Goal: Task Accomplishment & Management: Manage account settings

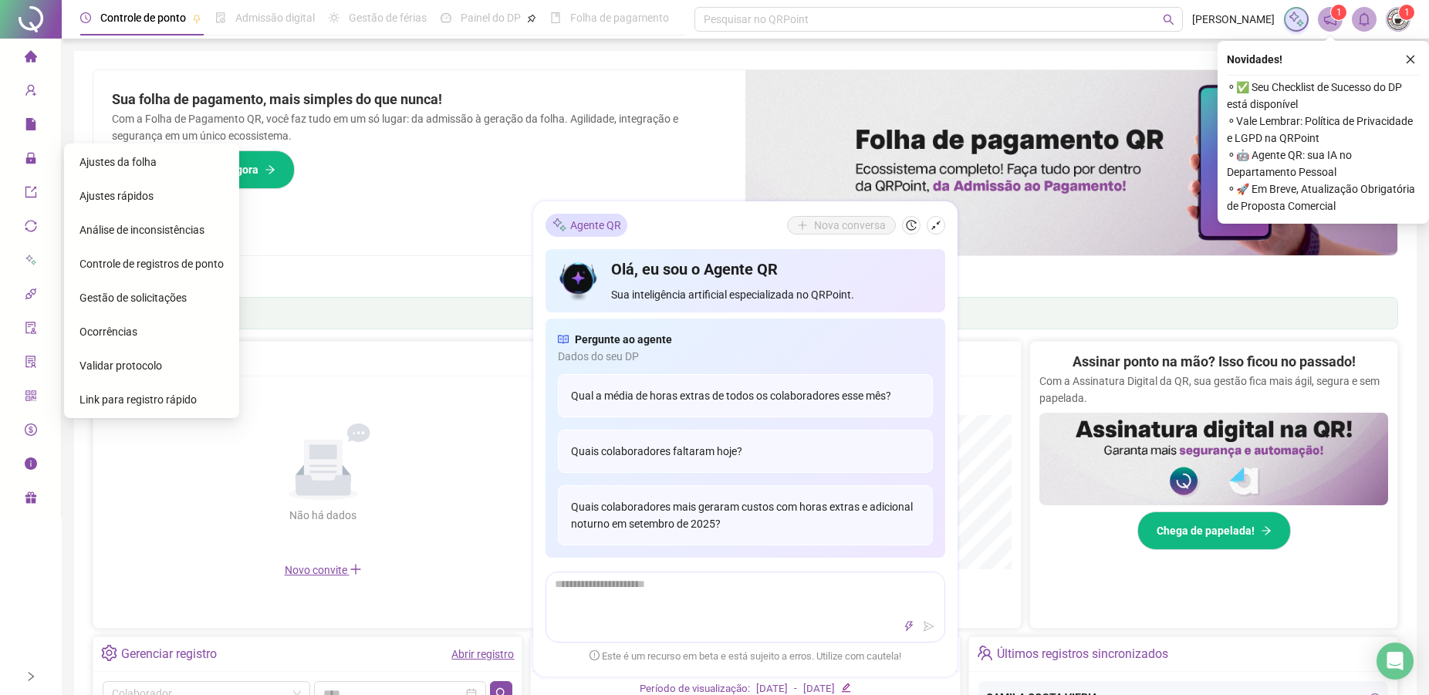
click at [165, 278] on div "Controle de registros de ponto" at bounding box center [151, 263] width 144 height 31
click at [174, 270] on span "Controle de registros de ponto" at bounding box center [151, 264] width 144 height 12
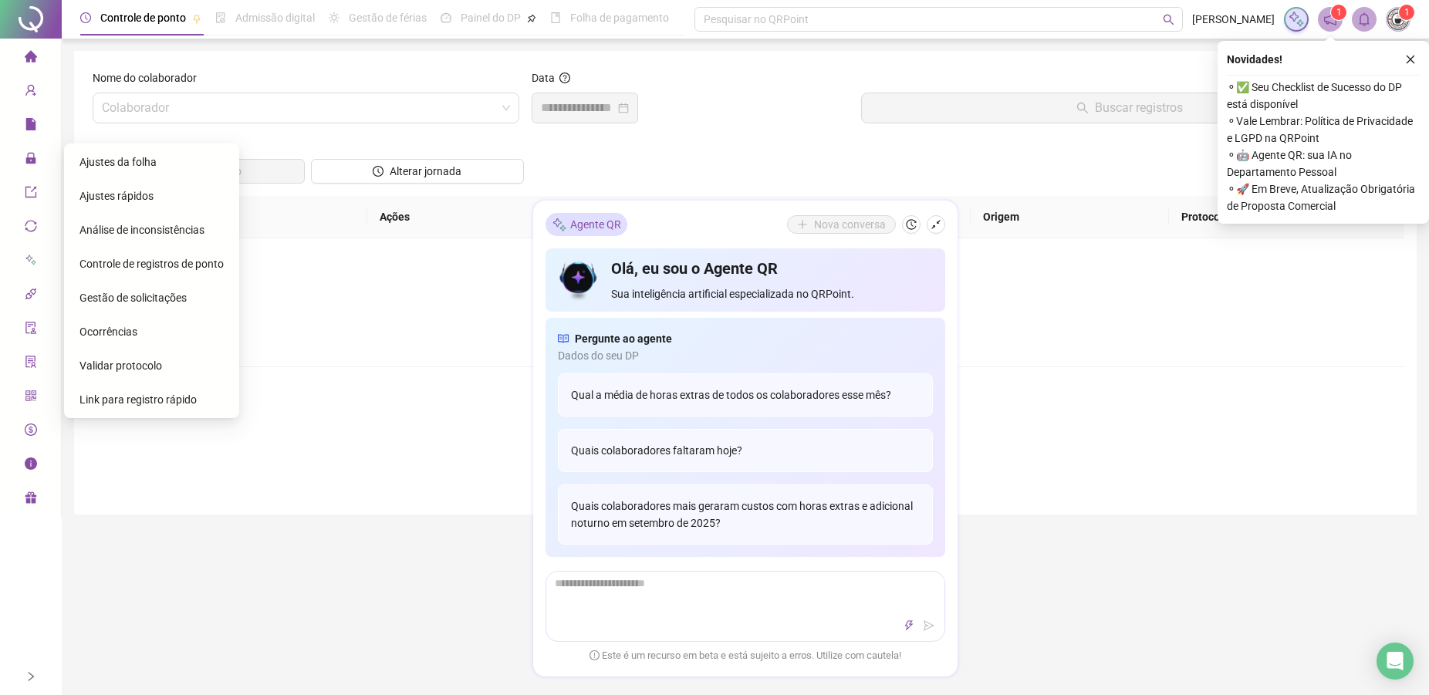
click at [124, 201] on span "Ajustes rápidos" at bounding box center [116, 196] width 74 height 12
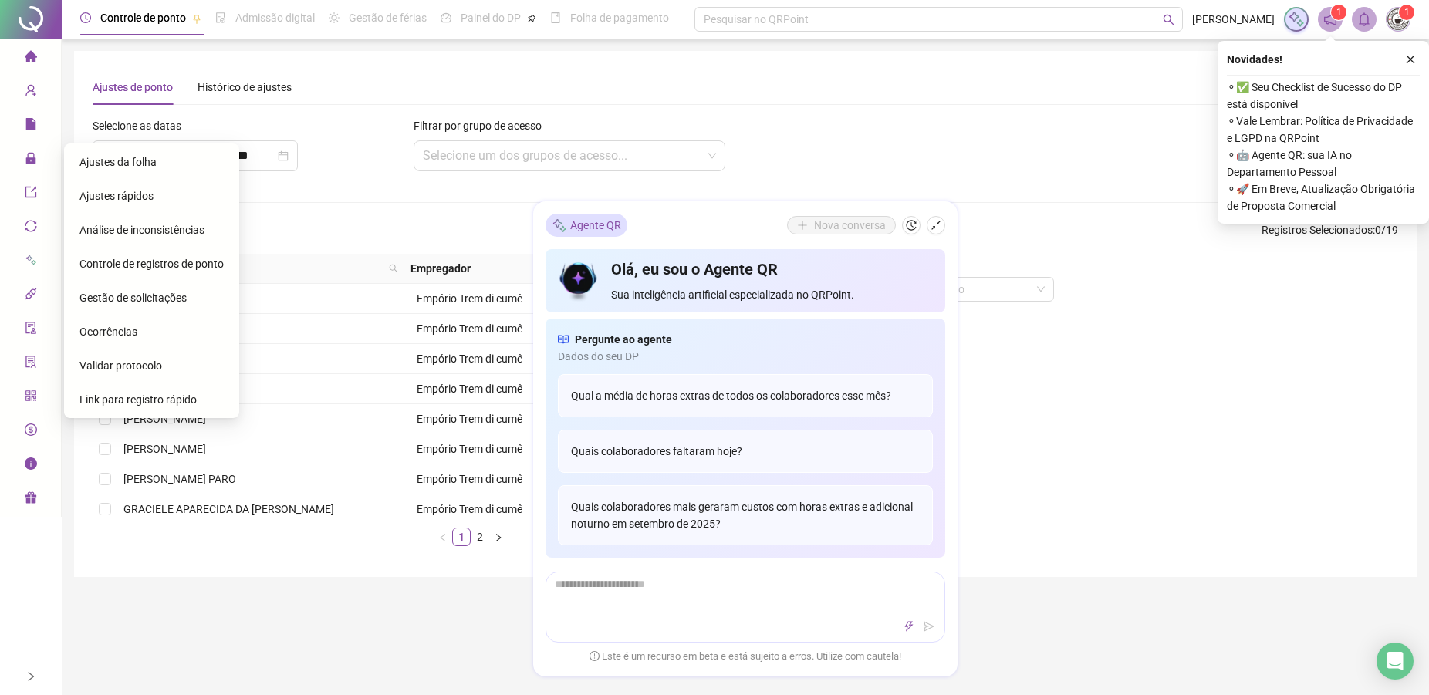
drag, startPoint x: 134, startPoint y: 154, endPoint x: 139, endPoint y: 163, distance: 9.7
click at [136, 153] on div "Ajustes da folha" at bounding box center [151, 162] width 144 height 31
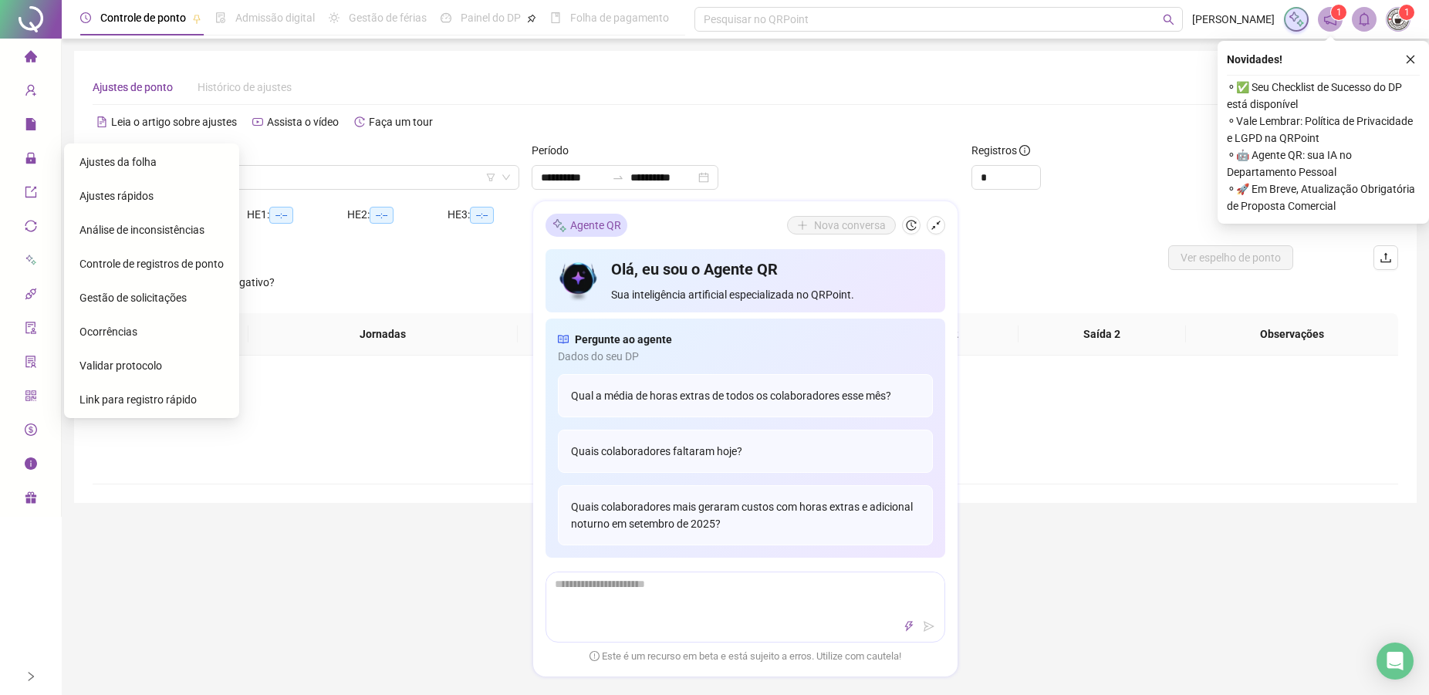
click at [139, 163] on li "Ajustes da folha" at bounding box center [151, 162] width 169 height 31
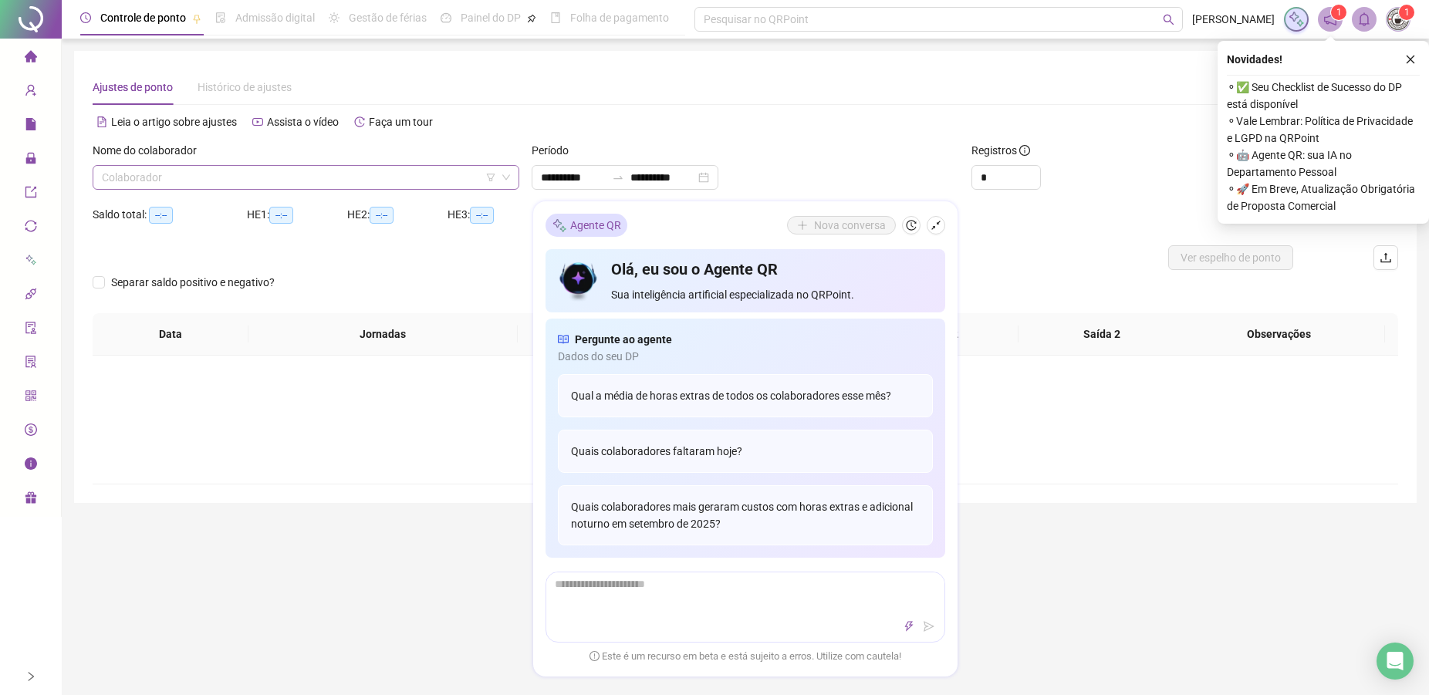
type input "**********"
click at [246, 176] on input "search" at bounding box center [299, 177] width 394 height 23
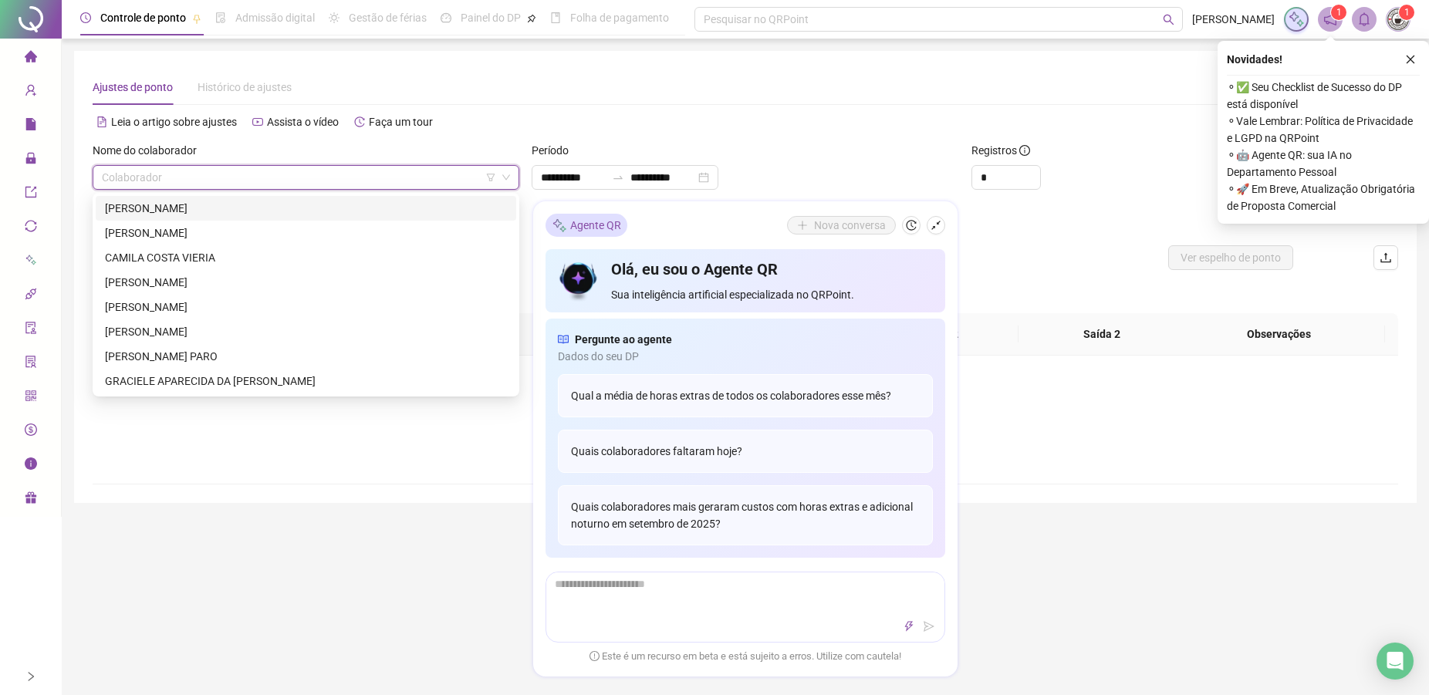
type input "*"
click at [171, 219] on div "[PERSON_NAME]" at bounding box center [306, 208] width 420 height 25
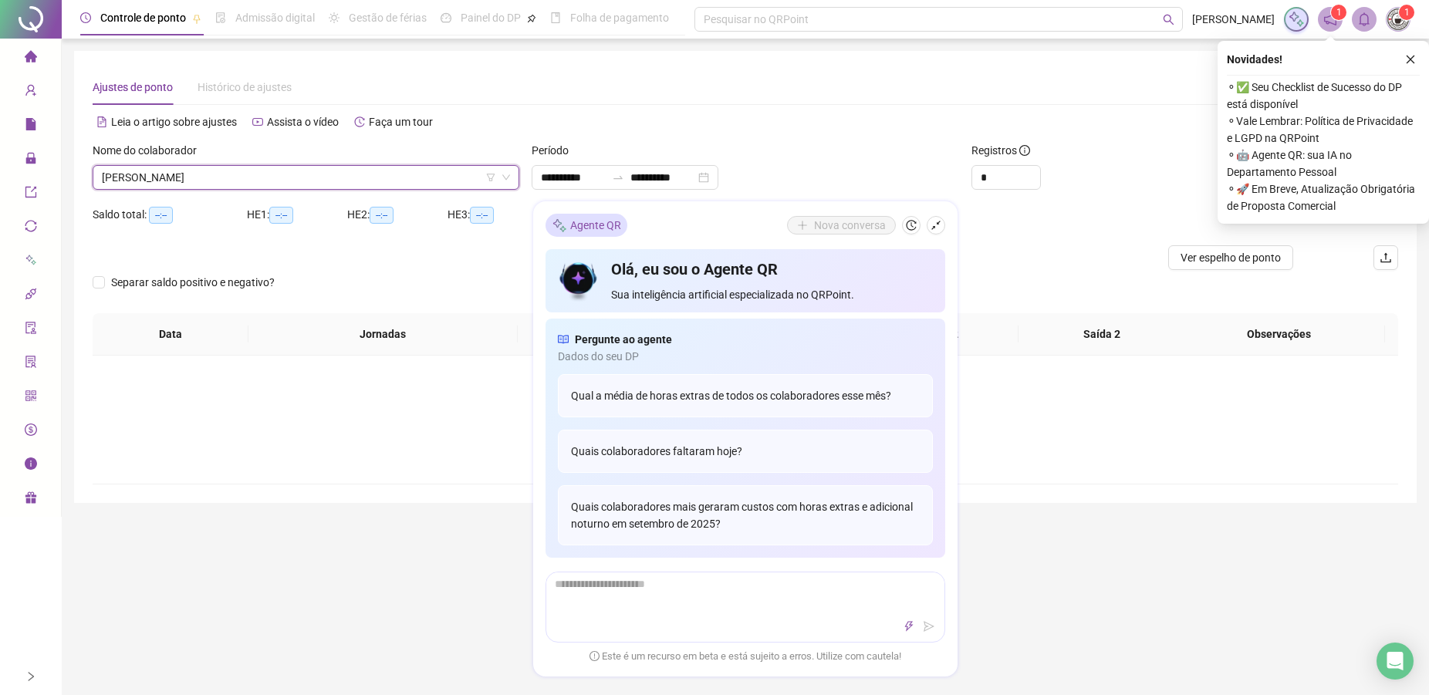
drag, startPoint x: 935, startPoint y: 225, endPoint x: 945, endPoint y: 223, distance: 10.3
click at [937, 225] on icon "shrink" at bounding box center [935, 225] width 11 height 11
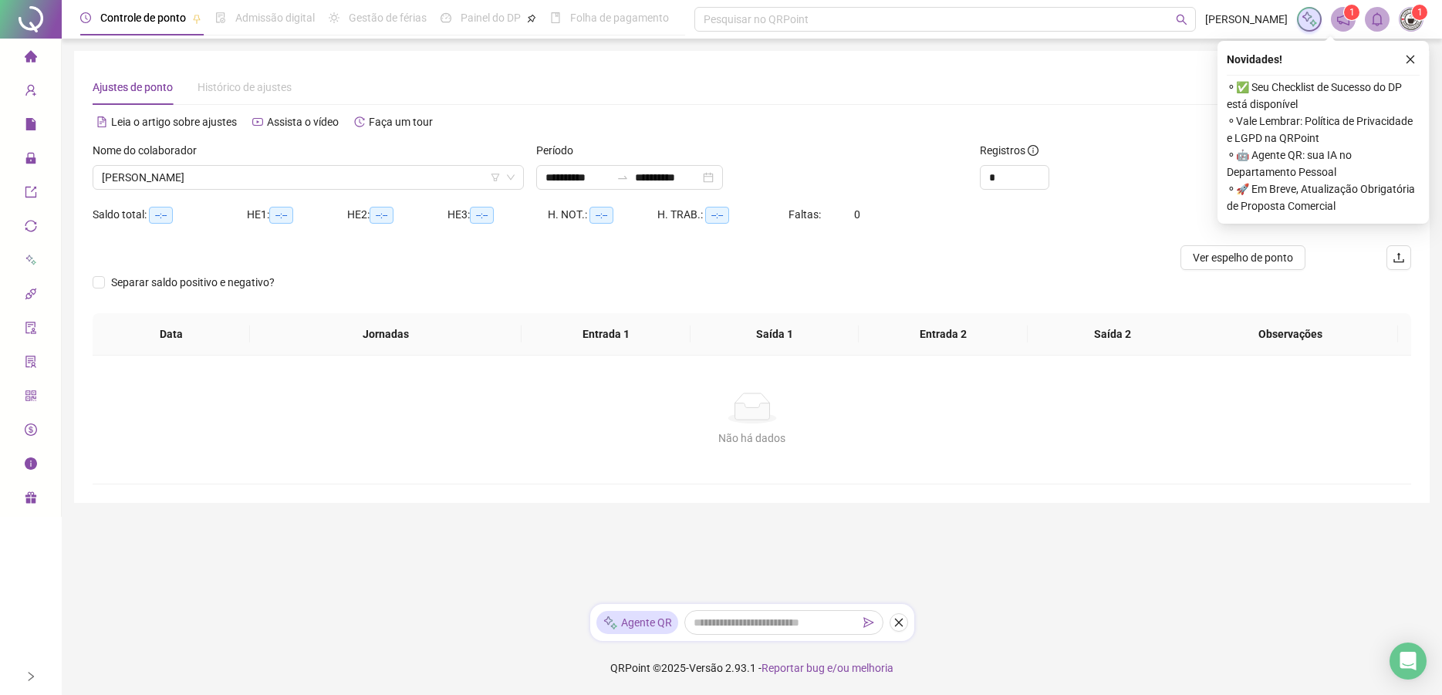
drag, startPoint x: 1411, startPoint y: 62, endPoint x: 1363, endPoint y: 93, distance: 56.5
click at [1411, 61] on icon "close" at bounding box center [1410, 59] width 11 height 11
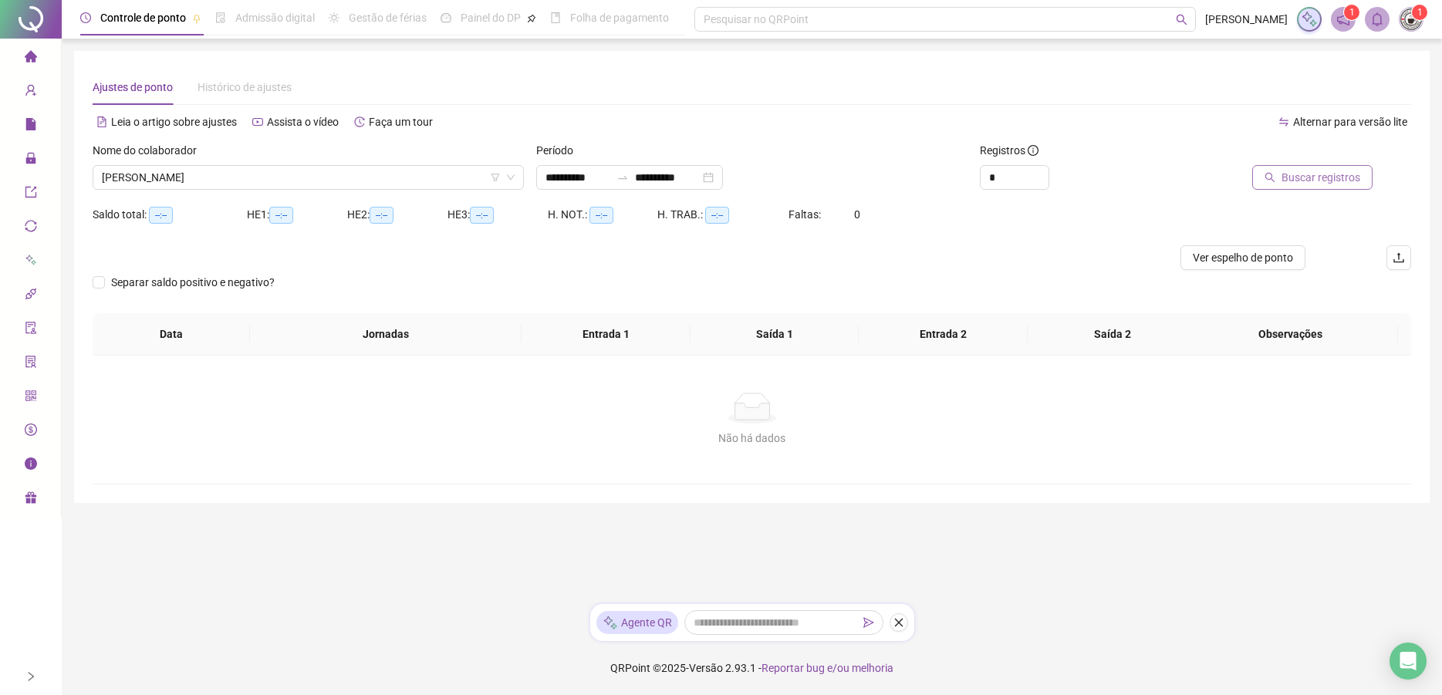
click at [1304, 171] on span "Buscar registros" at bounding box center [1320, 177] width 79 height 17
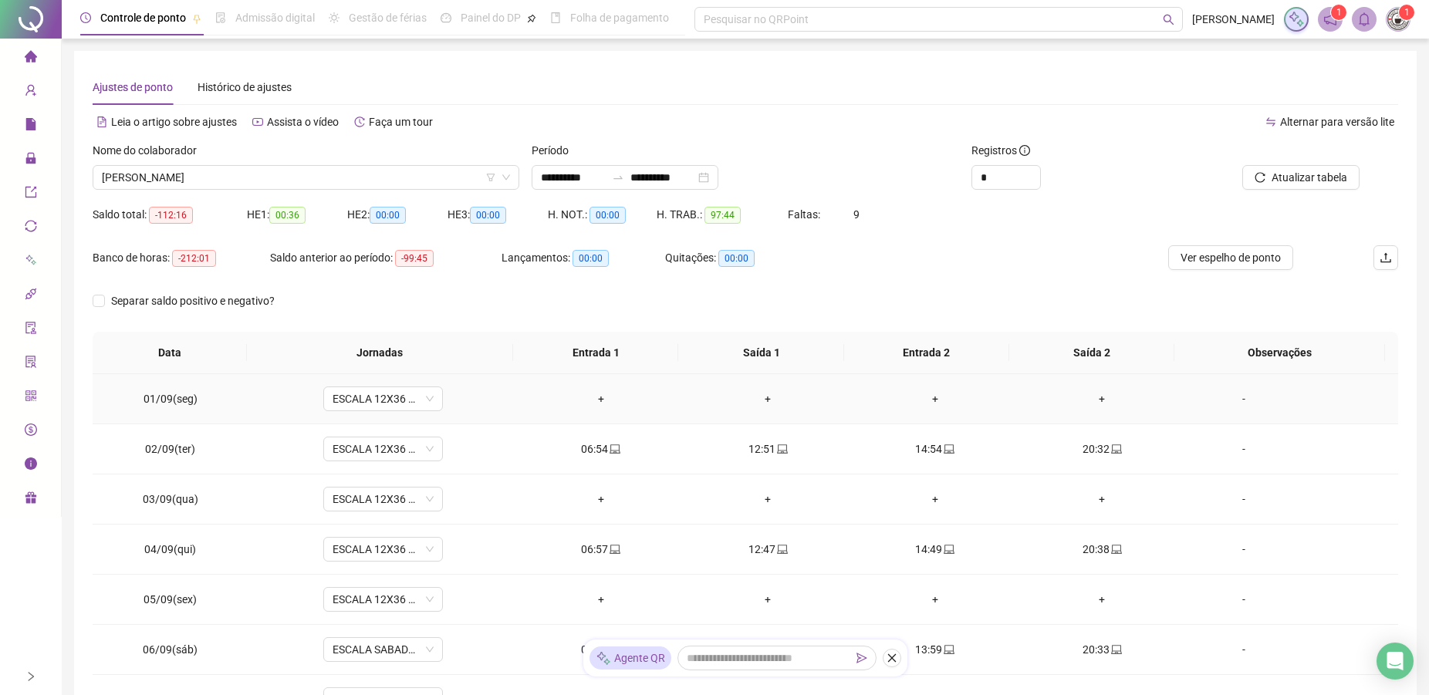
click at [395, 385] on td "ESCALA 12X36 COZINHA" at bounding box center [382, 399] width 269 height 50
click at [356, 398] on span "ESCALA 12X36 COZINHA" at bounding box center [382, 398] width 101 height 23
type input "*"
click at [348, 501] on div "Folga" at bounding box center [393, 504] width 102 height 17
click at [345, 501] on span "ESCALA 12X36 COZINHA" at bounding box center [382, 498] width 101 height 23
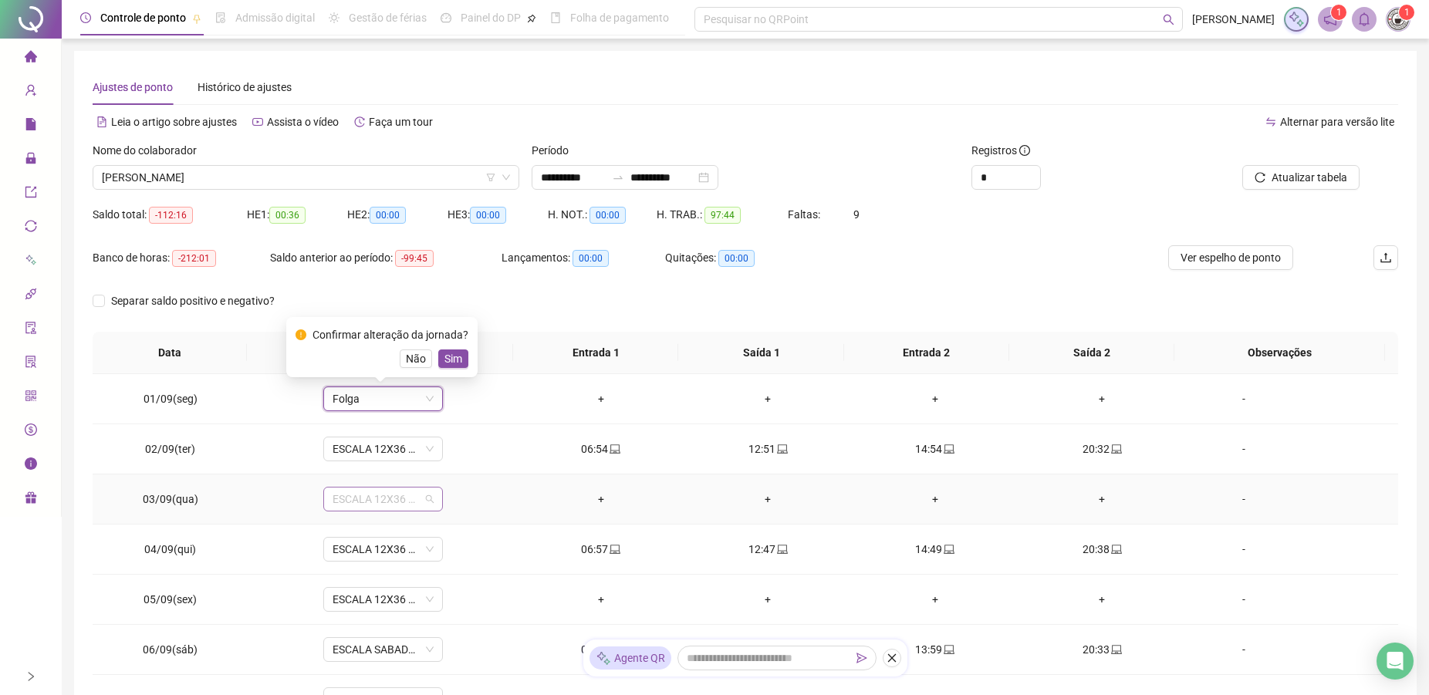
type input "*"
click at [360, 417] on div "Folga" at bounding box center [393, 417] width 102 height 17
click at [353, 582] on td "ESCALA 12X36 COZINHA" at bounding box center [382, 600] width 269 height 50
click at [348, 597] on span "ESCALA 12X36 COZINHA" at bounding box center [382, 599] width 101 height 23
type input "*"
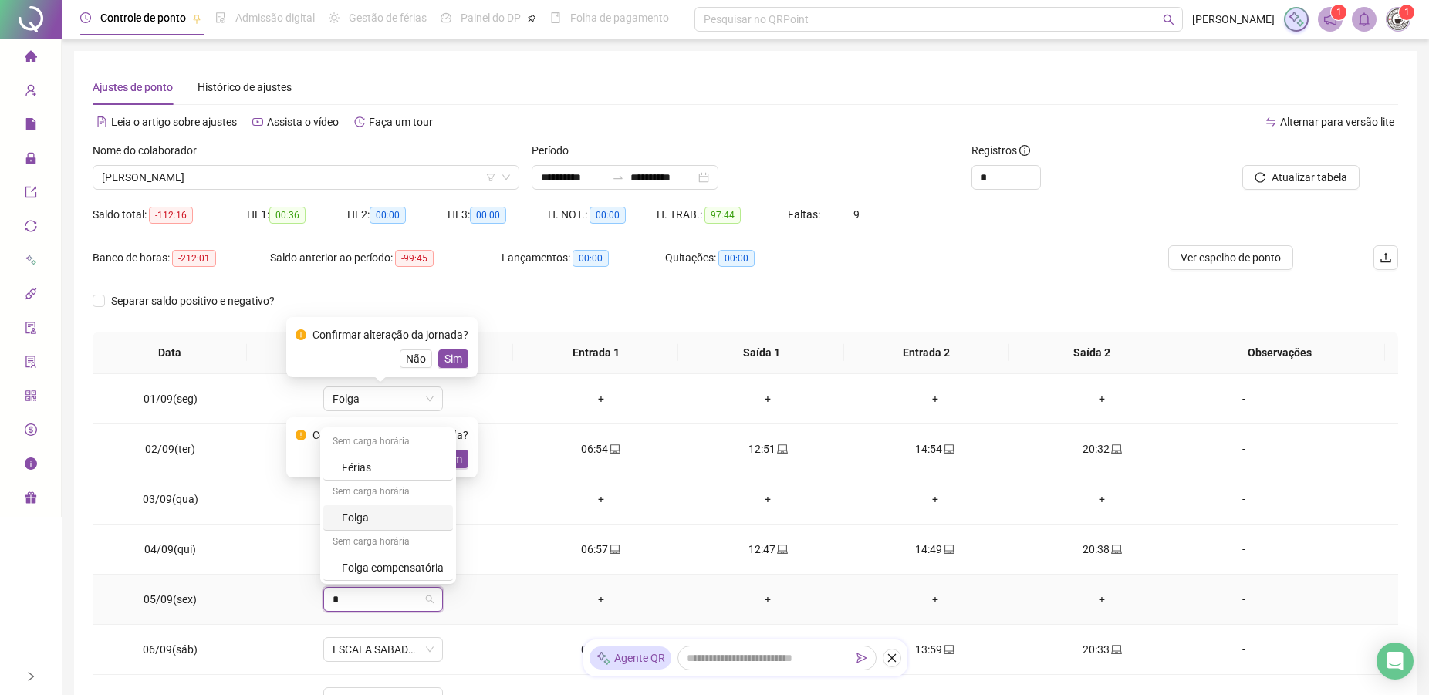
click at [357, 505] on div "Folga" at bounding box center [388, 517] width 130 height 25
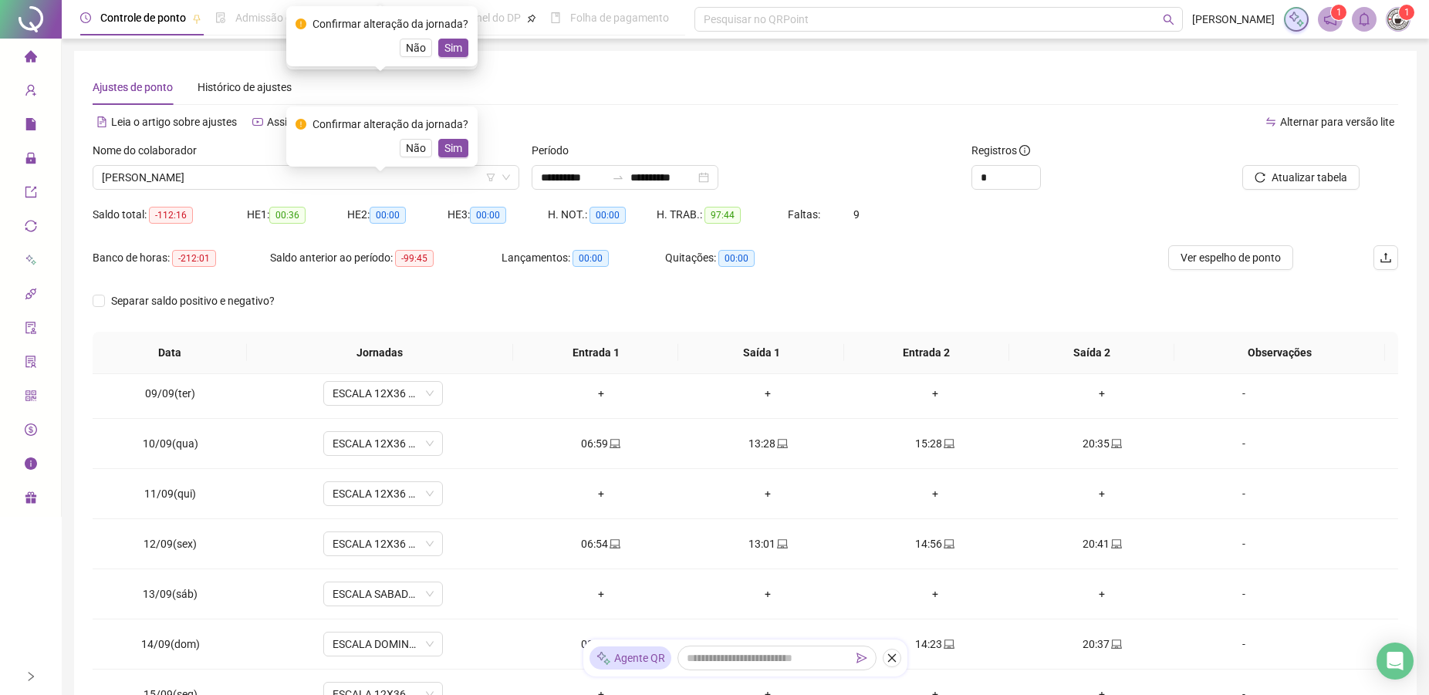
scroll to position [444, 0]
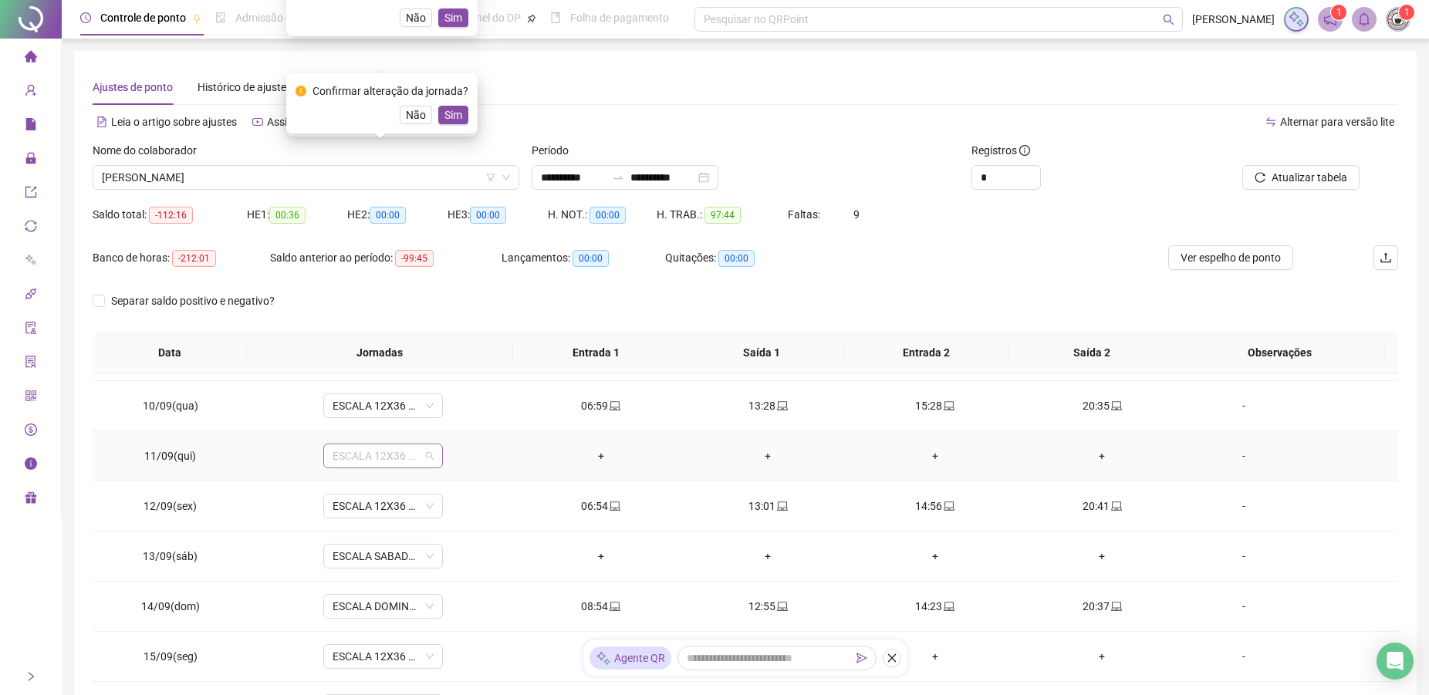
click at [353, 453] on span "ESCALA 12X36 COZINHA" at bounding box center [382, 455] width 101 height 23
type input "*"
drag, startPoint x: 353, startPoint y: 561, endPoint x: 370, endPoint y: 606, distance: 48.6
click at [355, 561] on div "Folga" at bounding box center [393, 561] width 102 height 17
click at [401, 553] on span "ESCALA SABADO 12X36 NOVA" at bounding box center [382, 556] width 101 height 23
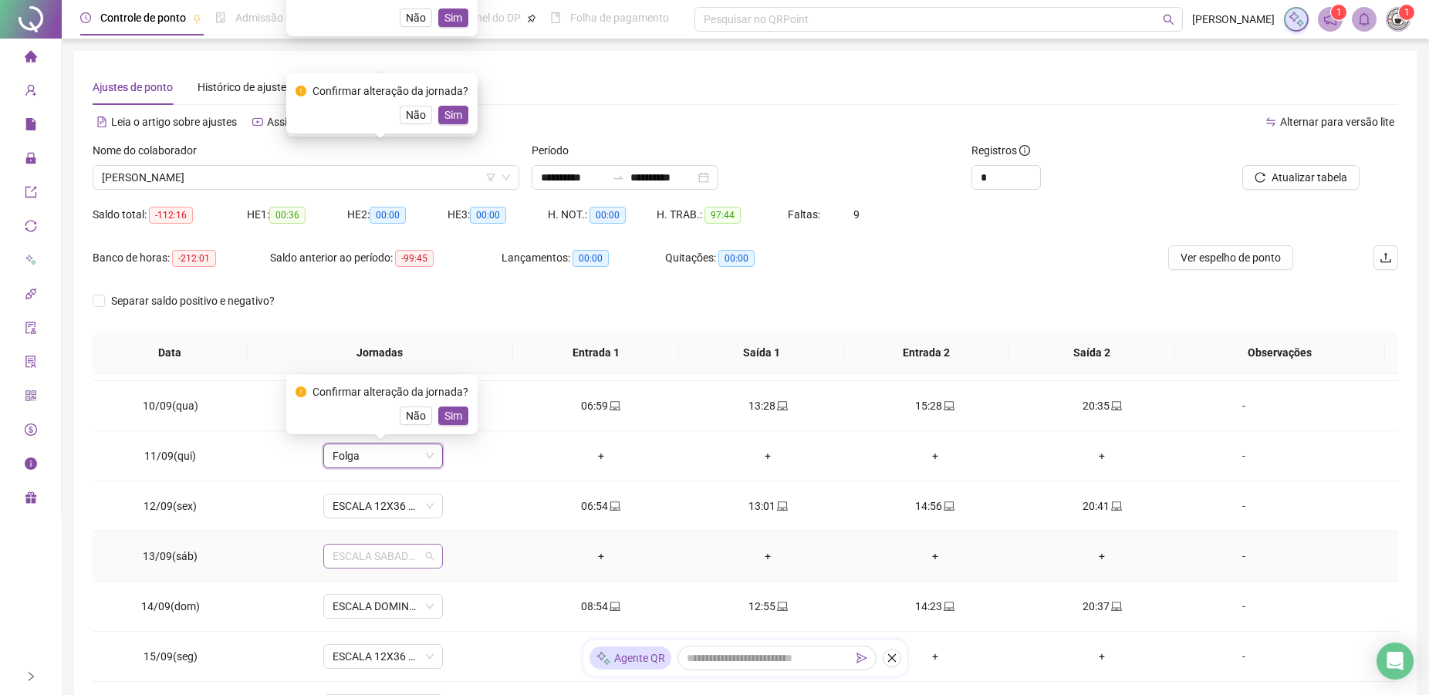
type input "*"
click at [354, 471] on div "Folga" at bounding box center [393, 474] width 102 height 17
click at [360, 657] on span "ESCALA 12X36 COZINHA" at bounding box center [382, 656] width 101 height 23
type input "*"
click at [352, 572] on div "Folga" at bounding box center [393, 574] width 102 height 17
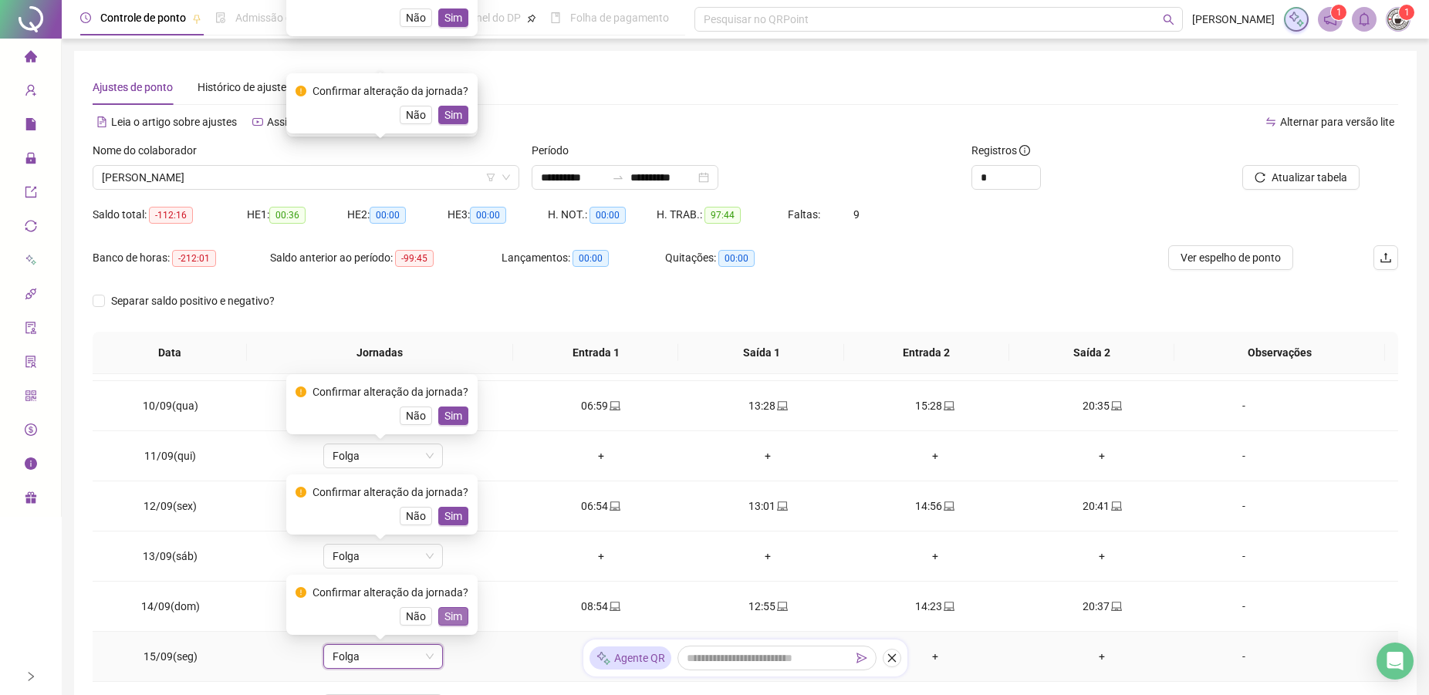
click at [457, 608] on span "Sim" at bounding box center [453, 616] width 18 height 17
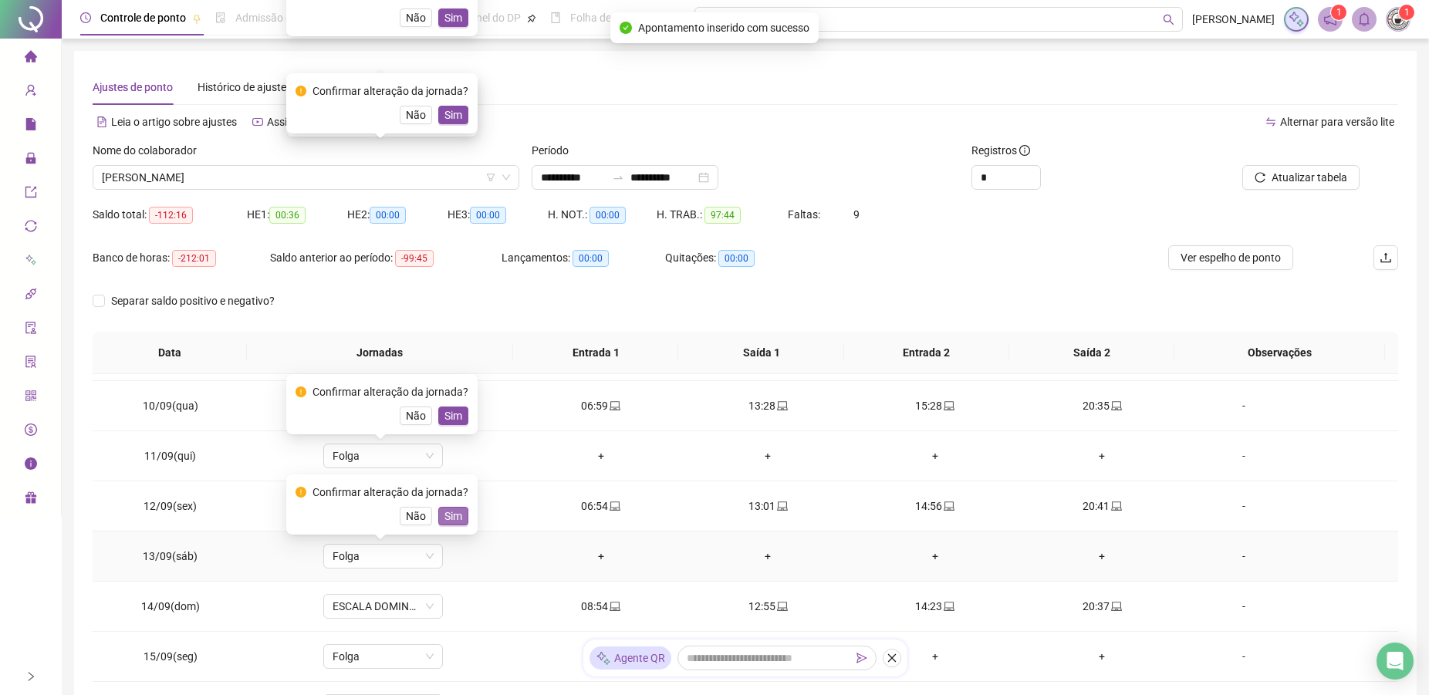
click at [452, 524] on button "Sim" at bounding box center [453, 516] width 30 height 19
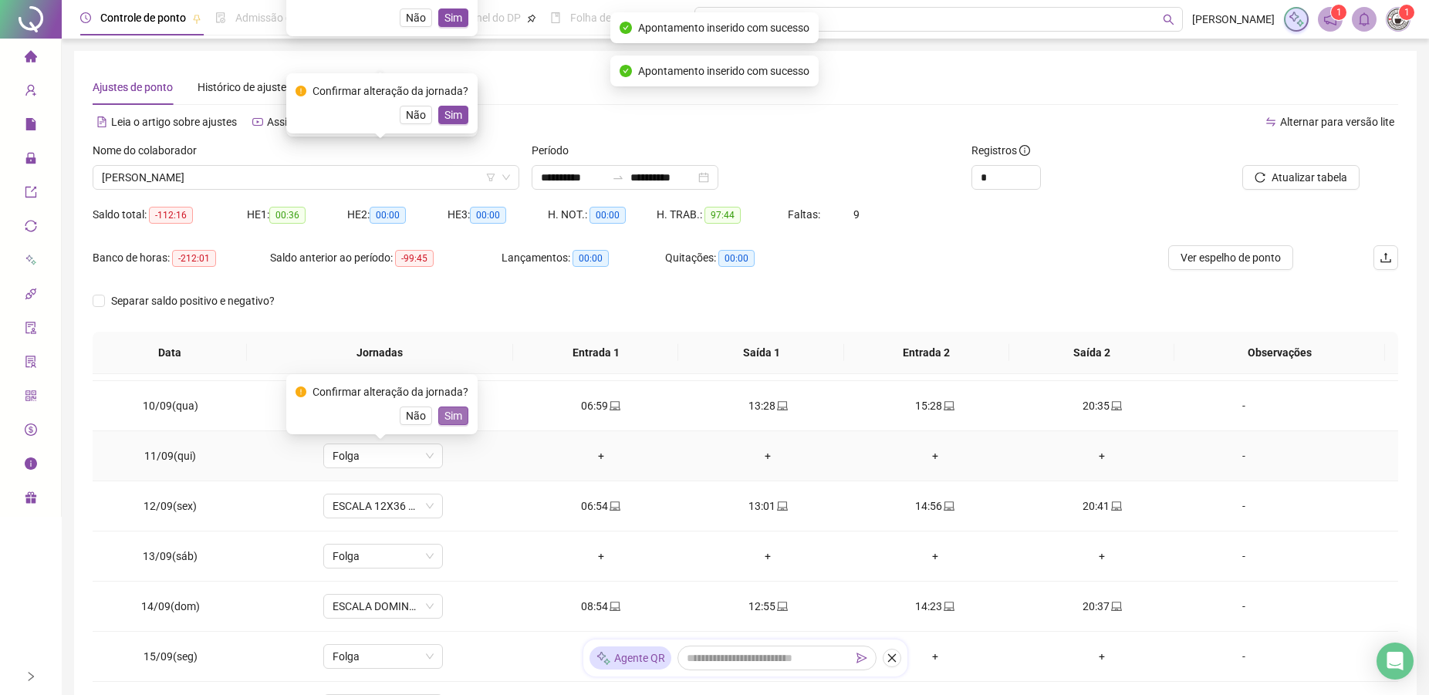
click at [452, 420] on span "Sim" at bounding box center [453, 415] width 18 height 17
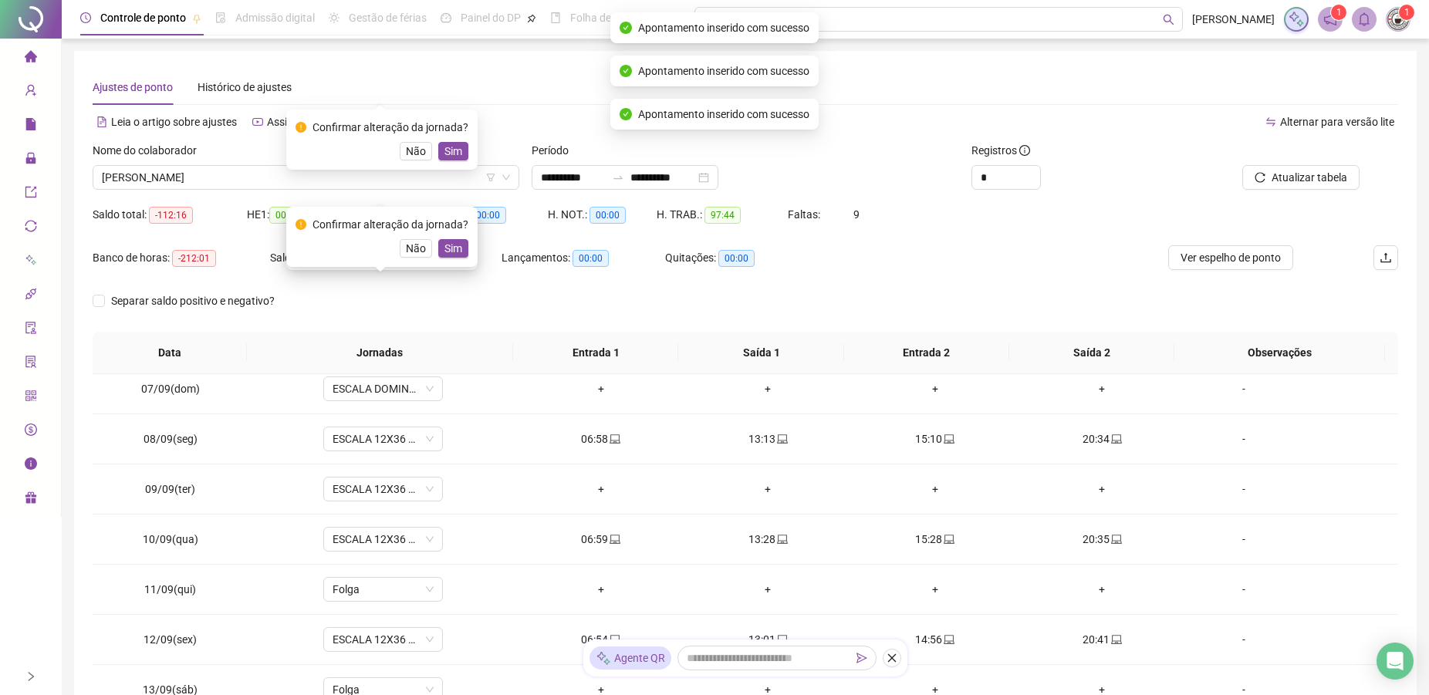
scroll to position [291, 0]
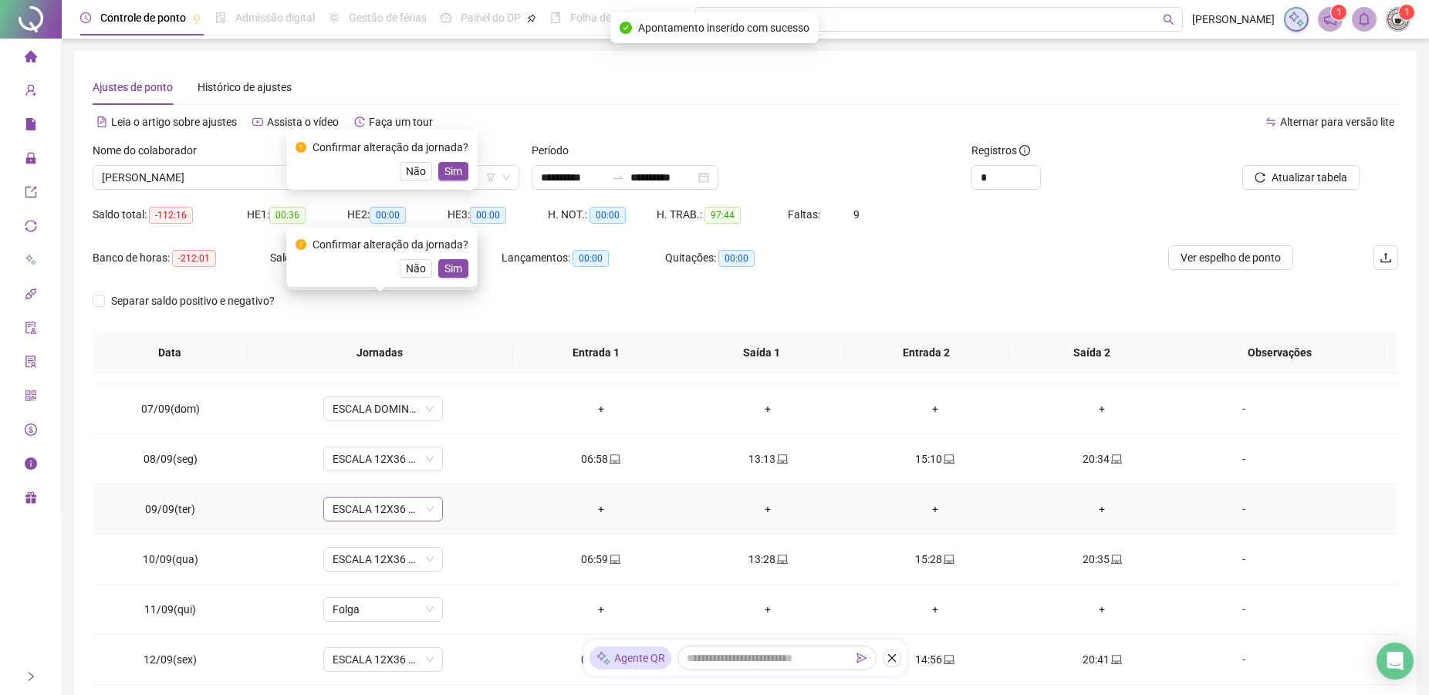
click at [368, 514] on span "ESCALA 12X36 COZINHA" at bounding box center [382, 509] width 101 height 23
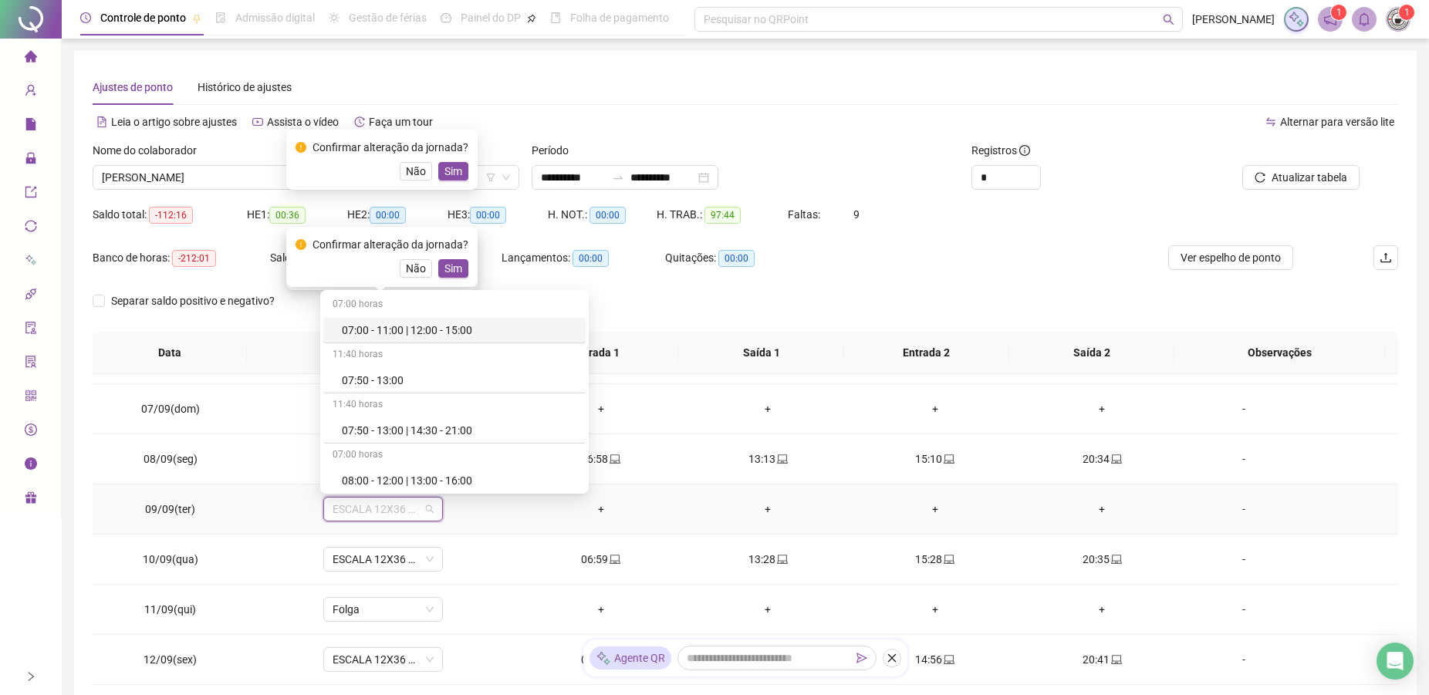
type input "*"
click at [364, 426] on div "Folga" at bounding box center [393, 427] width 102 height 17
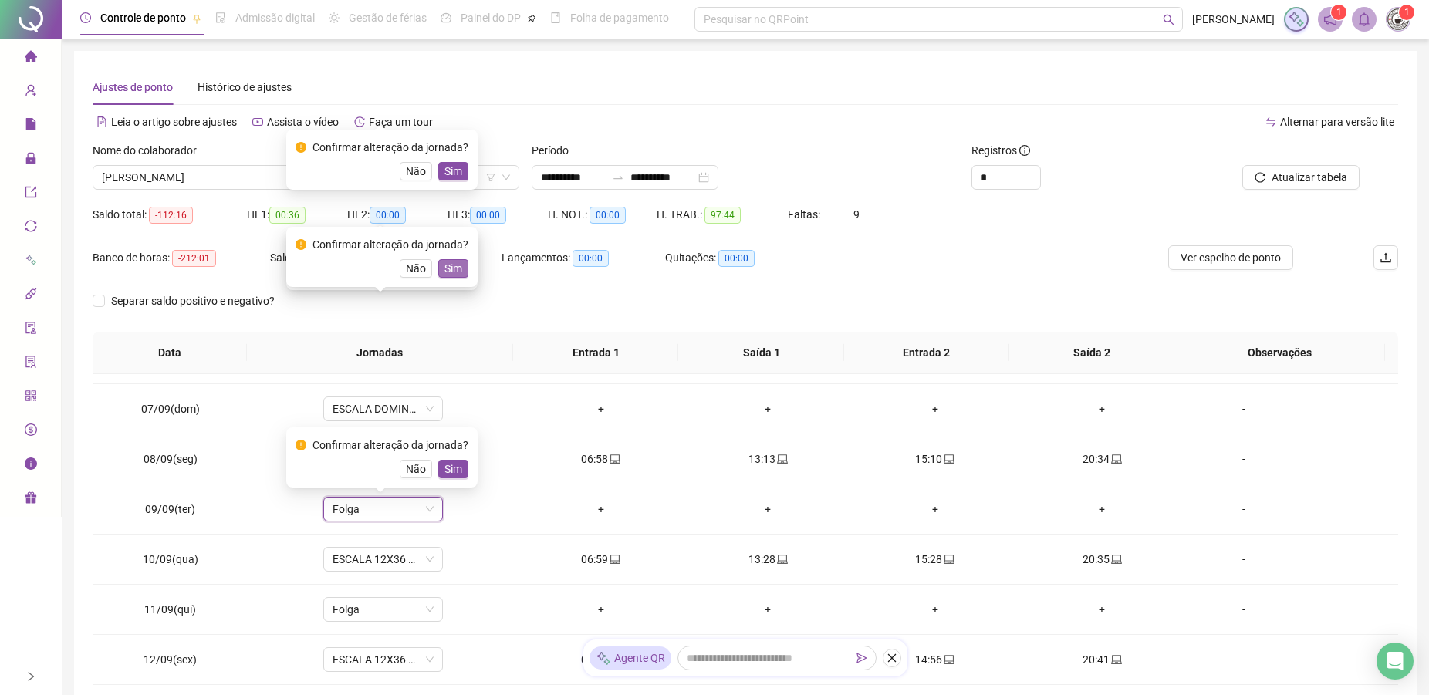
click at [449, 276] on span "Sim" at bounding box center [453, 268] width 18 height 17
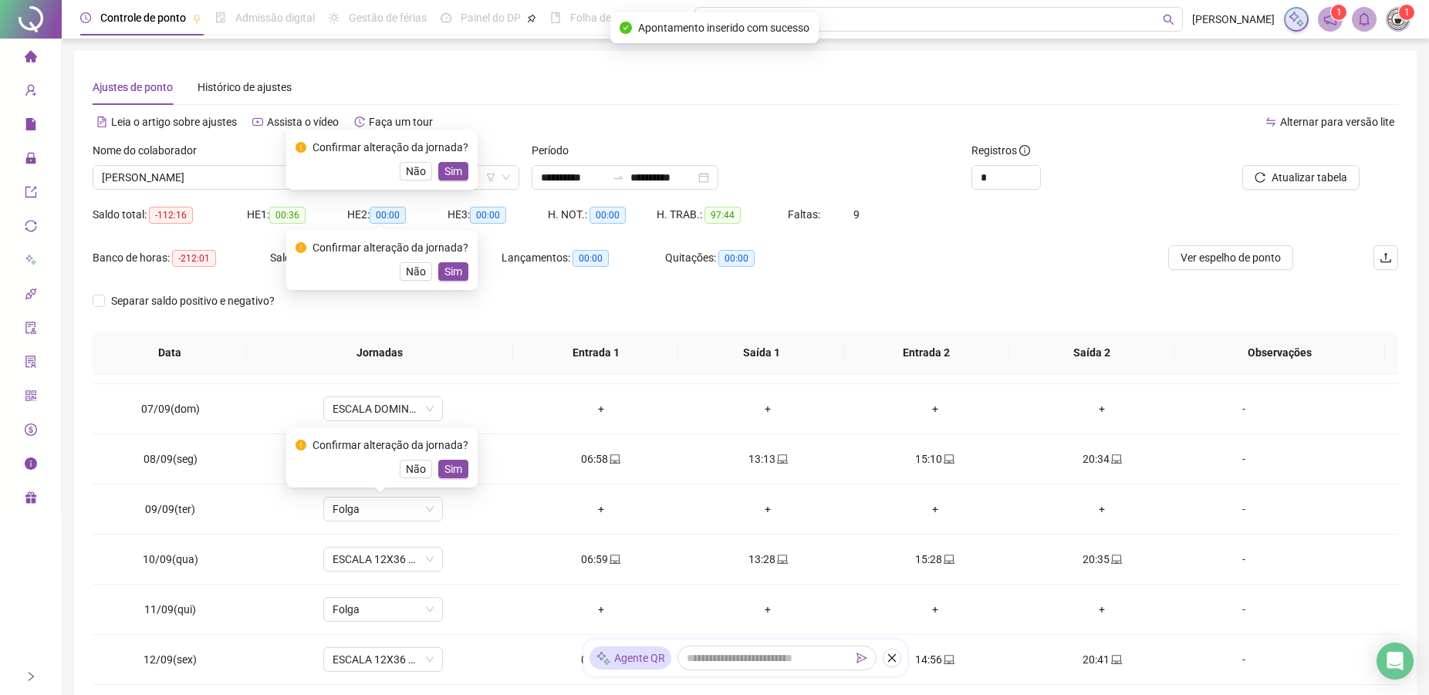
click at [460, 161] on div "Confirmar alteração da jornada? Não Sim" at bounding box center [381, 160] width 173 height 42
click at [447, 269] on span "Sim" at bounding box center [453, 271] width 18 height 17
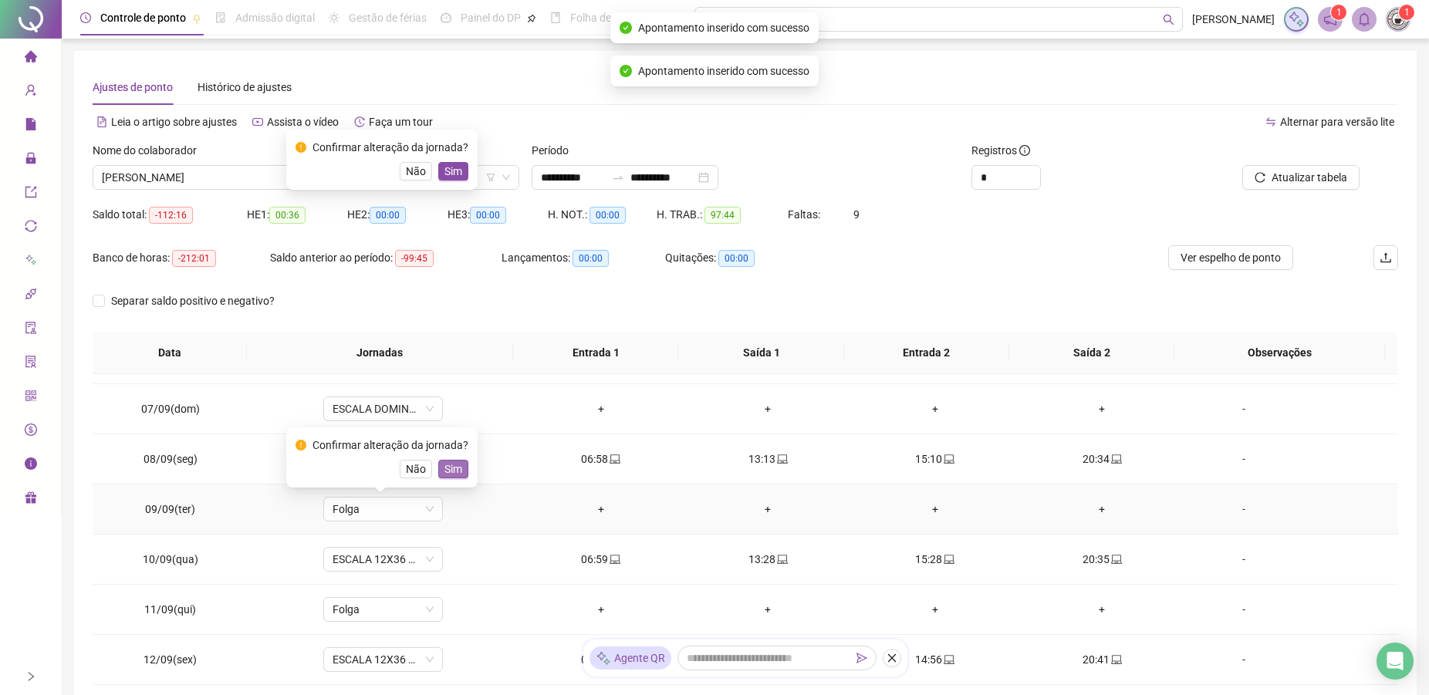
click at [457, 464] on span "Sim" at bounding box center [453, 468] width 18 height 17
click at [344, 403] on span "ESCALA DOMINGO 12X36 NOVA" at bounding box center [382, 408] width 101 height 23
type input "*"
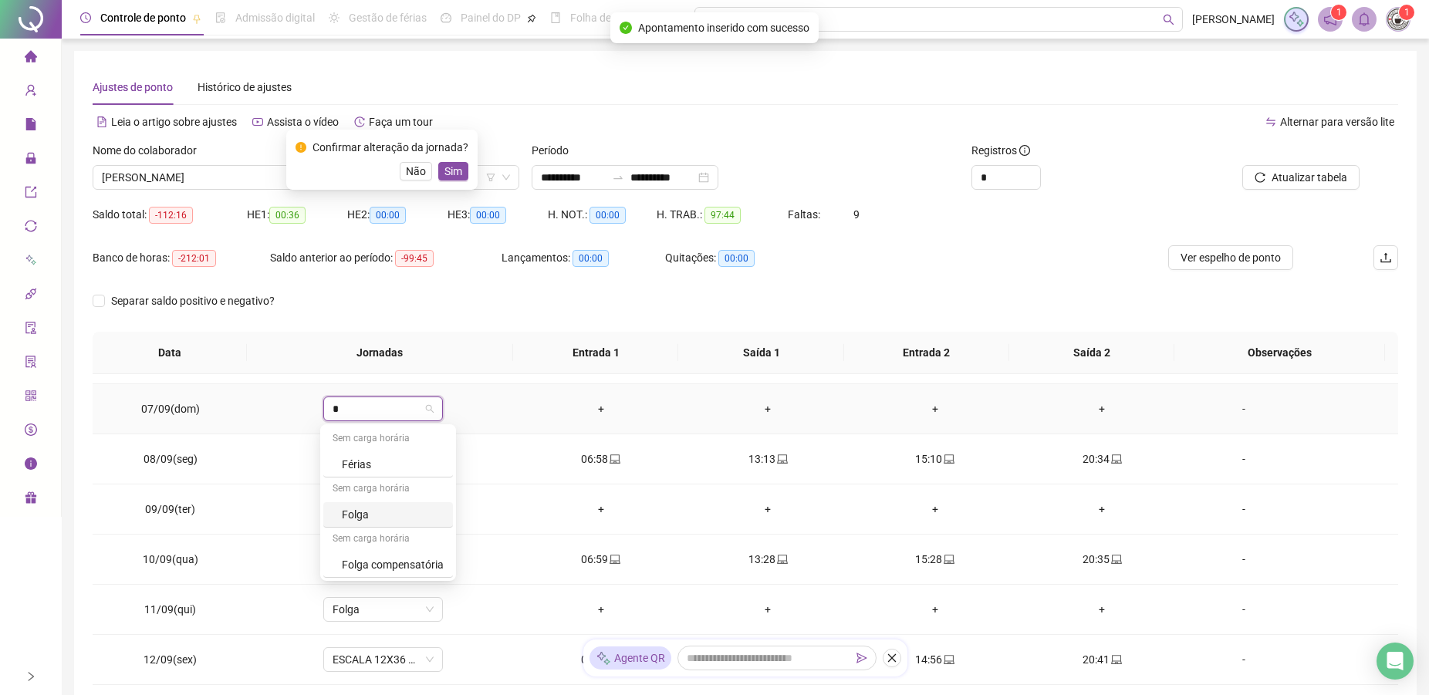
click at [359, 512] on div "Folga" at bounding box center [393, 514] width 102 height 17
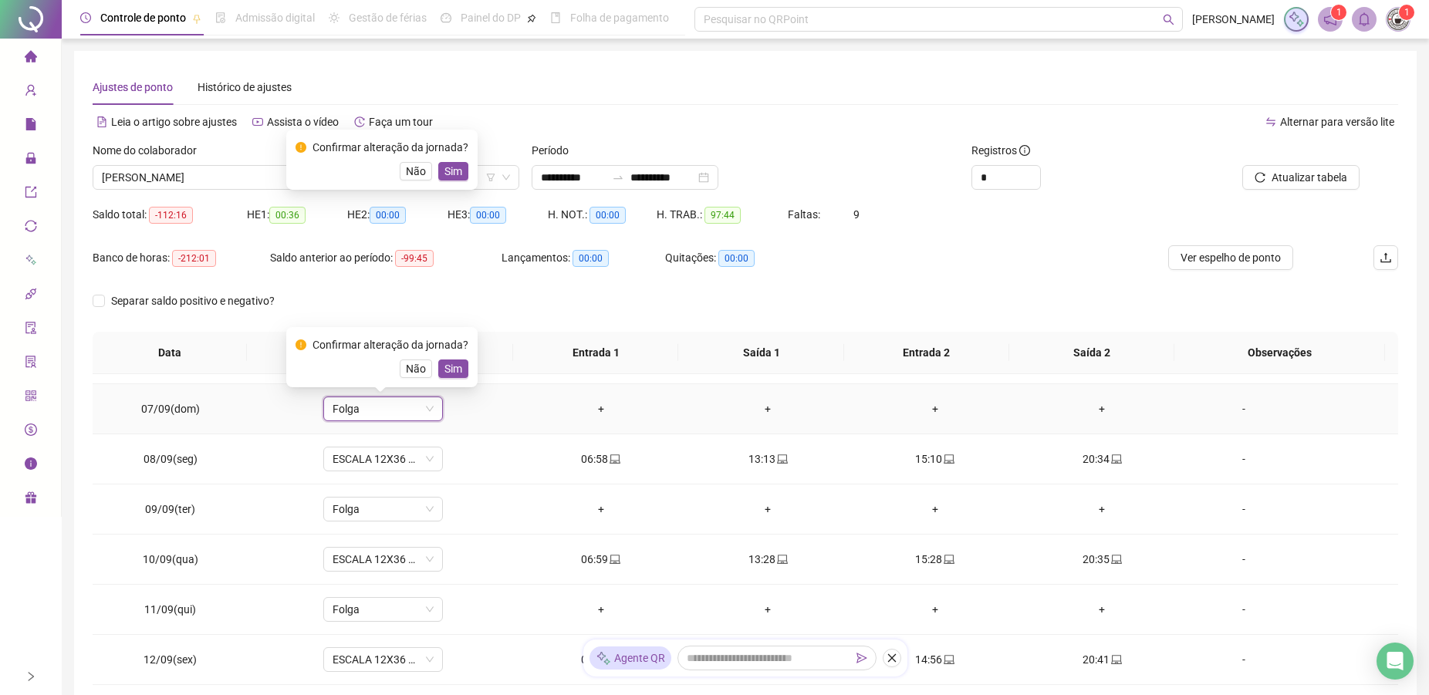
drag, startPoint x: 445, startPoint y: 361, endPoint x: 1441, endPoint y: 420, distance: 997.5
click at [446, 361] on span "Sim" at bounding box center [453, 368] width 18 height 17
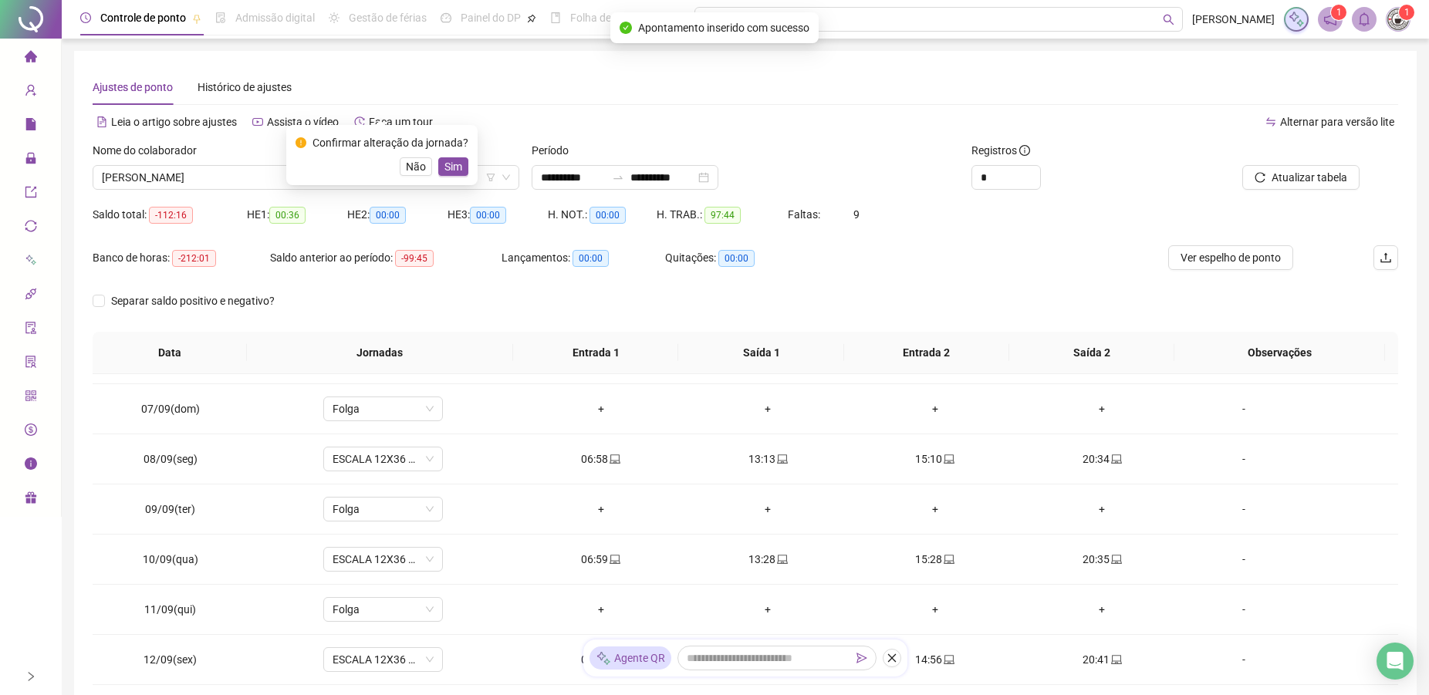
scroll to position [573, 0]
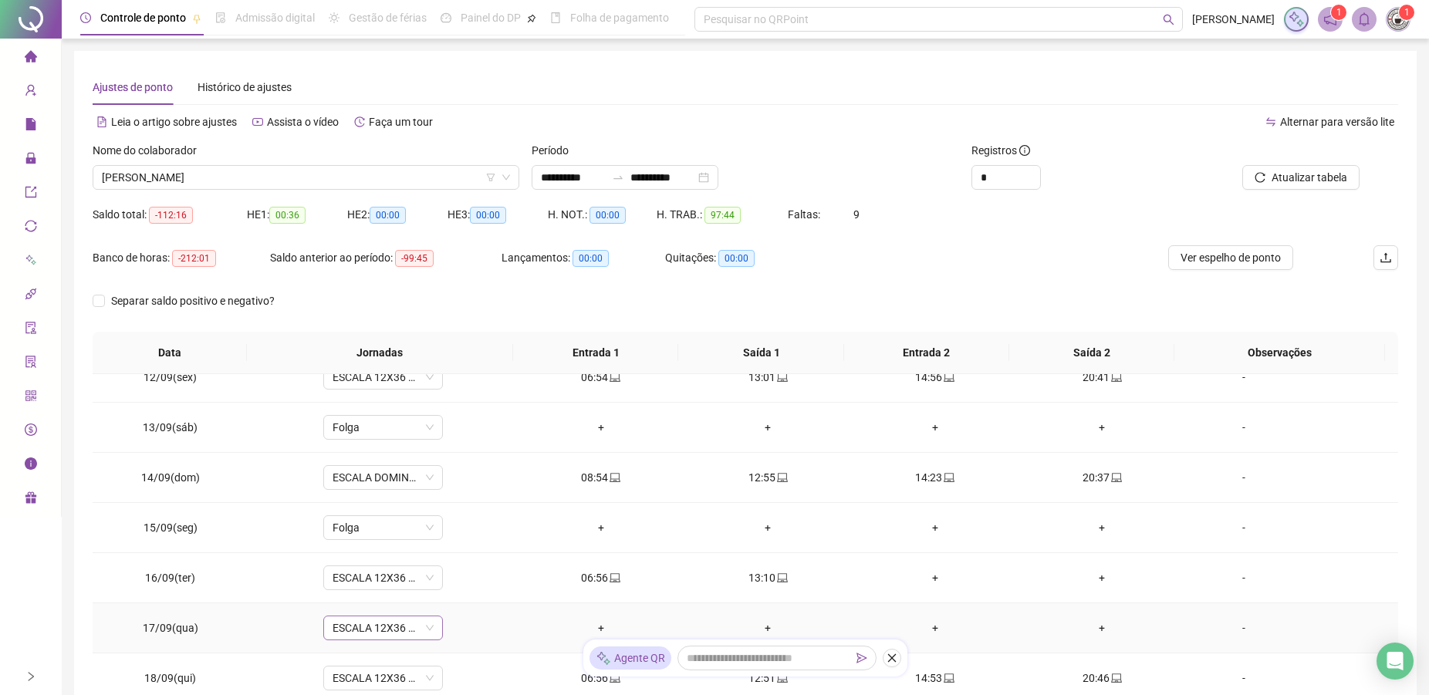
click at [376, 622] on span "ESCALA 12X36 COZINHA" at bounding box center [382, 627] width 101 height 23
type input "*"
click at [346, 535] on div "Folga" at bounding box center [388, 546] width 130 height 25
click at [457, 584] on span "Sim" at bounding box center [453, 587] width 18 height 17
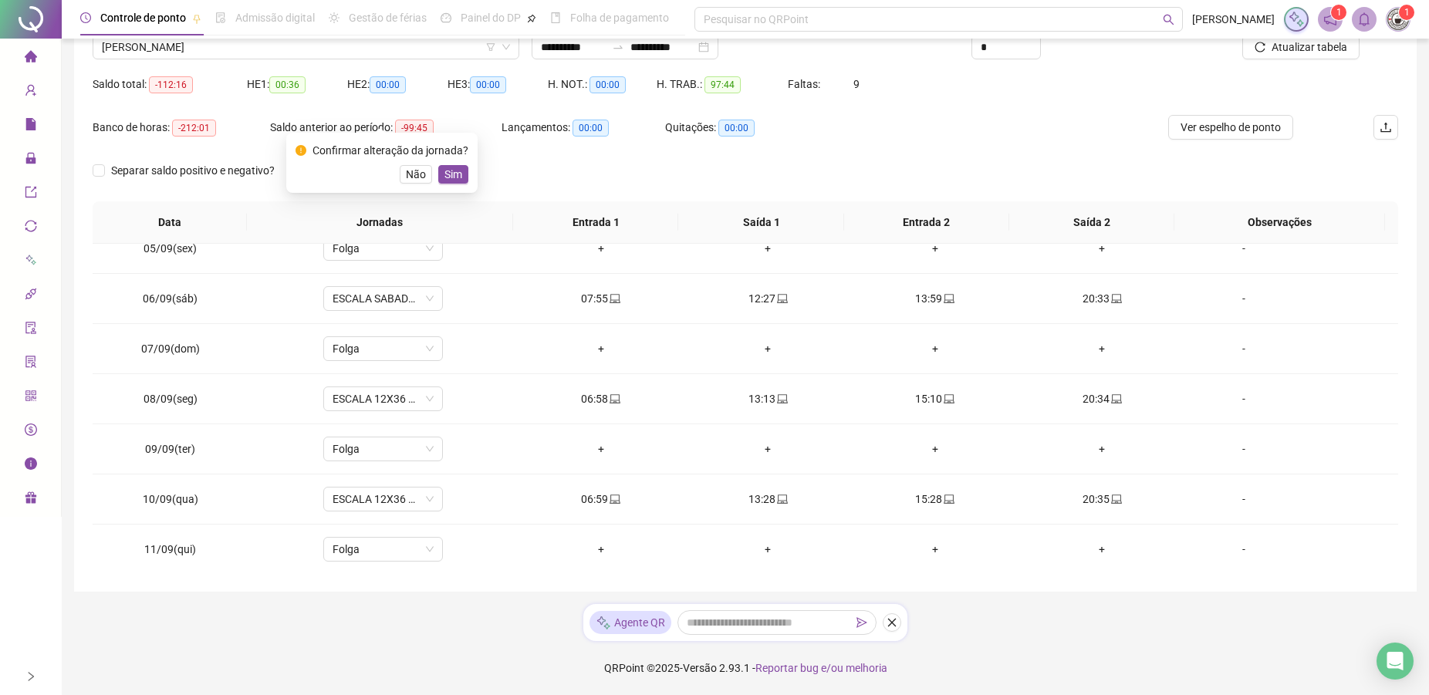
scroll to position [0, 0]
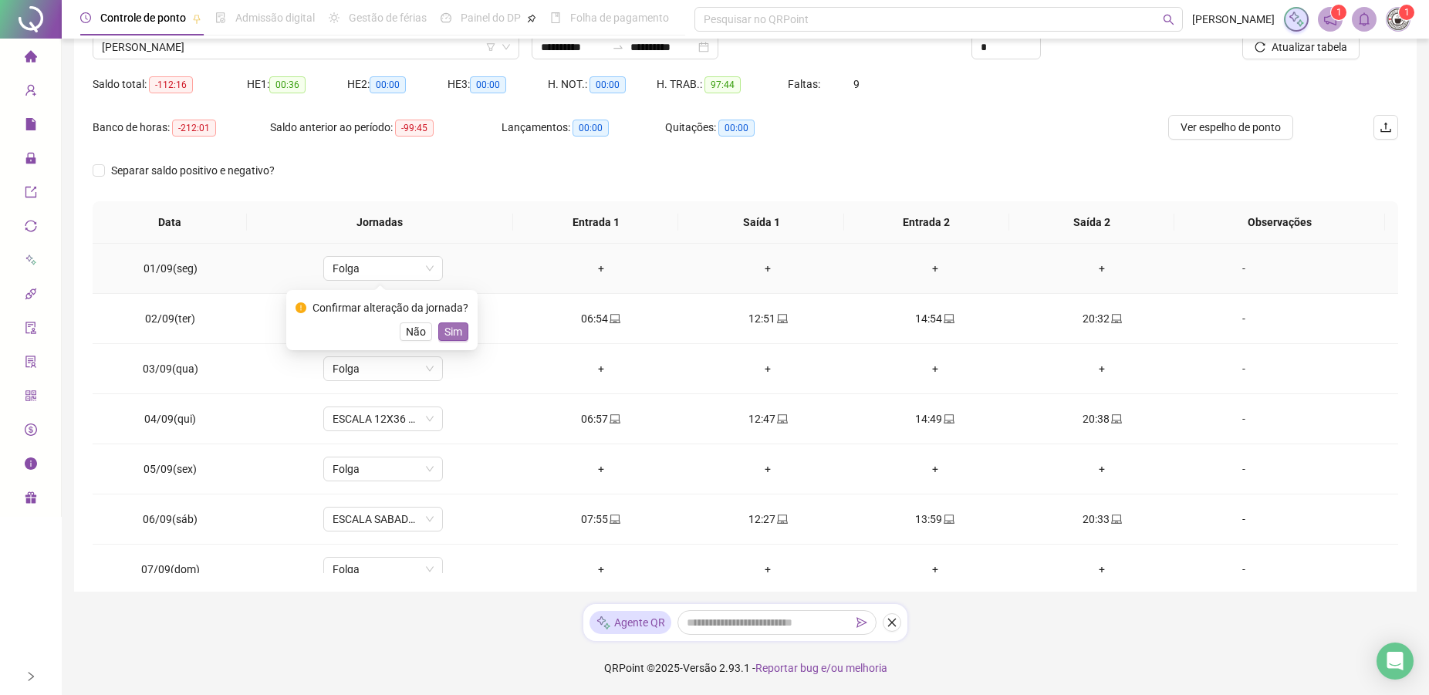
click at [456, 328] on span "Sim" at bounding box center [453, 331] width 18 height 17
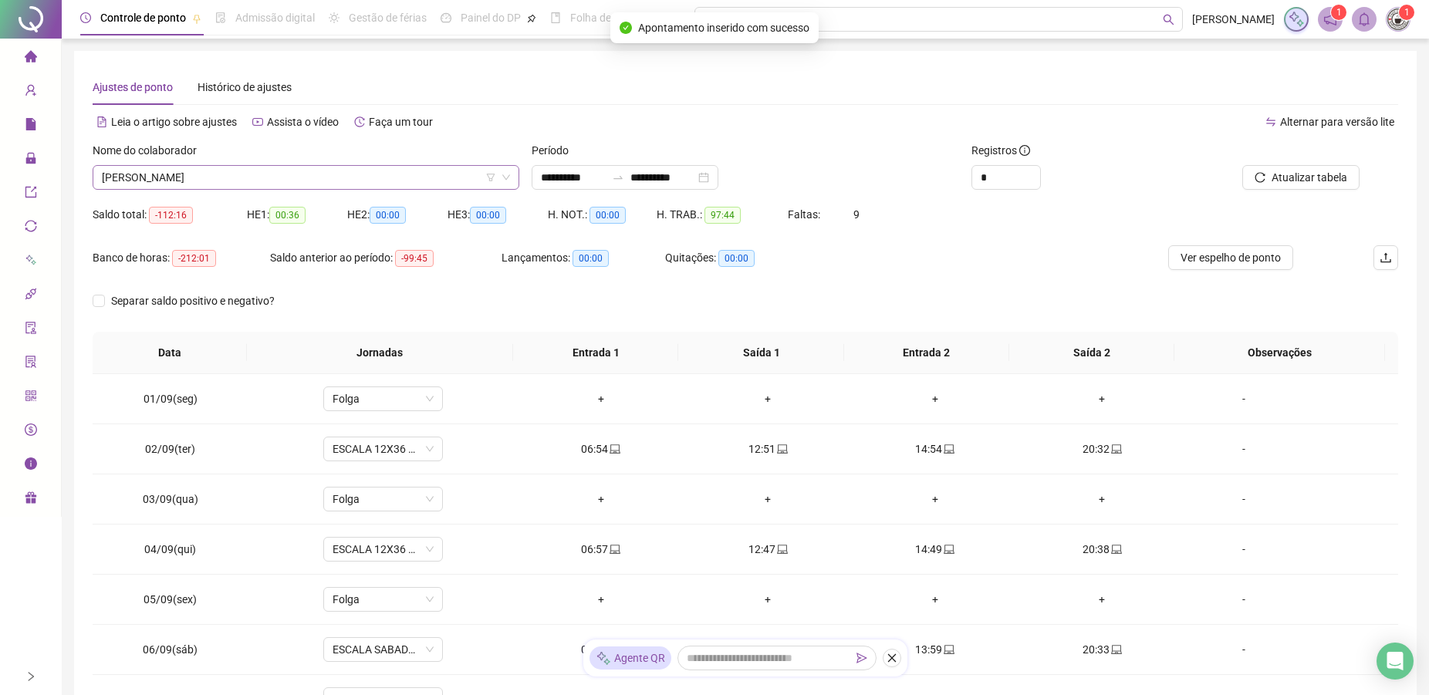
click at [357, 181] on span "[PERSON_NAME]" at bounding box center [306, 177] width 408 height 23
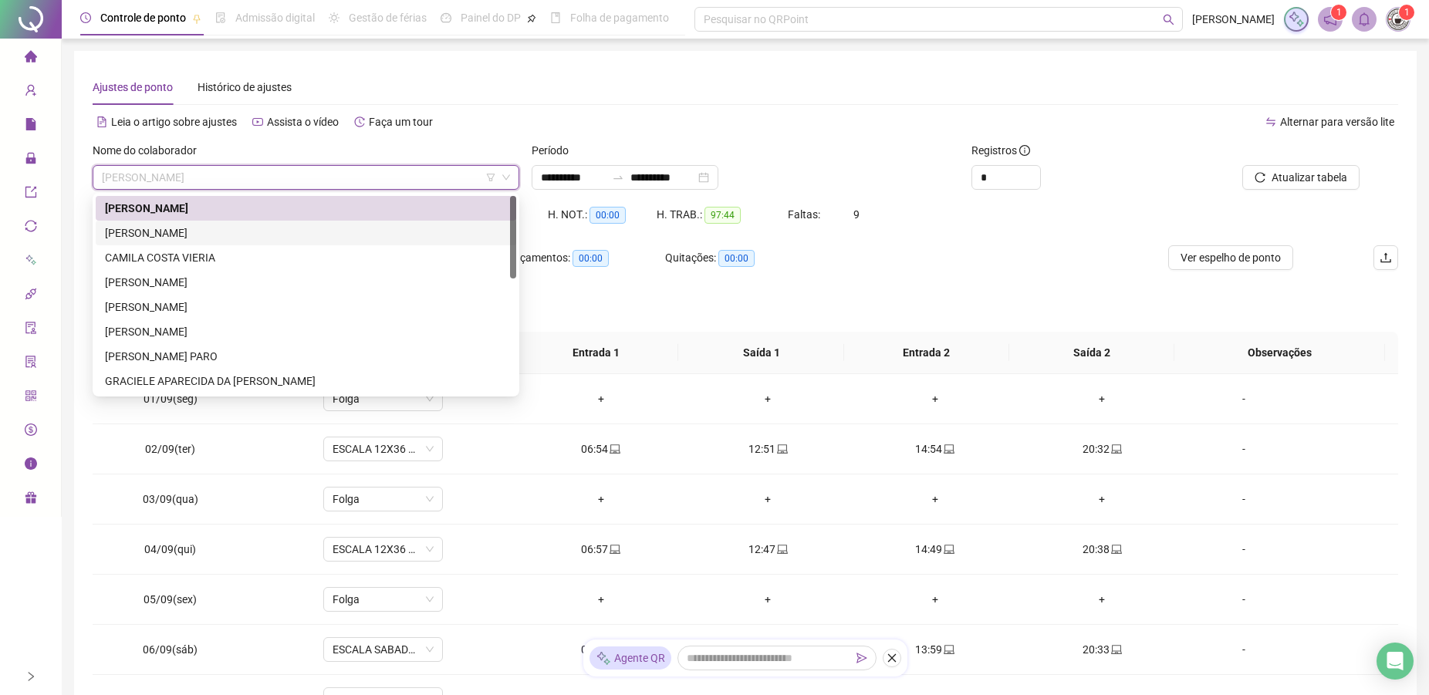
click at [157, 238] on div "[PERSON_NAME]" at bounding box center [306, 232] width 402 height 17
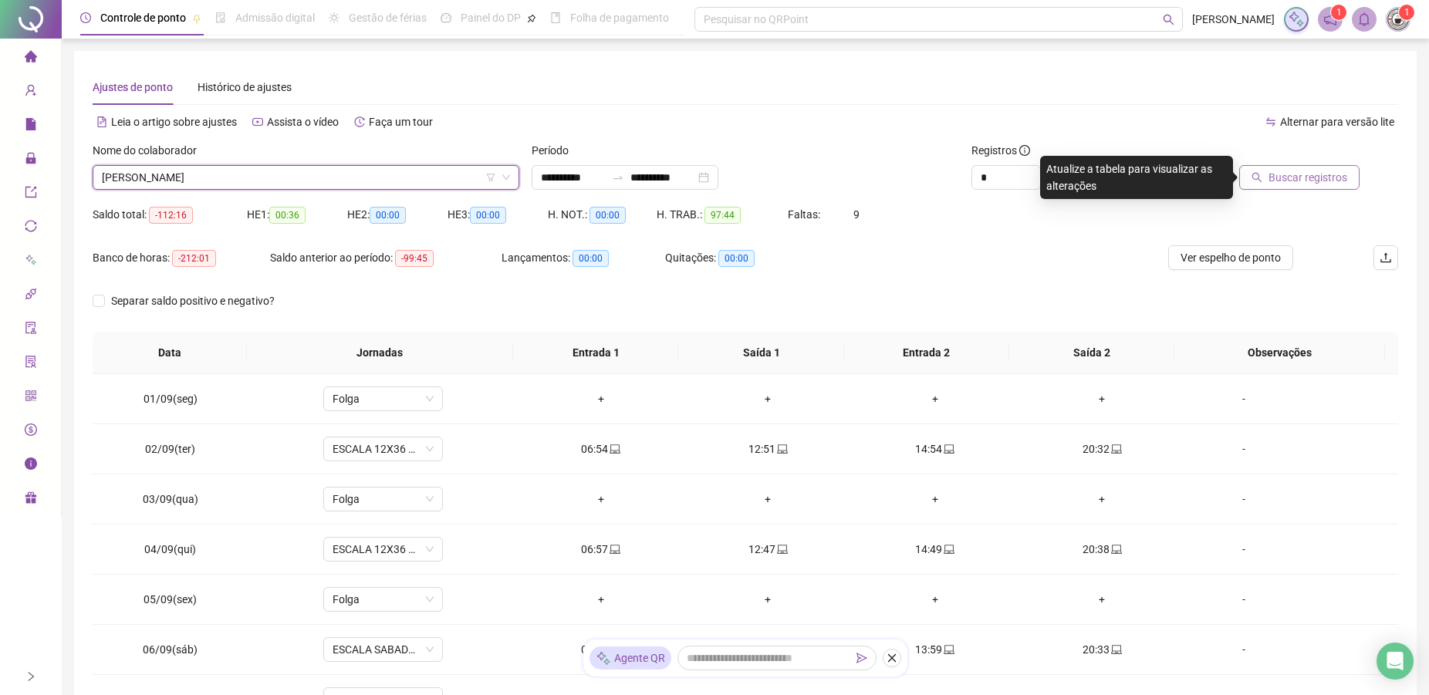
click at [1273, 177] on span "Buscar registros" at bounding box center [1307, 177] width 79 height 17
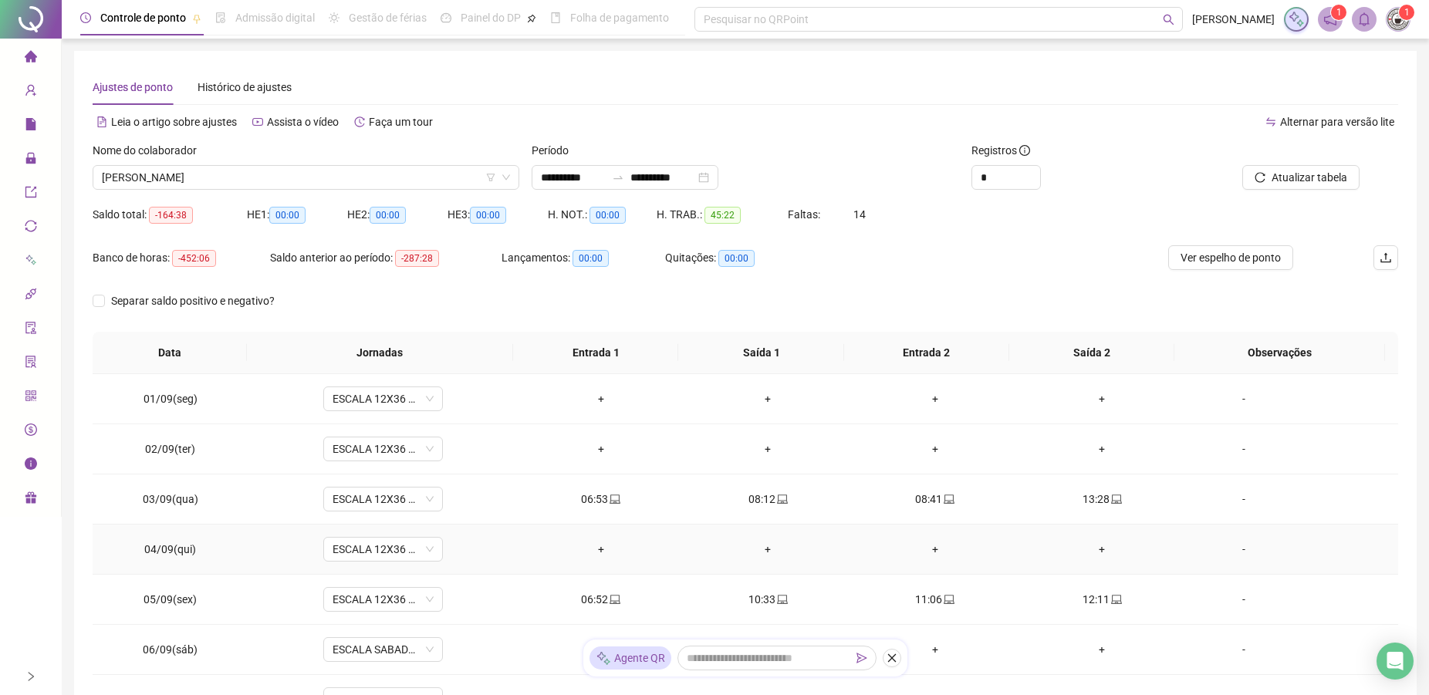
click at [386, 529] on td "ESCALA 12X36 COZINHA" at bounding box center [382, 550] width 269 height 50
click at [366, 555] on span "ESCALA 12X36 COZINHA" at bounding box center [382, 549] width 101 height 23
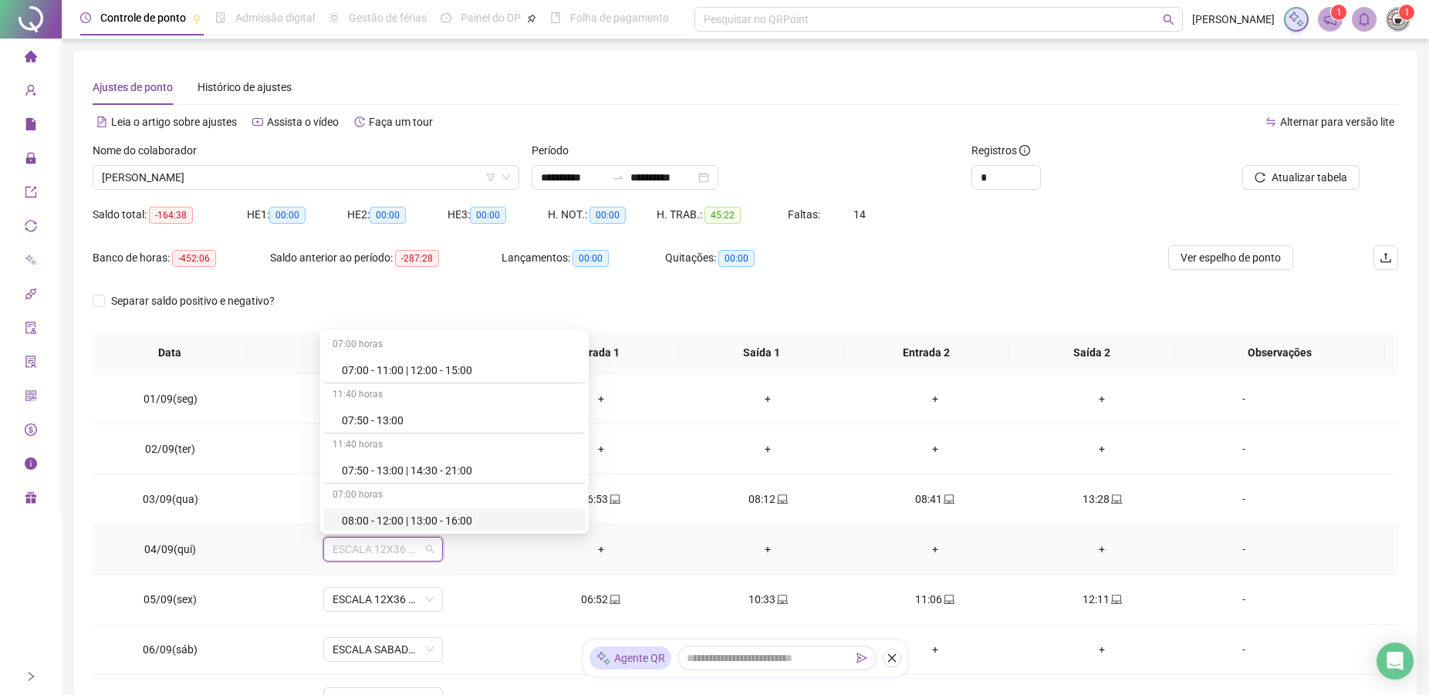
type input "*"
click at [363, 461] on div "Folga" at bounding box center [393, 467] width 102 height 17
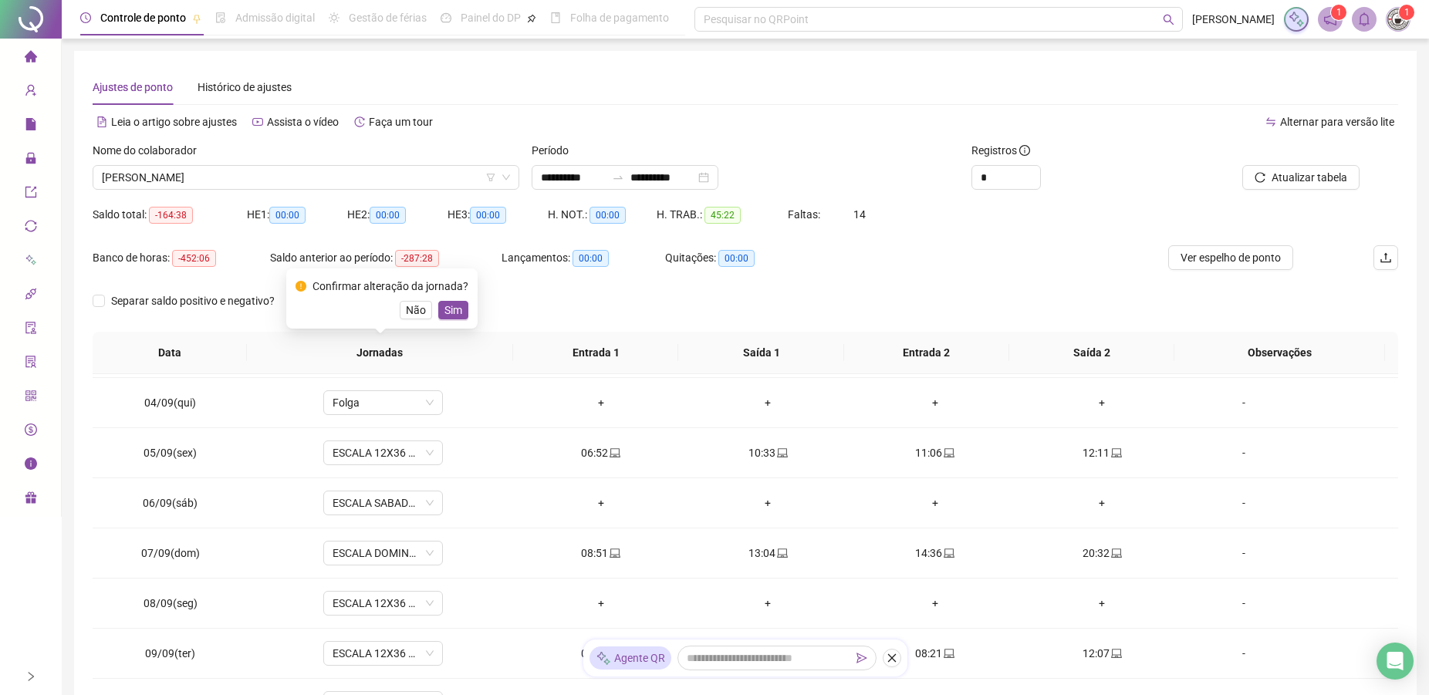
scroll to position [230, 0]
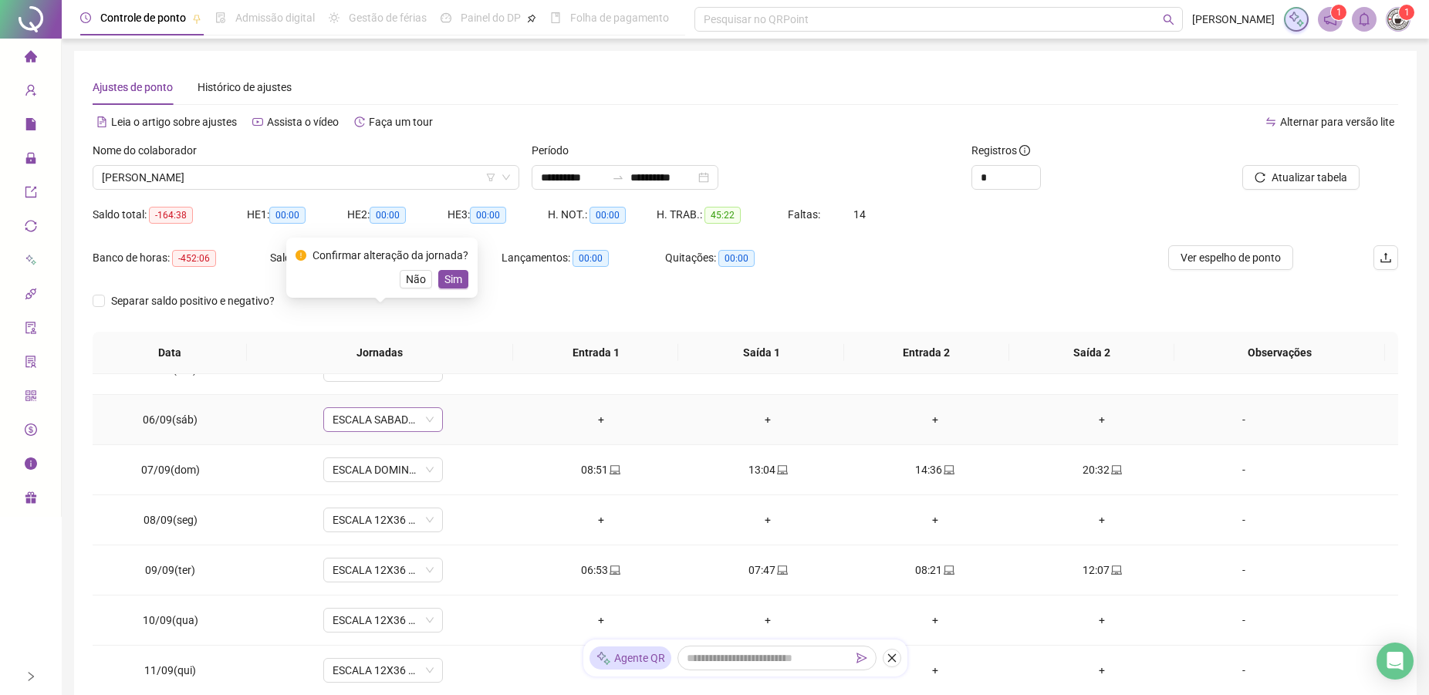
click at [380, 420] on span "ESCALA SABADO 12X36 NOVA" at bounding box center [382, 419] width 101 height 23
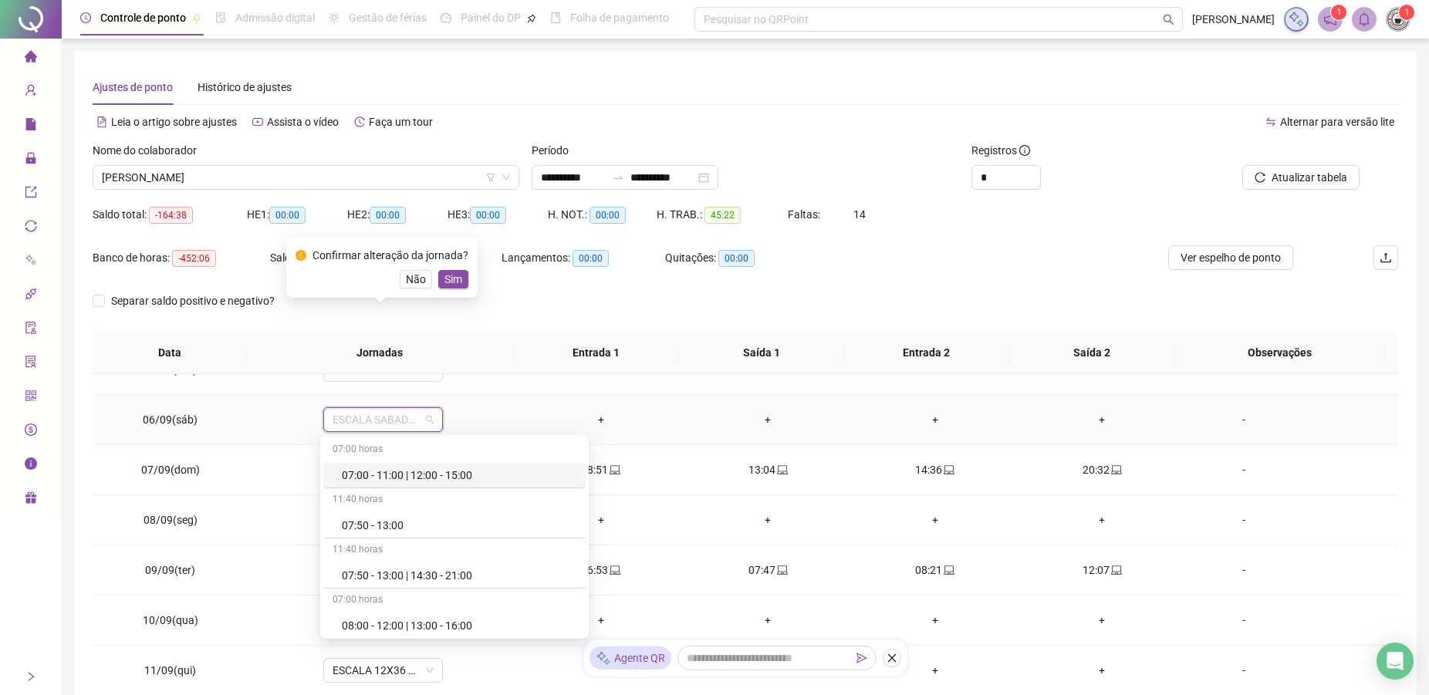
type input "*"
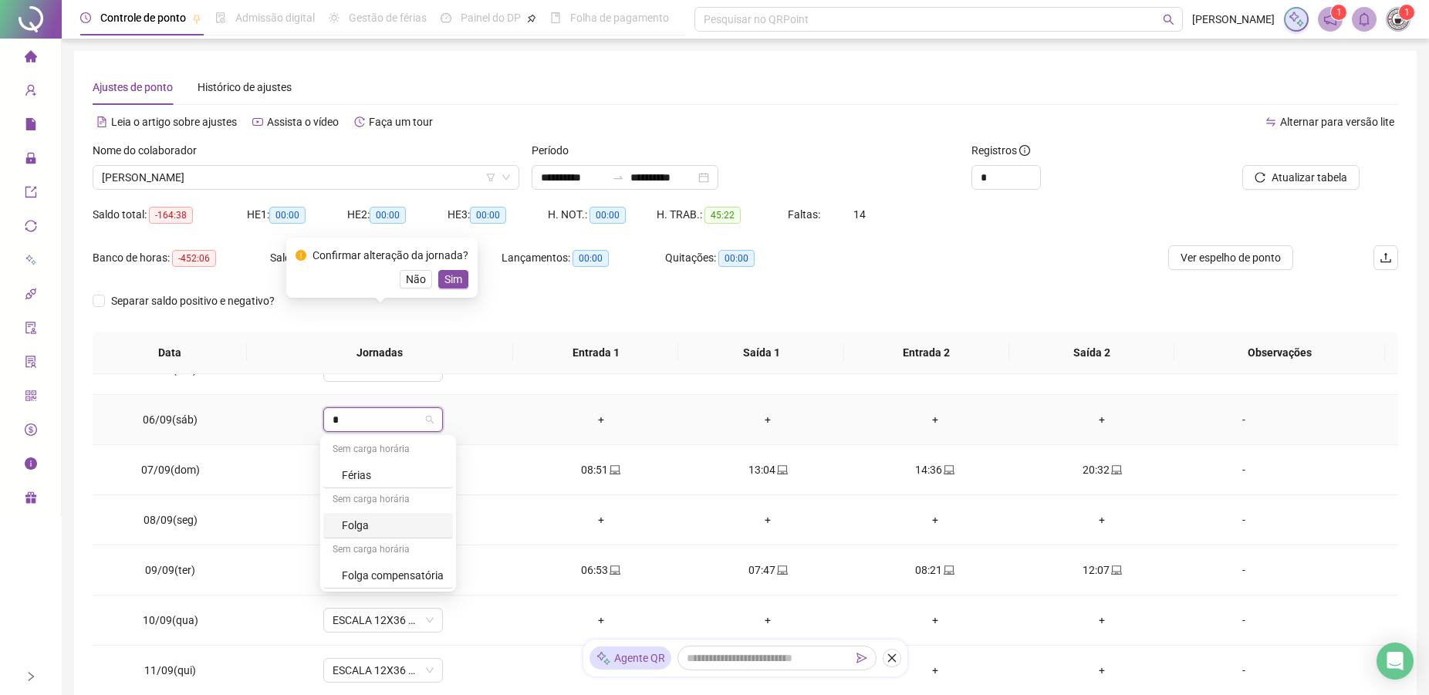
drag, startPoint x: 363, startPoint y: 521, endPoint x: 385, endPoint y: 529, distance: 22.9
click at [366, 522] on div "Folga" at bounding box center [393, 525] width 102 height 17
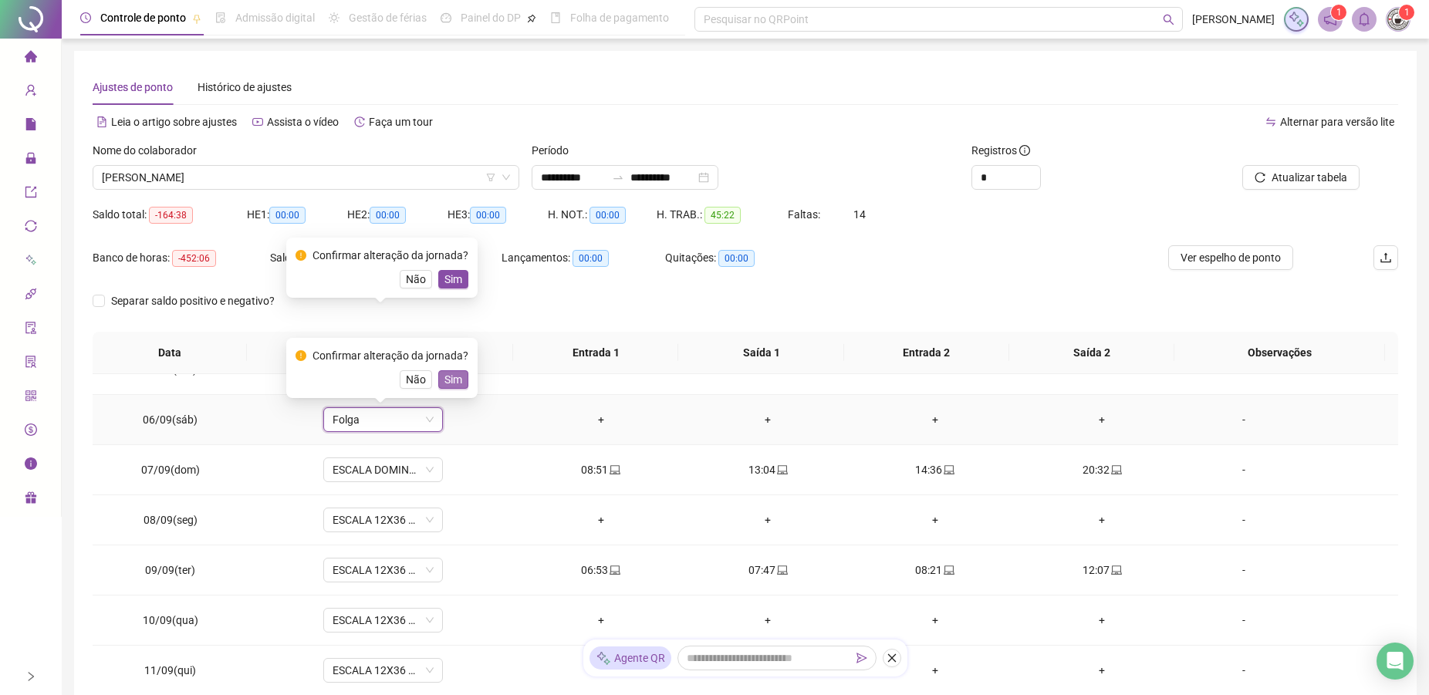
click at [457, 377] on span "Sim" at bounding box center [453, 379] width 18 height 17
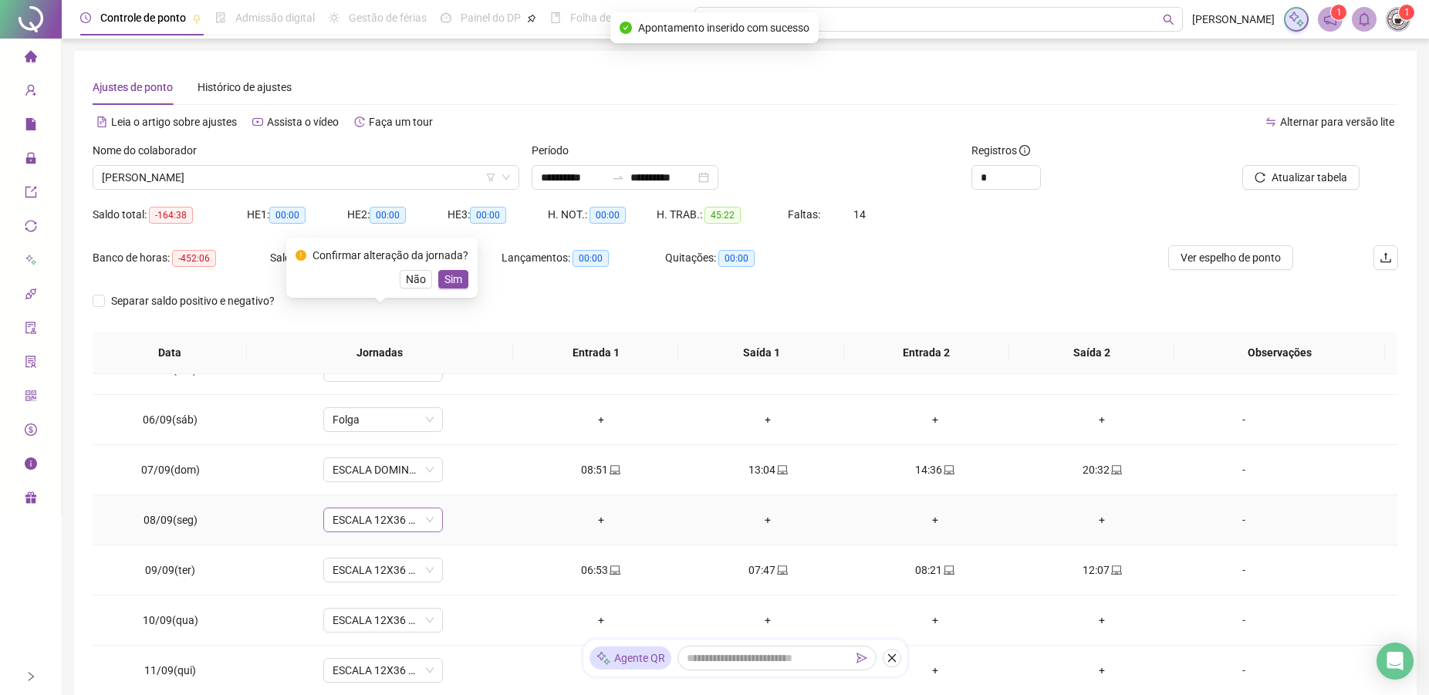
click at [378, 530] on span "ESCALA 12X36 COZINHA" at bounding box center [382, 519] width 101 height 23
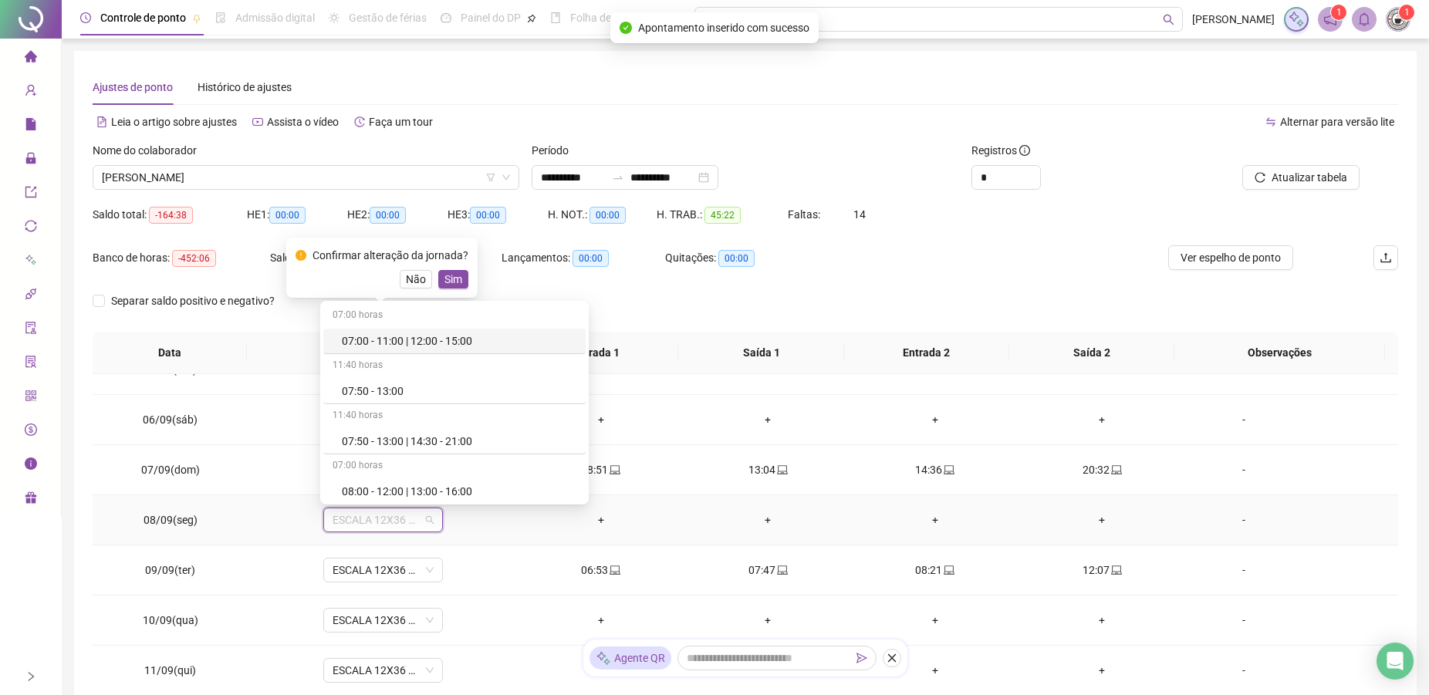
type input "*"
click at [341, 438] on div "Folga" at bounding box center [388, 438] width 130 height 25
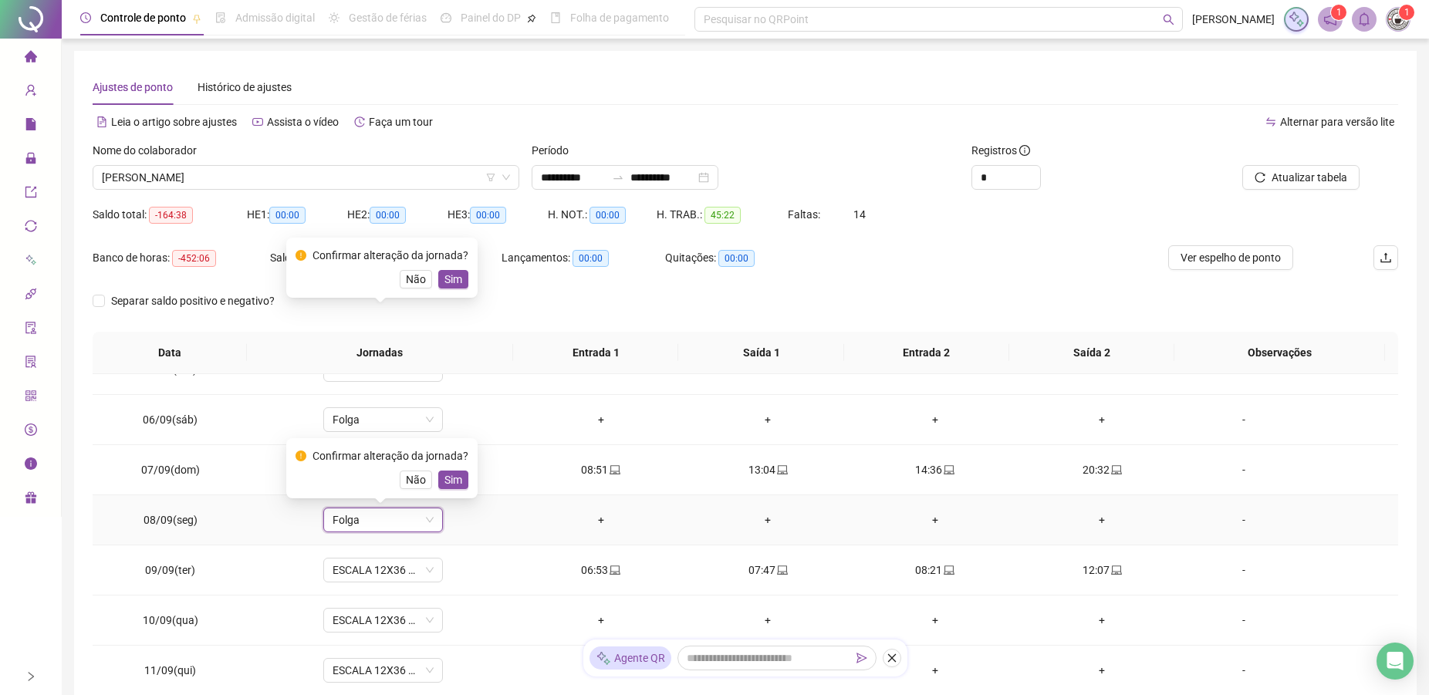
click at [447, 471] on button "Sim" at bounding box center [453, 480] width 30 height 19
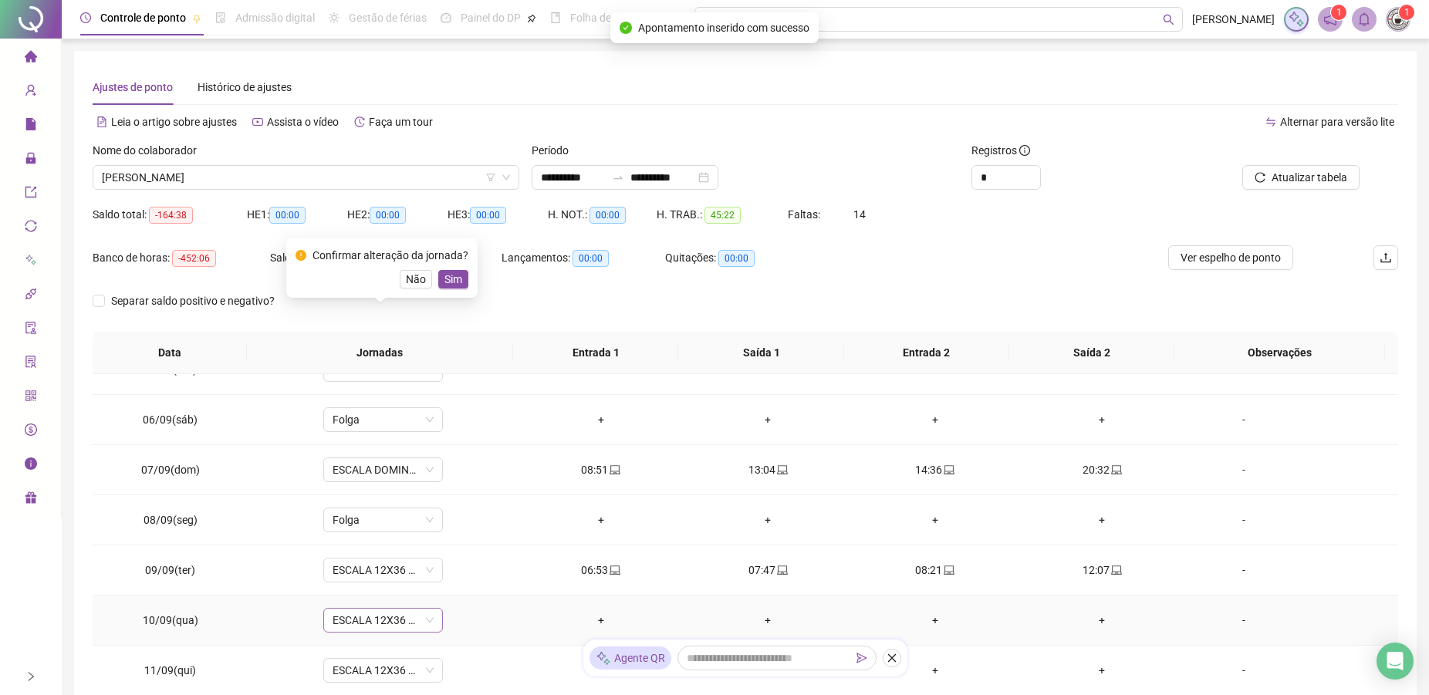
click at [364, 616] on span "ESCALA 12X36 COZINHA" at bounding box center [382, 620] width 101 height 23
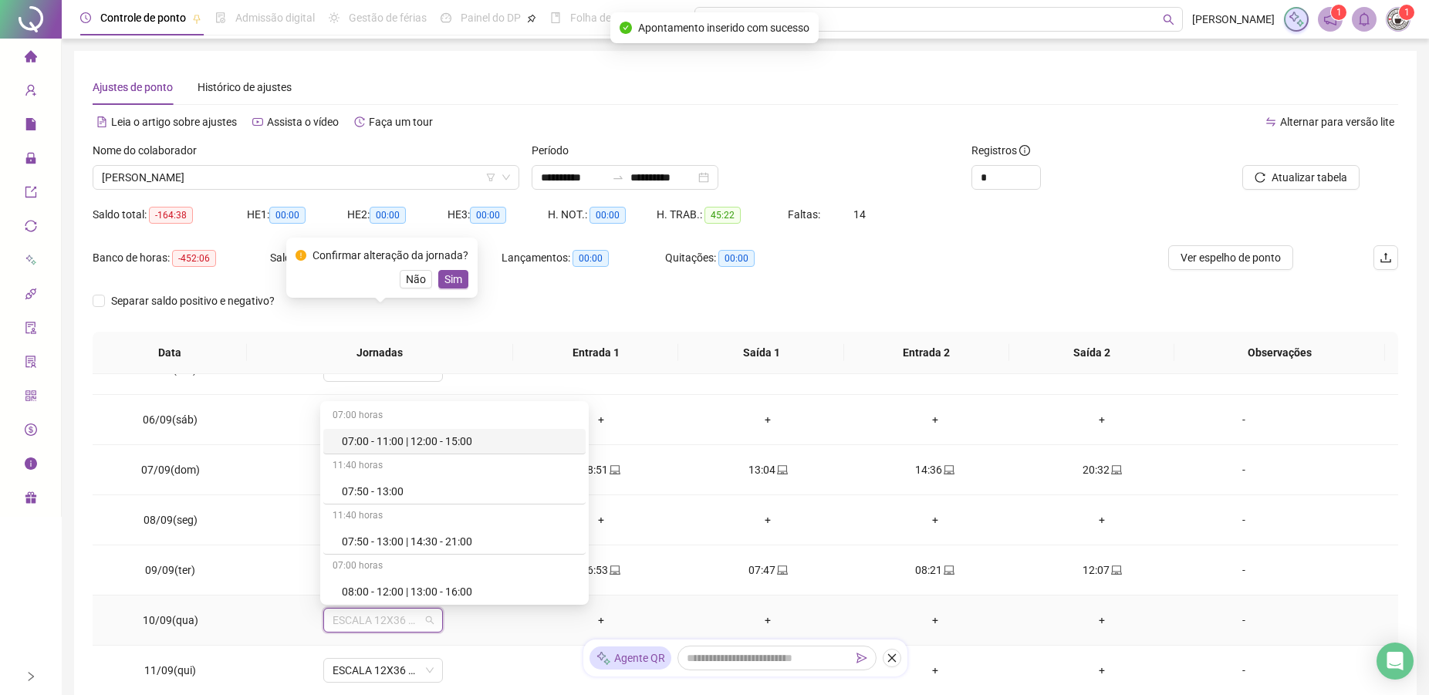
type input "*"
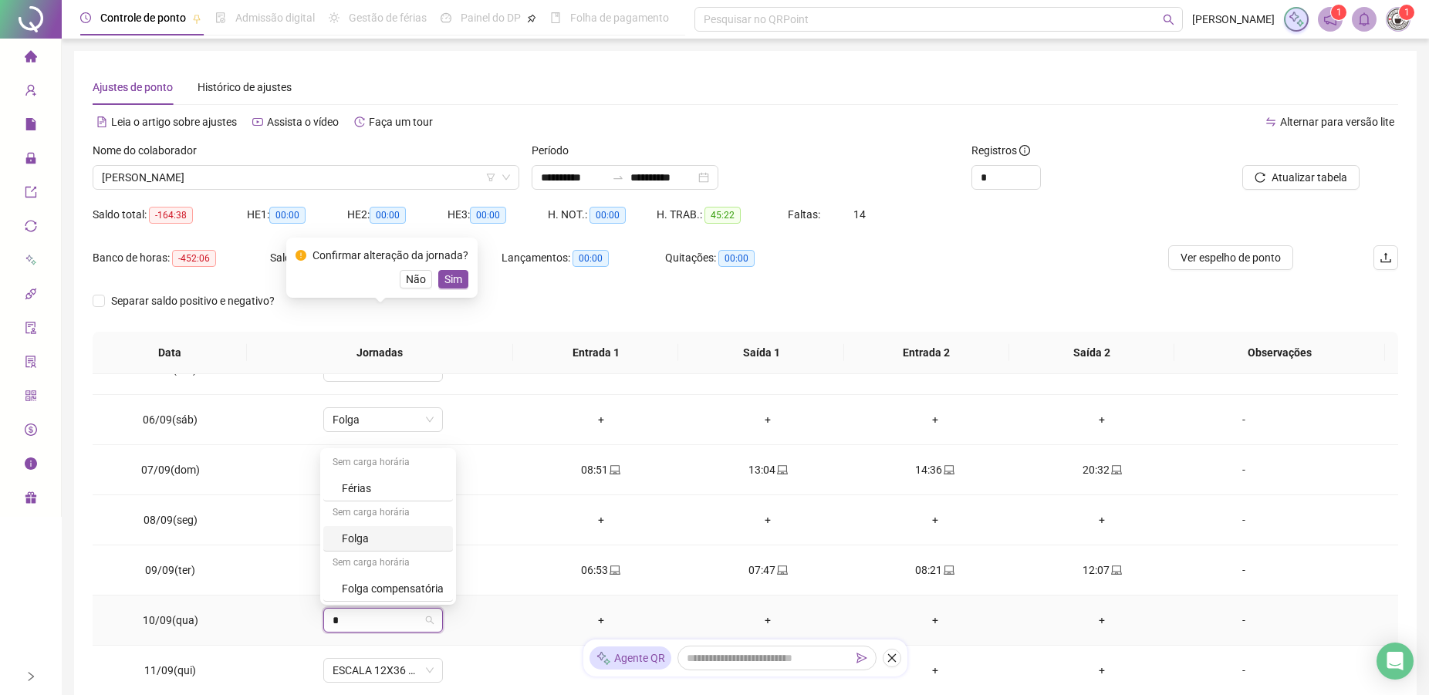
click at [352, 538] on div "Folga" at bounding box center [393, 538] width 102 height 17
click at [447, 575] on span "Sim" at bounding box center [453, 580] width 18 height 17
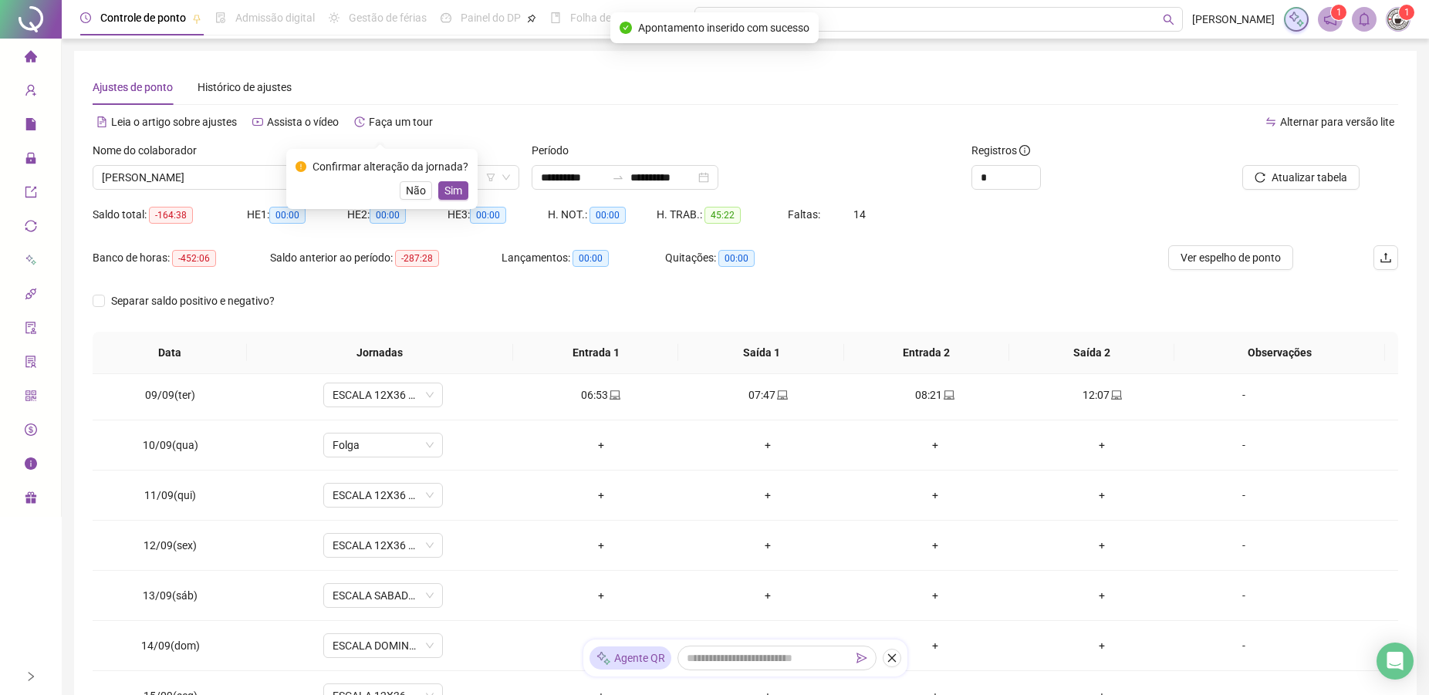
scroll to position [390, 0]
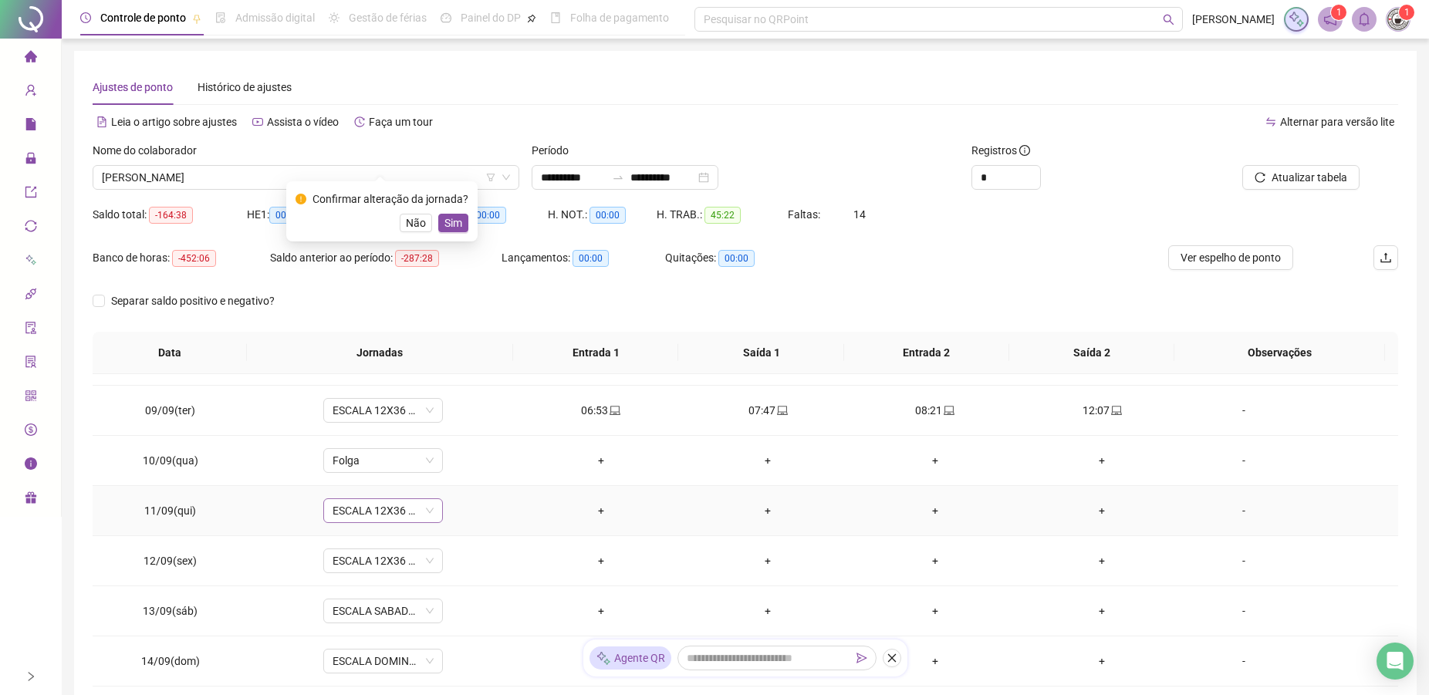
click at [340, 511] on span "ESCALA 12X36 COZINHA" at bounding box center [382, 510] width 101 height 23
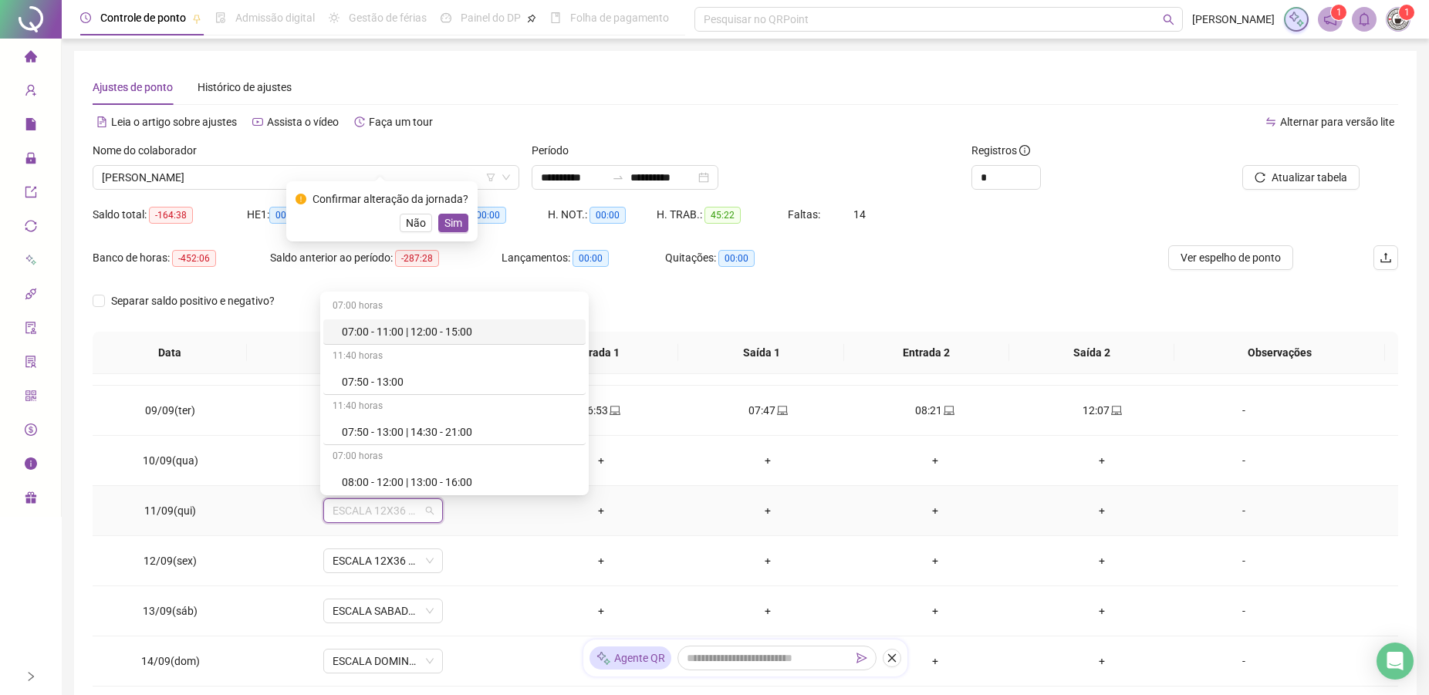
type input "*"
click at [341, 549] on div "ESCALA 12X36 COZINHA" at bounding box center [383, 560] width 120 height 25
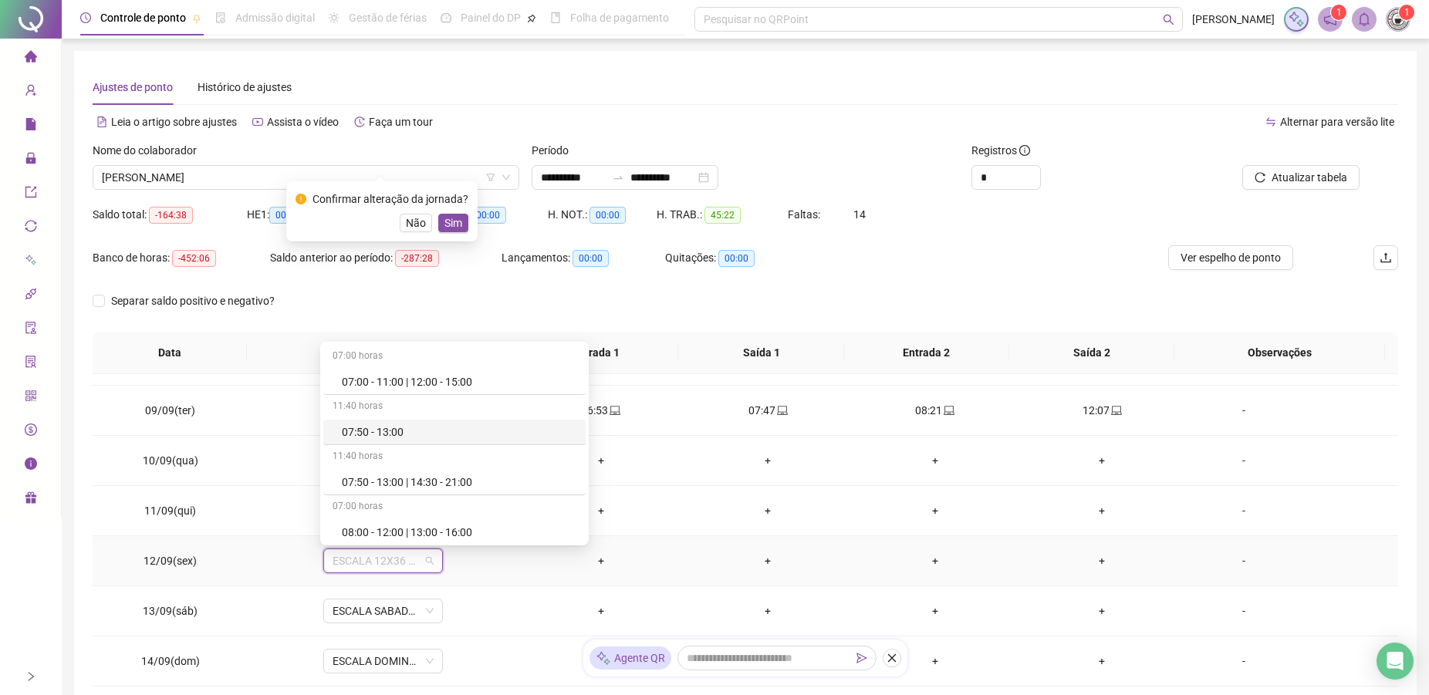
type input "*"
click at [350, 430] on div "Férias" at bounding box center [393, 428] width 102 height 17
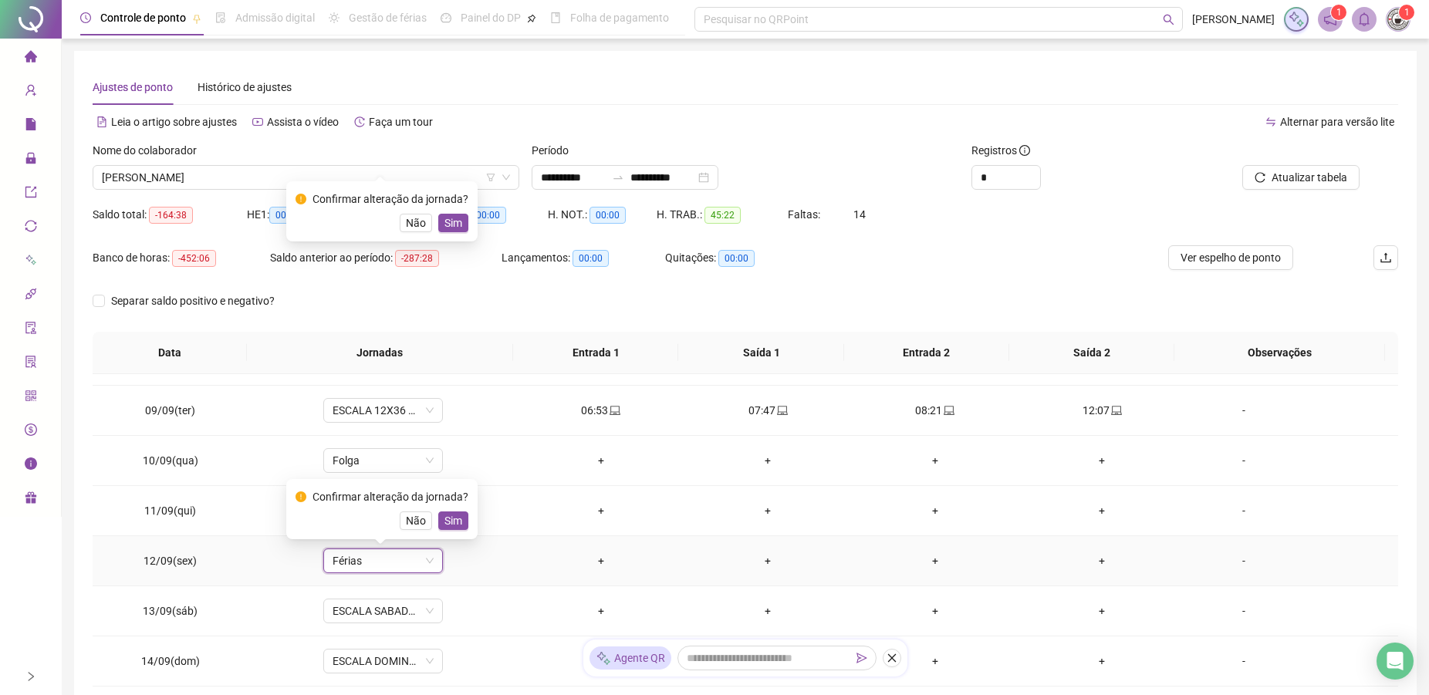
click at [440, 535] on div "Confirmar alteração da jornada? Não Sim" at bounding box center [381, 509] width 191 height 60
click at [453, 513] on span "Sim" at bounding box center [453, 520] width 18 height 17
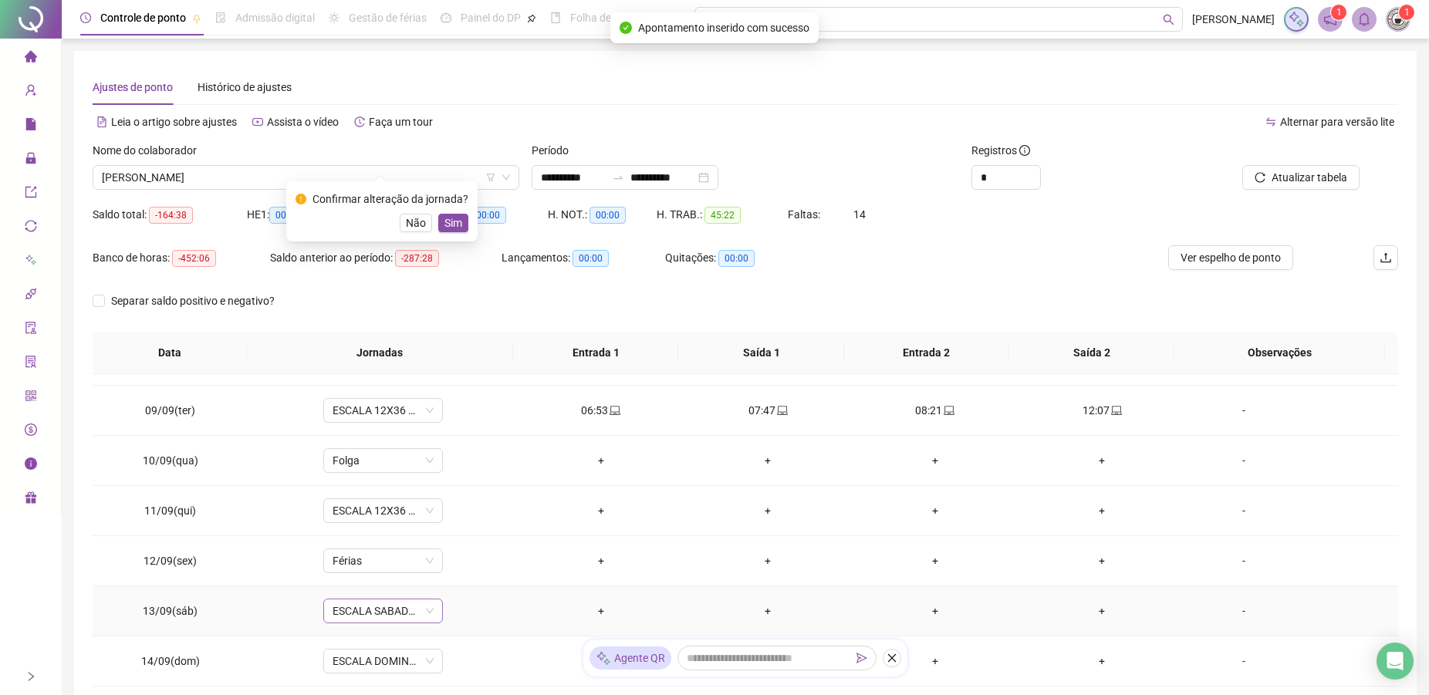
click at [359, 610] on span "ESCALA SABADO 12X36 NOVA" at bounding box center [382, 610] width 101 height 23
type input "*"
click at [364, 478] on div "Férias" at bounding box center [393, 479] width 102 height 17
click at [399, 659] on span "ESCALA DOMINGO 12X36 NOVA" at bounding box center [382, 660] width 101 height 23
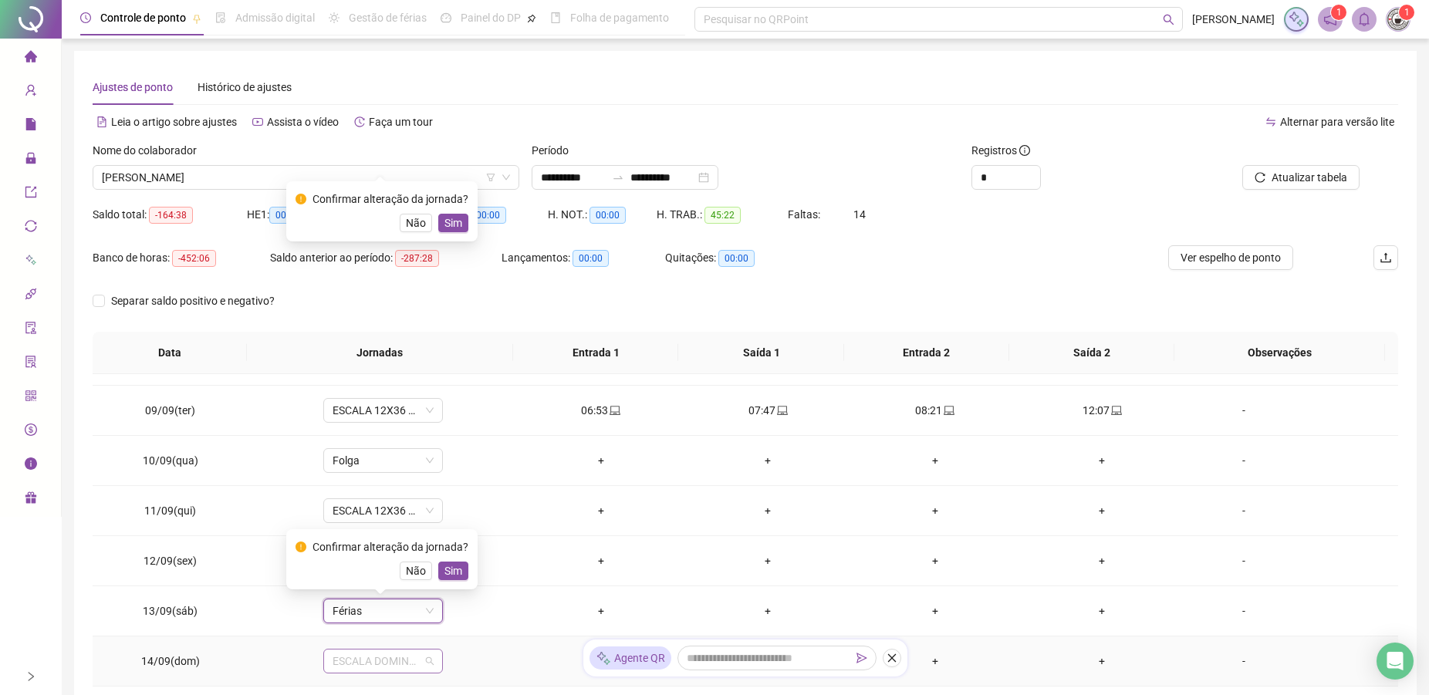
type input "*"
click at [373, 527] on div "Férias" at bounding box center [393, 529] width 102 height 17
click at [460, 612] on button "Sim" at bounding box center [453, 621] width 30 height 19
click at [454, 564] on span "Sim" at bounding box center [453, 570] width 18 height 17
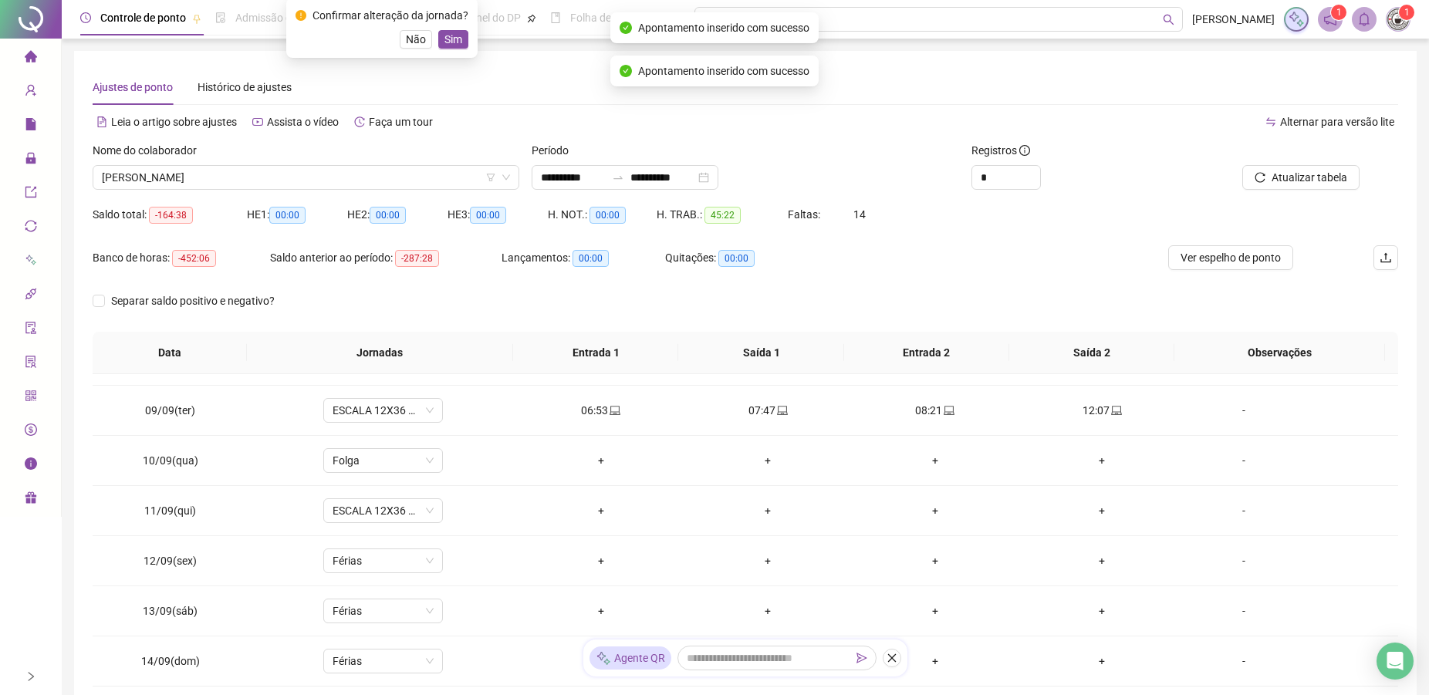
scroll to position [573, 0]
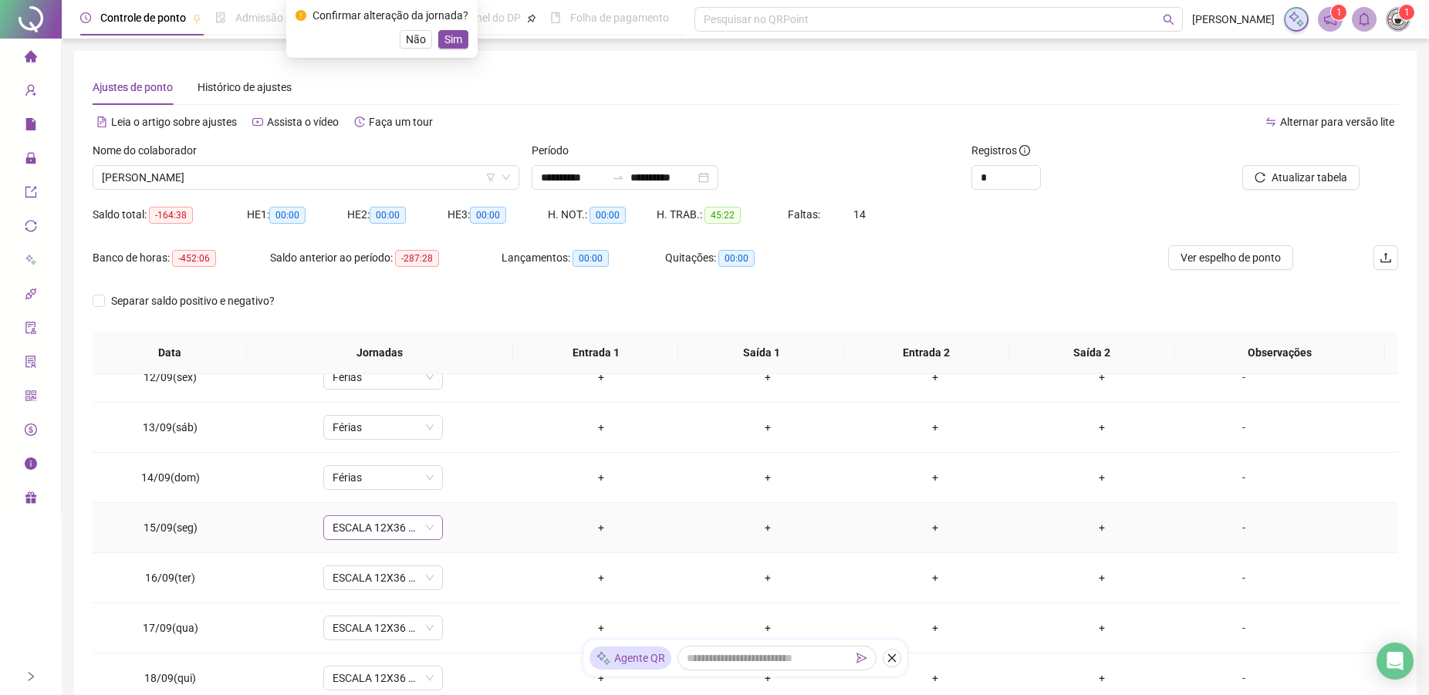
click at [349, 518] on span "ESCALA 12X36 COZINHA" at bounding box center [382, 527] width 101 height 23
type input "*"
click at [344, 389] on div "Férias" at bounding box center [393, 395] width 102 height 17
click at [350, 578] on span "ESCALA 12X36 COZINHA" at bounding box center [382, 577] width 101 height 23
type input "*"
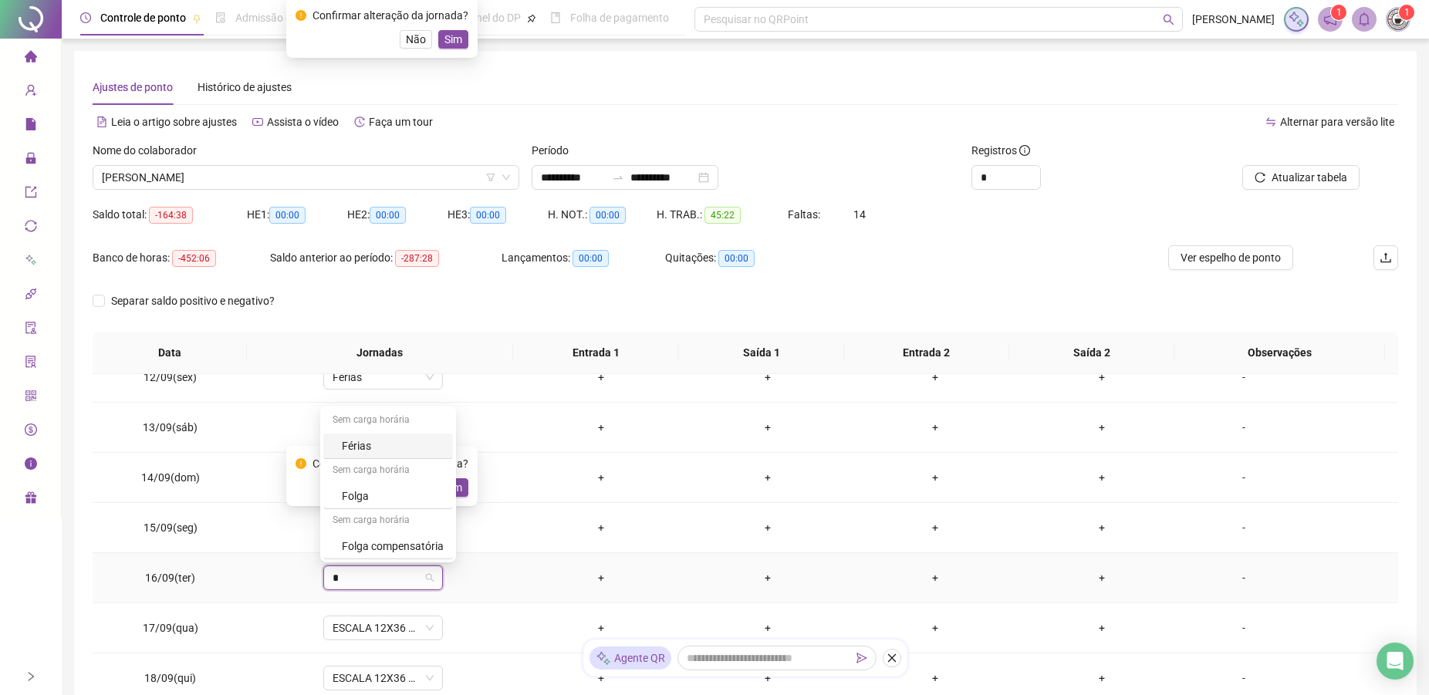
click at [353, 440] on div "Férias" at bounding box center [393, 445] width 102 height 17
click at [337, 625] on span "ESCALA 12X36 COZINHA" at bounding box center [382, 627] width 101 height 23
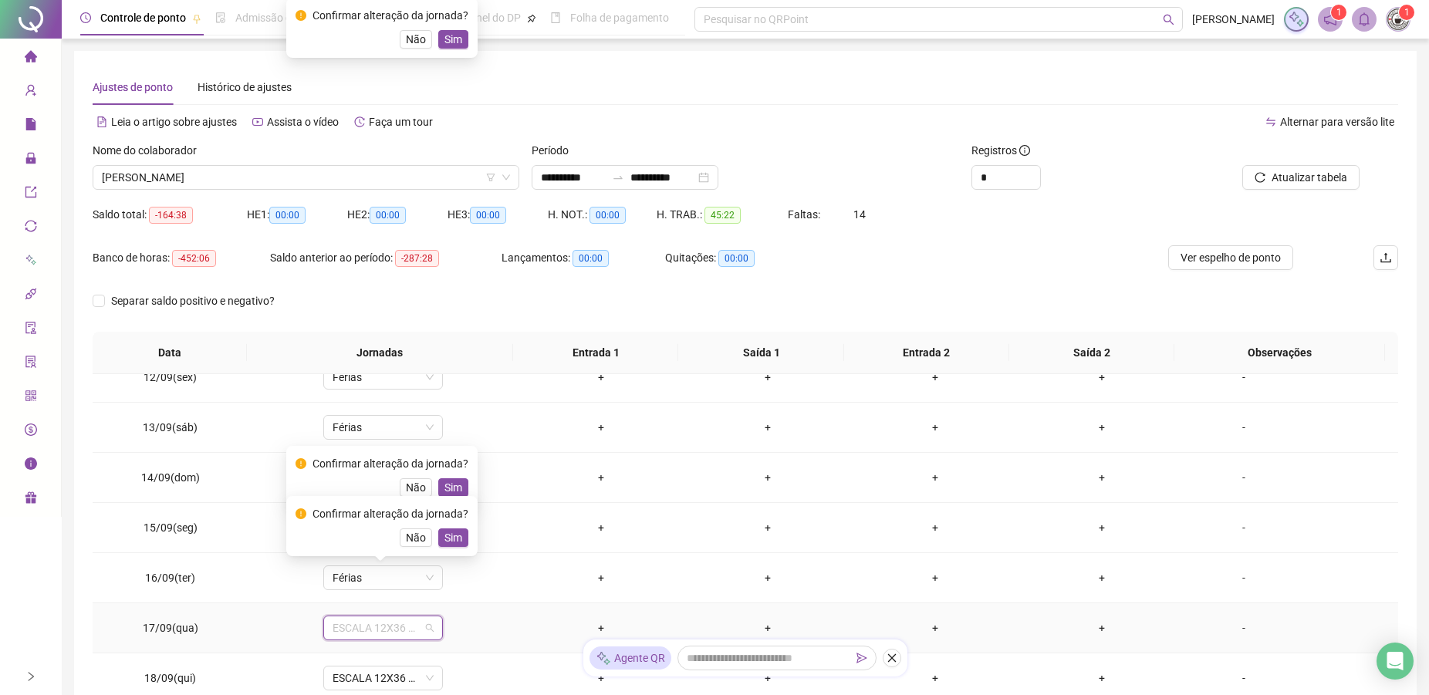
type input "*"
click at [359, 495] on div "Férias" at bounding box center [393, 495] width 102 height 17
click at [377, 680] on span "ESCALA 12X36 COZINHA" at bounding box center [382, 677] width 101 height 23
type input "*"
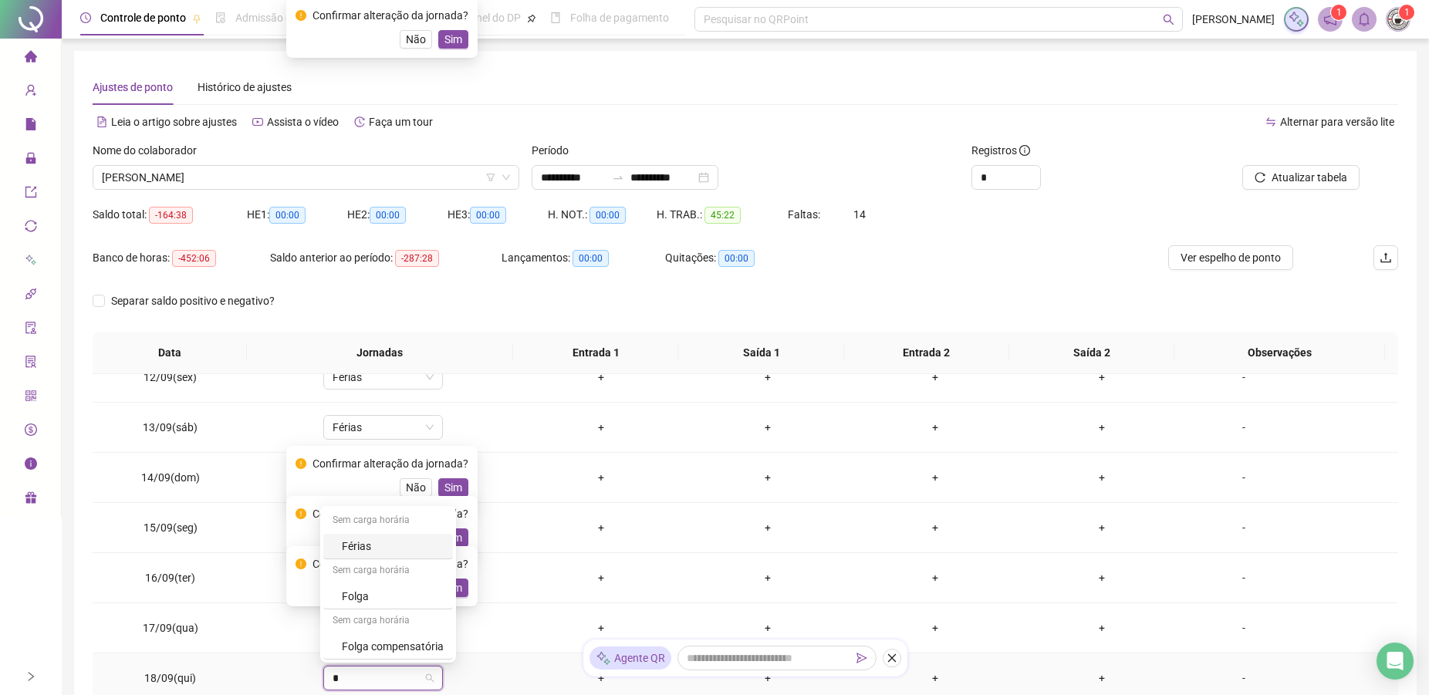
click at [353, 548] on div "Férias" at bounding box center [393, 546] width 102 height 17
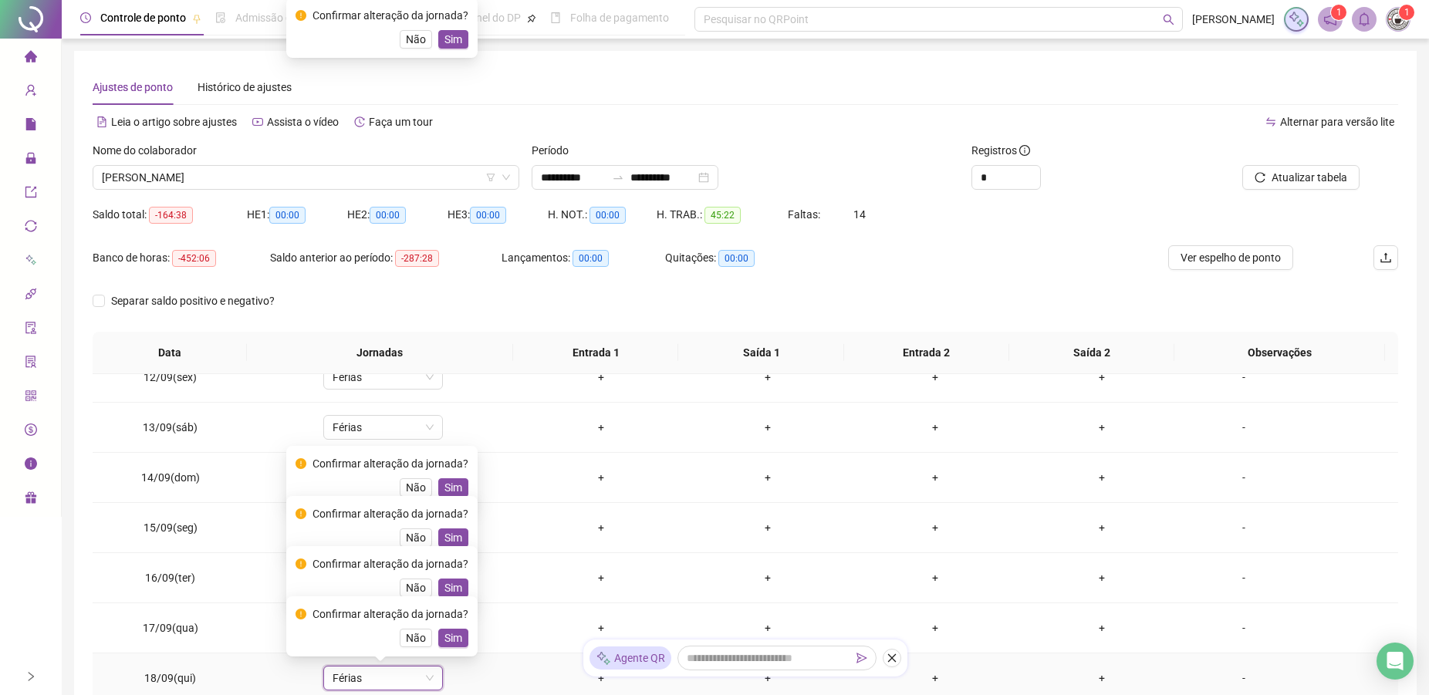
drag, startPoint x: 467, startPoint y: 638, endPoint x: 471, endPoint y: 626, distance: 12.0
click at [467, 636] on div "Confirmar alteração da jornada? Não Sim" at bounding box center [381, 626] width 191 height 60
drag, startPoint x: 455, startPoint y: 592, endPoint x: 443, endPoint y: 562, distance: 33.2
click at [455, 591] on span "Sim" at bounding box center [453, 587] width 18 height 17
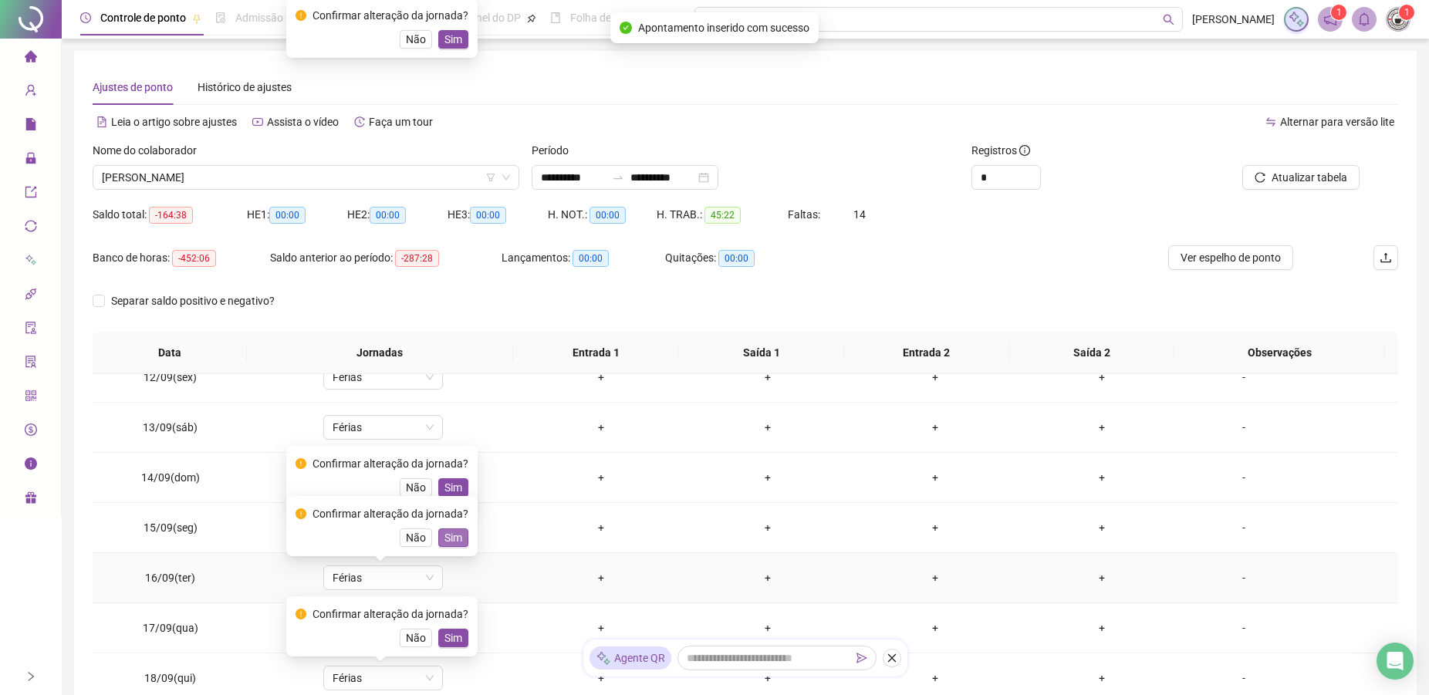
click at [439, 529] on button "Sim" at bounding box center [453, 537] width 30 height 19
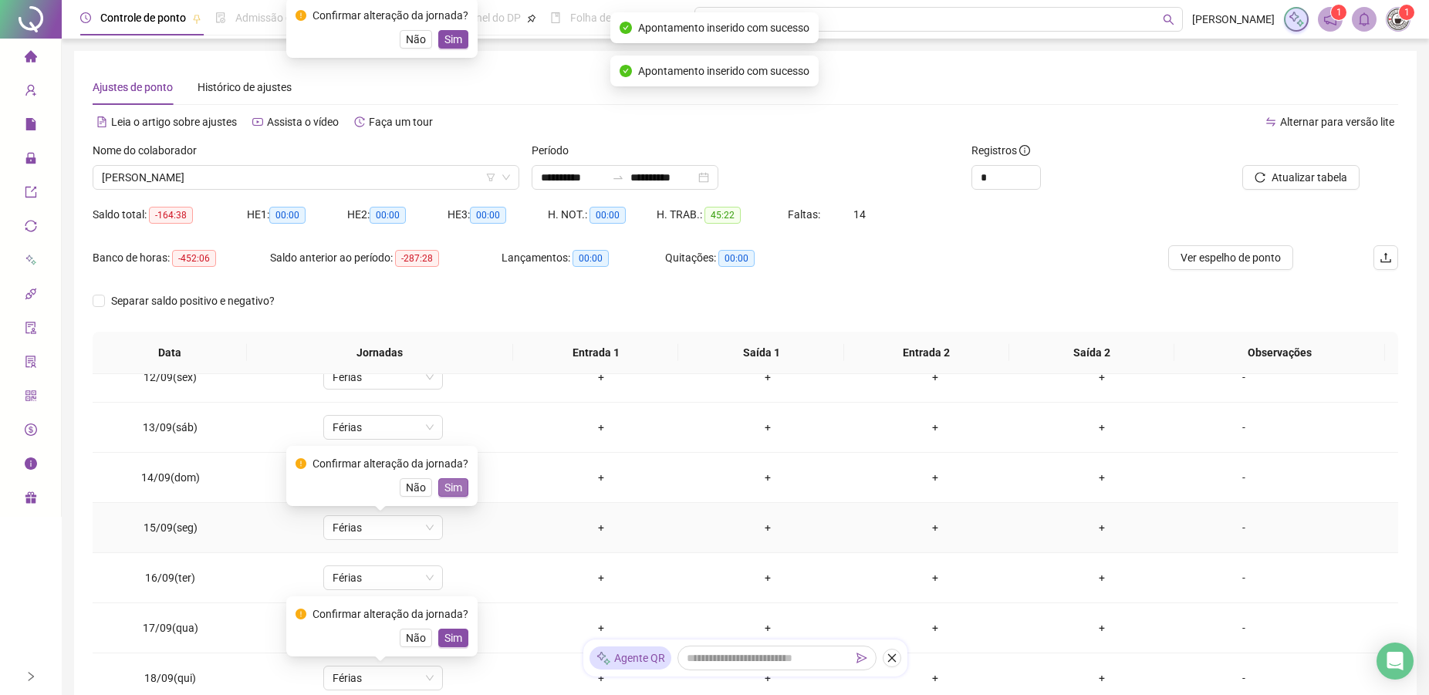
click at [440, 484] on button "Sim" at bounding box center [453, 487] width 30 height 19
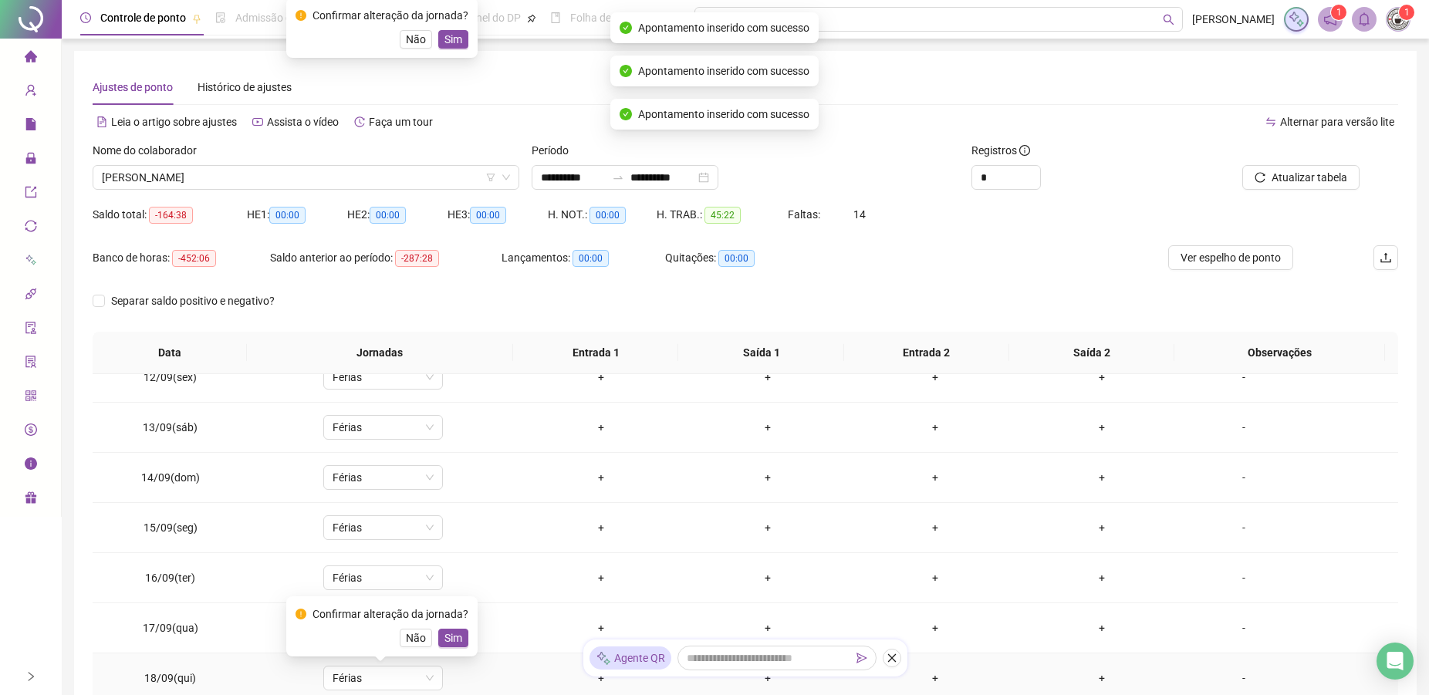
click at [450, 627] on div "Confirmar alteração da jornada? Não Sim" at bounding box center [381, 627] width 173 height 42
click at [440, 639] on button "Sim" at bounding box center [453, 638] width 30 height 19
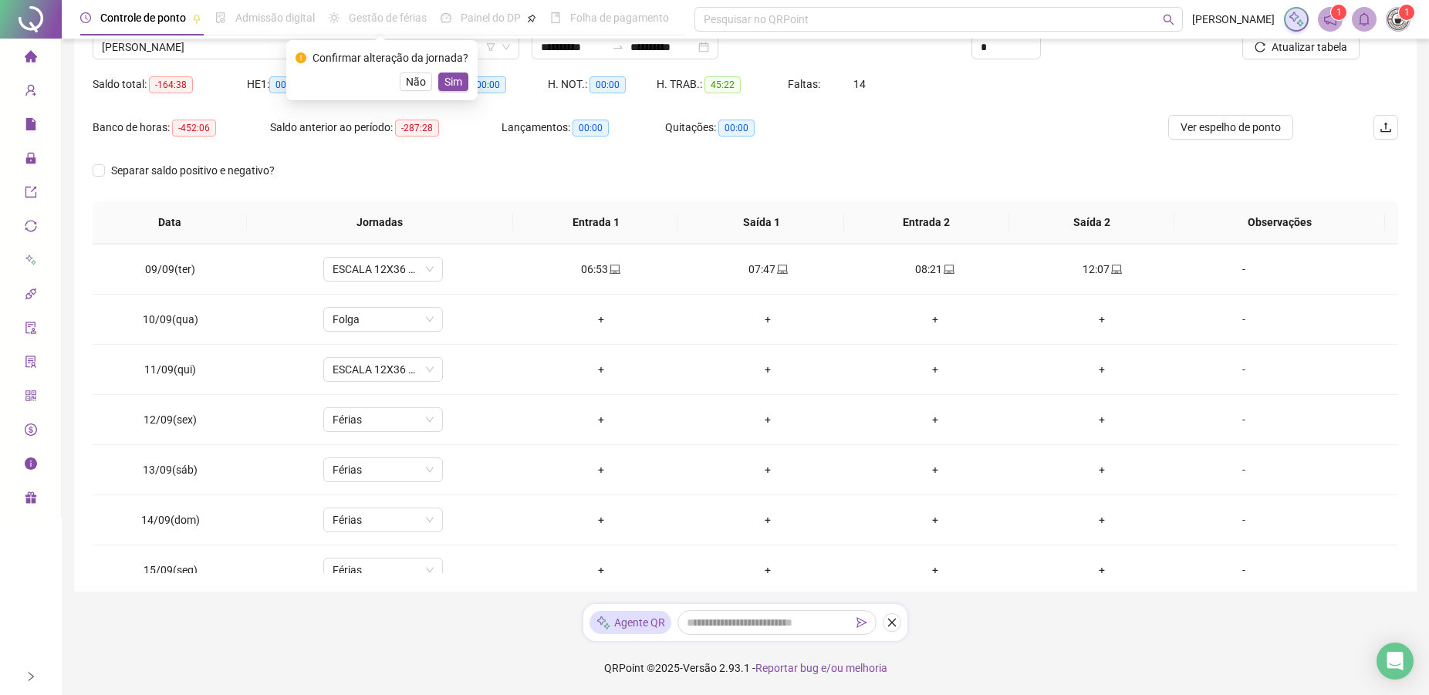
scroll to position [366, 0]
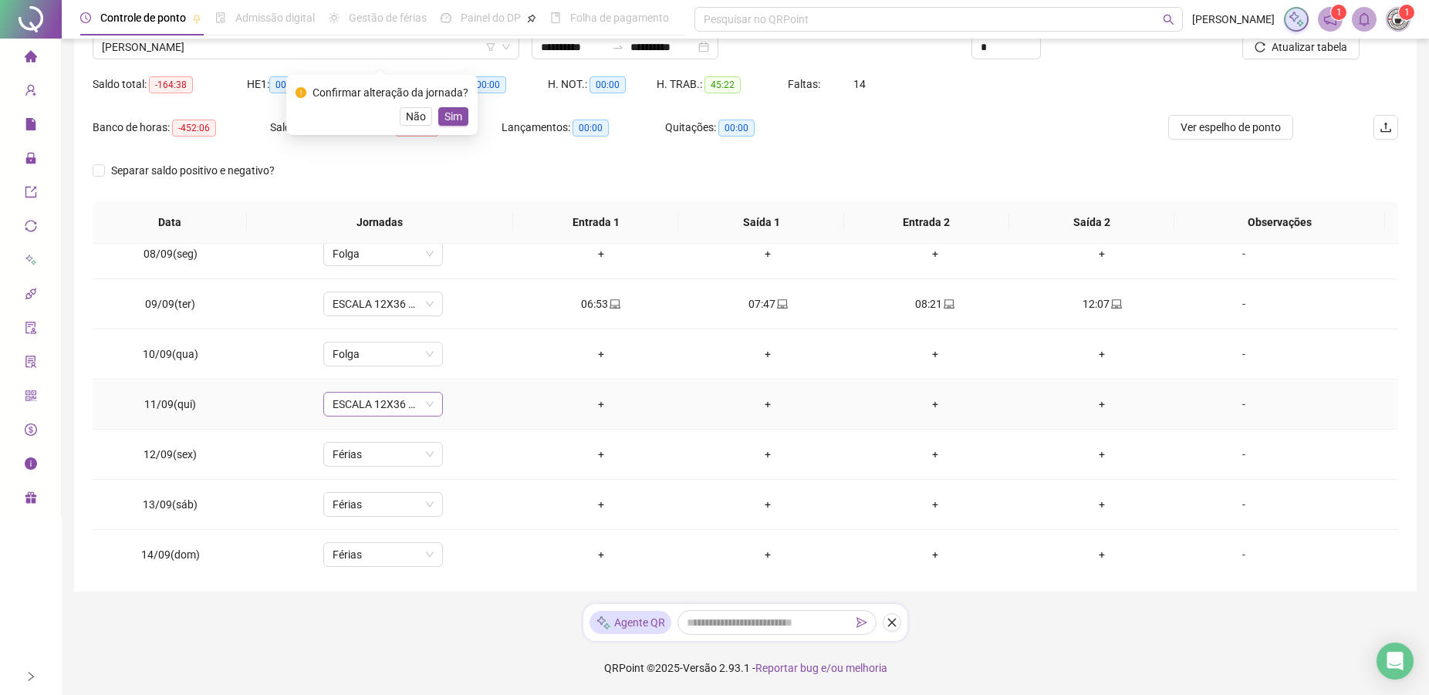
click at [355, 410] on span "ESCALA 12X36 COZINHA" at bounding box center [382, 404] width 101 height 23
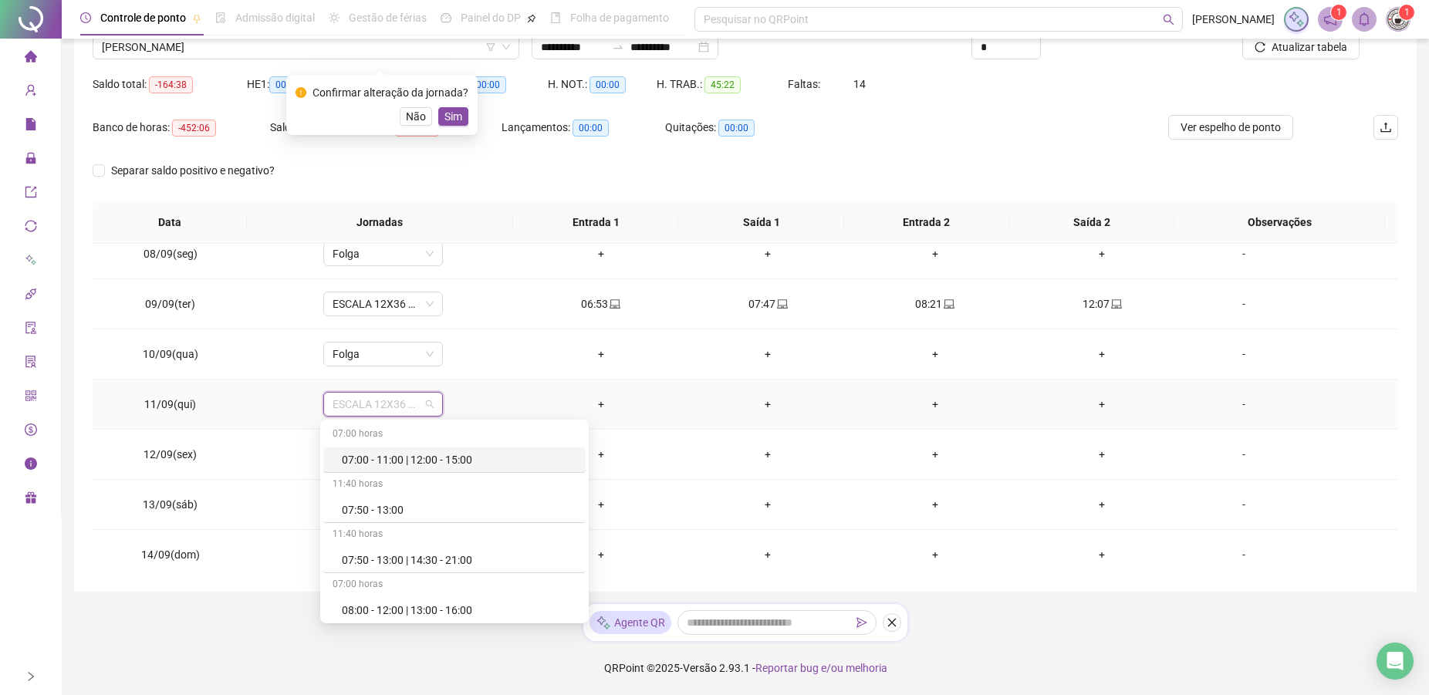
type input "*"
drag, startPoint x: 346, startPoint y: 464, endPoint x: 356, endPoint y: 461, distance: 11.2
click at [346, 464] on div "Férias" at bounding box center [393, 459] width 102 height 17
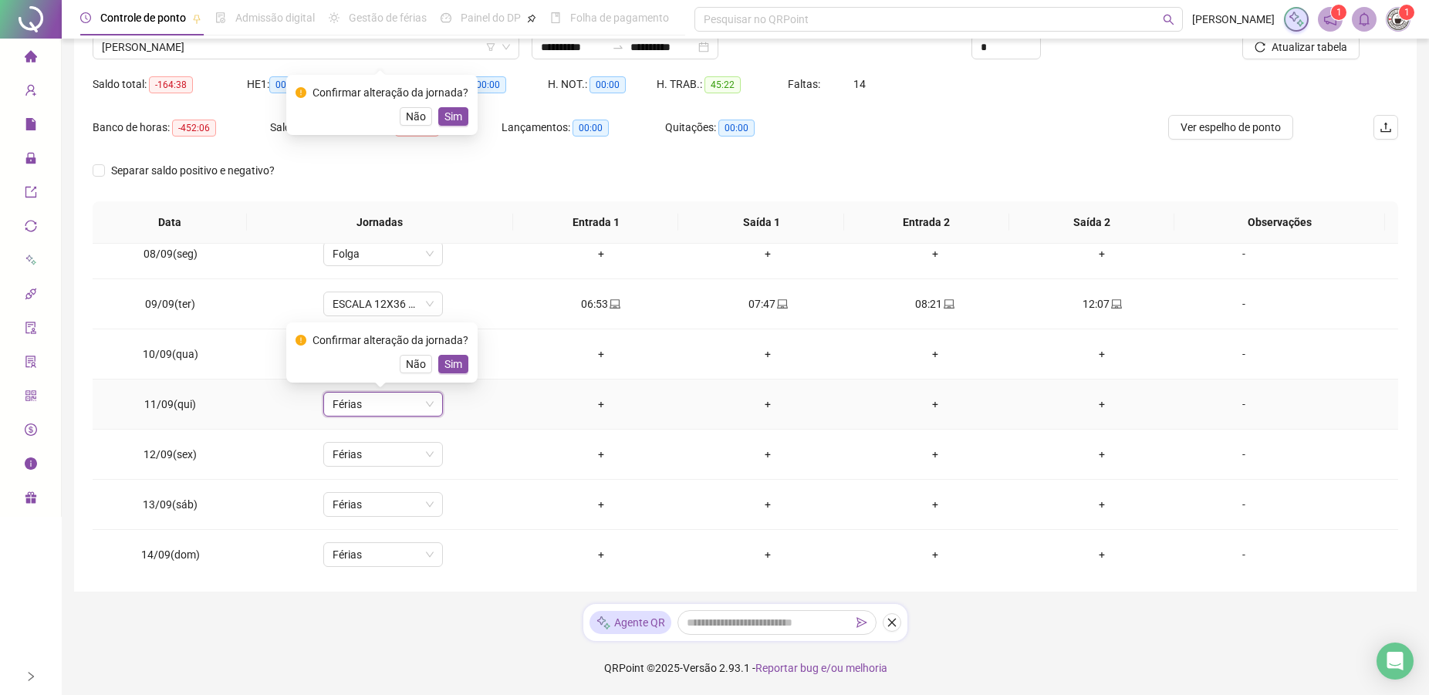
click at [468, 366] on div "Confirmar alteração da jornada? Não Sim" at bounding box center [381, 352] width 191 height 60
click at [450, 369] on span "Sim" at bounding box center [453, 364] width 18 height 17
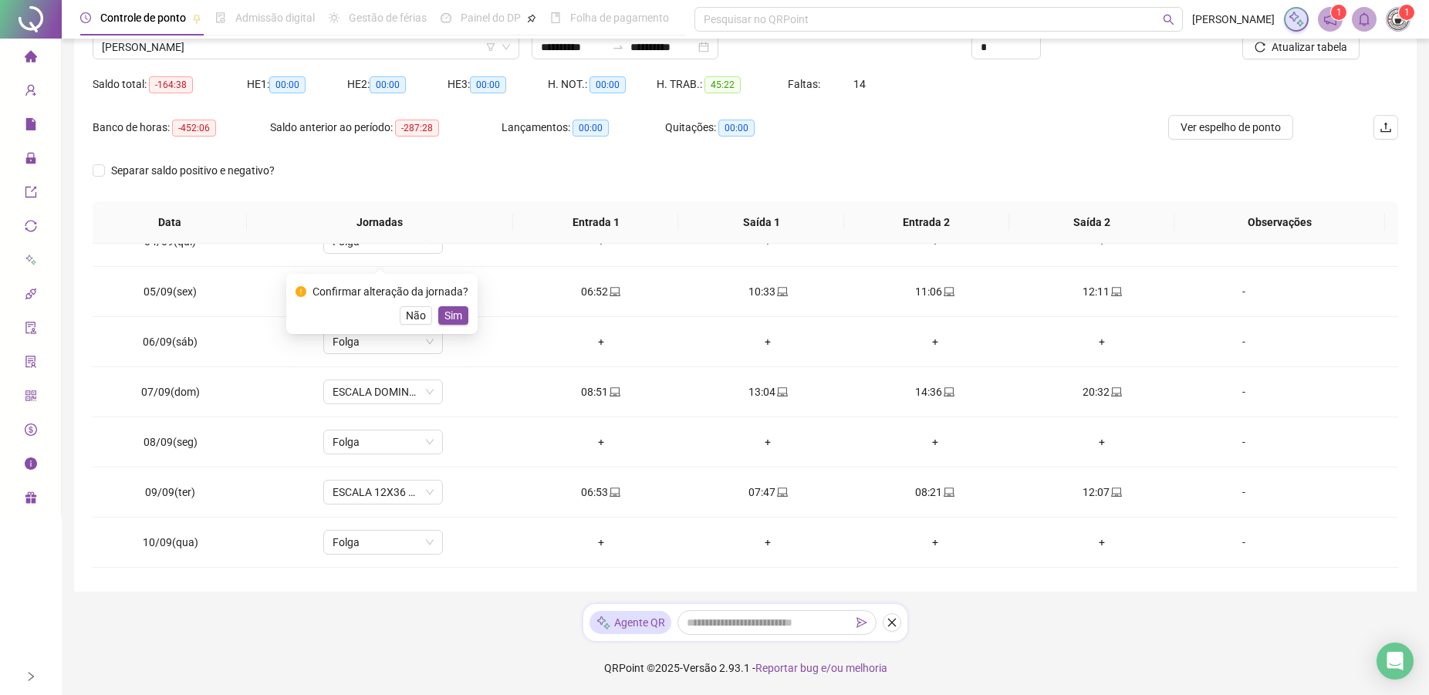
scroll to position [160, 0]
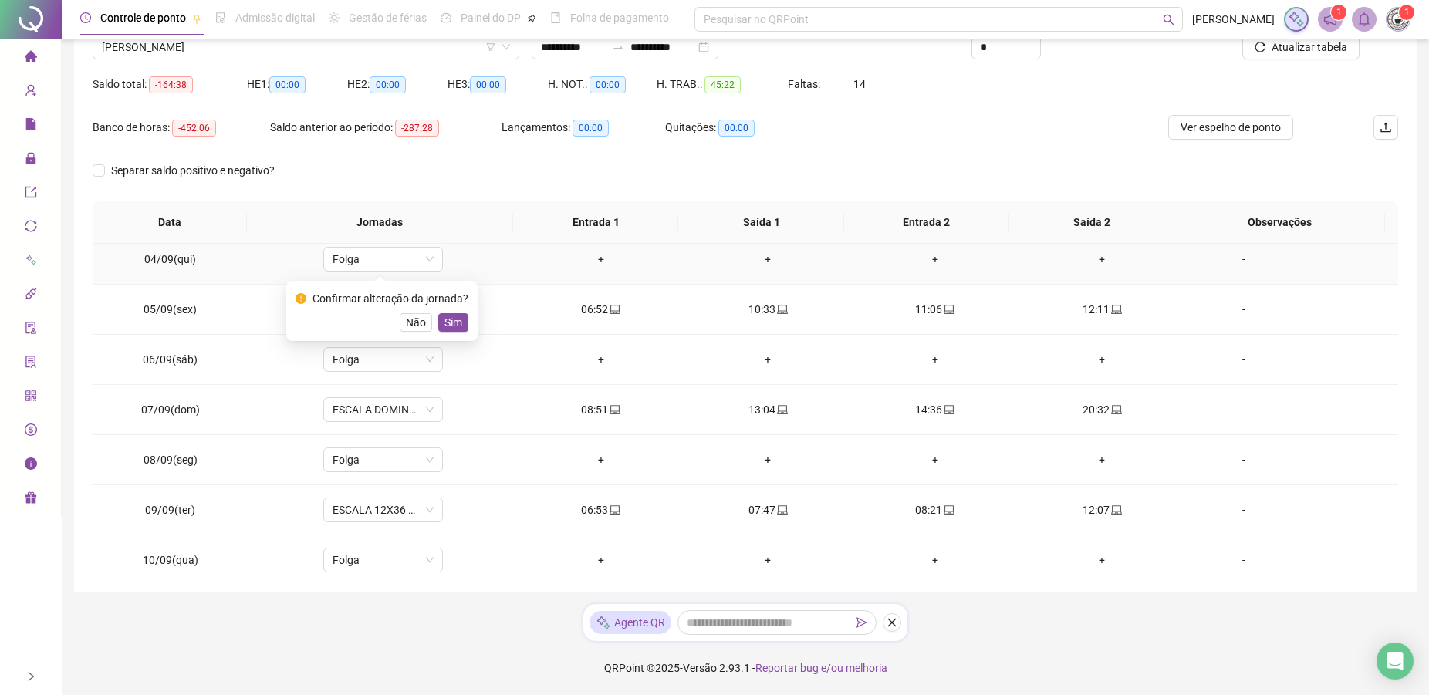
click at [464, 318] on button "Sim" at bounding box center [453, 322] width 30 height 19
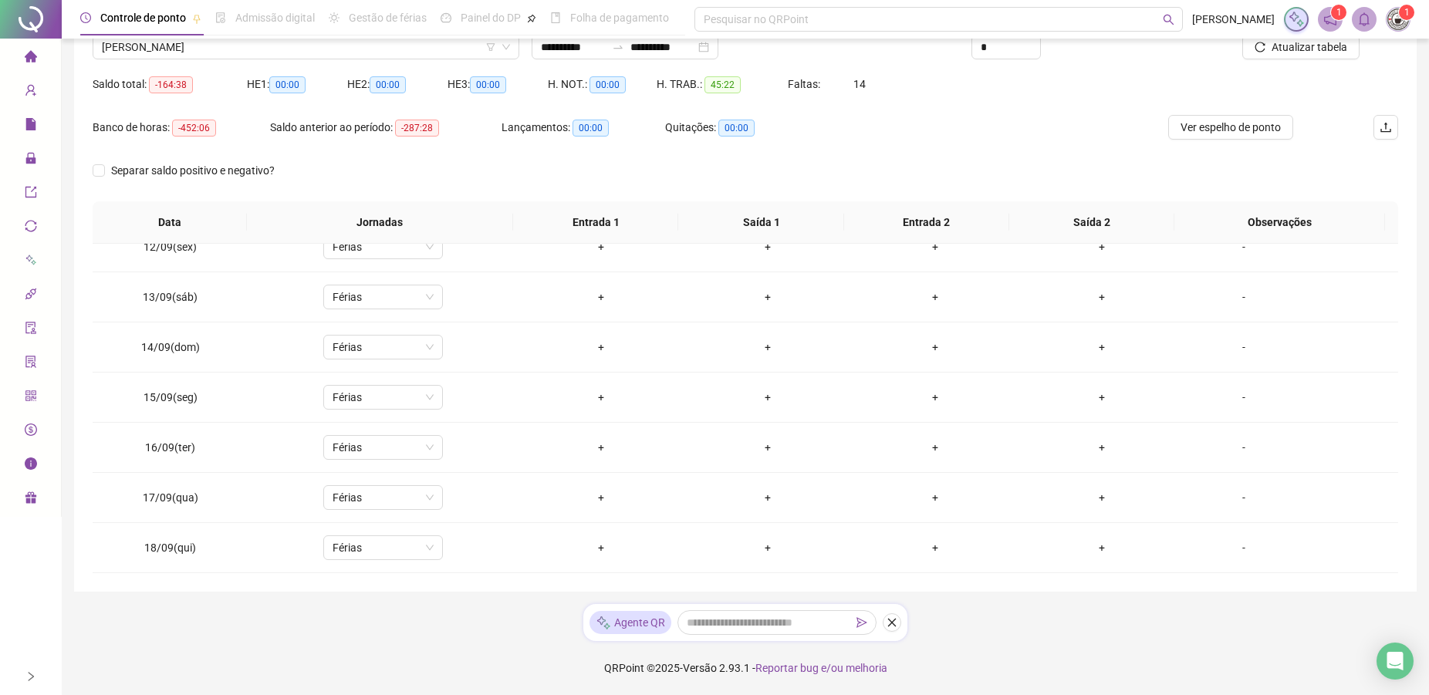
scroll to position [0, 0]
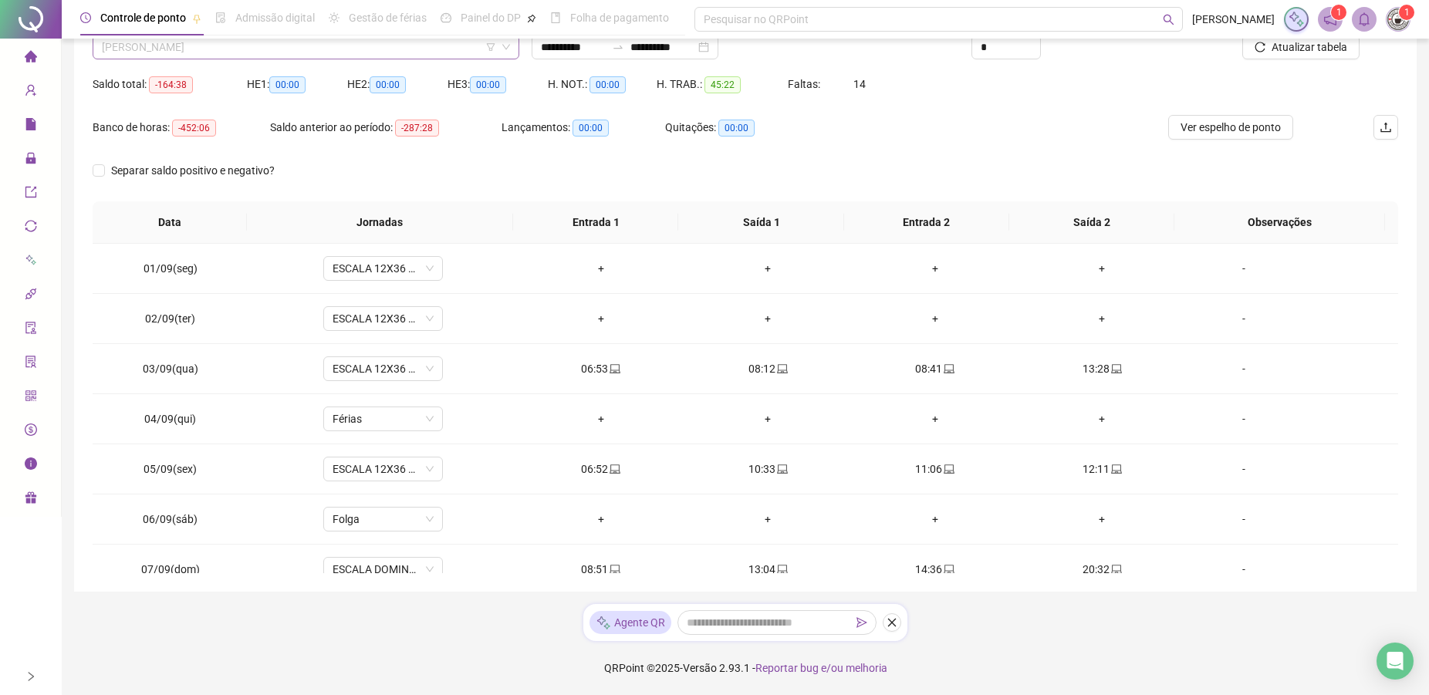
click at [244, 49] on span "[PERSON_NAME]" at bounding box center [306, 46] width 408 height 23
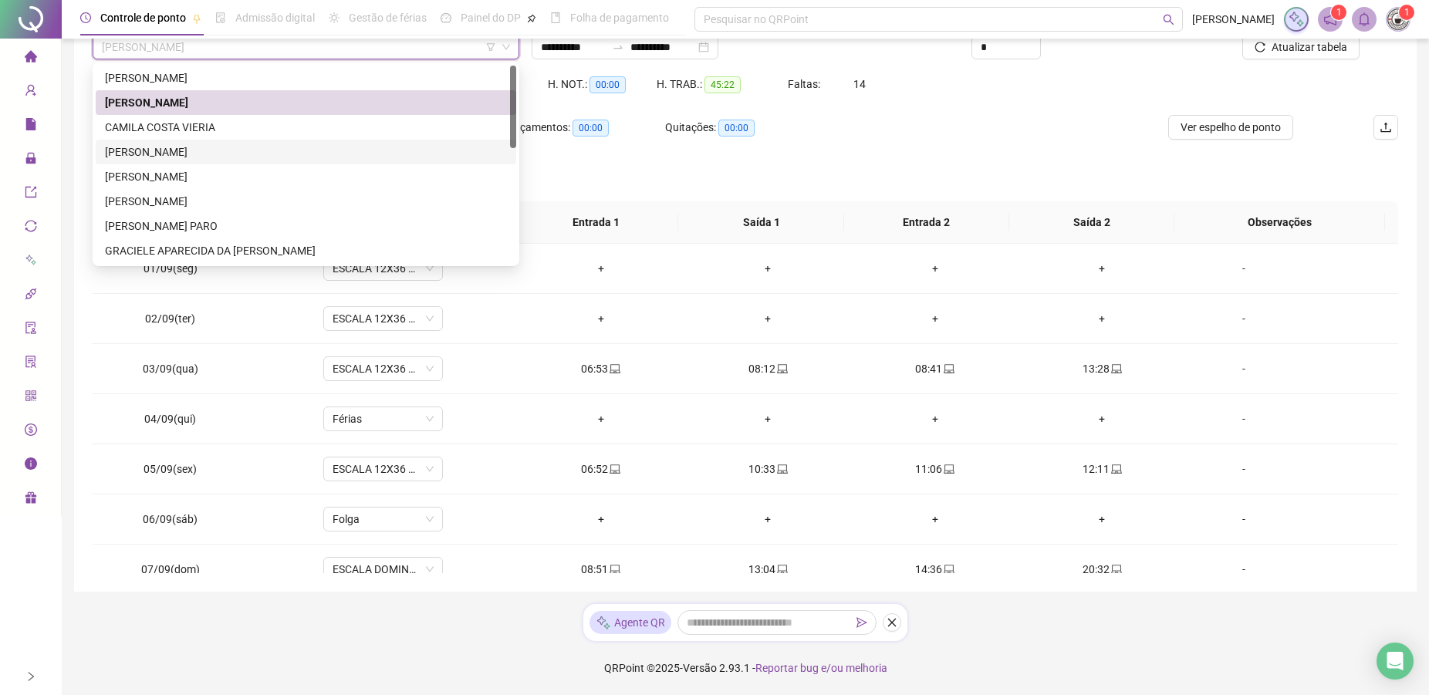
click at [149, 154] on div "[PERSON_NAME]" at bounding box center [306, 151] width 402 height 17
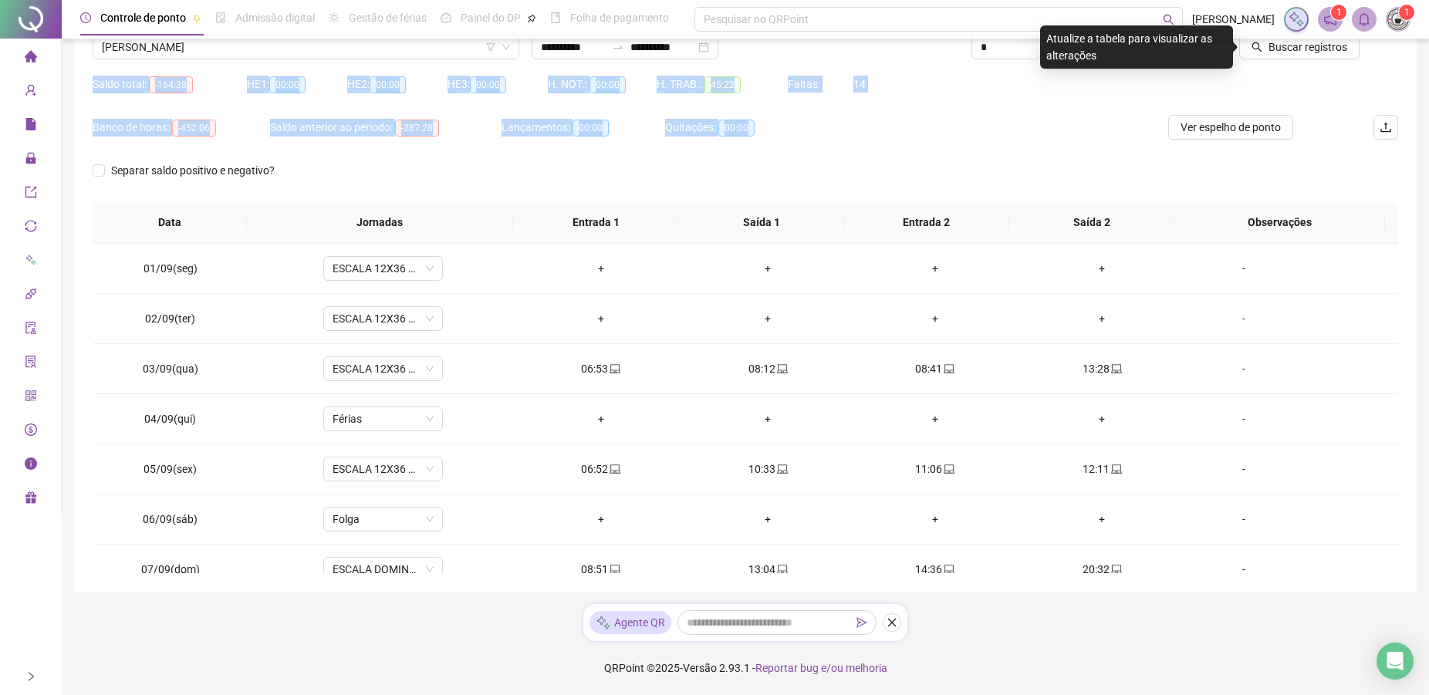
drag, startPoint x: 1425, startPoint y: 278, endPoint x: 1402, endPoint y: 69, distance: 209.5
click at [1402, 69] on div "**********" at bounding box center [745, 282] width 1367 height 825
click at [1222, 136] on button "Ver espelho de ponto" at bounding box center [1230, 127] width 125 height 25
click at [933, 139] on div "Banco de horas: -452:06 Saldo anterior ao período: -287:28 Lançamentos: 00:00 Q…" at bounding box center [582, 136] width 979 height 43
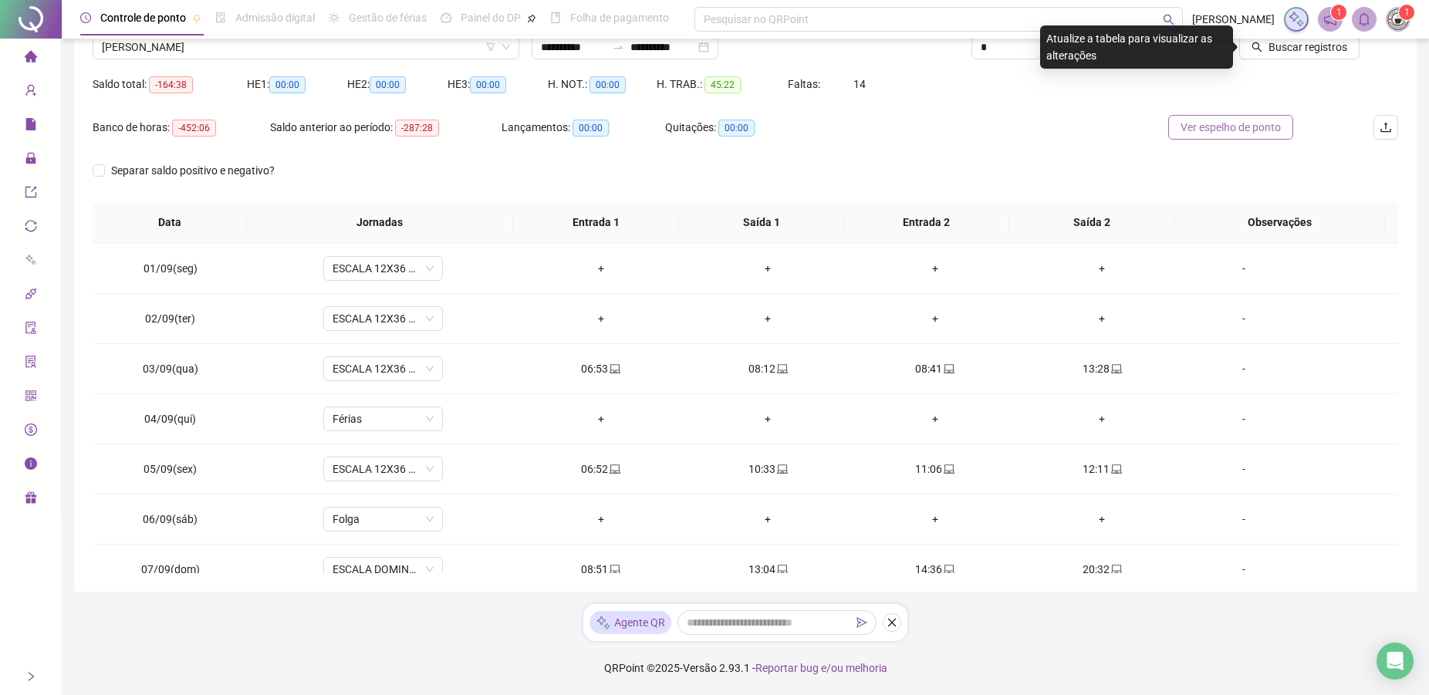
click at [1200, 133] on span "Ver espelho de ponto" at bounding box center [1230, 127] width 100 height 17
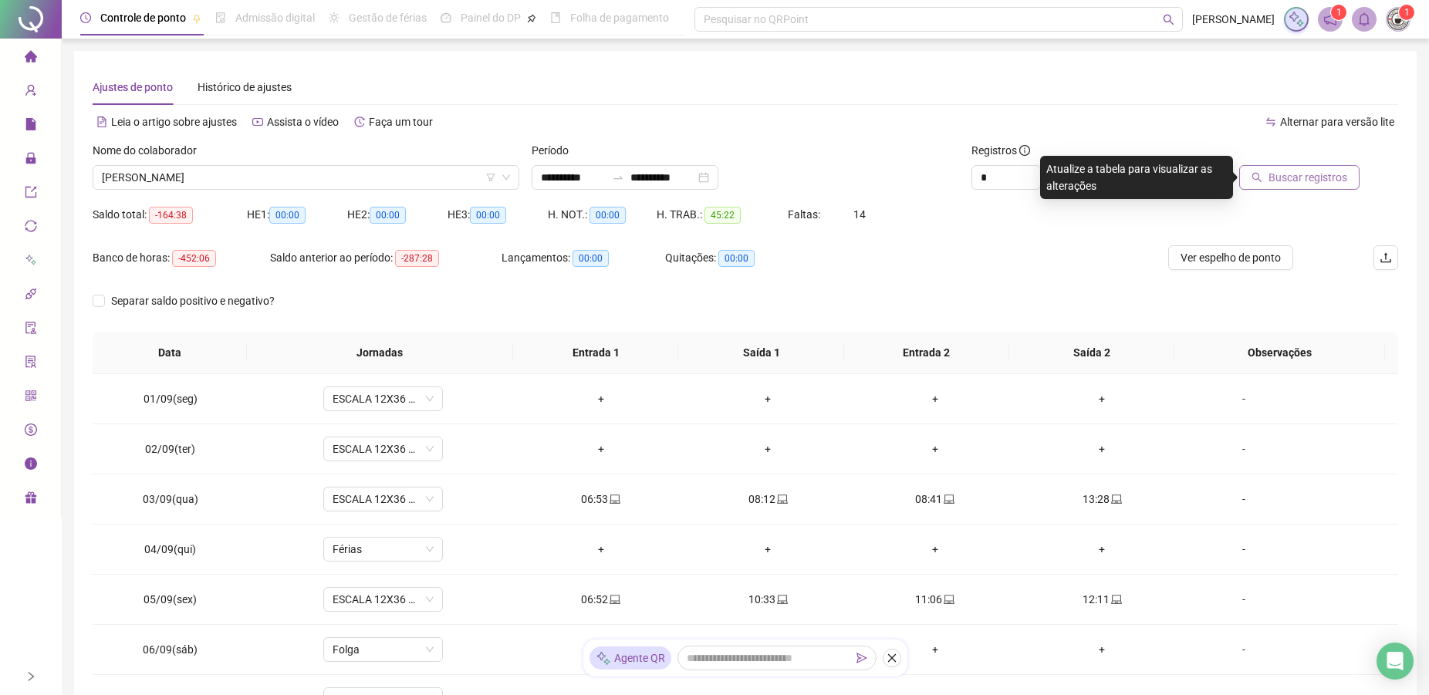
click at [1278, 188] on button "Buscar registros" at bounding box center [1299, 177] width 120 height 25
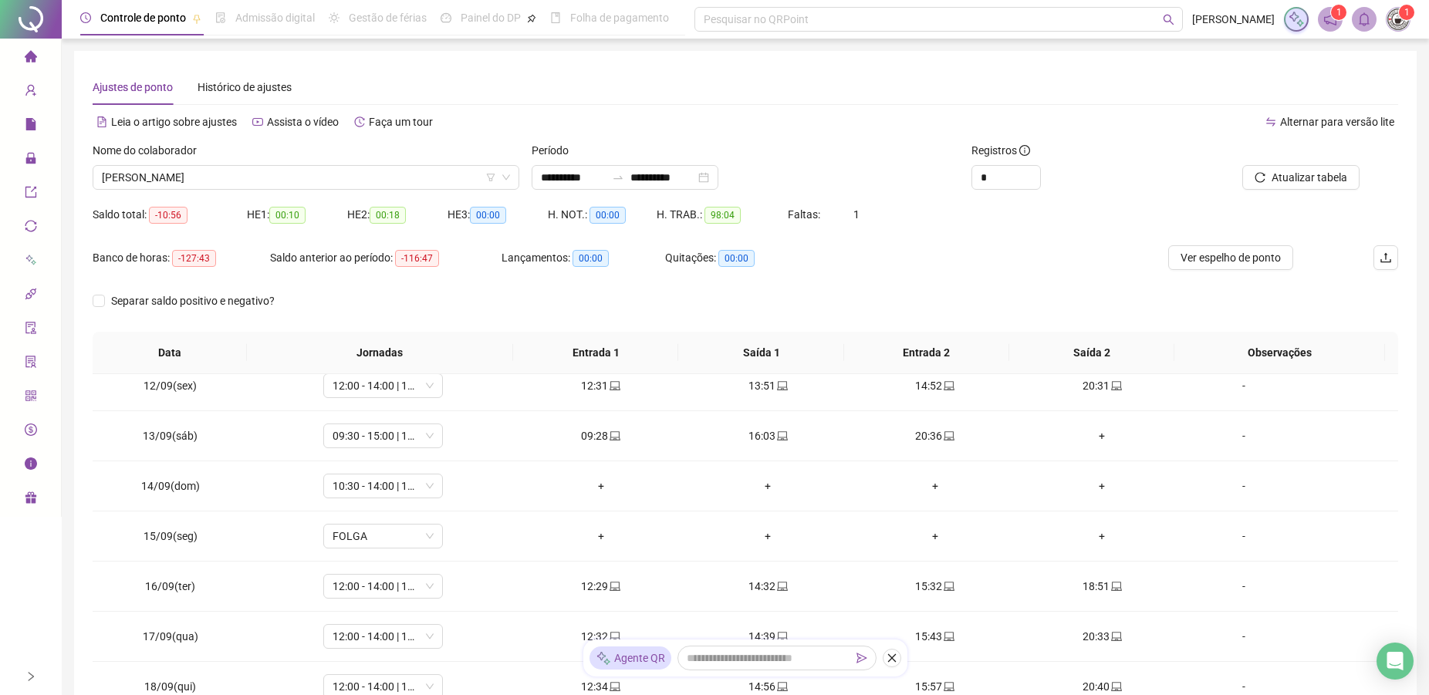
scroll to position [573, 0]
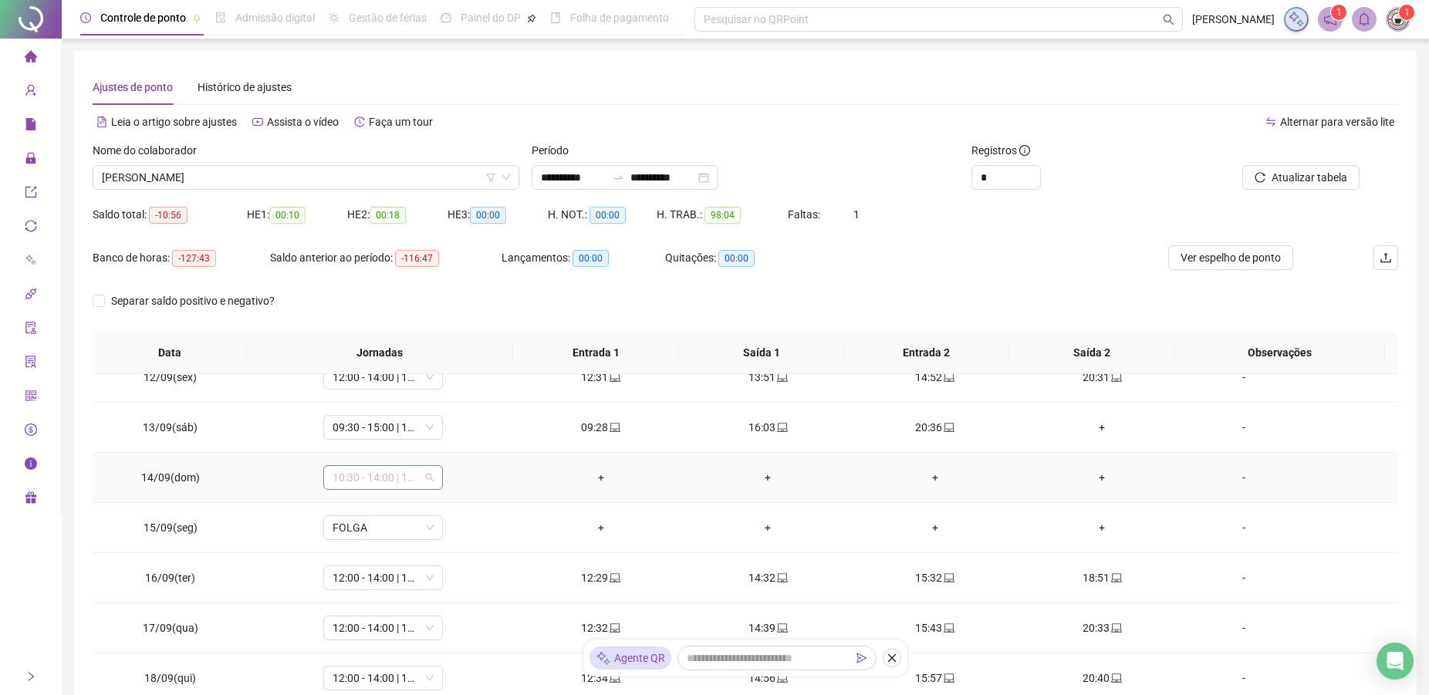
click at [374, 477] on span "10:30 - 14:00 | 15:00 - 18:30" at bounding box center [382, 477] width 101 height 23
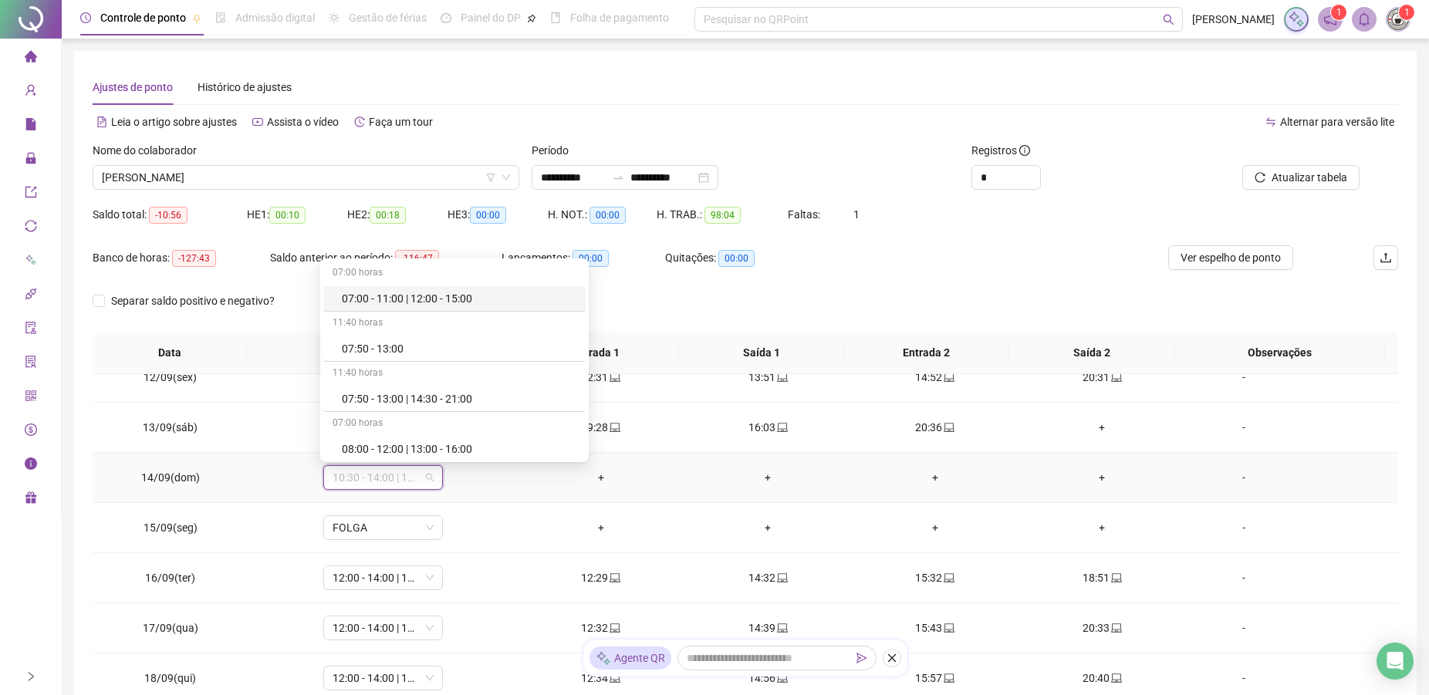
type input "*"
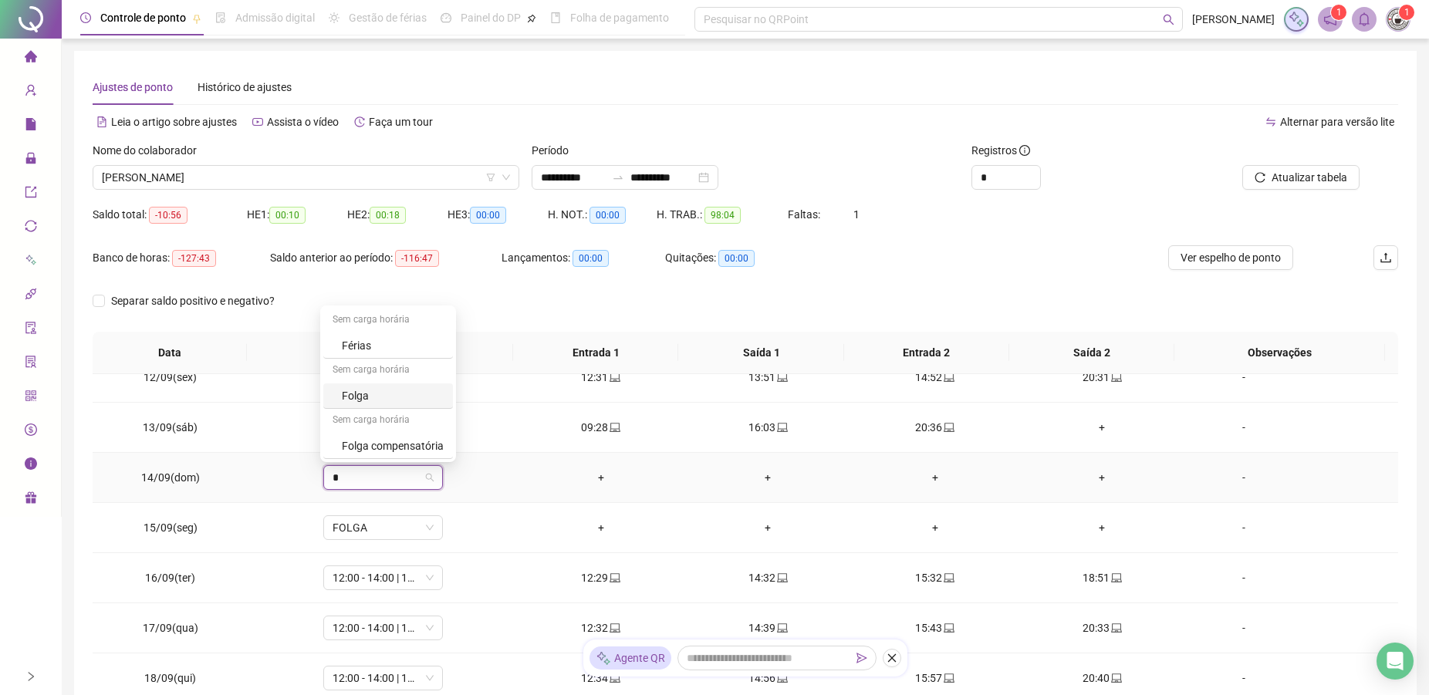
click at [366, 393] on div "Folga" at bounding box center [393, 395] width 102 height 17
click at [464, 434] on button "Sim" at bounding box center [453, 437] width 30 height 19
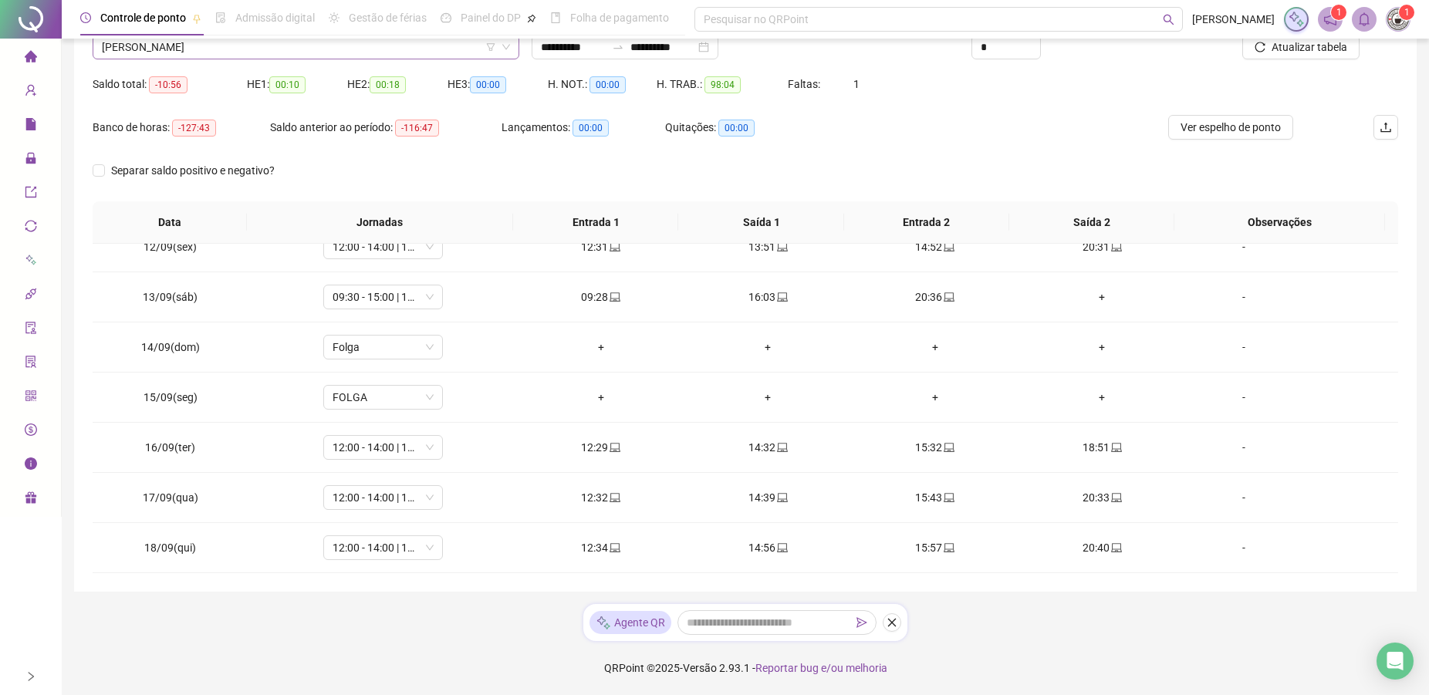
click at [191, 42] on span "[PERSON_NAME]" at bounding box center [306, 46] width 408 height 23
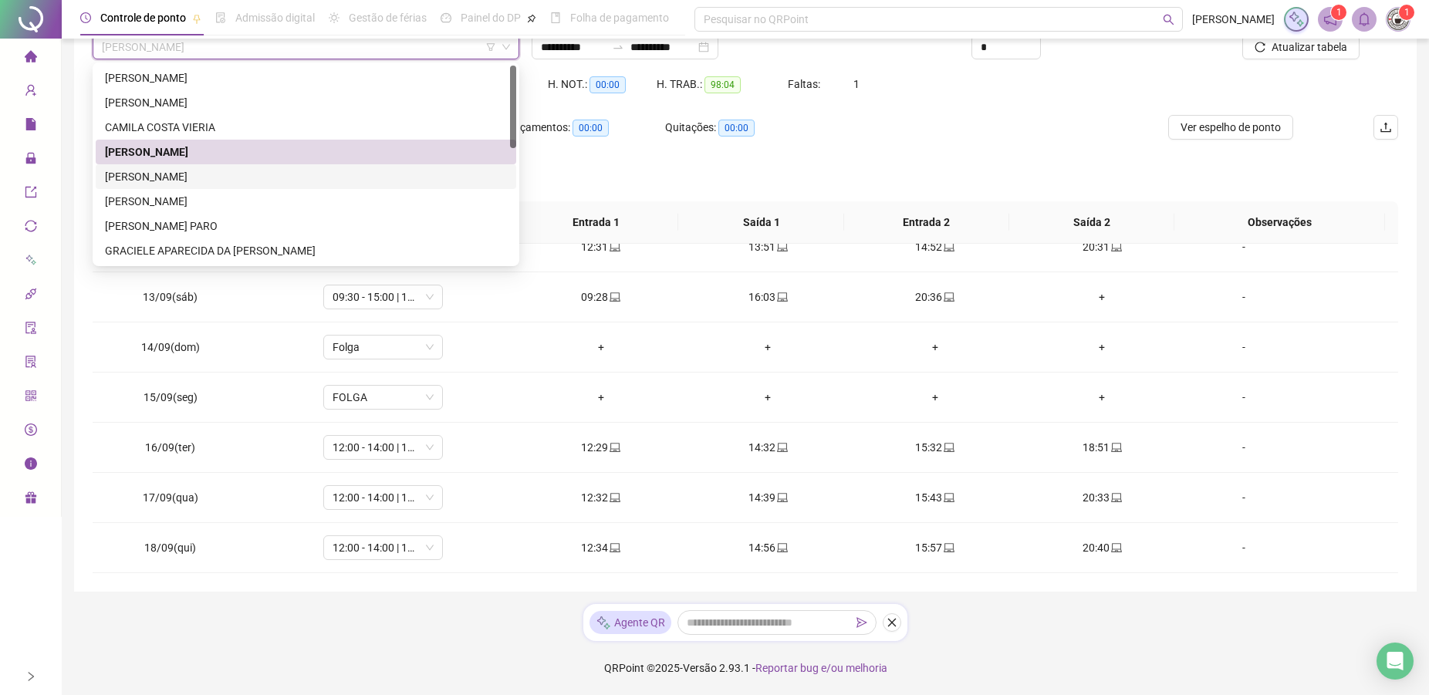
click at [148, 183] on div "[PERSON_NAME]" at bounding box center [306, 176] width 402 height 17
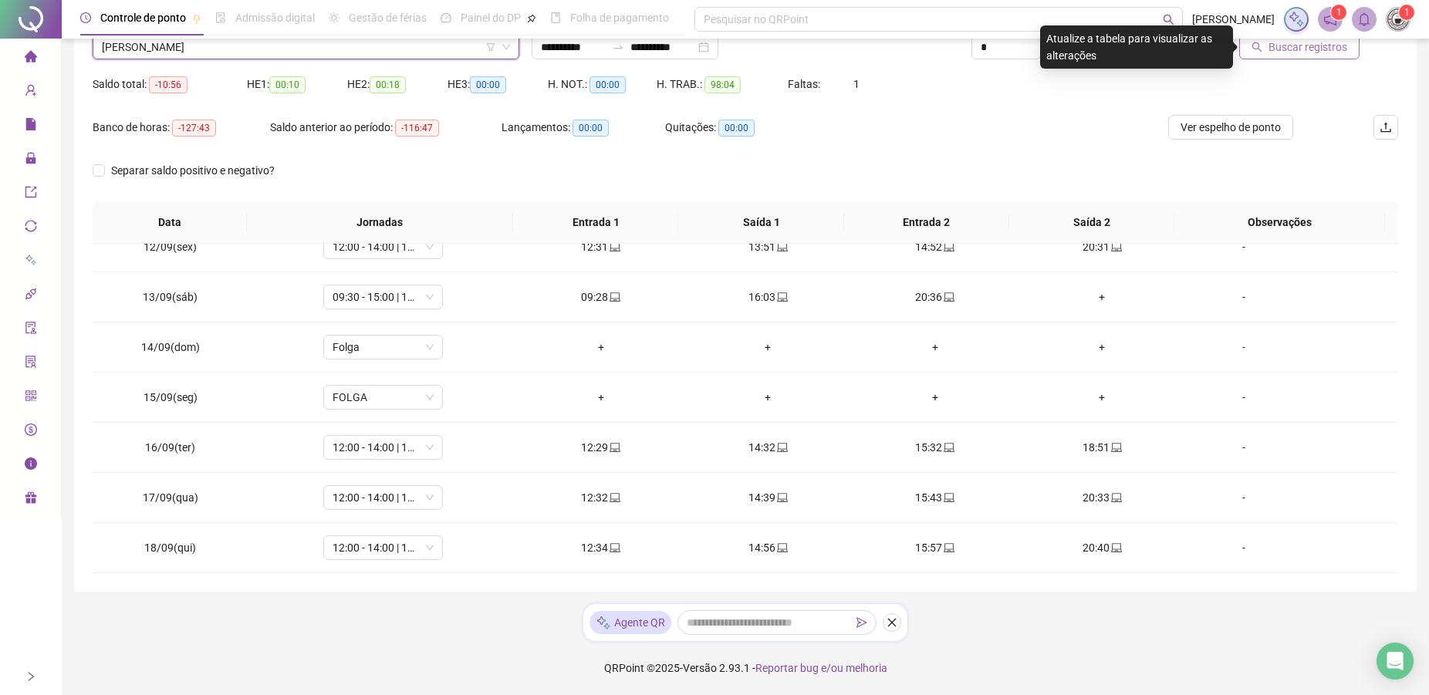
click at [1296, 51] on span "Buscar registros" at bounding box center [1307, 47] width 79 height 17
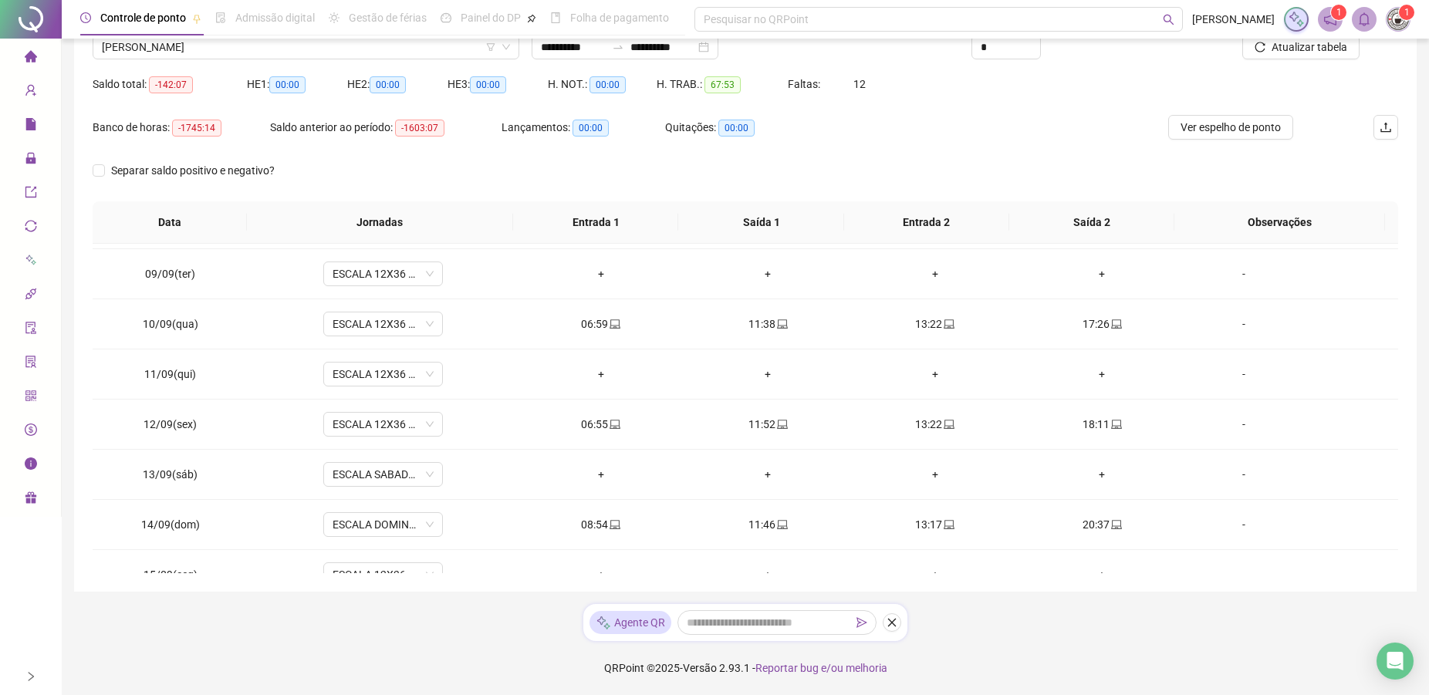
scroll to position [0, 0]
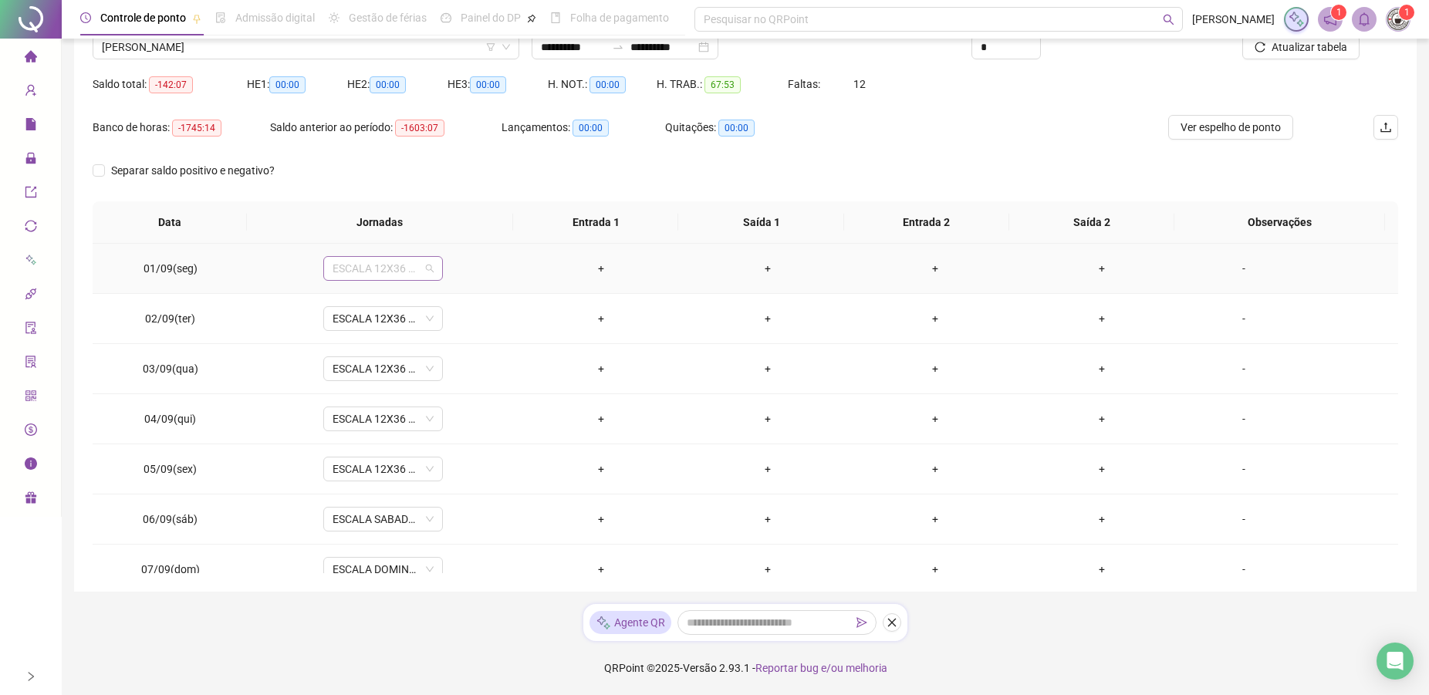
click at [378, 267] on span "ESCALA 12X36 COZINHA" at bounding box center [382, 268] width 101 height 23
type input "*"
click at [366, 315] on div "Férias" at bounding box center [388, 324] width 130 height 25
click at [355, 322] on span "ESCALA 12X36 COZINHA" at bounding box center [382, 318] width 101 height 23
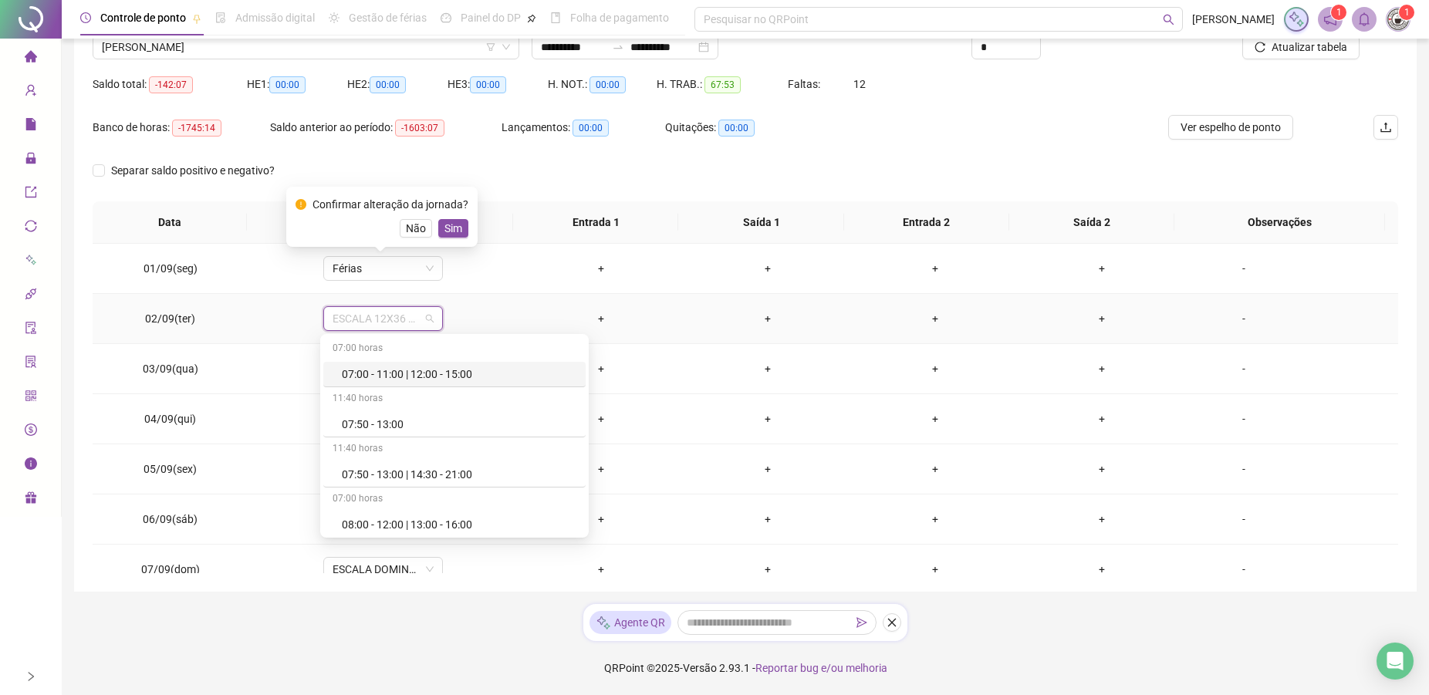
type input "*"
drag, startPoint x: 346, startPoint y: 376, endPoint x: 383, endPoint y: 410, distance: 49.7
click at [346, 375] on div "Férias" at bounding box center [393, 374] width 102 height 17
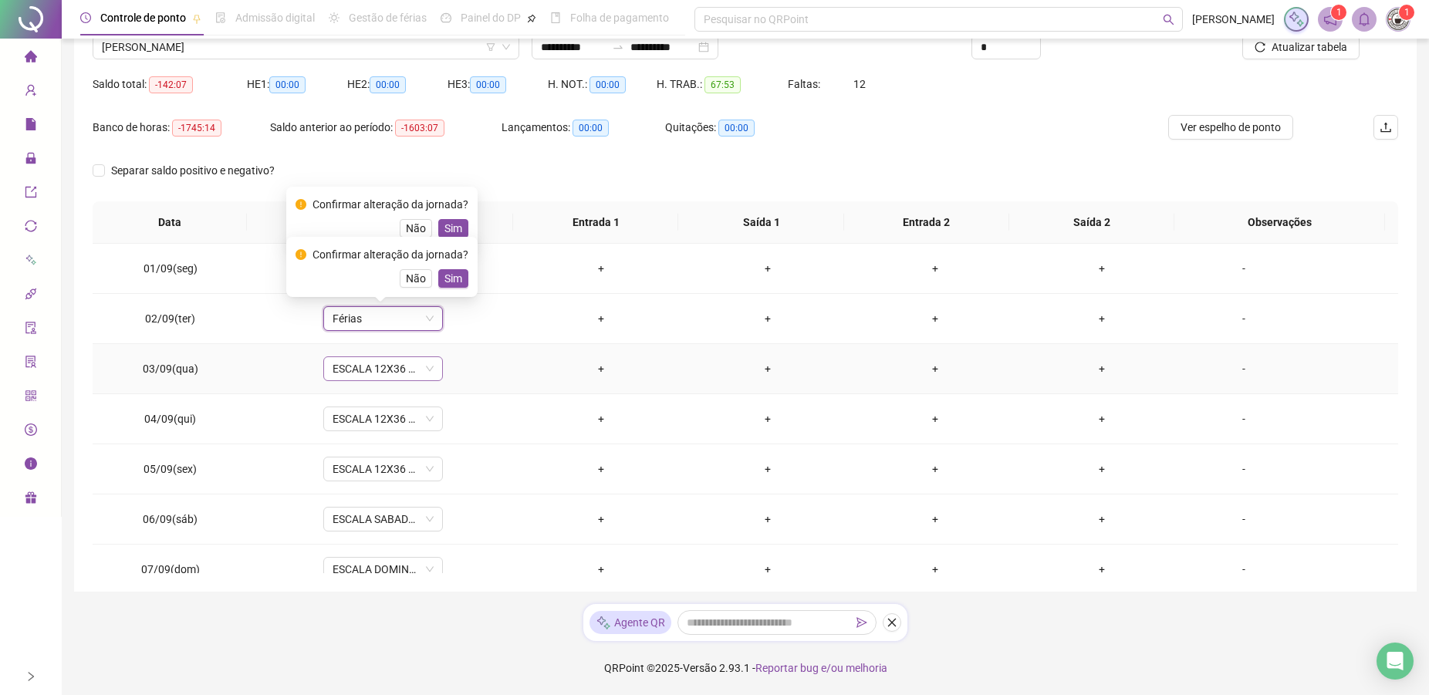
click at [359, 369] on span "ESCALA 12X36 COZINHA" at bounding box center [382, 368] width 101 height 23
type input "*"
click at [351, 429] on div "Férias" at bounding box center [393, 424] width 102 height 17
click at [359, 420] on span "ESCALA 12X36 COZINHA" at bounding box center [382, 418] width 101 height 23
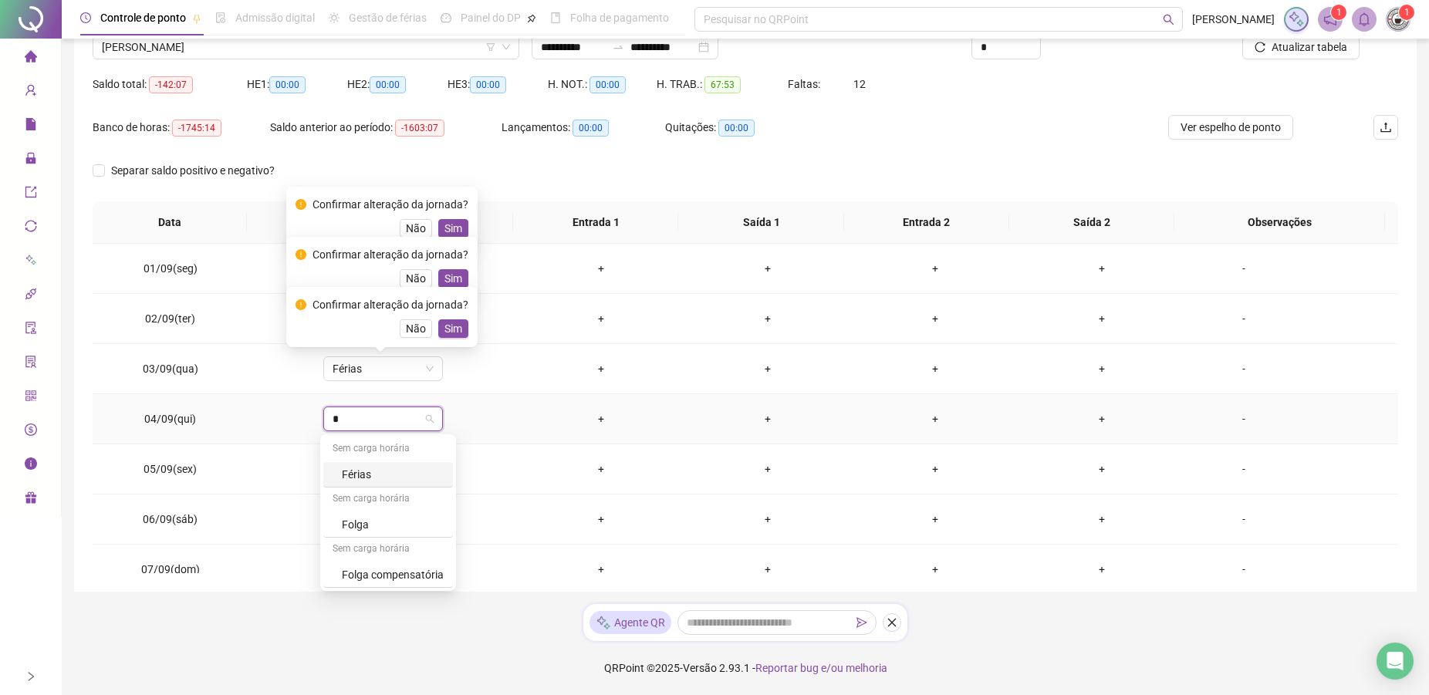
type input "*"
click at [363, 477] on div "Férias" at bounding box center [393, 474] width 102 height 17
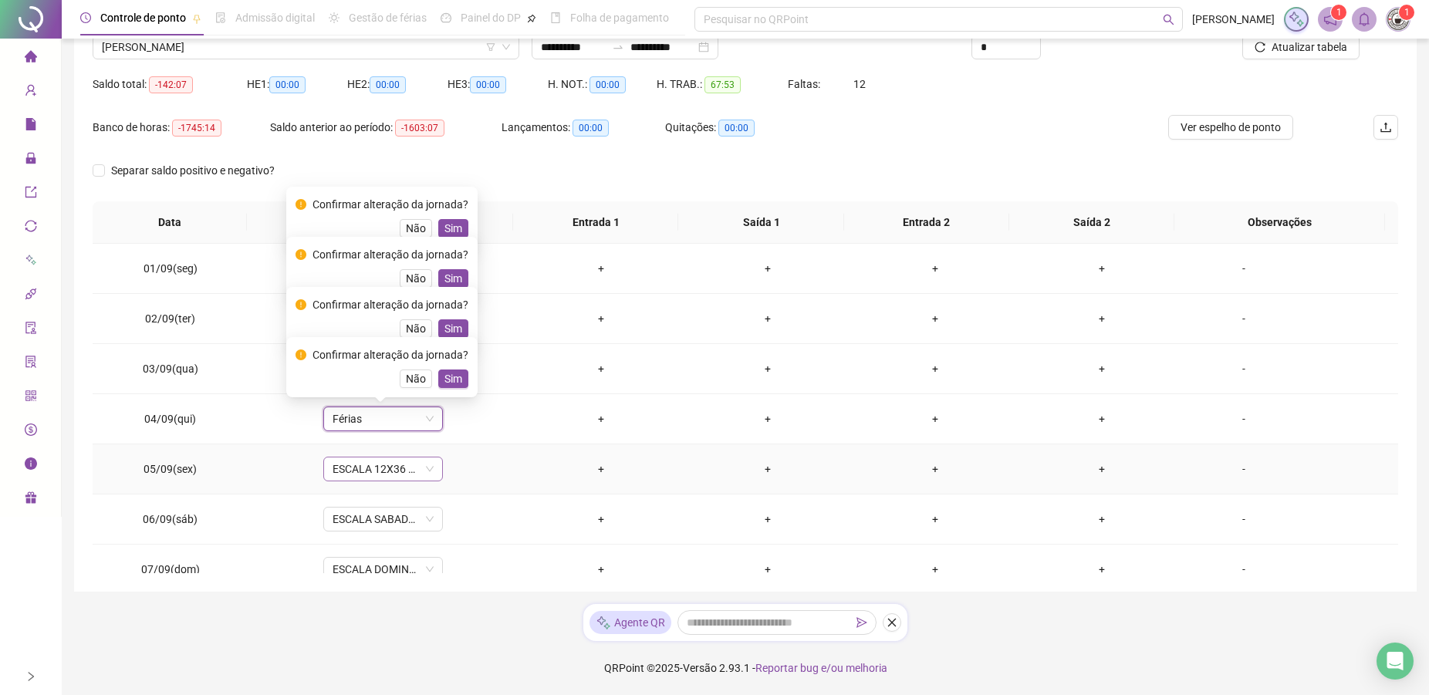
click at [376, 462] on span "ESCALA 12X36 COZINHA" at bounding box center [382, 468] width 101 height 23
type input "*"
click at [350, 521] on div "Férias" at bounding box center [393, 524] width 102 height 17
click at [353, 518] on span "ESCALA SABADO 12X36 NOVA" at bounding box center [382, 519] width 101 height 23
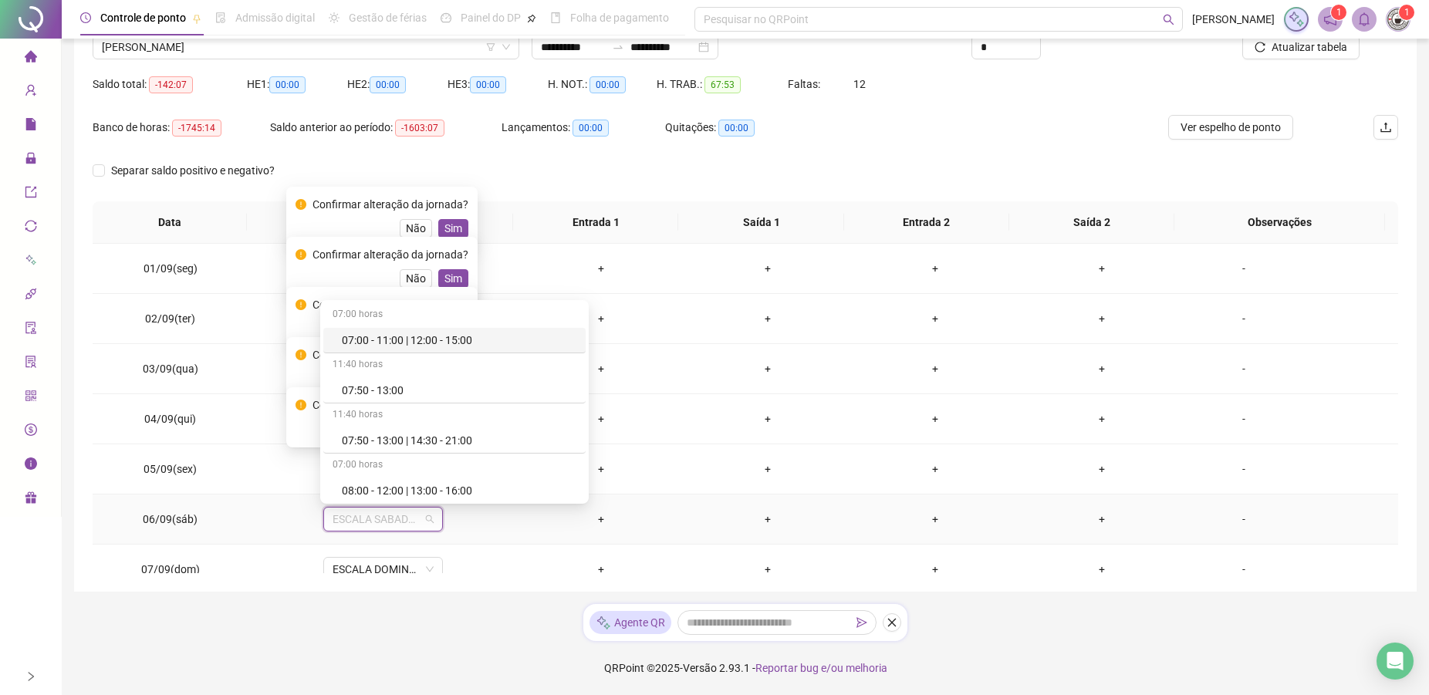
type input "*"
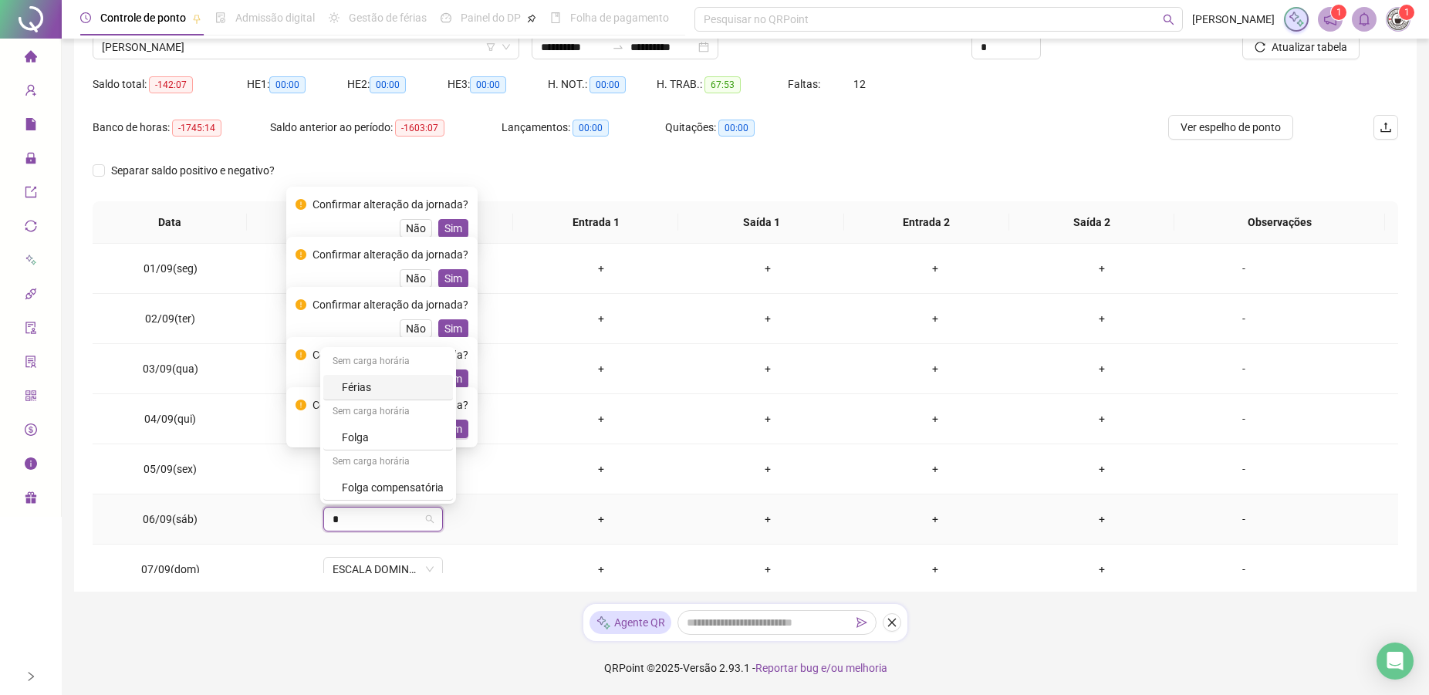
click at [359, 385] on div "Férias" at bounding box center [393, 387] width 102 height 17
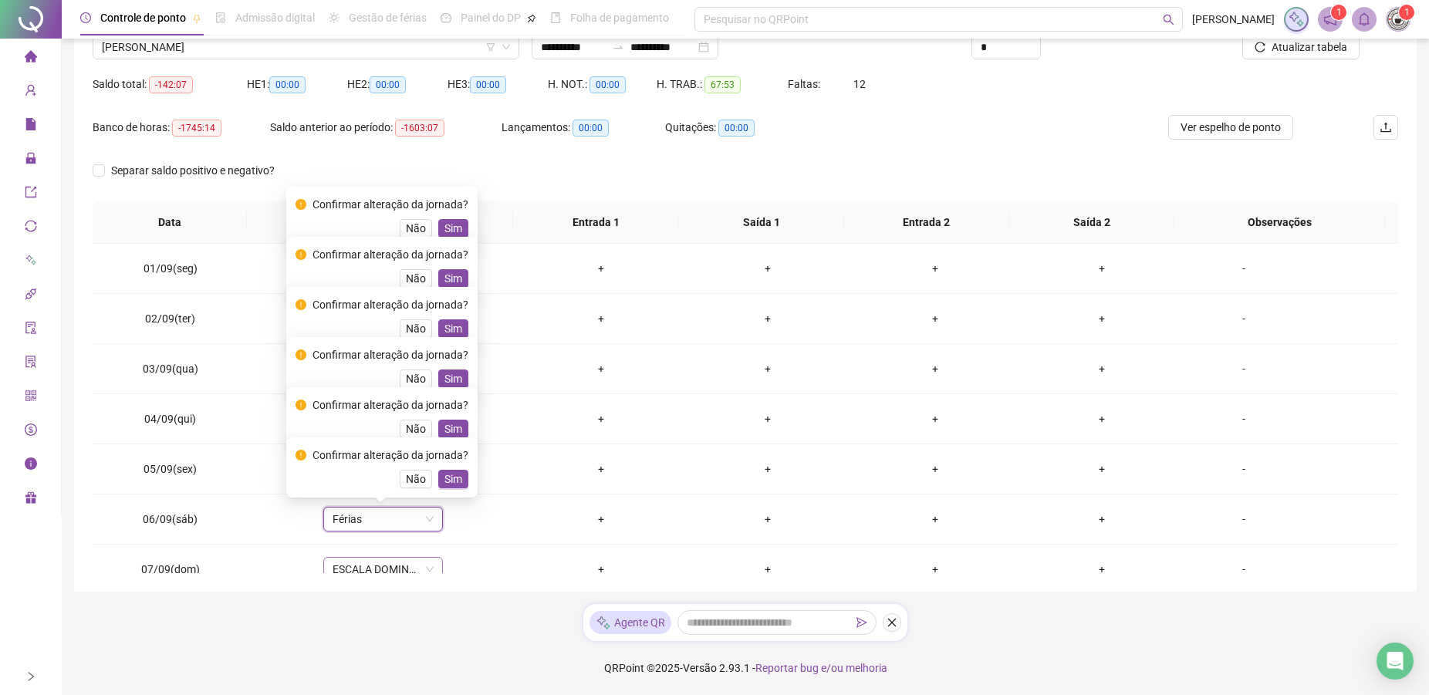
click at [344, 562] on span "ESCALA DOMINGO 12X36 NOVA" at bounding box center [382, 569] width 101 height 23
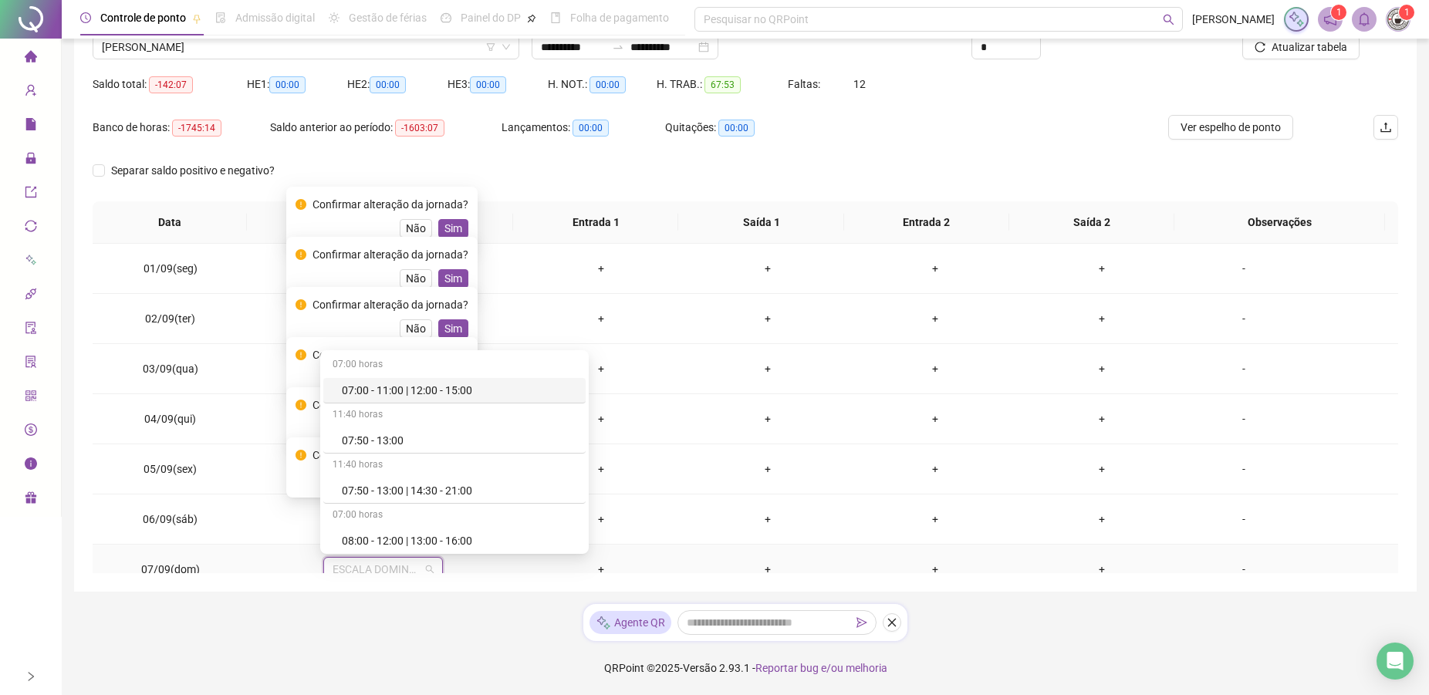
type input "*"
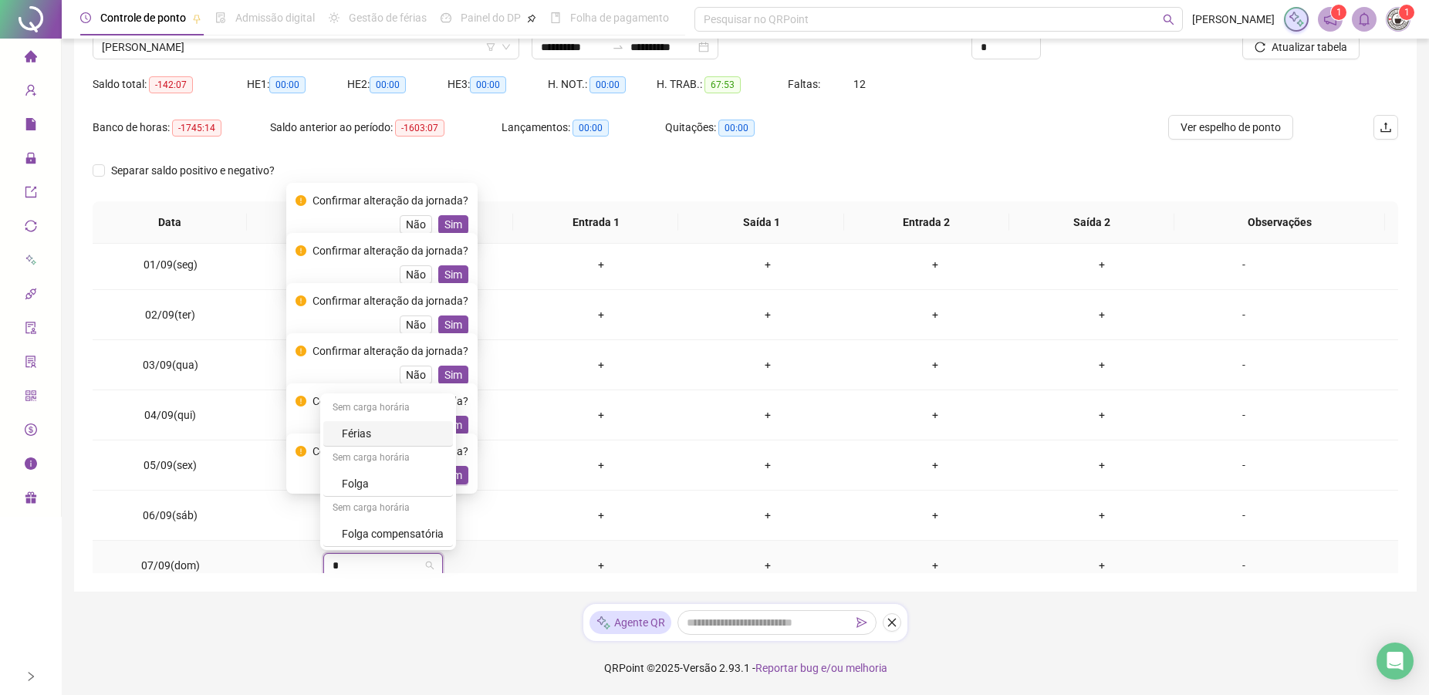
click at [357, 429] on div "Férias" at bounding box center [393, 433] width 102 height 17
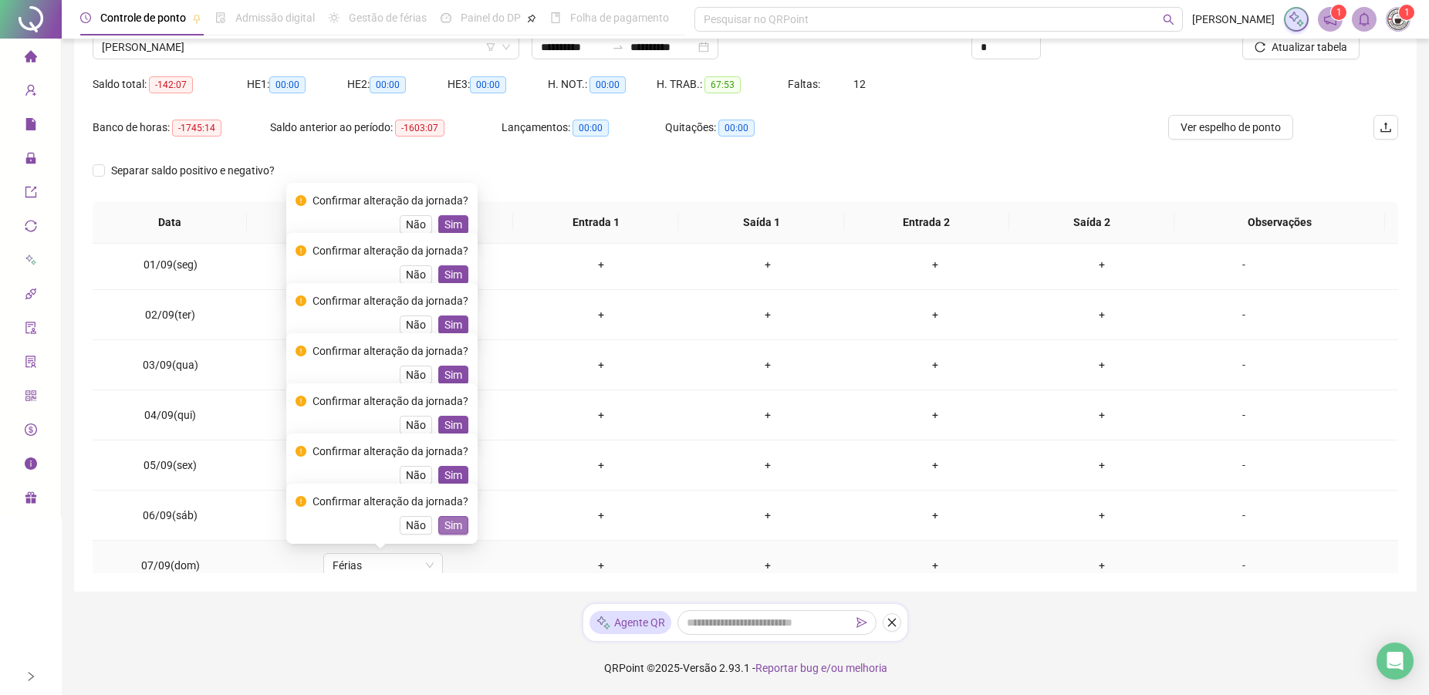
click at [444, 518] on span "Sim" at bounding box center [453, 525] width 18 height 17
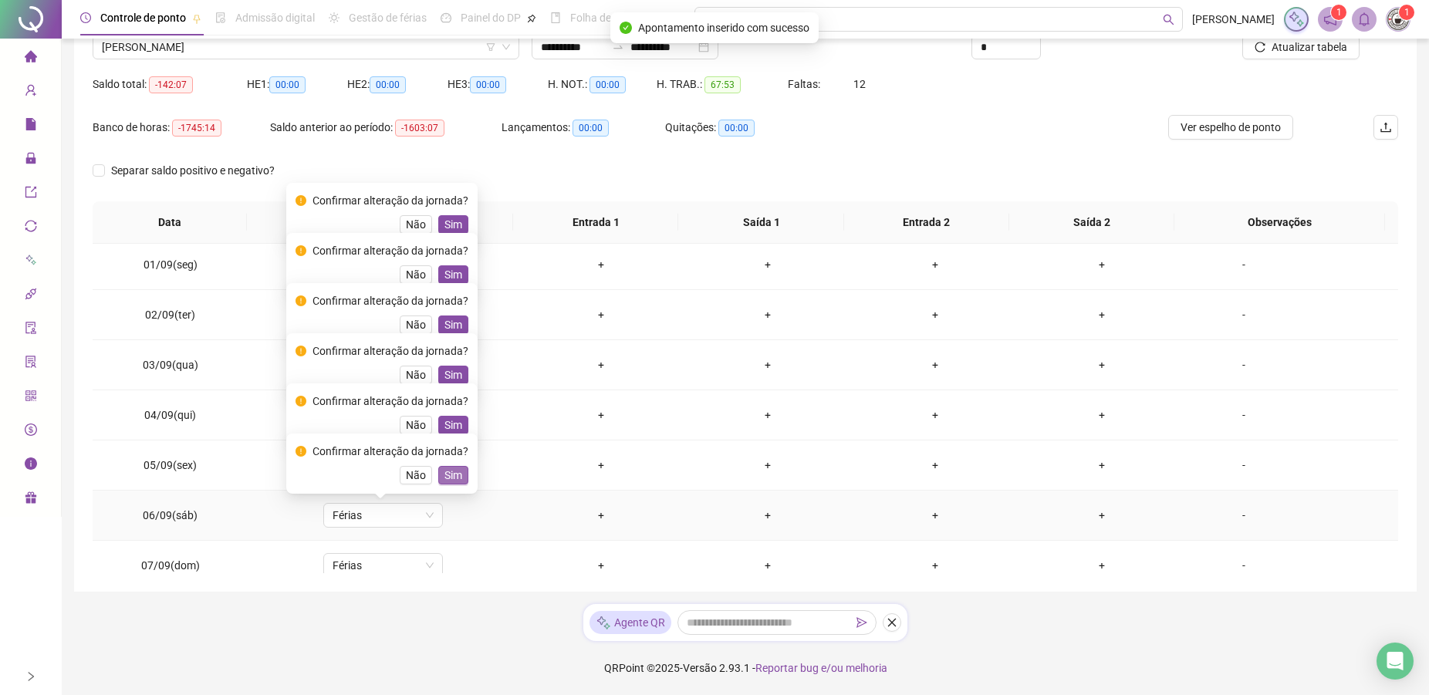
click at [444, 473] on span "Sim" at bounding box center [453, 475] width 18 height 17
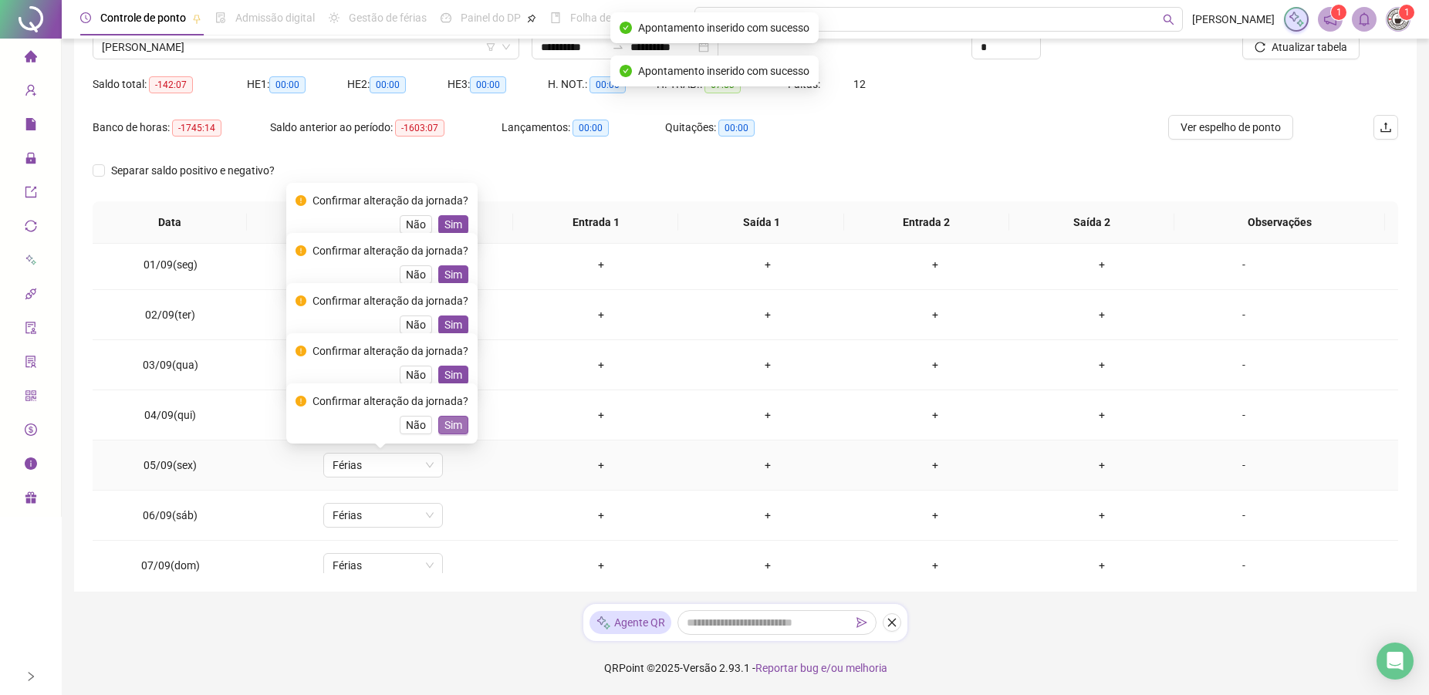
click at [457, 425] on span "Sim" at bounding box center [453, 425] width 18 height 17
click at [444, 382] on span "Sim" at bounding box center [453, 374] width 18 height 17
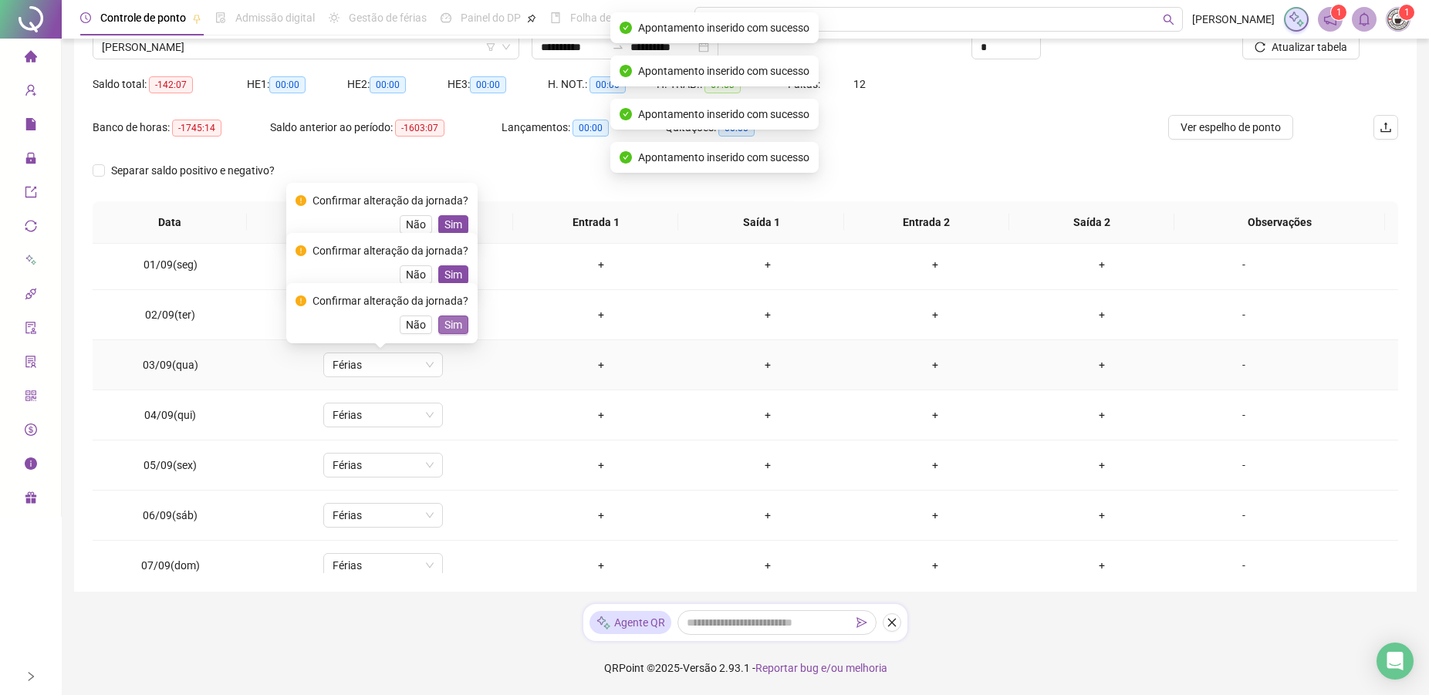
click at [452, 322] on span "Sim" at bounding box center [453, 324] width 18 height 17
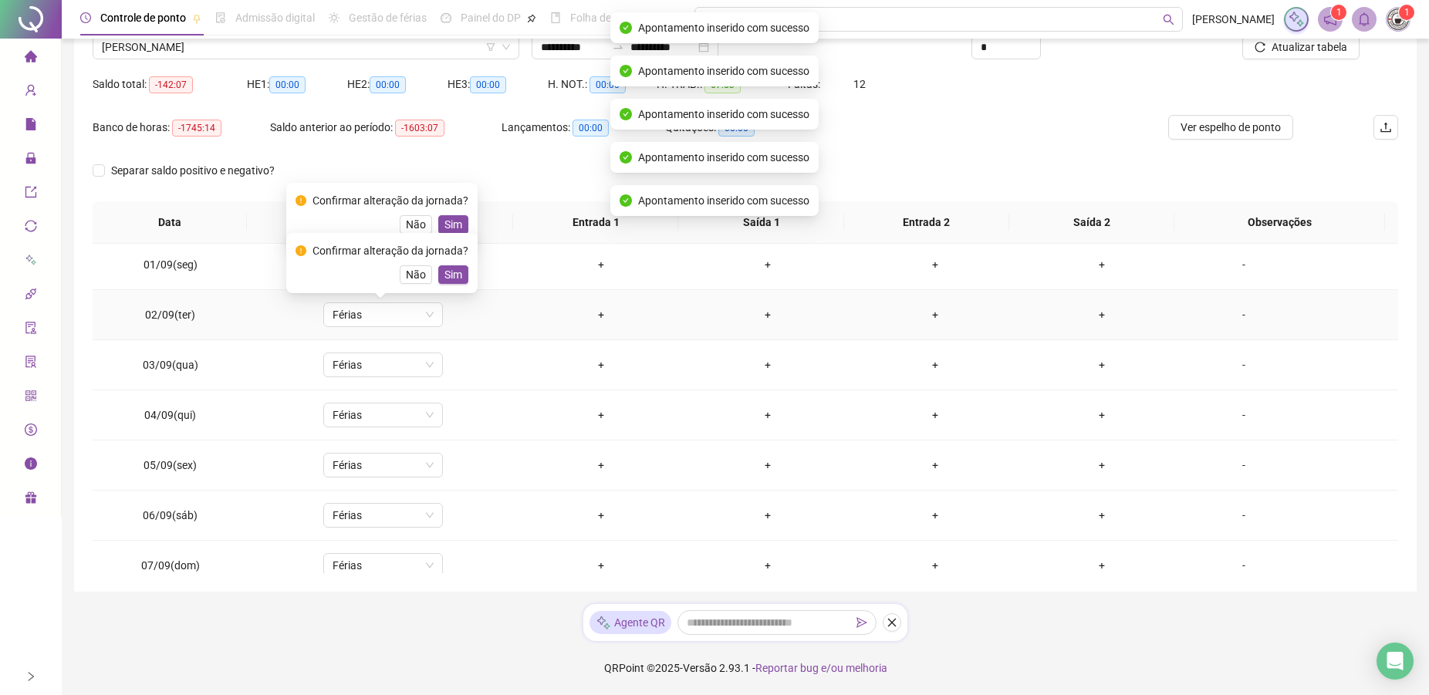
drag, startPoint x: 454, startPoint y: 276, endPoint x: 460, endPoint y: 241, distance: 35.1
click at [454, 276] on span "Sim" at bounding box center [453, 274] width 18 height 17
click at [457, 224] on span "Sim" at bounding box center [453, 224] width 18 height 17
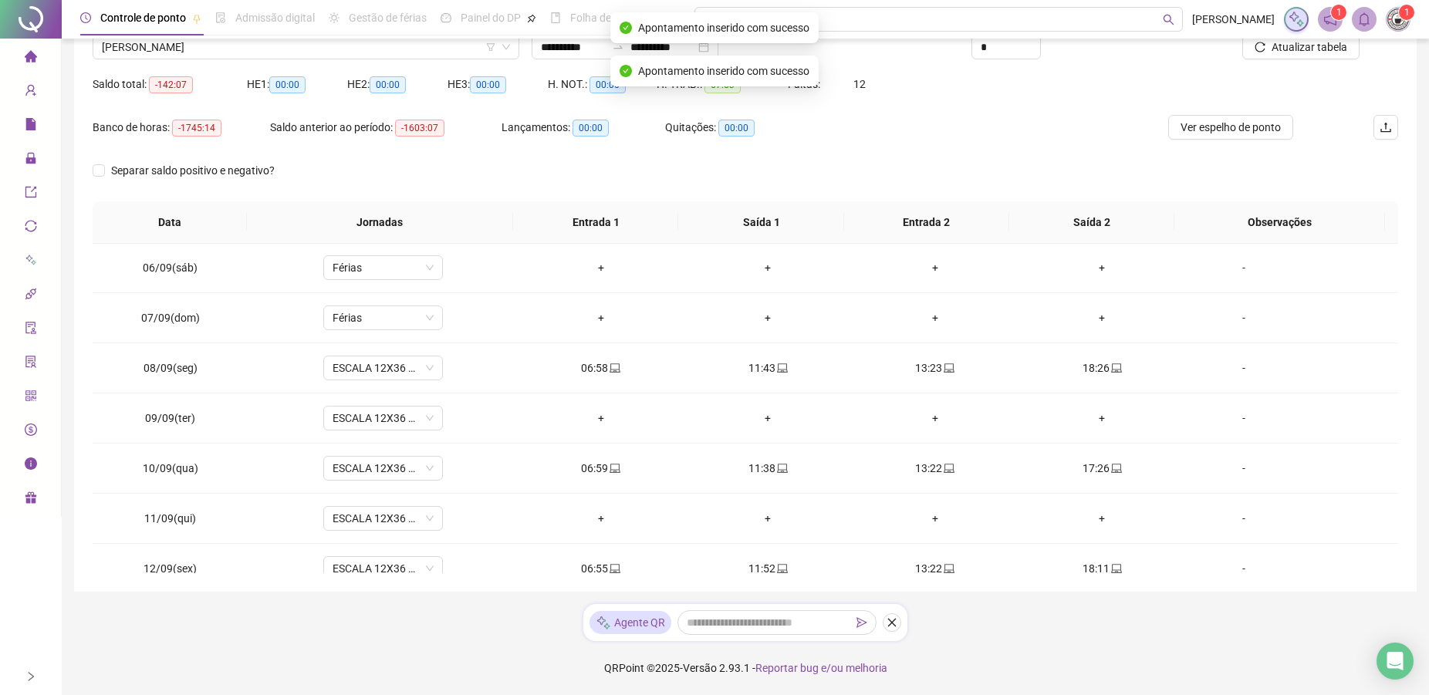
scroll to position [280, 0]
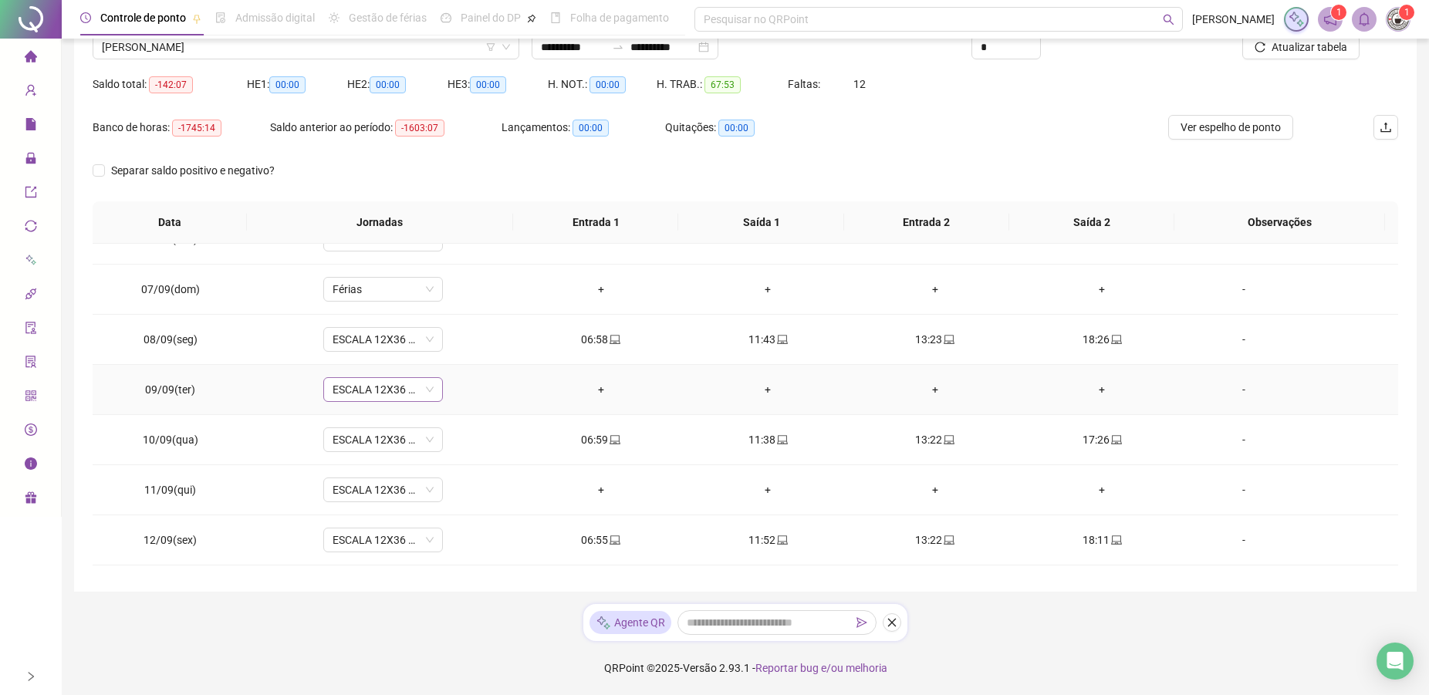
click at [373, 396] on span "ESCALA 12X36 COZINHA" at bounding box center [382, 389] width 101 height 23
type input "*"
click at [367, 440] on div "Férias" at bounding box center [393, 445] width 102 height 17
click at [404, 346] on button "Não" at bounding box center [416, 349] width 32 height 19
click at [341, 386] on span "ESCALA 12X36 COZINHA" at bounding box center [382, 389] width 101 height 23
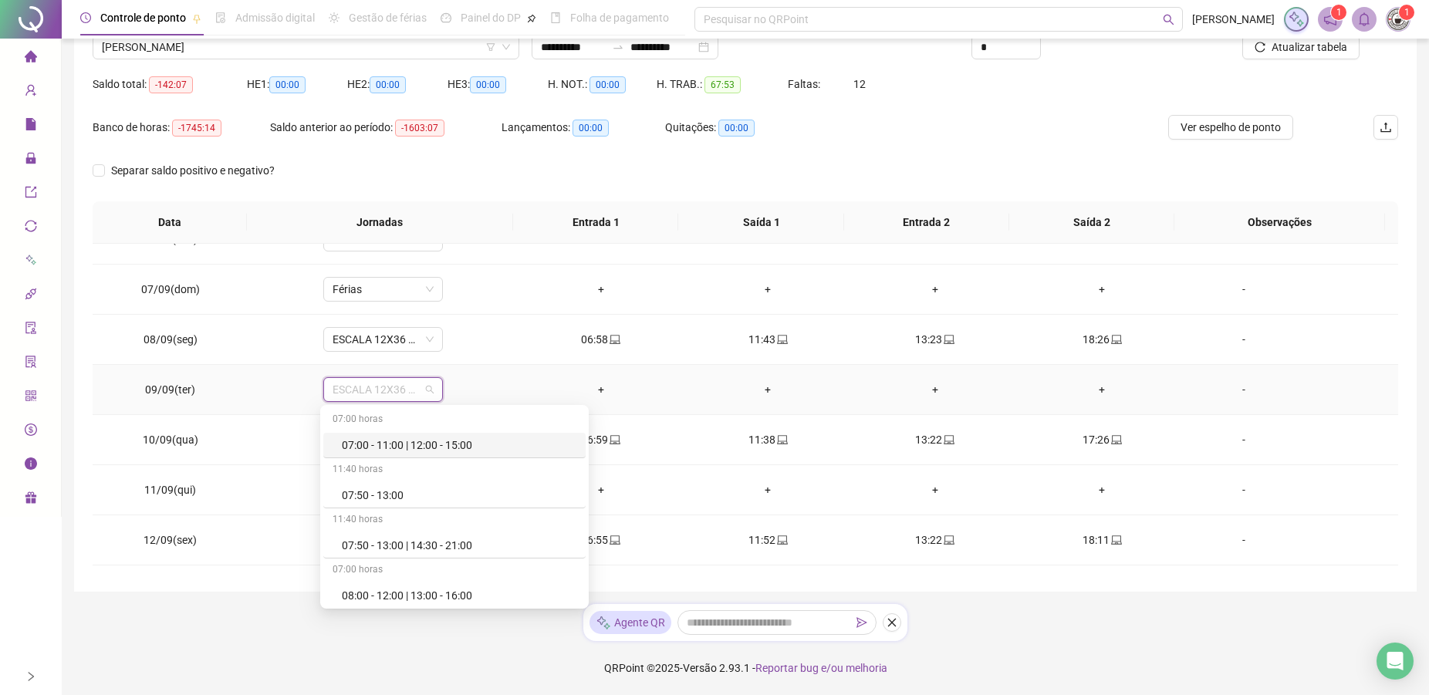
type input "*"
click at [363, 492] on div "Folga" at bounding box center [393, 495] width 102 height 17
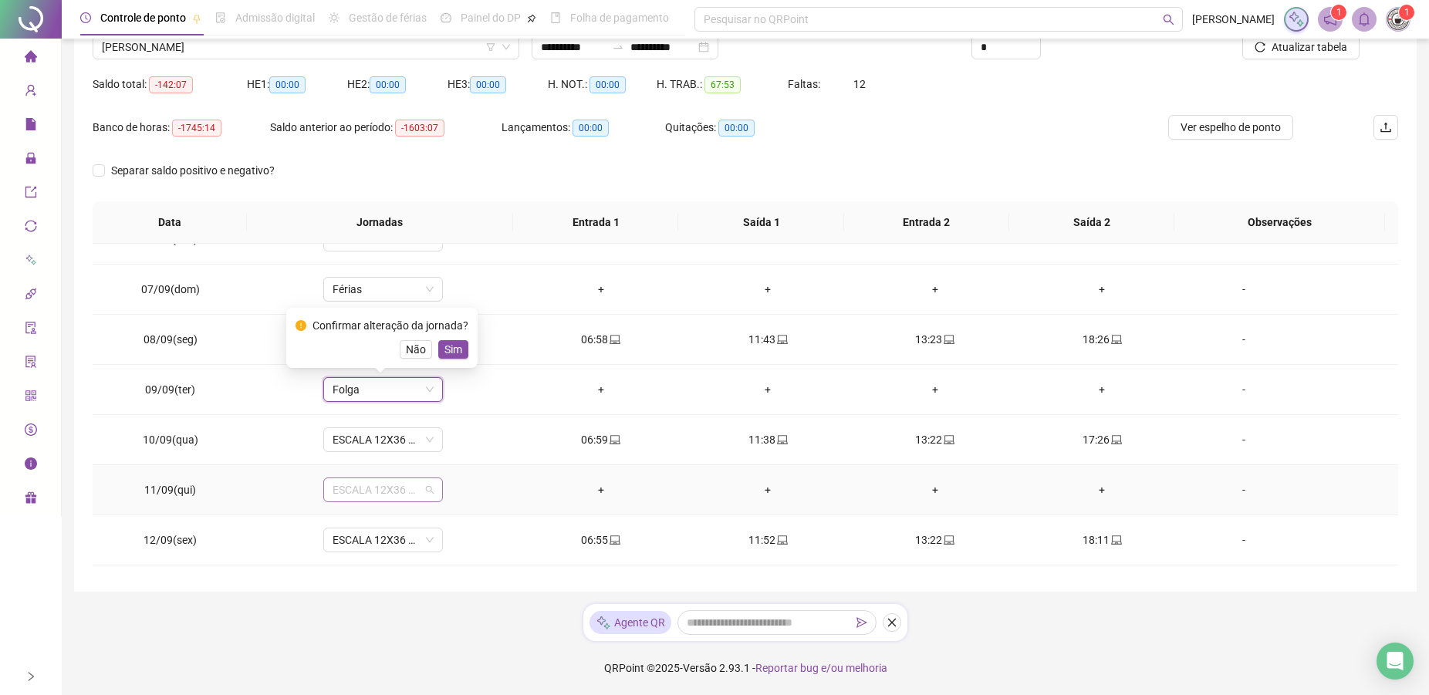
click at [374, 481] on span "ESCALA 12X36 COZINHA" at bounding box center [382, 489] width 101 height 23
type input "*"
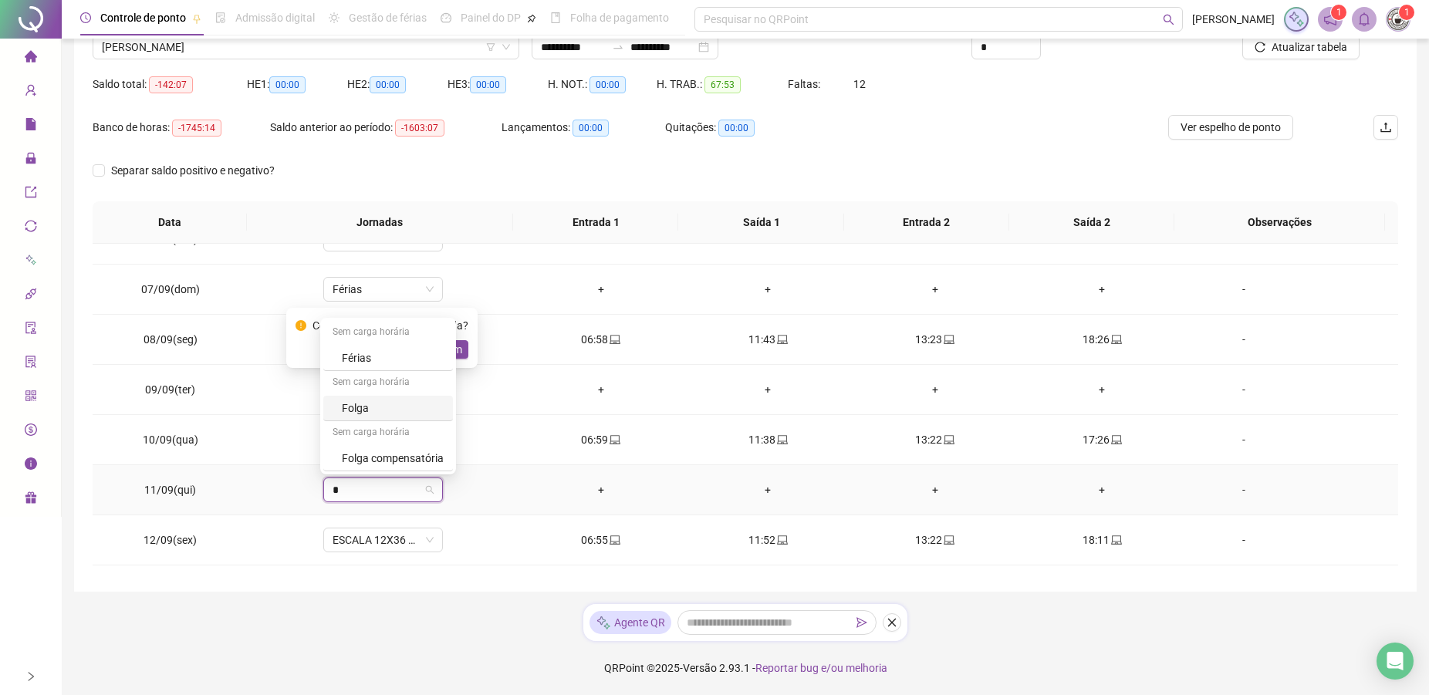
drag, startPoint x: 375, startPoint y: 408, endPoint x: 365, endPoint y: 505, distance: 97.7
click at [375, 406] on div "Folga" at bounding box center [393, 408] width 102 height 17
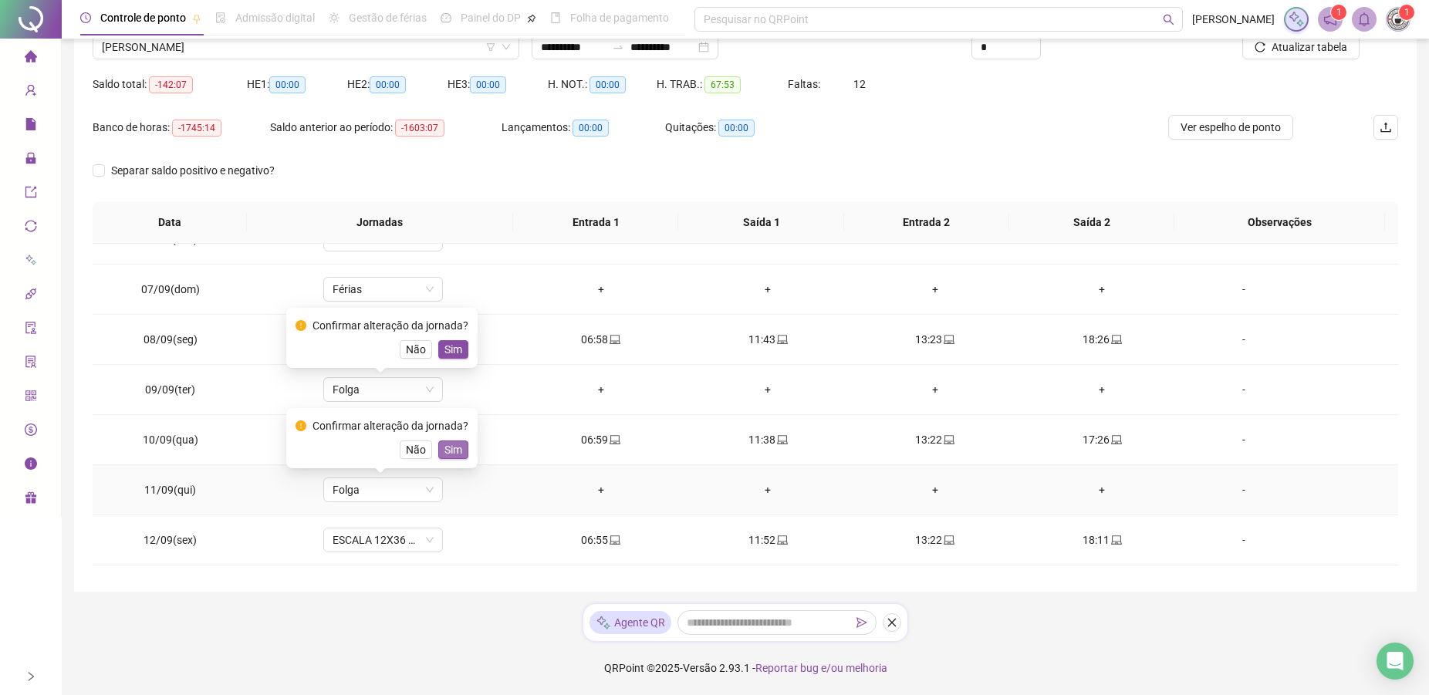
click at [454, 445] on span "Sim" at bounding box center [453, 449] width 18 height 17
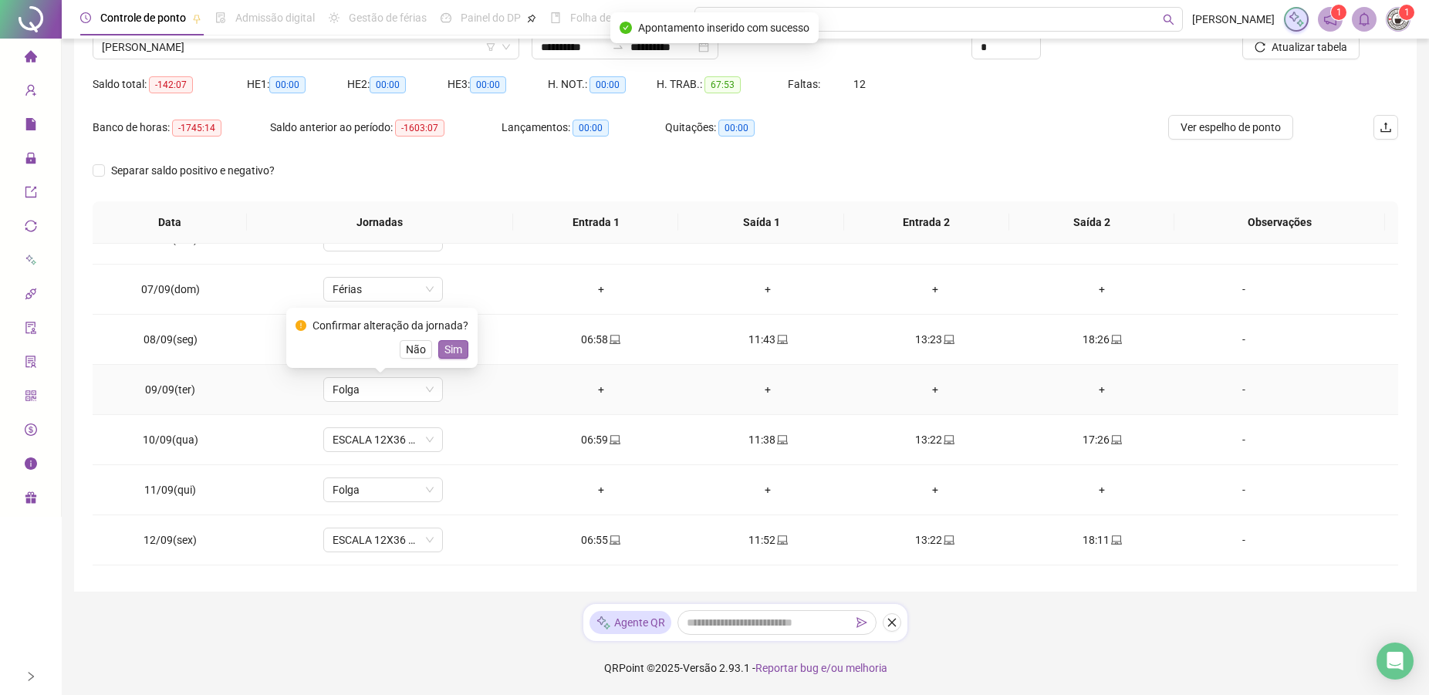
click at [450, 350] on span "Sim" at bounding box center [453, 349] width 18 height 17
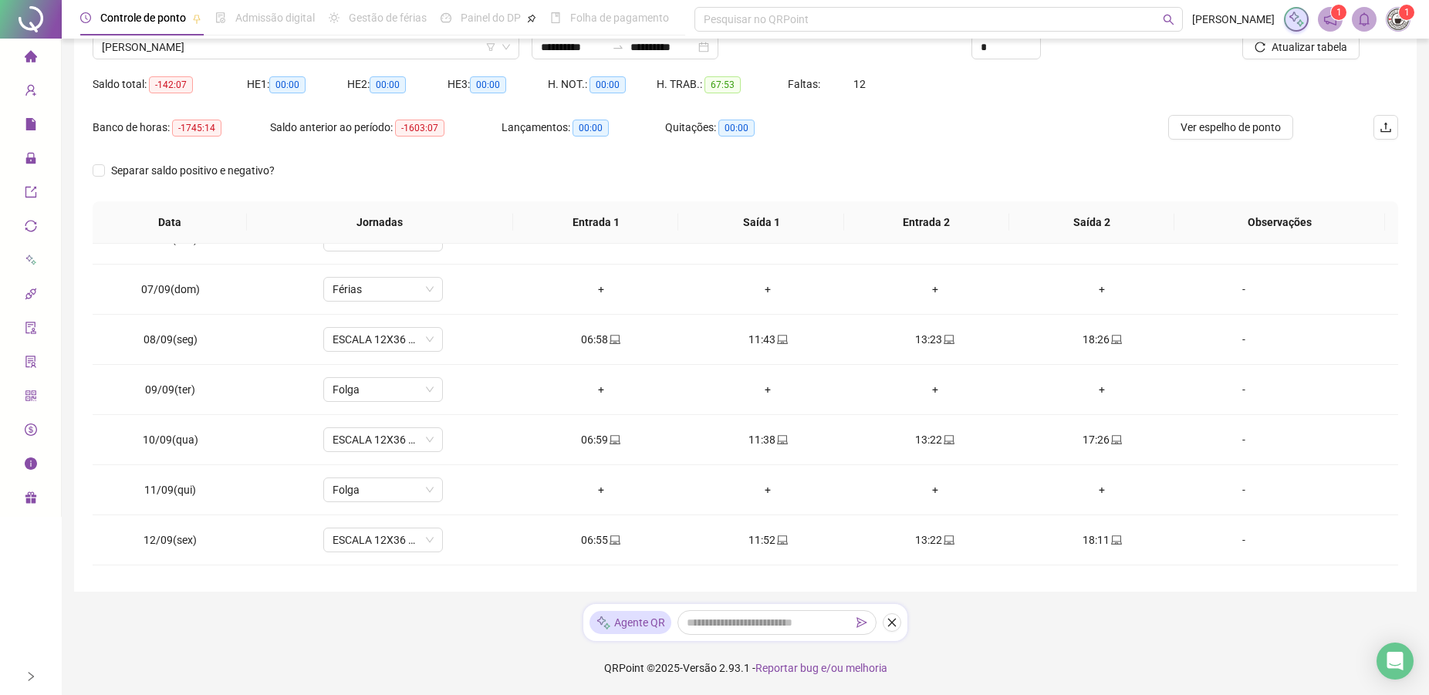
scroll to position [573, 0]
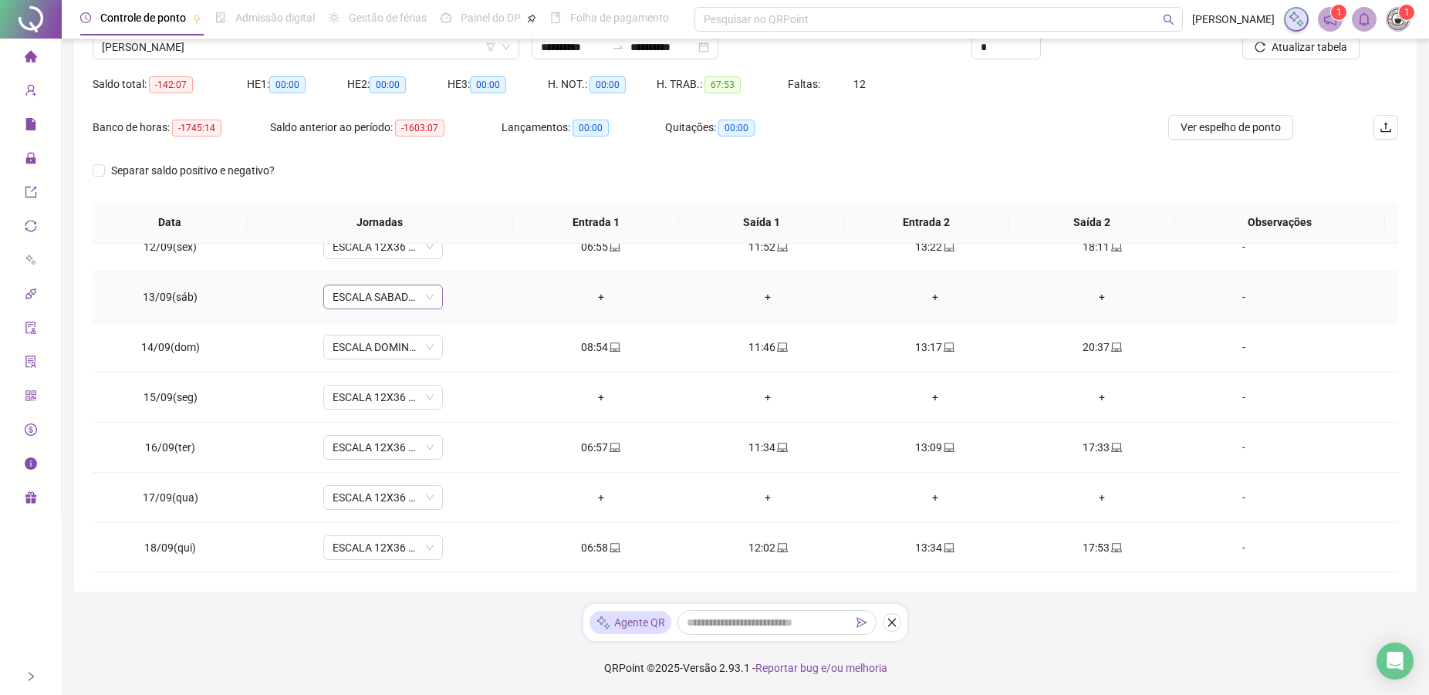
click at [382, 292] on span "ESCALA SABADO 12X36 NOVA" at bounding box center [382, 296] width 101 height 23
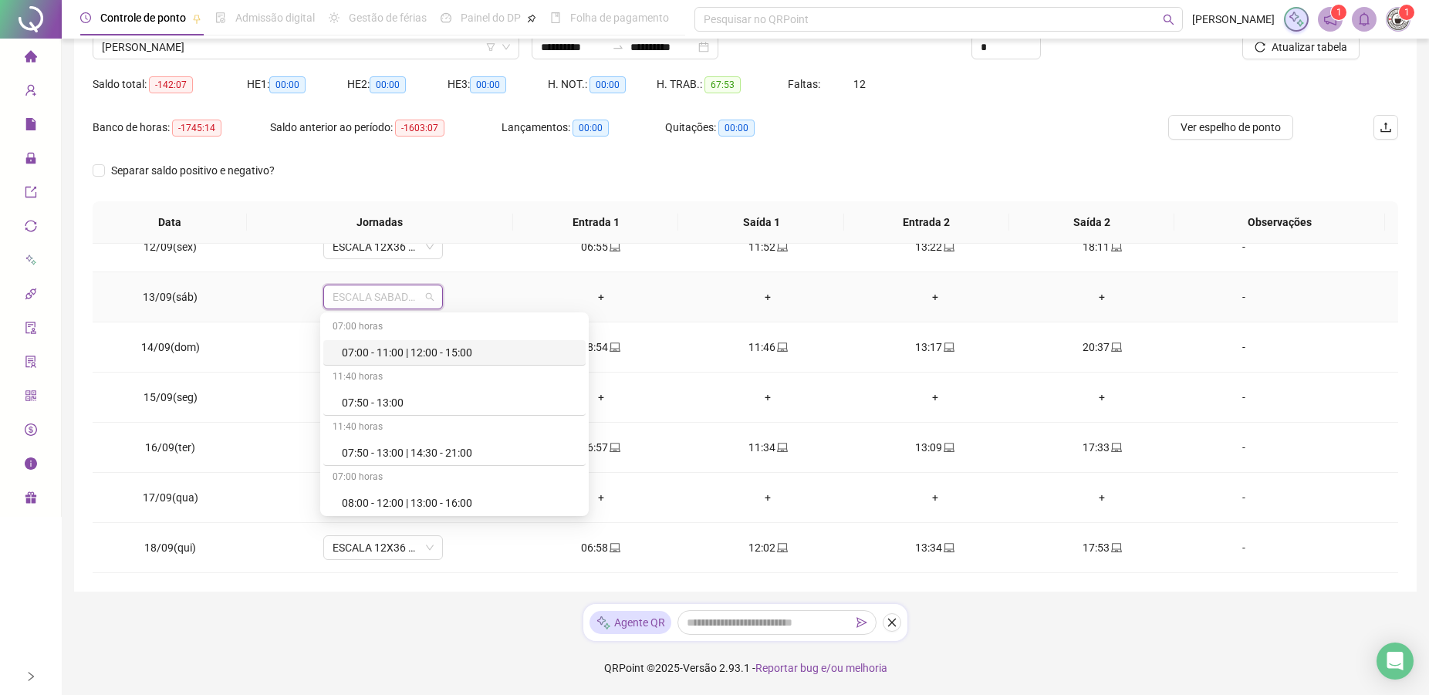
type input "*"
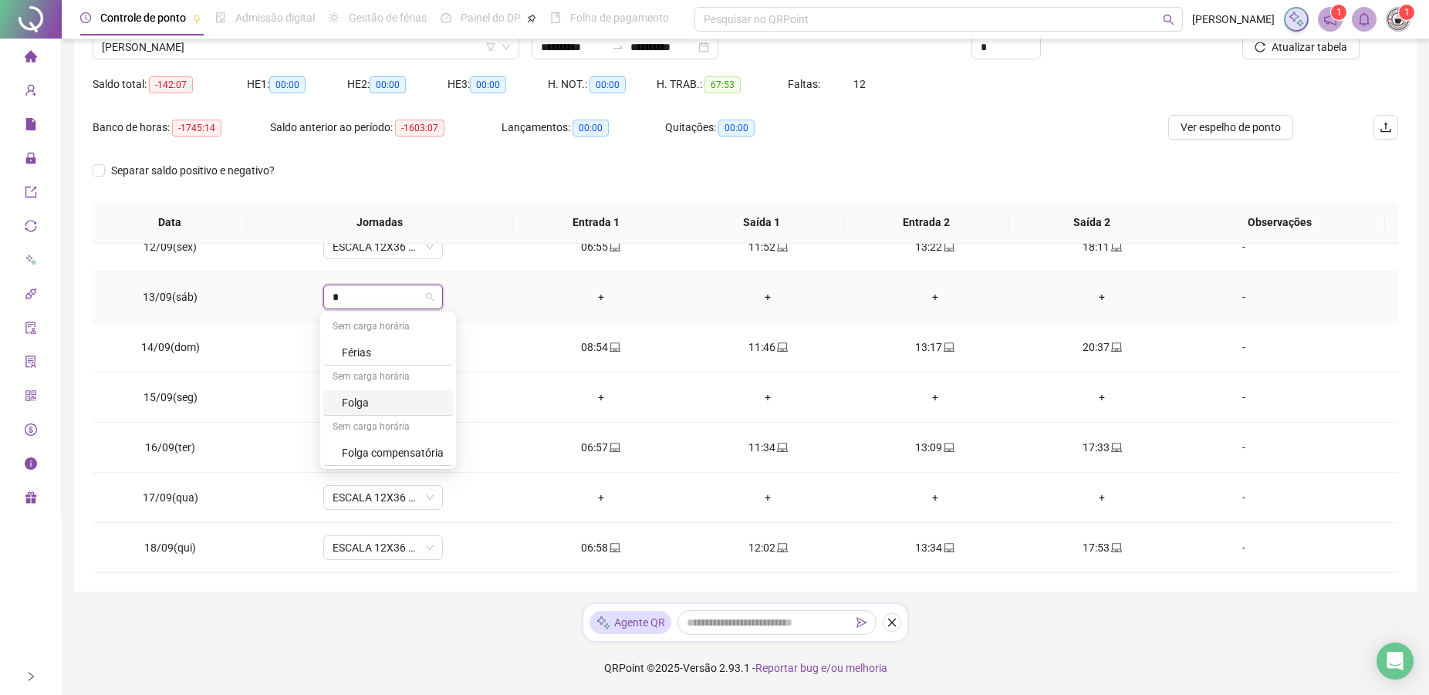
drag, startPoint x: 353, startPoint y: 406, endPoint x: 357, endPoint y: 414, distance: 9.7
click at [359, 404] on div "Folga" at bounding box center [393, 402] width 102 height 17
click at [356, 399] on span "ESCALA 12X36 COZINHA" at bounding box center [382, 397] width 101 height 23
type input "*"
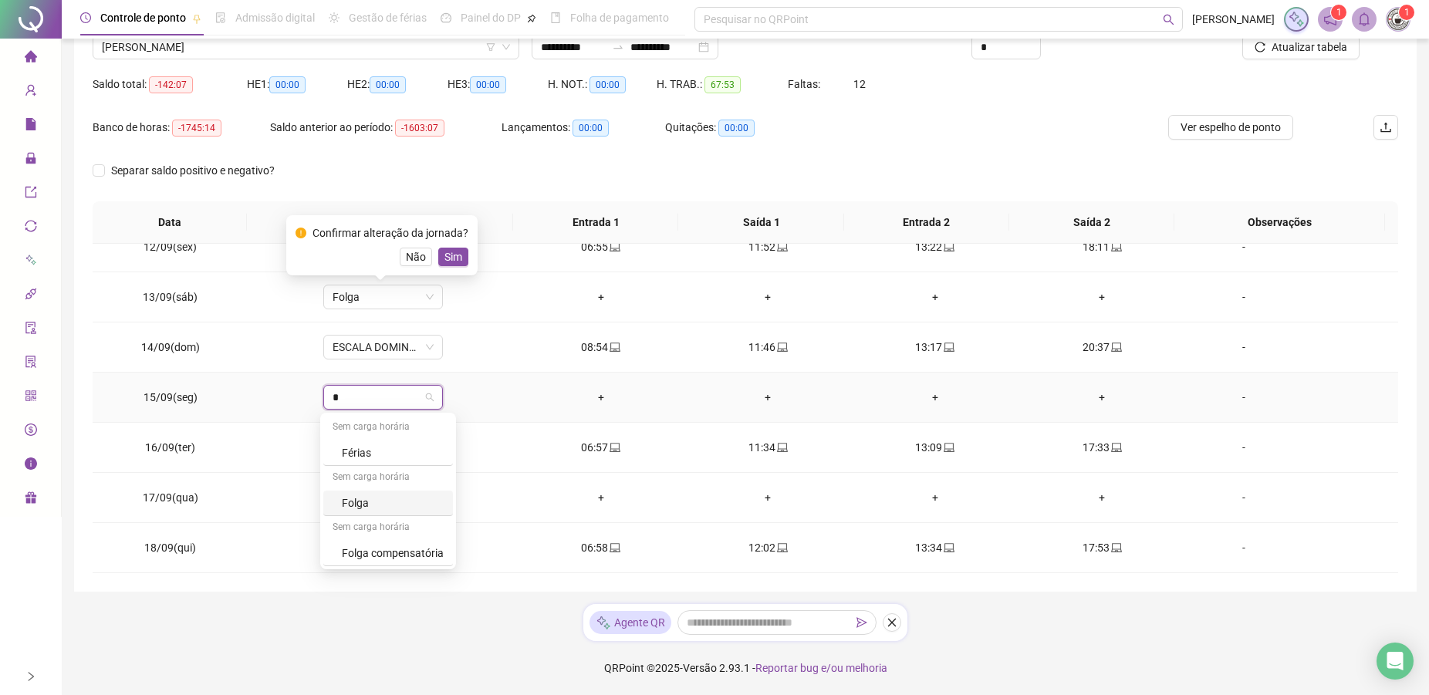
click at [371, 507] on div "Folga" at bounding box center [393, 502] width 102 height 17
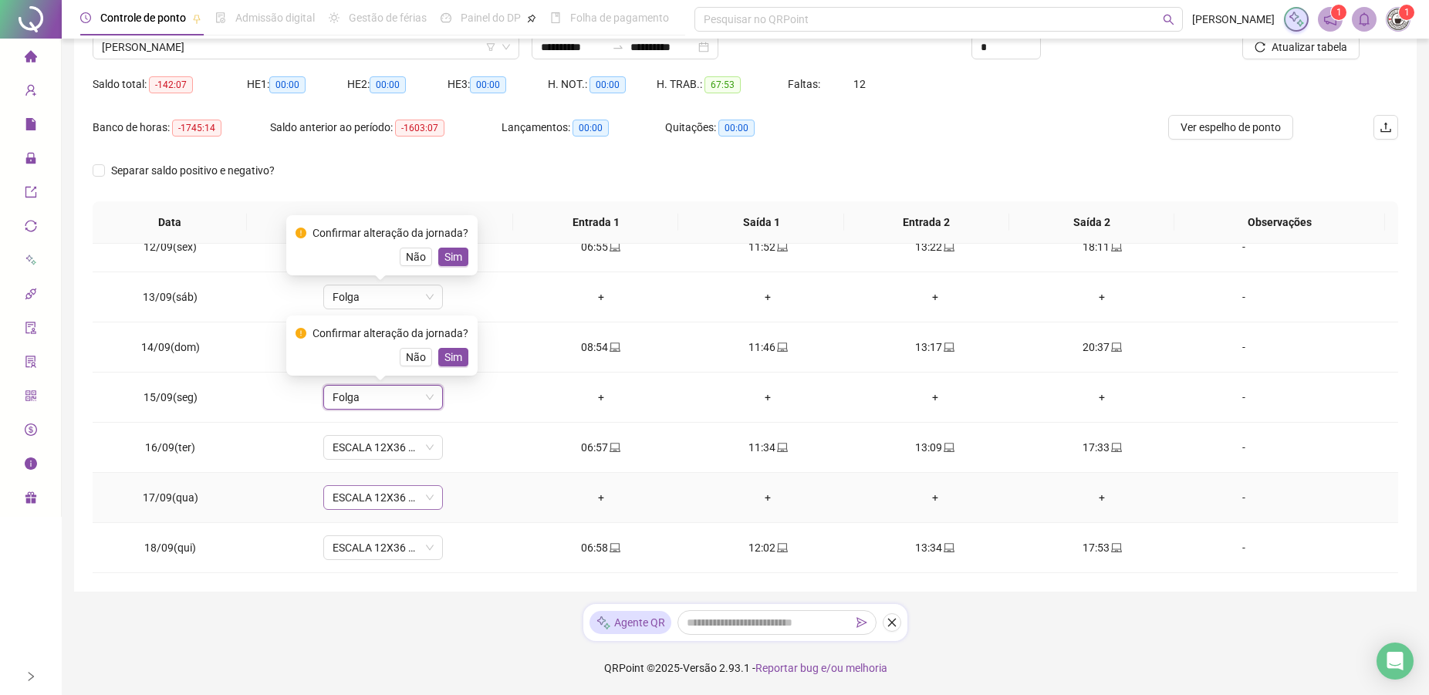
click at [374, 499] on span "ESCALA 12X36 COZINHA" at bounding box center [382, 497] width 101 height 23
type input "*"
click at [372, 419] on div "Folga" at bounding box center [393, 415] width 102 height 17
click at [438, 256] on button "Sim" at bounding box center [453, 257] width 30 height 19
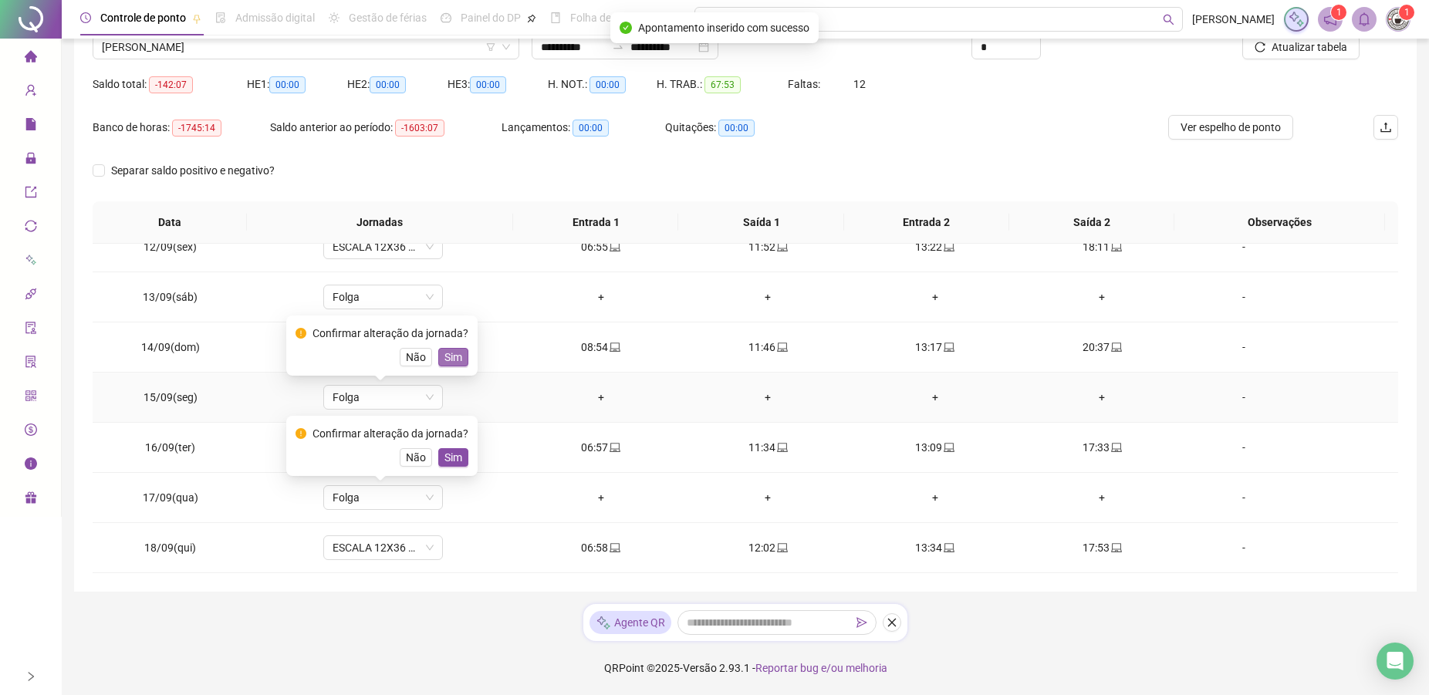
click at [449, 359] on span "Sim" at bounding box center [453, 357] width 18 height 17
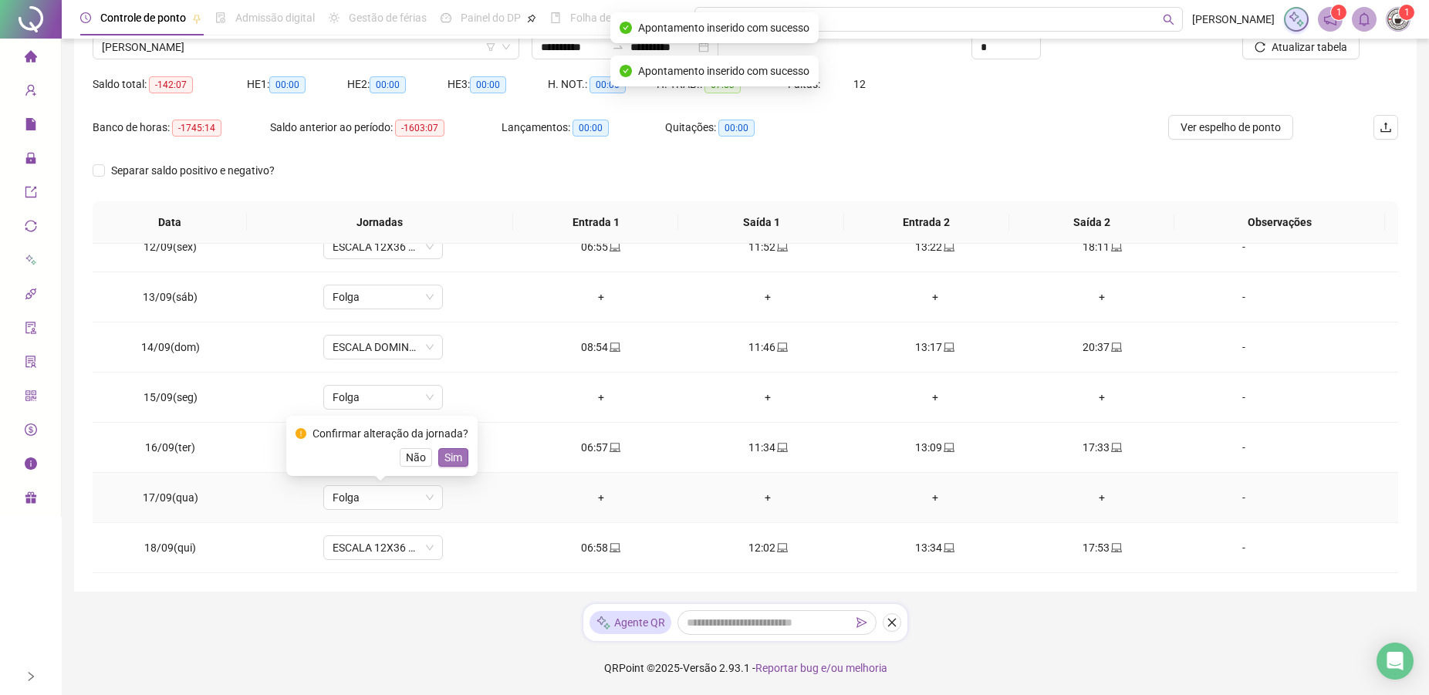
click at [440, 466] on button "Sim" at bounding box center [453, 457] width 30 height 19
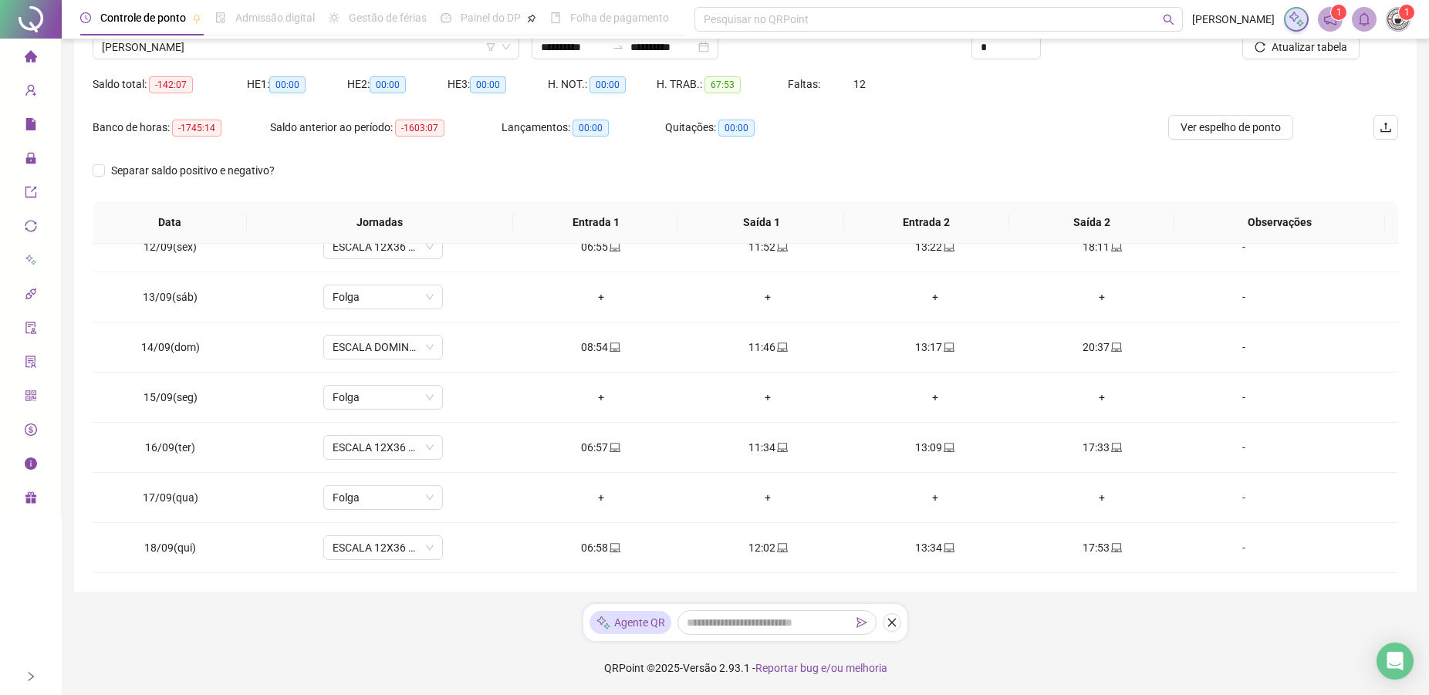
click at [201, 37] on div "**********" at bounding box center [745, 282] width 1367 height 825
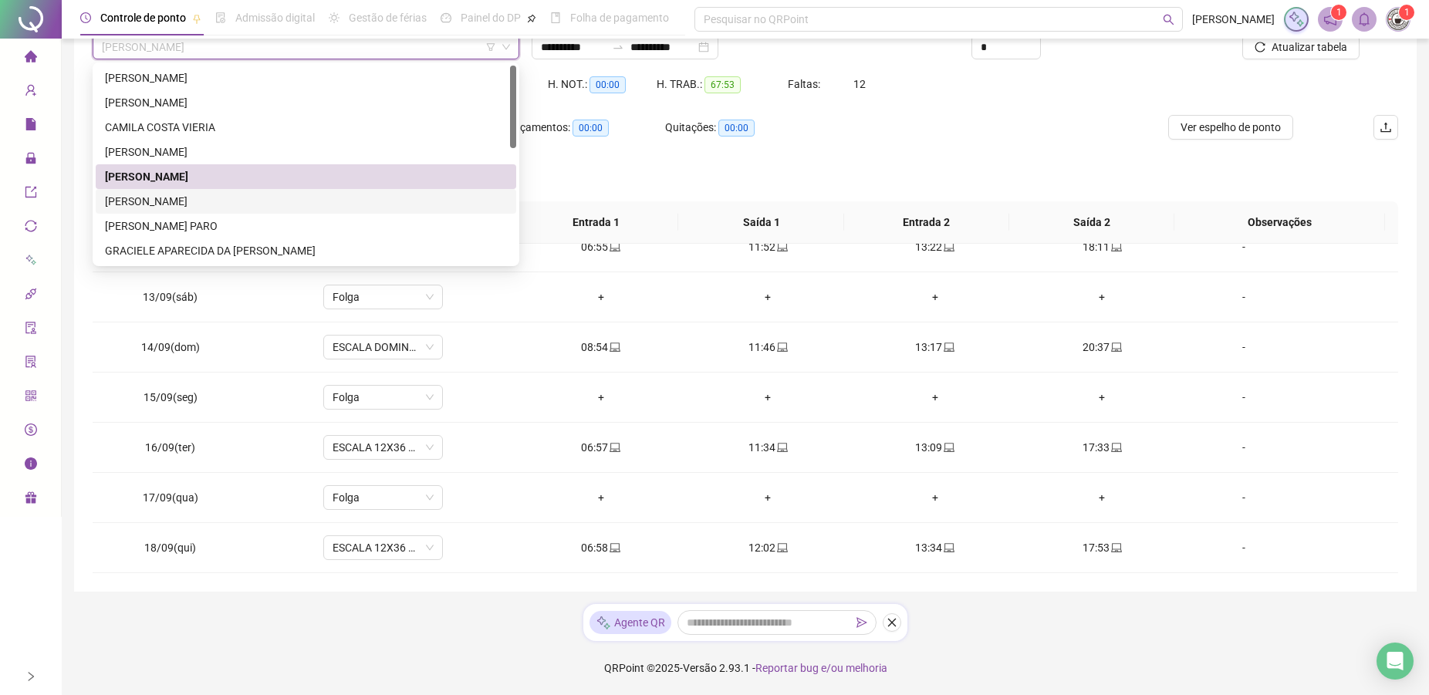
click at [205, 203] on div "[PERSON_NAME]" at bounding box center [306, 201] width 402 height 17
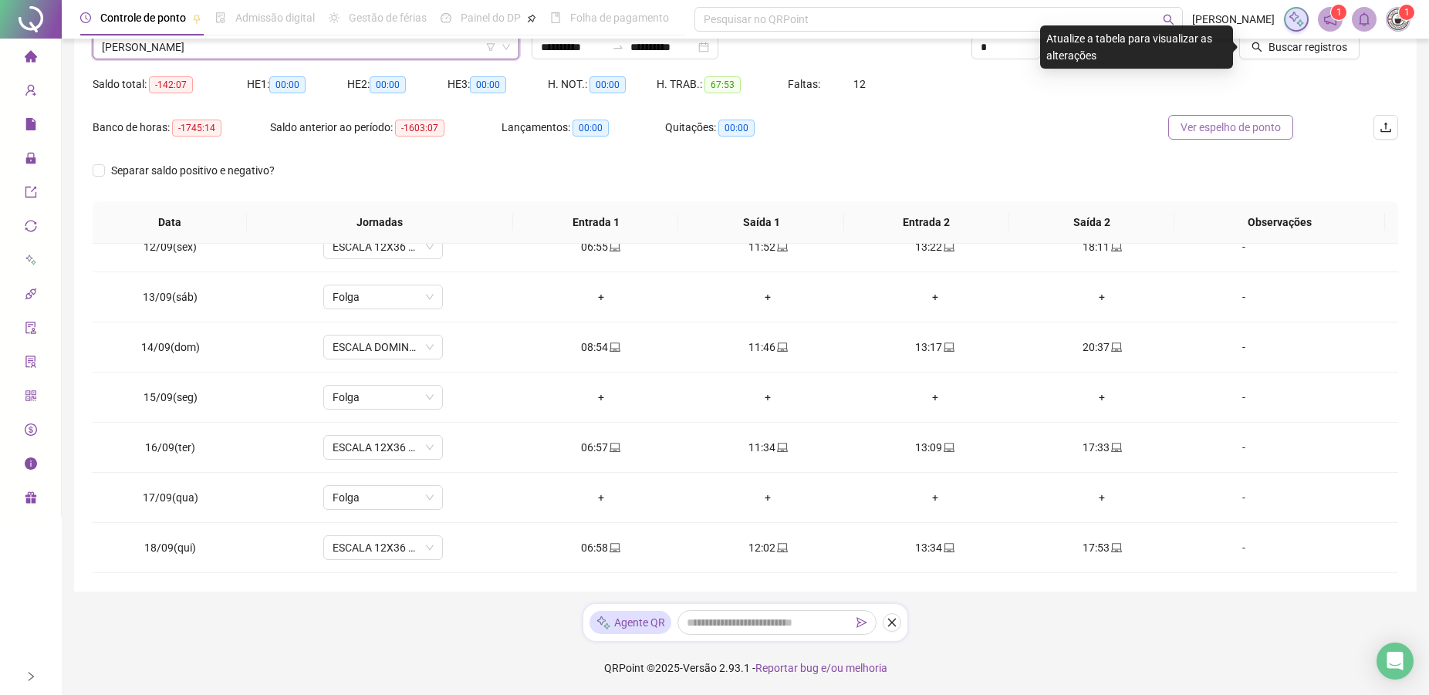
click at [1219, 123] on span "Ver espelho de ponto" at bounding box center [1230, 127] width 100 height 17
click at [1290, 49] on span "Buscar registros" at bounding box center [1307, 47] width 79 height 17
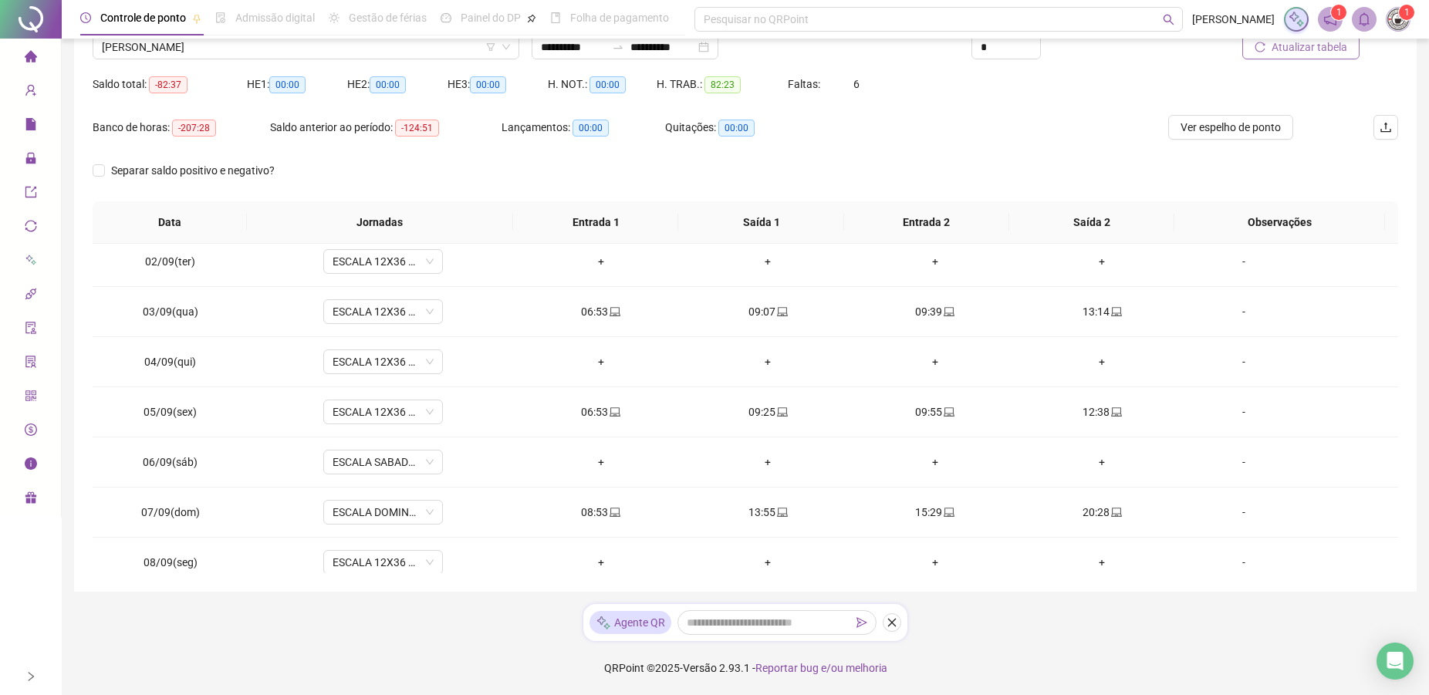
scroll to position [0, 0]
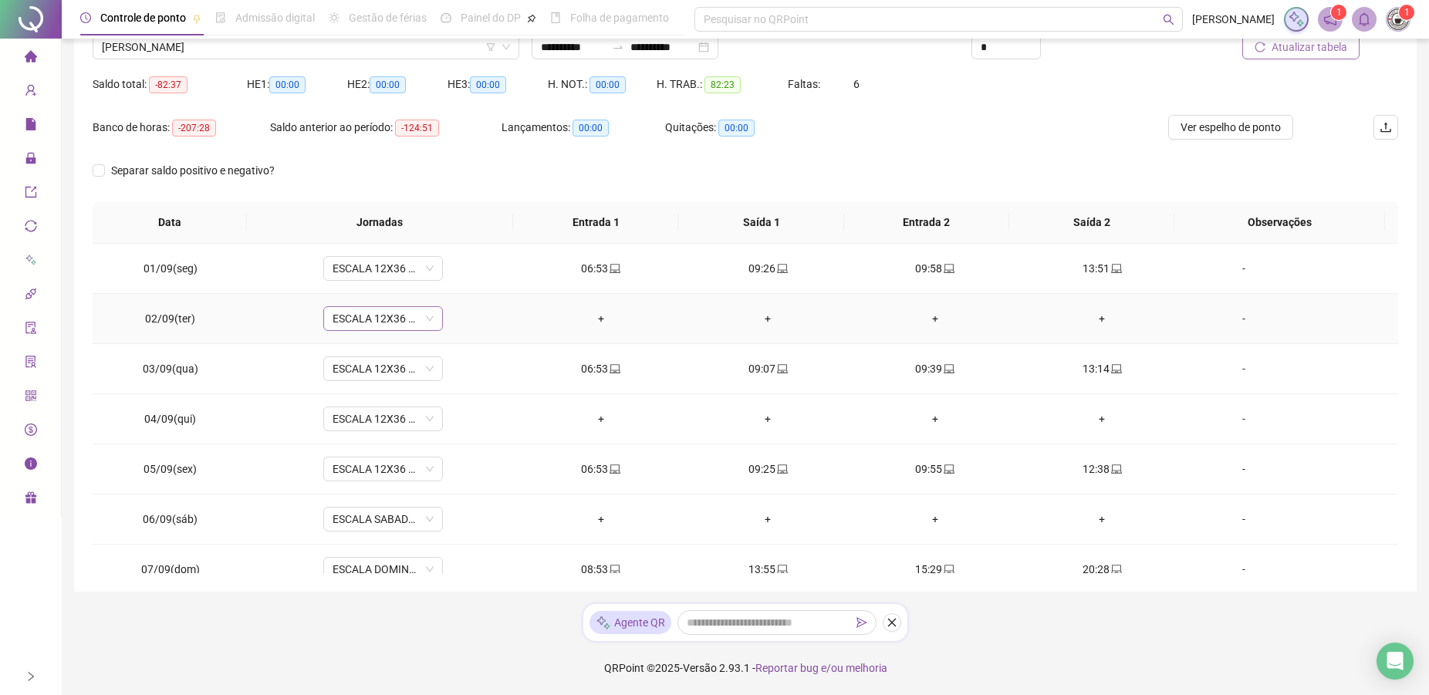
click at [371, 311] on span "ESCALA 12X36 COZINHA" at bounding box center [382, 318] width 101 height 23
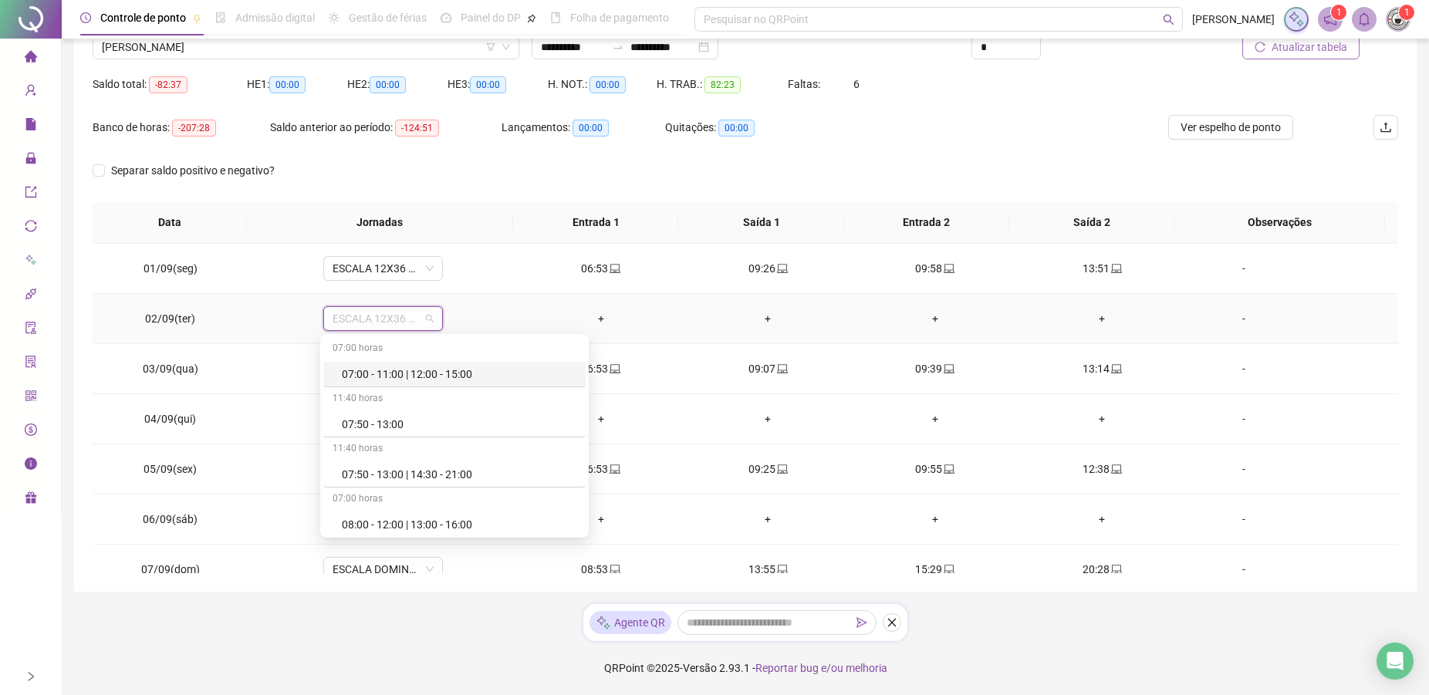
type input "*"
click at [342, 423] on div "Folga" at bounding box center [388, 424] width 130 height 25
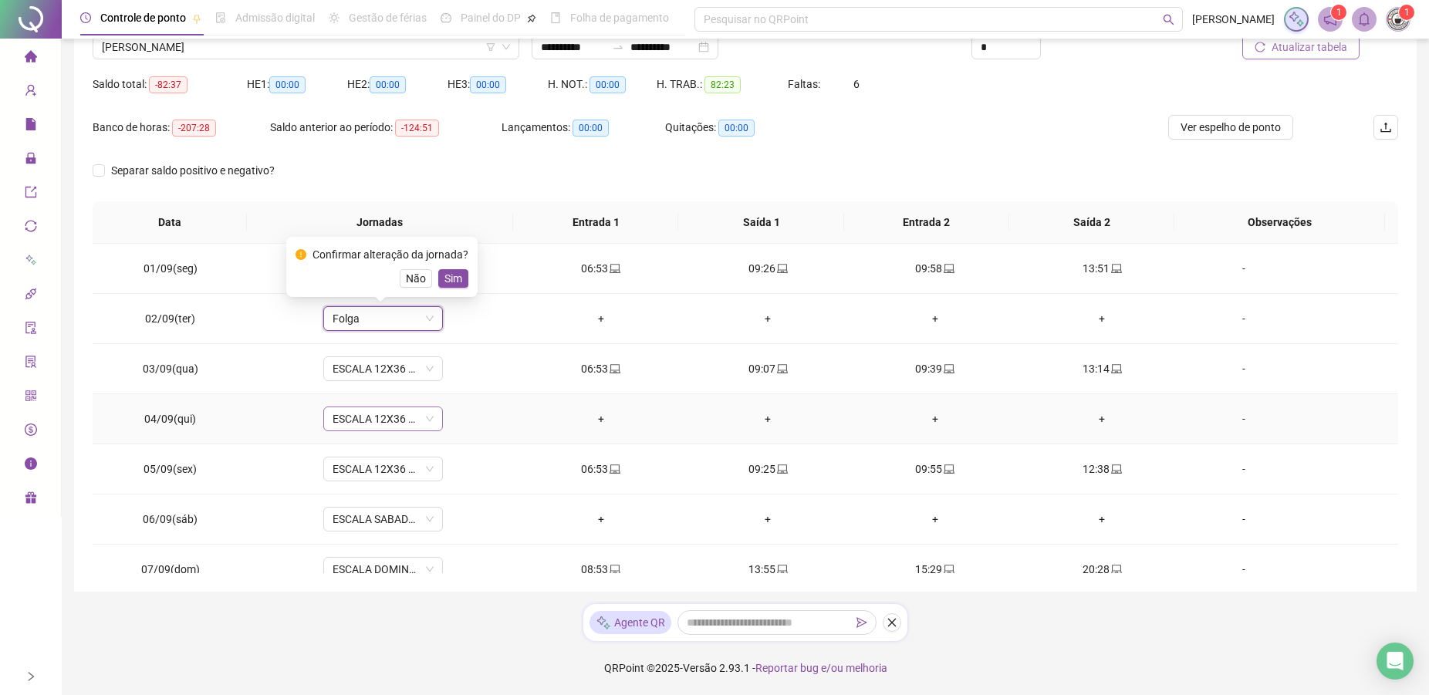
click at [351, 426] on span "ESCALA 12X36 COZINHA" at bounding box center [382, 418] width 101 height 23
type input "*"
click at [354, 517] on div "Folga" at bounding box center [393, 524] width 102 height 17
click at [431, 272] on div "Não Sim" at bounding box center [381, 278] width 173 height 19
click at [454, 363] on div "Confirmar alteração da jornada? Não Sim" at bounding box center [381, 367] width 173 height 42
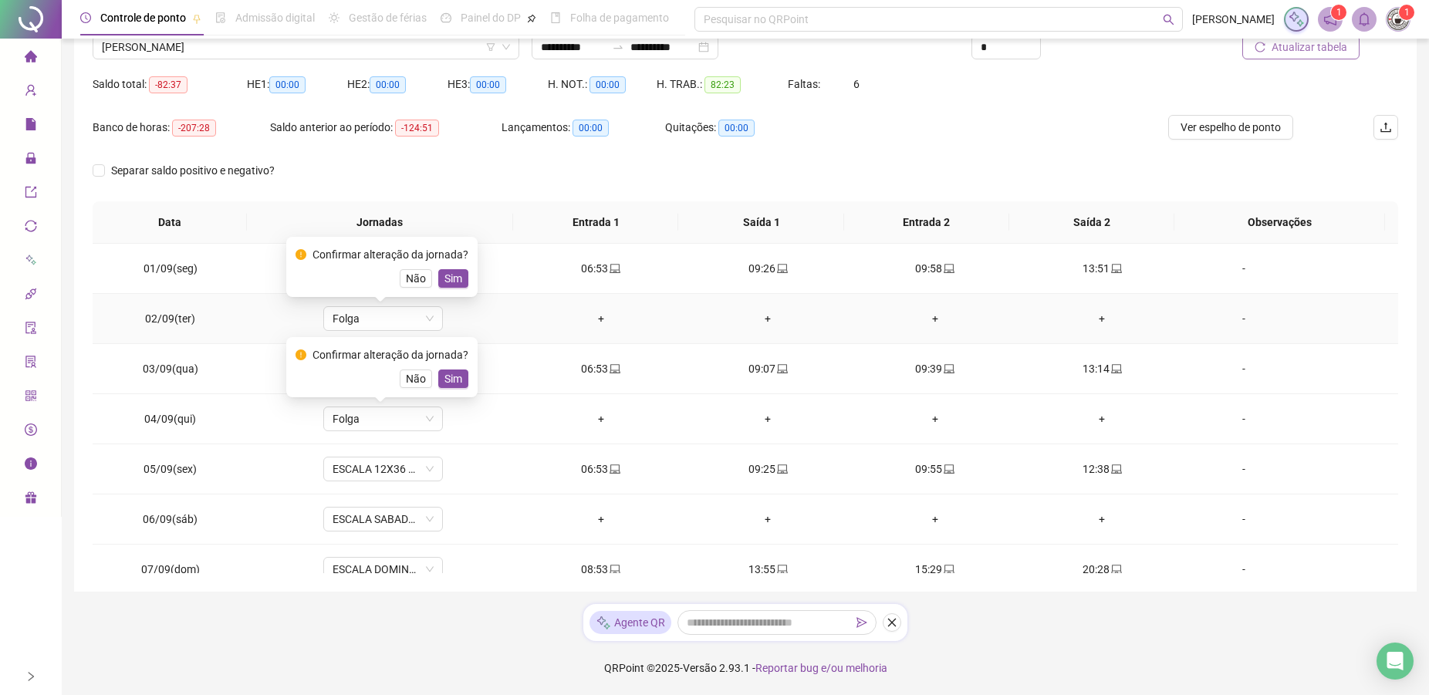
click at [456, 274] on span "Sim" at bounding box center [453, 278] width 18 height 17
click at [454, 383] on span "Sim" at bounding box center [453, 378] width 18 height 17
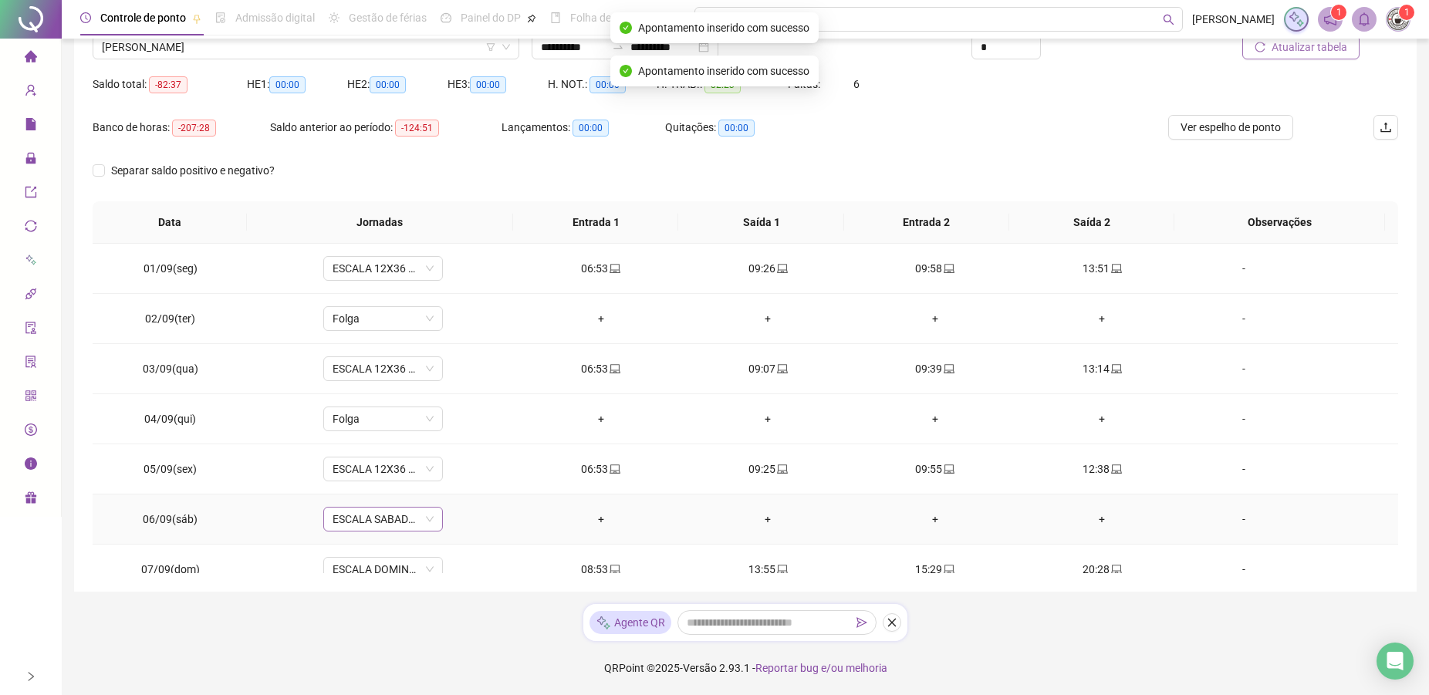
click at [369, 523] on span "ESCALA SABADO 12X36 NOVA" at bounding box center [382, 519] width 101 height 23
type input "*"
click at [358, 434] on div "Folga" at bounding box center [393, 437] width 102 height 17
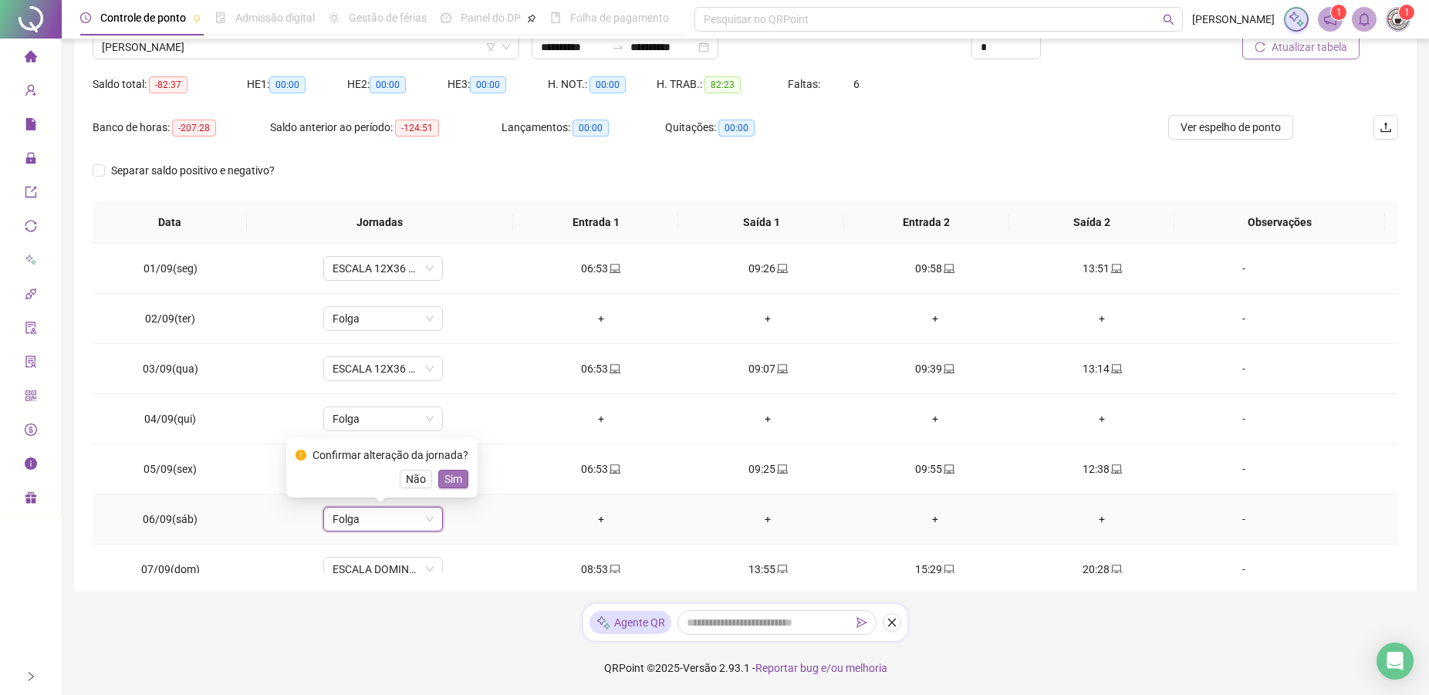
click at [454, 481] on span "Sim" at bounding box center [453, 479] width 18 height 17
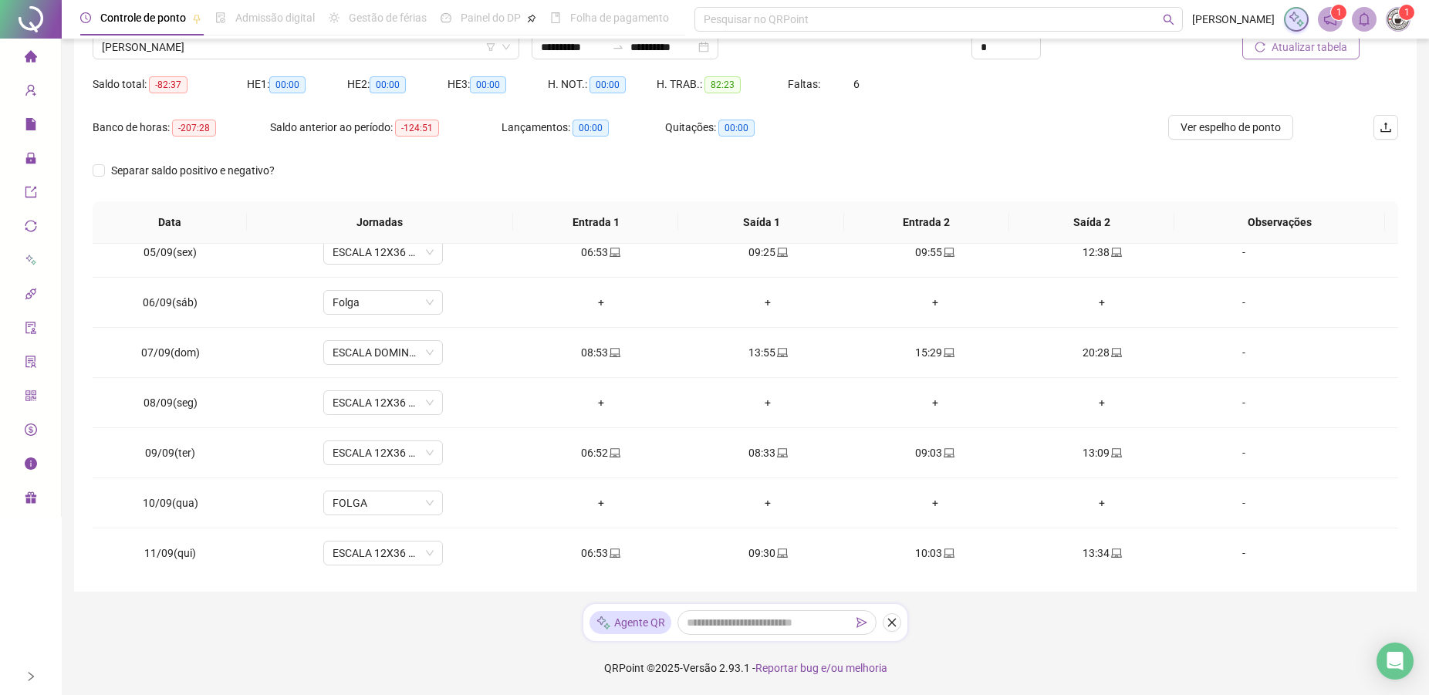
scroll to position [219, 0]
click at [349, 403] on span "ESCALA 12X36 COZINHA" at bounding box center [382, 400] width 101 height 23
type input "*"
click at [359, 501] on div "Folga" at bounding box center [393, 506] width 102 height 17
click at [367, 502] on span "FOLGA" at bounding box center [382, 500] width 101 height 23
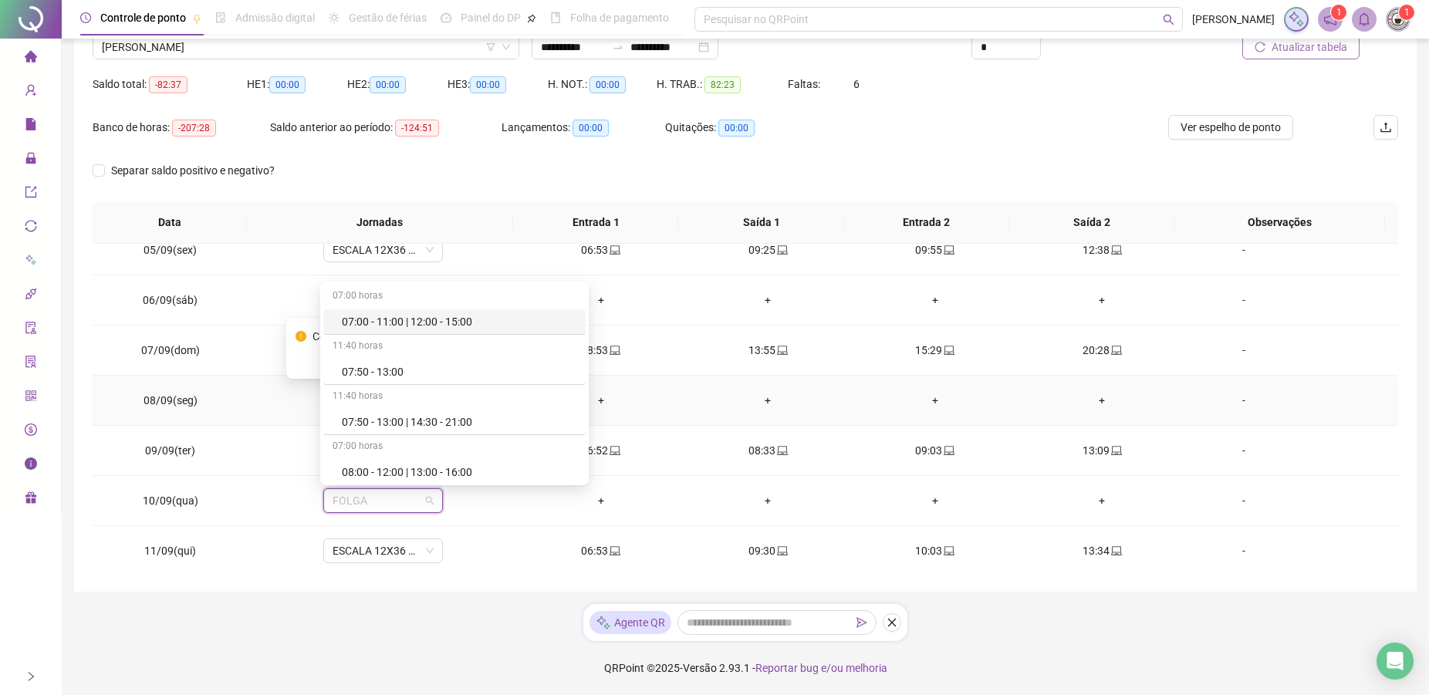
click at [642, 397] on div "+" at bounding box center [601, 400] width 143 height 17
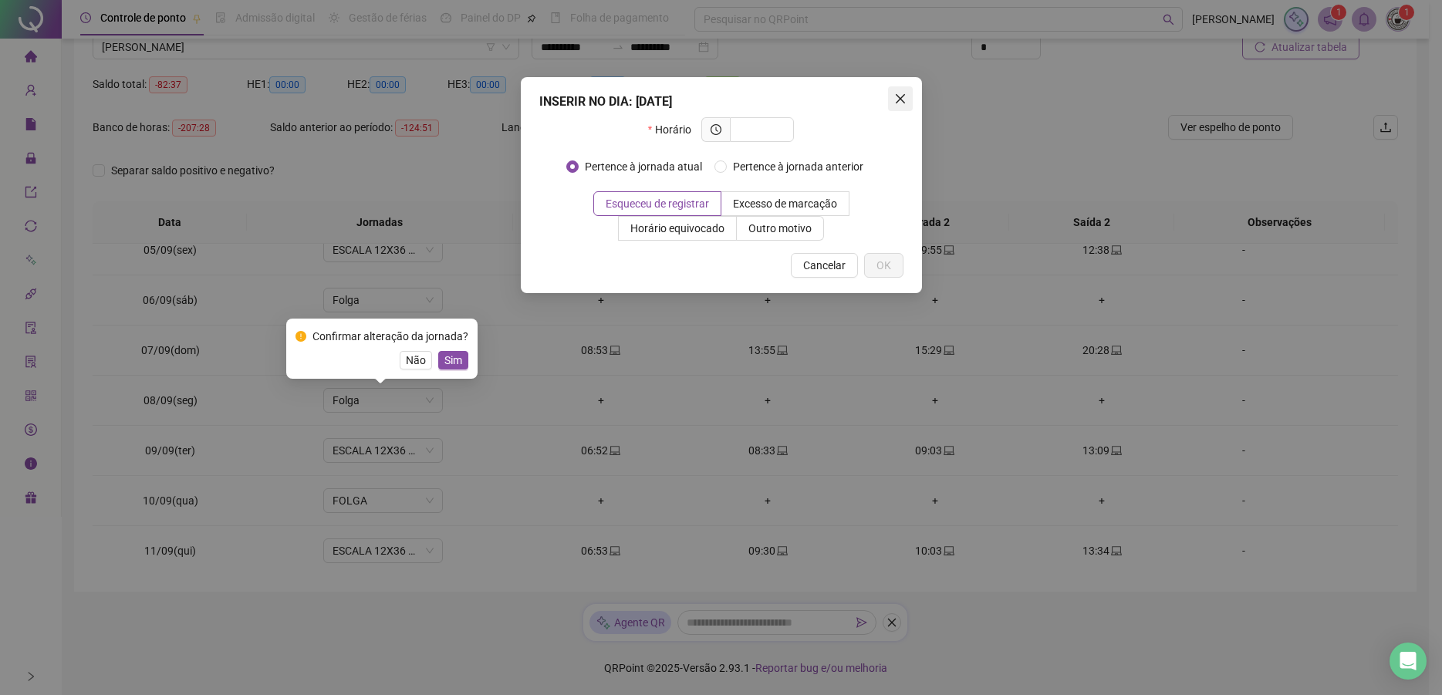
click at [906, 106] on button "Close" at bounding box center [900, 98] width 25 height 25
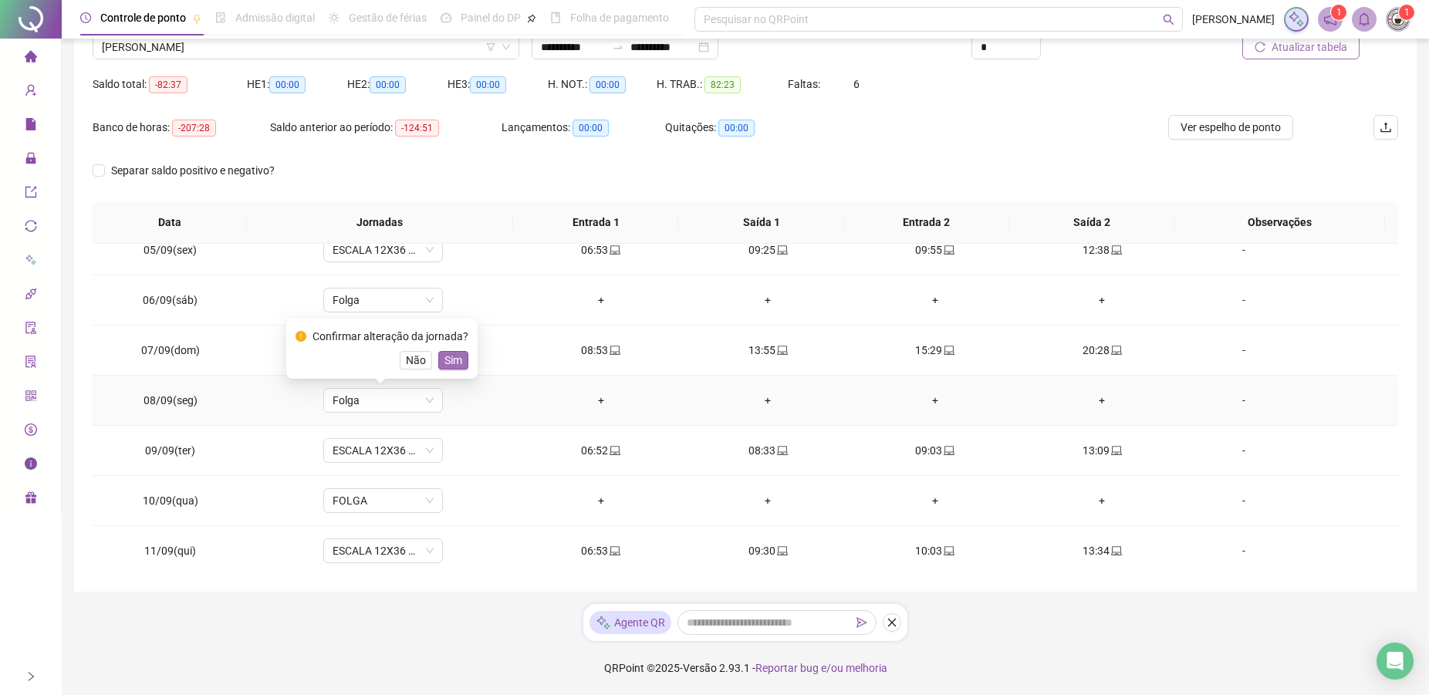
click at [464, 356] on button "Sim" at bounding box center [453, 360] width 30 height 19
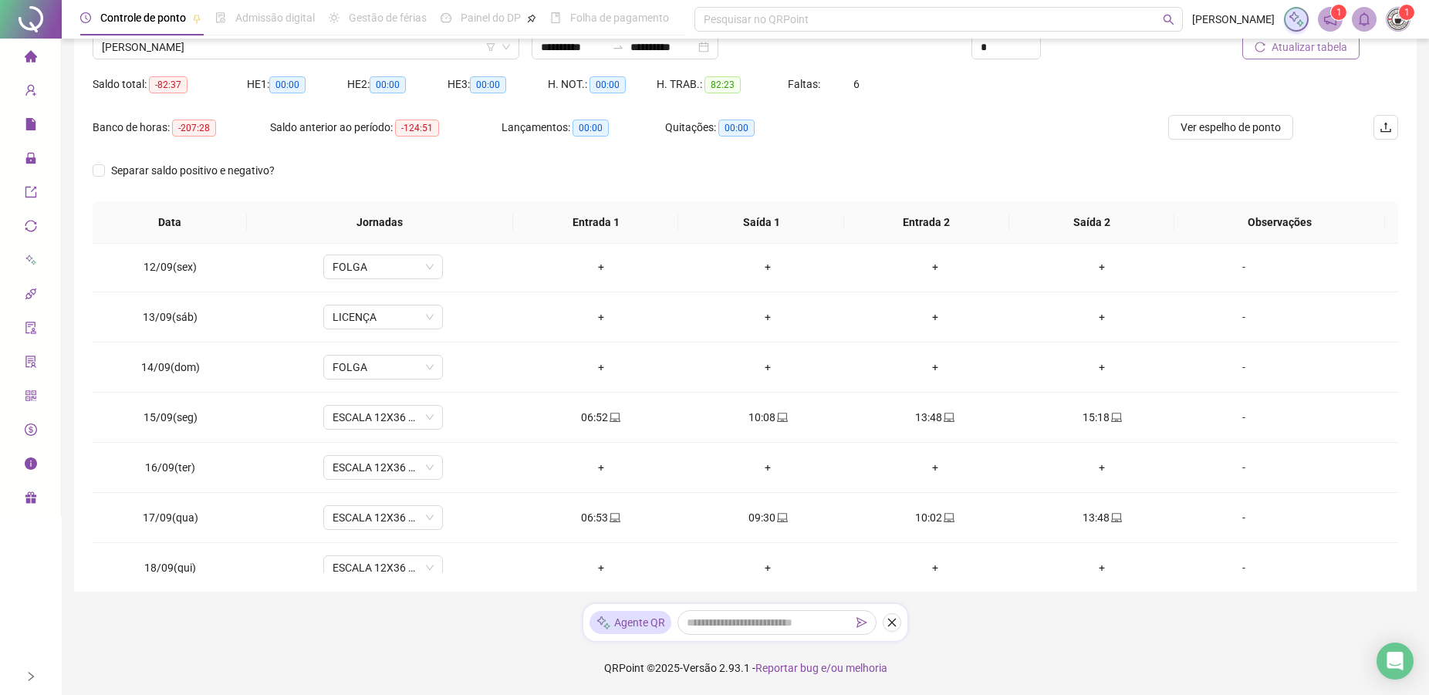
scroll to position [573, 0]
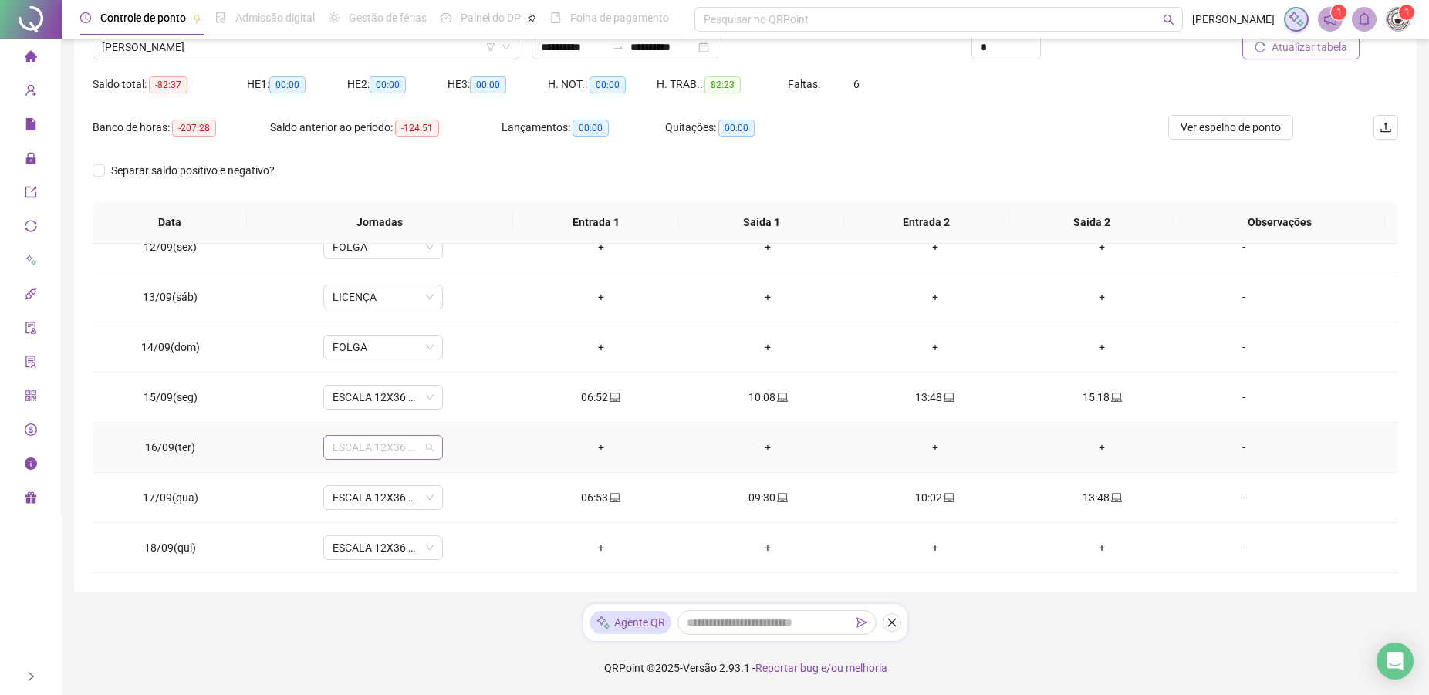
click at [387, 454] on span "ESCALA 12X36 COZINHA" at bounding box center [382, 447] width 101 height 23
type input "*"
click at [336, 560] on div "Folga" at bounding box center [388, 553] width 130 height 25
click at [456, 406] on span "Sim" at bounding box center [453, 407] width 18 height 17
click at [366, 545] on span "ESCALA 12X36 COZINHA" at bounding box center [382, 547] width 101 height 23
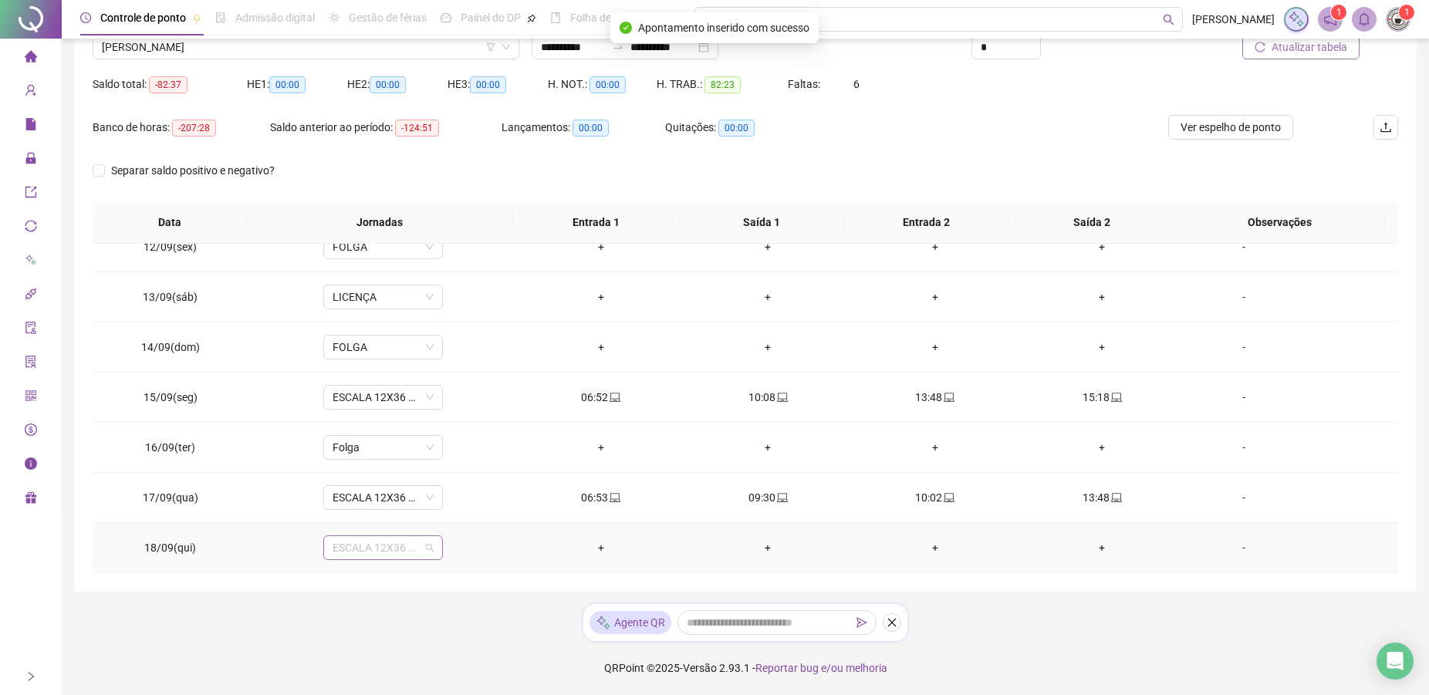
type input "*"
click at [354, 467] on div "Folga" at bounding box center [393, 465] width 102 height 17
click at [439, 508] on button "Sim" at bounding box center [453, 507] width 30 height 19
drag, startPoint x: 1377, startPoint y: 465, endPoint x: 1355, endPoint y: 371, distance: 96.5
click at [1355, 371] on tbody "01/09(seg) ESCALA 12X36 COZINHA 06:53 09:26 09:58 13:51 [DATE](ter) Folga + + +…" at bounding box center [745, 122] width 1305 height 902
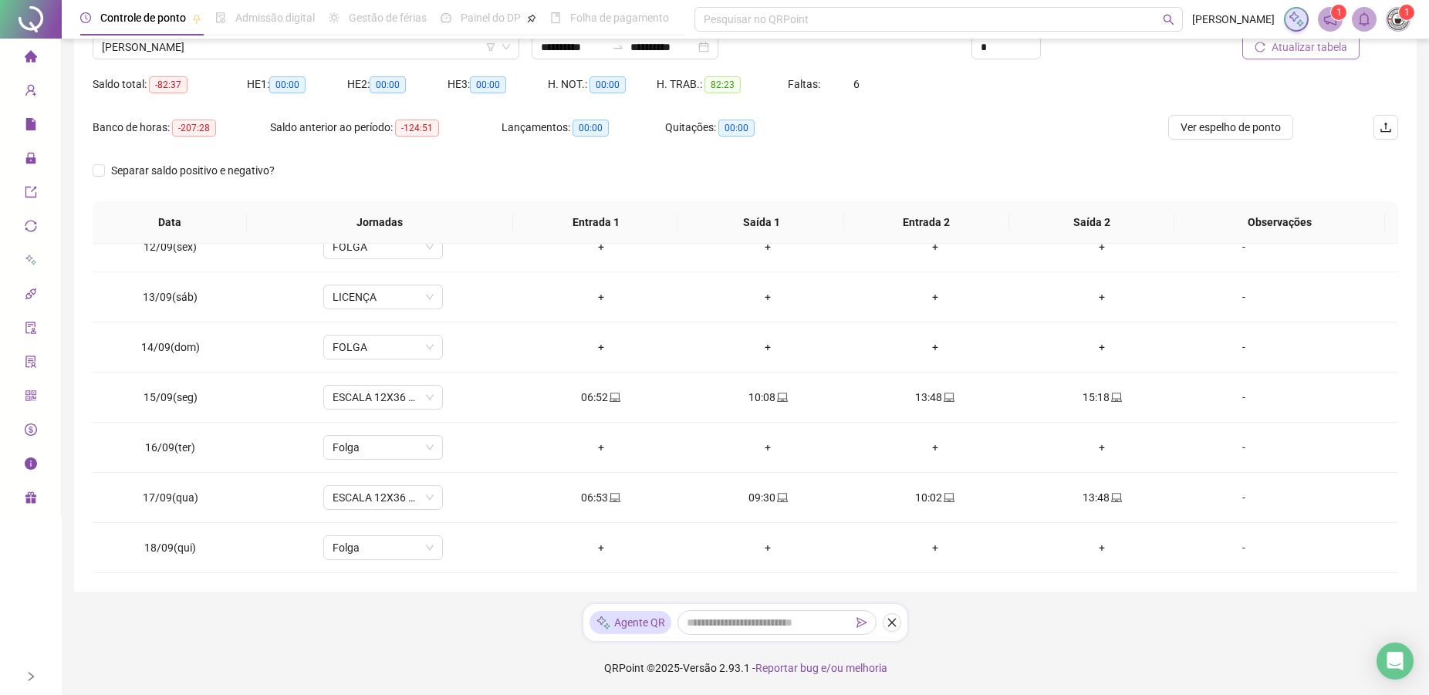
click at [1043, 102] on div "Saldo total: -82:37 HE 1: 00:00 HE 2: 00:00 HE 3: 00:00 H. NOT.: 00:00 H. TRAB.…" at bounding box center [745, 93] width 1305 height 43
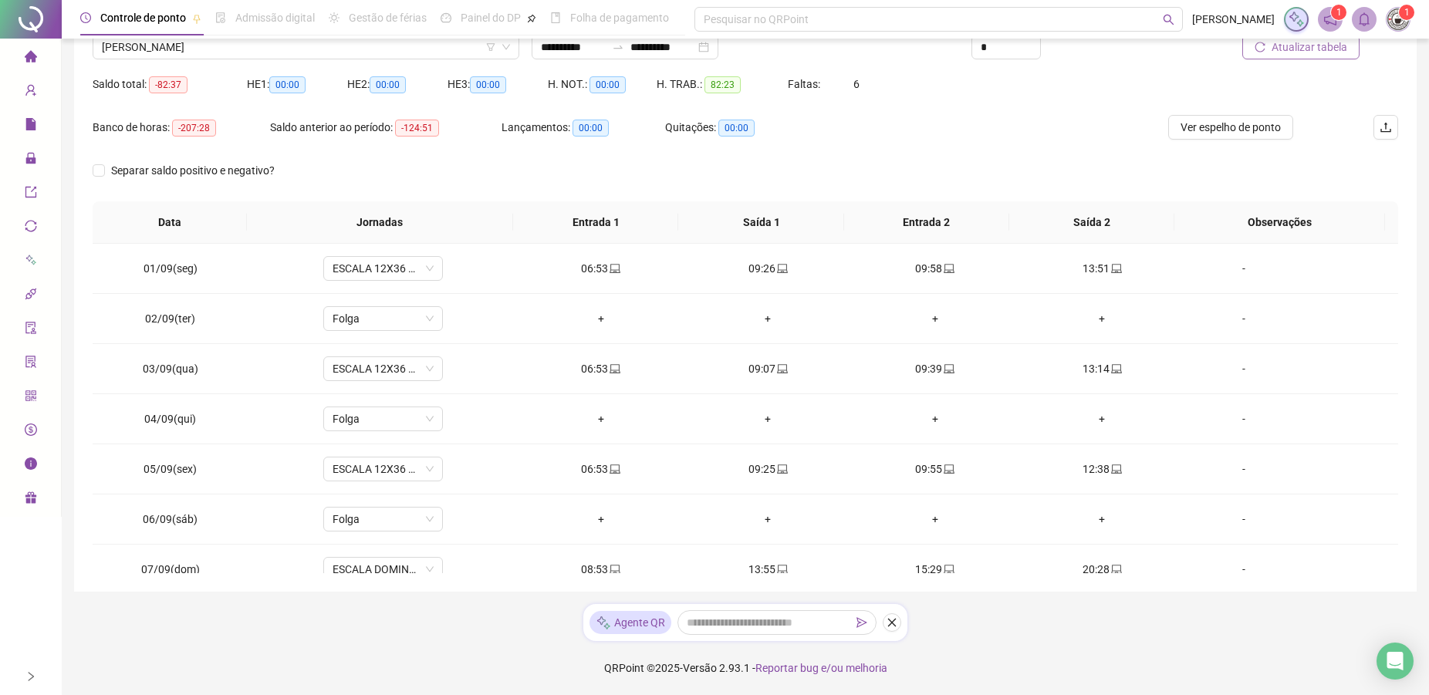
scroll to position [0, 0]
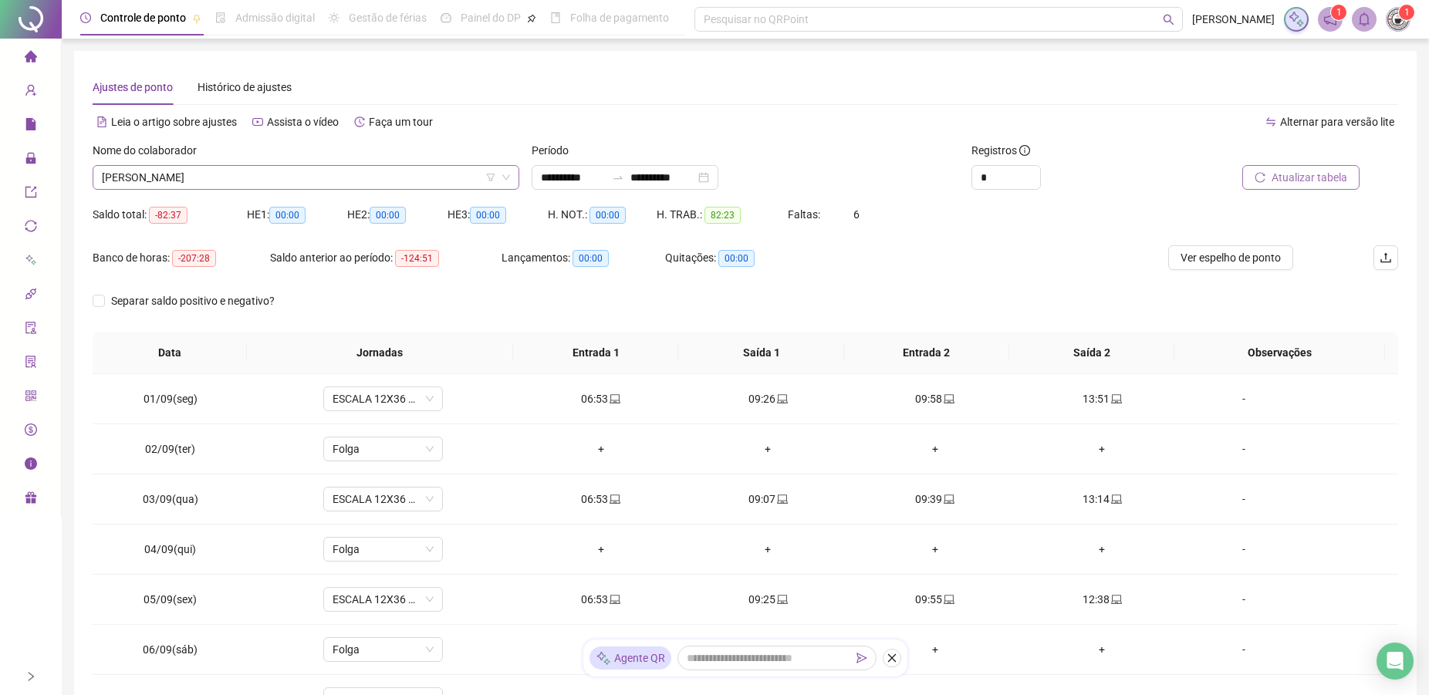
click at [295, 170] on span "[PERSON_NAME]" at bounding box center [306, 177] width 408 height 23
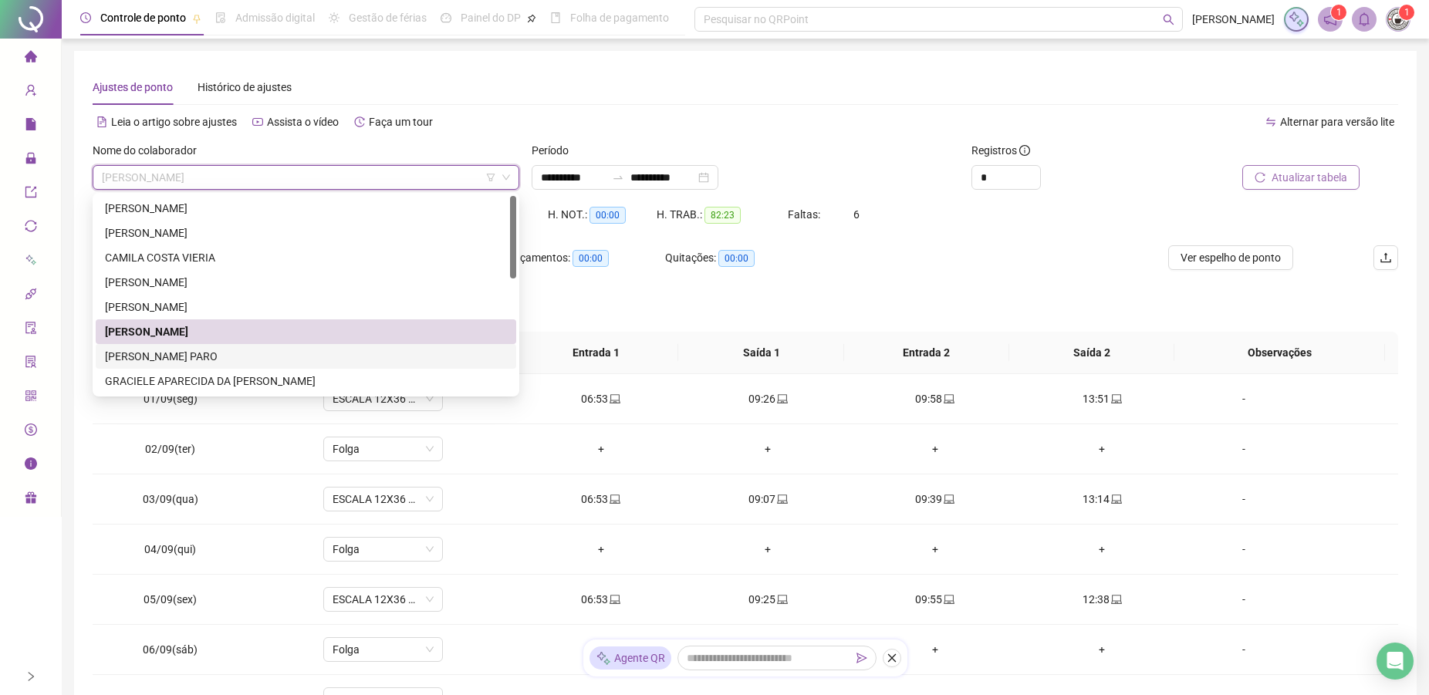
click at [177, 352] on div "[PERSON_NAME] PARO" at bounding box center [306, 356] width 402 height 17
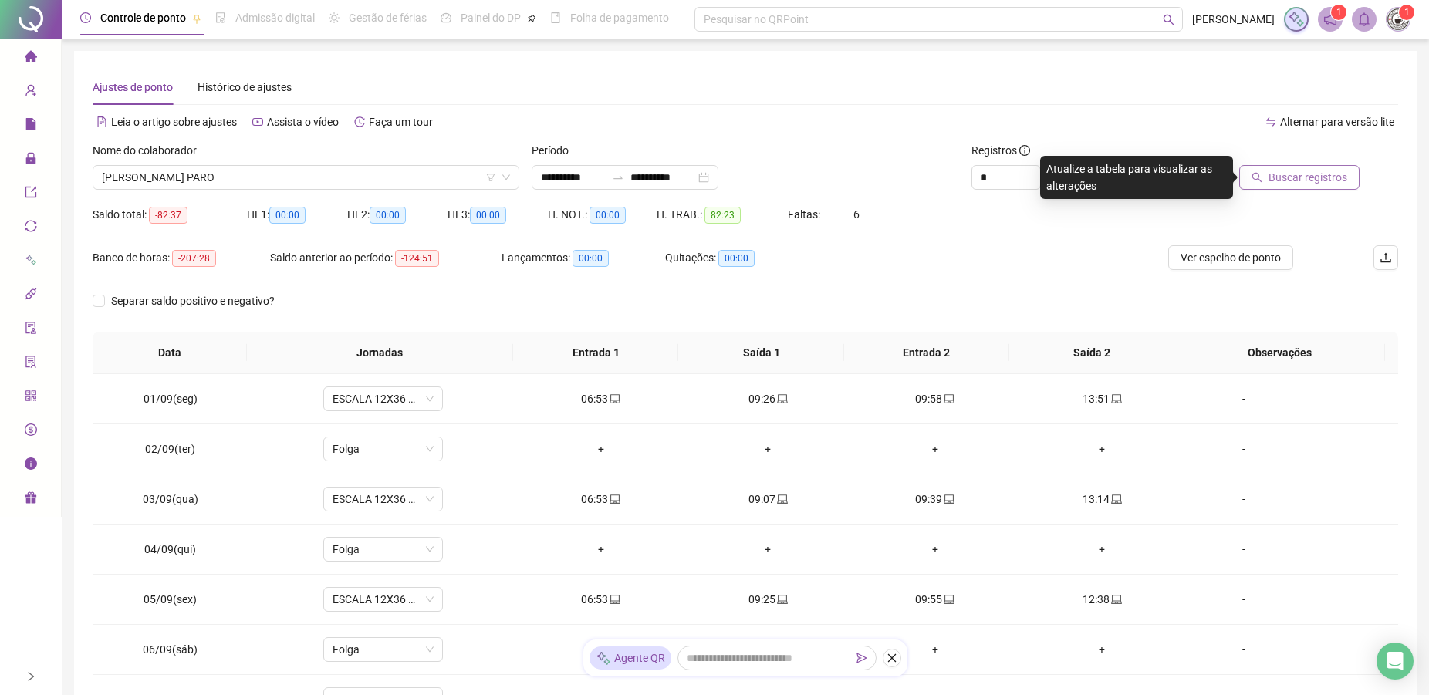
click at [1278, 178] on span "Buscar registros" at bounding box center [1307, 177] width 79 height 17
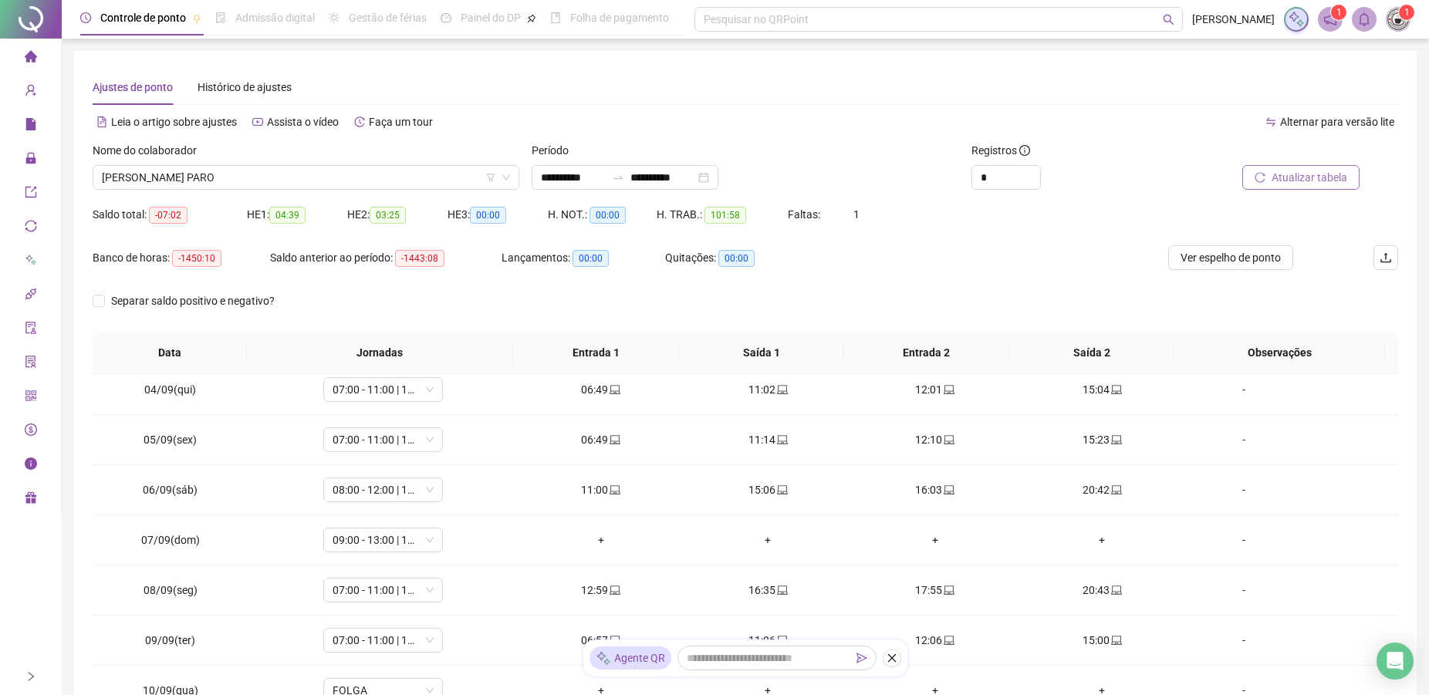
scroll to position [201, 0]
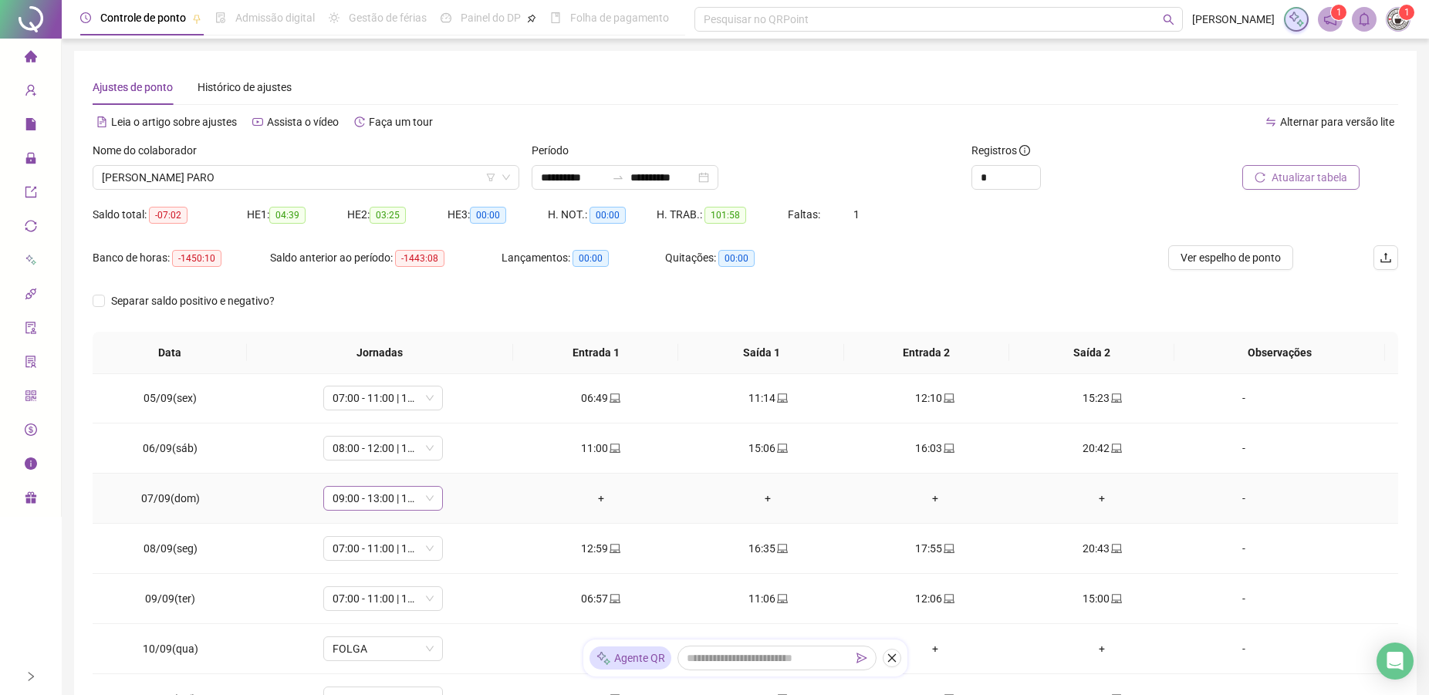
click at [348, 498] on span "09:00 - 13:00 | 14:00 - 17:00" at bounding box center [382, 498] width 101 height 23
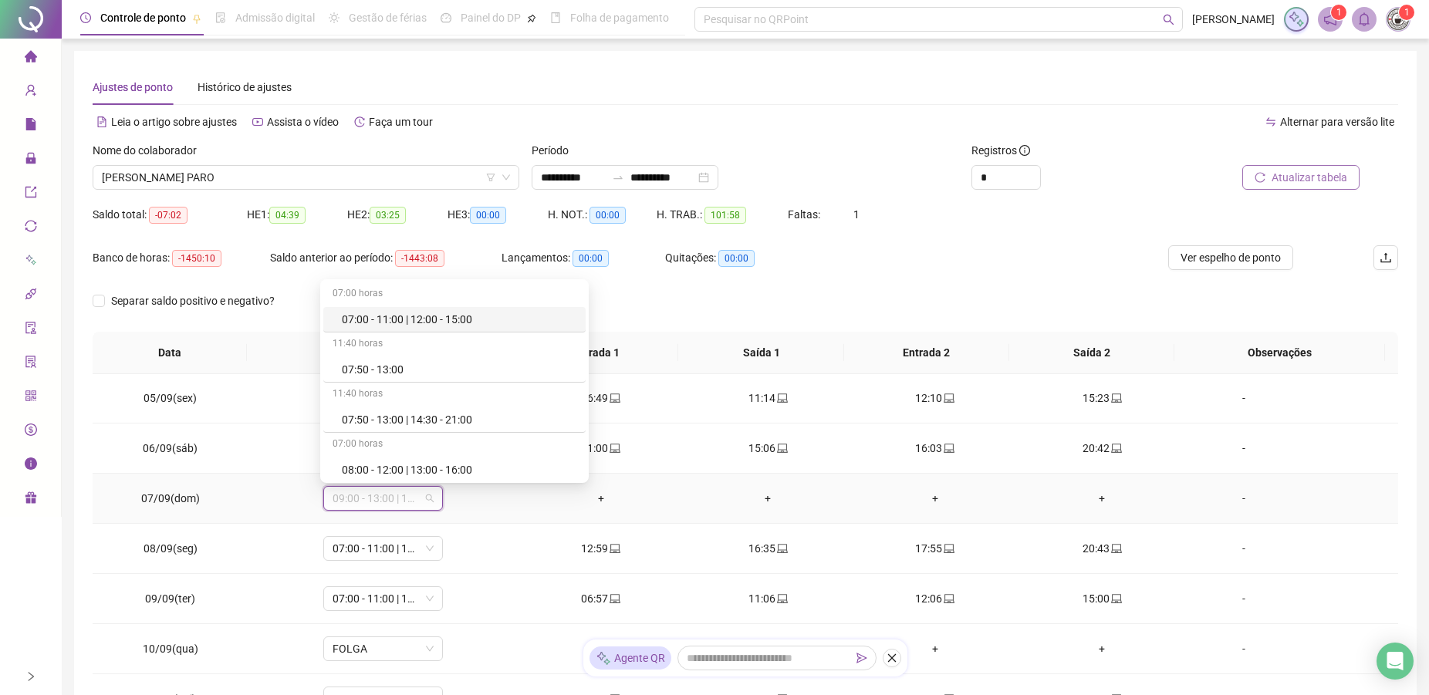
type input "*"
click at [371, 356] on div "Sem carga horária Férias Sem carga horária Folga Sem carga horária Folga compen…" at bounding box center [388, 404] width 130 height 150
click at [356, 426] on div "Folga" at bounding box center [388, 416] width 130 height 25
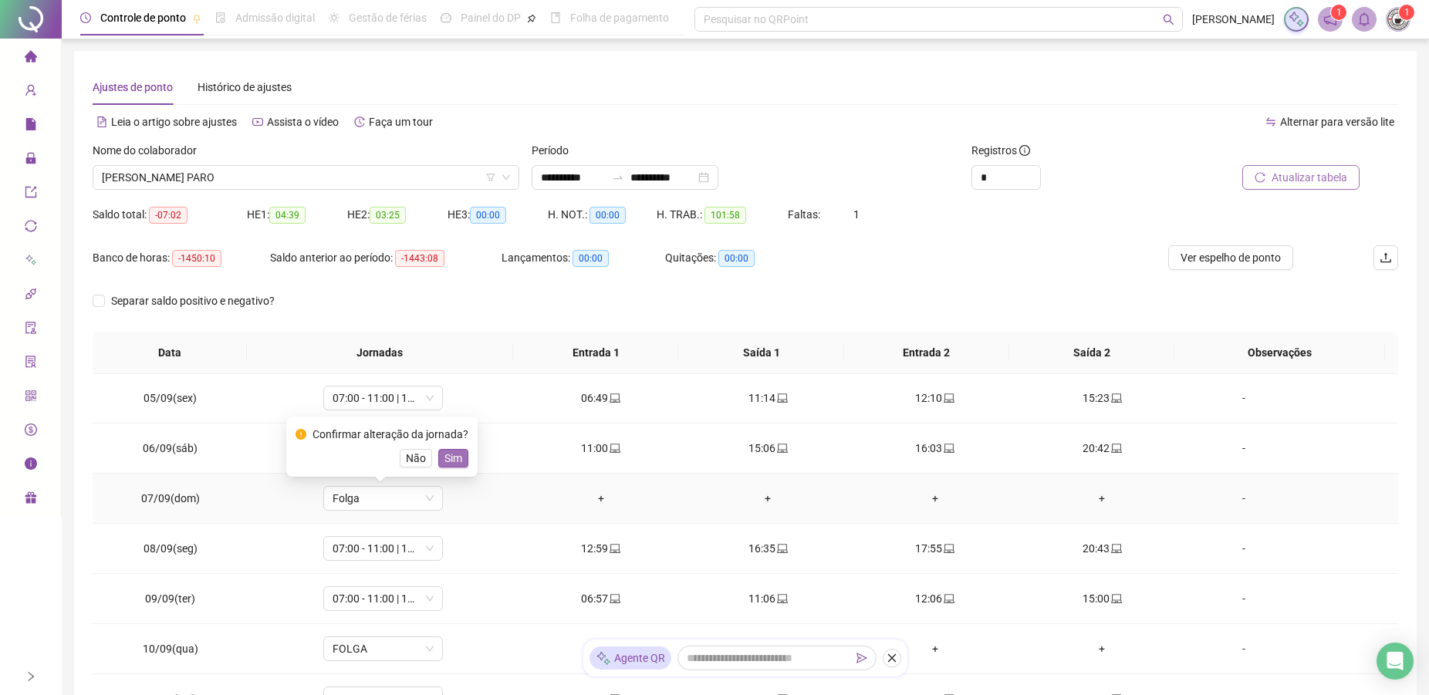
click at [448, 455] on span "Sim" at bounding box center [453, 458] width 18 height 17
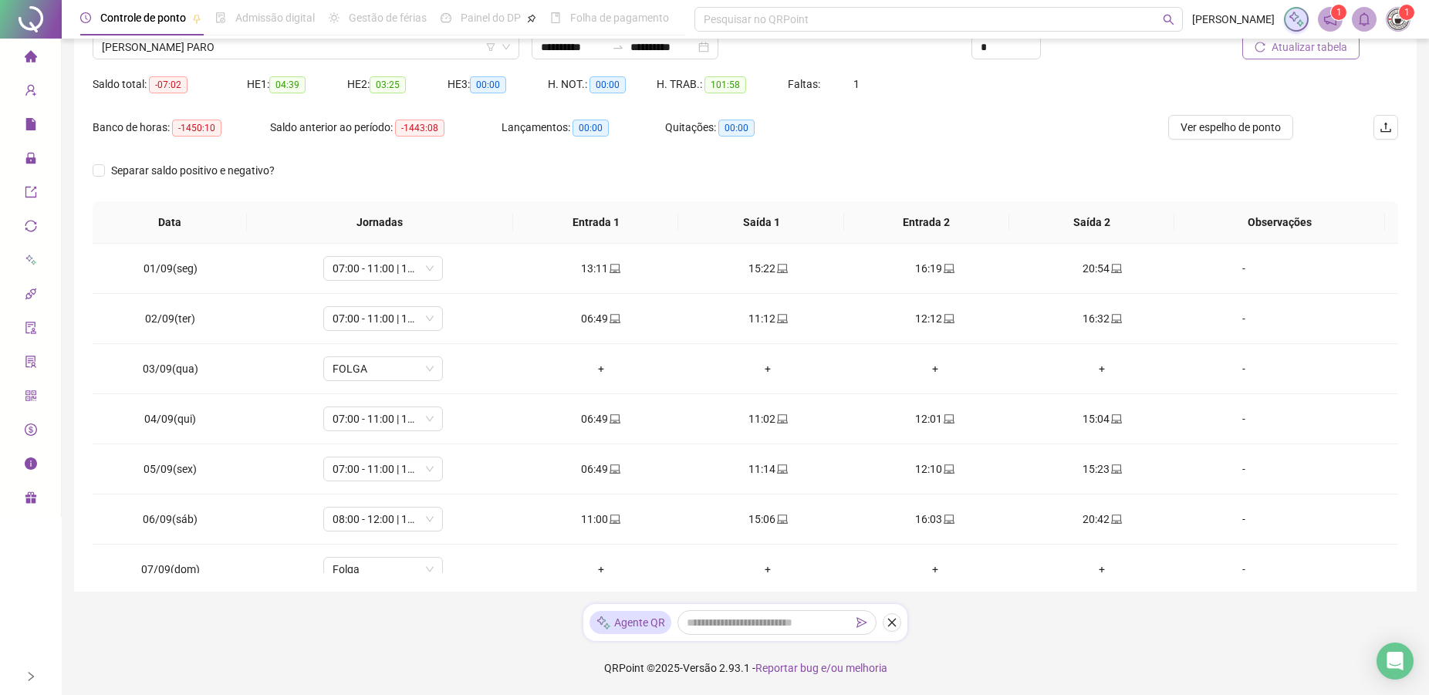
scroll to position [0, 0]
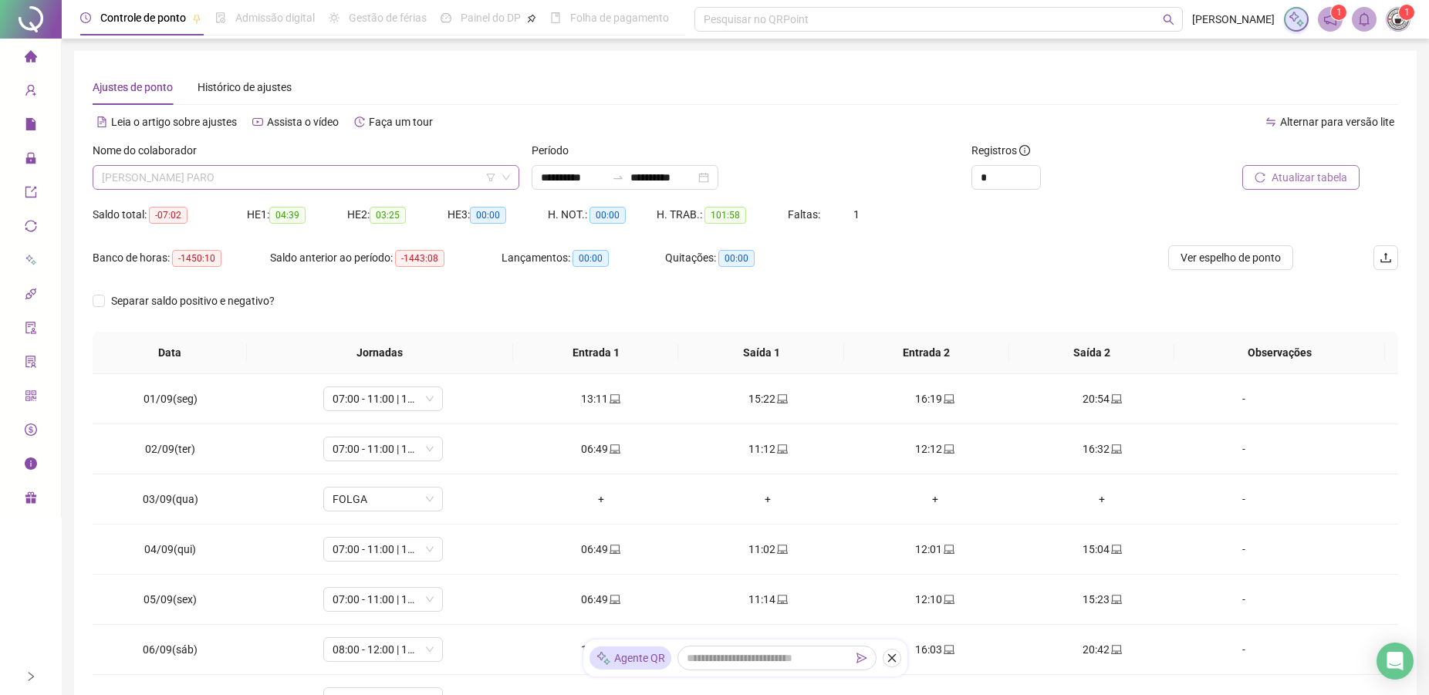
click at [264, 177] on span "[PERSON_NAME] PARO" at bounding box center [306, 177] width 408 height 23
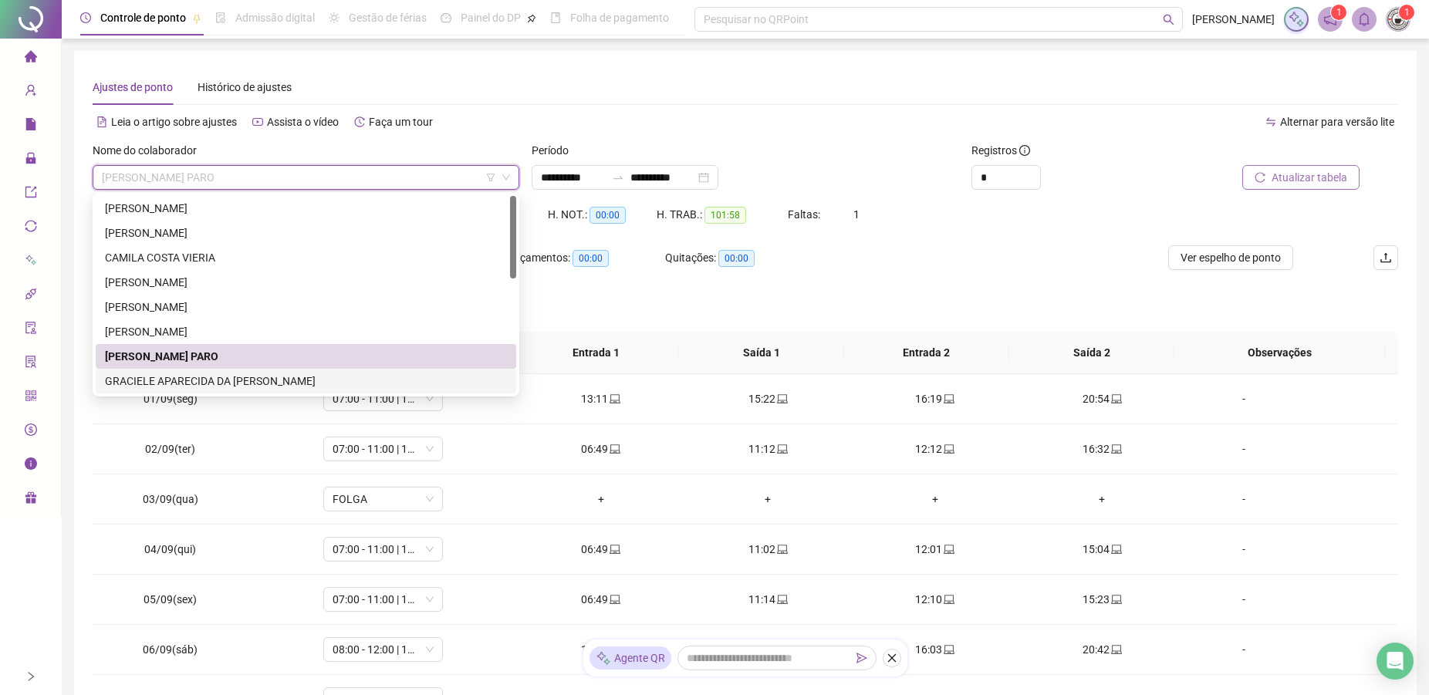
click at [180, 379] on div "GRACIELE APARECIDA DA [PERSON_NAME]" at bounding box center [306, 381] width 402 height 17
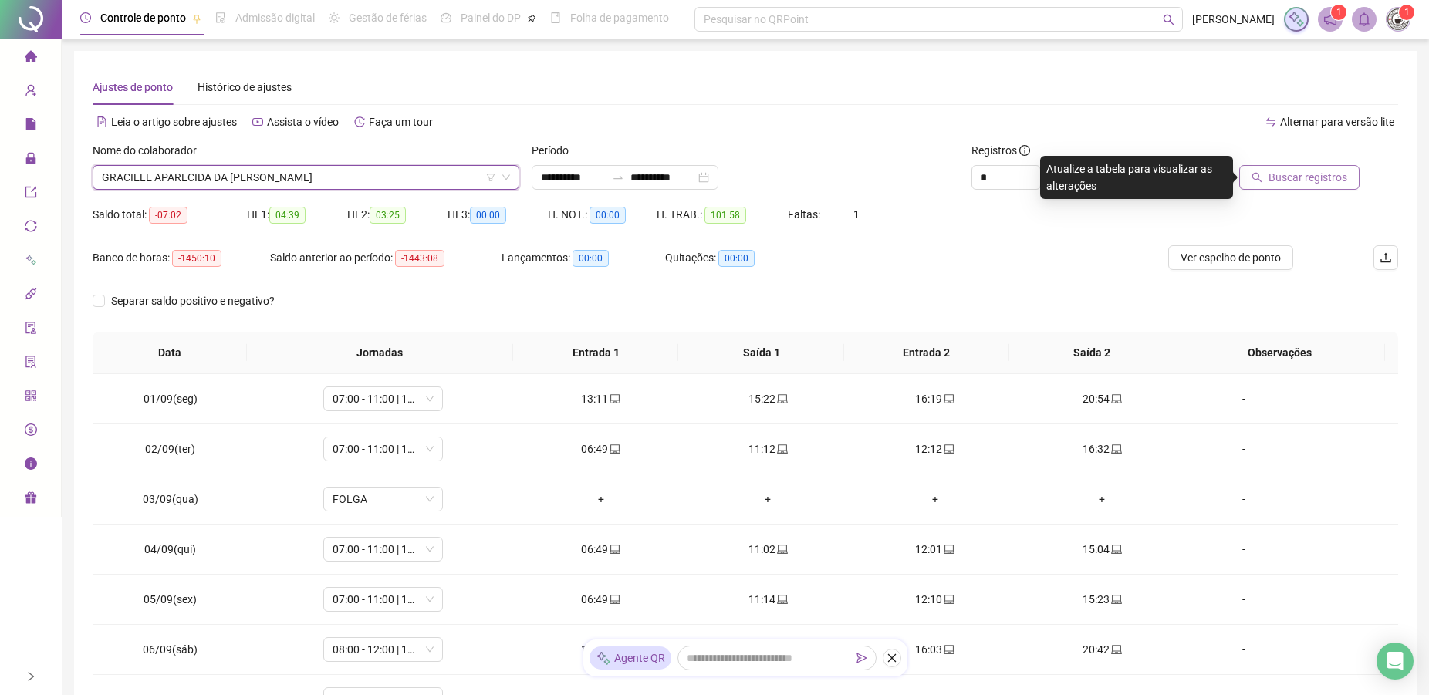
click at [1291, 174] on span "Buscar registros" at bounding box center [1307, 177] width 79 height 17
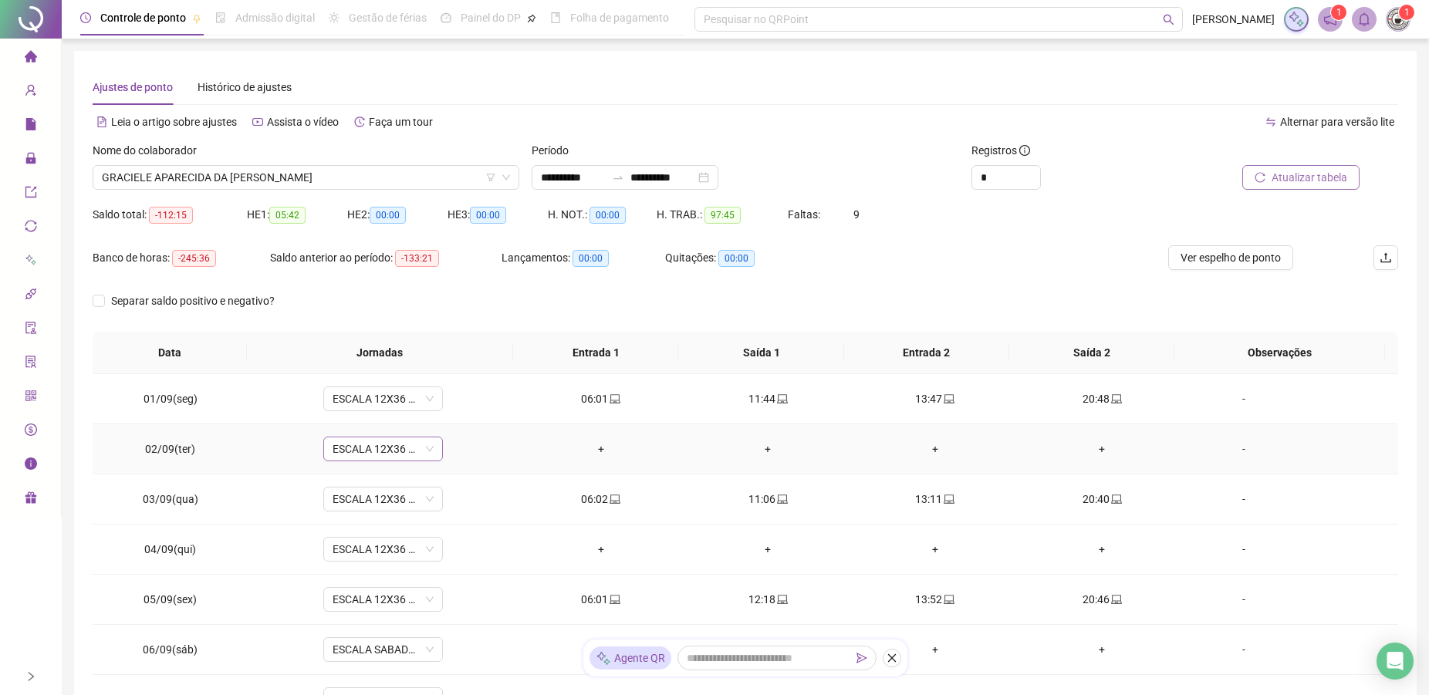
click at [353, 445] on span "ESCALA 12X36 COZINHA" at bounding box center [382, 448] width 101 height 23
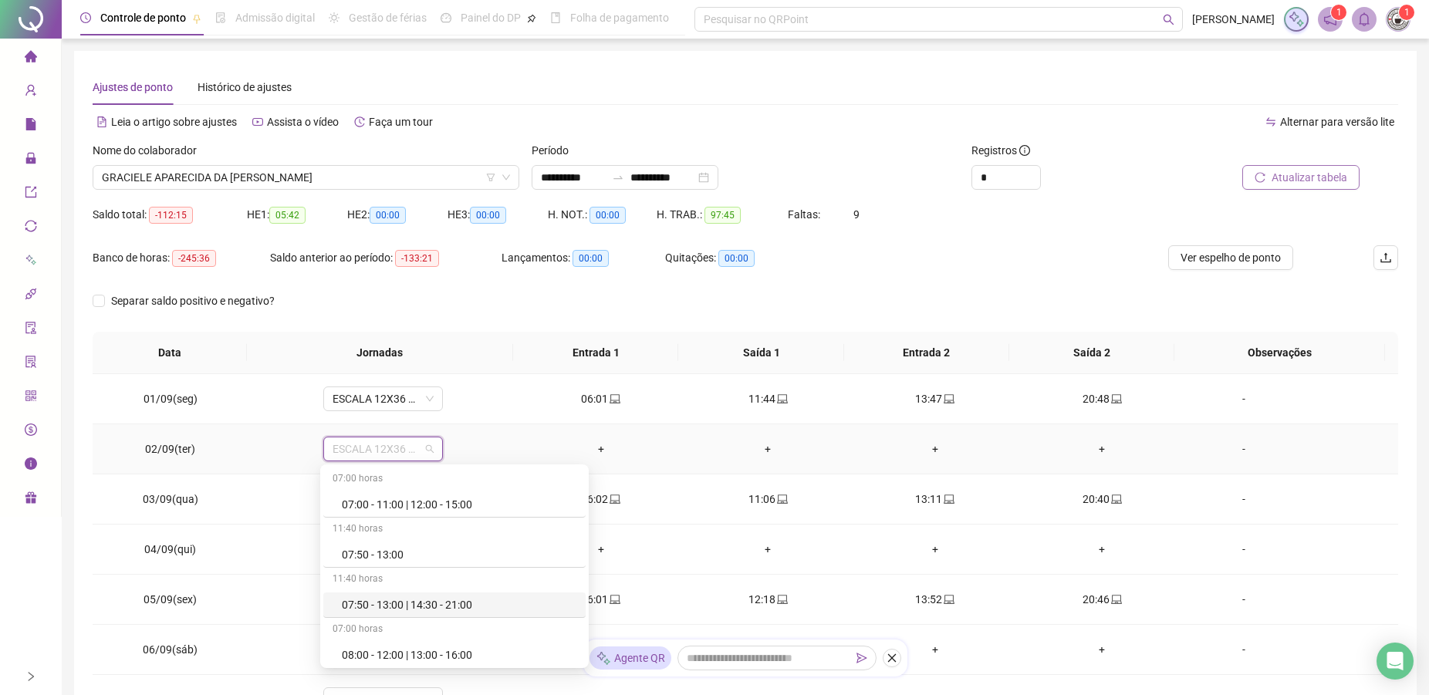
type input "*"
click at [358, 562] on div "Folga" at bounding box center [393, 554] width 102 height 17
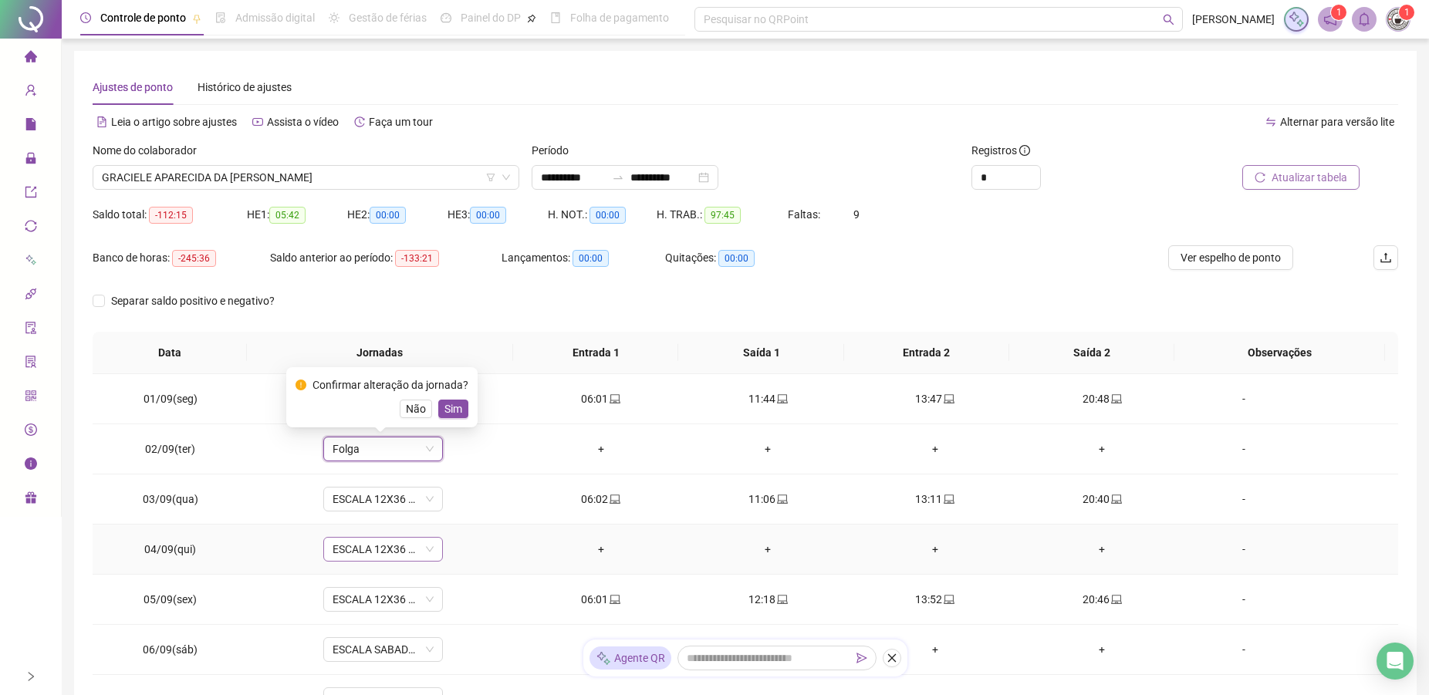
click at [363, 548] on span "ESCALA 12X36 COZINHA" at bounding box center [382, 549] width 101 height 23
type input "*"
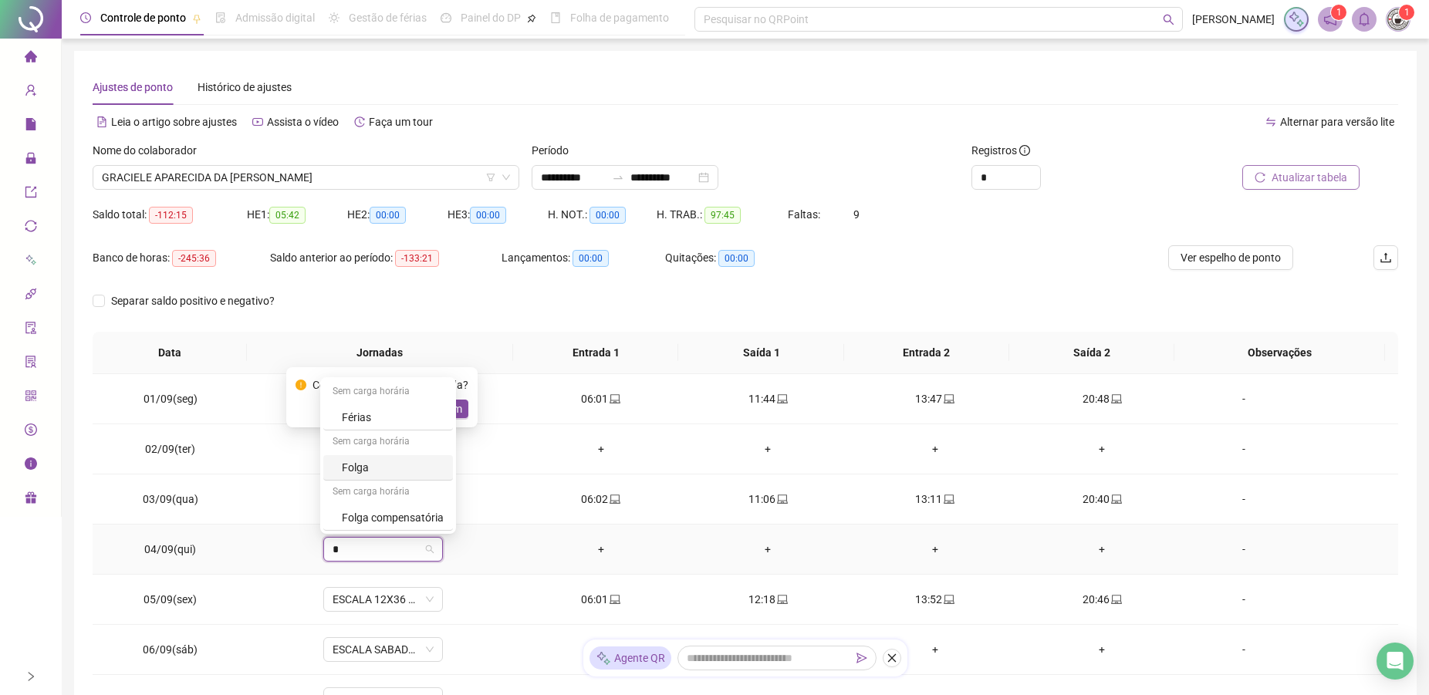
click at [357, 470] on div "Folga" at bounding box center [393, 467] width 102 height 17
drag, startPoint x: 457, startPoint y: 412, endPoint x: 417, endPoint y: 527, distance: 121.7
click at [457, 415] on span "Sim" at bounding box center [453, 408] width 18 height 17
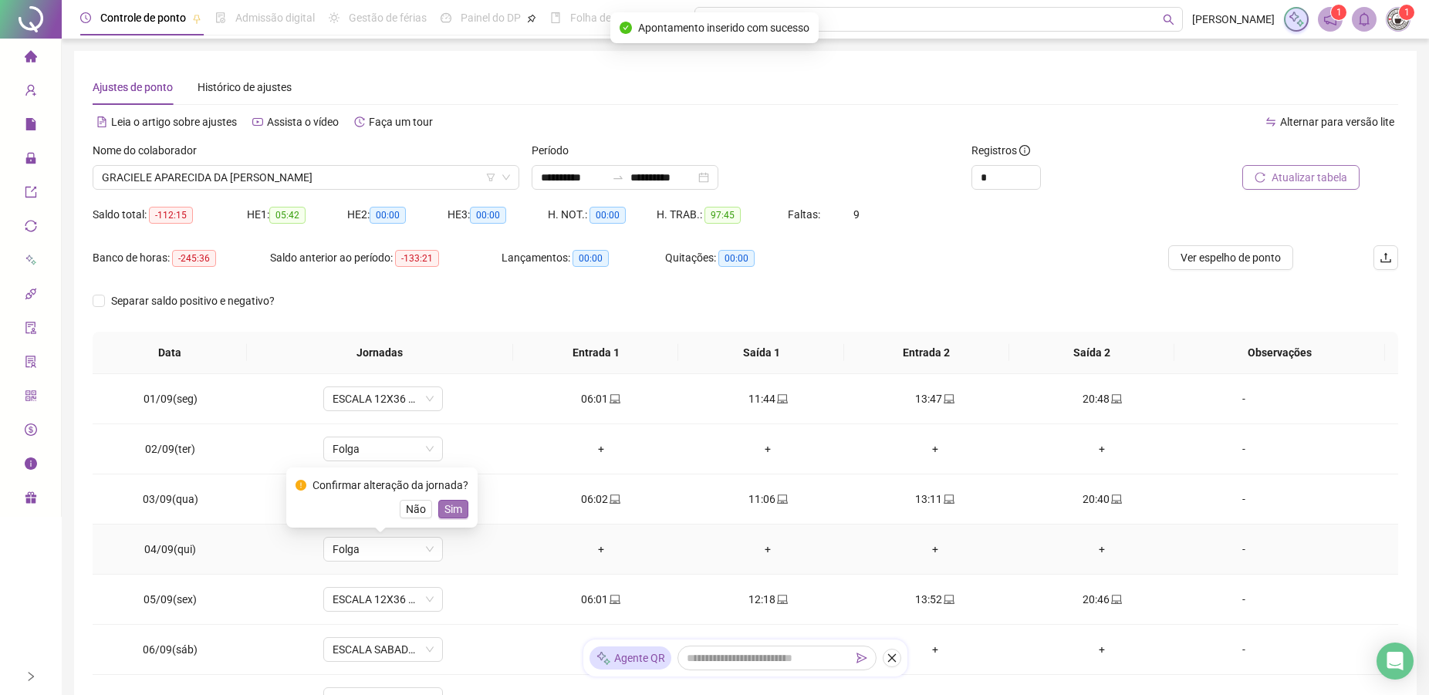
click at [457, 503] on span "Sim" at bounding box center [453, 509] width 18 height 17
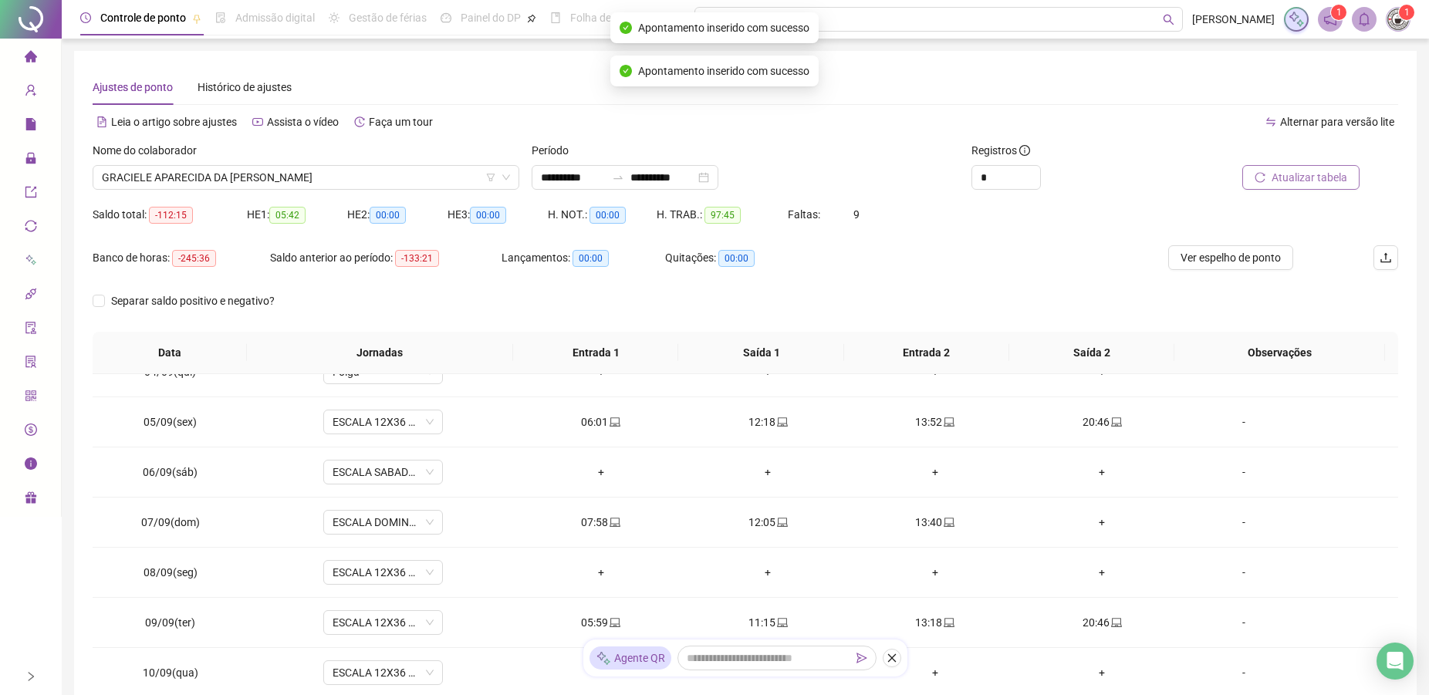
scroll to position [201, 0]
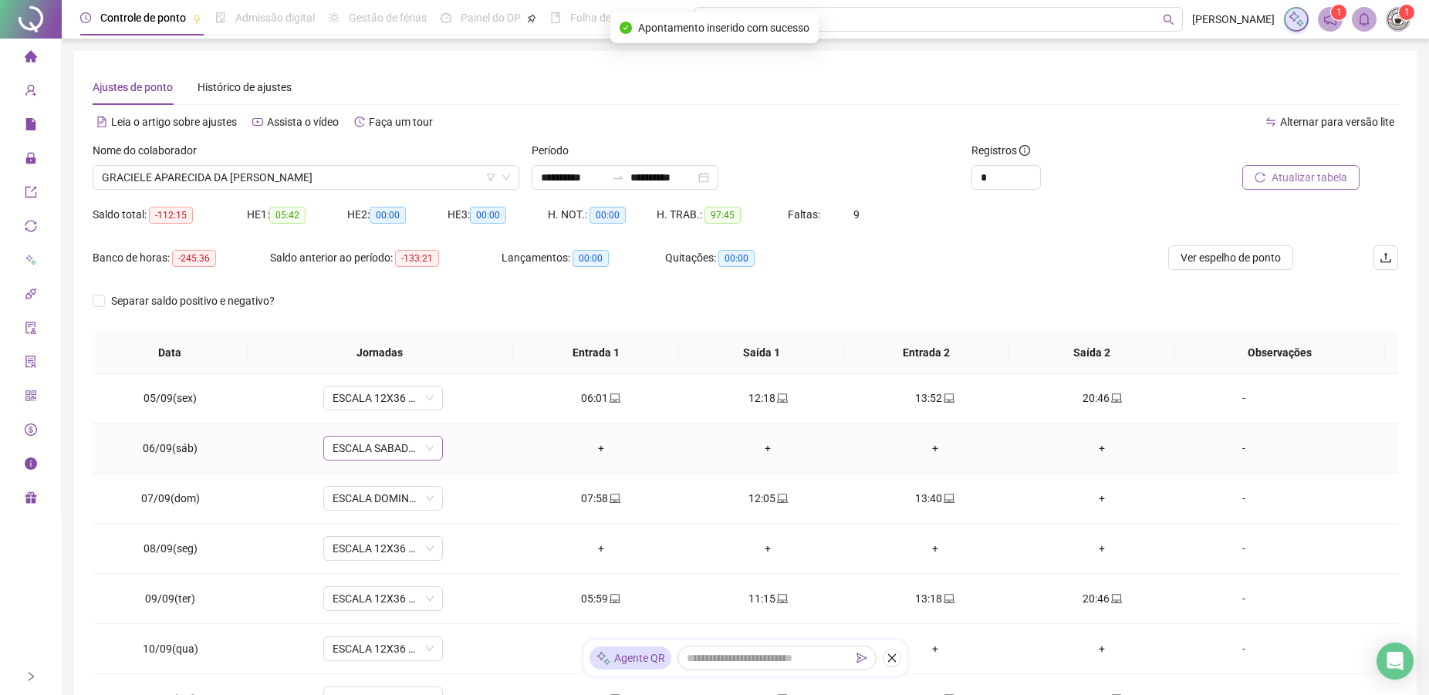
click at [373, 441] on span "ESCALA SABADO 12X36 NOVA" at bounding box center [382, 448] width 101 height 23
type input "*"
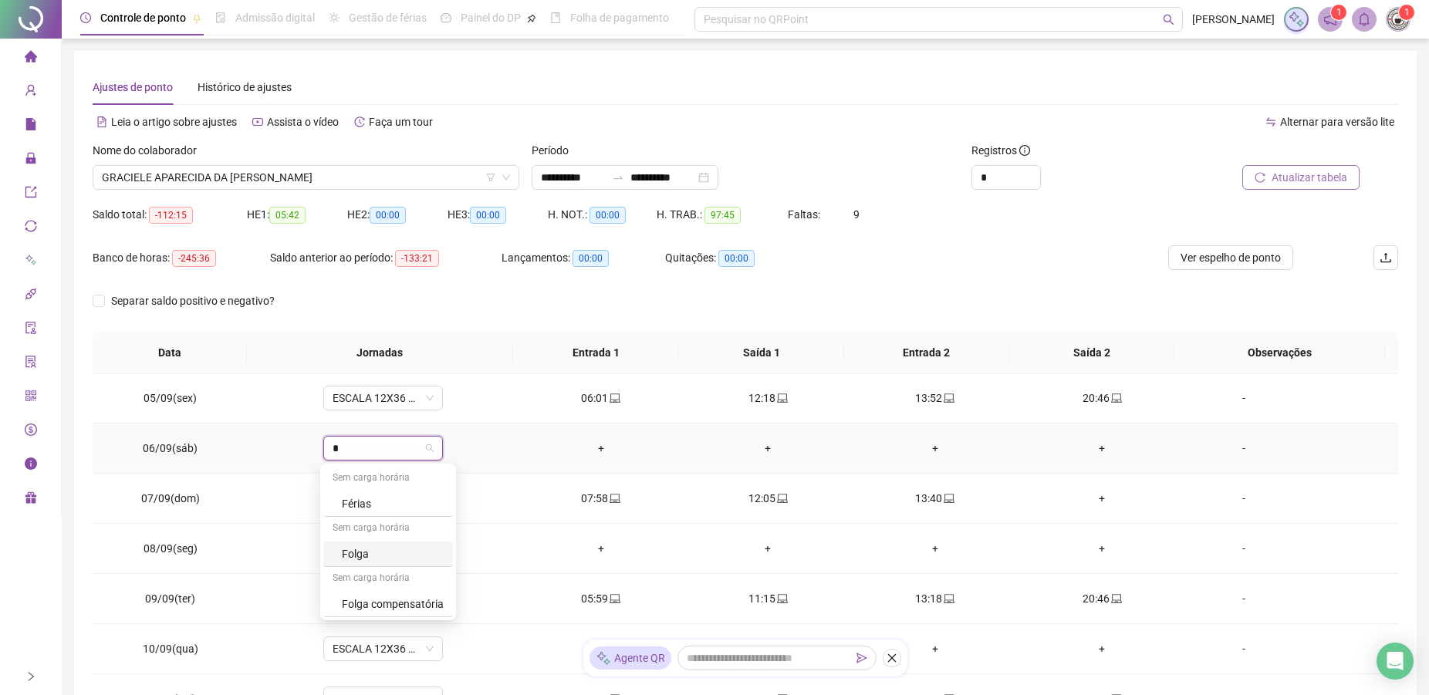
click at [363, 550] on div "Folga" at bounding box center [393, 553] width 102 height 17
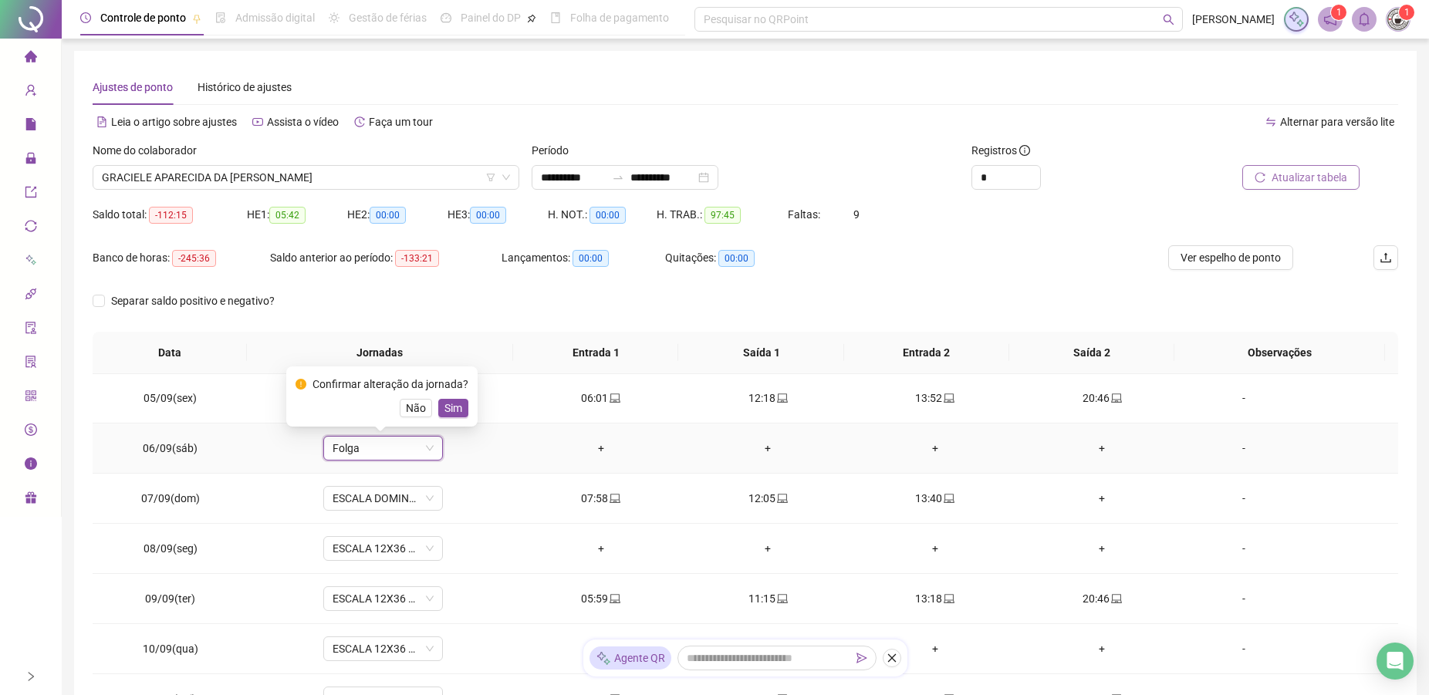
click at [463, 396] on div "Confirmar alteração da jornada? Não Sim" at bounding box center [381, 397] width 173 height 42
click at [349, 548] on span "ESCALA 12X36 COZINHA" at bounding box center [382, 548] width 101 height 23
type input "*"
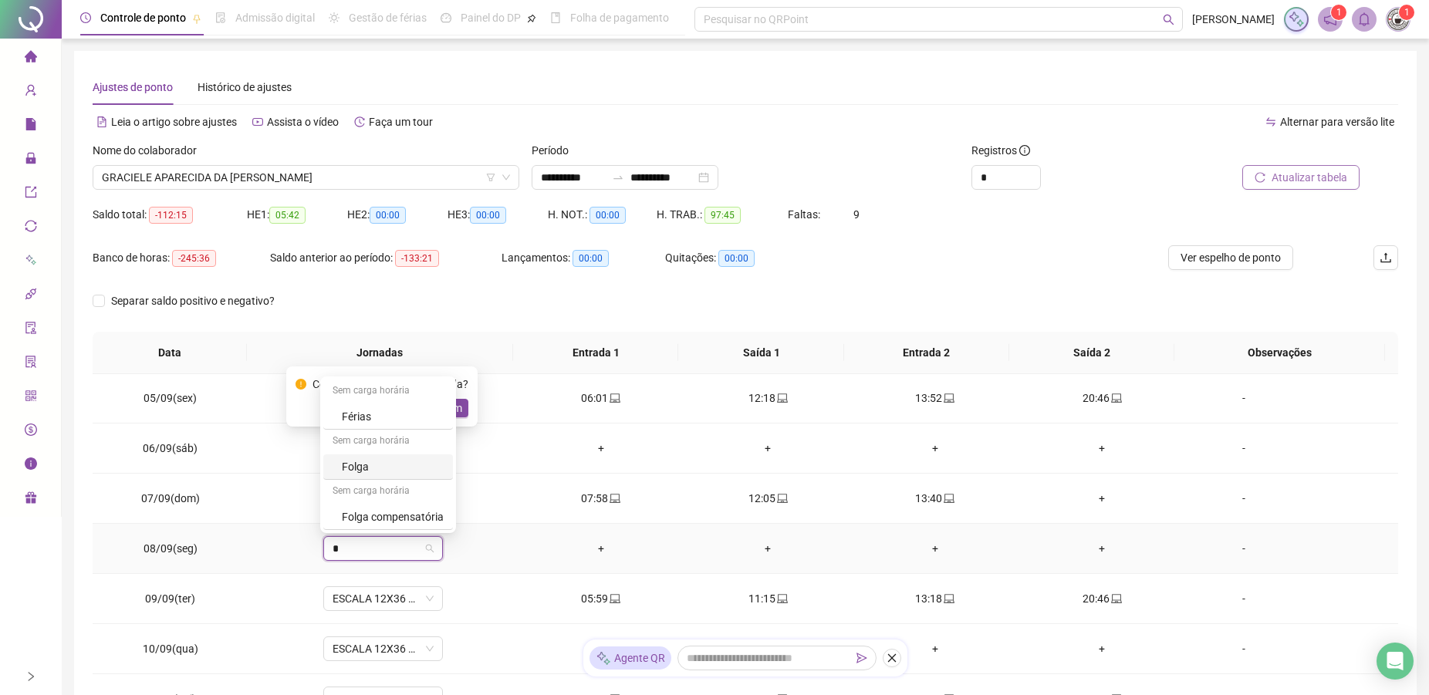
click at [363, 464] on div "Folga" at bounding box center [393, 466] width 102 height 17
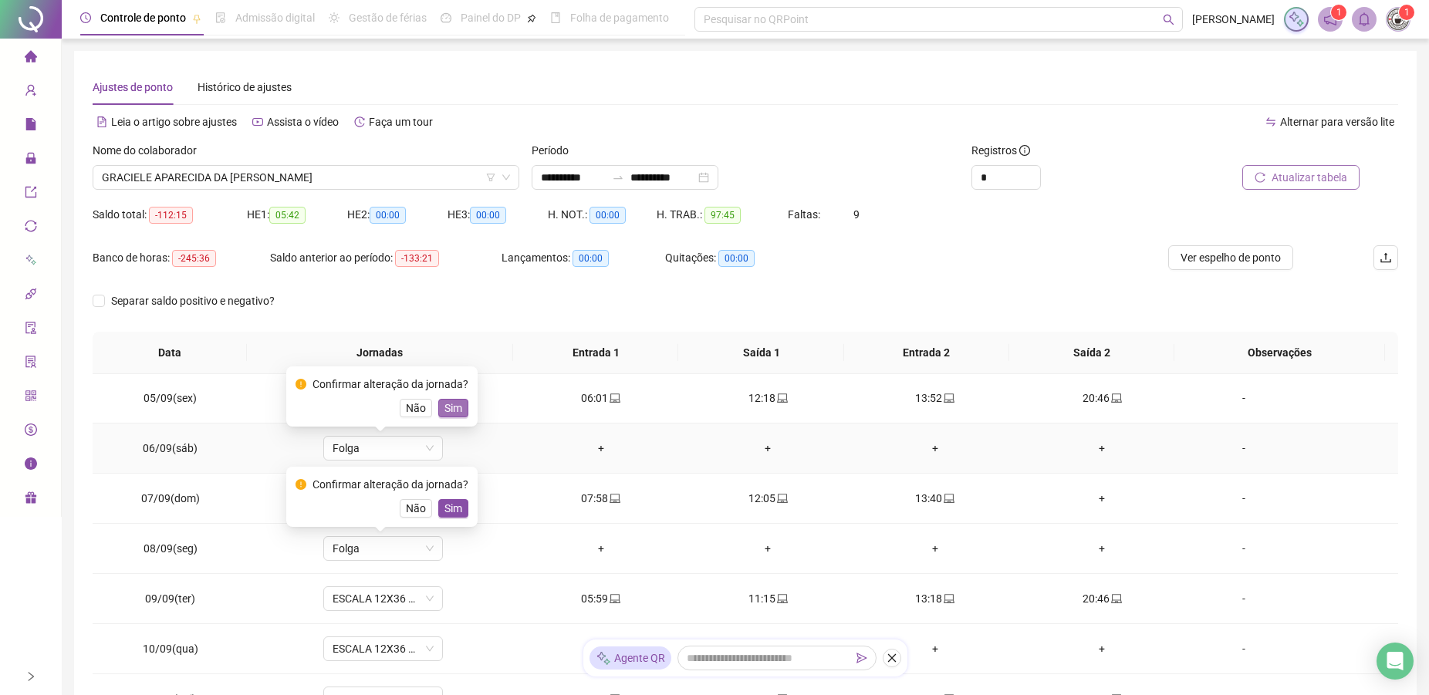
click at [446, 406] on span "Sim" at bounding box center [453, 408] width 18 height 17
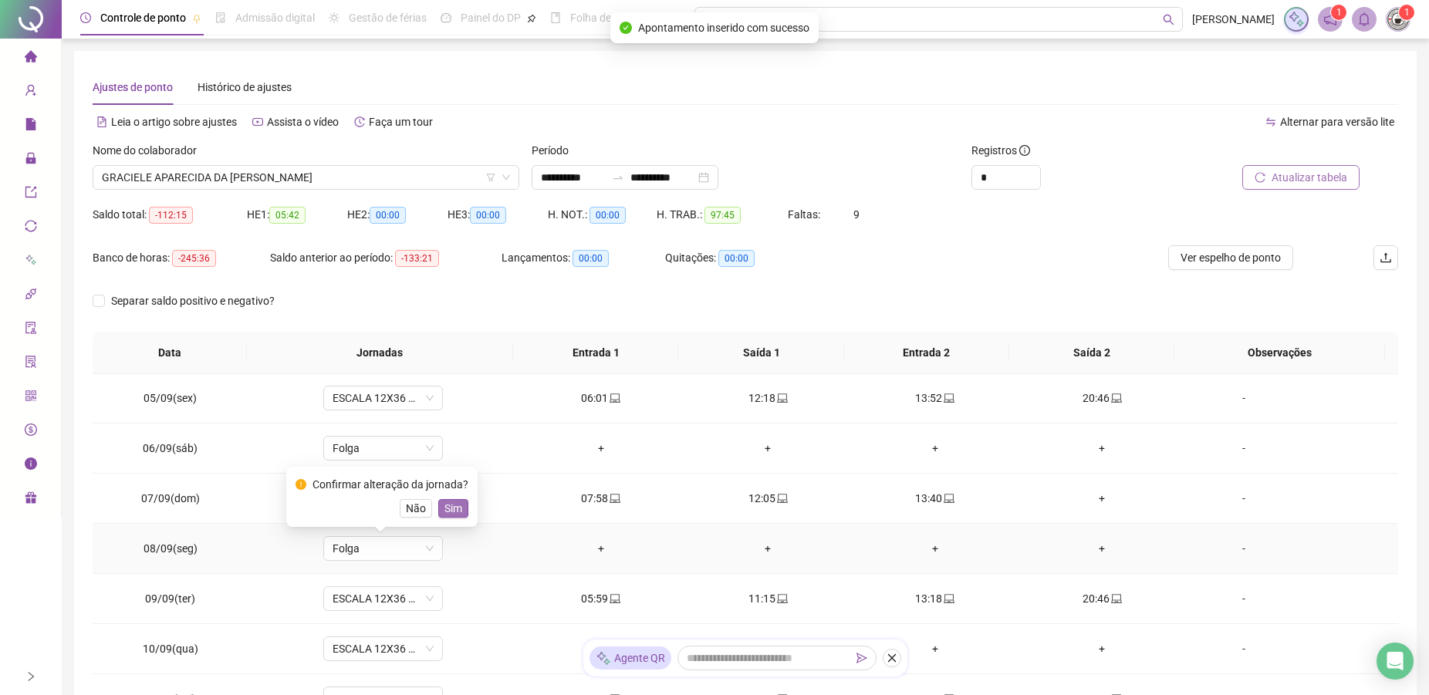
click at [444, 513] on span "Sim" at bounding box center [453, 508] width 18 height 17
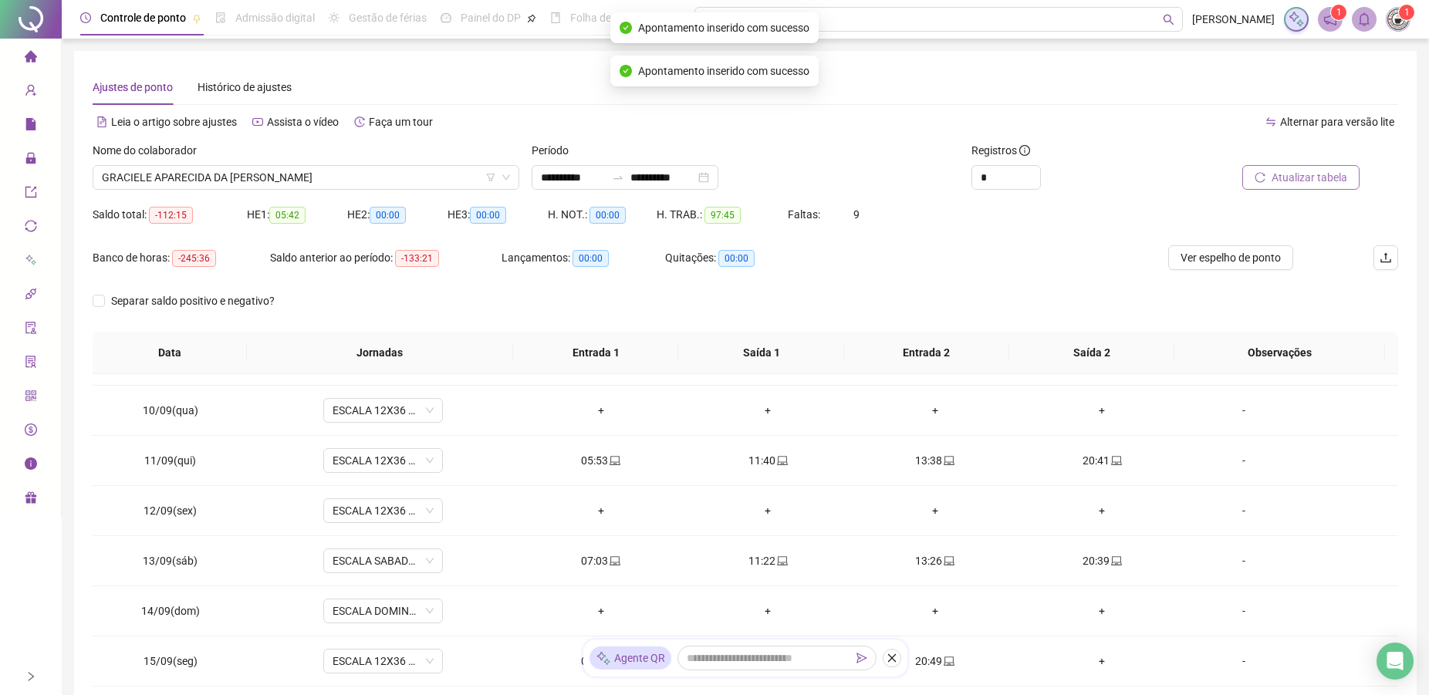
scroll to position [471, 0]
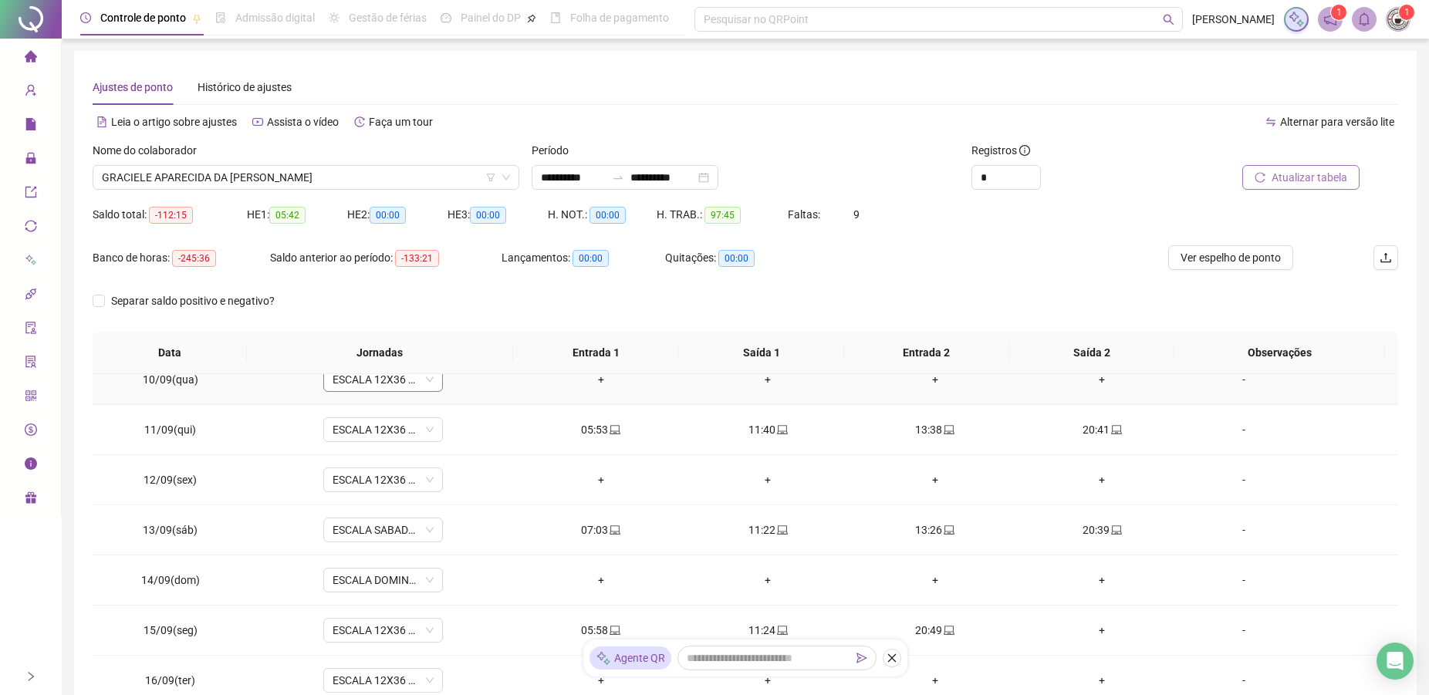
click at [376, 382] on span "ESCALA 12X36 COZINHA" at bounding box center [382, 379] width 101 height 23
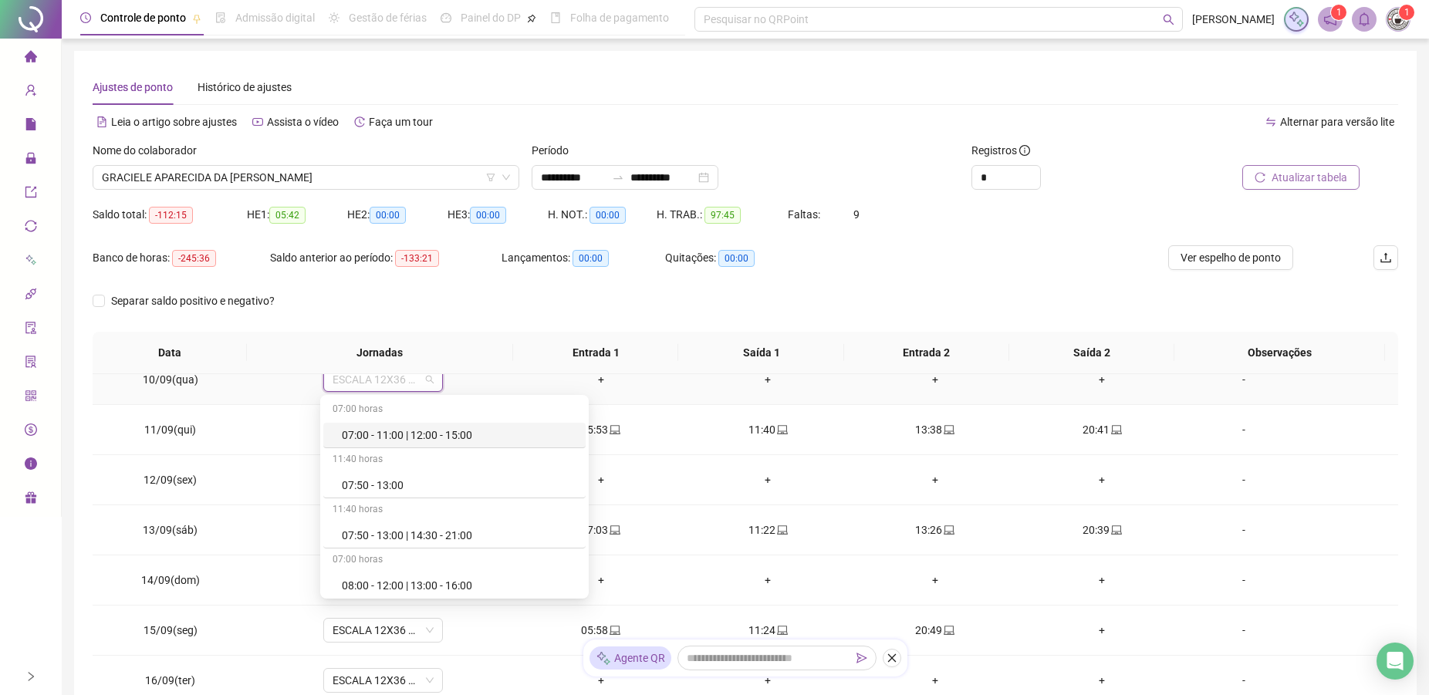
scroll to position [464, 0]
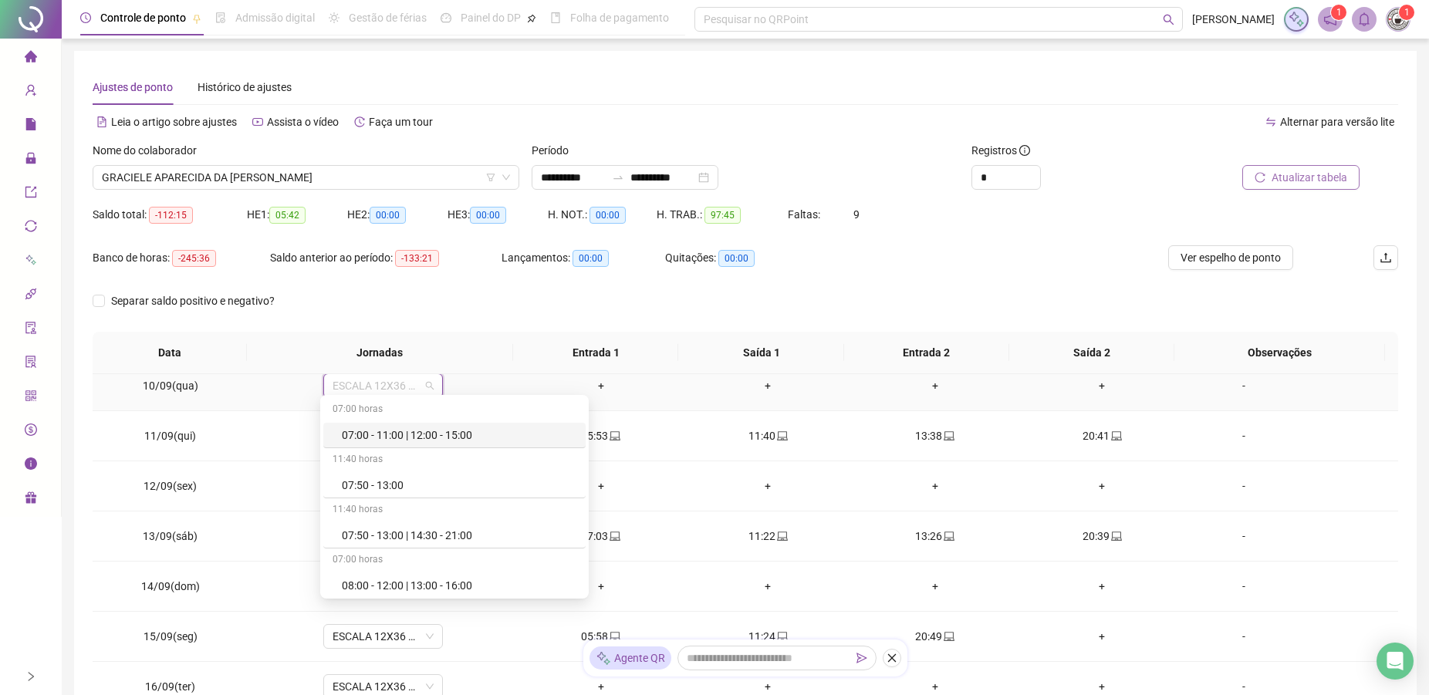
type input "*"
click at [348, 502] on div "Folga" at bounding box center [388, 491] width 130 height 25
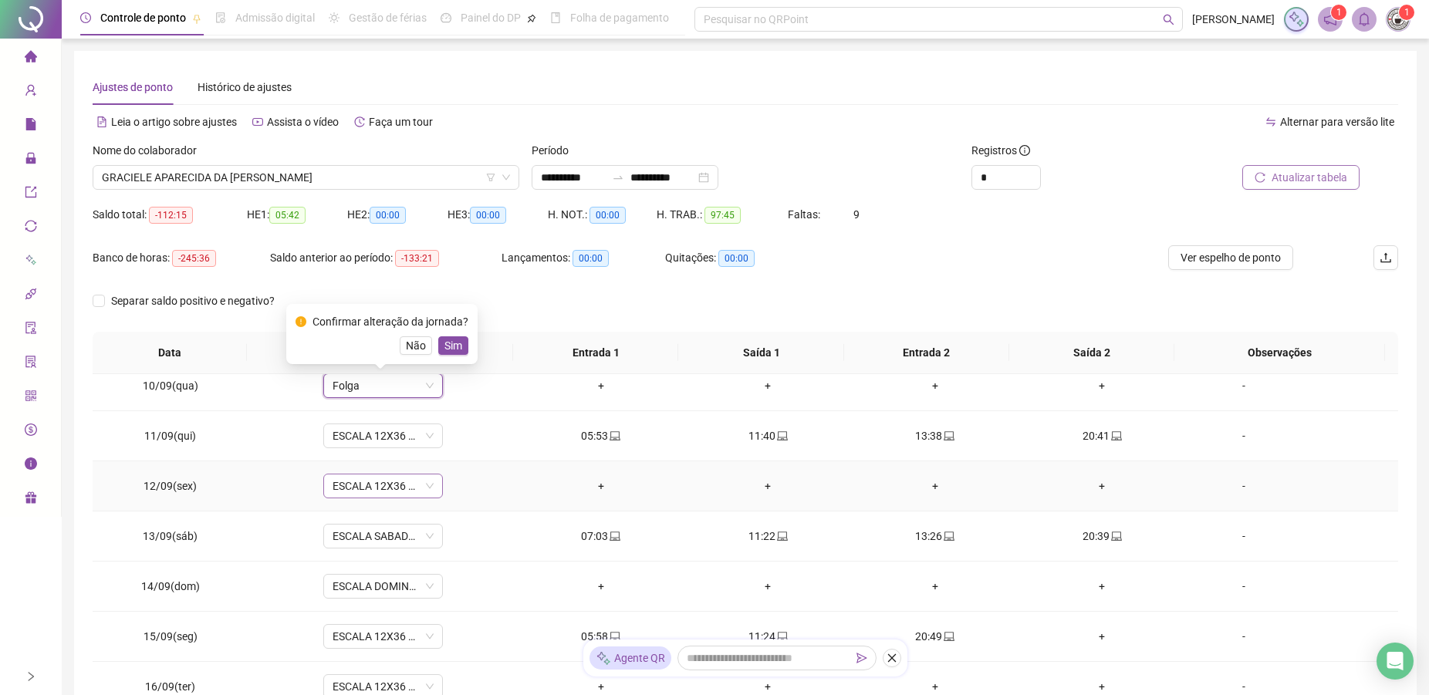
click at [369, 474] on span "ESCALA 12X36 COZINHA" at bounding box center [382, 485] width 101 height 23
type input "*"
click at [318, 408] on td "Folga" at bounding box center [382, 386] width 269 height 50
click at [365, 490] on span "ESCALA 12X36 COZINHA" at bounding box center [382, 485] width 101 height 23
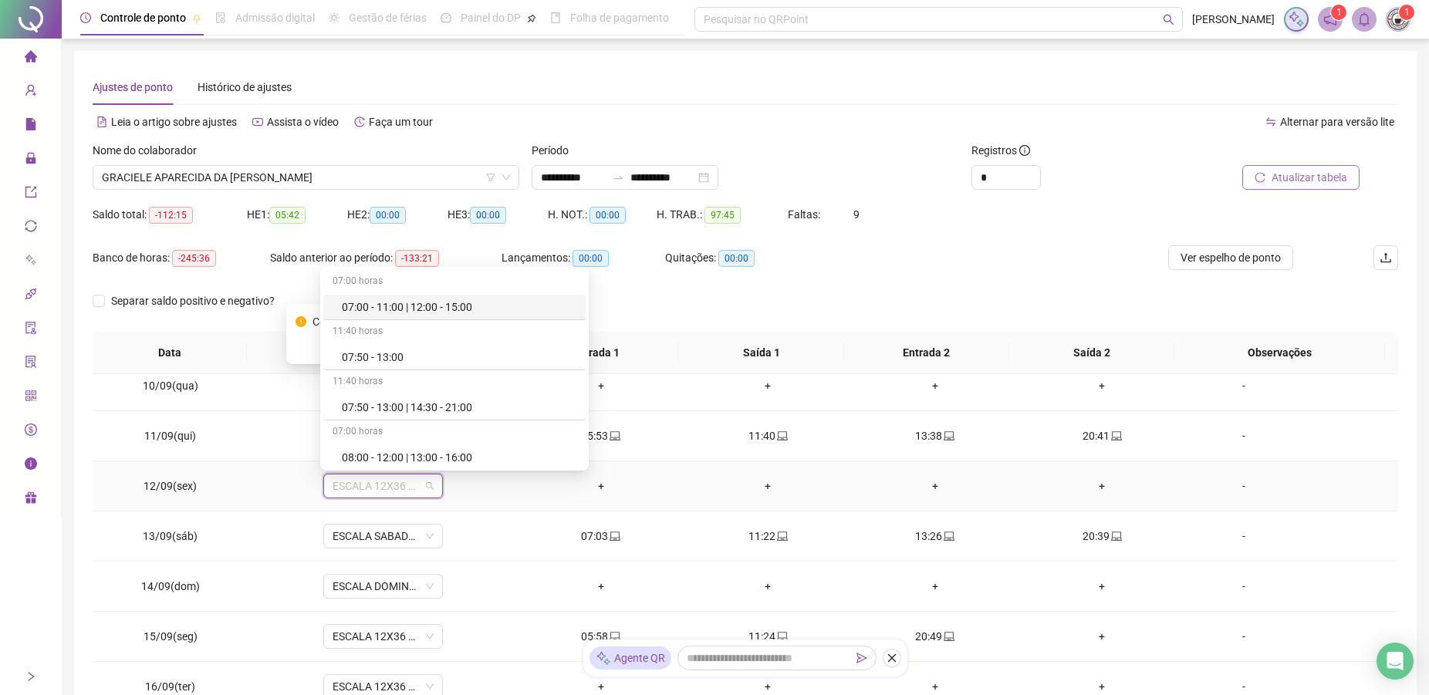
type input "*"
click at [369, 400] on div "Folga" at bounding box center [393, 404] width 102 height 17
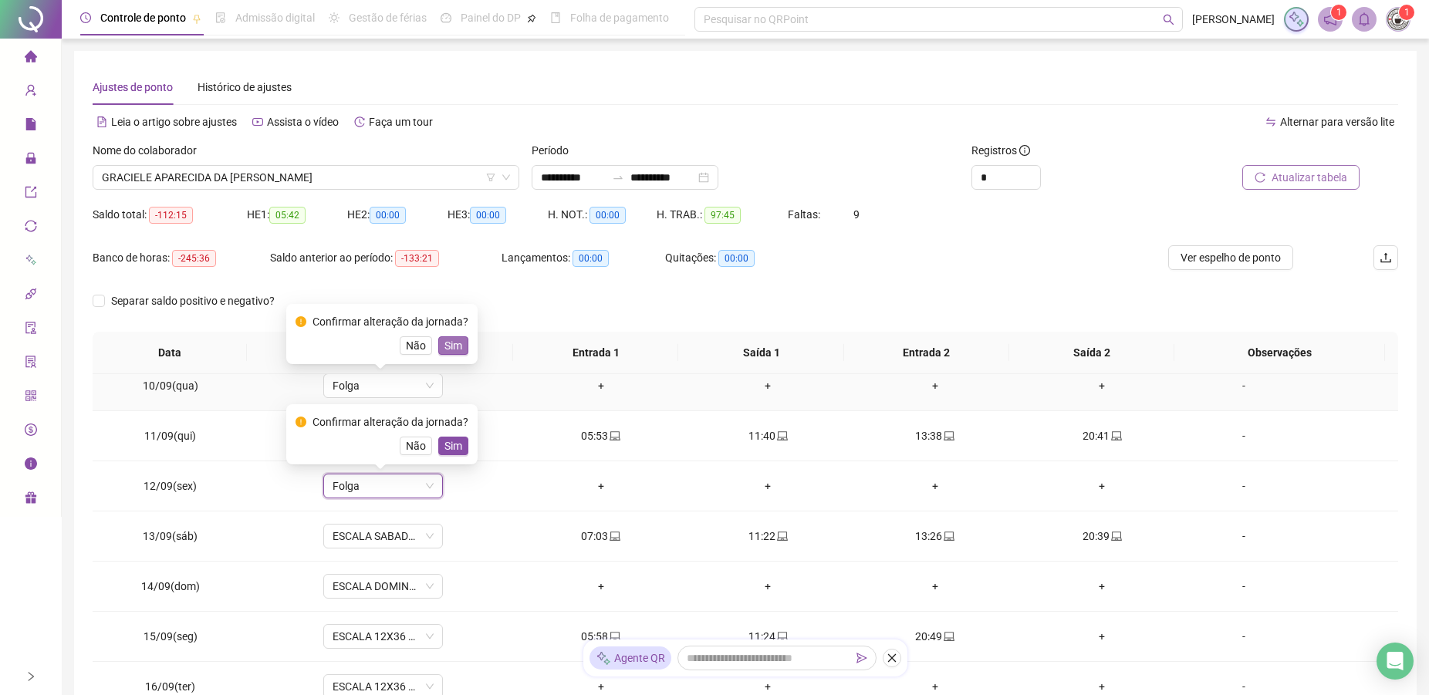
click at [440, 339] on button "Sim" at bounding box center [453, 345] width 30 height 19
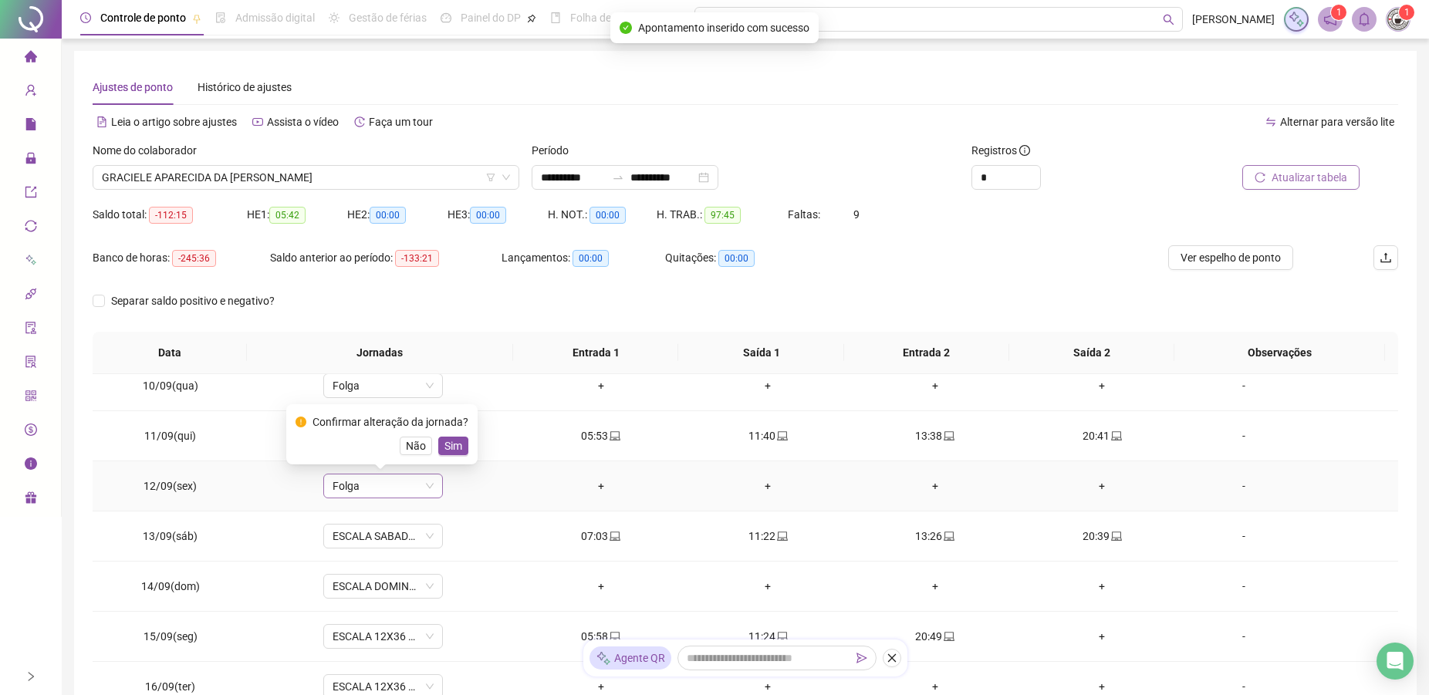
drag, startPoint x: 457, startPoint y: 442, endPoint x: 423, endPoint y: 494, distance: 62.3
click at [457, 444] on span "Sim" at bounding box center [453, 445] width 18 height 17
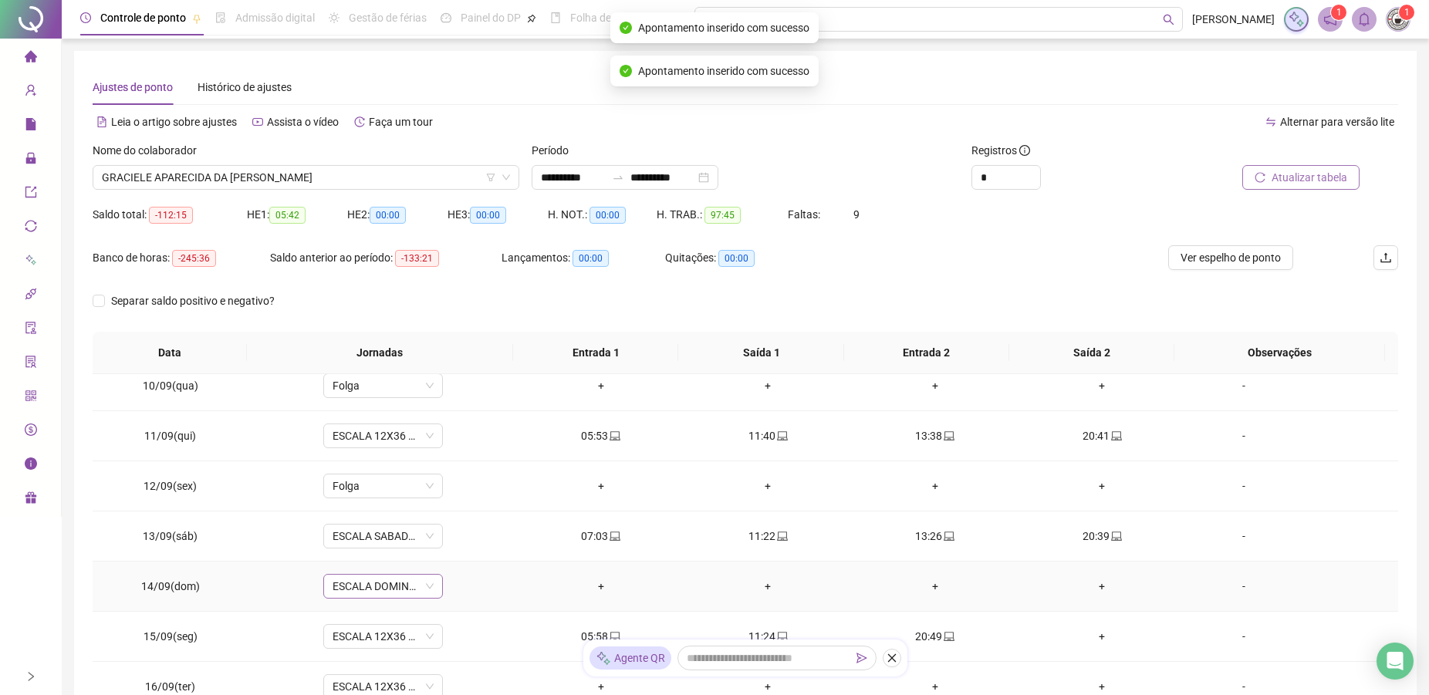
click at [382, 588] on span "ESCALA DOMINGO 12X36 NOVA" at bounding box center [382, 586] width 101 height 23
type input "*"
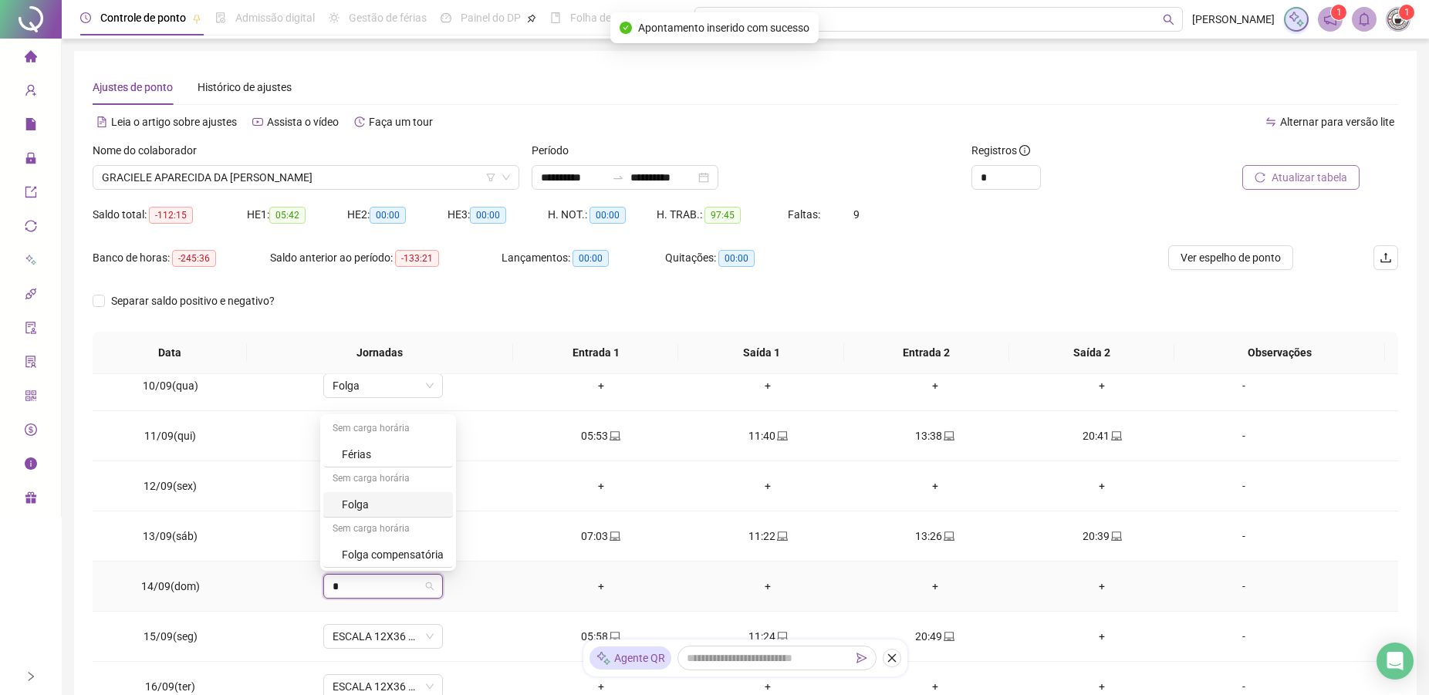
click at [363, 501] on div "Folga" at bounding box center [393, 504] width 102 height 17
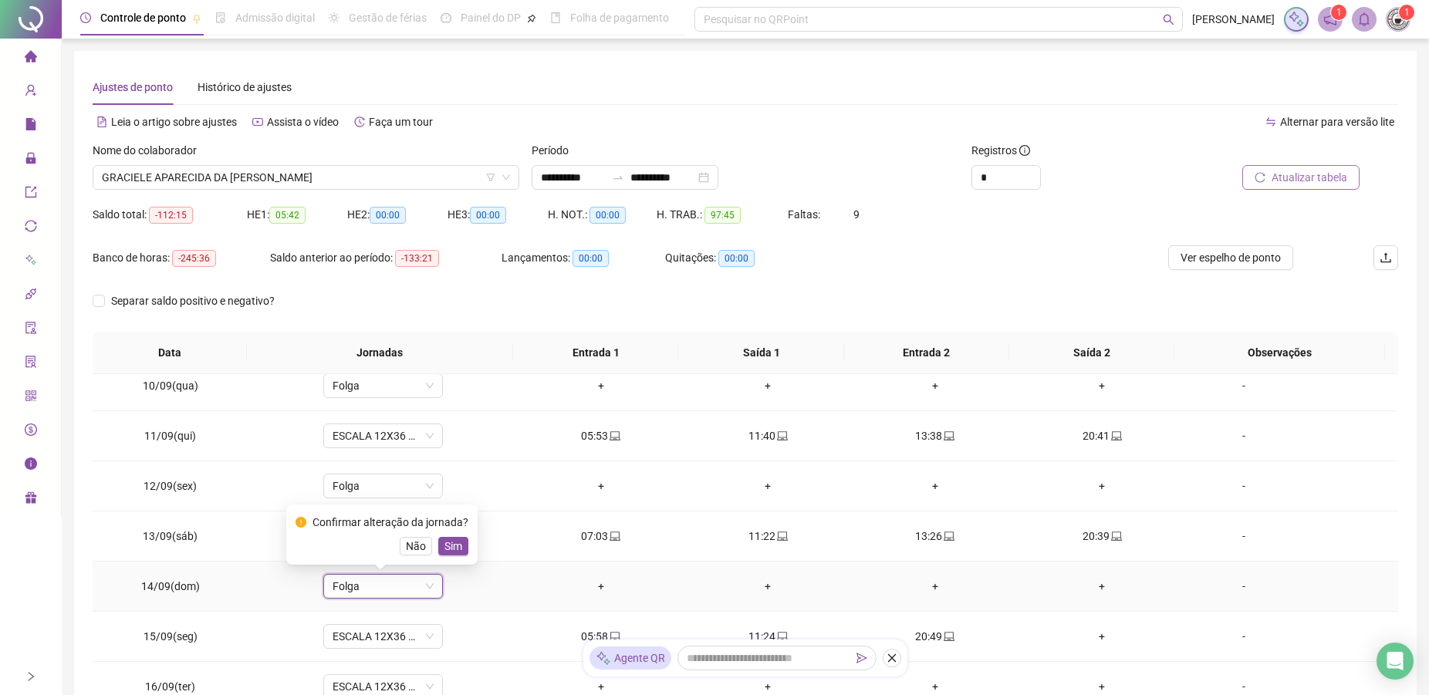
click at [447, 555] on div "Confirmar alteração da jornada? Não Sim" at bounding box center [381, 534] width 191 height 60
drag, startPoint x: 450, startPoint y: 545, endPoint x: 481, endPoint y: 547, distance: 31.7
click at [452, 545] on span "Sim" at bounding box center [453, 546] width 18 height 17
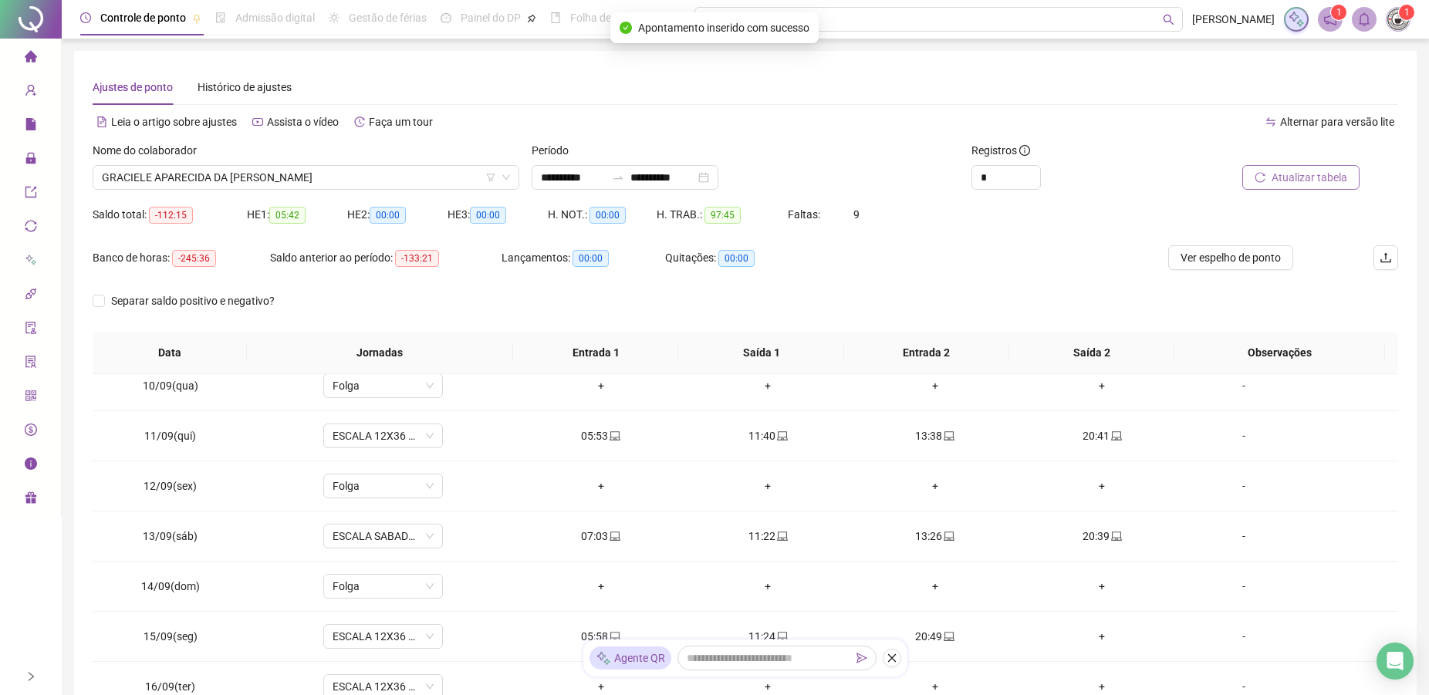
scroll to position [130, 0]
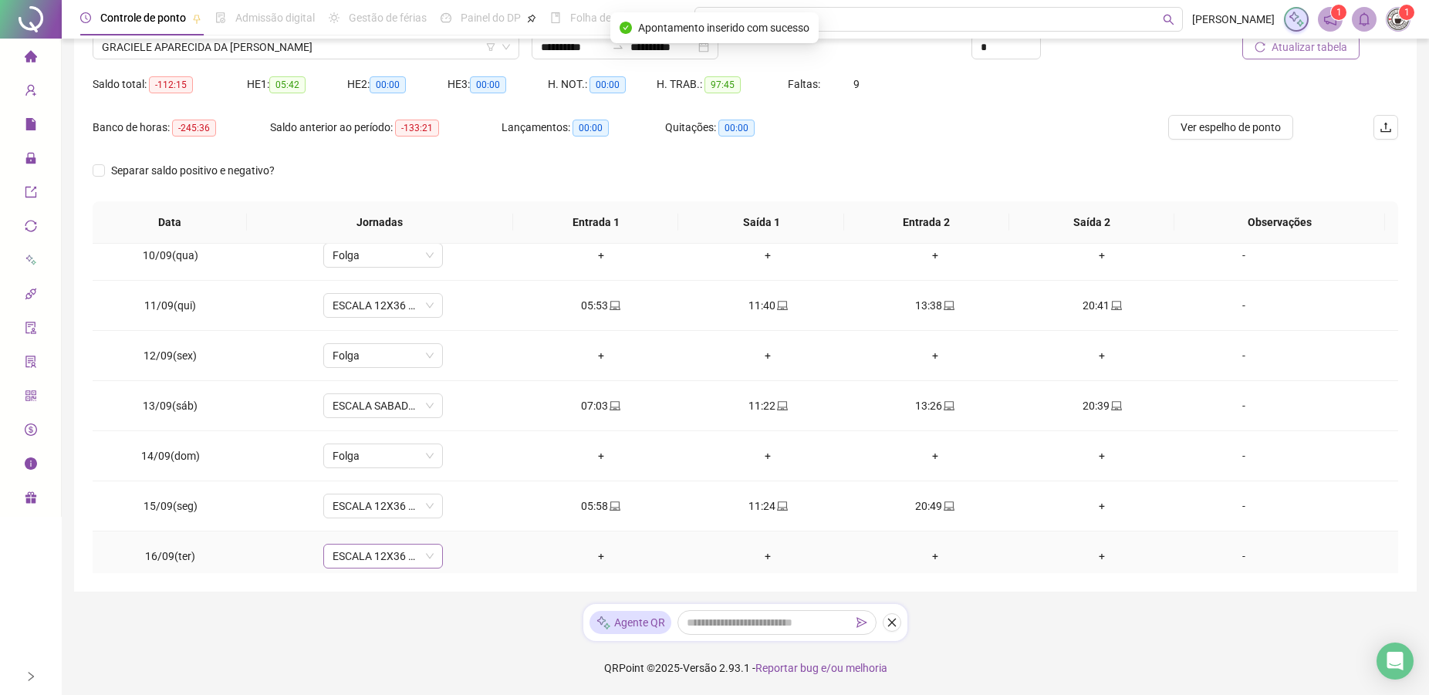
click at [376, 552] on span "ESCALA 12X36 COZINHA" at bounding box center [382, 556] width 101 height 23
type input "*"
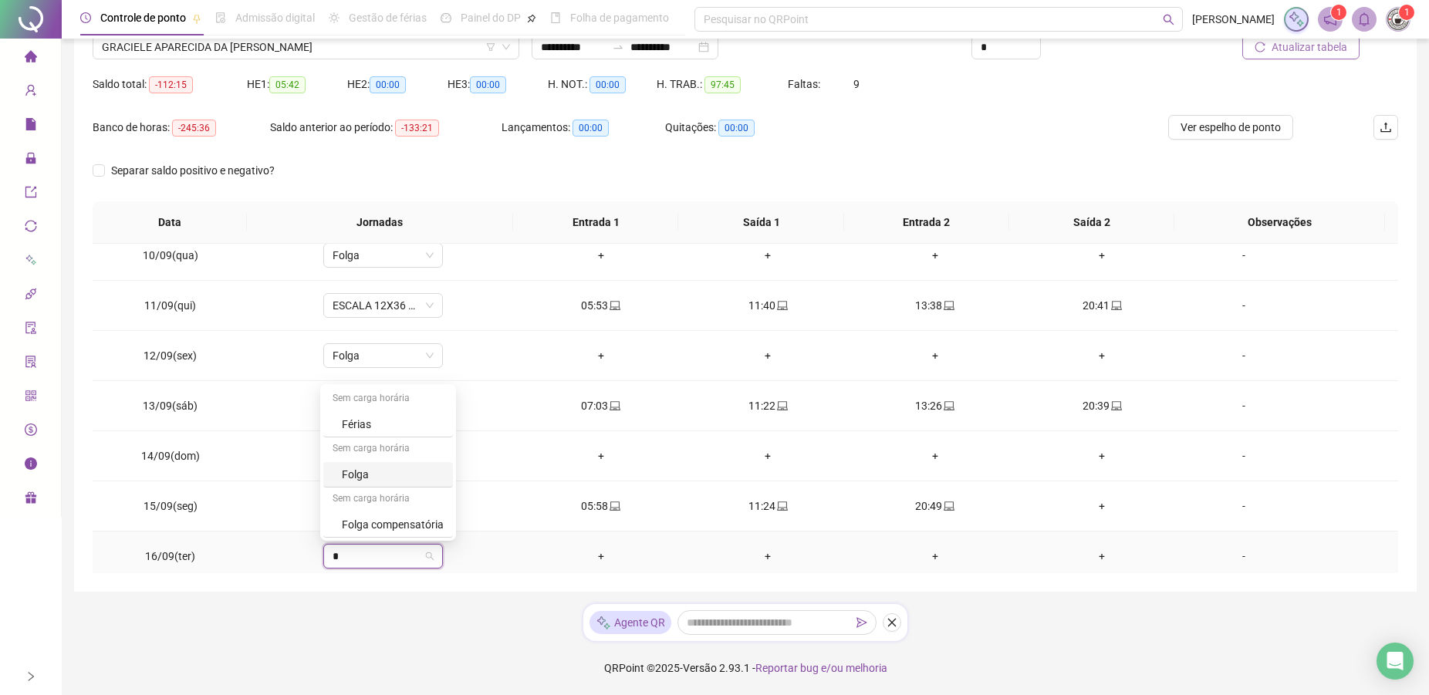
click at [357, 470] on div "Folga" at bounding box center [393, 474] width 102 height 17
click at [452, 521] on span "Sim" at bounding box center [453, 516] width 18 height 17
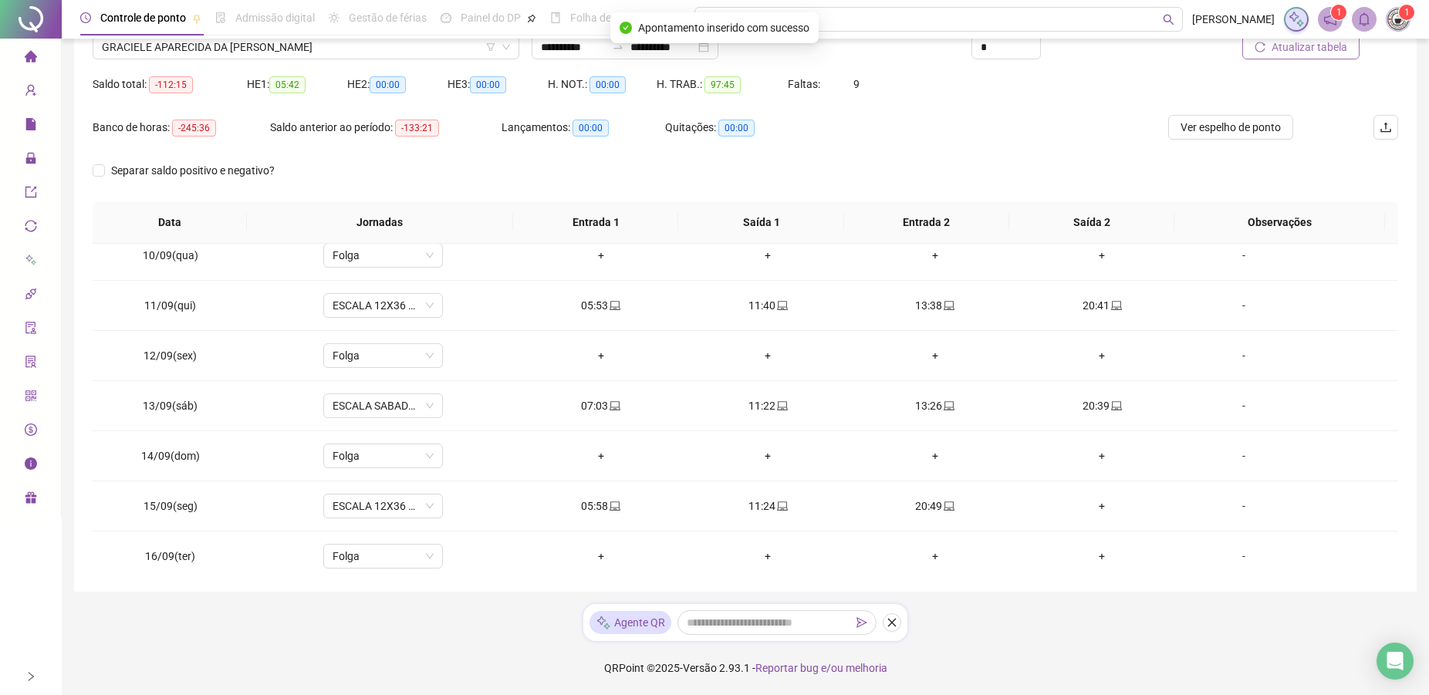
scroll to position [573, 0]
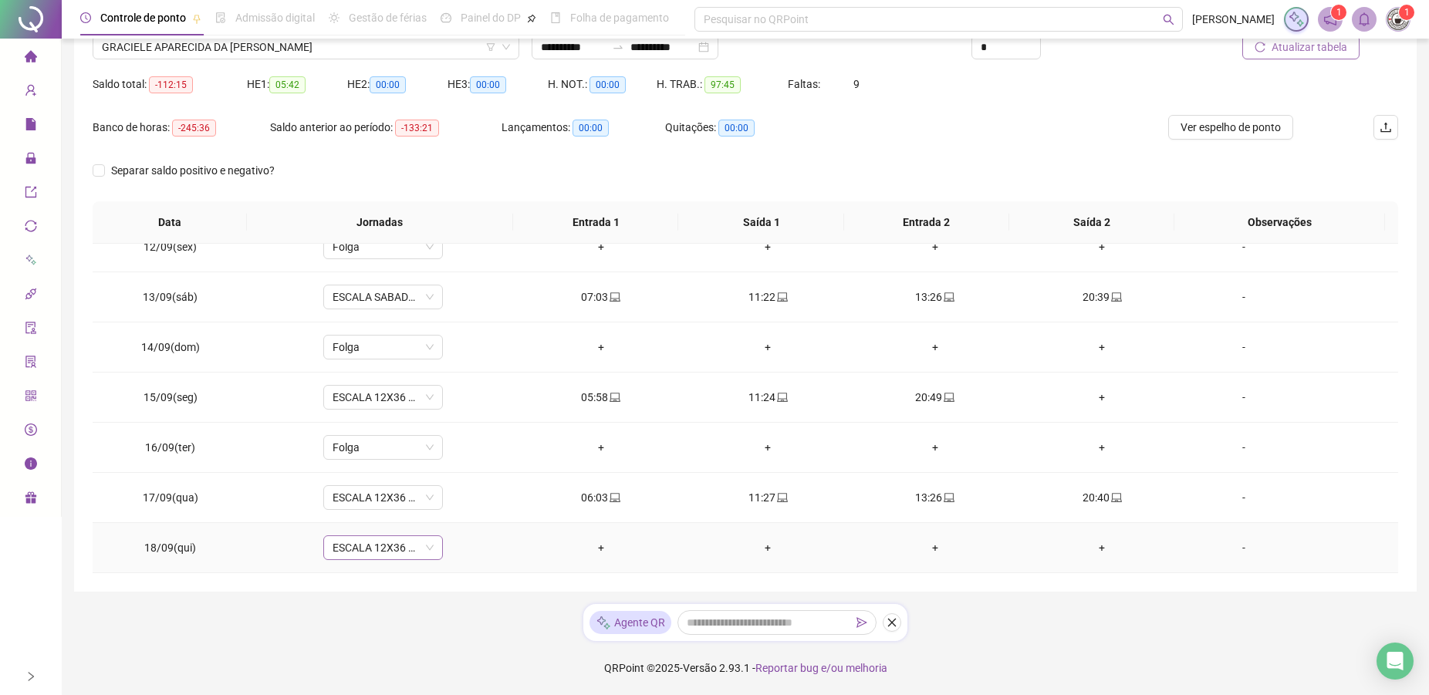
click at [373, 543] on span "ESCALA 12X36 COZINHA" at bounding box center [382, 547] width 101 height 23
type input "*"
click at [336, 467] on div "Folga" at bounding box center [388, 466] width 130 height 25
click at [455, 503] on span "Sim" at bounding box center [453, 507] width 18 height 17
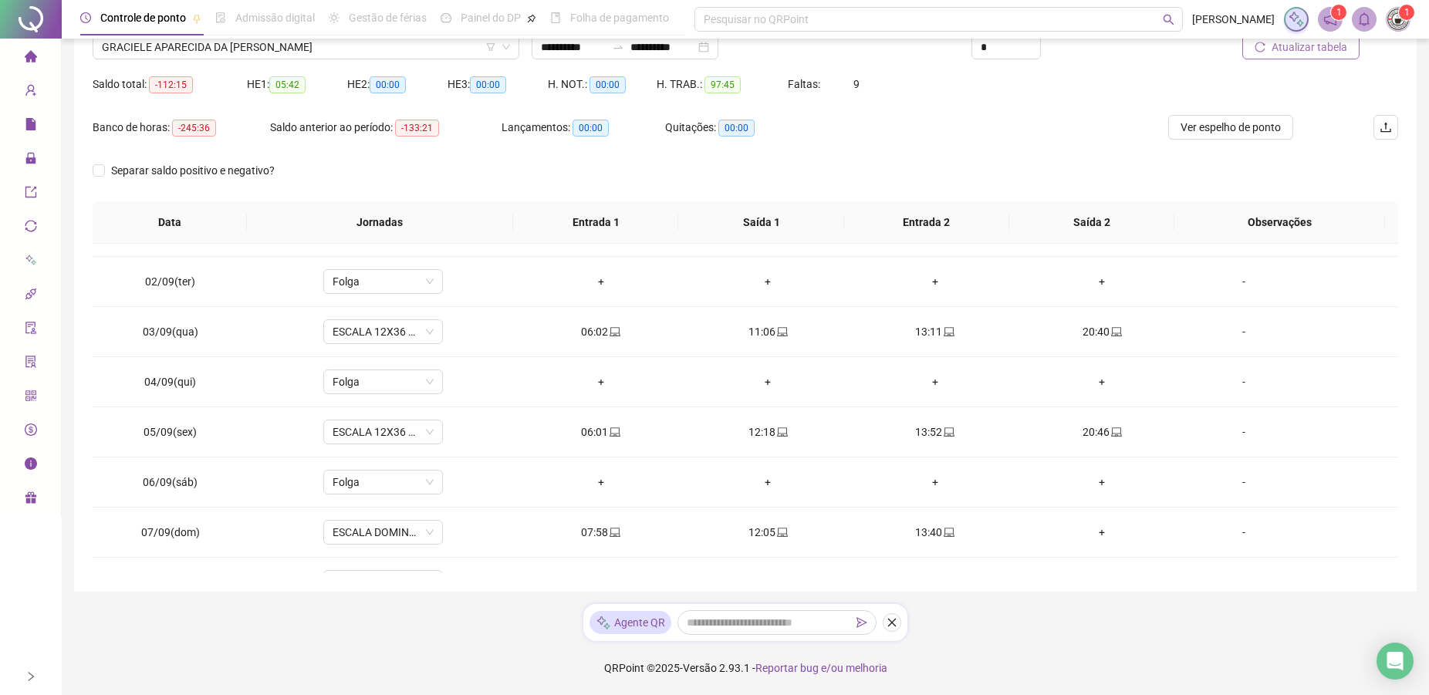
scroll to position [0, 0]
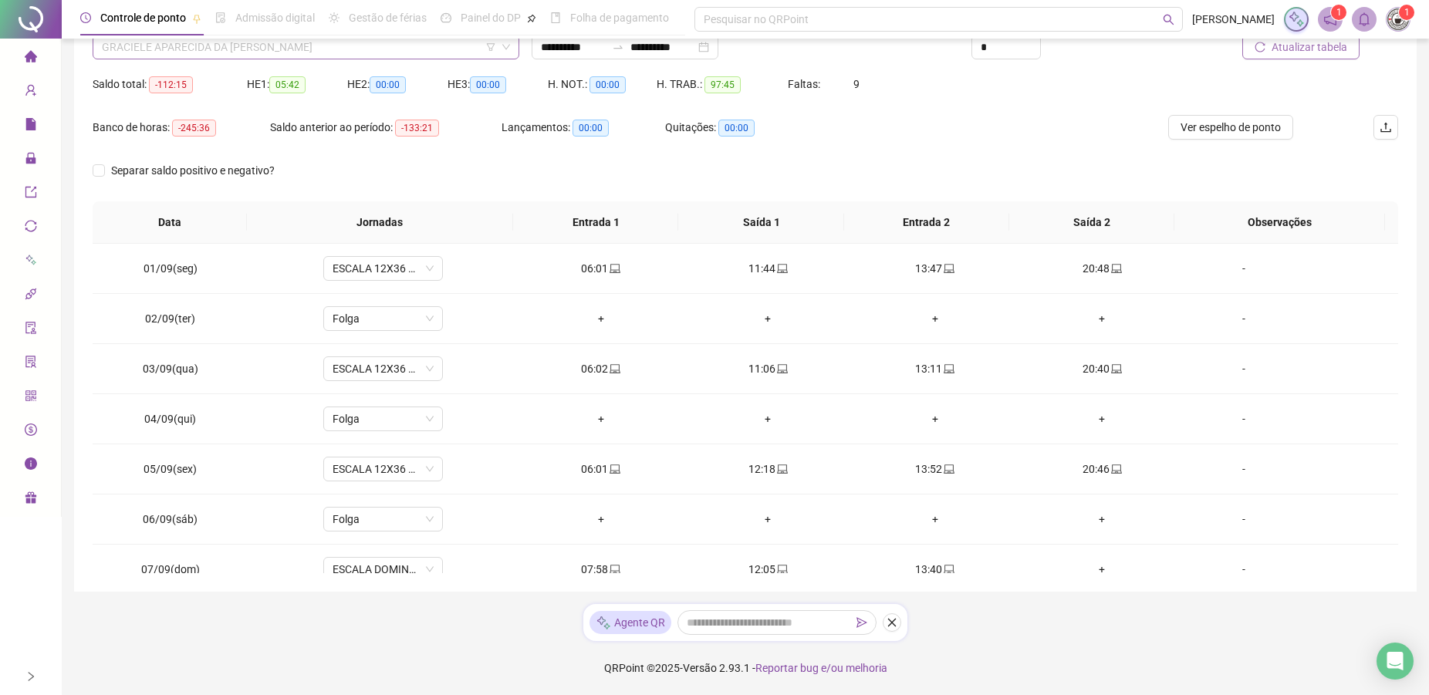
click at [356, 51] on span "GRACIELE APARECIDA DA [PERSON_NAME]" at bounding box center [306, 46] width 408 height 23
drag, startPoint x: 529, startPoint y: 144, endPoint x: 531, endPoint y: 157, distance: 13.2
click at [531, 157] on div "Lançamentos: 00:00" at bounding box center [583, 136] width 164 height 43
click at [343, 35] on div "Controle de ponto Admissão digital Gestão de férias Painel do DP Folha de pagam…" at bounding box center [382, 17] width 605 height 35
click at [337, 49] on span "GRACIELE APARECIDA DA [PERSON_NAME]" at bounding box center [306, 46] width 408 height 23
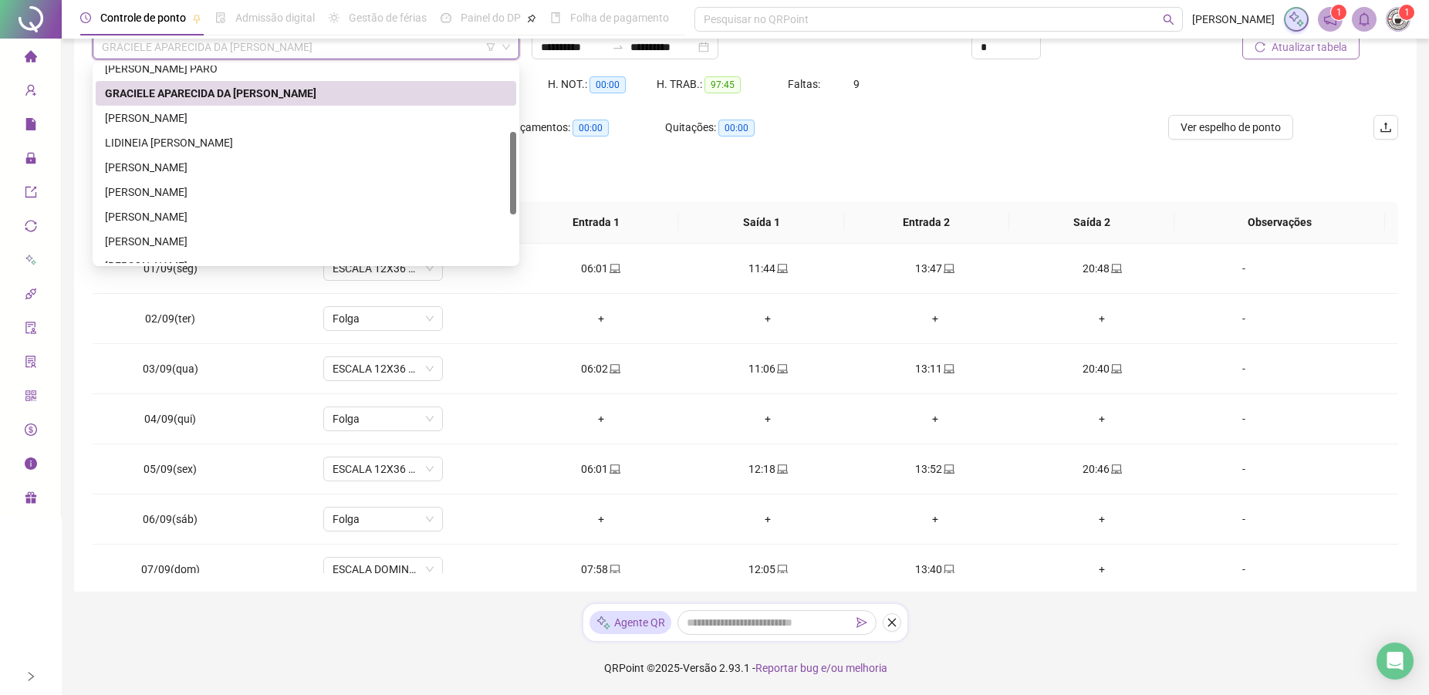
scroll to position [163, 0]
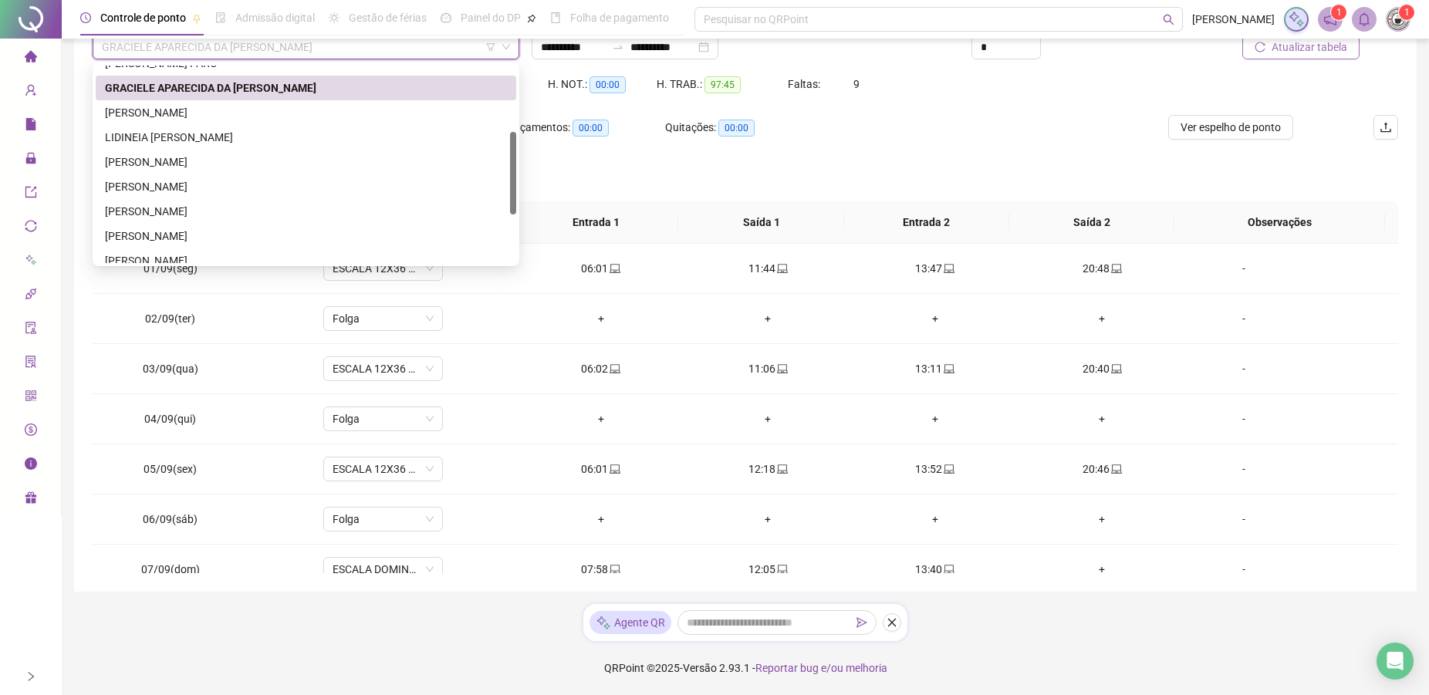
drag, startPoint x: 511, startPoint y: 106, endPoint x: 528, endPoint y: 174, distance: 70.7
click at [528, 174] on body "**********" at bounding box center [714, 217] width 1429 height 695
click at [170, 105] on div "[PERSON_NAME]" at bounding box center [306, 112] width 402 height 17
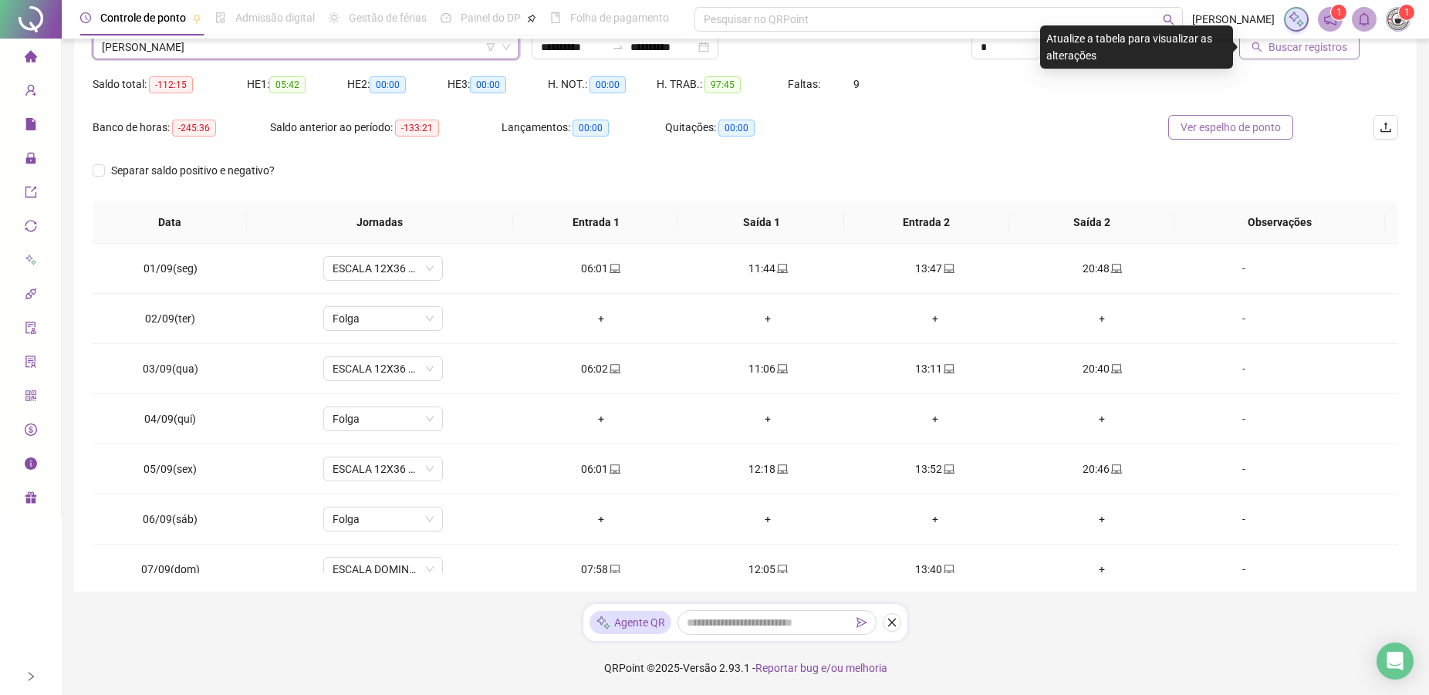
click at [1212, 133] on span "Ver espelho de ponto" at bounding box center [1230, 127] width 100 height 17
click at [1211, 128] on span "Ver espelho de ponto" at bounding box center [1230, 127] width 100 height 17
click at [1317, 52] on span "Buscar registros" at bounding box center [1307, 47] width 79 height 17
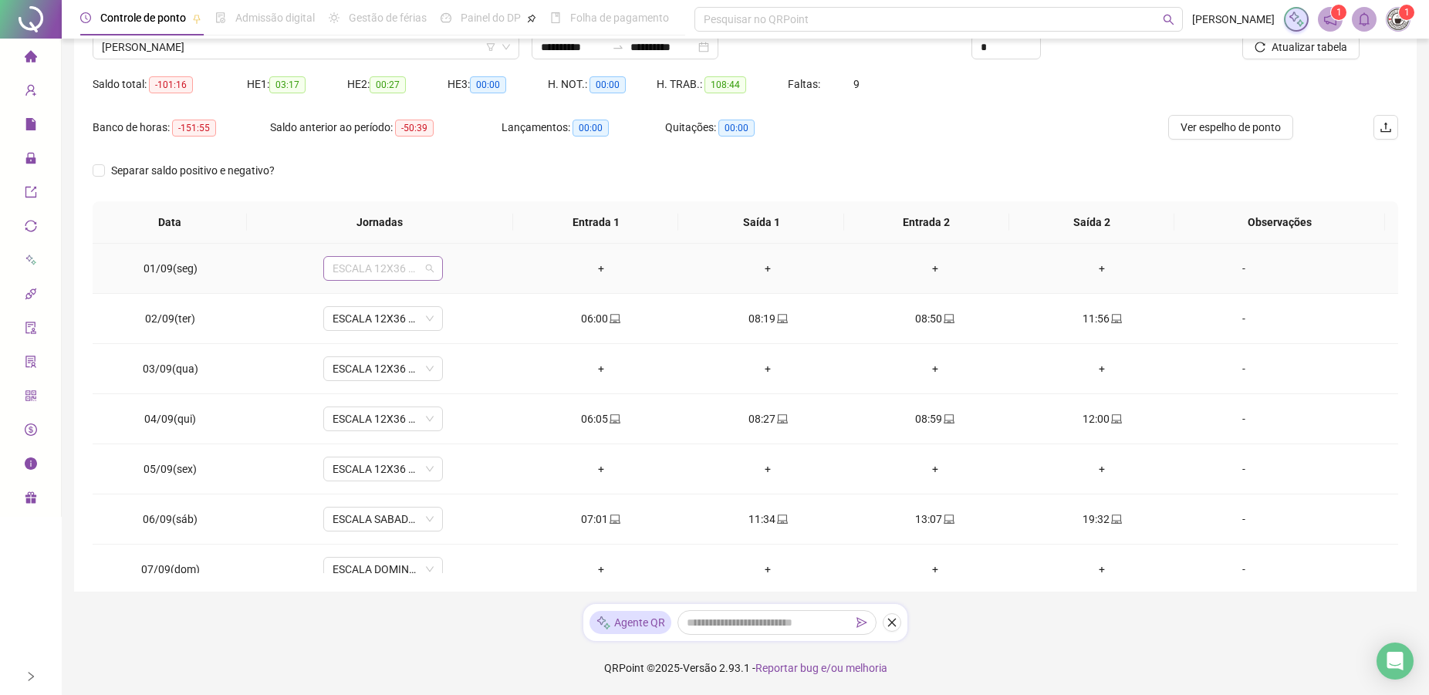
click at [396, 262] on span "ESCALA 12X36 COZINHA" at bounding box center [382, 268] width 101 height 23
type input "*"
click at [365, 379] on div "Folga" at bounding box center [393, 374] width 102 height 17
click at [378, 379] on span "ESCALA 12X36 COZINHA" at bounding box center [382, 368] width 101 height 23
type input "*"
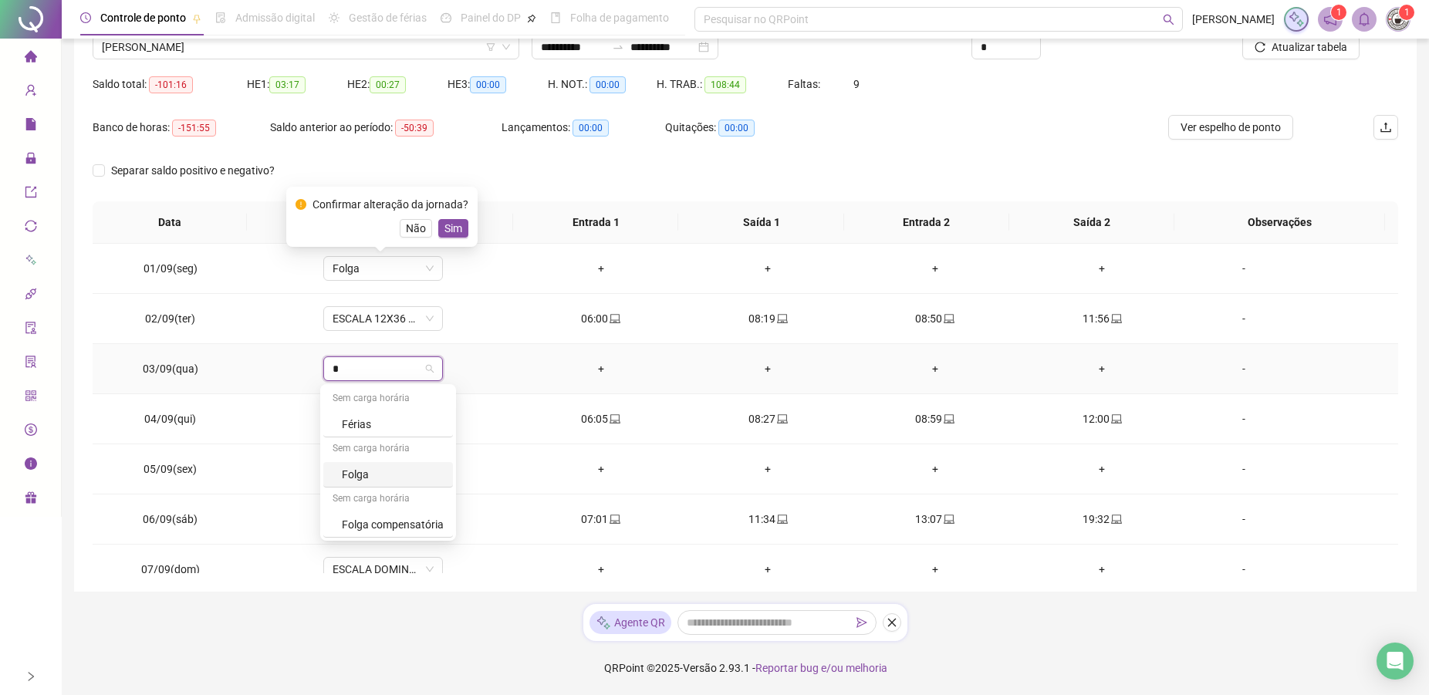
click at [356, 477] on div "Folga" at bounding box center [393, 474] width 102 height 17
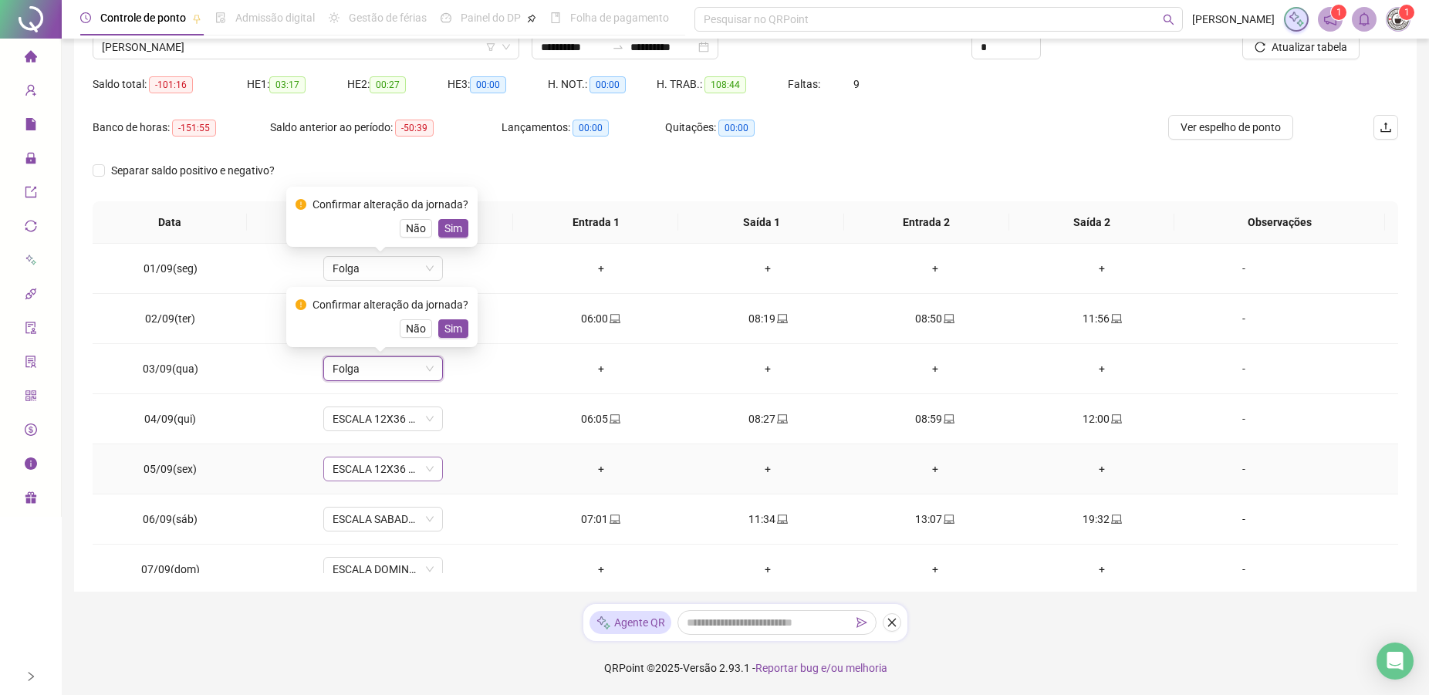
click at [368, 462] on span "ESCALA 12X36 COZINHA" at bounding box center [382, 468] width 101 height 23
type input "*"
click at [359, 575] on div "Folga" at bounding box center [393, 574] width 102 height 17
click at [346, 563] on span "ESCALA DOMINGO 12X36 NOVA" at bounding box center [382, 569] width 101 height 23
type input "*"
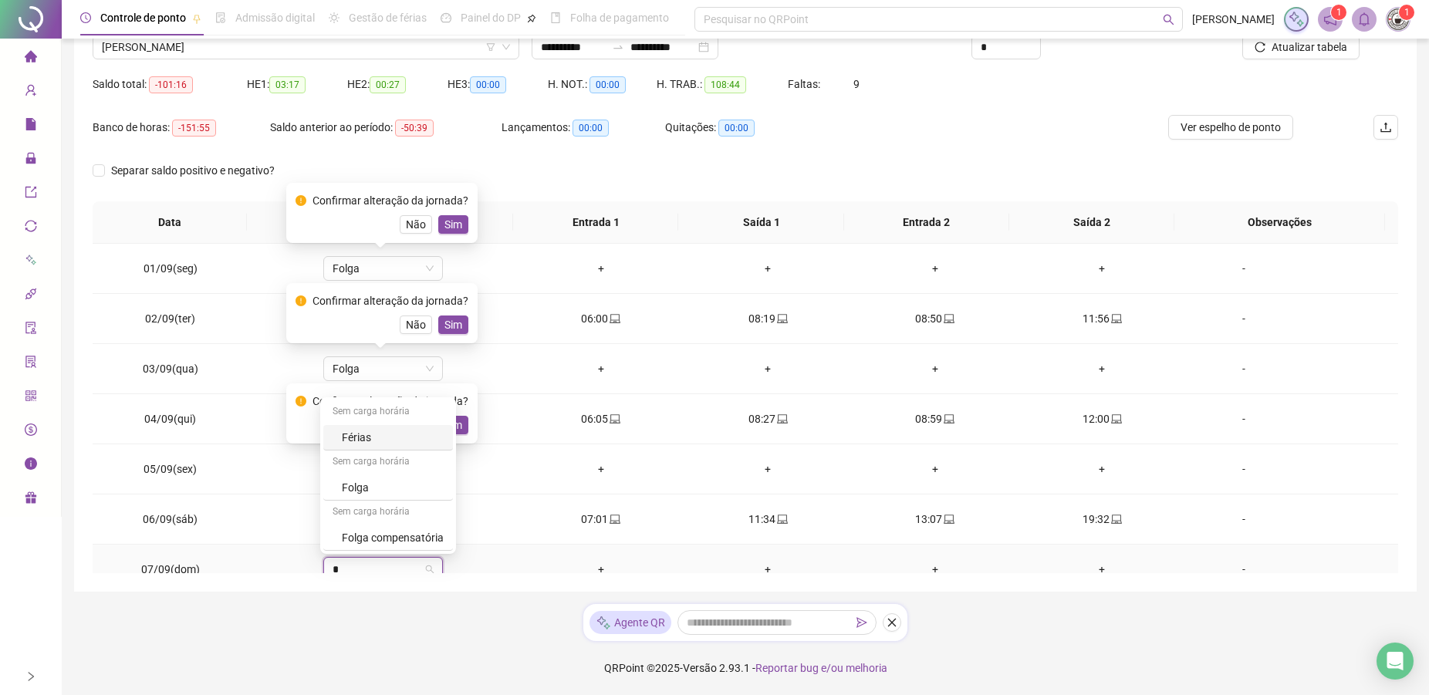
scroll to position [4, 0]
click at [340, 490] on div "Folga" at bounding box center [388, 483] width 130 height 25
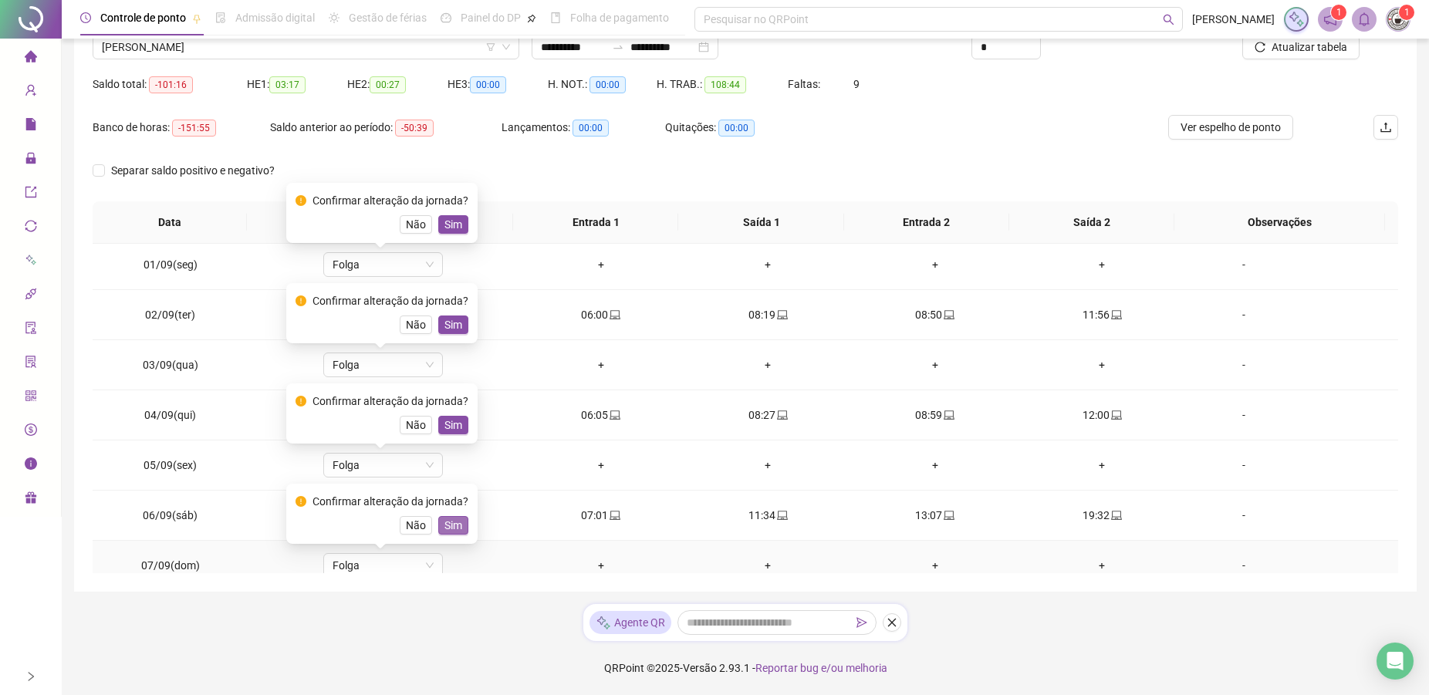
click at [441, 528] on button "Sim" at bounding box center [453, 525] width 30 height 19
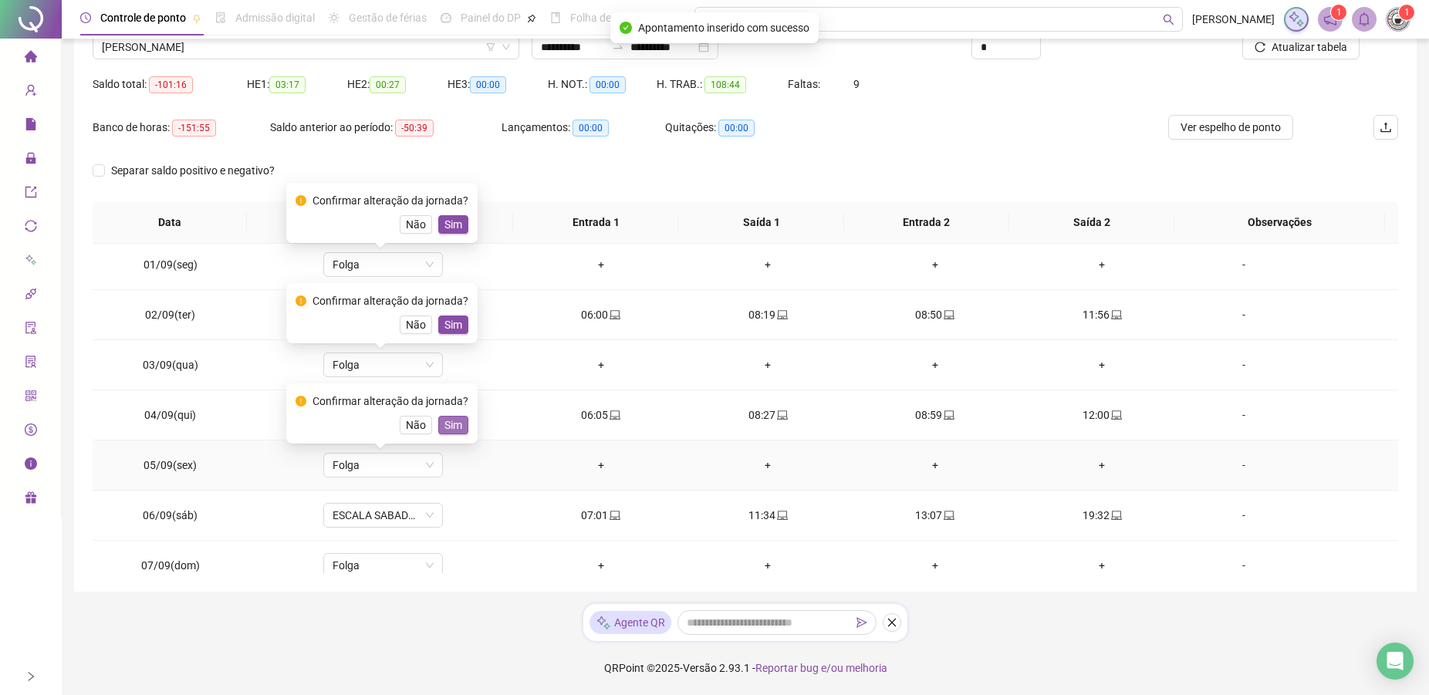
click at [449, 430] on span "Sim" at bounding box center [453, 425] width 18 height 17
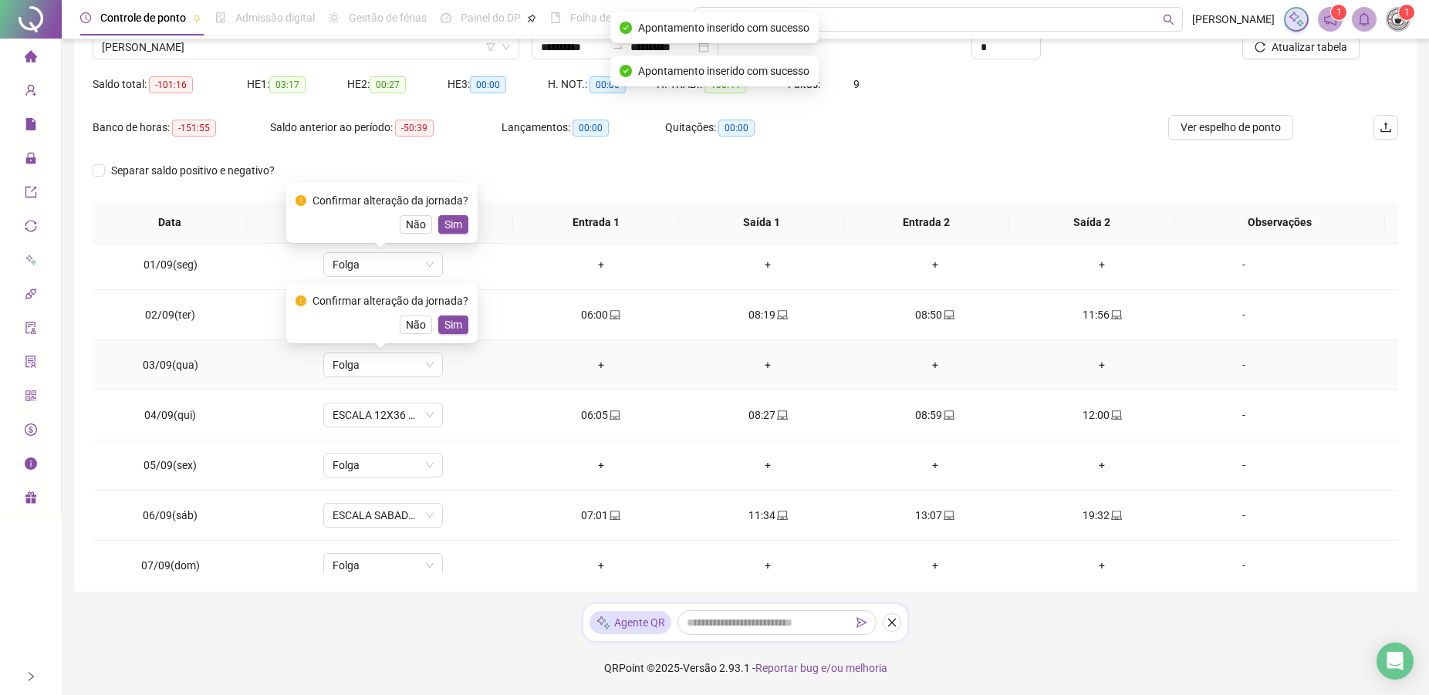
click at [452, 310] on div "Confirmar alteração da jornada? Não Sim" at bounding box center [381, 313] width 173 height 42
click at [457, 220] on span "Sim" at bounding box center [453, 224] width 18 height 17
click at [465, 326] on div "Confirmar alteração da jornada? Não Sim" at bounding box center [381, 313] width 191 height 60
click at [457, 329] on span "Sim" at bounding box center [453, 324] width 18 height 17
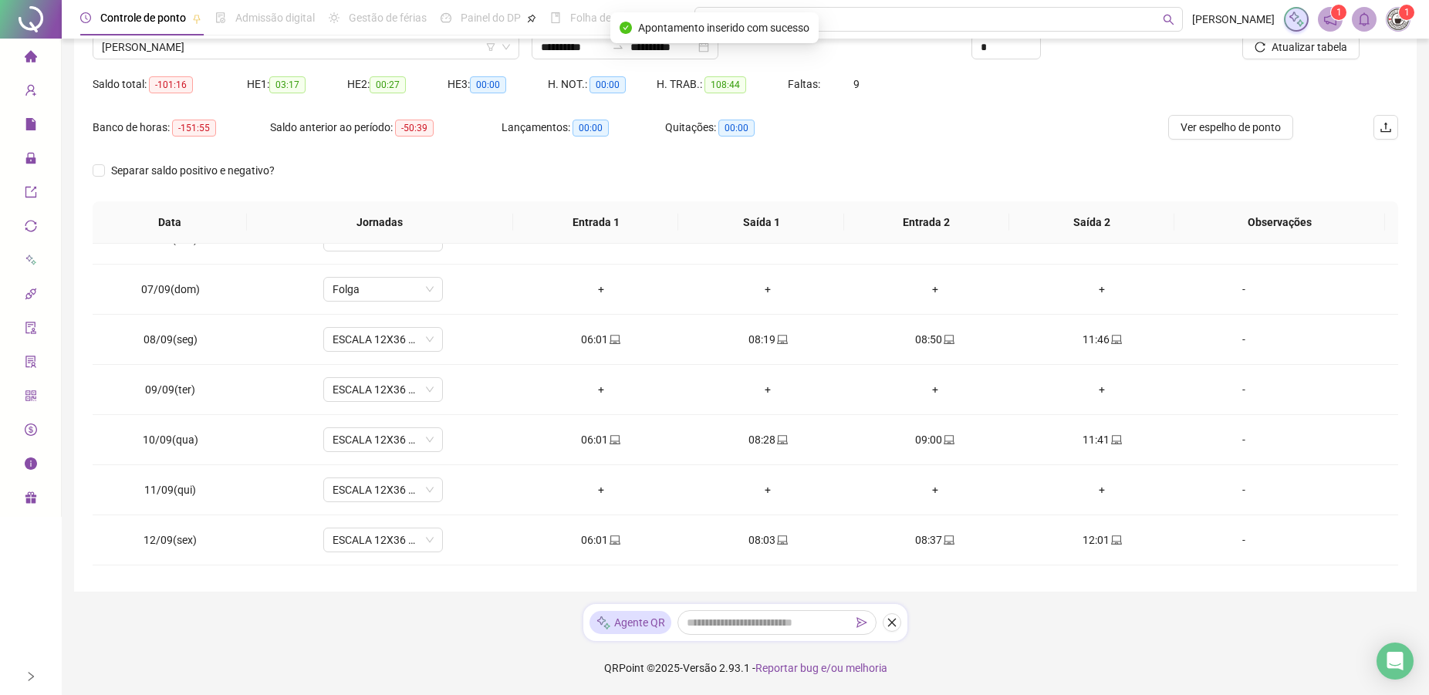
scroll to position [317, 0]
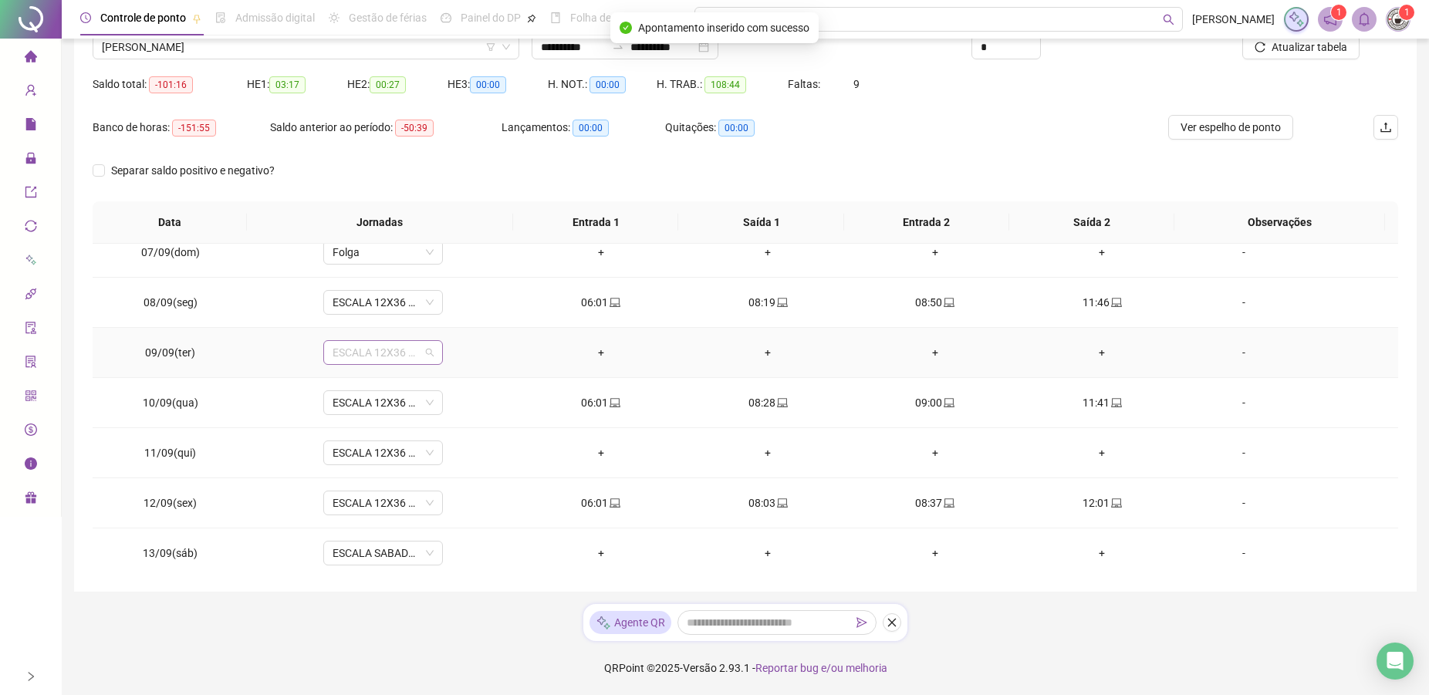
click at [353, 347] on span "ESCALA 12X36 COZINHA" at bounding box center [382, 352] width 101 height 23
type input "*"
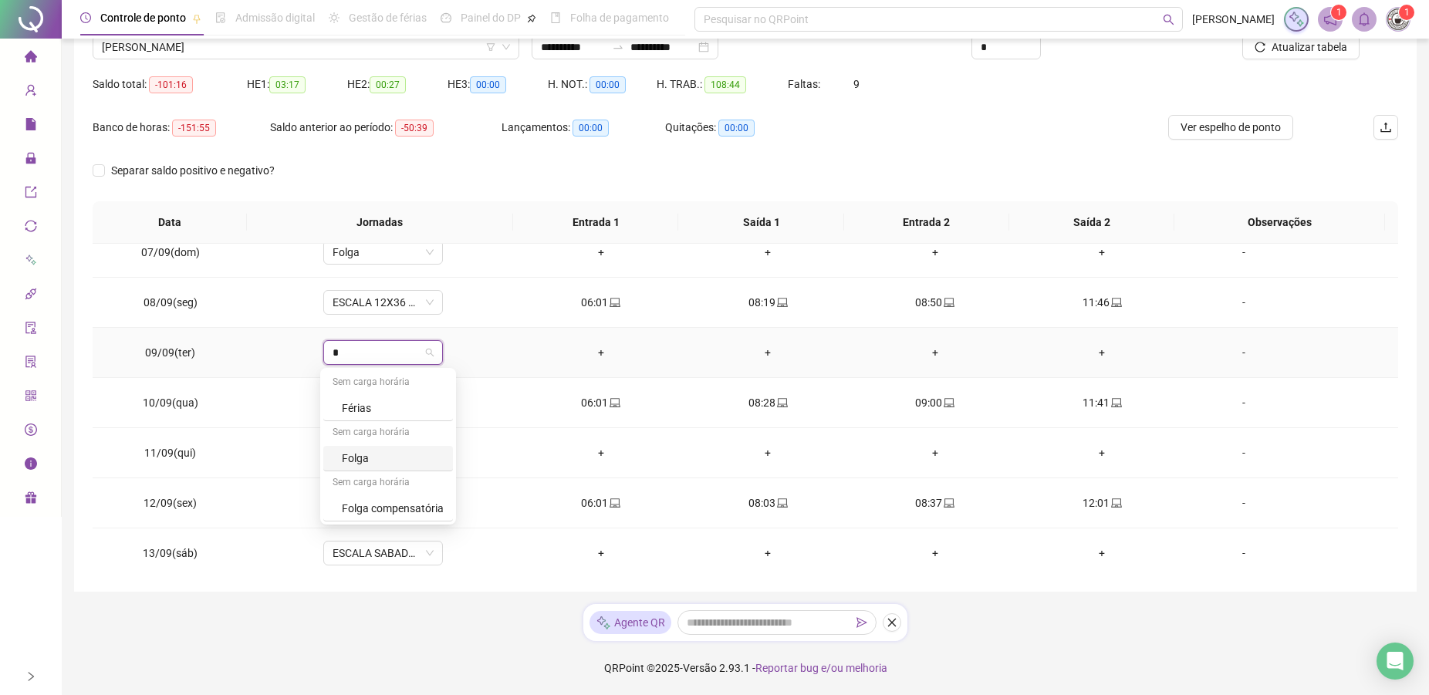
click at [349, 469] on div "Folga" at bounding box center [388, 458] width 130 height 25
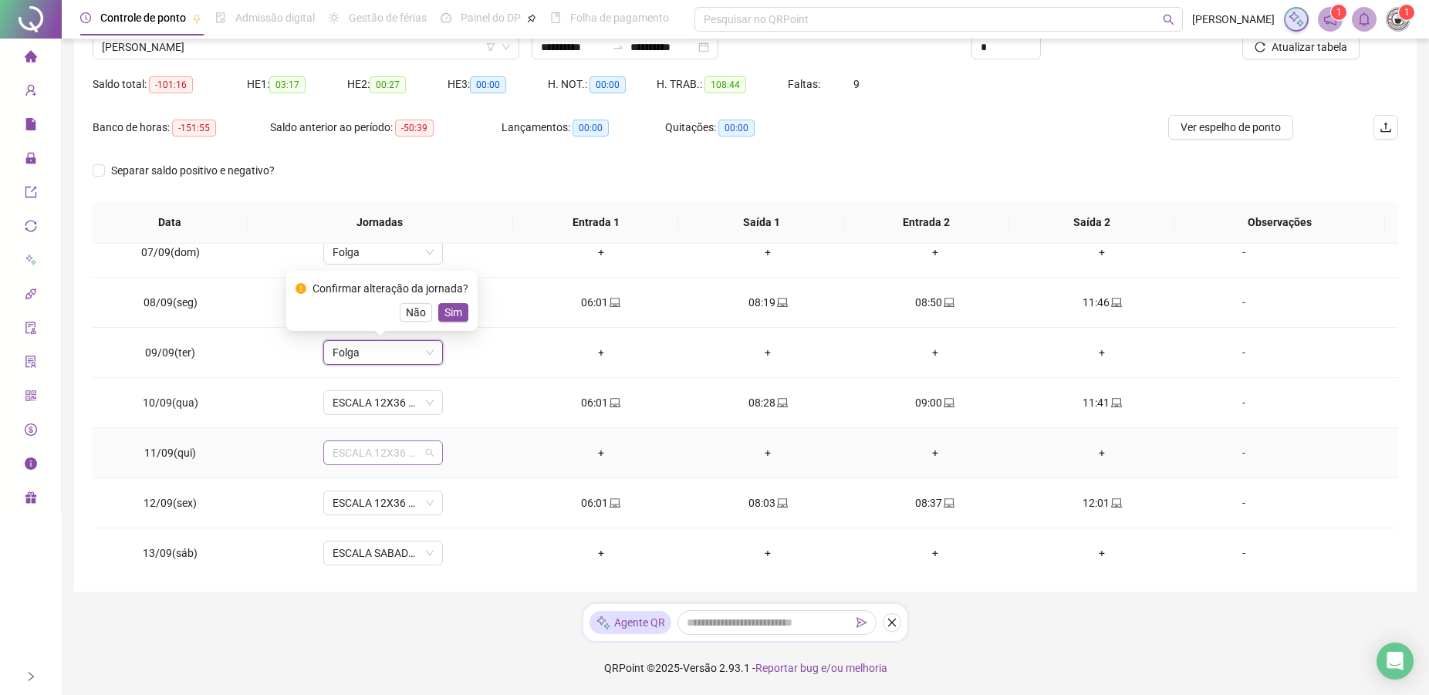
click at [369, 461] on span "ESCALA 12X36 COZINHA" at bounding box center [382, 452] width 101 height 23
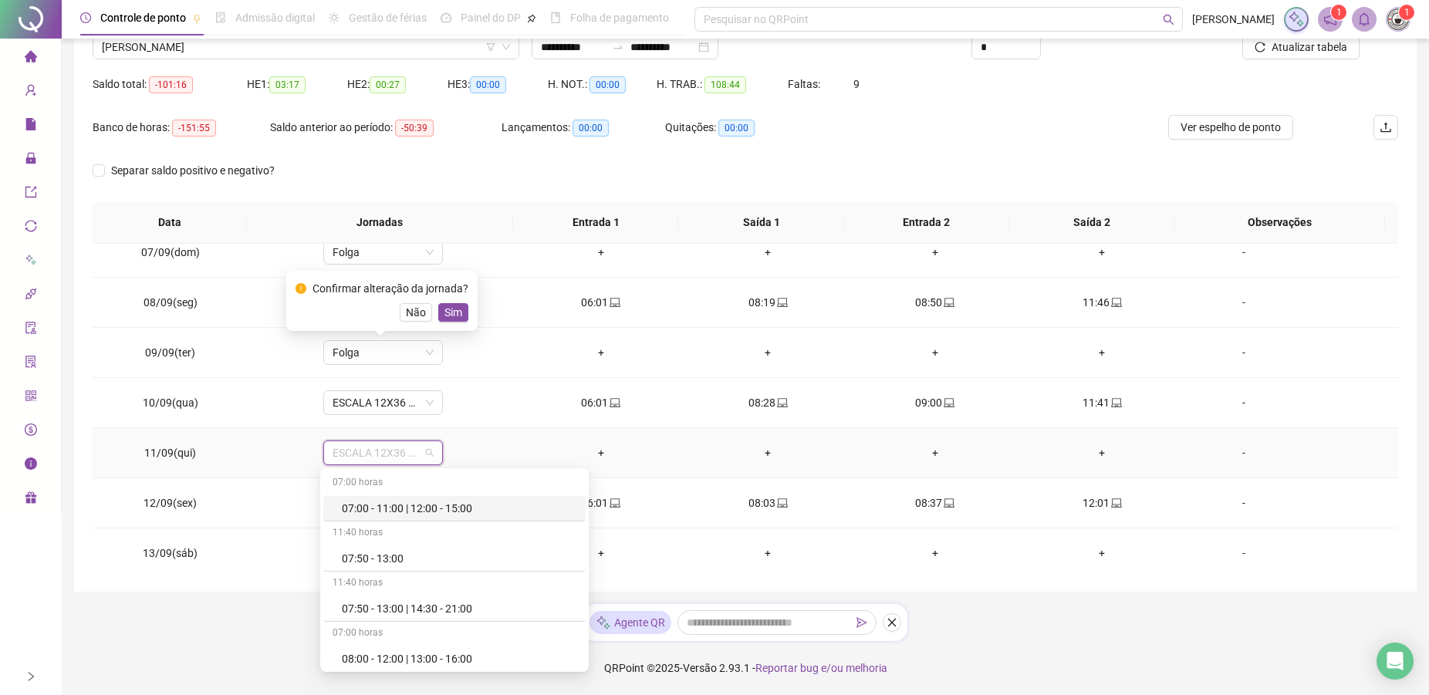
type input "*"
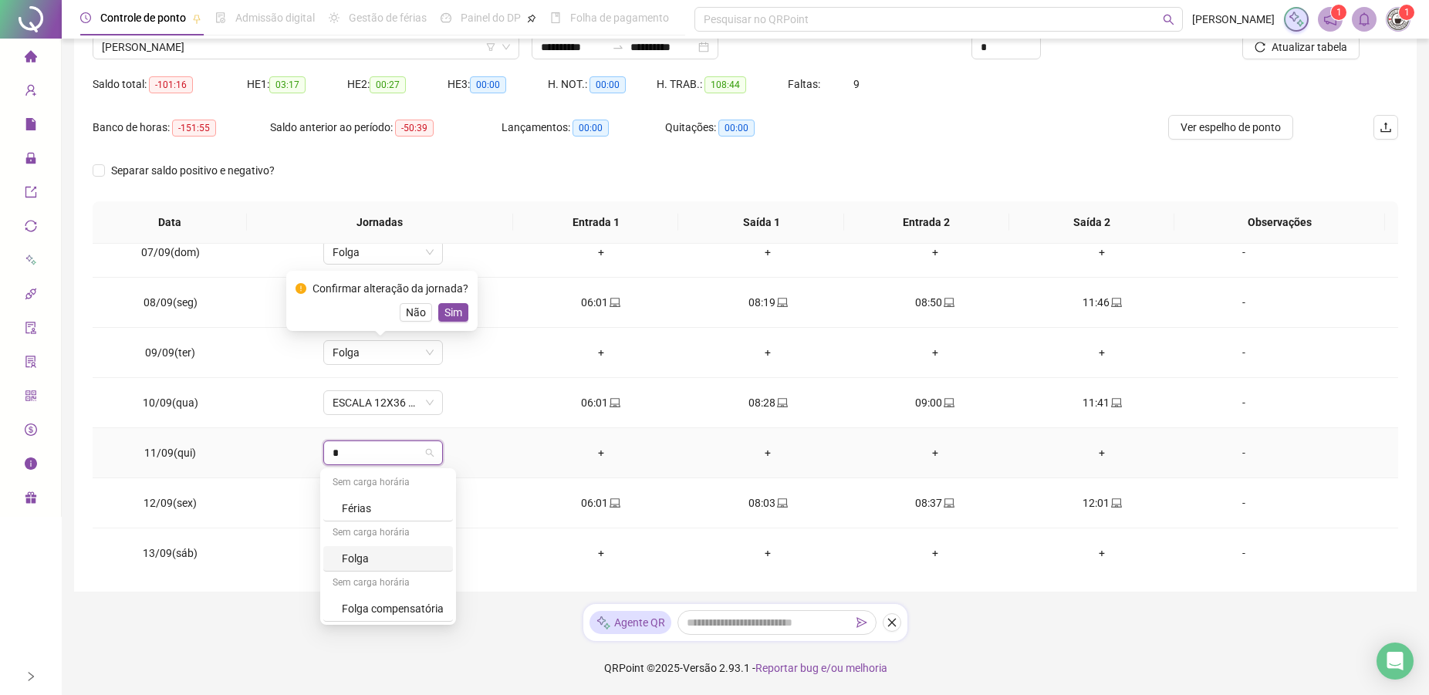
click at [372, 555] on div "Folga" at bounding box center [393, 558] width 102 height 17
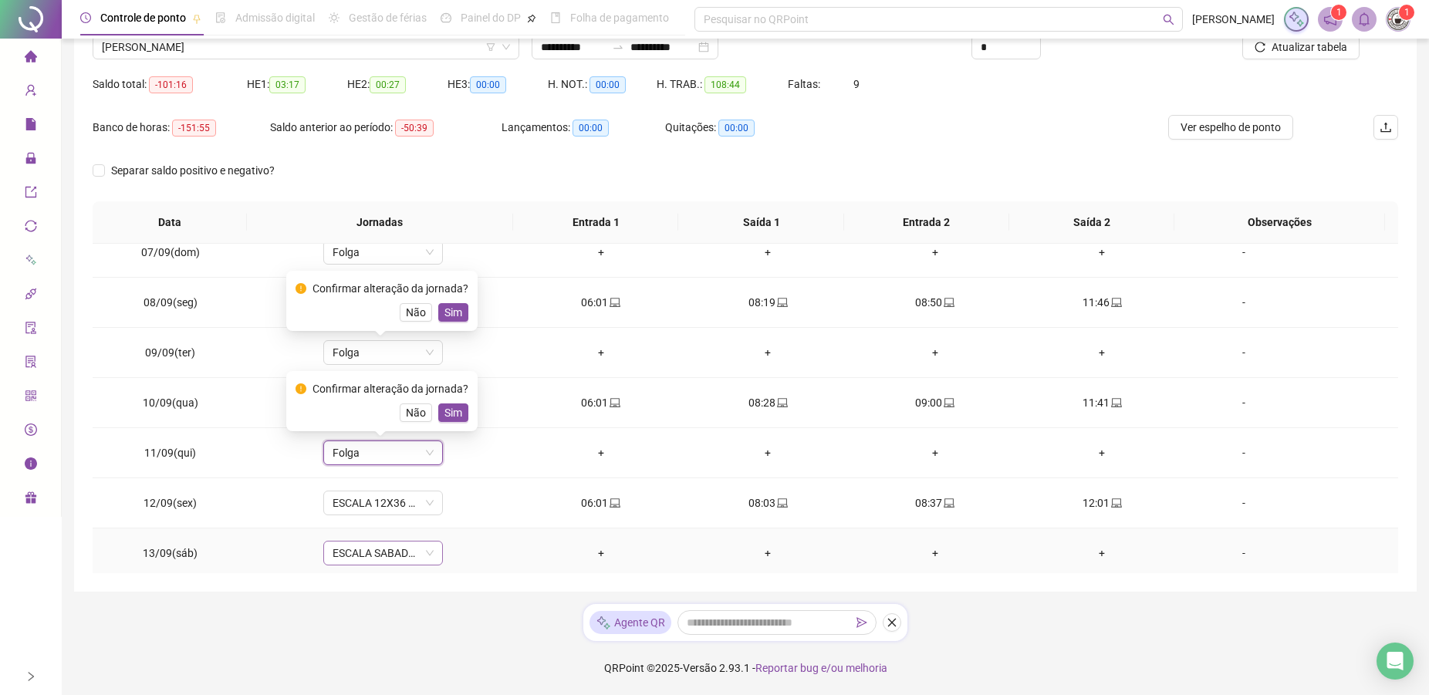
click at [369, 548] on span "ESCALA SABADO 12X36 NOVA" at bounding box center [382, 552] width 101 height 23
type input "*"
click at [381, 463] on div "Folga" at bounding box center [393, 471] width 102 height 17
click at [454, 501] on div "Confirmar alteração da jornada? Não Sim" at bounding box center [381, 502] width 173 height 42
click at [450, 420] on span "Sim" at bounding box center [453, 412] width 18 height 17
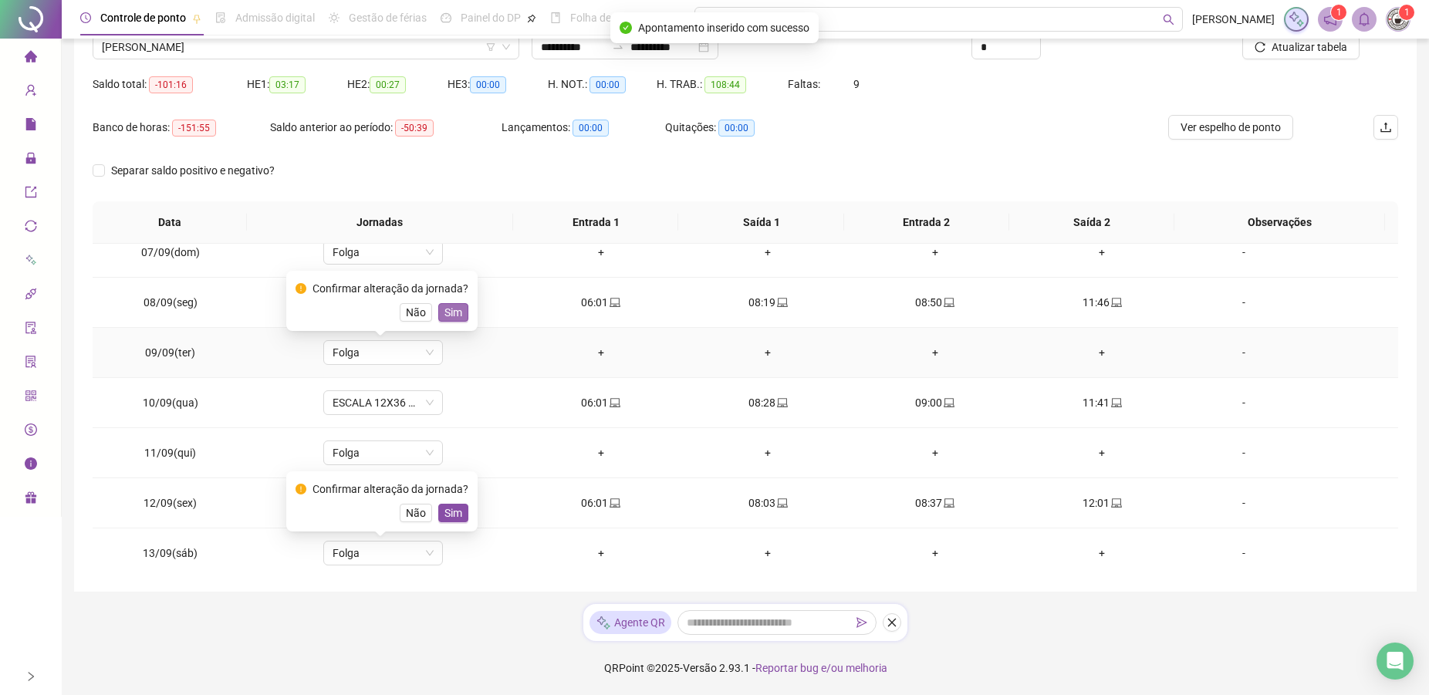
click at [450, 319] on span "Sim" at bounding box center [453, 312] width 18 height 17
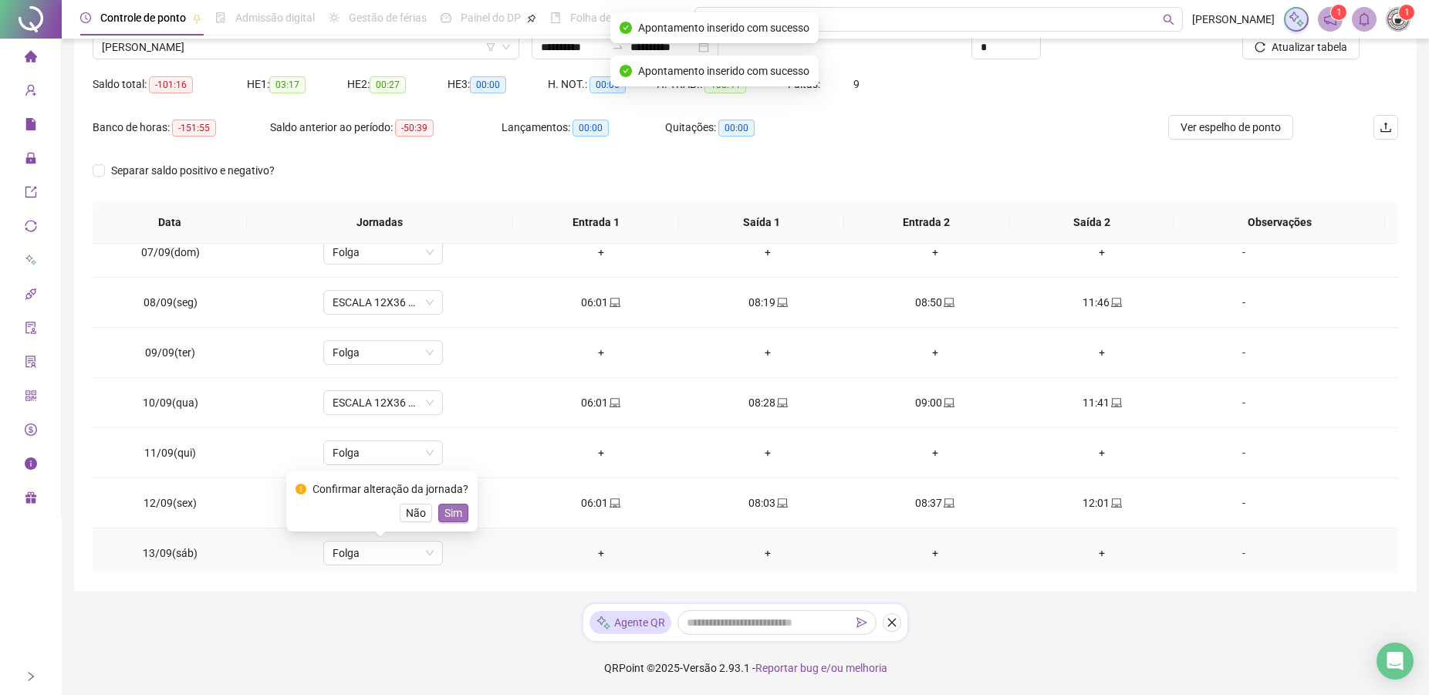
click at [458, 514] on span "Sim" at bounding box center [453, 512] width 18 height 17
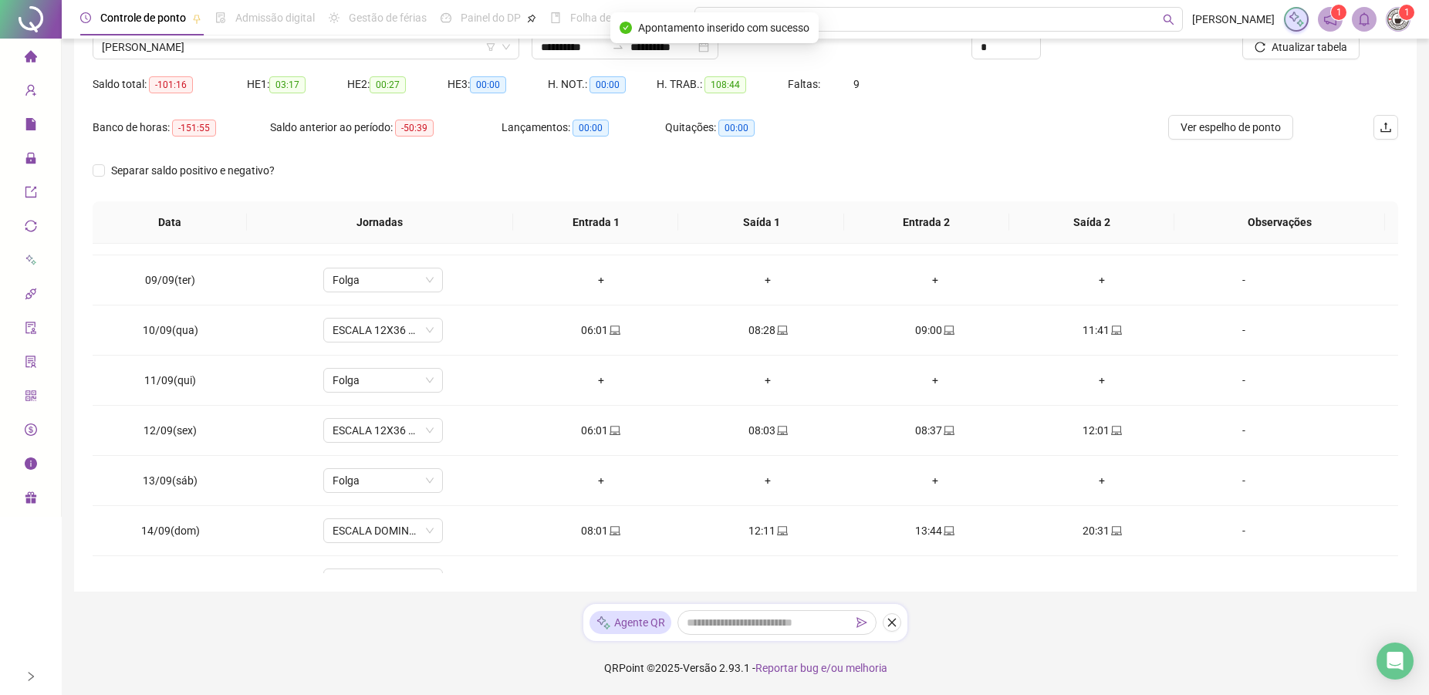
scroll to position [573, 0]
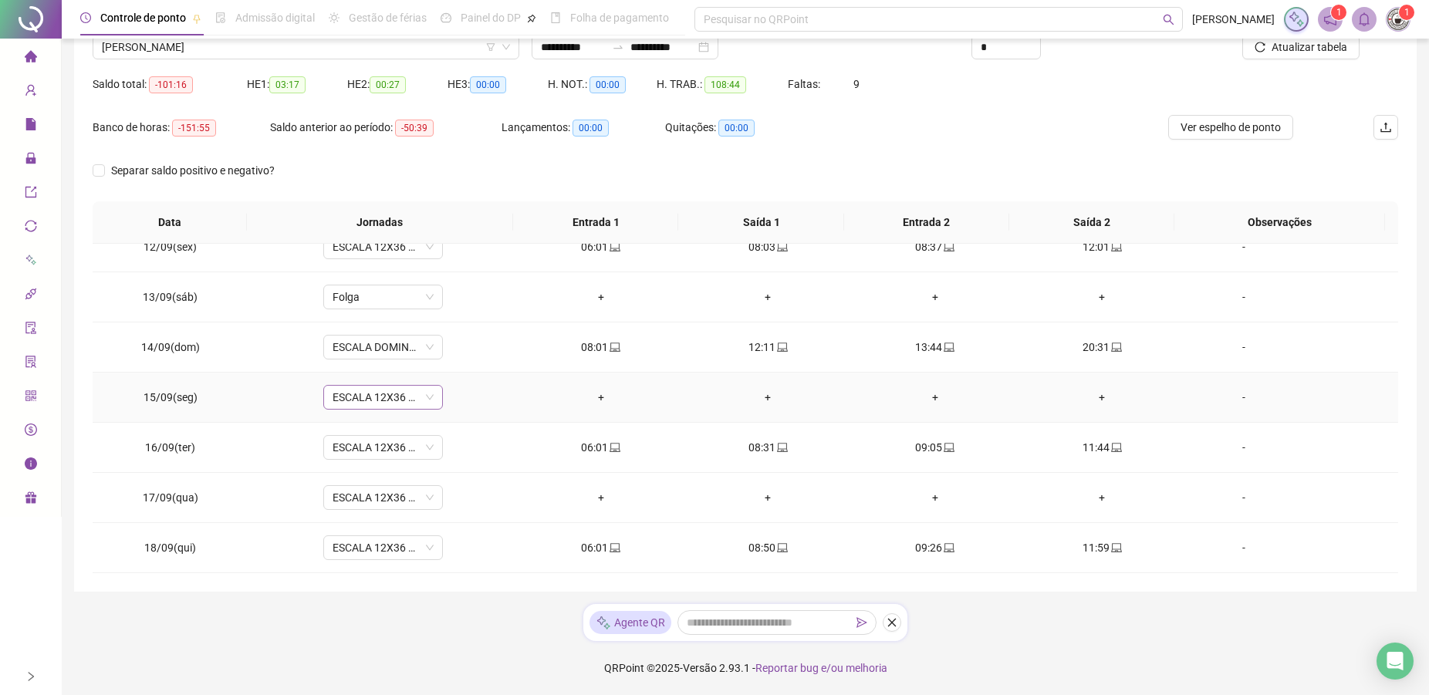
click at [358, 396] on span "ESCALA 12X36 COZINHA" at bounding box center [382, 397] width 101 height 23
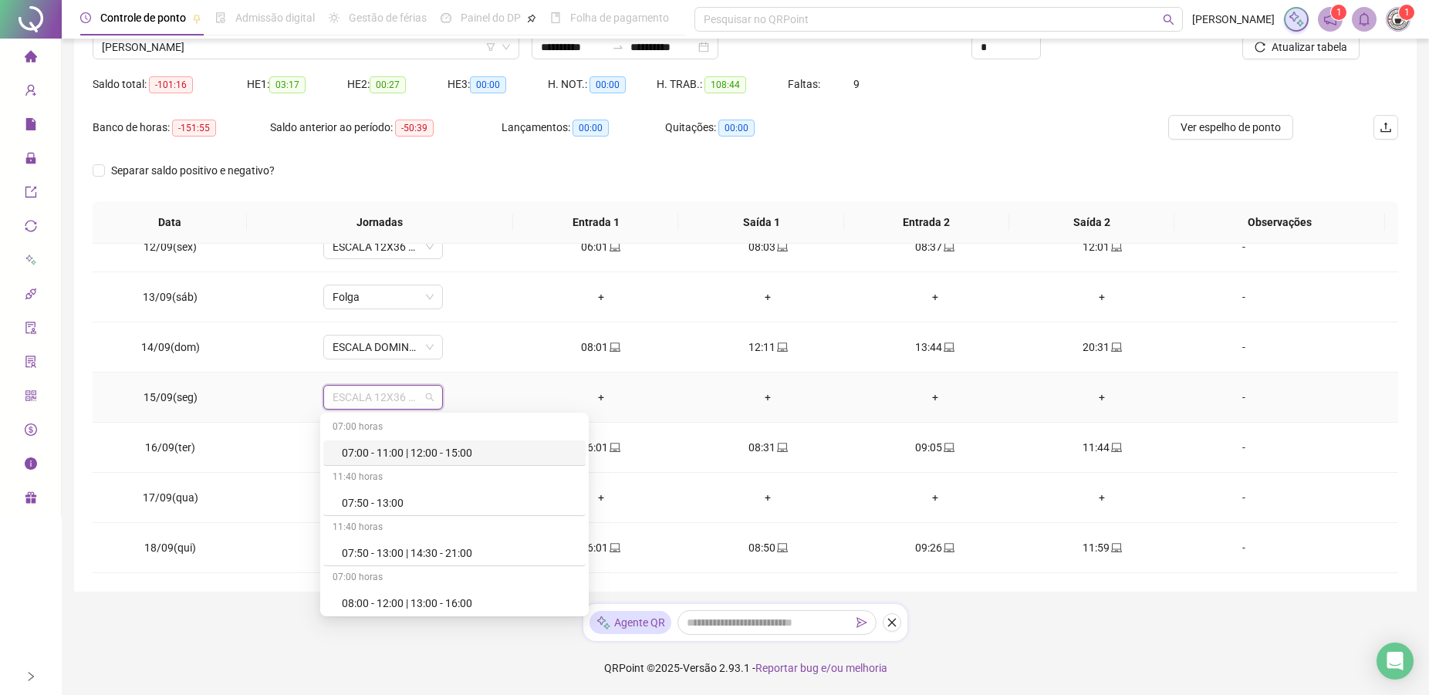
type input "*"
click at [363, 508] on div "Folga" at bounding box center [393, 502] width 102 height 17
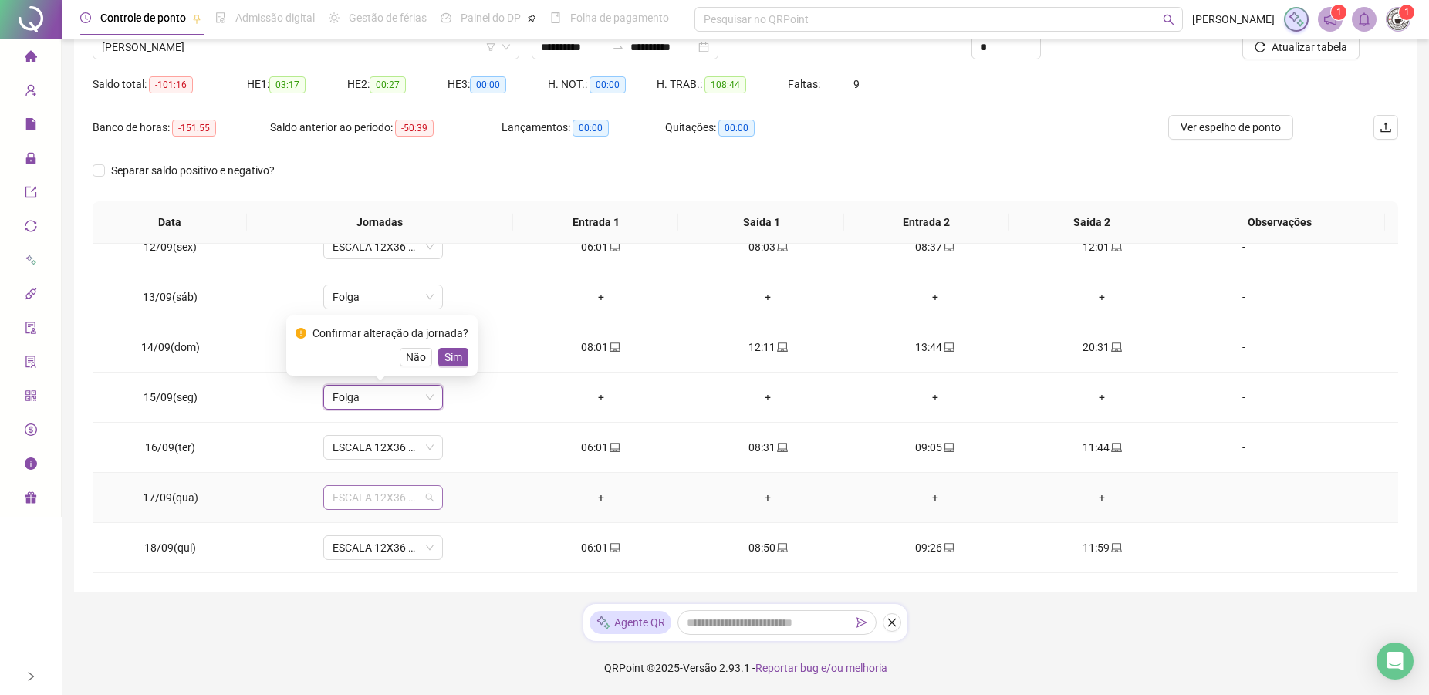
click at [361, 503] on span "ESCALA 12X36 COZINHA" at bounding box center [382, 497] width 101 height 23
type input "*"
click at [349, 420] on div "Folga" at bounding box center [393, 415] width 102 height 17
click at [454, 356] on span "Sim" at bounding box center [453, 357] width 18 height 17
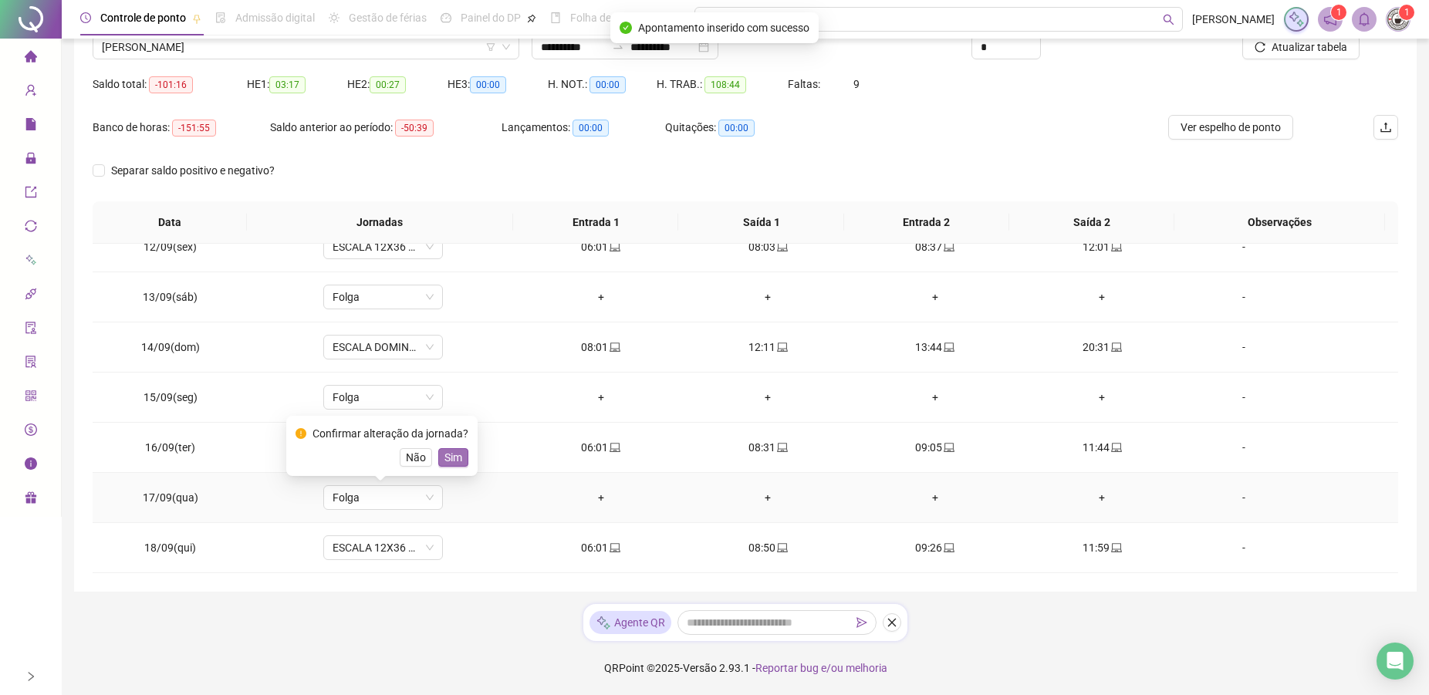
click at [448, 454] on span "Sim" at bounding box center [453, 457] width 18 height 17
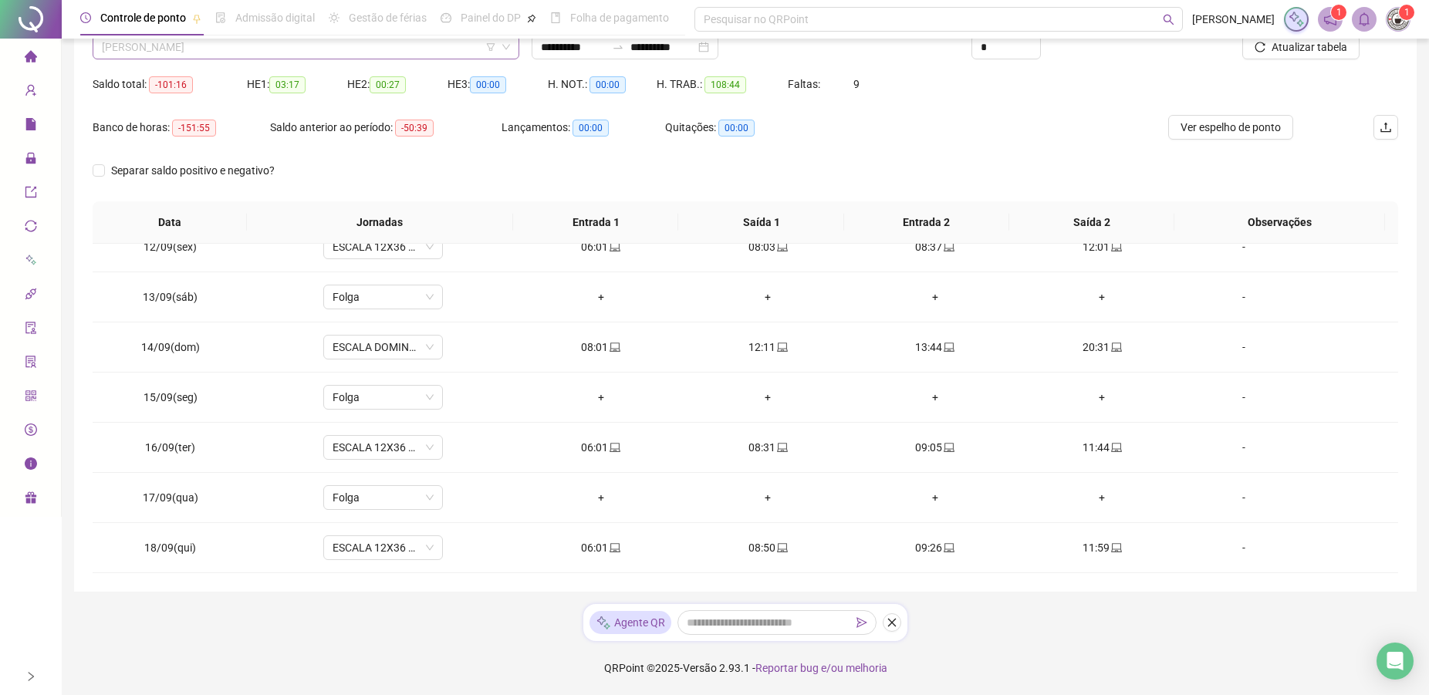
click at [252, 41] on span "[PERSON_NAME]" at bounding box center [306, 46] width 408 height 23
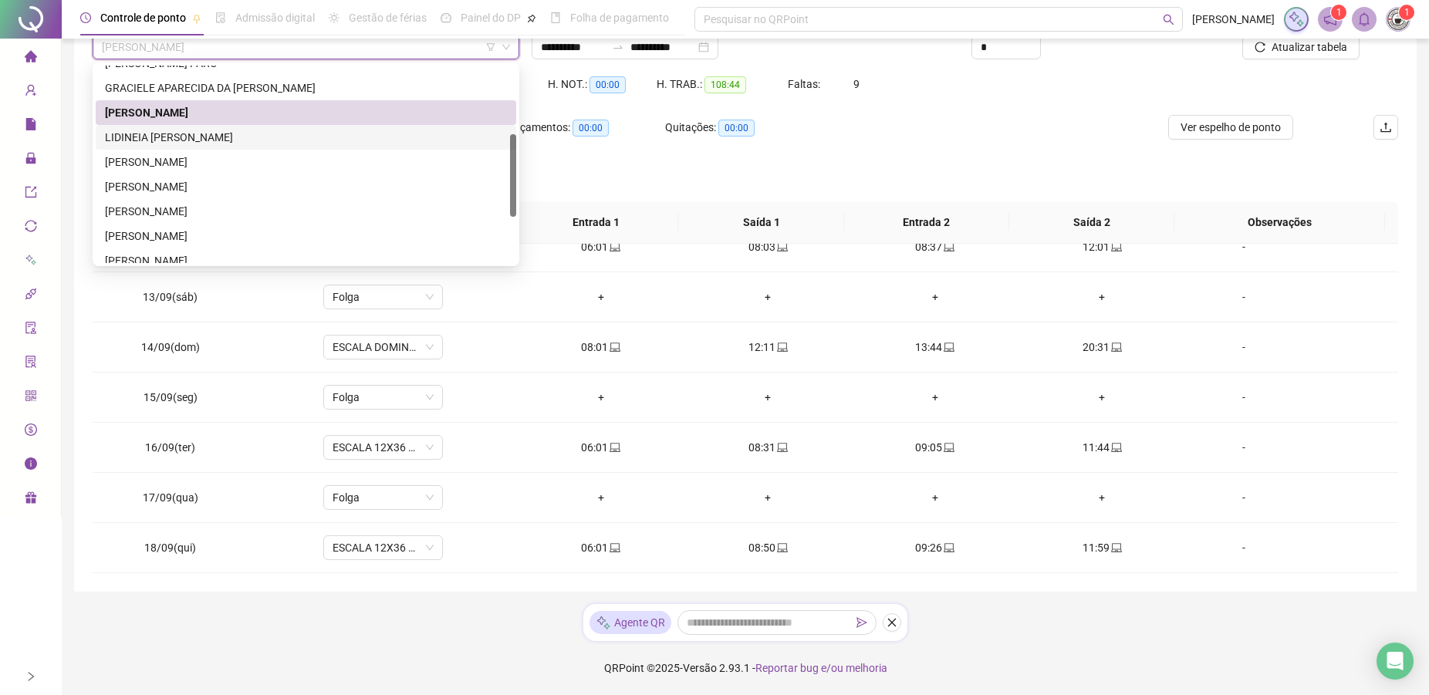
click at [192, 144] on div "LIDINEIA [PERSON_NAME]" at bounding box center [306, 137] width 402 height 17
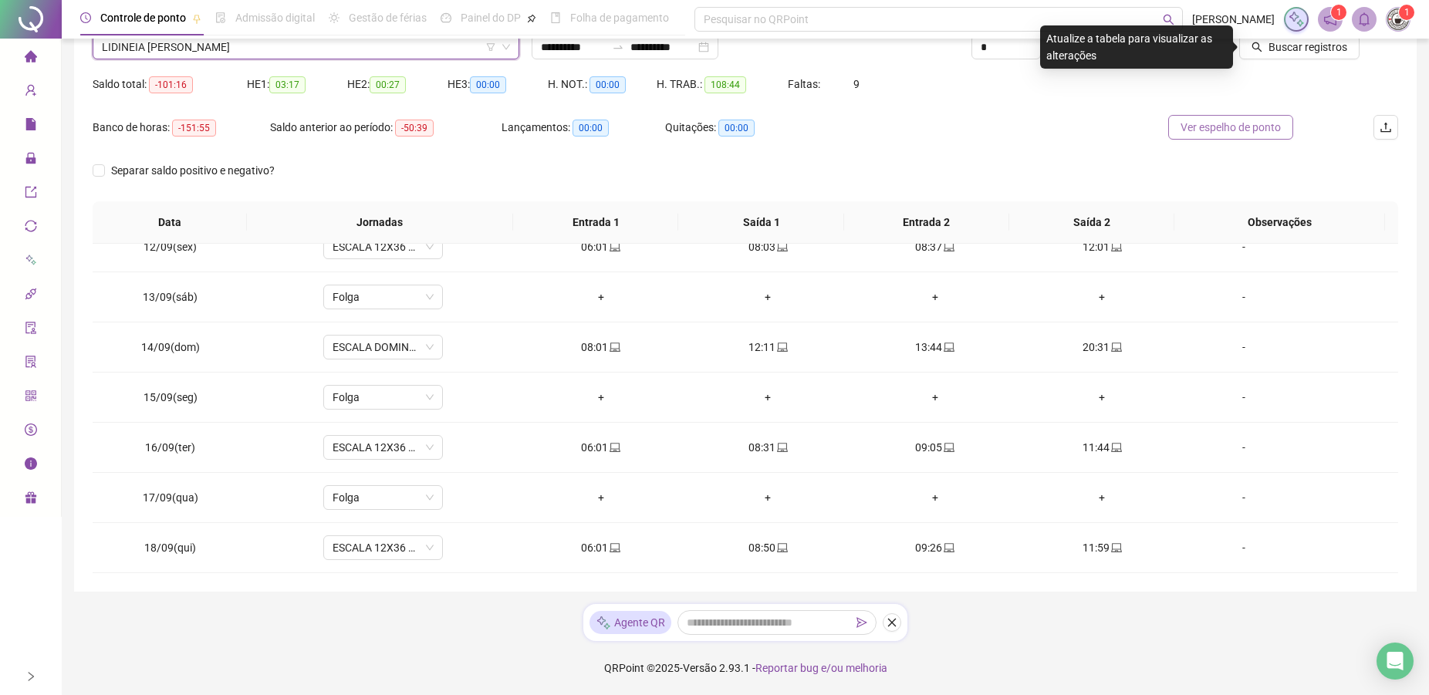
click at [1240, 123] on span "Ver espelho de ponto" at bounding box center [1230, 127] width 100 height 17
click at [1322, 46] on span "Buscar registros" at bounding box center [1307, 47] width 79 height 17
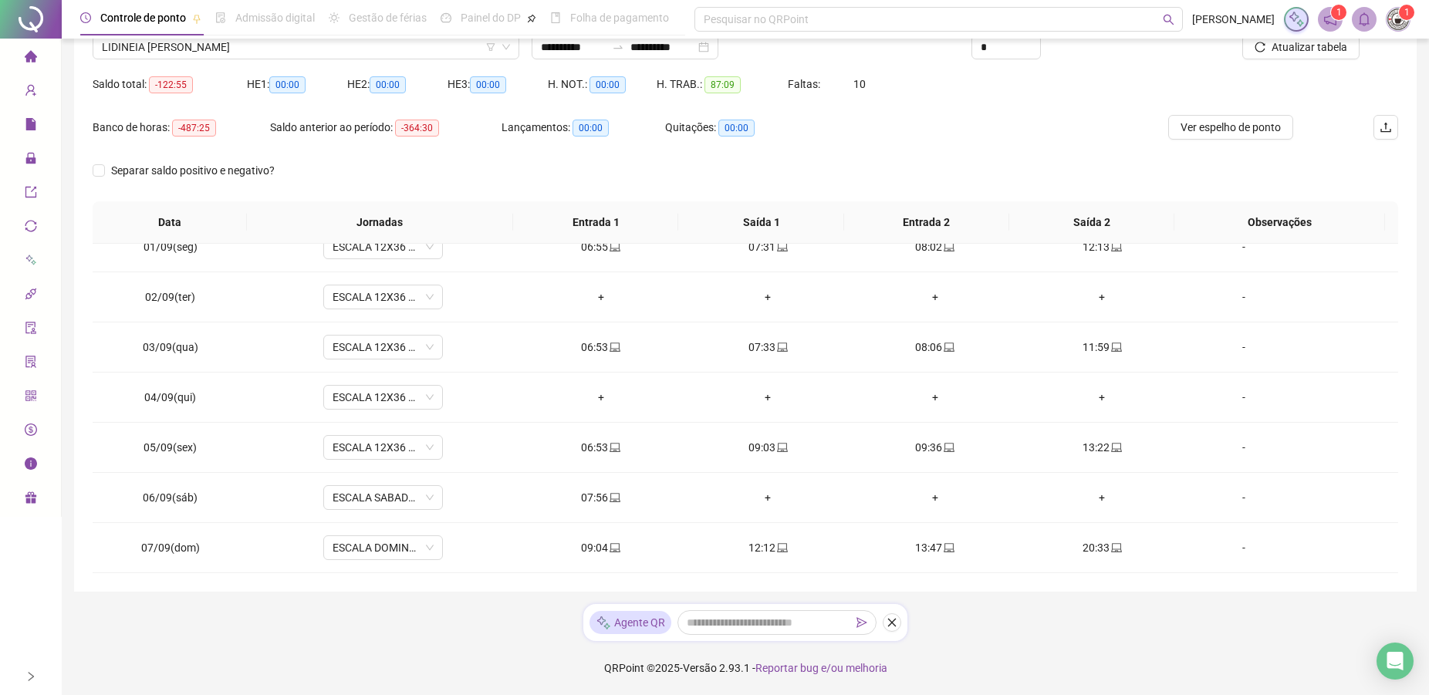
scroll to position [0, 0]
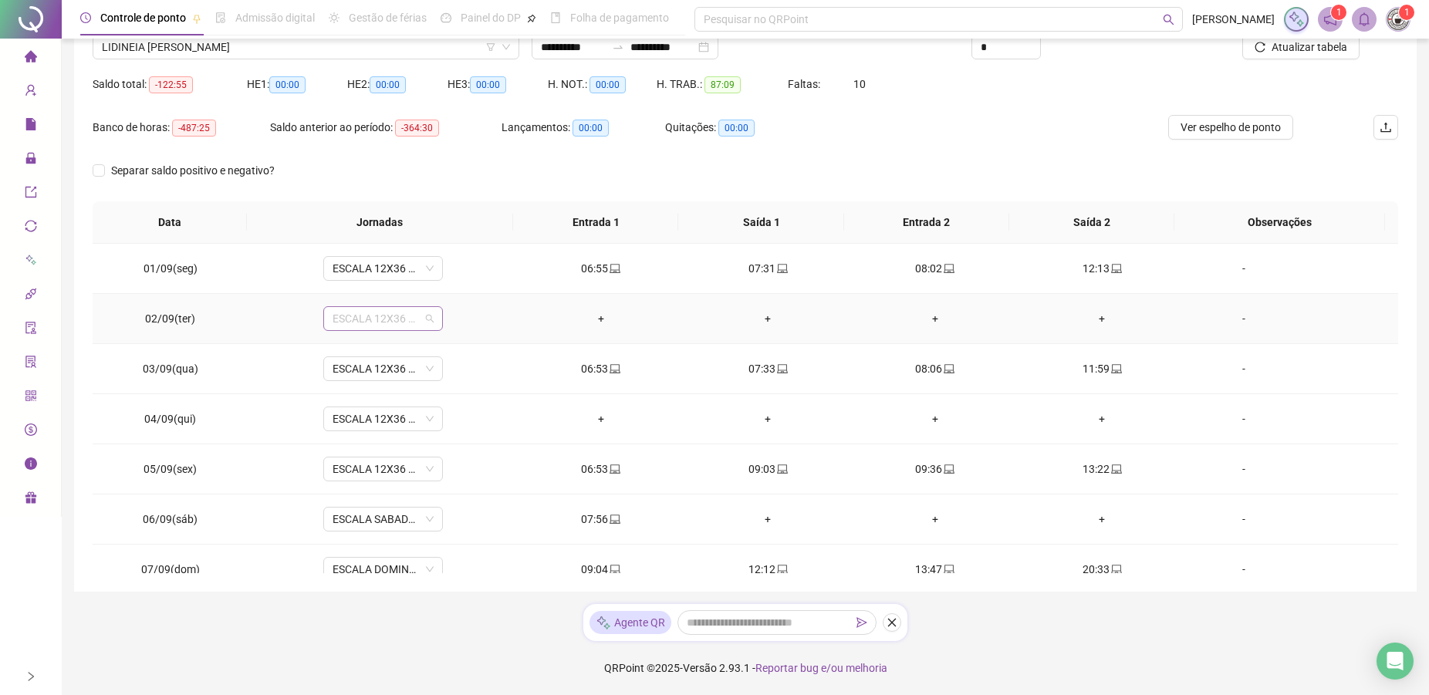
click at [369, 322] on span "ESCALA 12X36 COZINHA" at bounding box center [382, 318] width 101 height 23
type input "*"
click at [352, 430] on div "Folga" at bounding box center [393, 424] width 102 height 17
click at [386, 414] on span "ESCALA 12X36 COZINHA" at bounding box center [382, 418] width 101 height 23
type input "*"
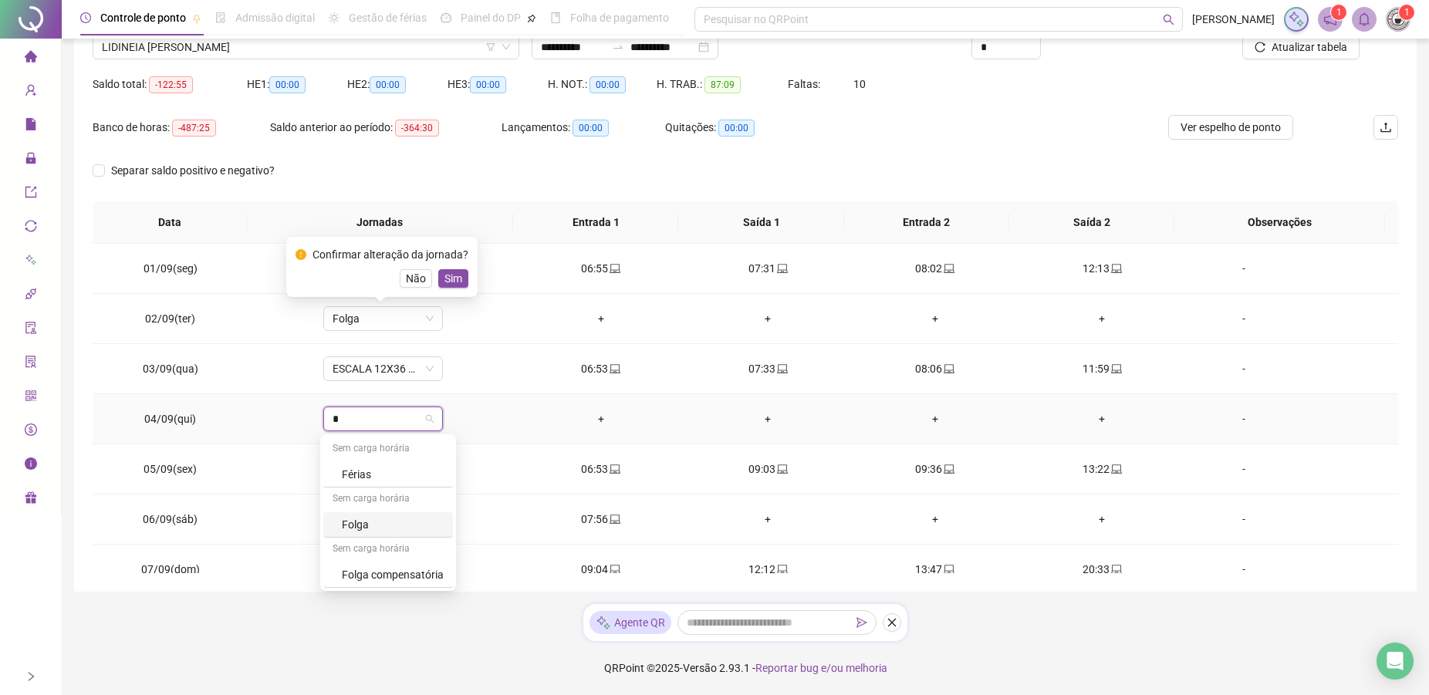
click at [367, 526] on div "Folga" at bounding box center [393, 524] width 102 height 17
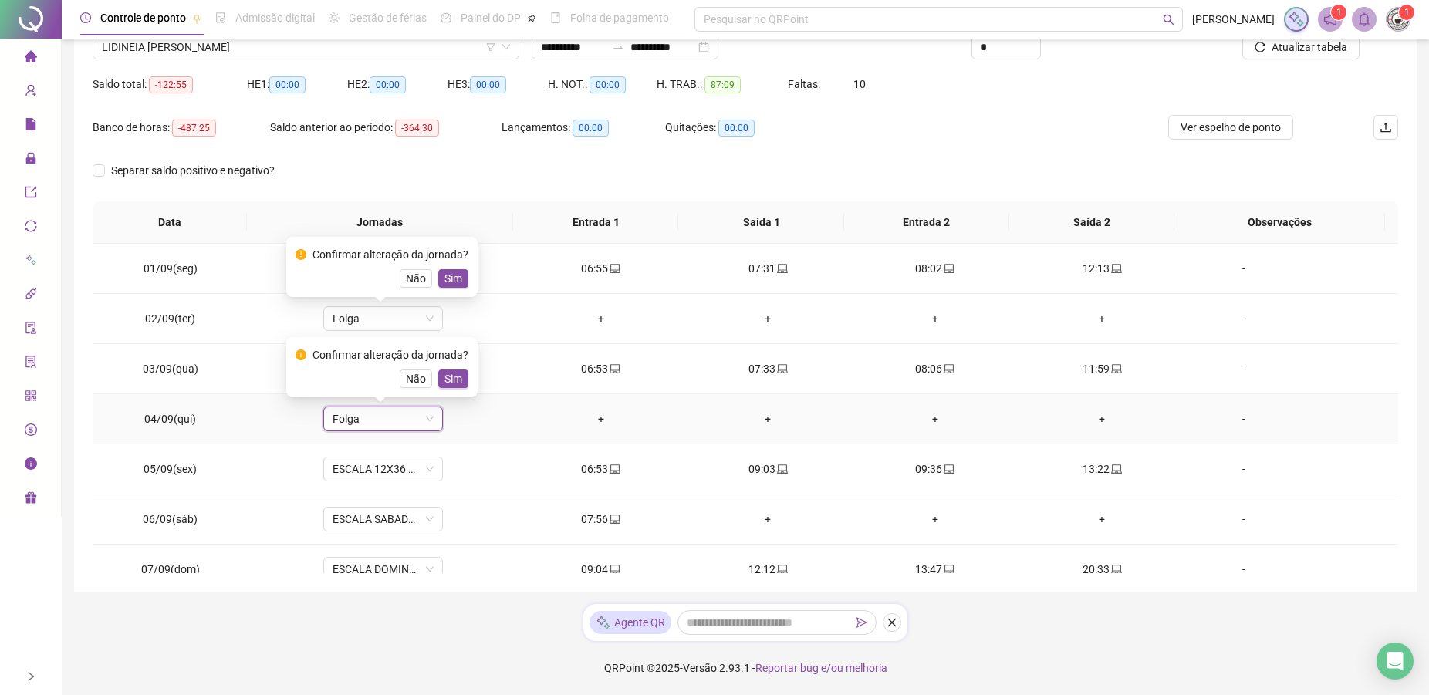
drag, startPoint x: 446, startPoint y: 377, endPoint x: 464, endPoint y: 288, distance: 90.6
click at [446, 376] on span "Sim" at bounding box center [453, 378] width 18 height 17
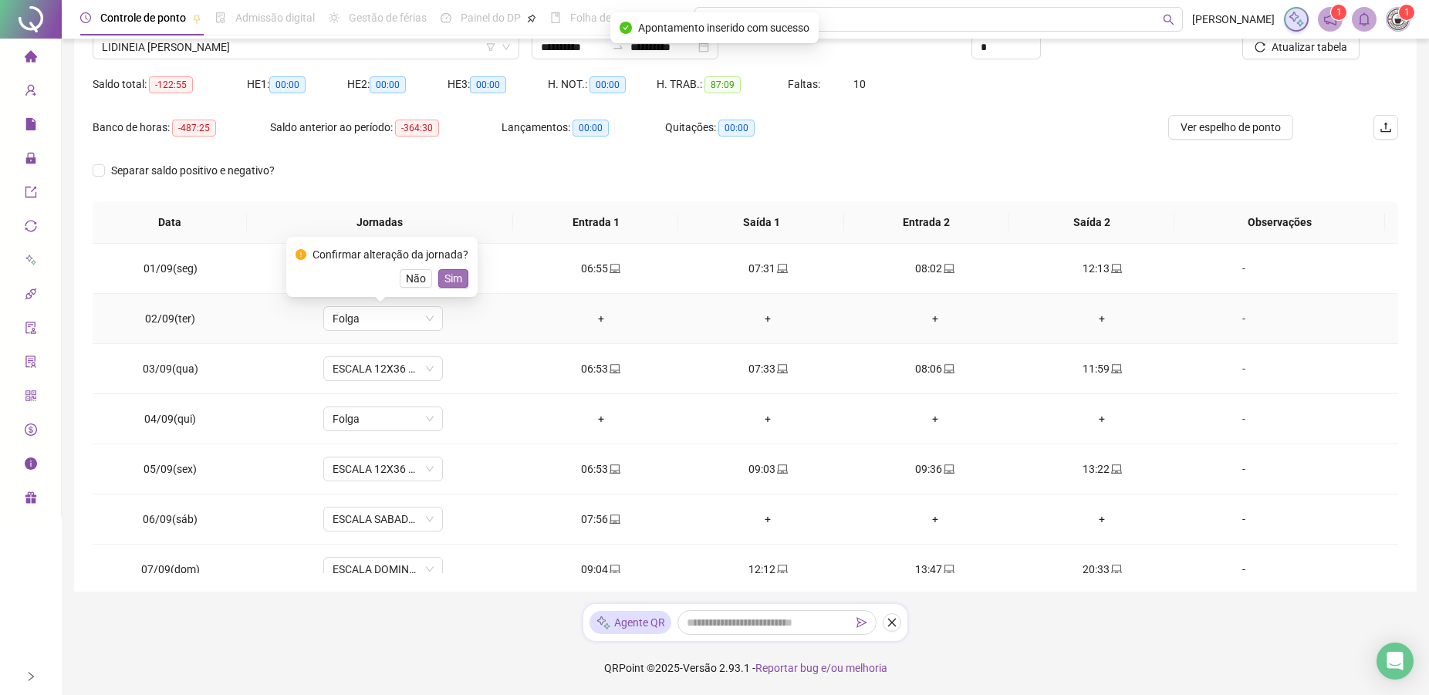
click at [464, 278] on button "Sim" at bounding box center [453, 278] width 30 height 19
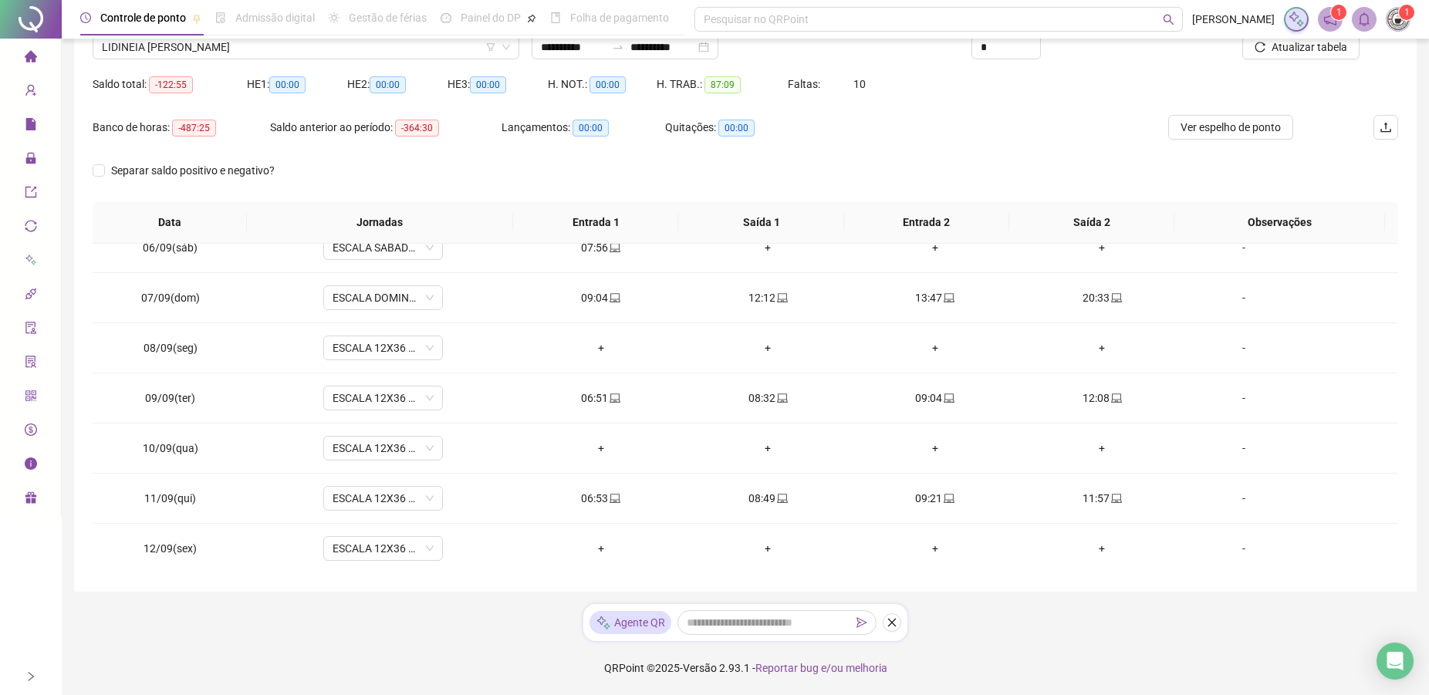
scroll to position [298, 0]
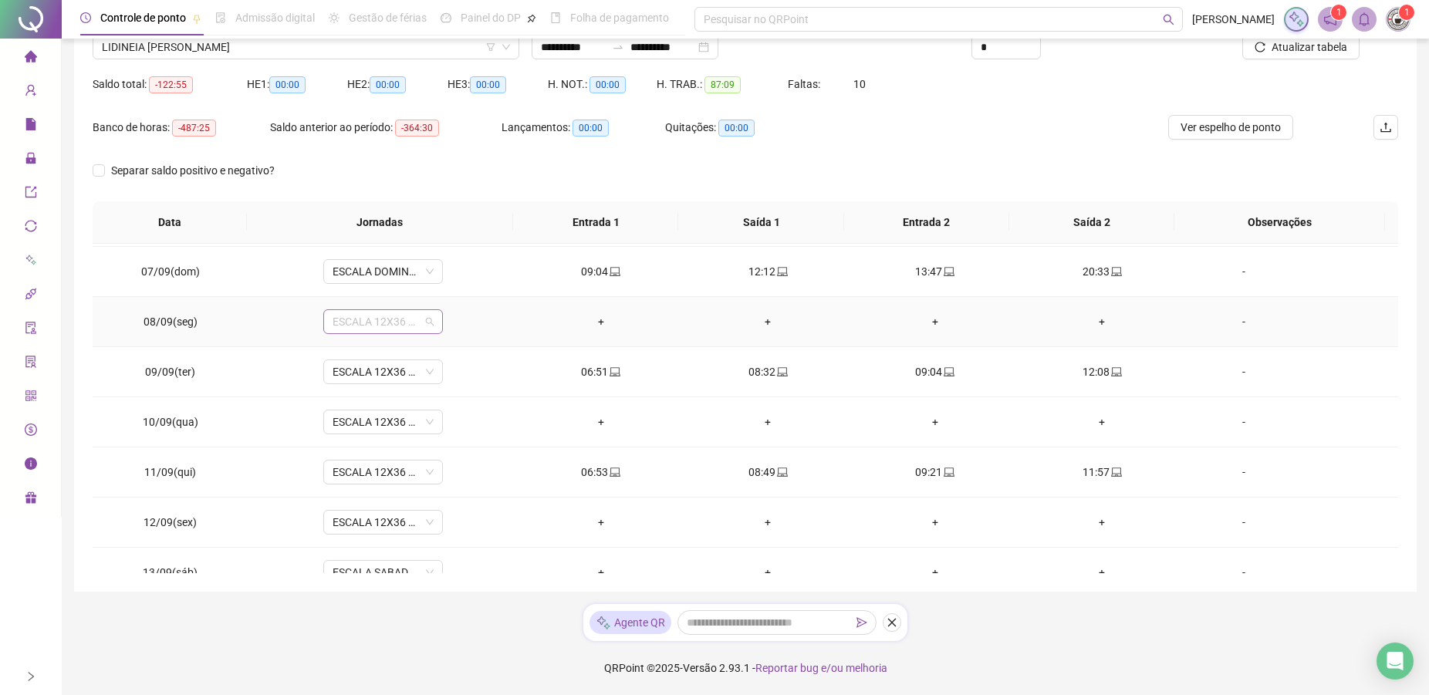
click at [365, 328] on span "ESCALA 12X36 COZINHA" at bounding box center [382, 321] width 101 height 23
type input "*"
click at [355, 423] on div "Folga" at bounding box center [393, 427] width 102 height 17
click at [365, 420] on span "ESCALA 12X36 COZINHA" at bounding box center [382, 421] width 101 height 23
type input "*"
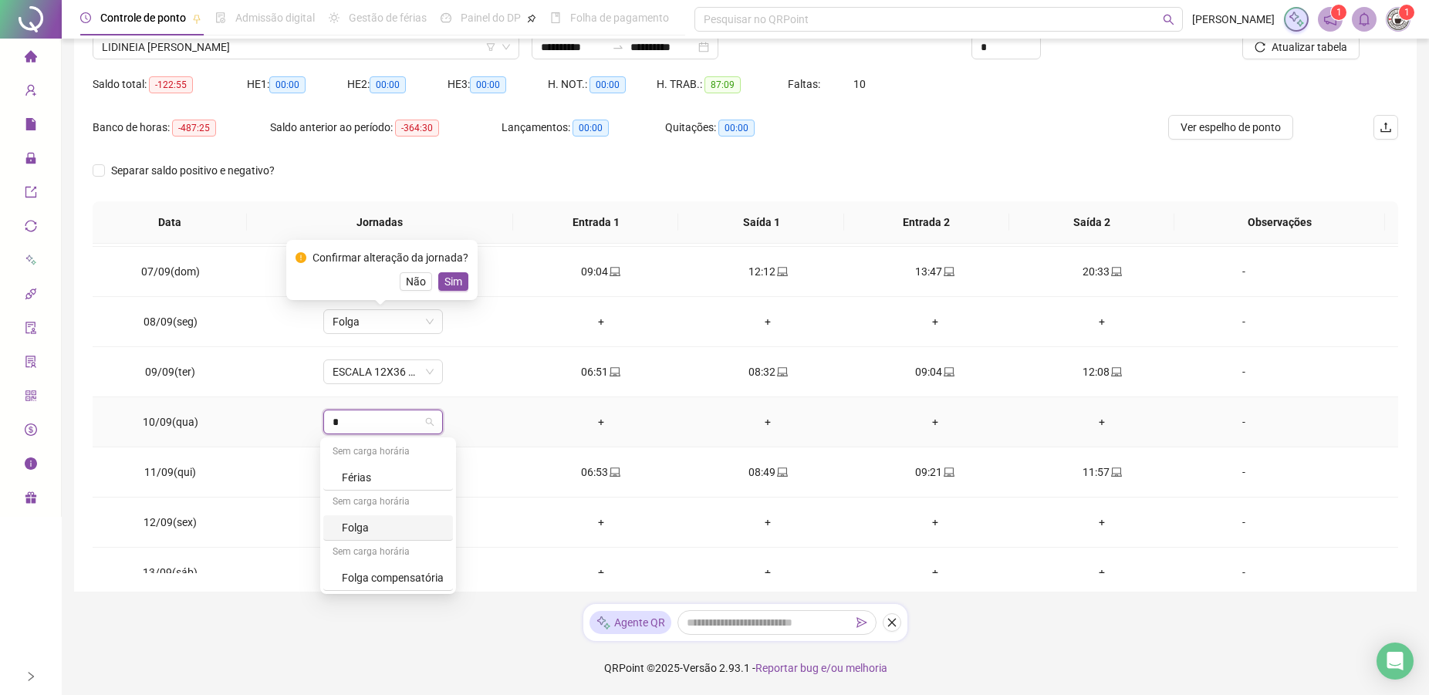
click at [357, 518] on div "Folga" at bounding box center [388, 527] width 130 height 25
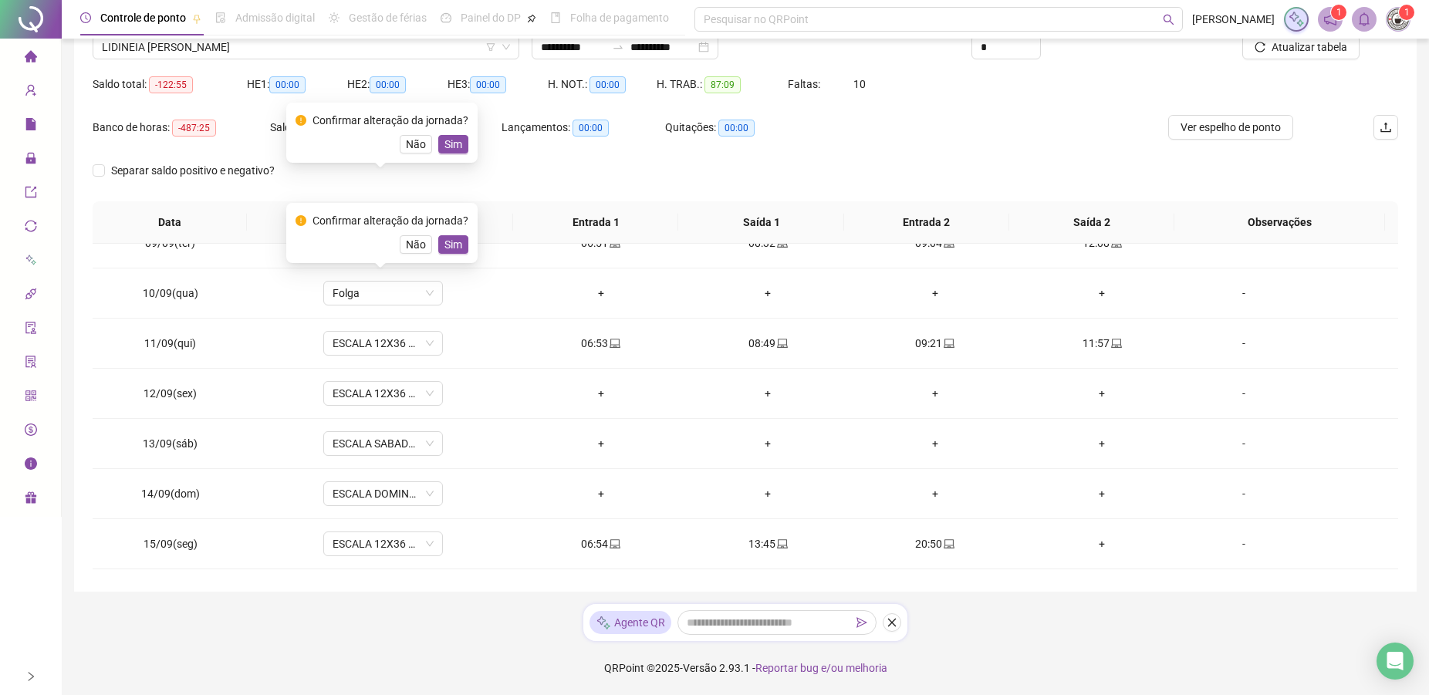
scroll to position [435, 0]
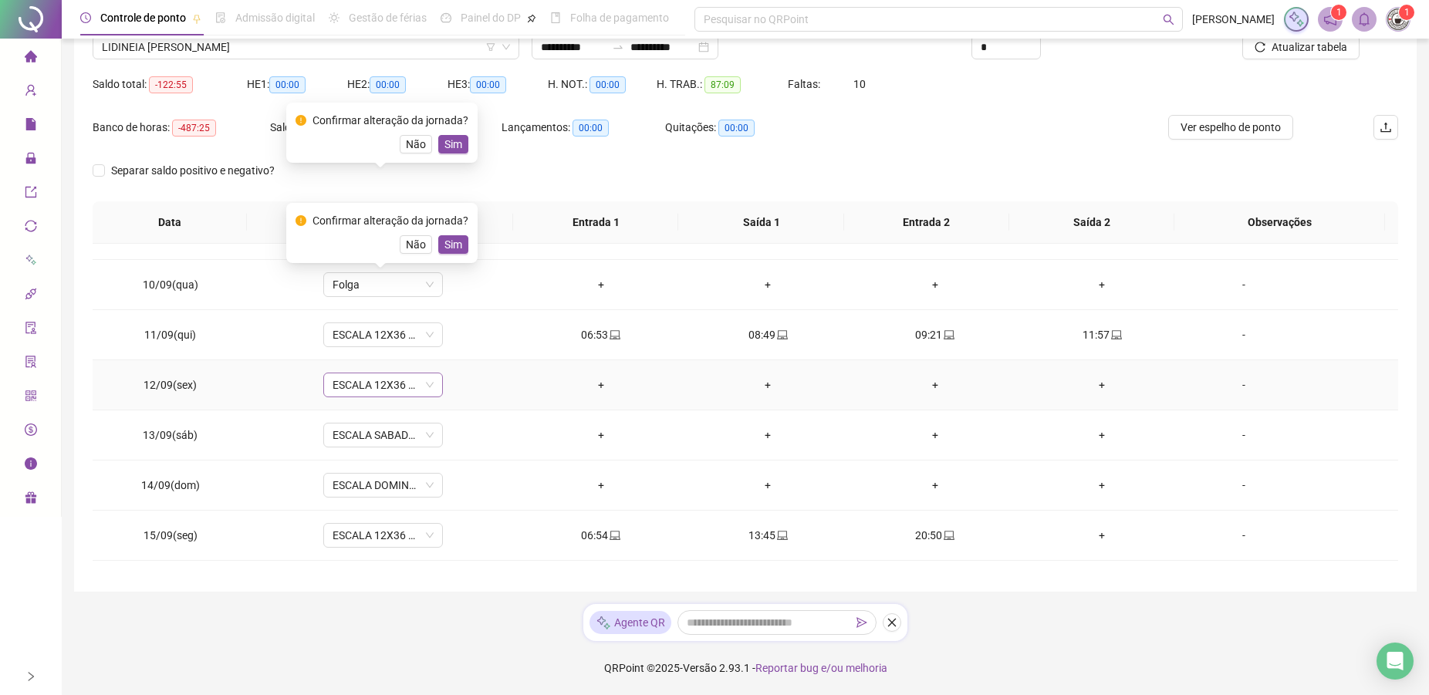
click at [380, 376] on span "ESCALA 12X36 COZINHA" at bounding box center [382, 384] width 101 height 23
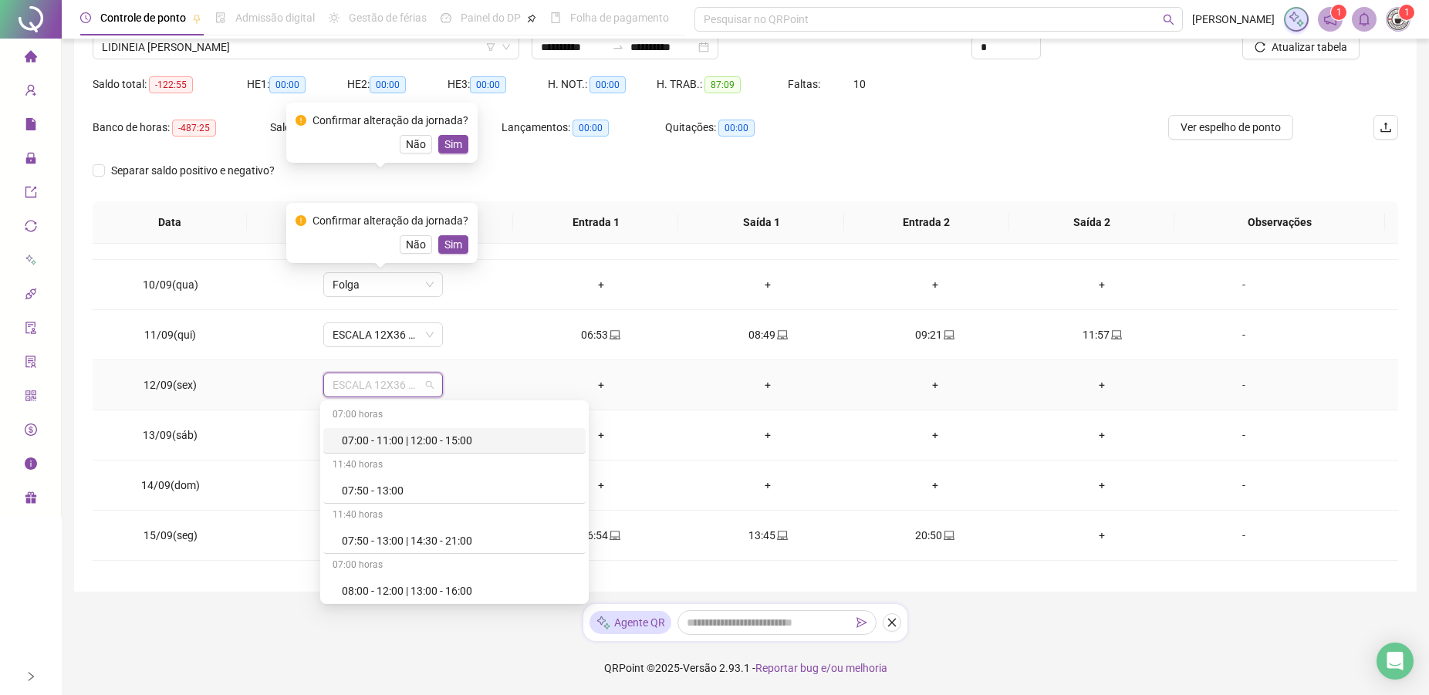
type input "*"
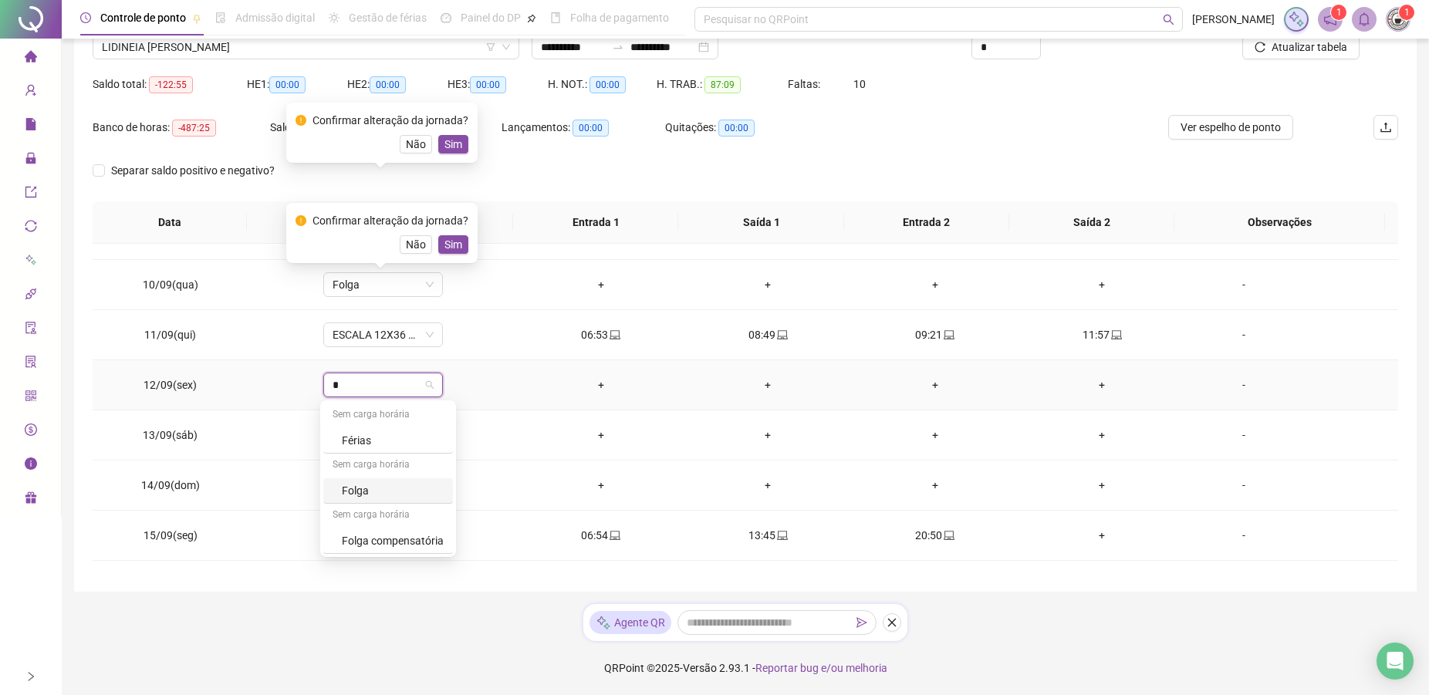
drag, startPoint x: 342, startPoint y: 487, endPoint x: 339, endPoint y: 473, distance: 14.2
click at [342, 484] on div "Folga" at bounding box center [393, 490] width 102 height 17
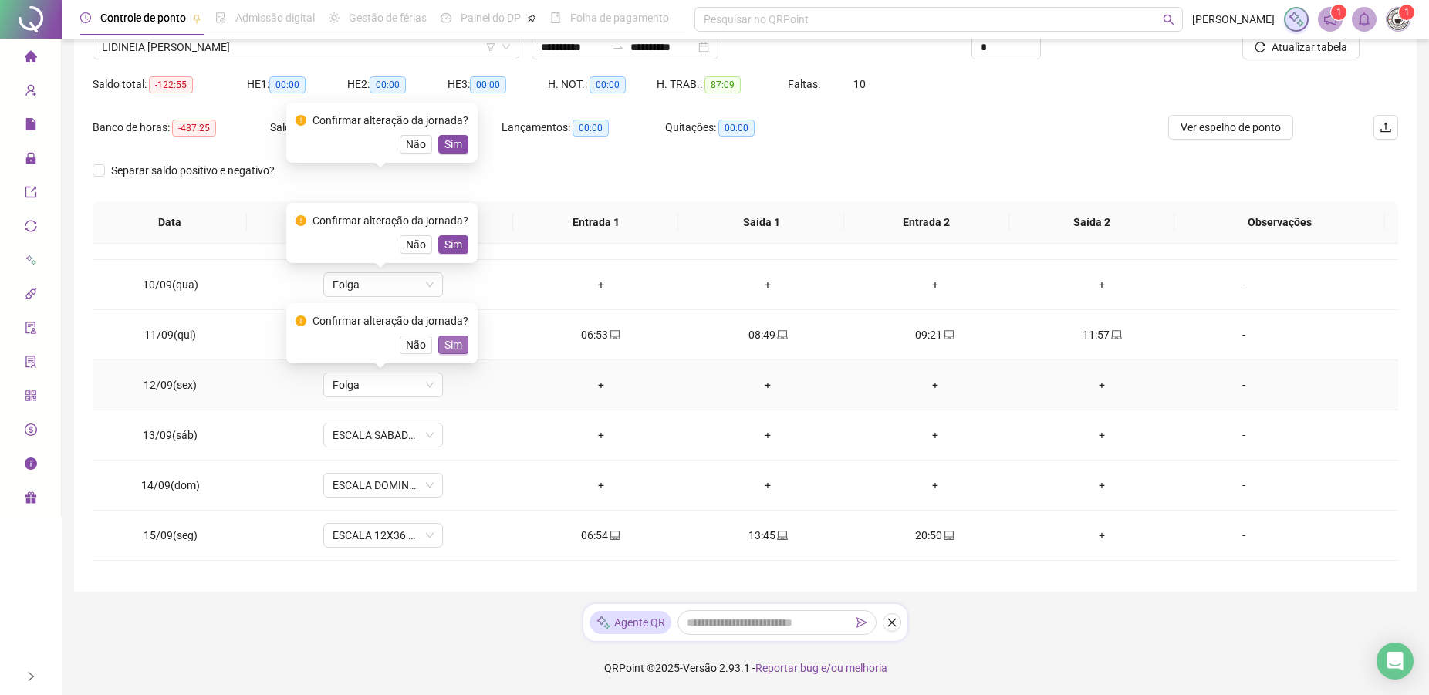
click at [463, 346] on button "Sim" at bounding box center [453, 345] width 30 height 19
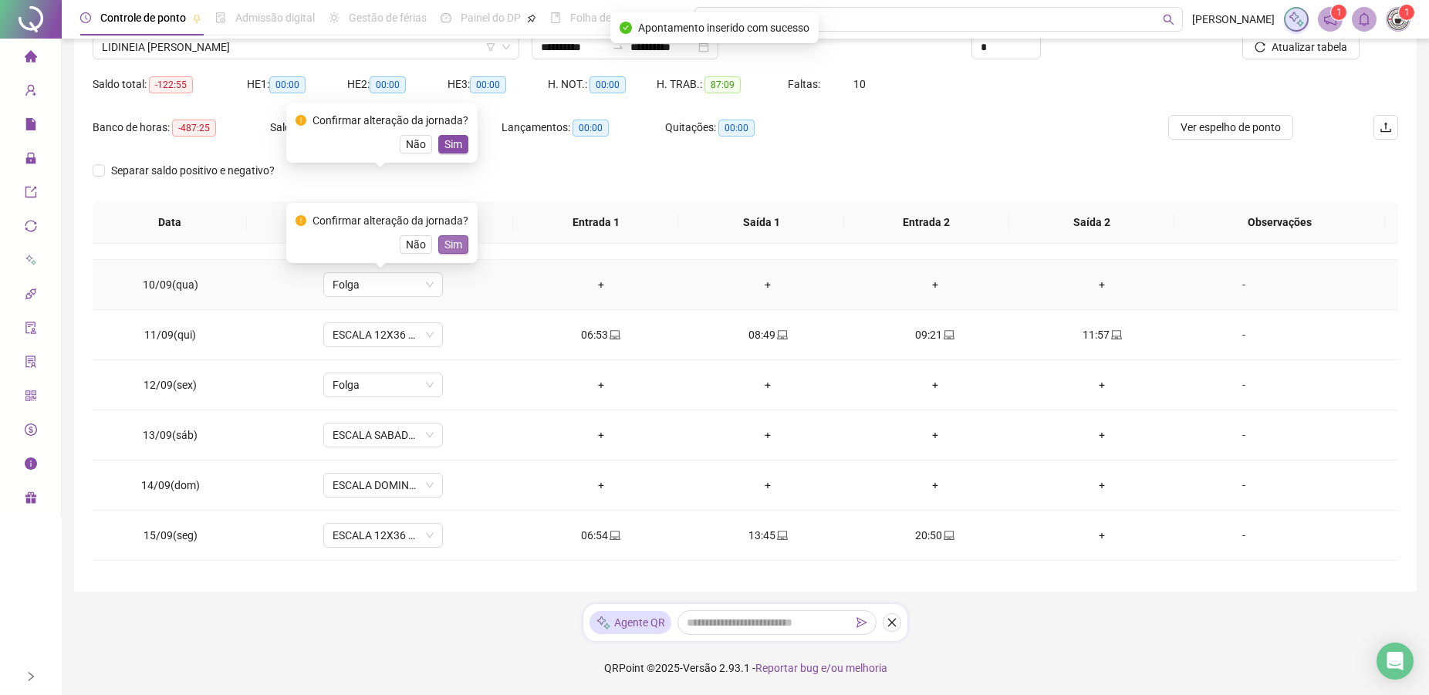
click at [446, 251] on span "Sim" at bounding box center [453, 244] width 18 height 17
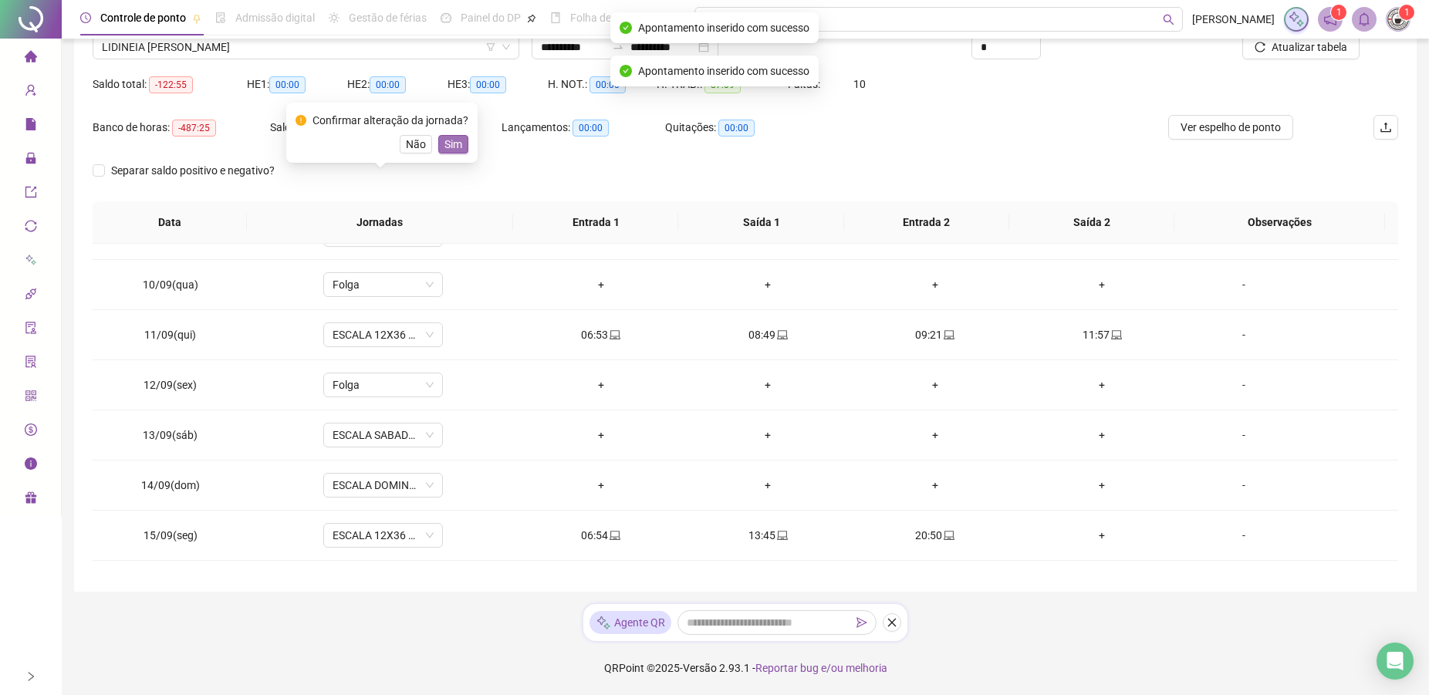
click at [454, 147] on span "Sim" at bounding box center [453, 144] width 18 height 17
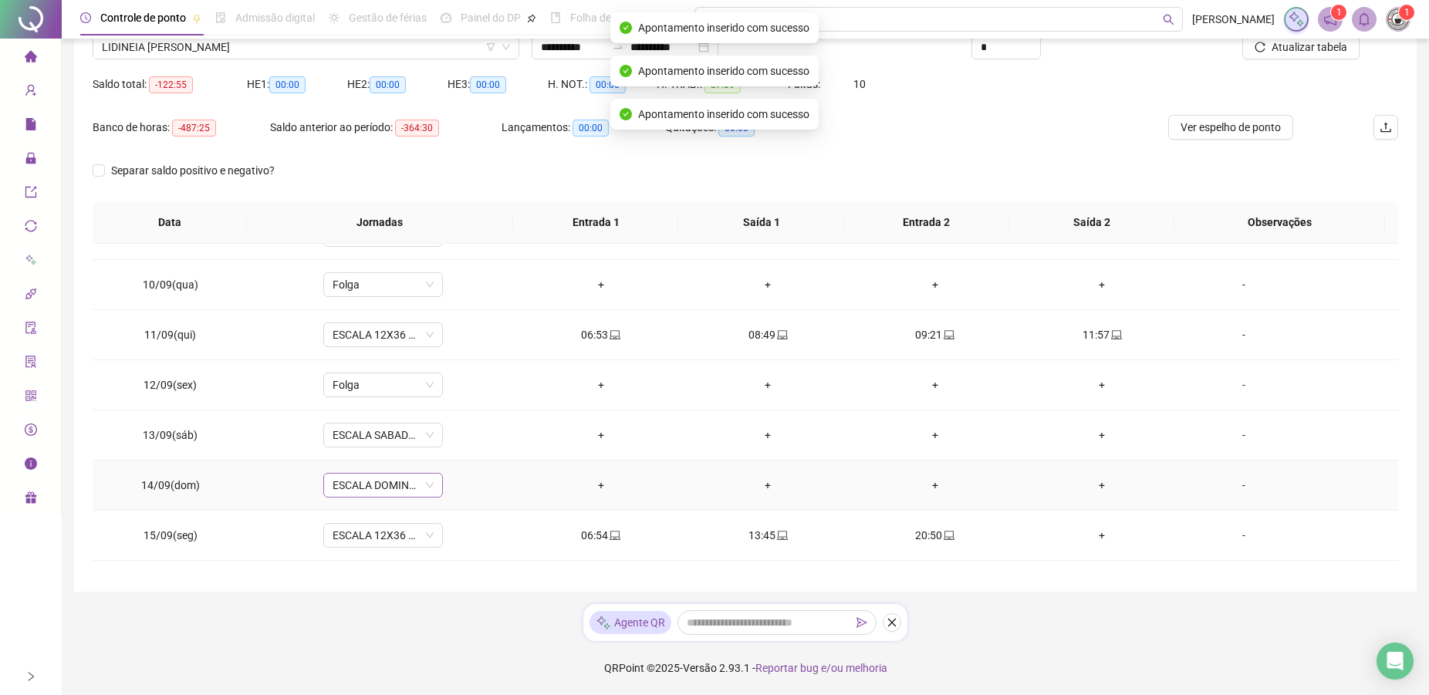
click at [425, 487] on span "ESCALA DOMINGO 12X36 NOVA" at bounding box center [382, 485] width 101 height 23
type input "*"
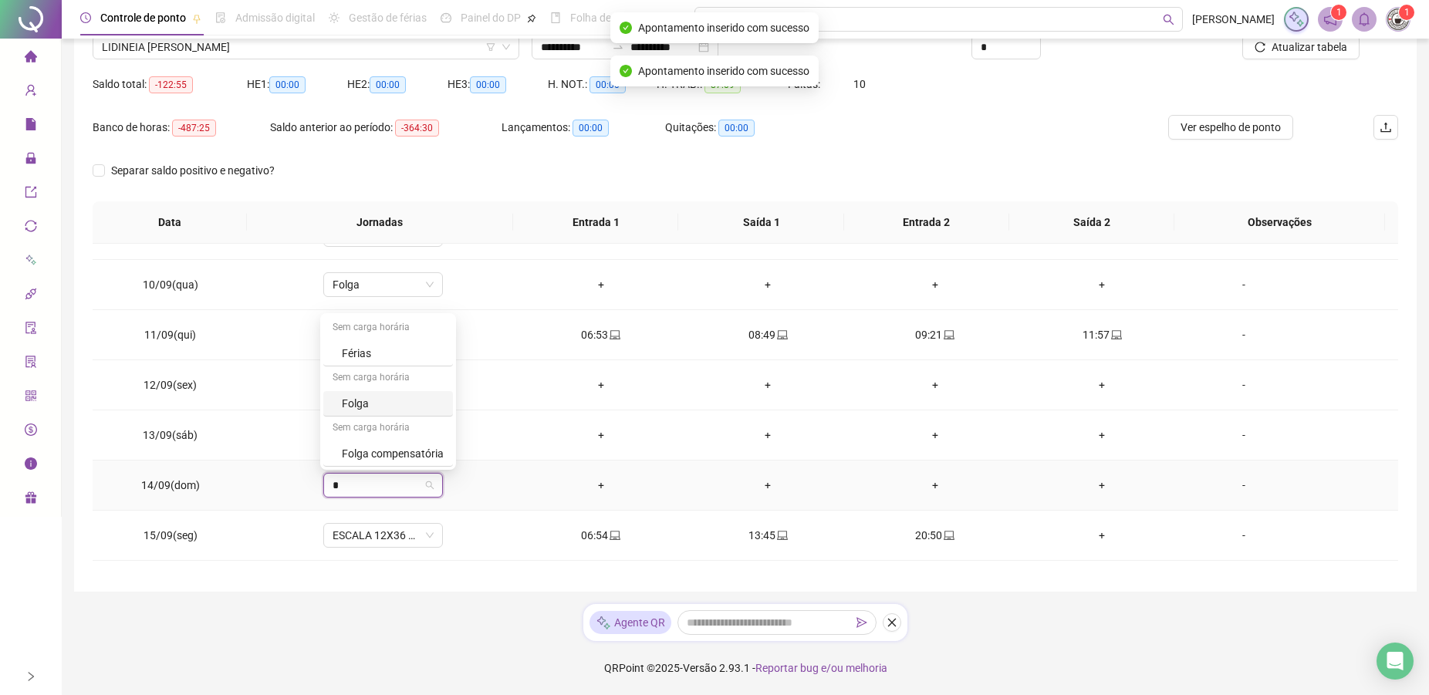
click at [381, 406] on div "Folga" at bounding box center [393, 403] width 102 height 17
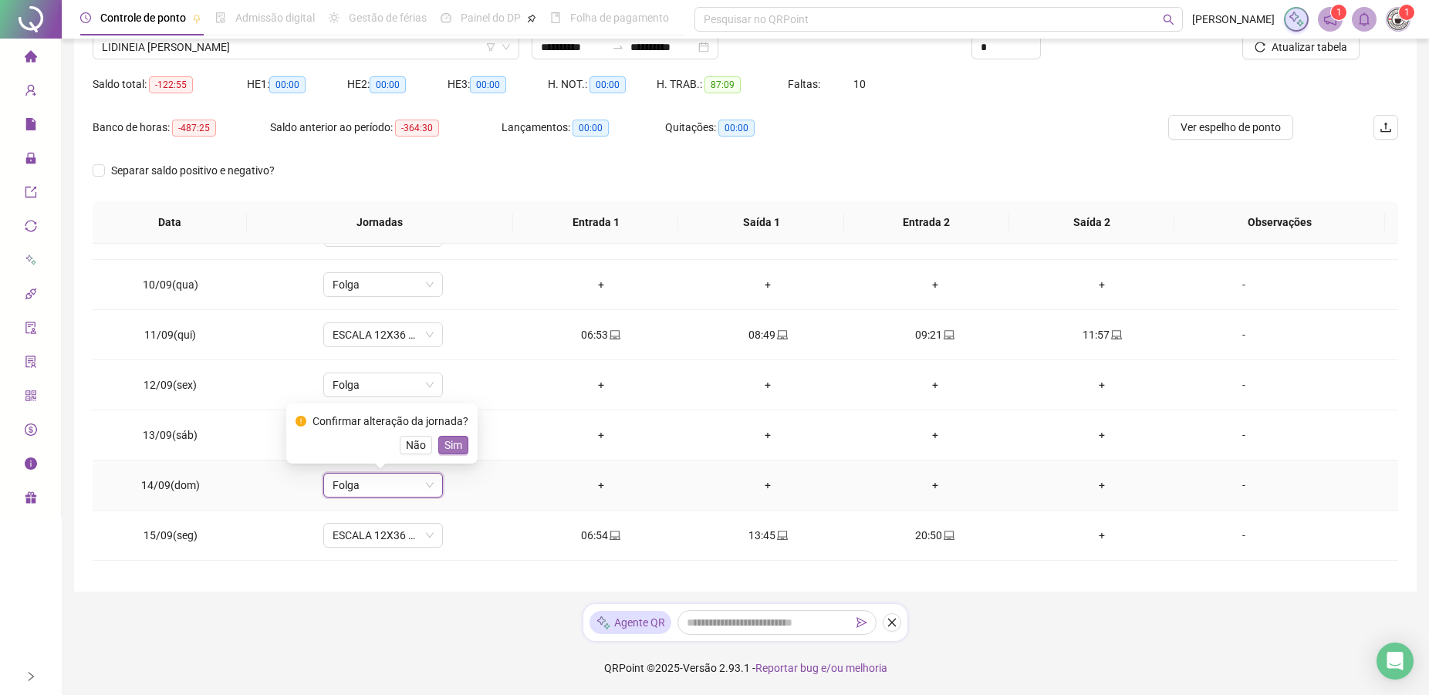
click at [456, 436] on button "Sim" at bounding box center [453, 445] width 30 height 19
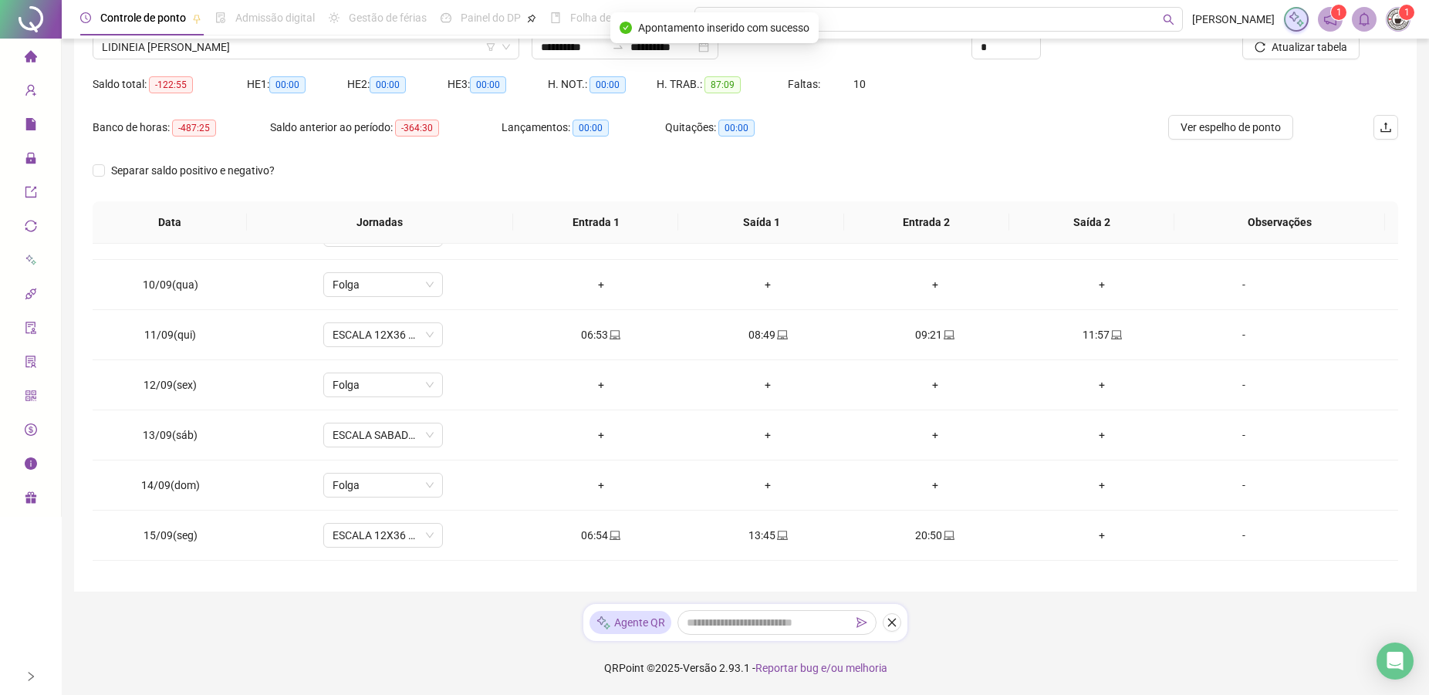
scroll to position [573, 0]
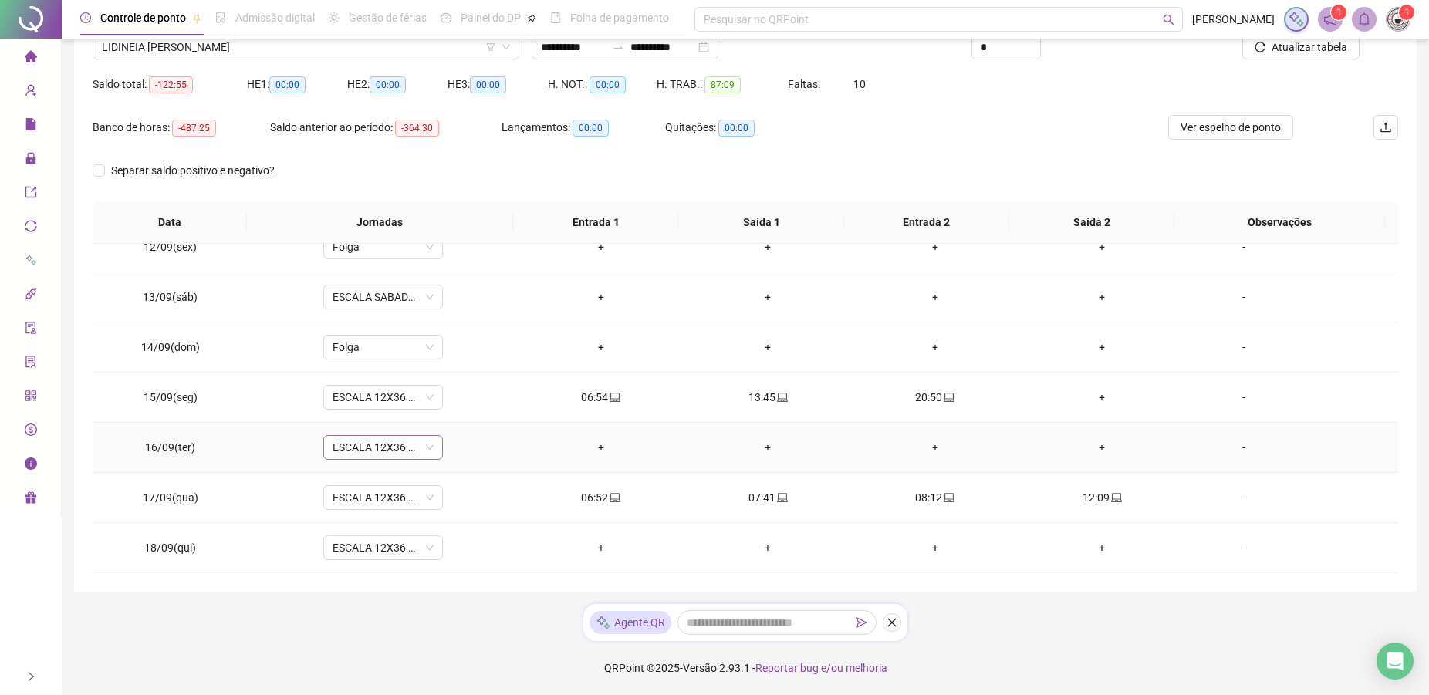
click at [366, 454] on span "ESCALA 12X36 COZINHA" at bounding box center [382, 447] width 101 height 23
type input "*"
click at [346, 536] on div "Sem carga horária" at bounding box center [388, 528] width 130 height 25
click at [344, 558] on div "Folga" at bounding box center [393, 553] width 102 height 17
click at [361, 553] on span "ESCALA 12X36 COZINHA" at bounding box center [382, 547] width 101 height 23
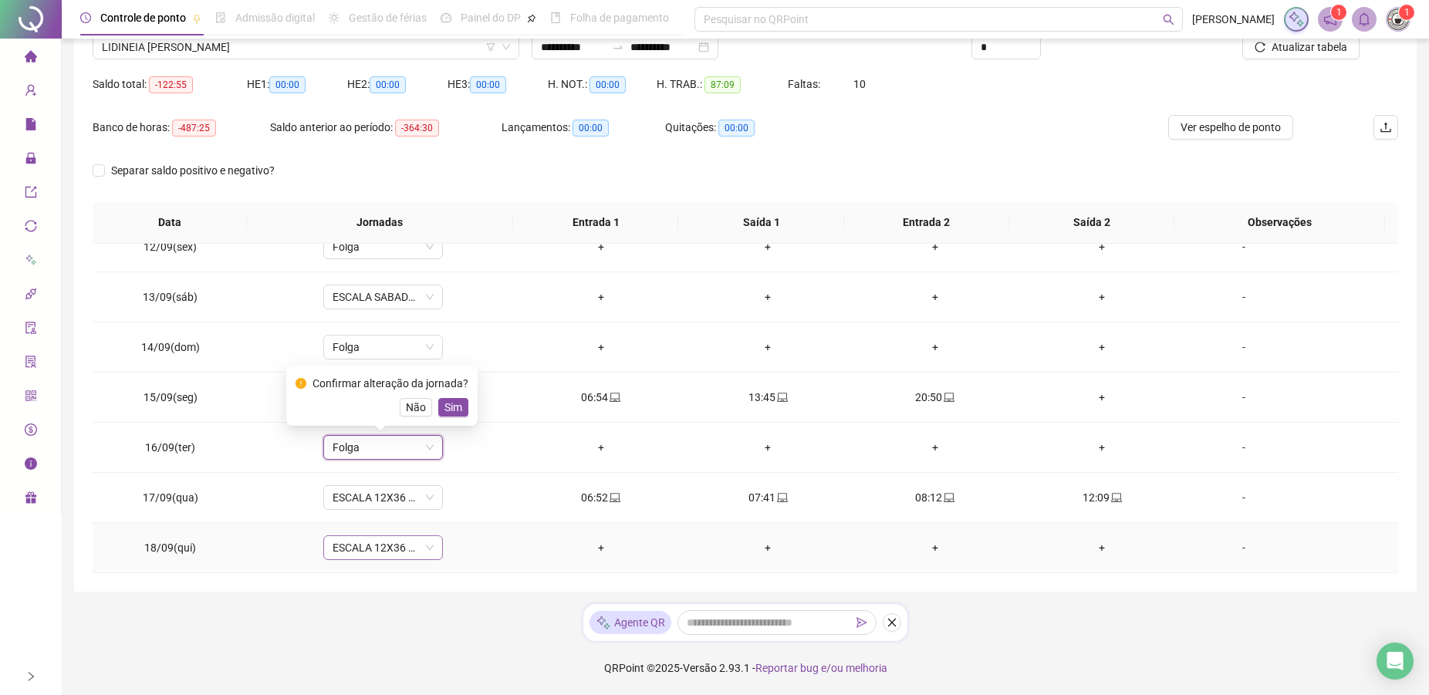
type input "*"
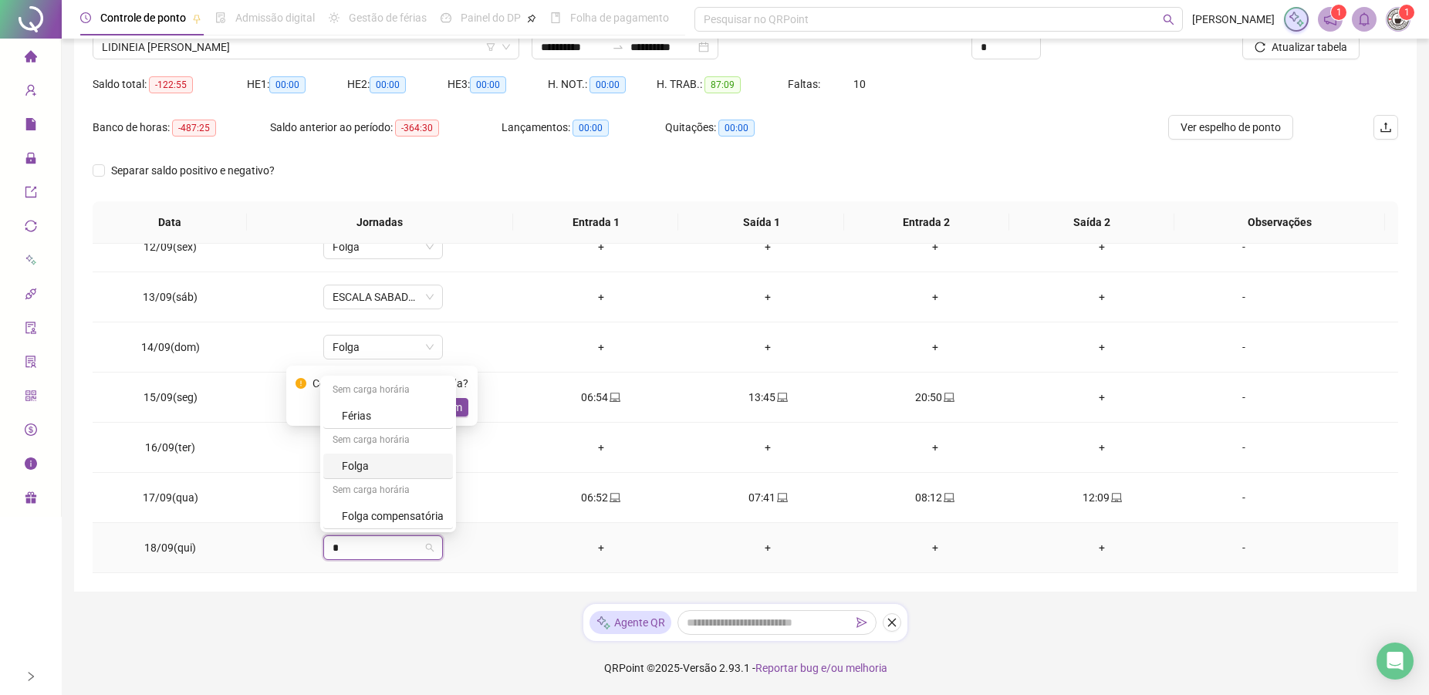
click at [369, 467] on div "Folga" at bounding box center [393, 465] width 102 height 17
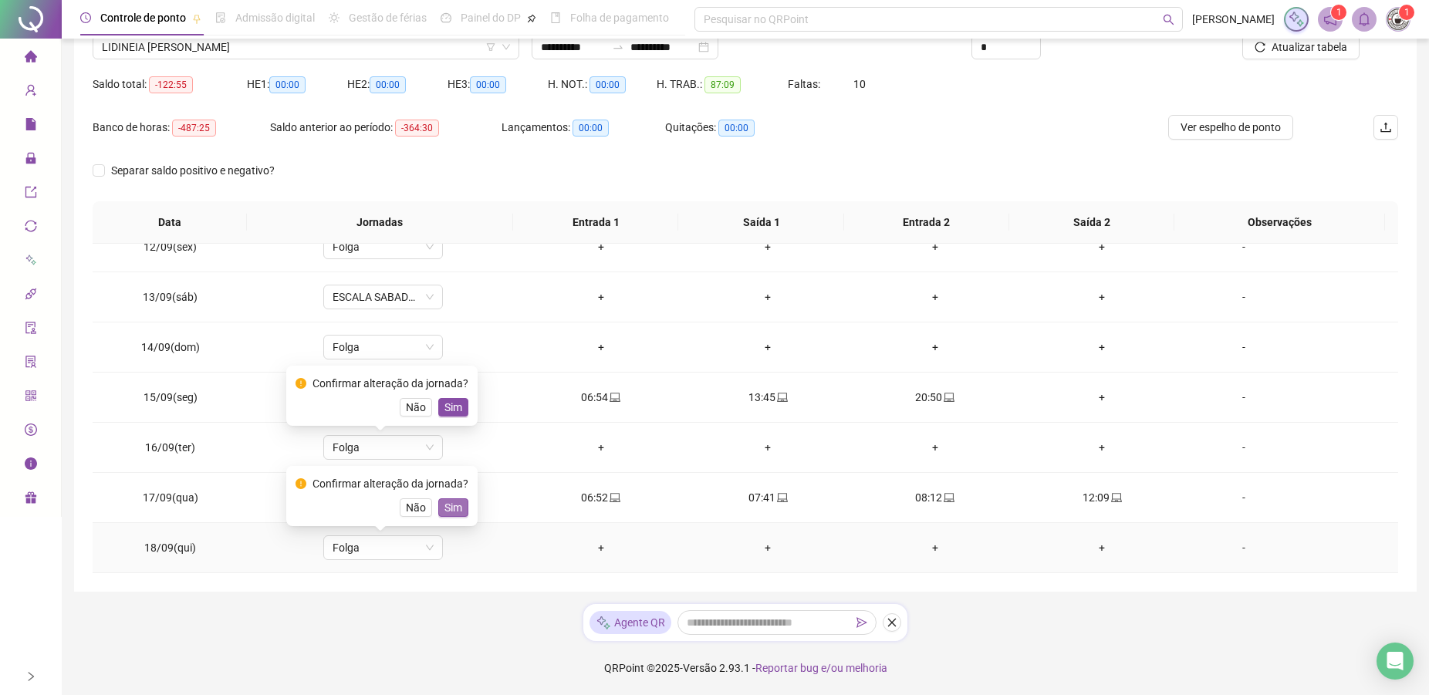
click at [454, 504] on span "Sim" at bounding box center [453, 507] width 18 height 17
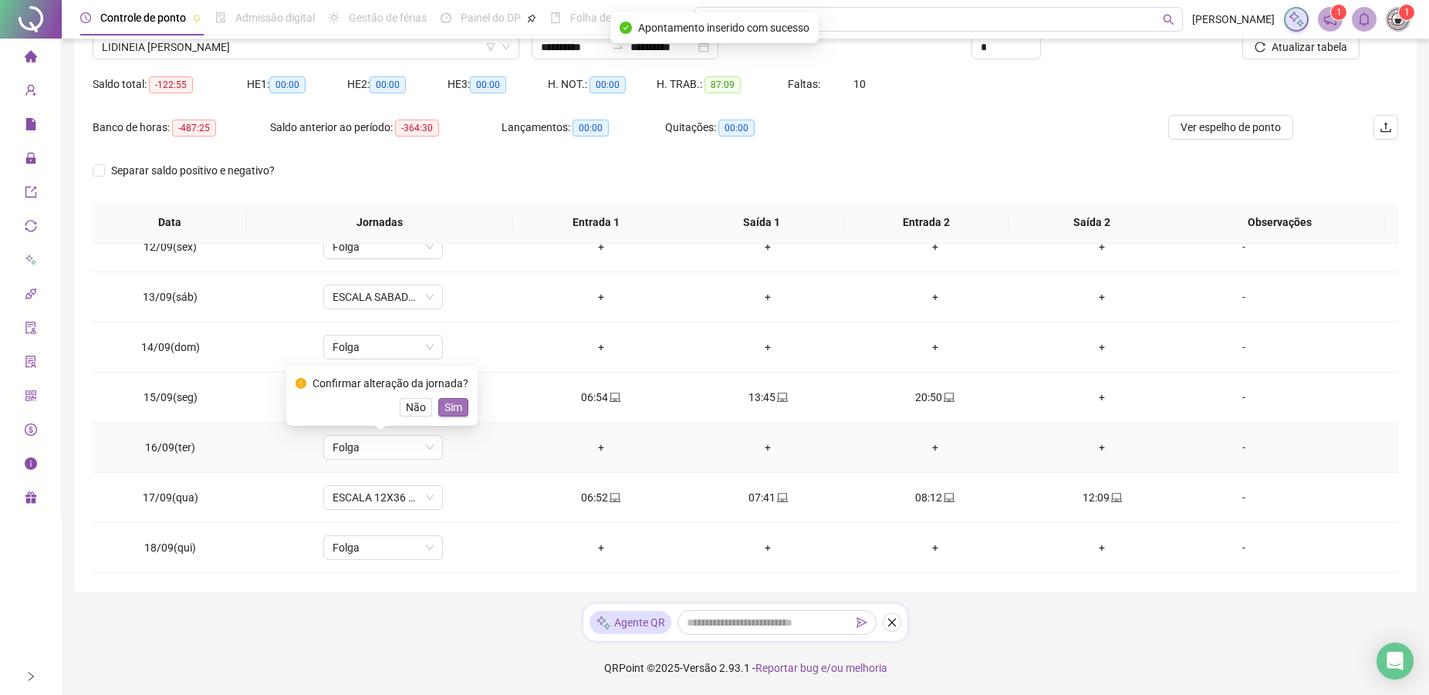
click at [451, 410] on span "Sim" at bounding box center [453, 407] width 18 height 17
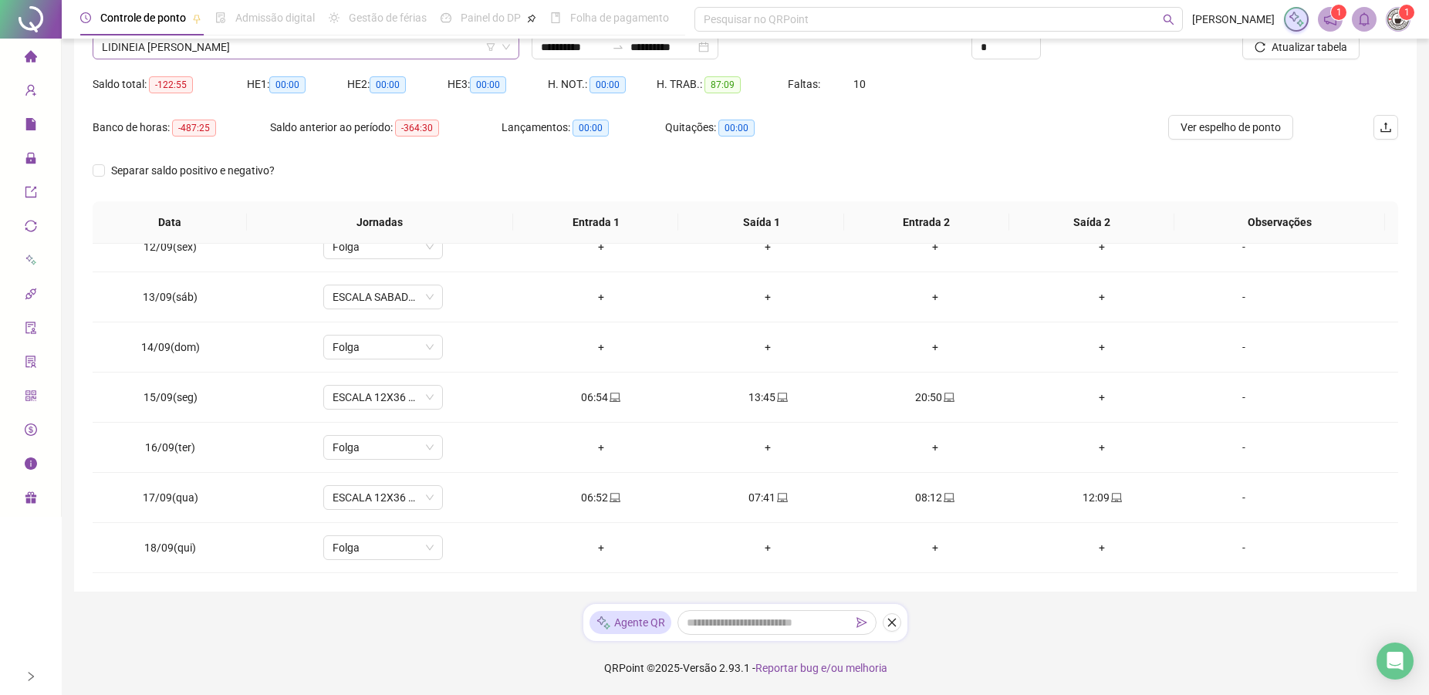
click at [292, 51] on span "LIDINEIA [PERSON_NAME]" at bounding box center [306, 46] width 408 height 23
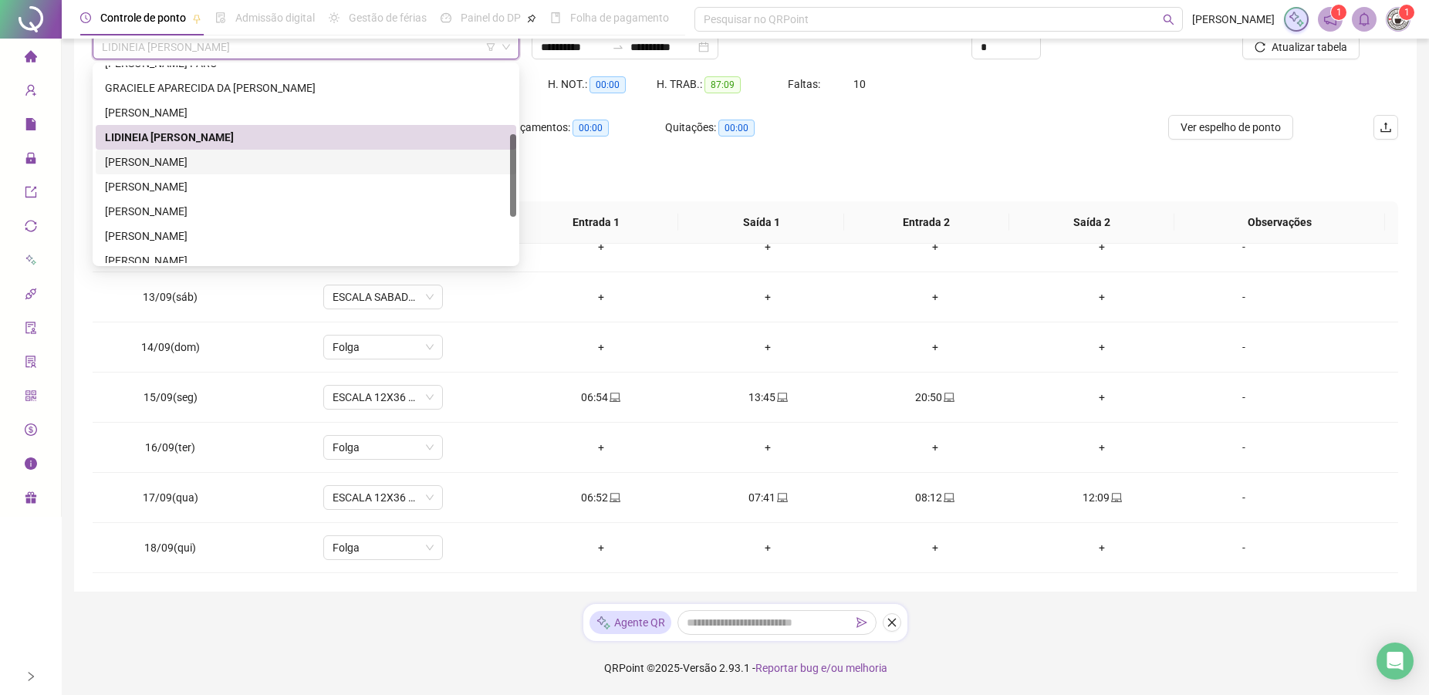
click at [214, 165] on div "[PERSON_NAME]" at bounding box center [306, 161] width 402 height 17
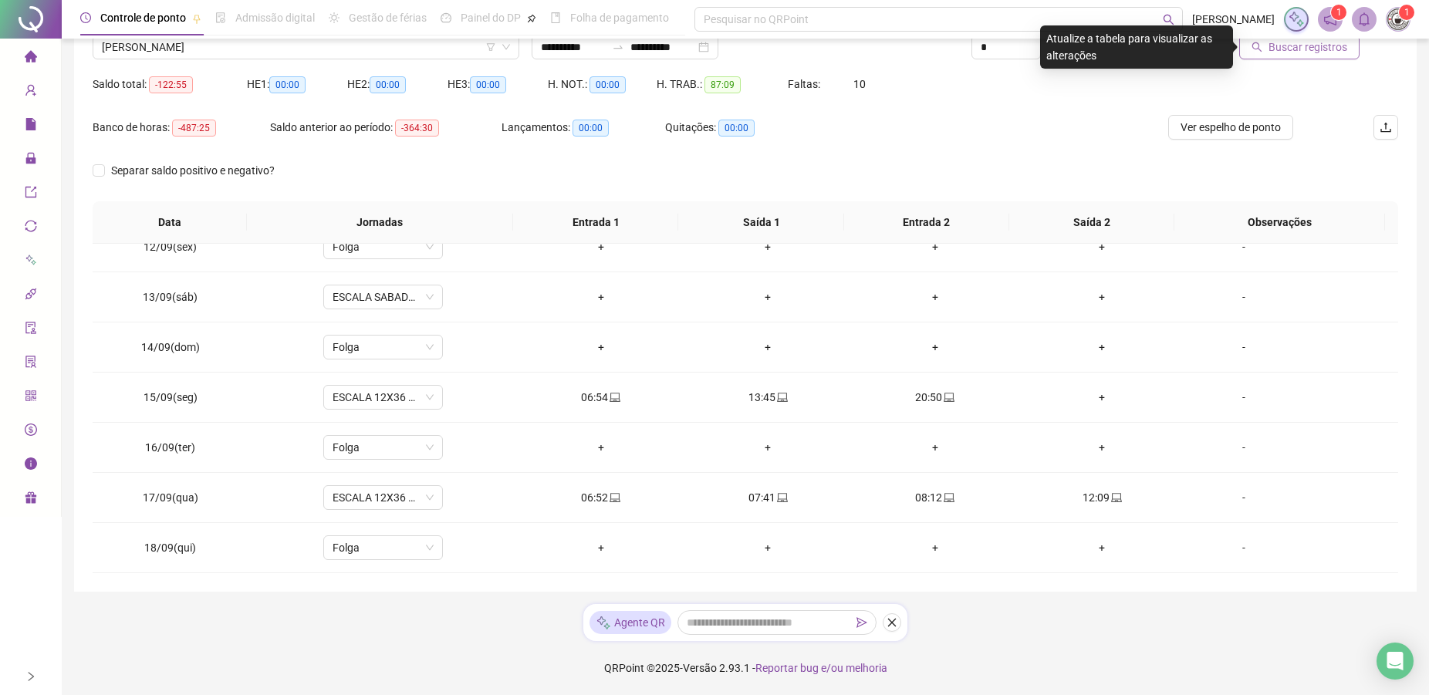
click at [1288, 46] on span "Buscar registros" at bounding box center [1307, 47] width 79 height 17
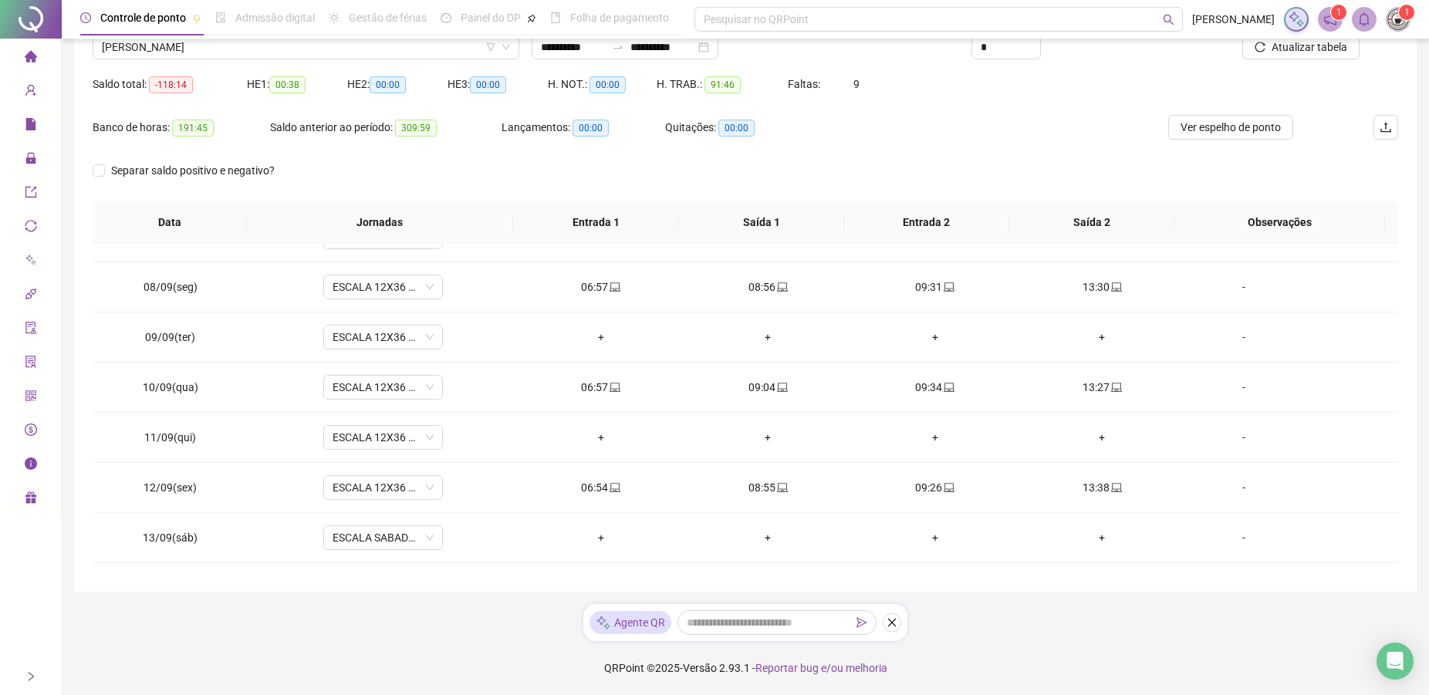
scroll to position [0, 0]
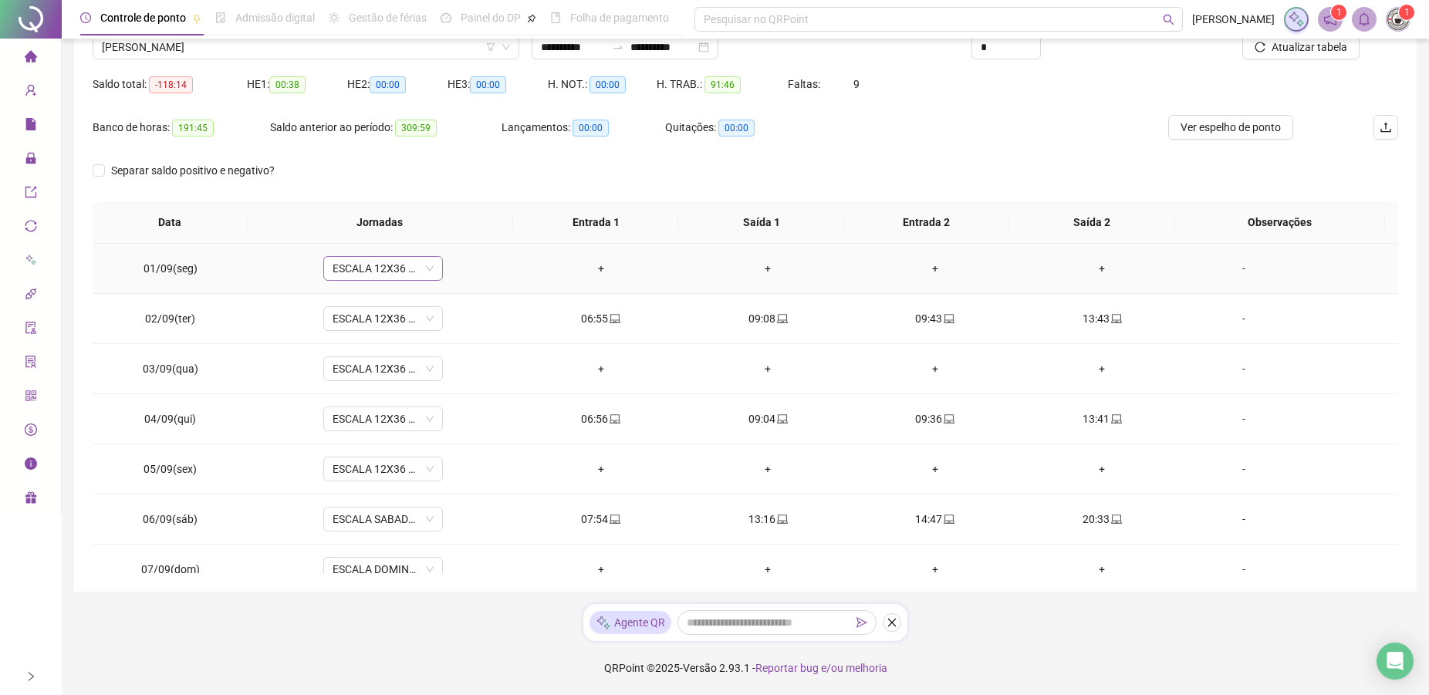
click at [381, 264] on span "ESCALA 12X36 COZINHA" at bounding box center [382, 268] width 101 height 23
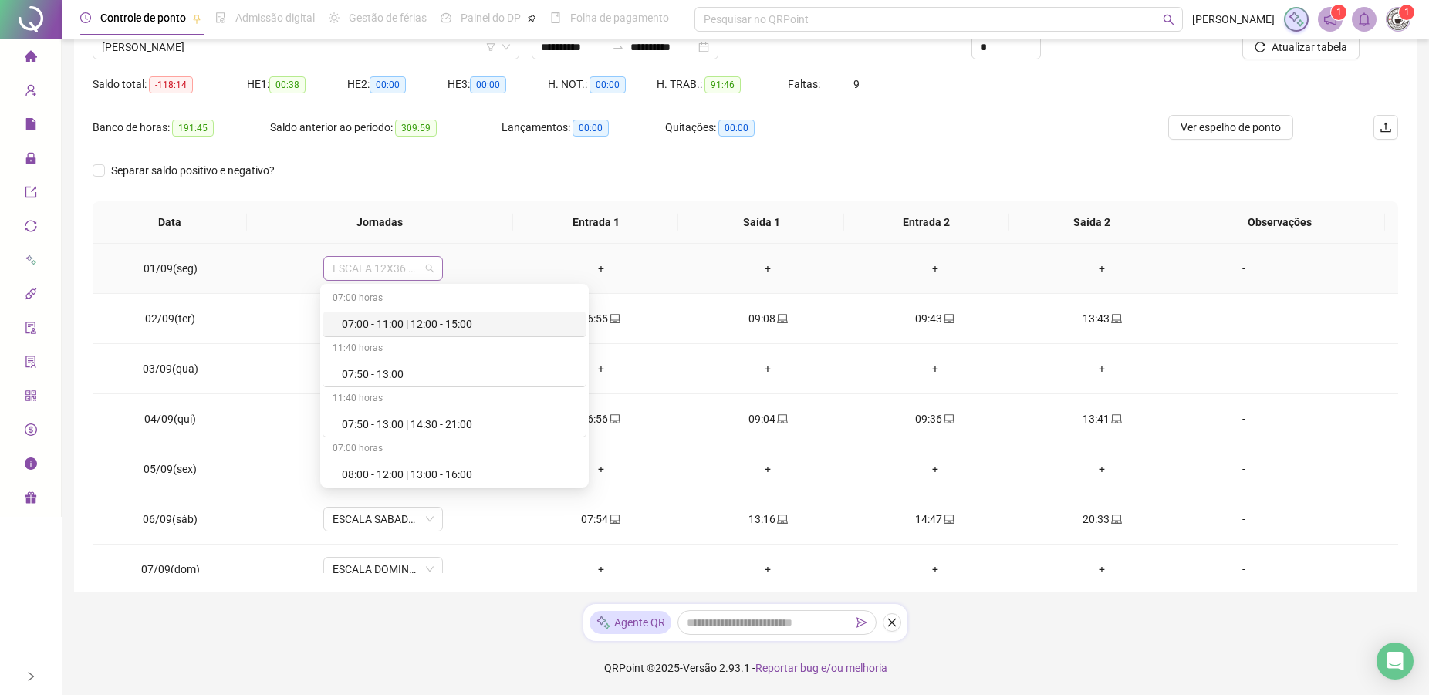
type input "*"
drag, startPoint x: 355, startPoint y: 379, endPoint x: 375, endPoint y: 395, distance: 25.3
click at [356, 379] on div "Folga" at bounding box center [393, 374] width 102 height 17
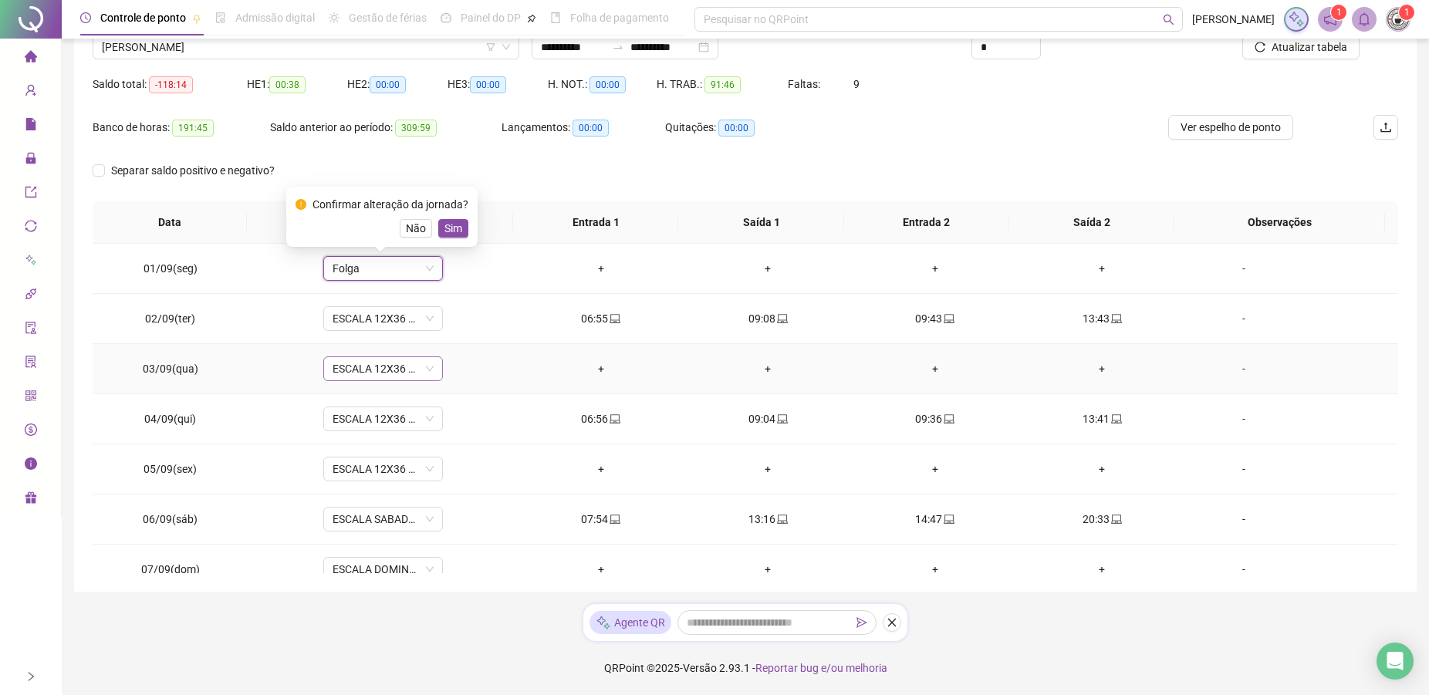
click at [366, 374] on span "ESCALA 12X36 COZINHA" at bounding box center [382, 368] width 101 height 23
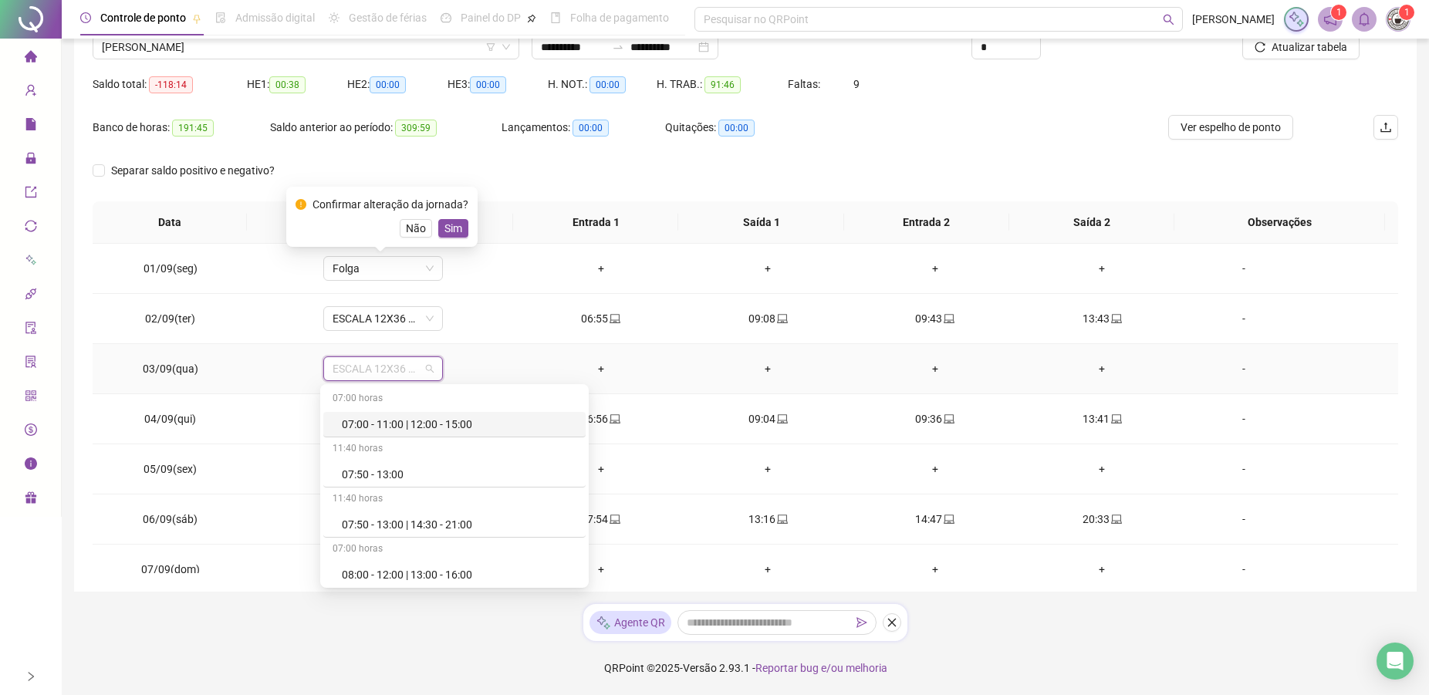
type input "*"
drag, startPoint x: 360, startPoint y: 472, endPoint x: 372, endPoint y: 491, distance: 21.8
click at [361, 472] on div "Folga" at bounding box center [393, 474] width 102 height 17
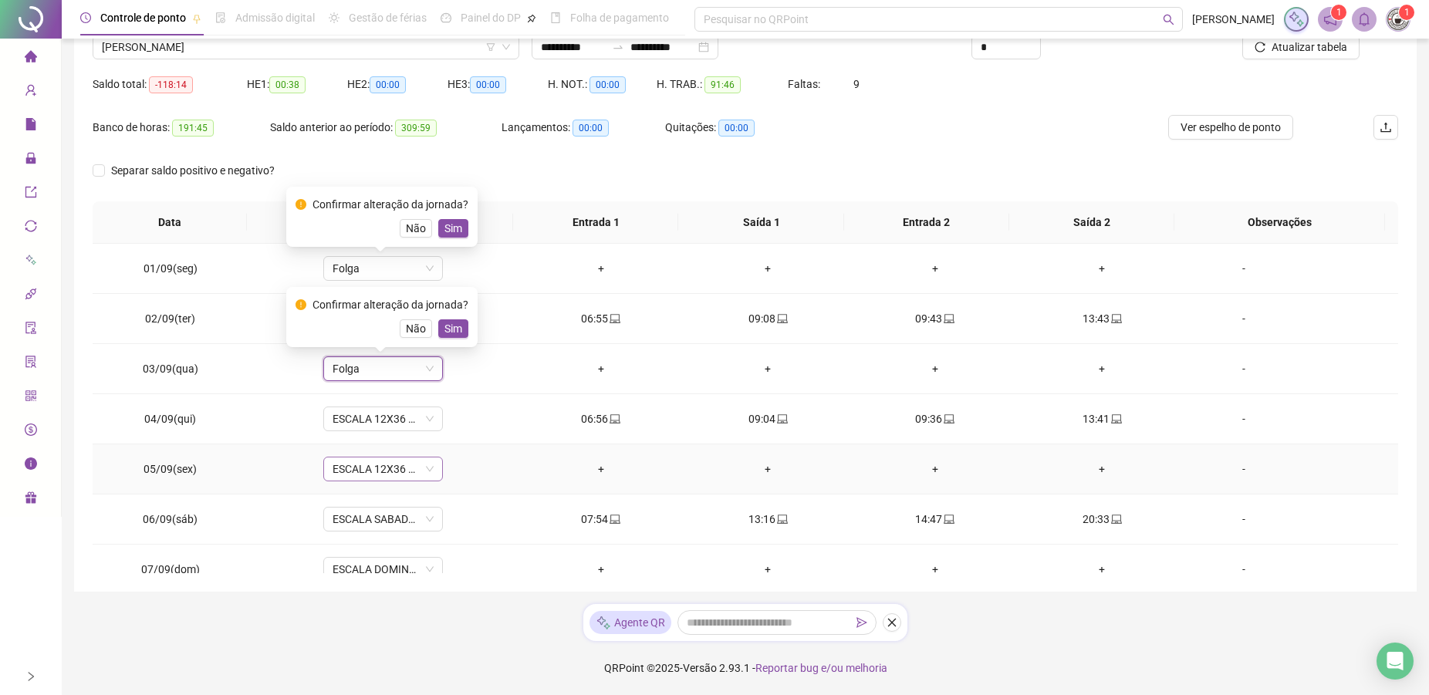
click at [377, 475] on span "ESCALA 12X36 COZINHA" at bounding box center [382, 468] width 101 height 23
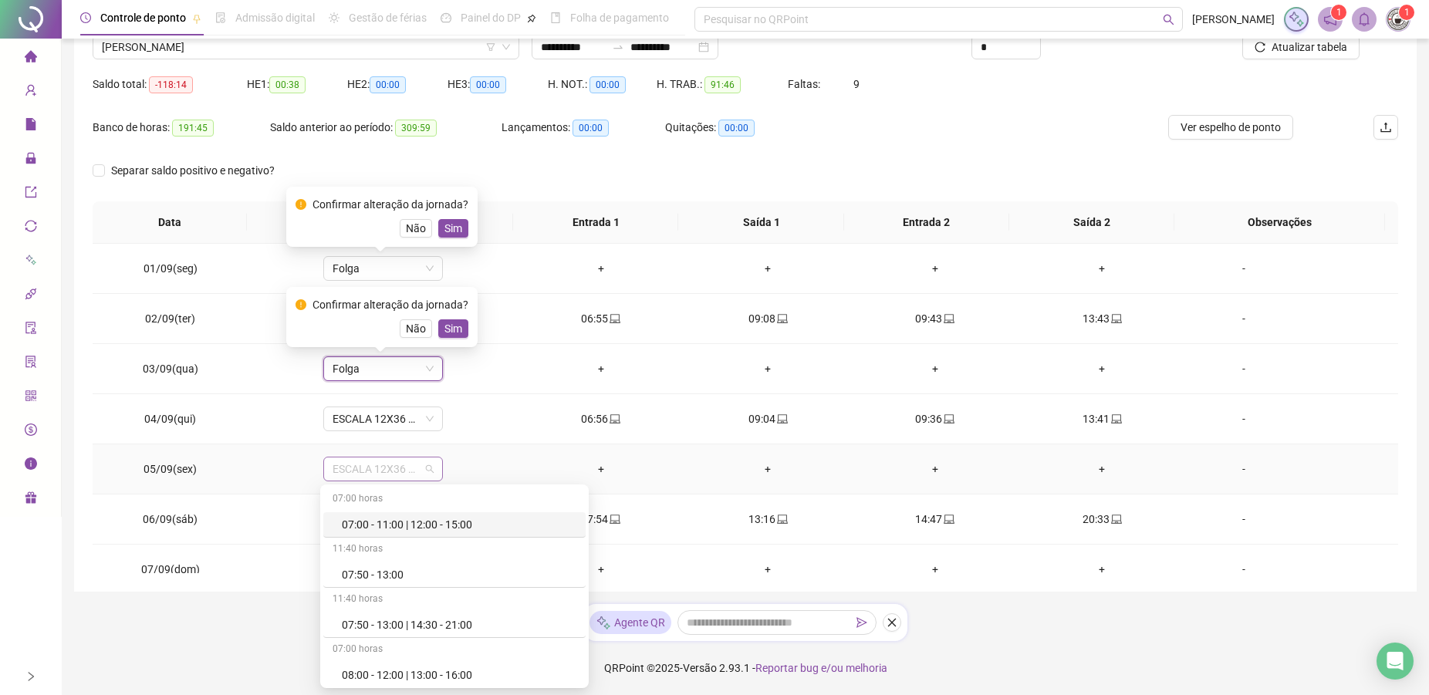
type input "*"
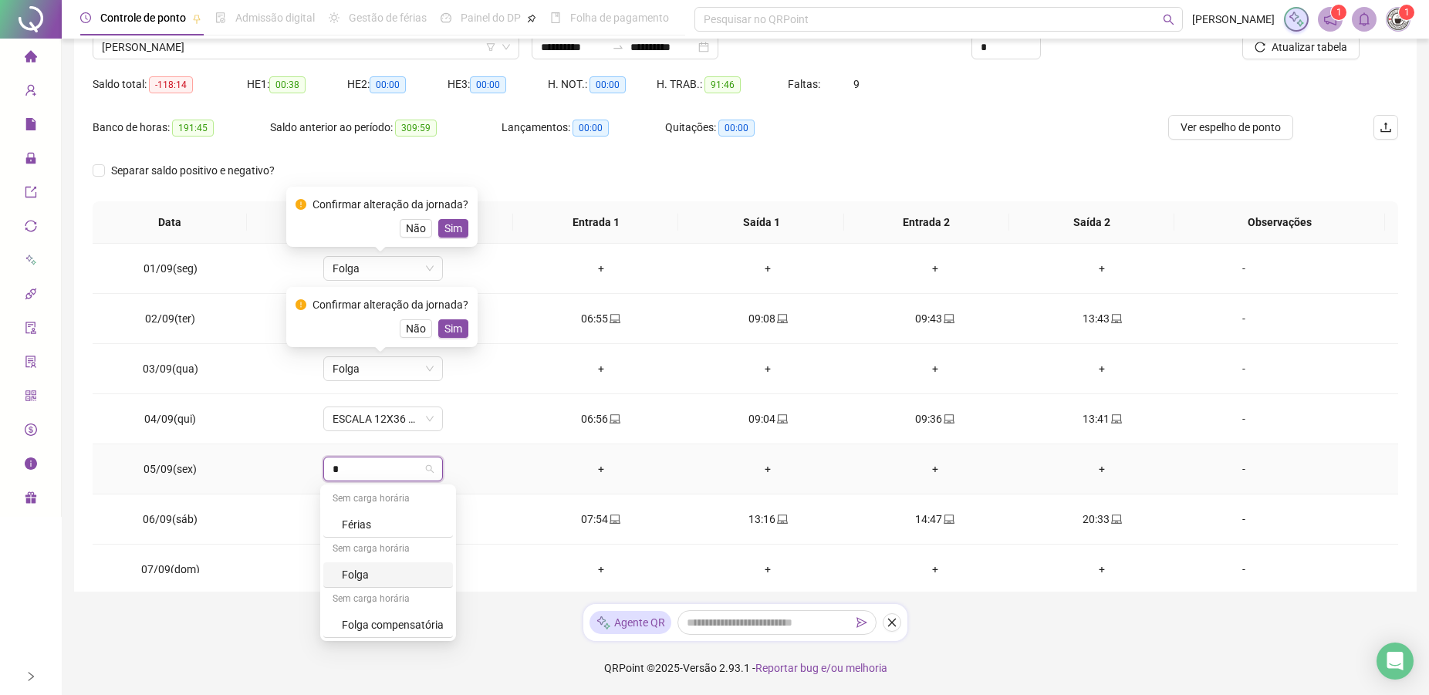
click at [345, 581] on div "Folga" at bounding box center [393, 574] width 102 height 17
click at [393, 573] on div "**********" at bounding box center [745, 256] width 1342 height 671
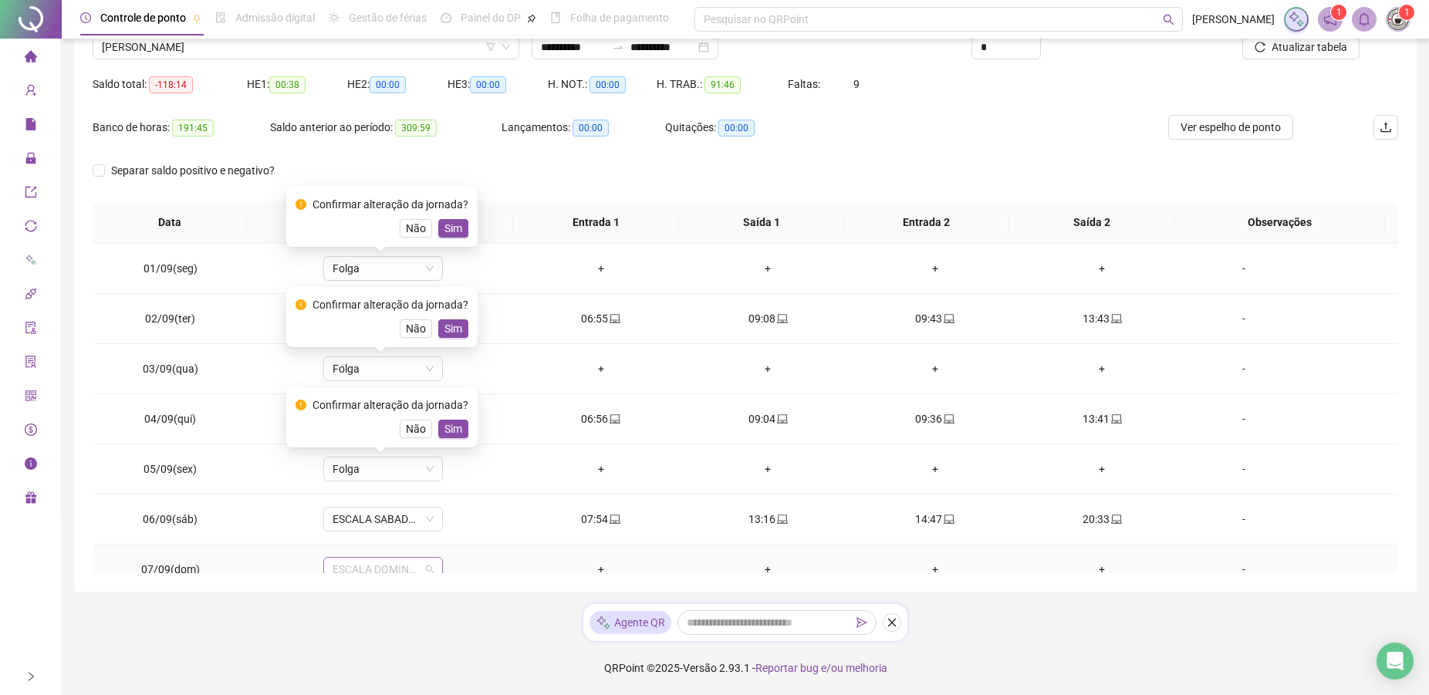
click at [396, 564] on span "ESCALA DOMINGO 12X36 NOVA" at bounding box center [382, 569] width 101 height 23
type input "*"
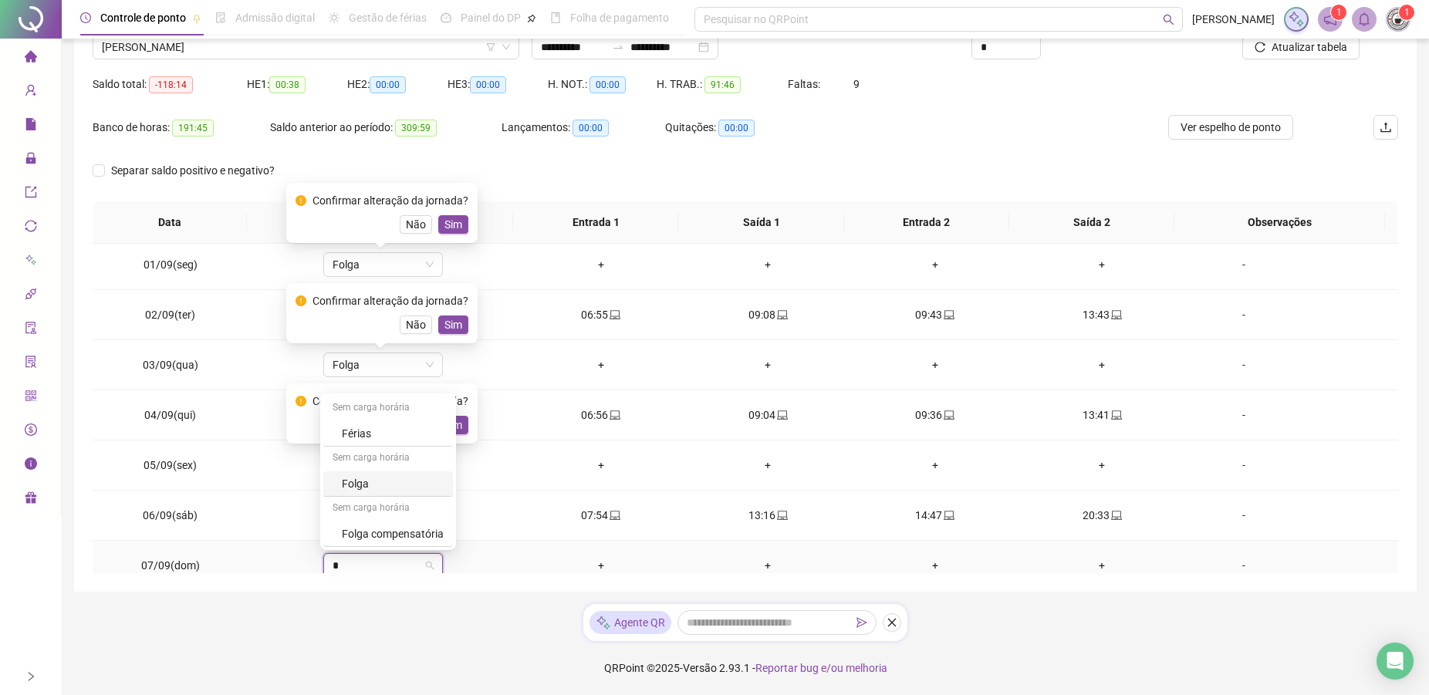
click at [360, 476] on div "Folga" at bounding box center [393, 483] width 102 height 17
click at [455, 408] on div "Confirmar alteração da jornada?" at bounding box center [390, 401] width 156 height 17
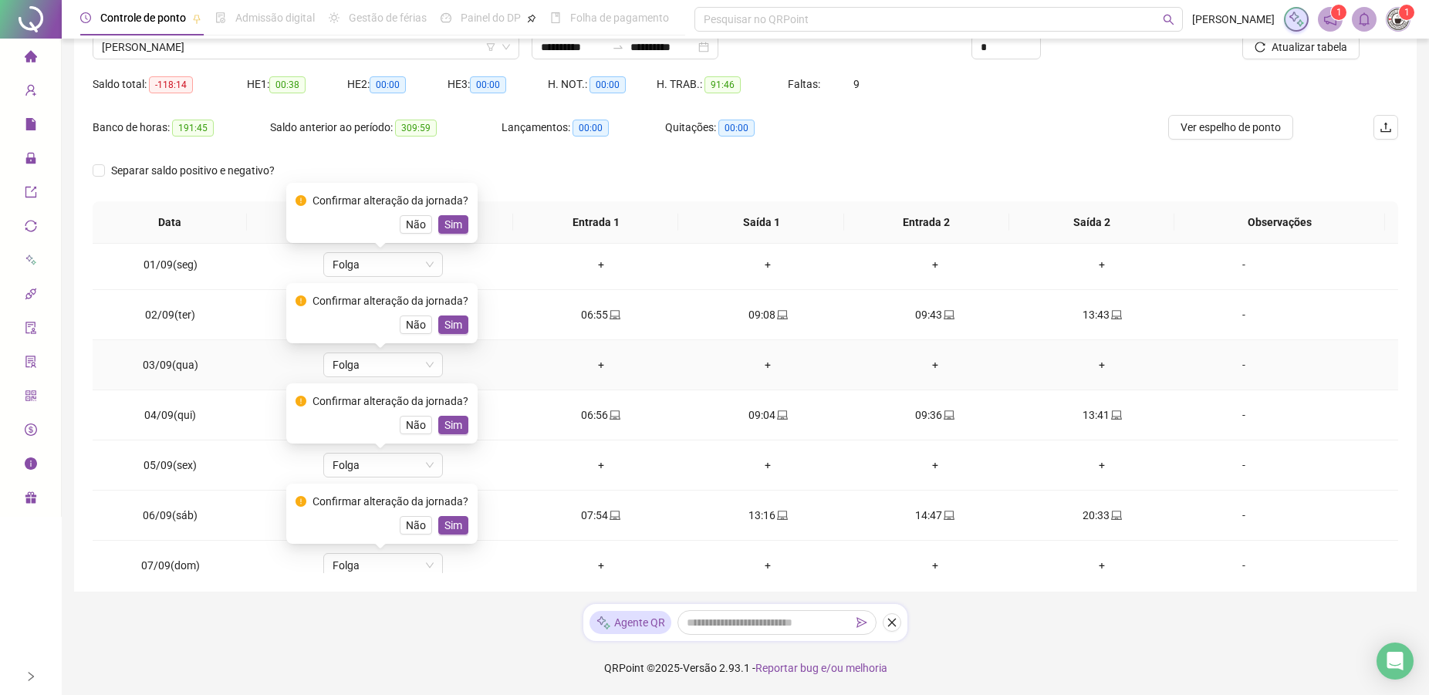
drag, startPoint x: 448, startPoint y: 324, endPoint x: 457, endPoint y: 283, distance: 41.8
click at [448, 322] on span "Sim" at bounding box center [453, 324] width 18 height 17
click at [440, 224] on button "Sim" at bounding box center [453, 224] width 30 height 19
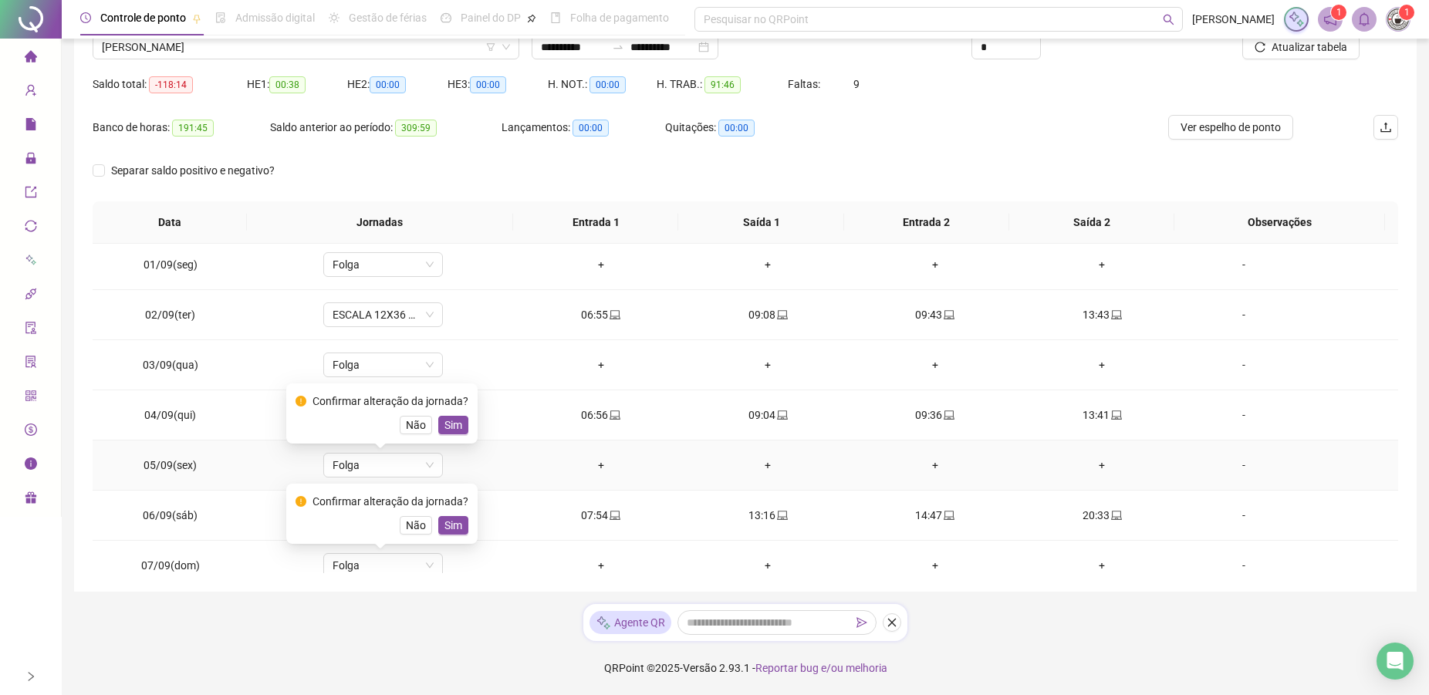
drag, startPoint x: 440, startPoint y: 428, endPoint x: 436, endPoint y: 497, distance: 68.8
click at [443, 428] on button "Sim" at bounding box center [453, 425] width 30 height 19
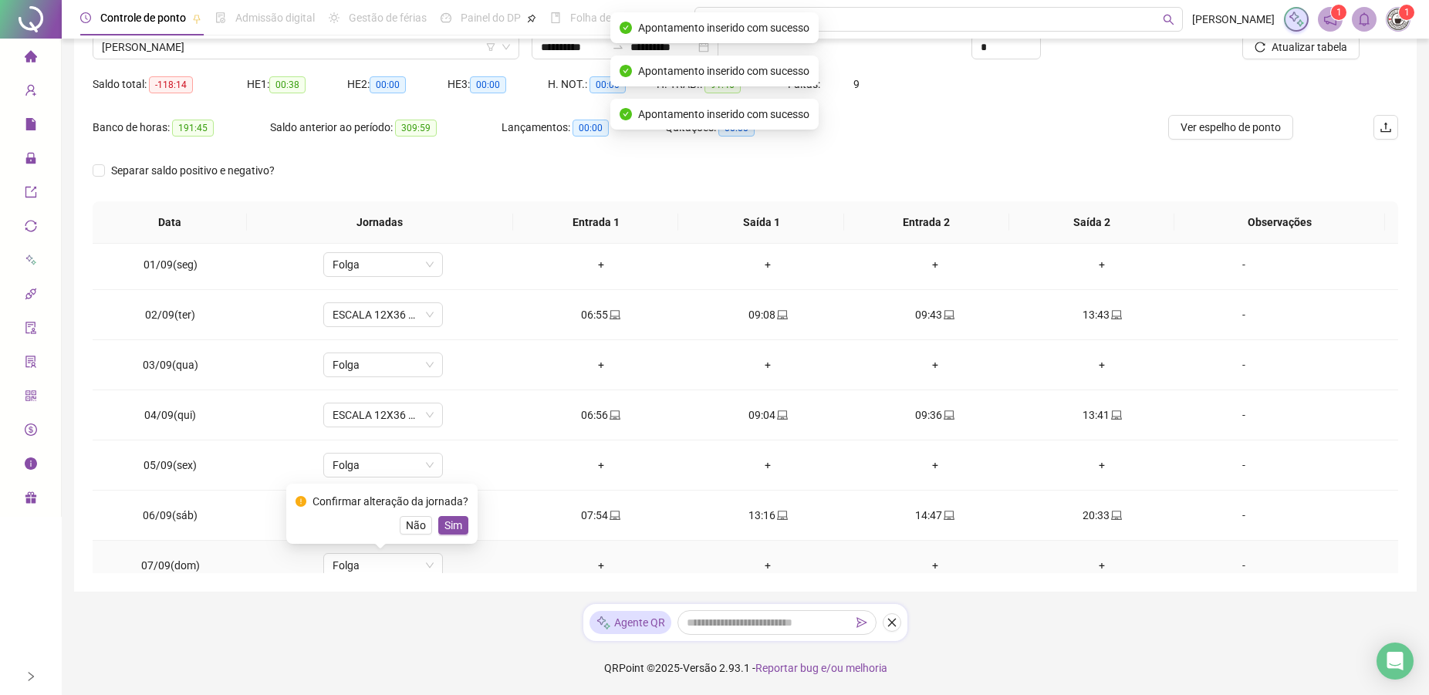
click at [457, 537] on div "Confirmar alteração da jornada? Não Sim" at bounding box center [381, 514] width 191 height 60
click at [449, 525] on span "Sim" at bounding box center [453, 525] width 18 height 17
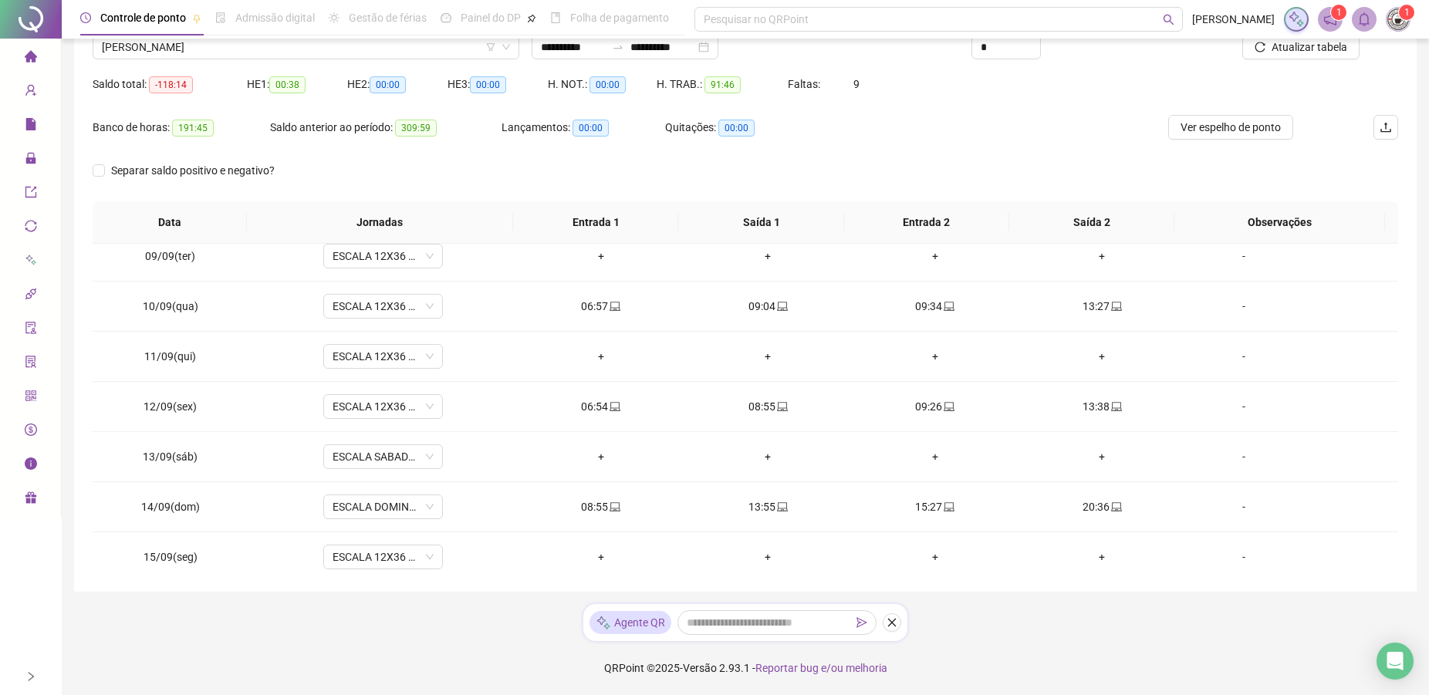
scroll to position [422, 0]
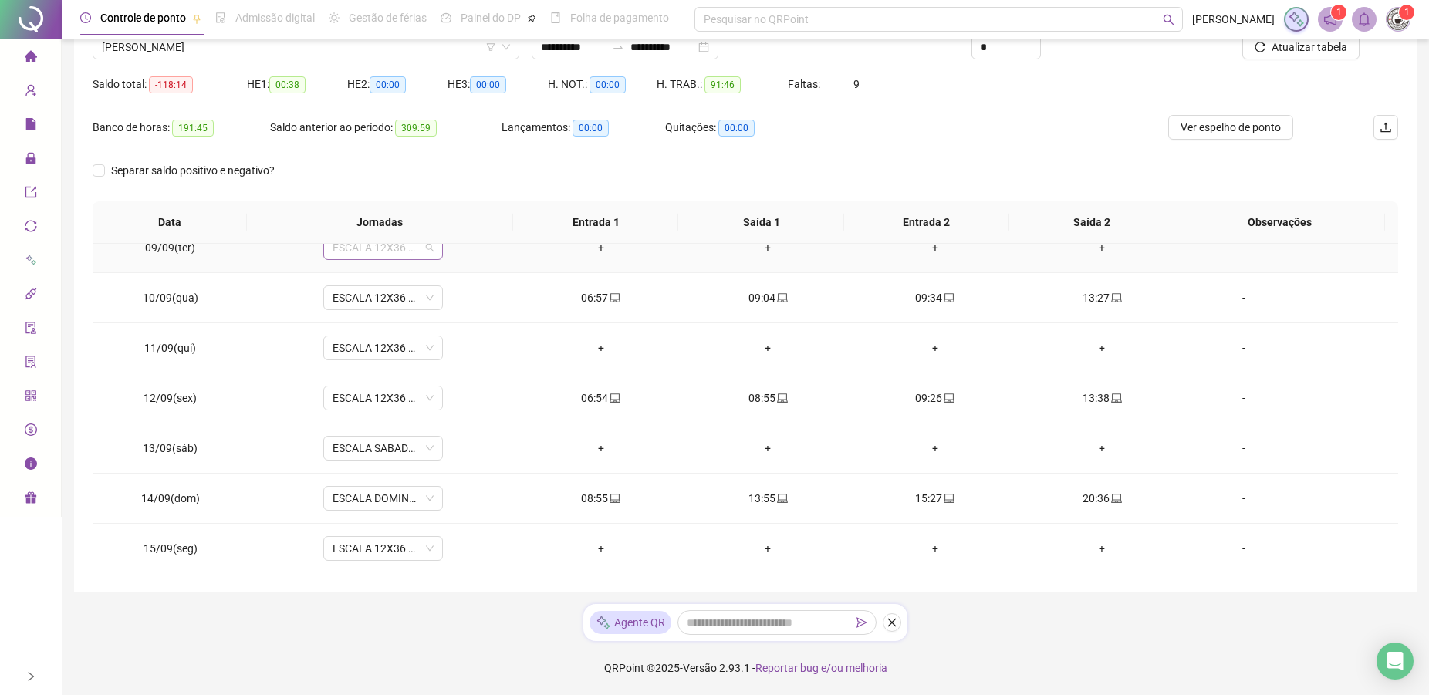
click at [372, 255] on span "ESCALA 12X36 COZINHA" at bounding box center [382, 247] width 101 height 23
type input "*"
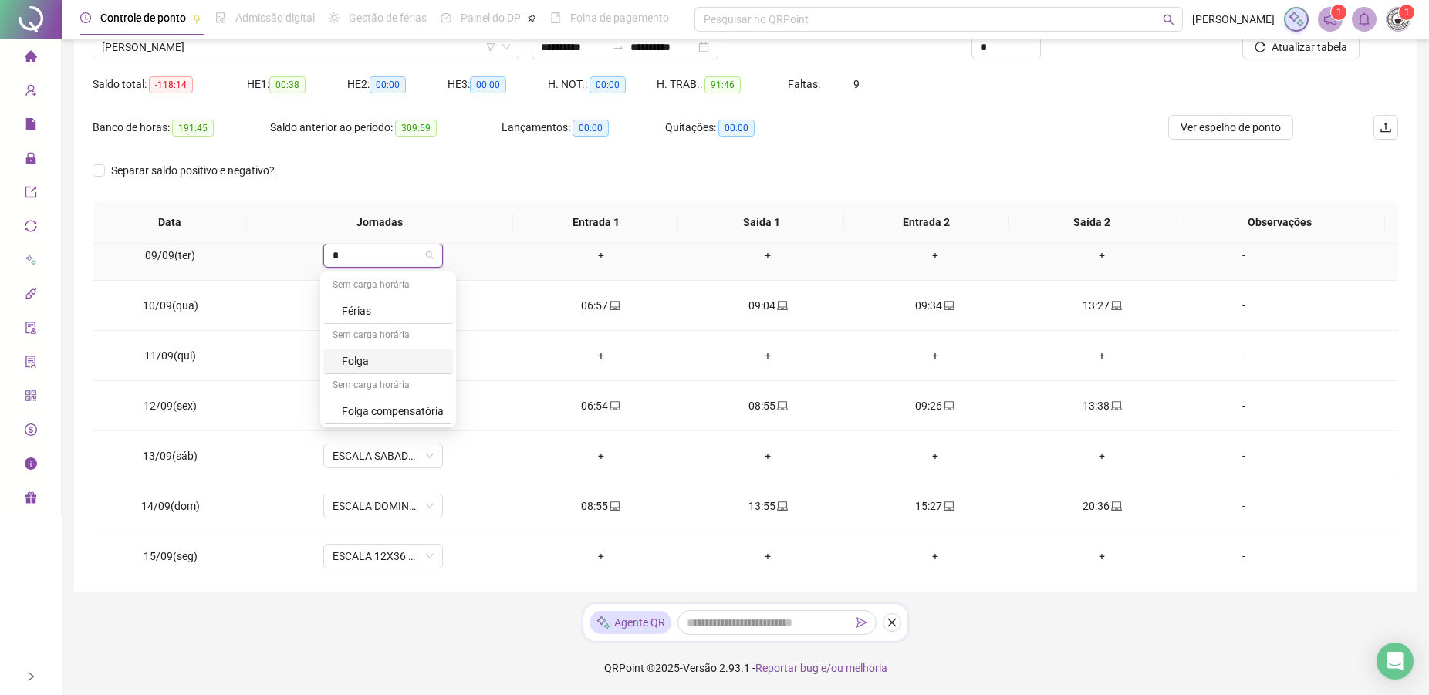
click at [353, 366] on div "Folga" at bounding box center [393, 361] width 102 height 17
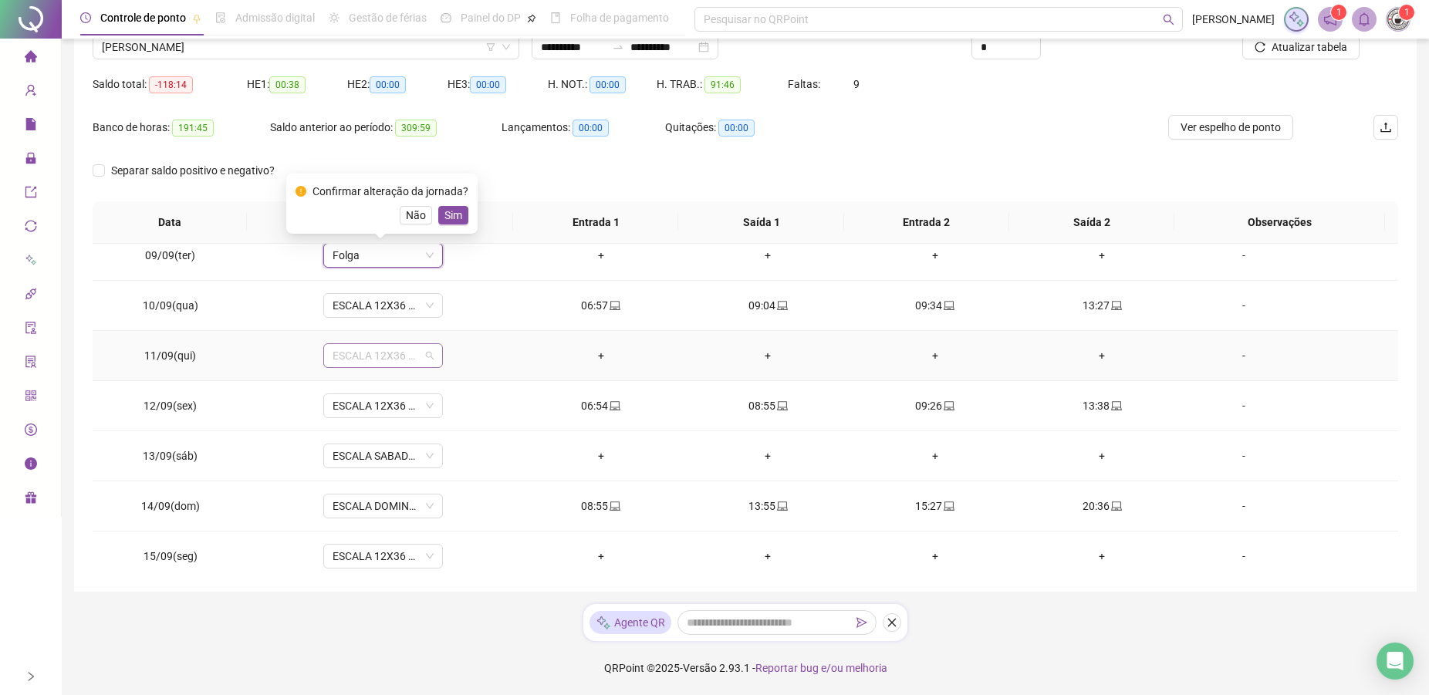
click at [380, 347] on span "ESCALA 12X36 COZINHA" at bounding box center [382, 355] width 101 height 23
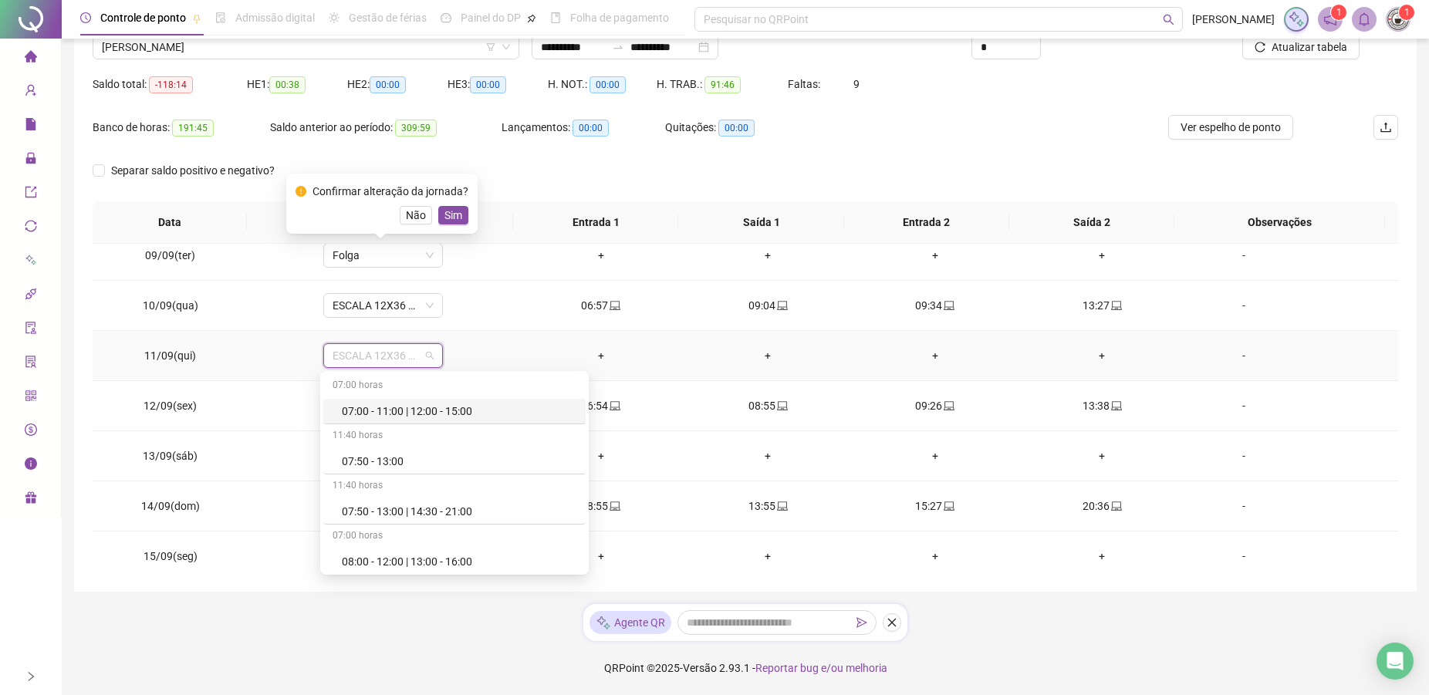
type input "*"
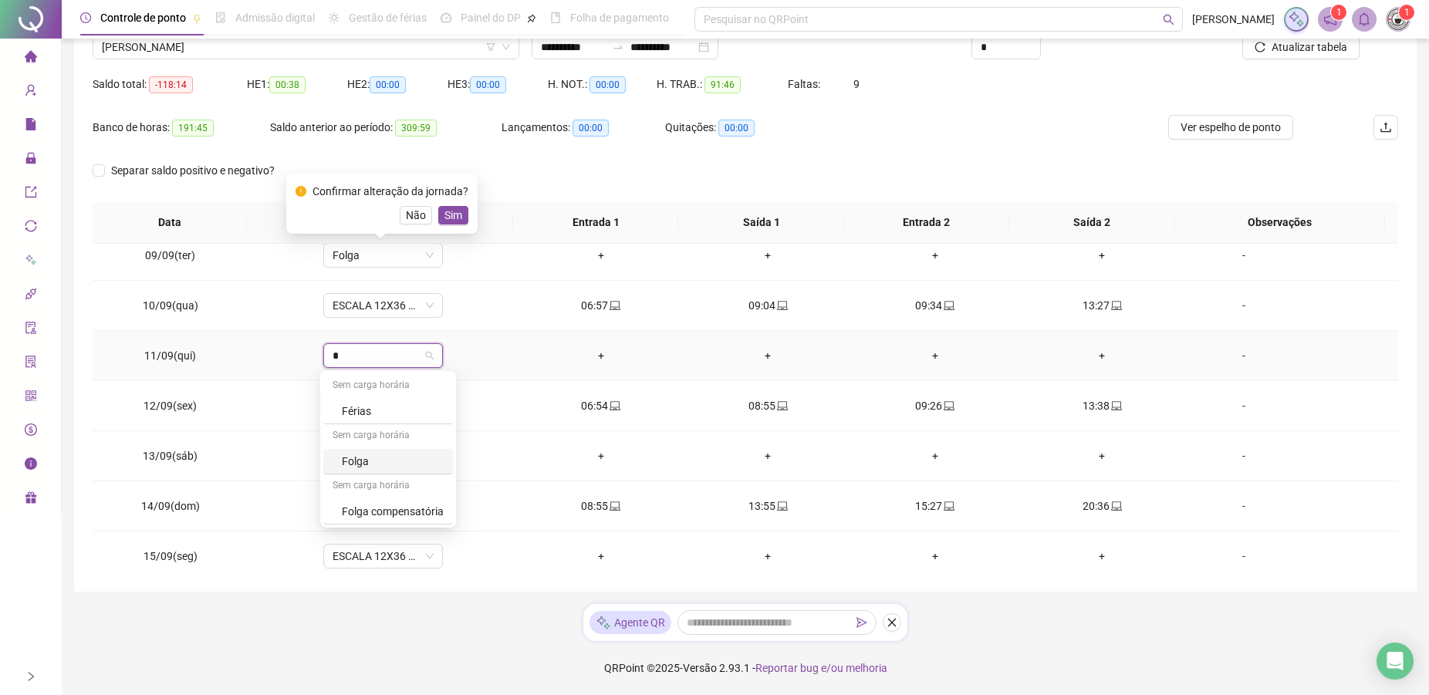
click at [372, 467] on div "Folga" at bounding box center [393, 461] width 102 height 17
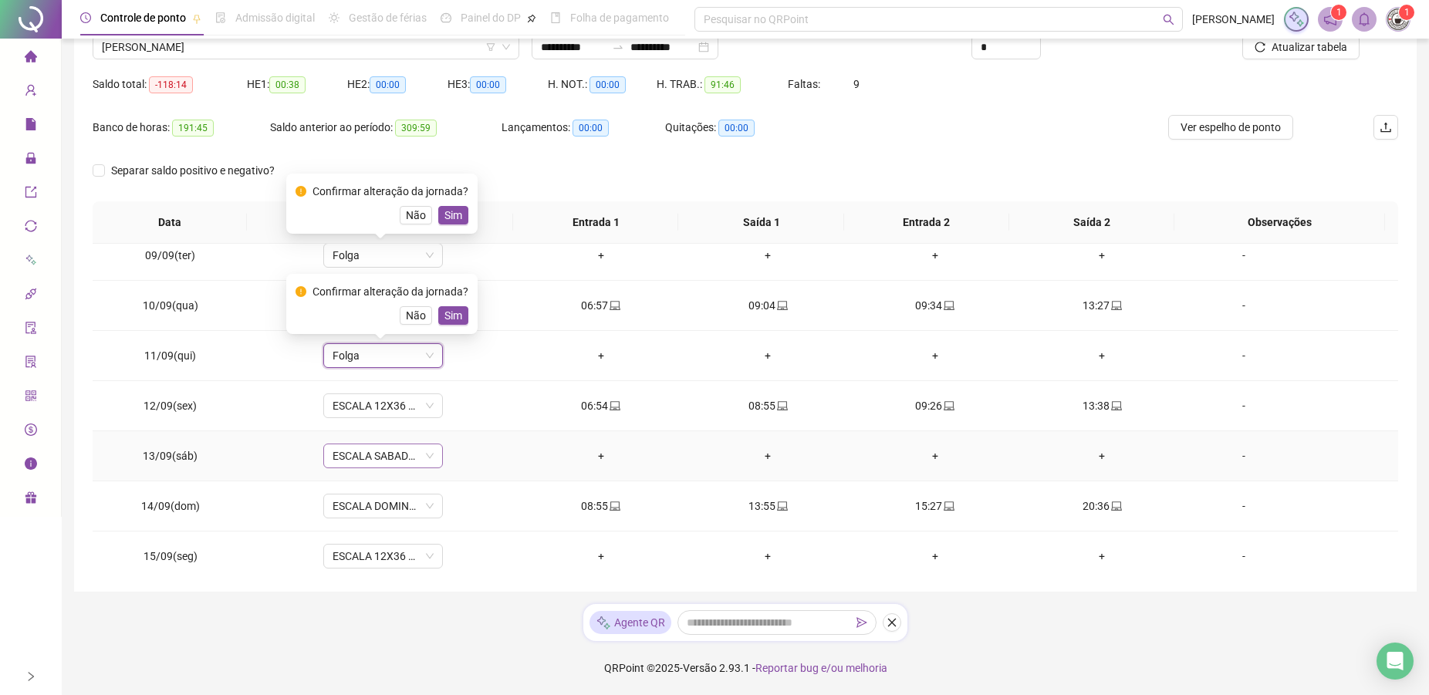
click at [383, 453] on span "ESCALA SABADO 12X36 NOVA" at bounding box center [382, 455] width 101 height 23
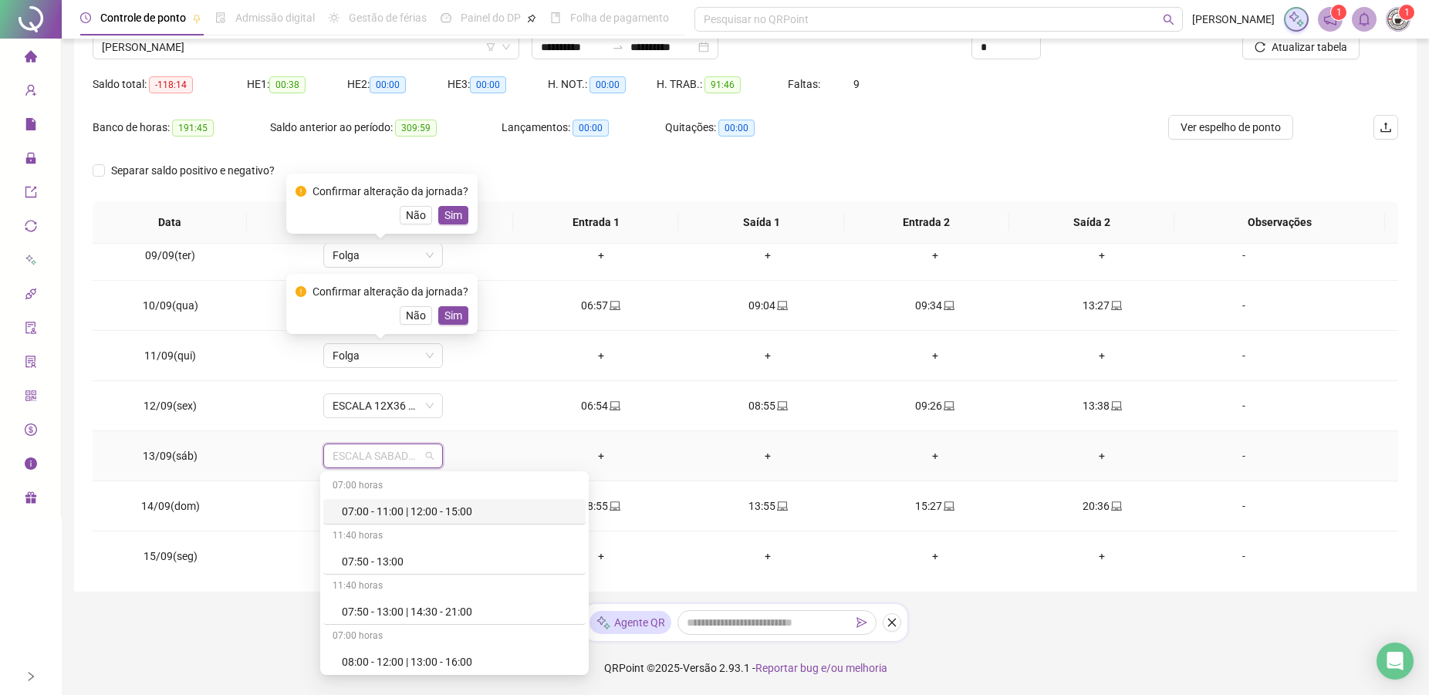
type input "*"
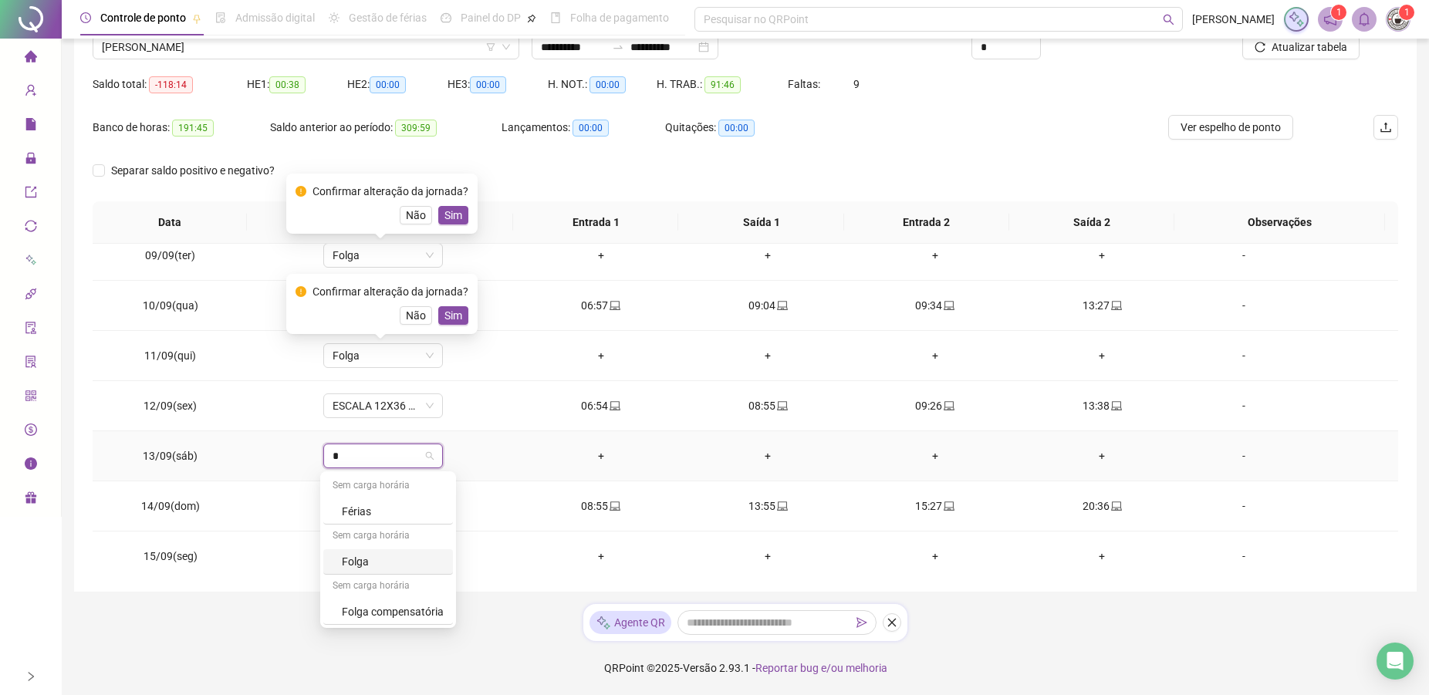
click at [366, 555] on div "Folga" at bounding box center [393, 561] width 102 height 17
click at [388, 562] on span "ESCALA 12X36 COZINHA" at bounding box center [382, 556] width 101 height 23
type input "*"
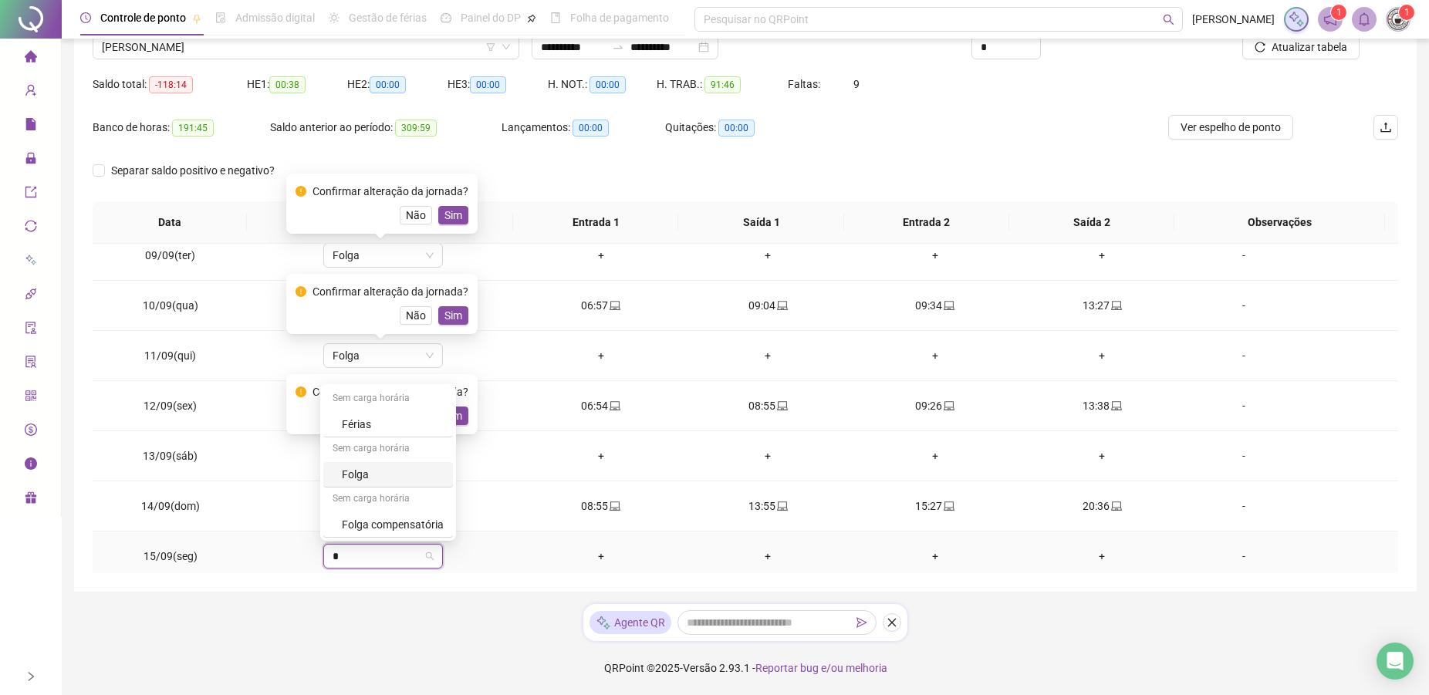
click at [350, 481] on div "Folga" at bounding box center [393, 474] width 102 height 17
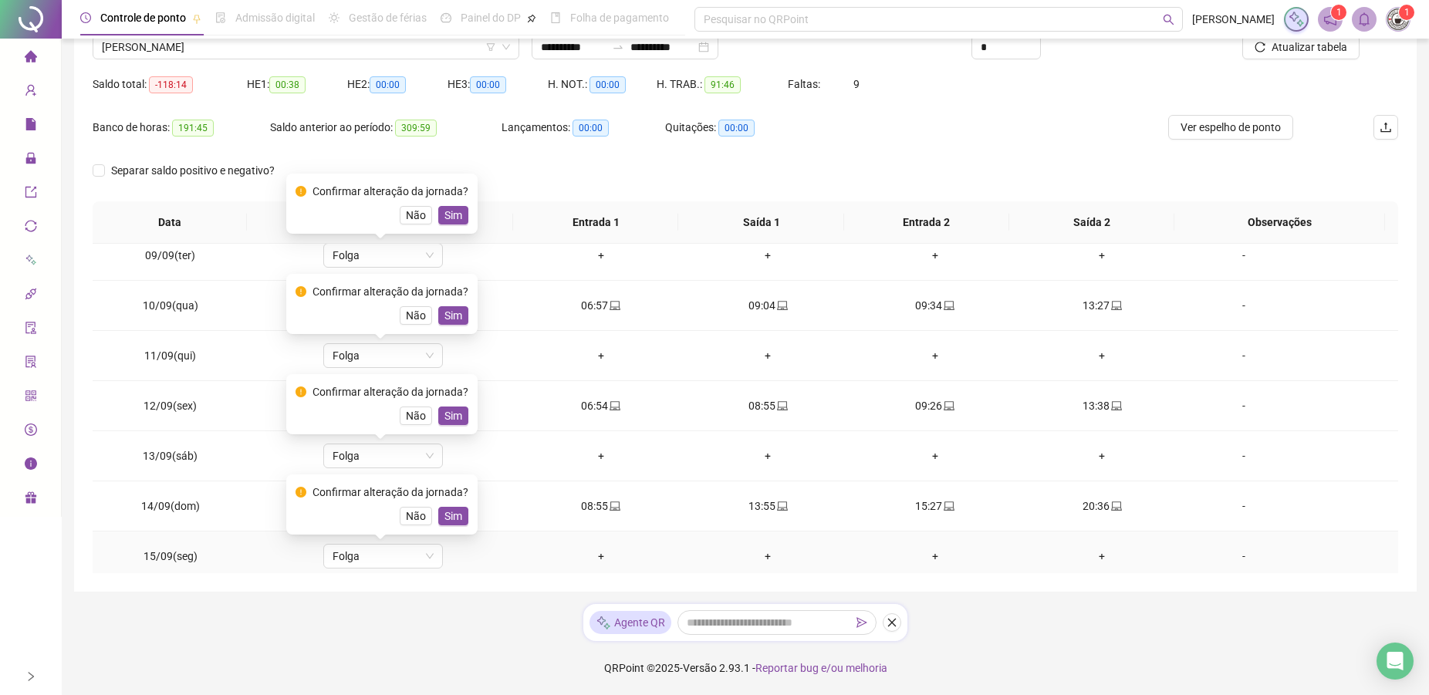
drag, startPoint x: 443, startPoint y: 512, endPoint x: 452, endPoint y: 447, distance: 66.2
click at [444, 511] on span "Sim" at bounding box center [453, 516] width 18 height 17
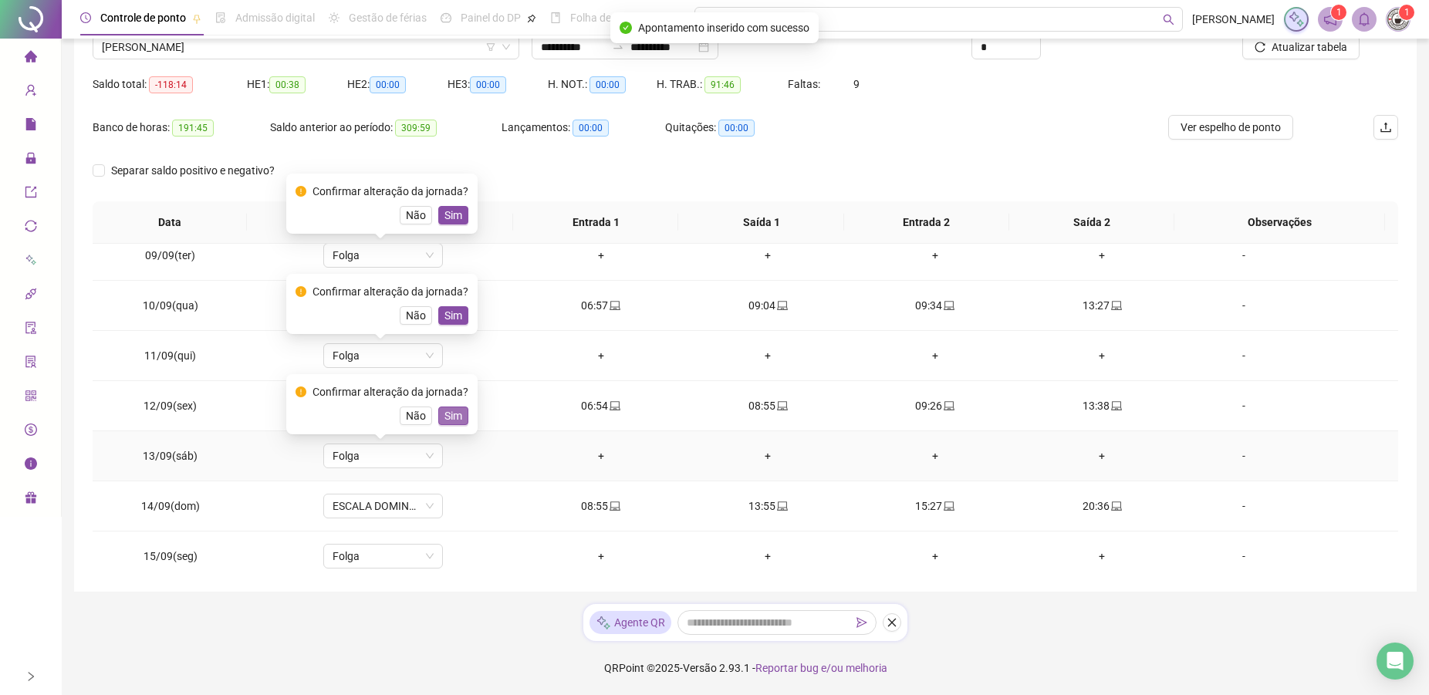
click at [454, 418] on span "Sim" at bounding box center [453, 415] width 18 height 17
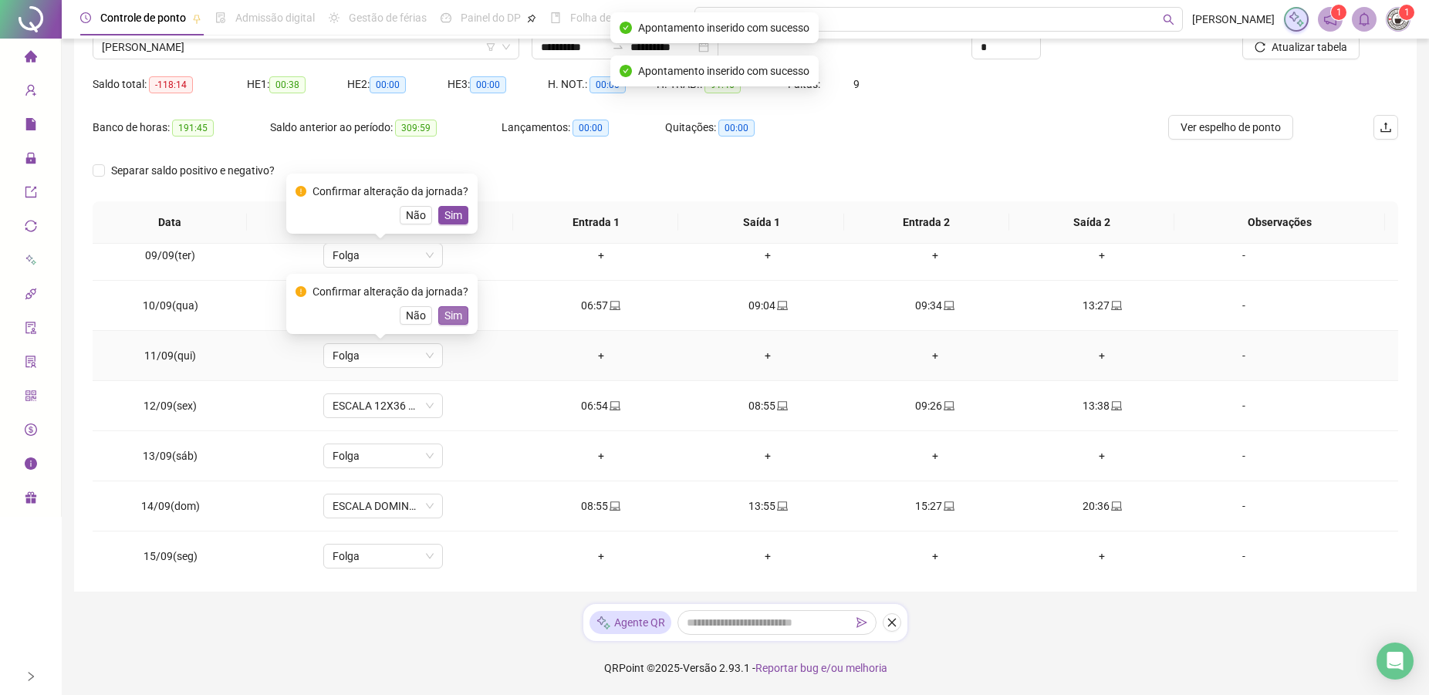
click at [448, 316] on span "Sim" at bounding box center [453, 315] width 18 height 17
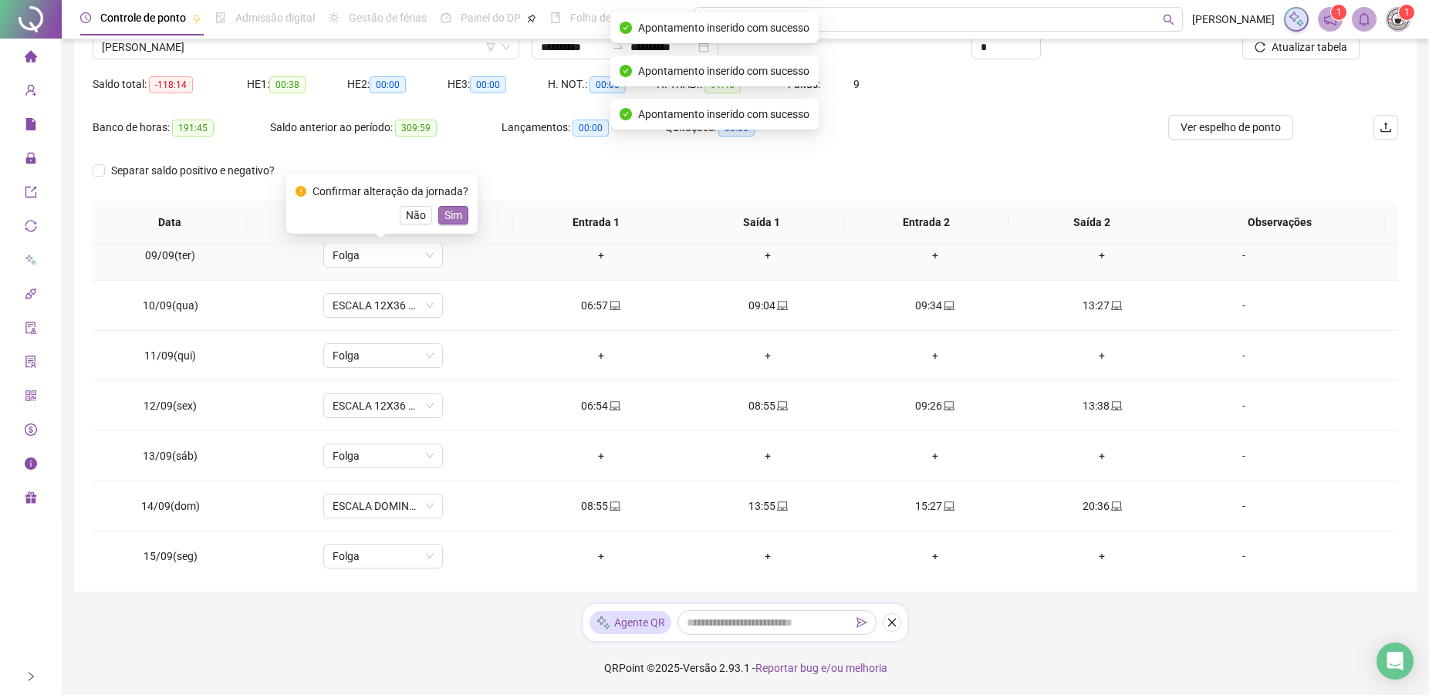
click at [452, 221] on span "Sim" at bounding box center [453, 215] width 18 height 17
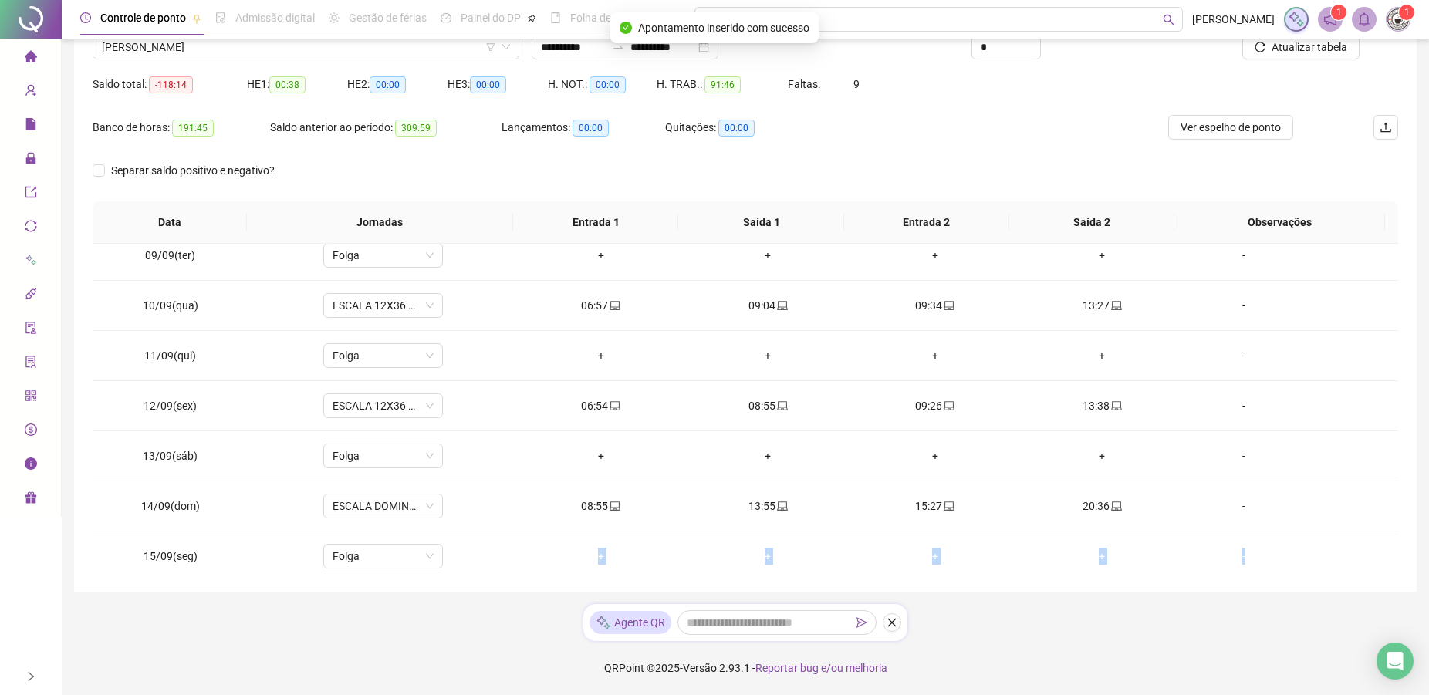
drag, startPoint x: 1396, startPoint y: 442, endPoint x: 1397, endPoint y: 535, distance: 93.3
click at [1406, 542] on div "**********" at bounding box center [745, 256] width 1342 height 671
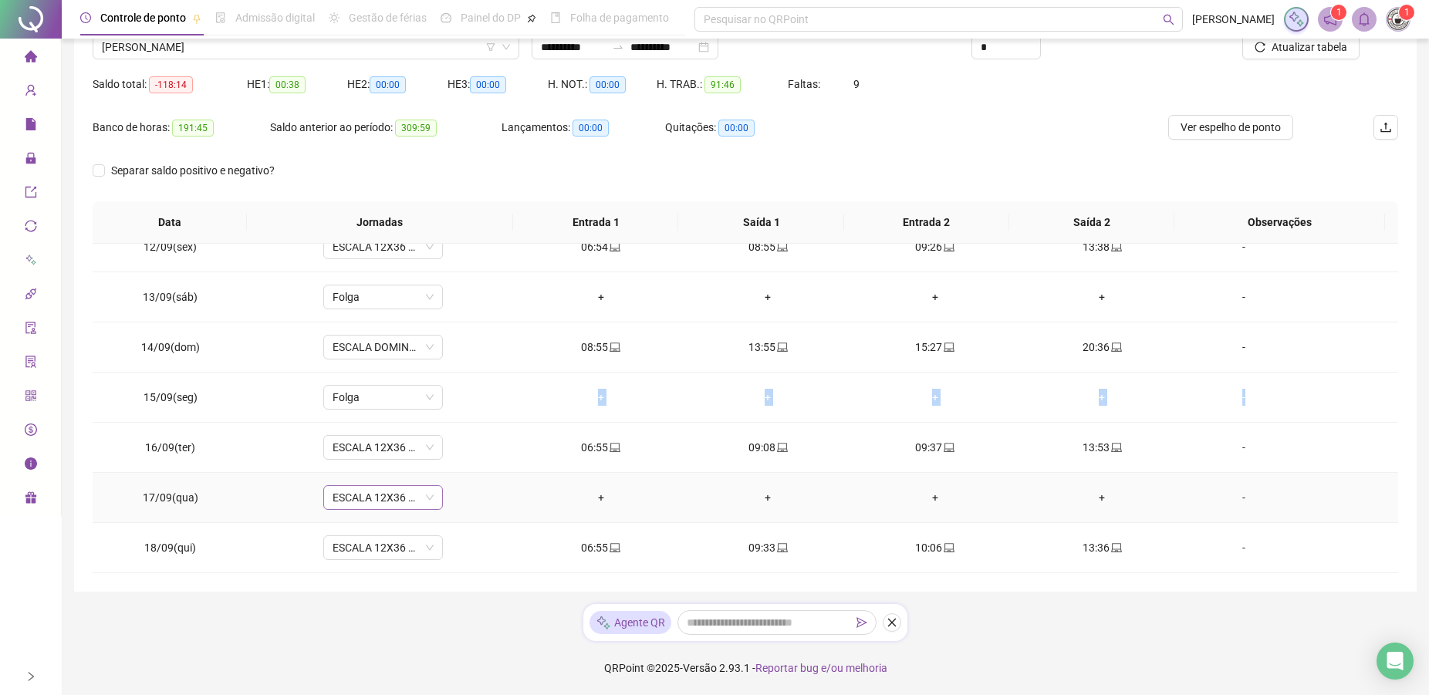
click at [413, 504] on span "ESCALA 12X36 COZINHA" at bounding box center [382, 497] width 101 height 23
type input "*"
drag, startPoint x: 363, startPoint y: 417, endPoint x: 489, endPoint y: 460, distance: 133.7
click at [363, 418] on div "Folga" at bounding box center [393, 415] width 102 height 17
click at [460, 452] on button "Sim" at bounding box center [453, 457] width 30 height 19
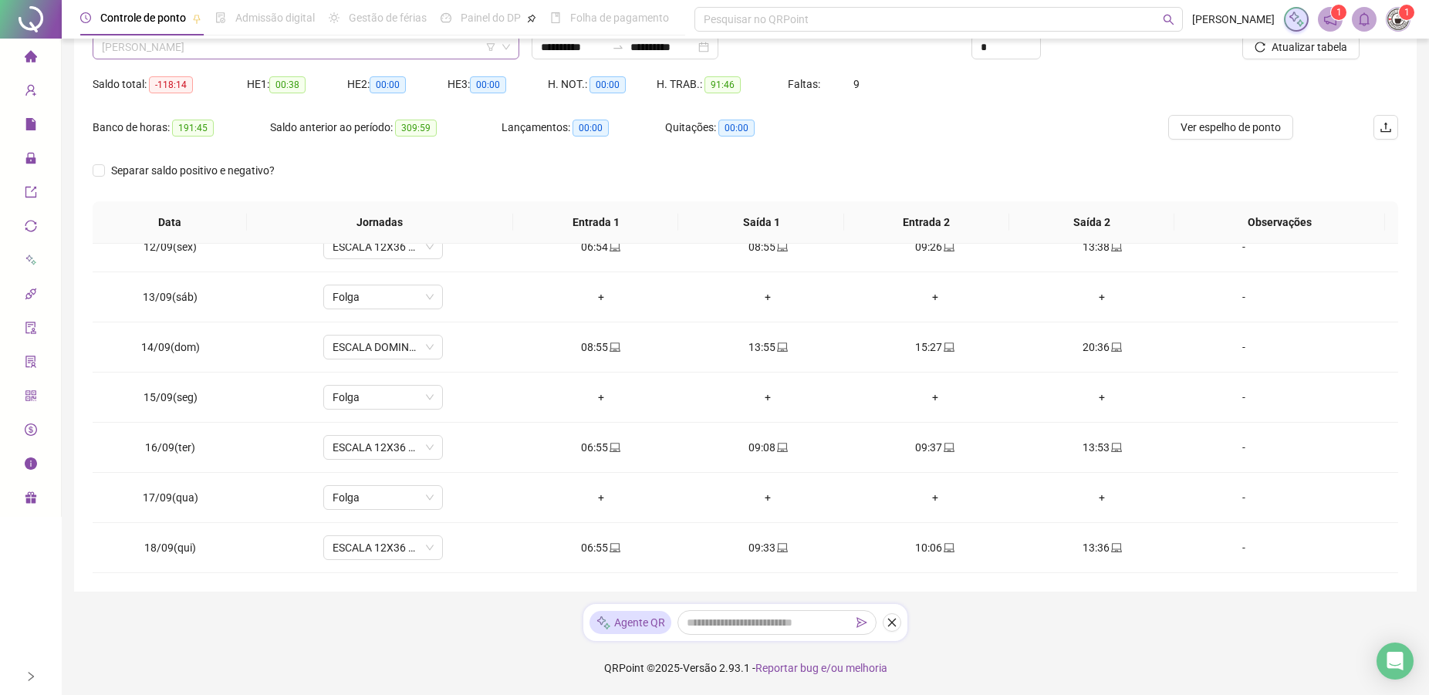
scroll to position [163, 0]
click at [279, 55] on span "[PERSON_NAME]" at bounding box center [306, 46] width 408 height 23
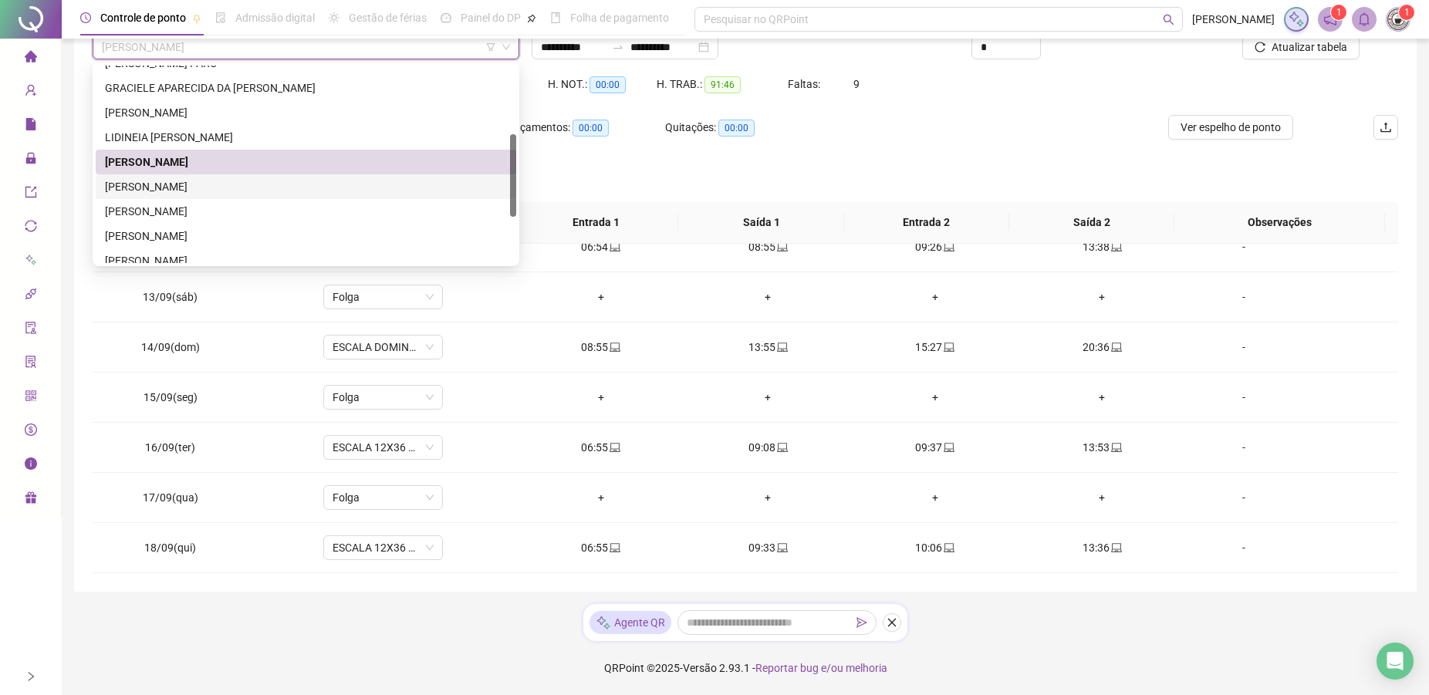
click at [198, 192] on div "[PERSON_NAME]" at bounding box center [306, 186] width 402 height 17
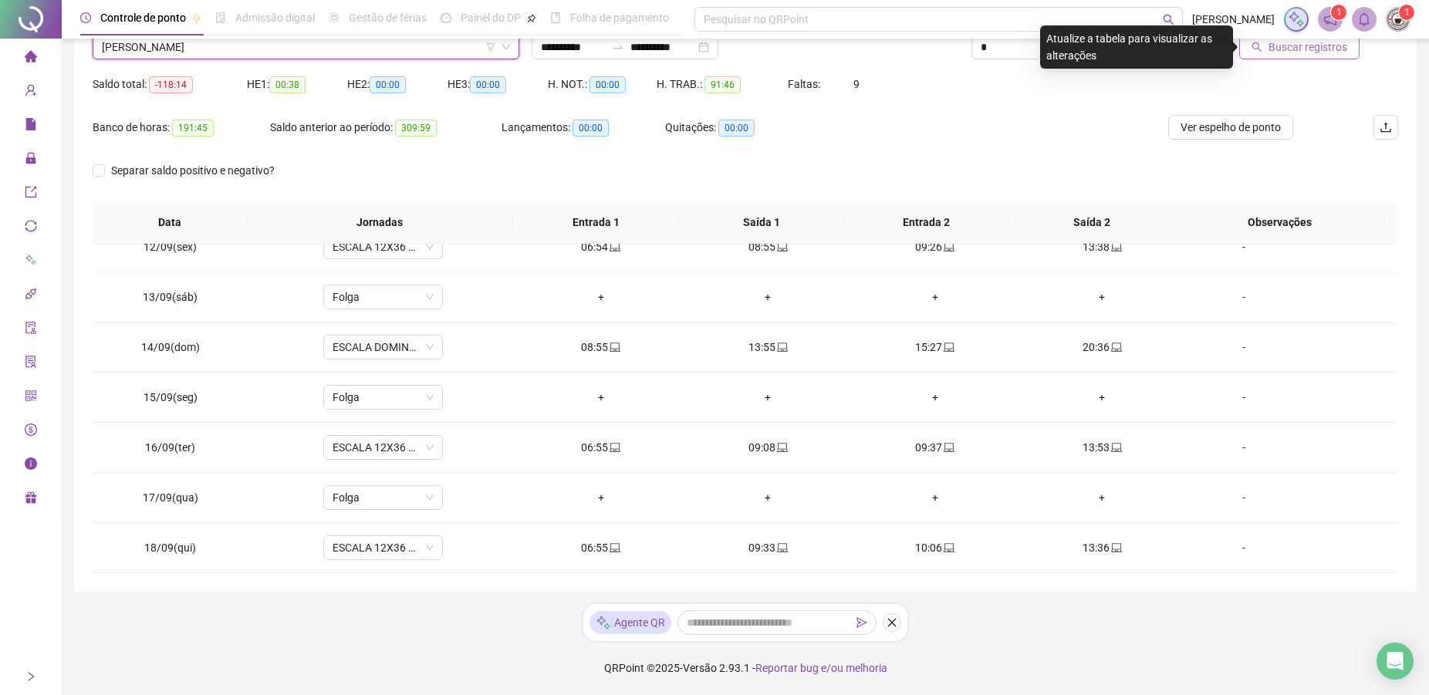
click at [1294, 52] on span "Buscar registros" at bounding box center [1307, 47] width 79 height 17
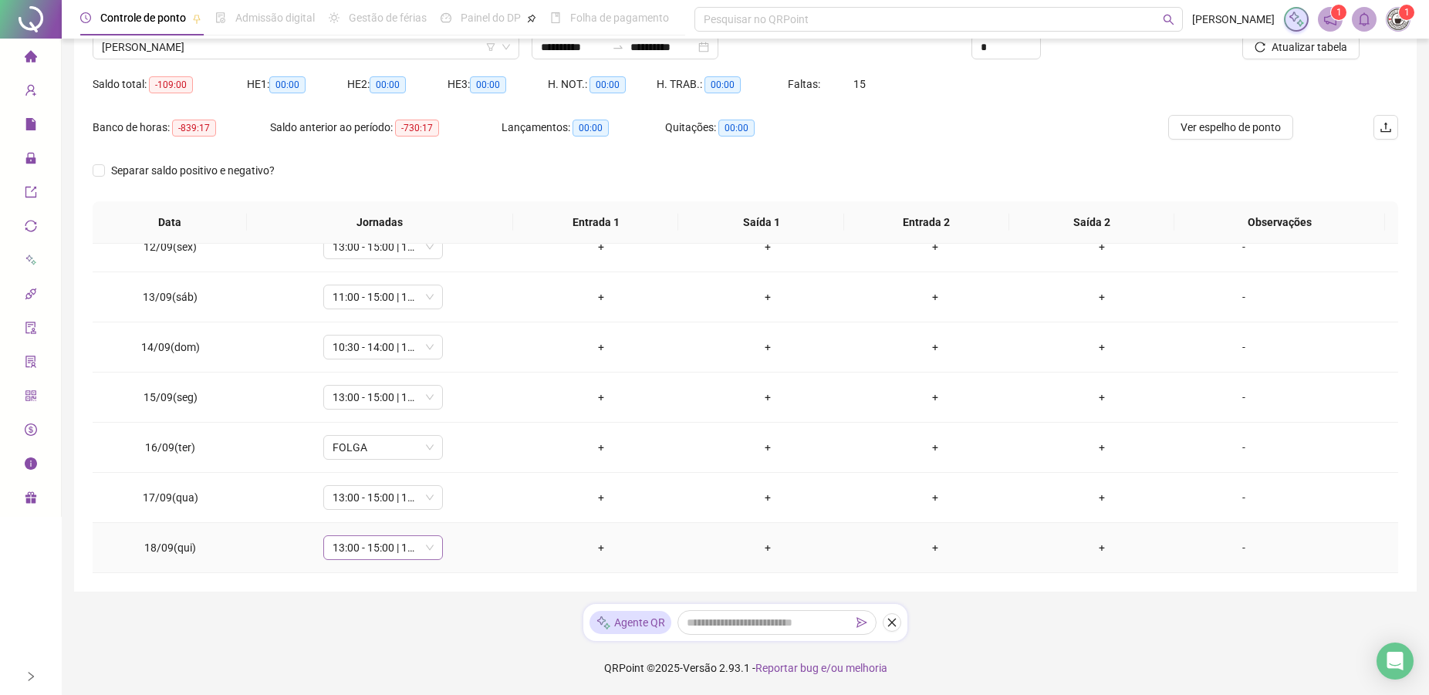
click at [336, 543] on span "13:00 - 15:00 | 16:00 - 21:00" at bounding box center [382, 547] width 101 height 23
type input "*"
click at [367, 414] on div "Férias" at bounding box center [393, 415] width 102 height 17
click at [379, 396] on body "**********" at bounding box center [714, 217] width 1429 height 695
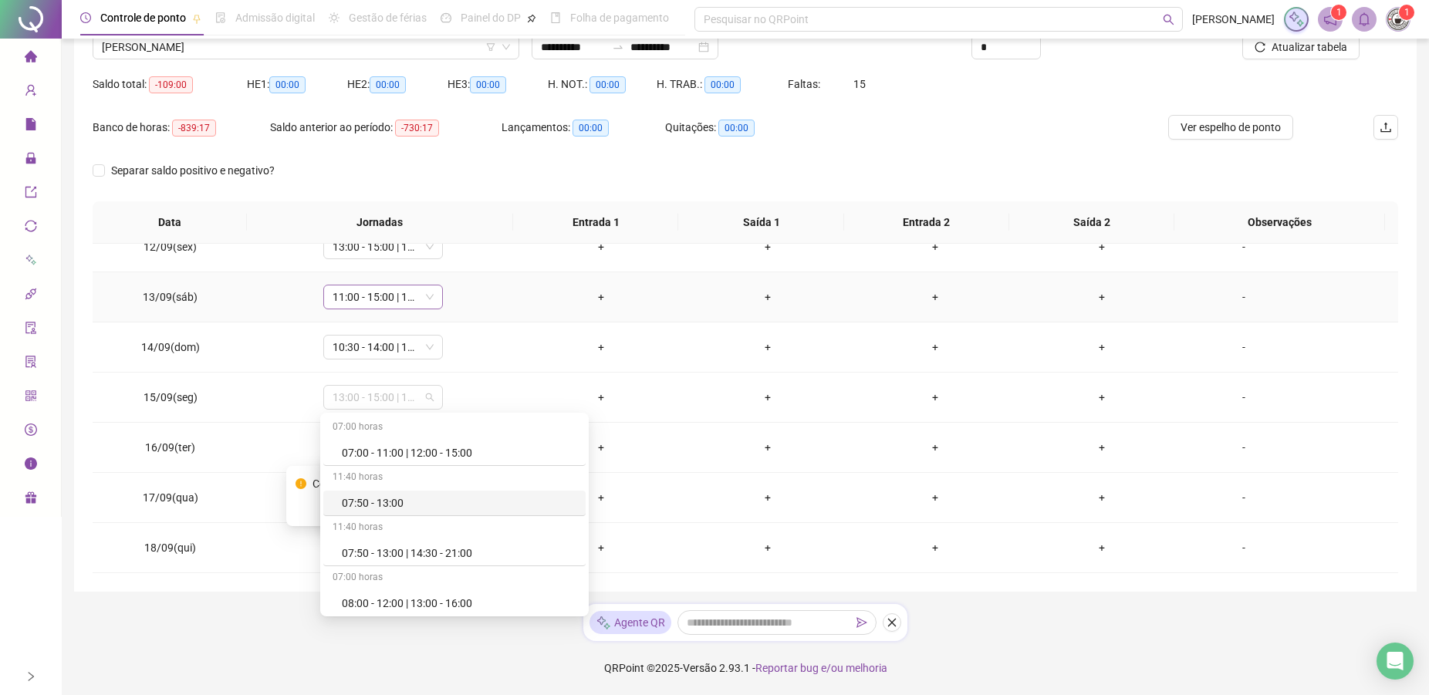
click at [379, 294] on span "11:00 - 15:00 | 16:00 - 21:00" at bounding box center [382, 296] width 101 height 23
type input "**"
type input "*"
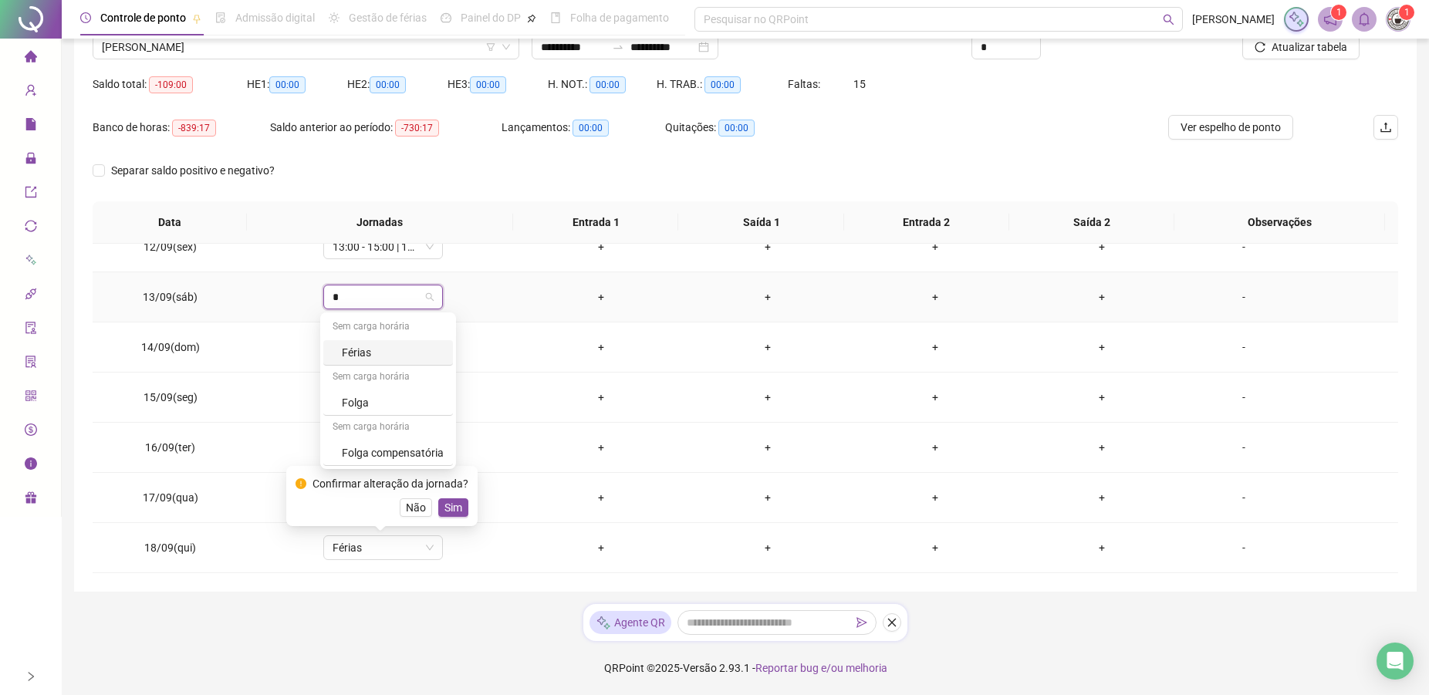
click at [352, 358] on div "Férias" at bounding box center [393, 352] width 102 height 17
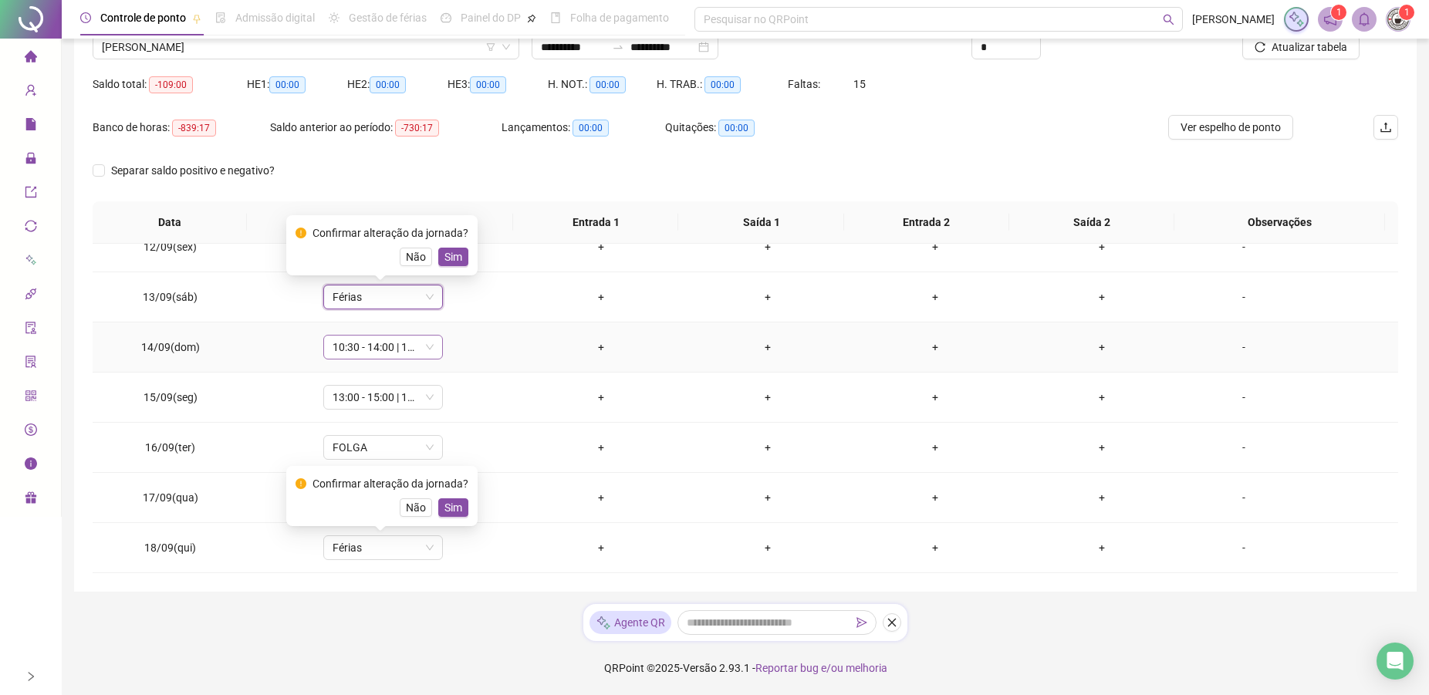
click at [368, 351] on span "10:30 - 14:00 | 15:00 - 18:30" at bounding box center [382, 347] width 101 height 23
type input "*"
click at [367, 409] on div "Férias" at bounding box center [393, 402] width 102 height 17
click at [354, 438] on span "FOLGA" at bounding box center [382, 447] width 101 height 23
type input "*"
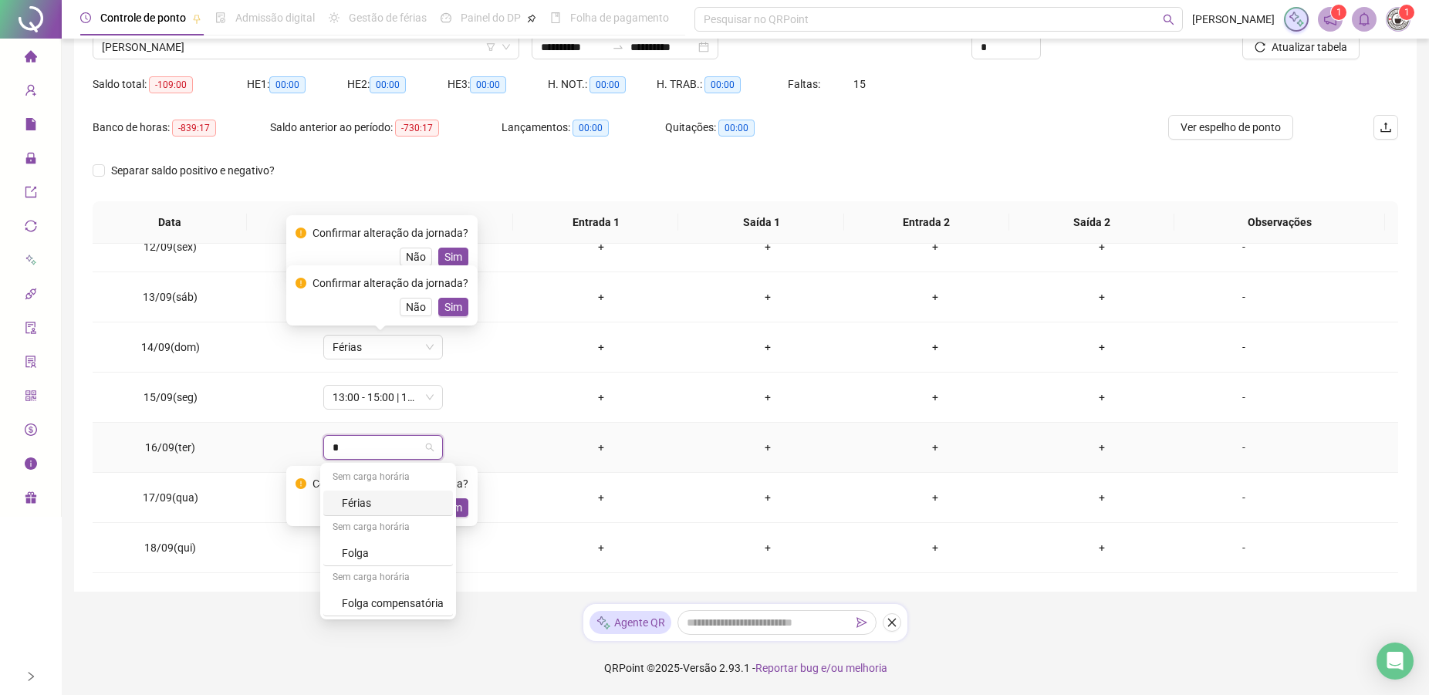
click at [346, 500] on div "Férias" at bounding box center [393, 502] width 102 height 17
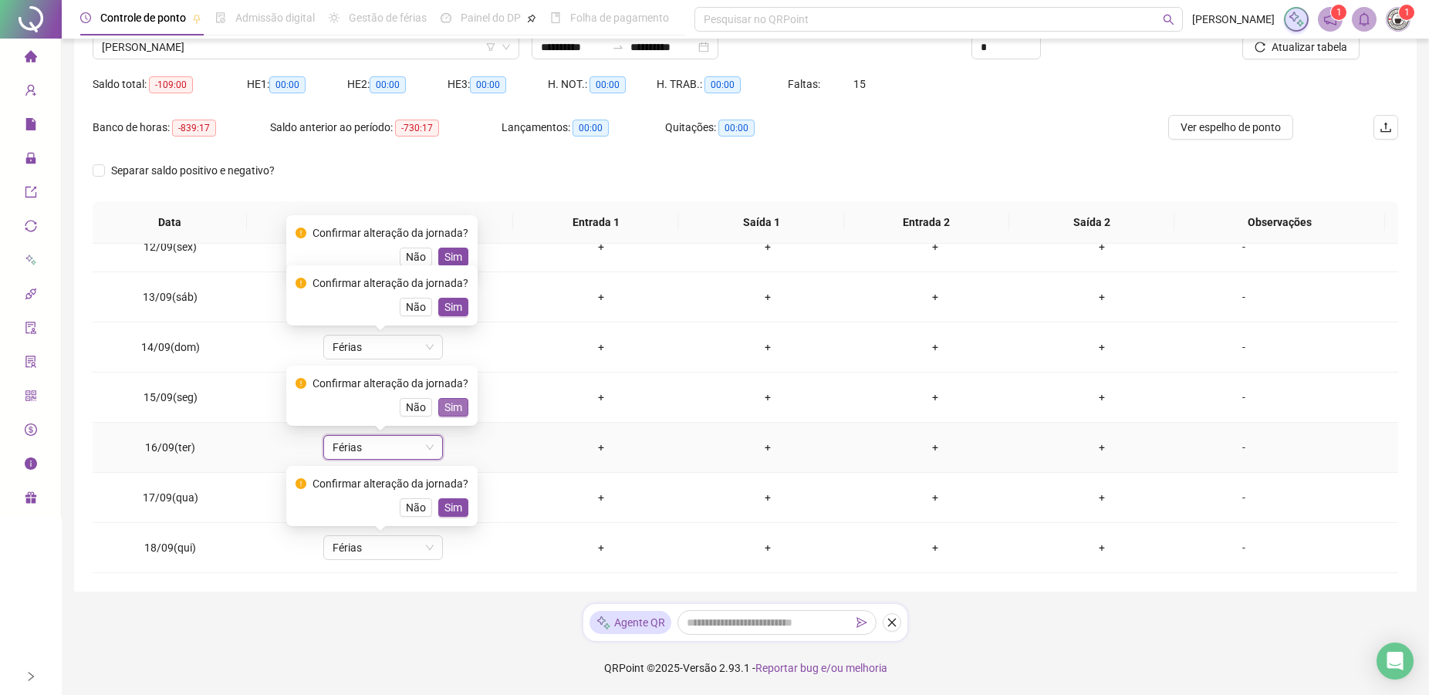
click at [450, 406] on span "Sim" at bounding box center [453, 407] width 18 height 17
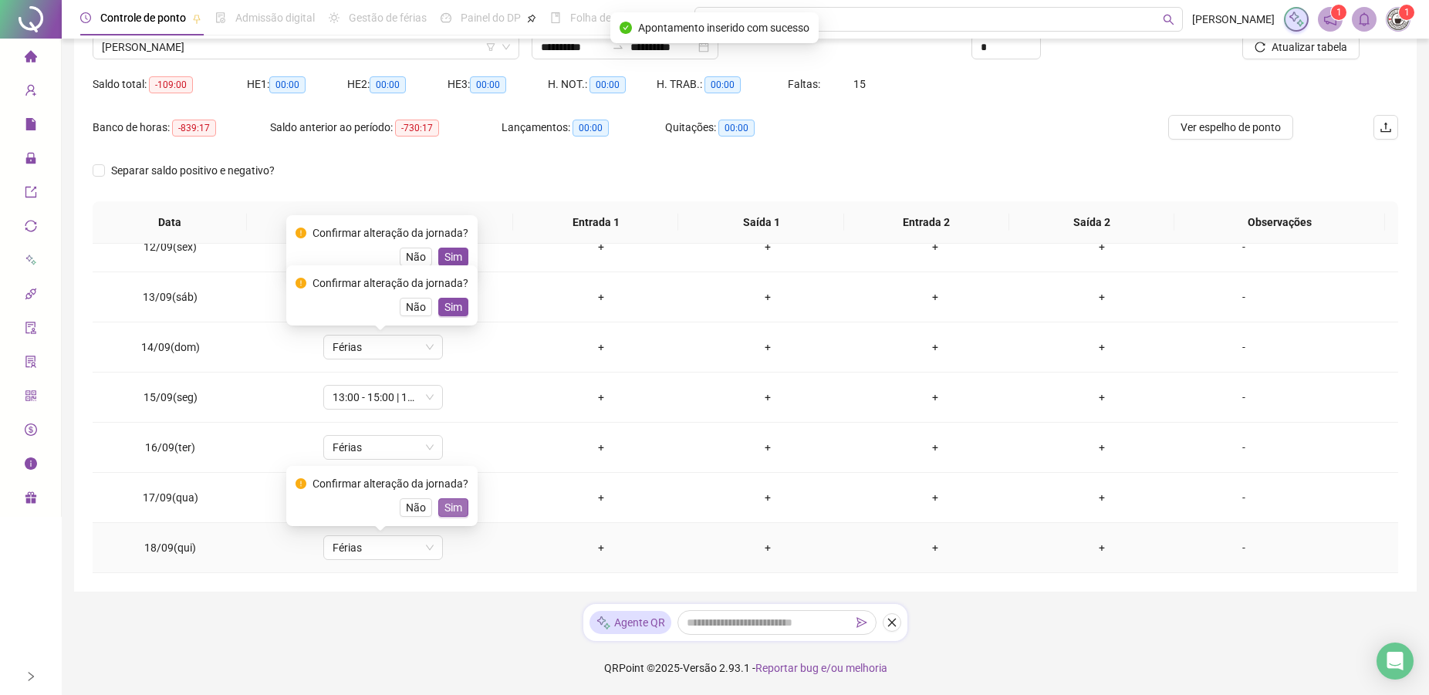
click at [444, 507] on span "Sim" at bounding box center [453, 507] width 18 height 17
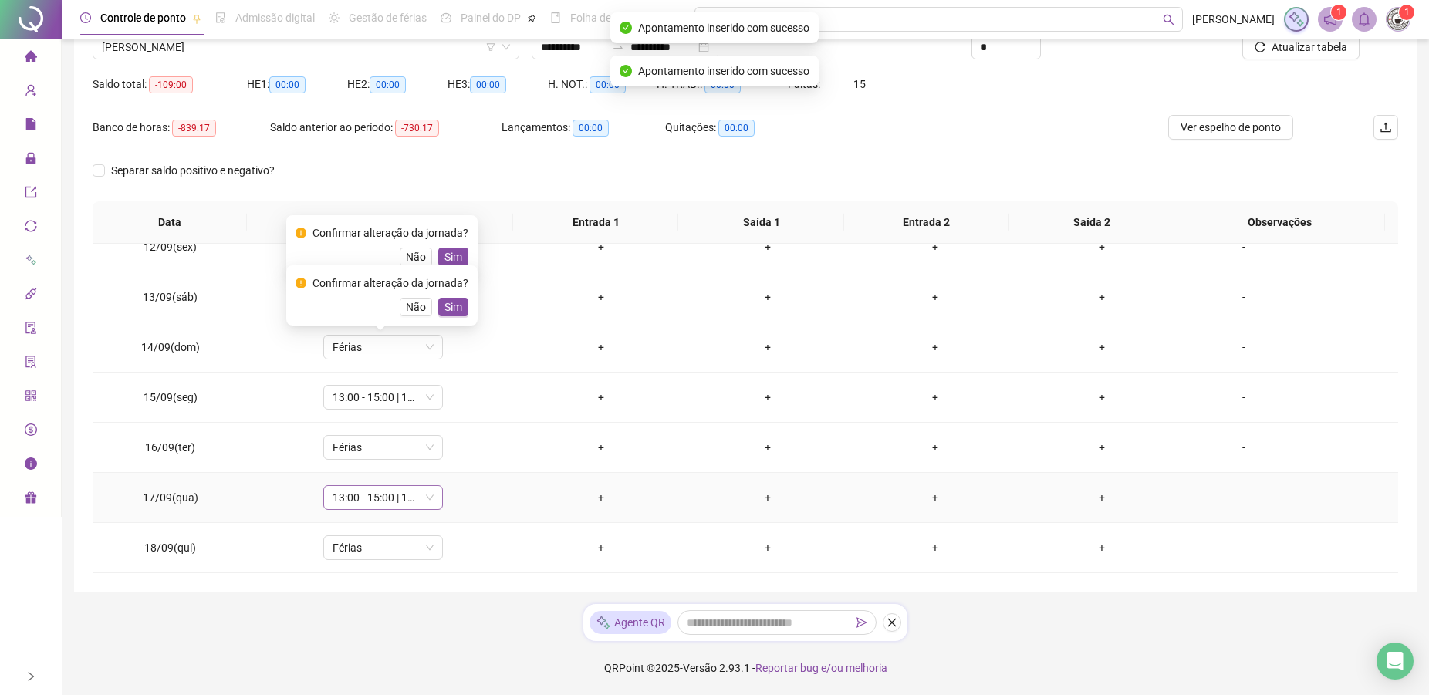
click at [348, 501] on span "13:00 - 15:00 | 16:00 - 21:00" at bounding box center [382, 497] width 101 height 23
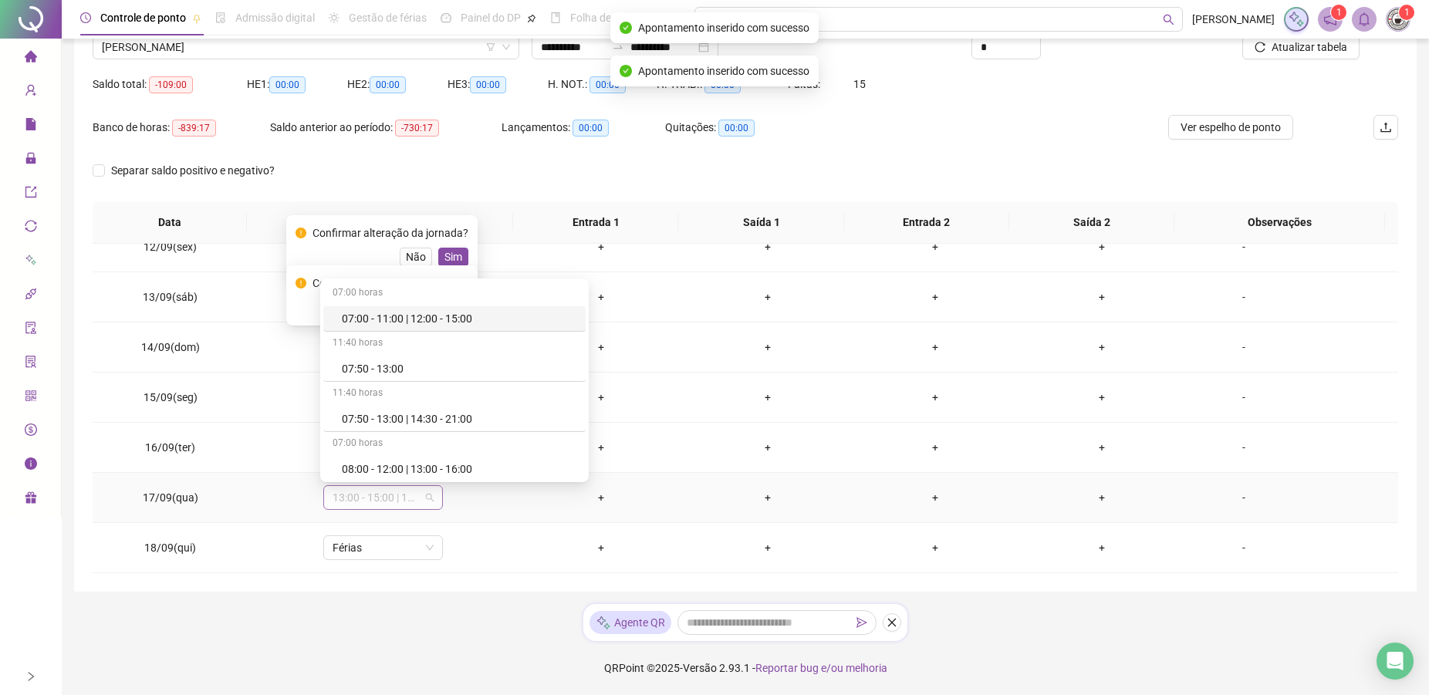
type input "*"
click at [366, 369] on div "Férias" at bounding box center [393, 365] width 102 height 17
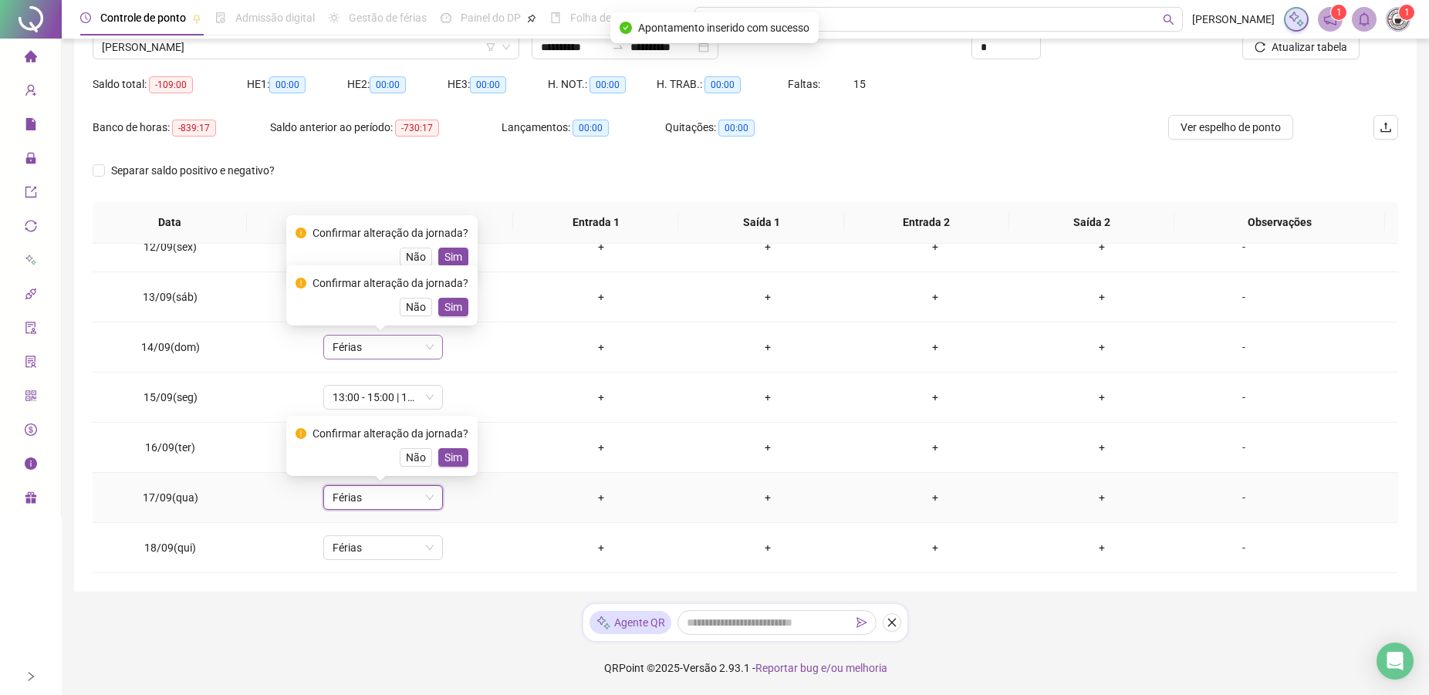
drag, startPoint x: 457, startPoint y: 459, endPoint x: 419, endPoint y: 337, distance: 127.6
click at [452, 457] on span "Sim" at bounding box center [453, 457] width 18 height 17
click at [450, 304] on span "Sim" at bounding box center [453, 307] width 18 height 17
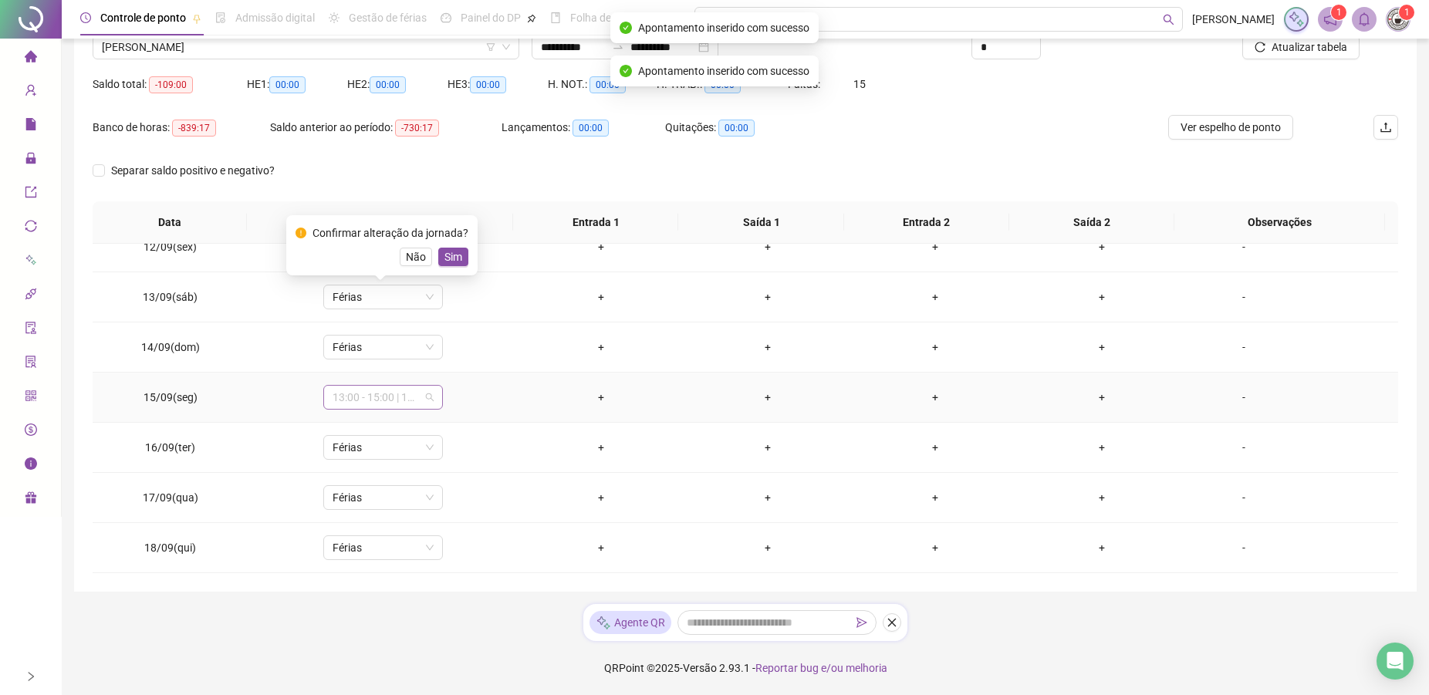
click at [350, 403] on span "13:00 - 15:00 | 16:00 - 21:00" at bounding box center [382, 397] width 101 height 23
type input "*"
click at [349, 447] on div "Férias" at bounding box center [393, 452] width 102 height 17
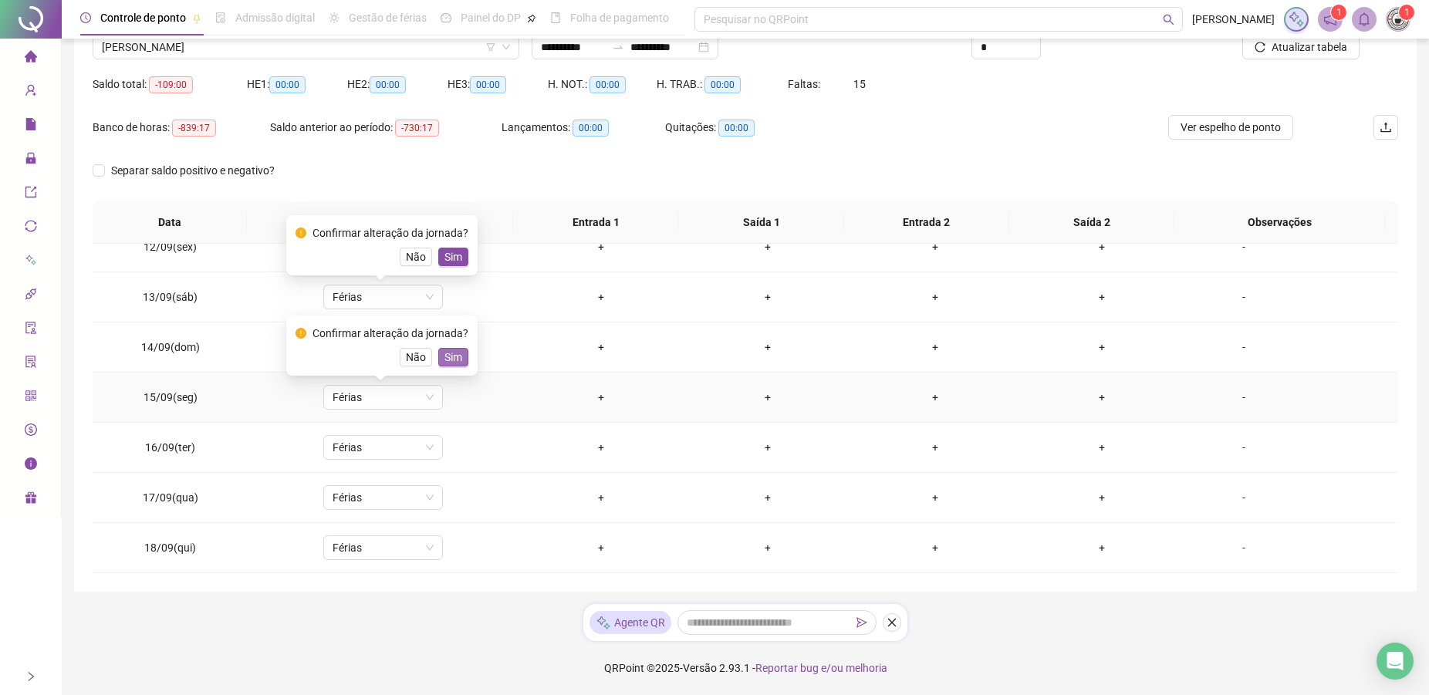
click at [454, 358] on span "Sim" at bounding box center [453, 357] width 18 height 17
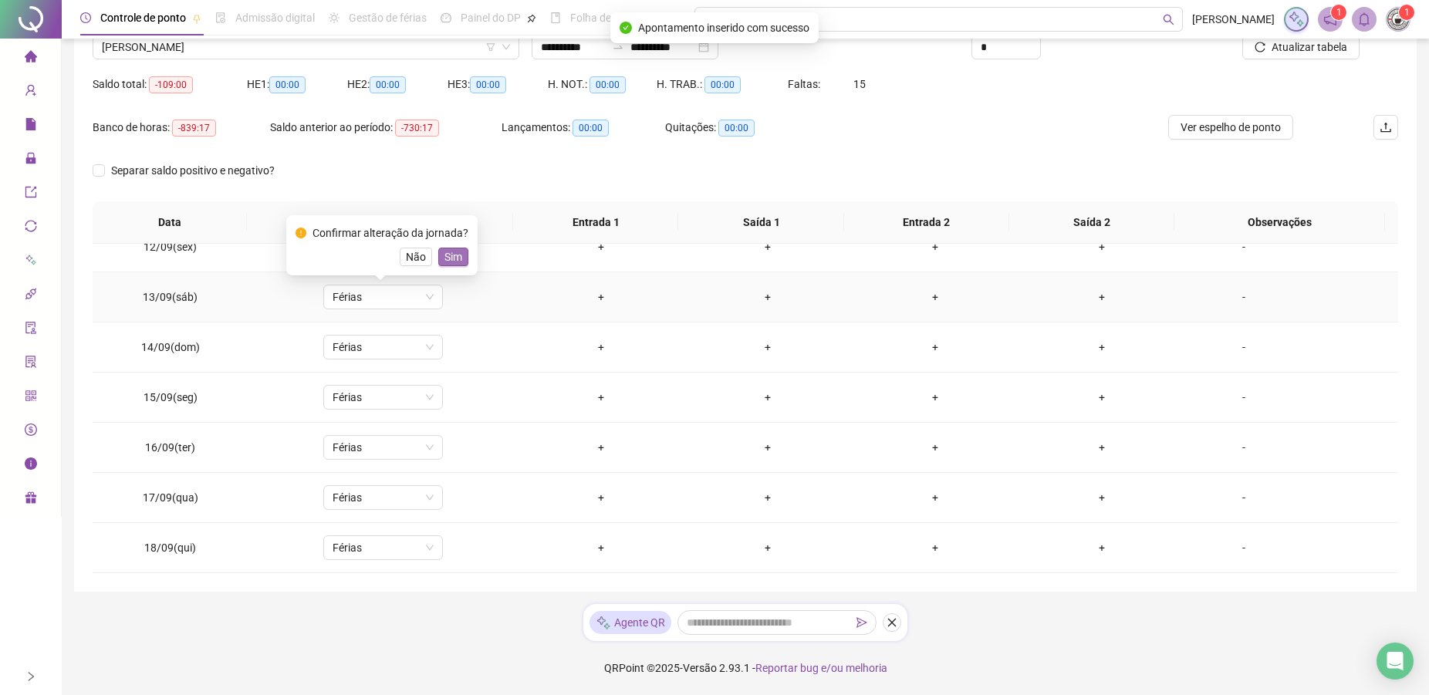
click at [453, 257] on span "Sim" at bounding box center [453, 256] width 18 height 17
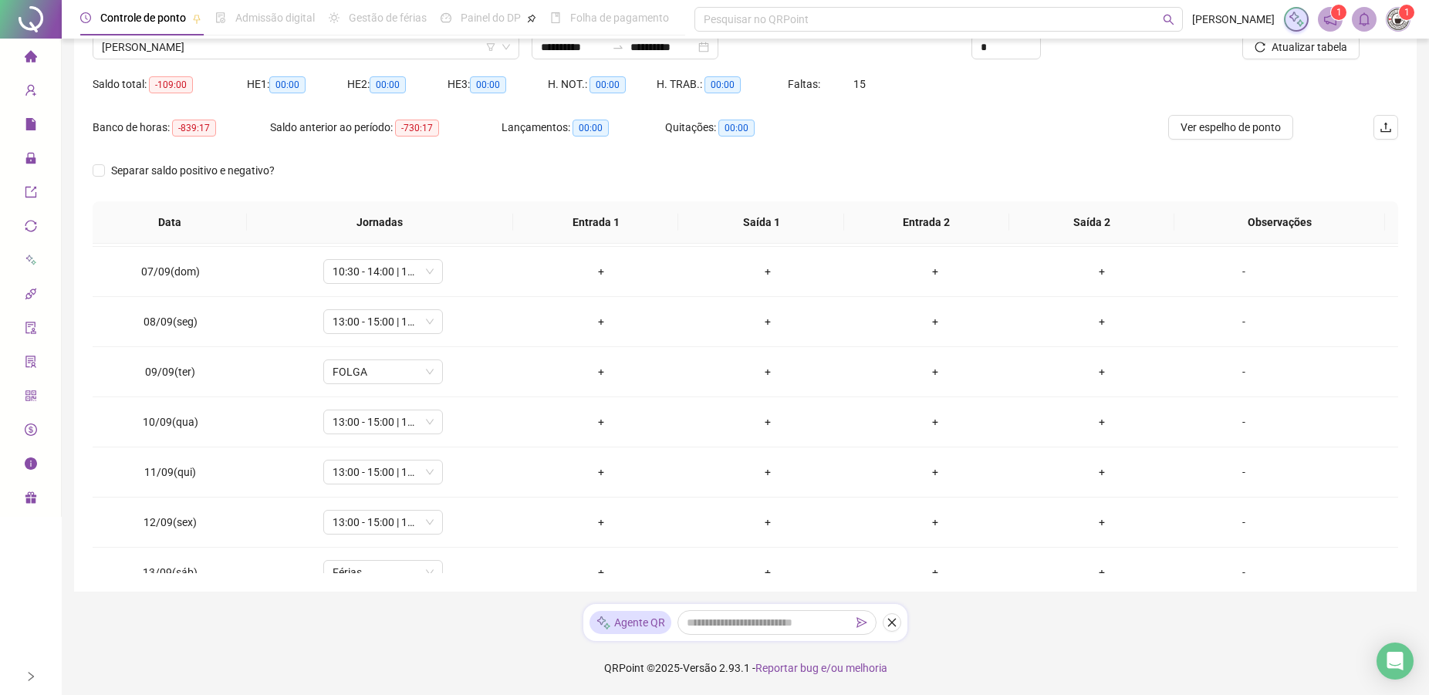
scroll to position [293, 0]
click at [365, 319] on span "13:00 - 15:00 | 16:00 - 21:00" at bounding box center [382, 326] width 101 height 23
type input "*"
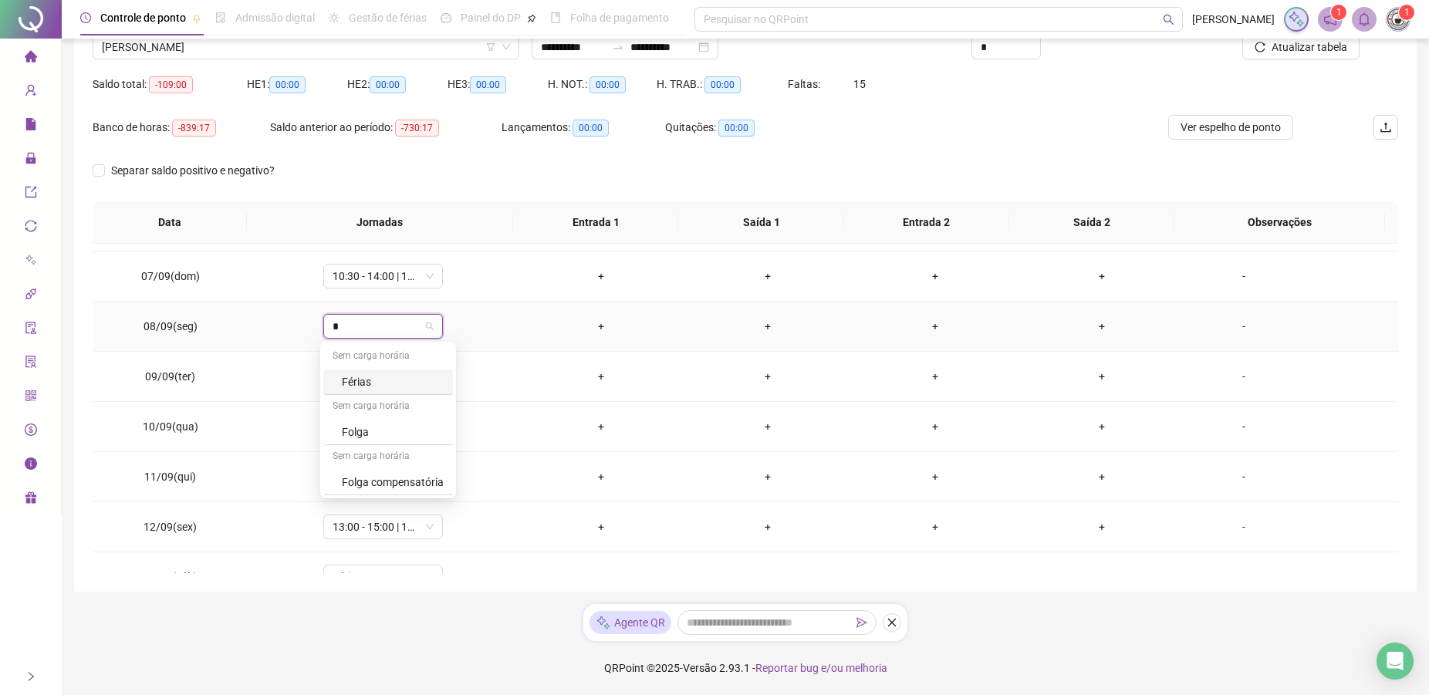
click at [351, 384] on div "Férias" at bounding box center [393, 381] width 102 height 17
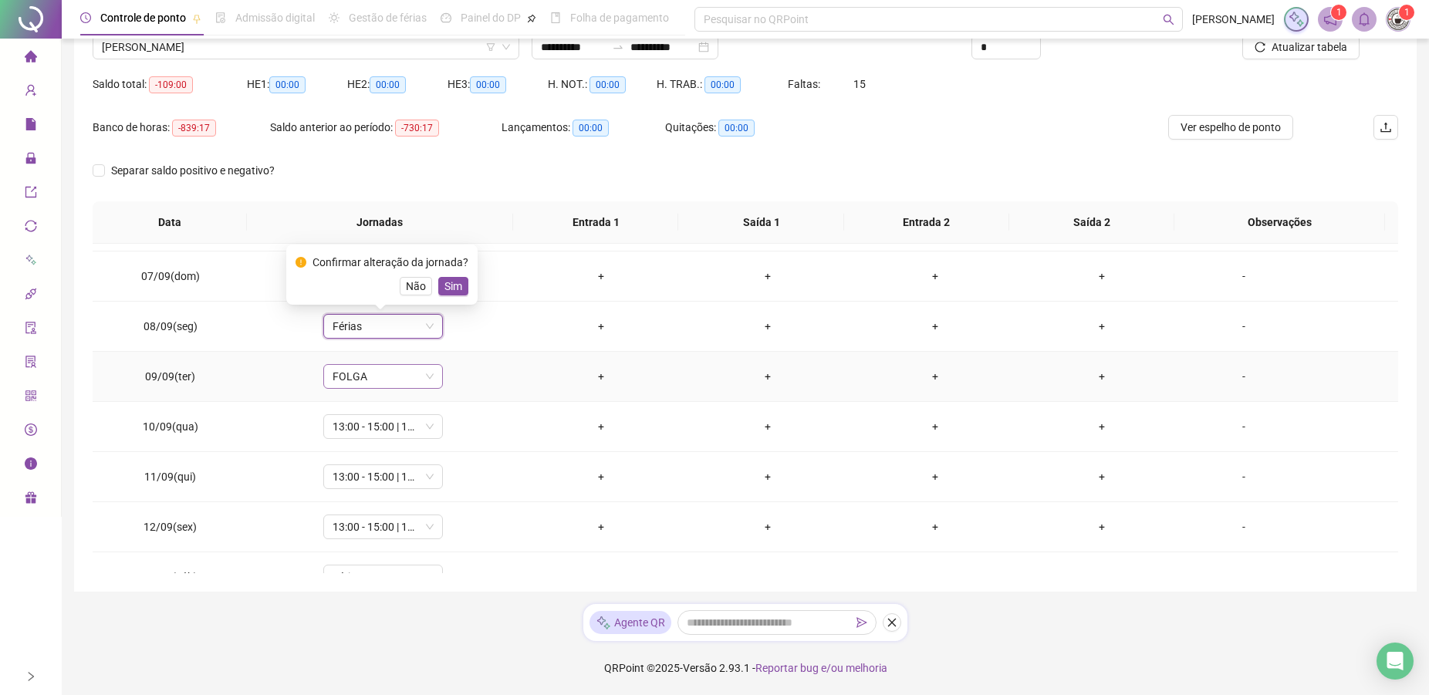
click at [354, 364] on div "FOLGA" at bounding box center [383, 376] width 120 height 25
type input "*"
click at [370, 439] on div "Férias" at bounding box center [393, 431] width 102 height 17
click at [367, 432] on span "13:00 - 15:00 | 16:00 - 21:00" at bounding box center [382, 426] width 101 height 23
type input "*"
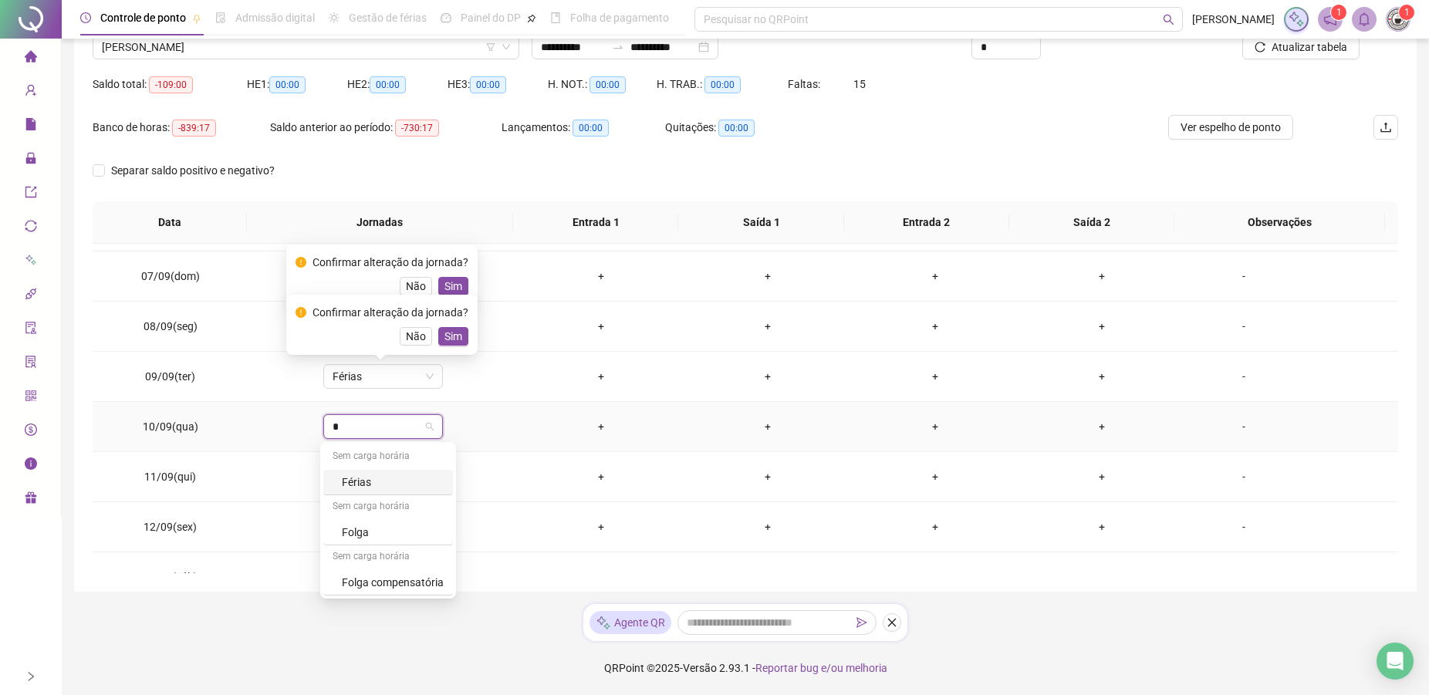
click at [353, 484] on div "Férias" at bounding box center [393, 482] width 102 height 17
click at [379, 474] on span "13:00 - 15:00 | 16:00 - 21:00" at bounding box center [382, 476] width 101 height 23
type input "*"
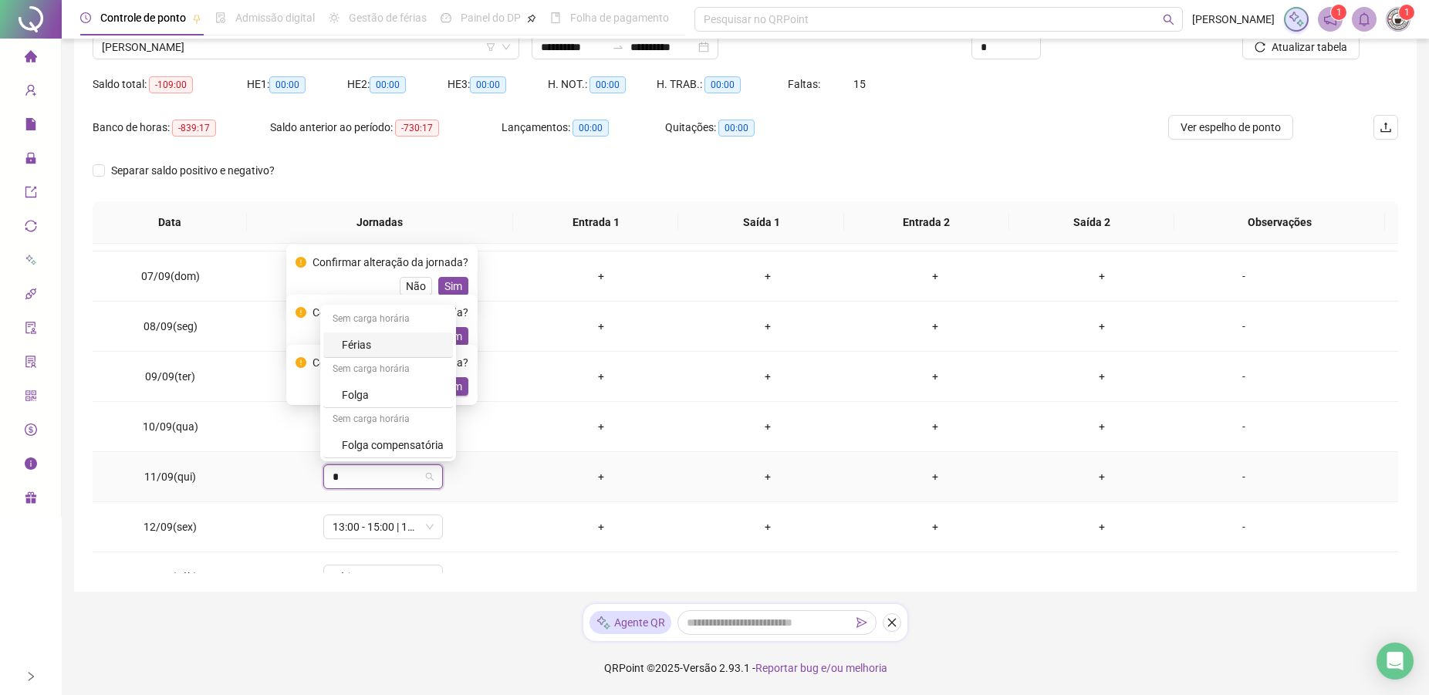
click at [359, 341] on div "Férias" at bounding box center [393, 344] width 102 height 17
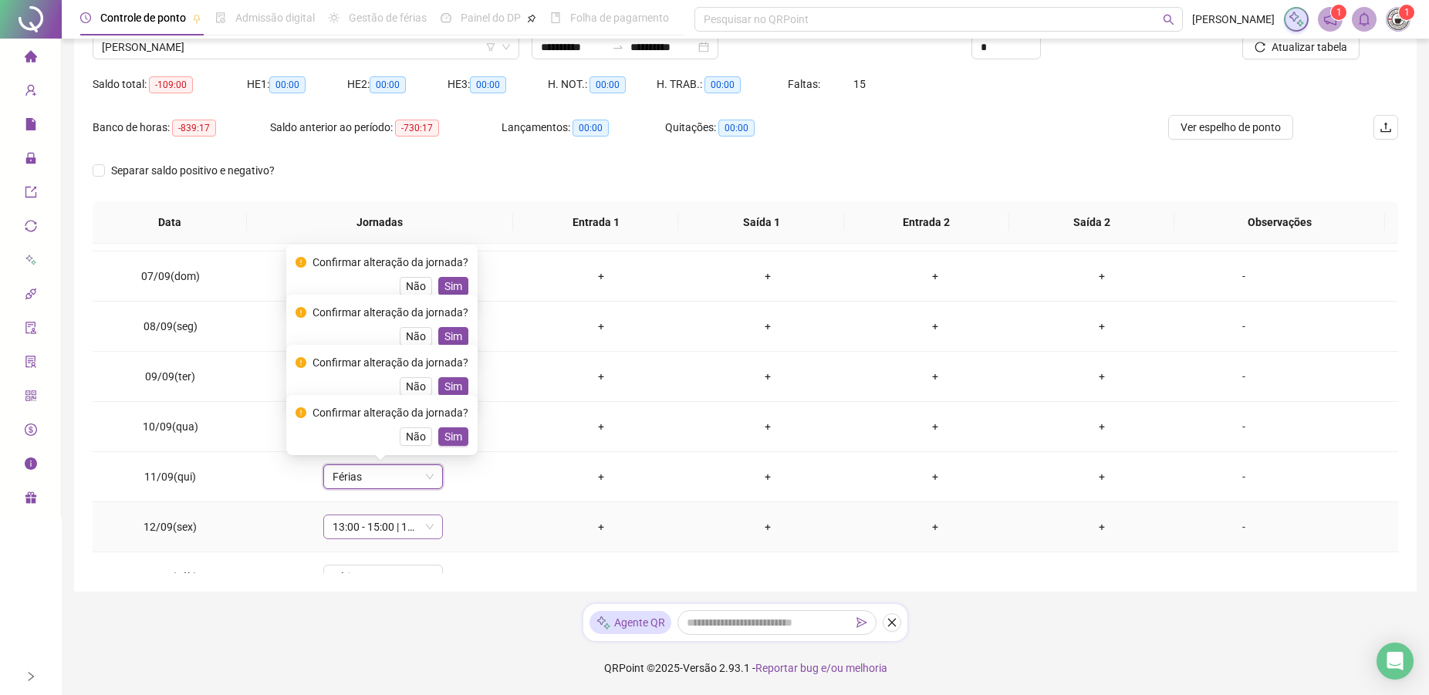
click at [355, 526] on span "13:00 - 15:00 | 16:00 - 21:00" at bounding box center [382, 526] width 101 height 23
type input "*"
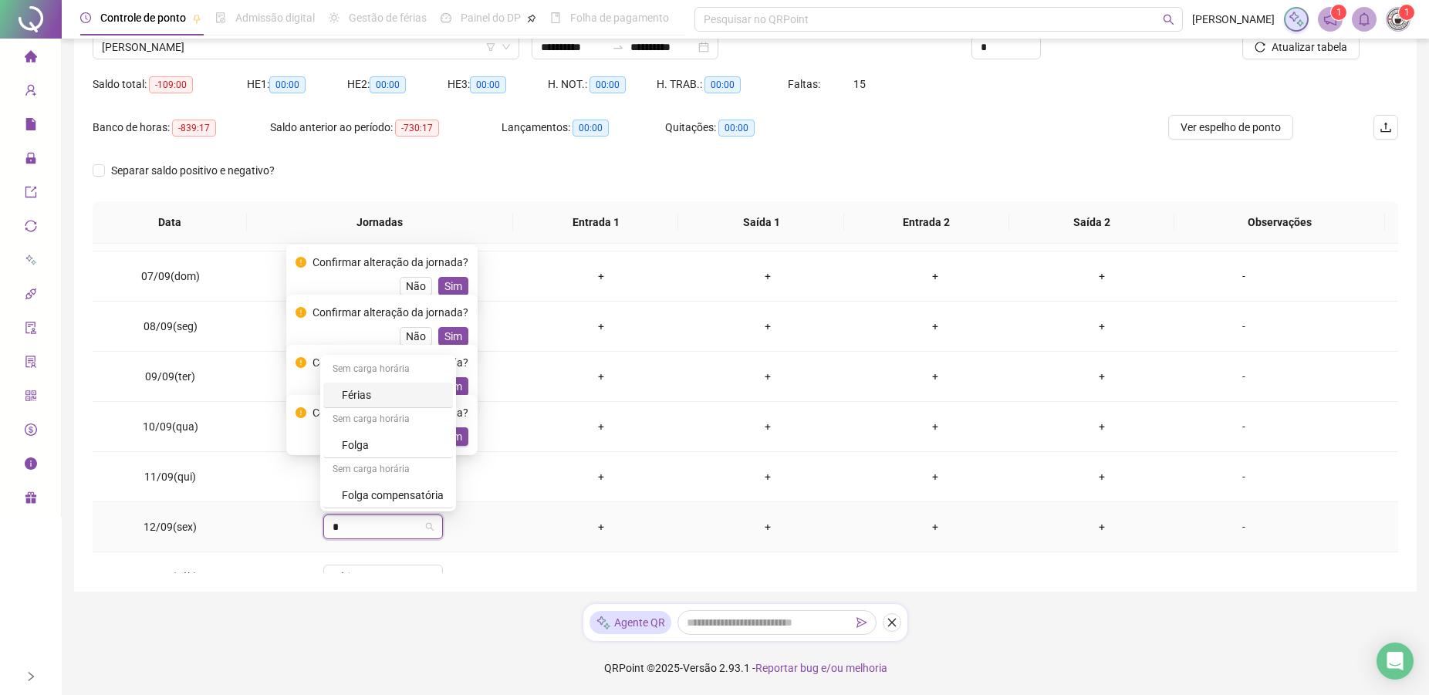
click at [352, 395] on div "Férias" at bounding box center [393, 394] width 102 height 17
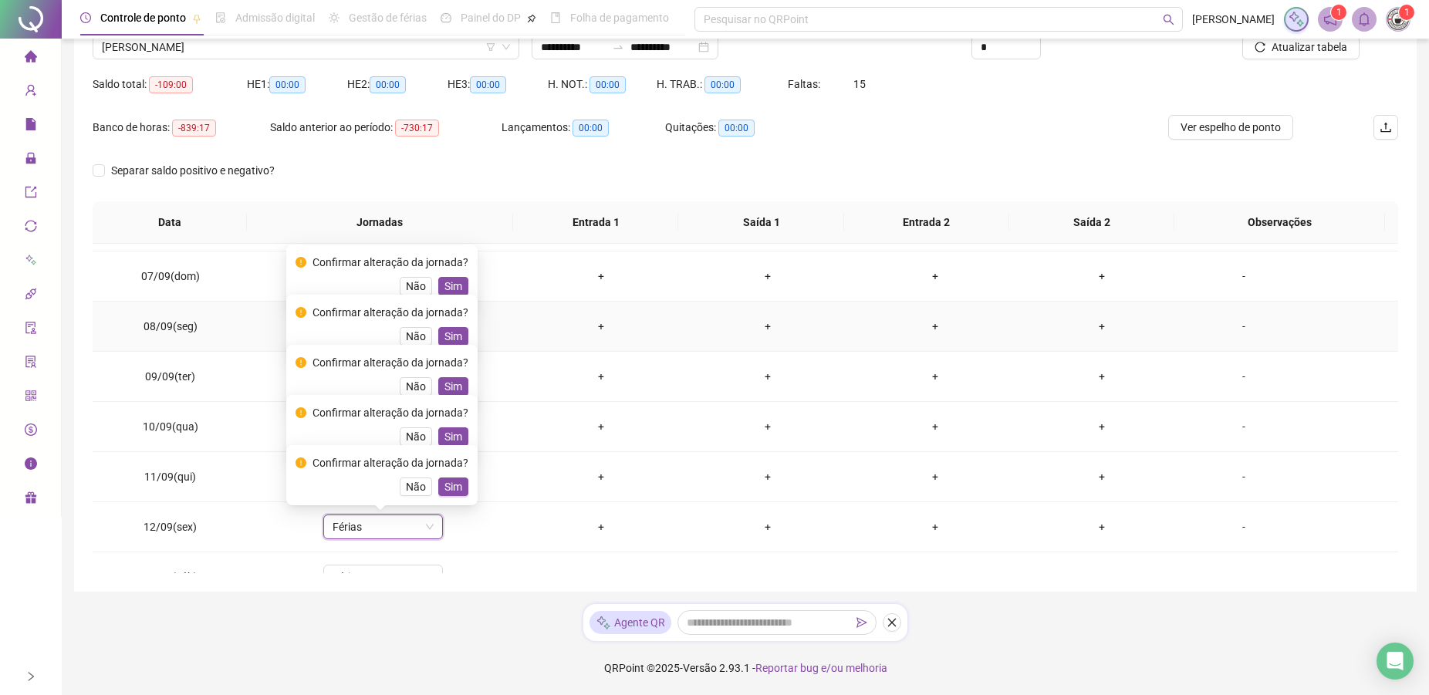
click at [447, 282] on span "Sim" at bounding box center [453, 286] width 18 height 17
click at [458, 336] on span "Sim" at bounding box center [453, 336] width 18 height 17
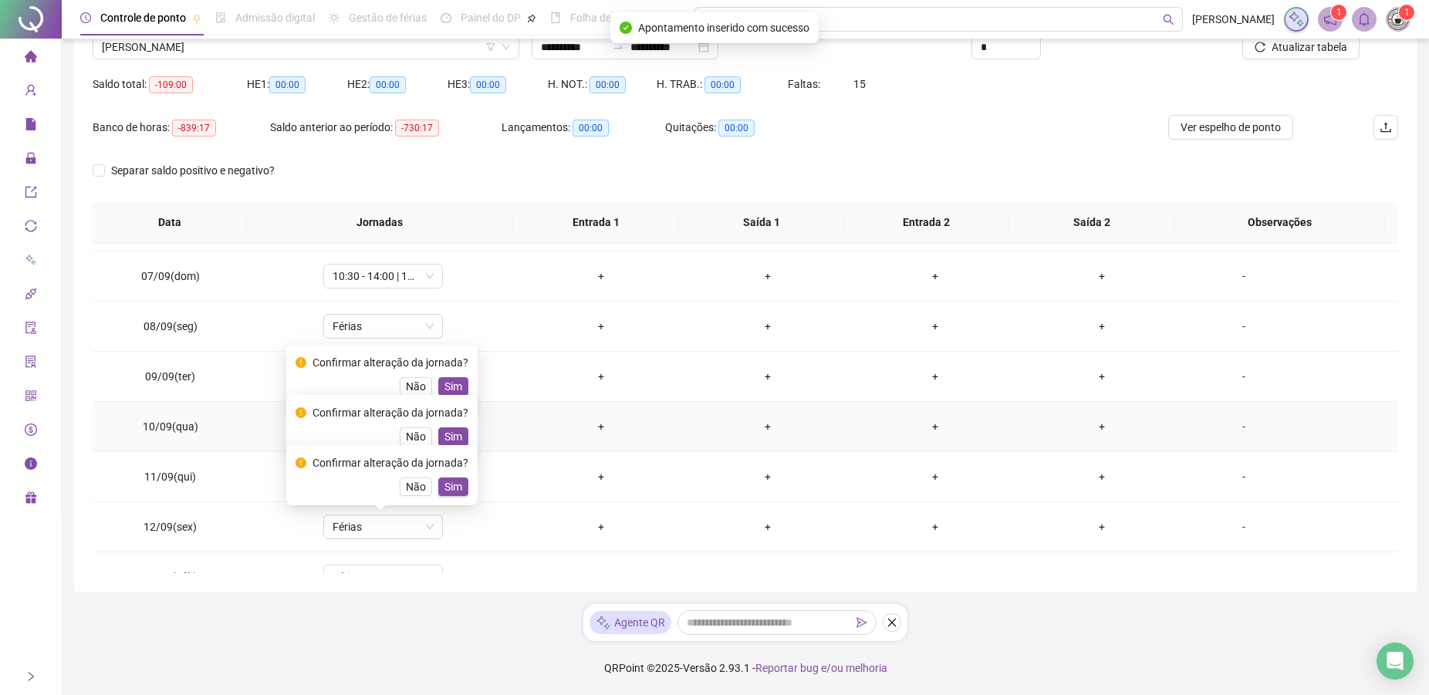
click at [456, 381] on span "Sim" at bounding box center [453, 386] width 18 height 17
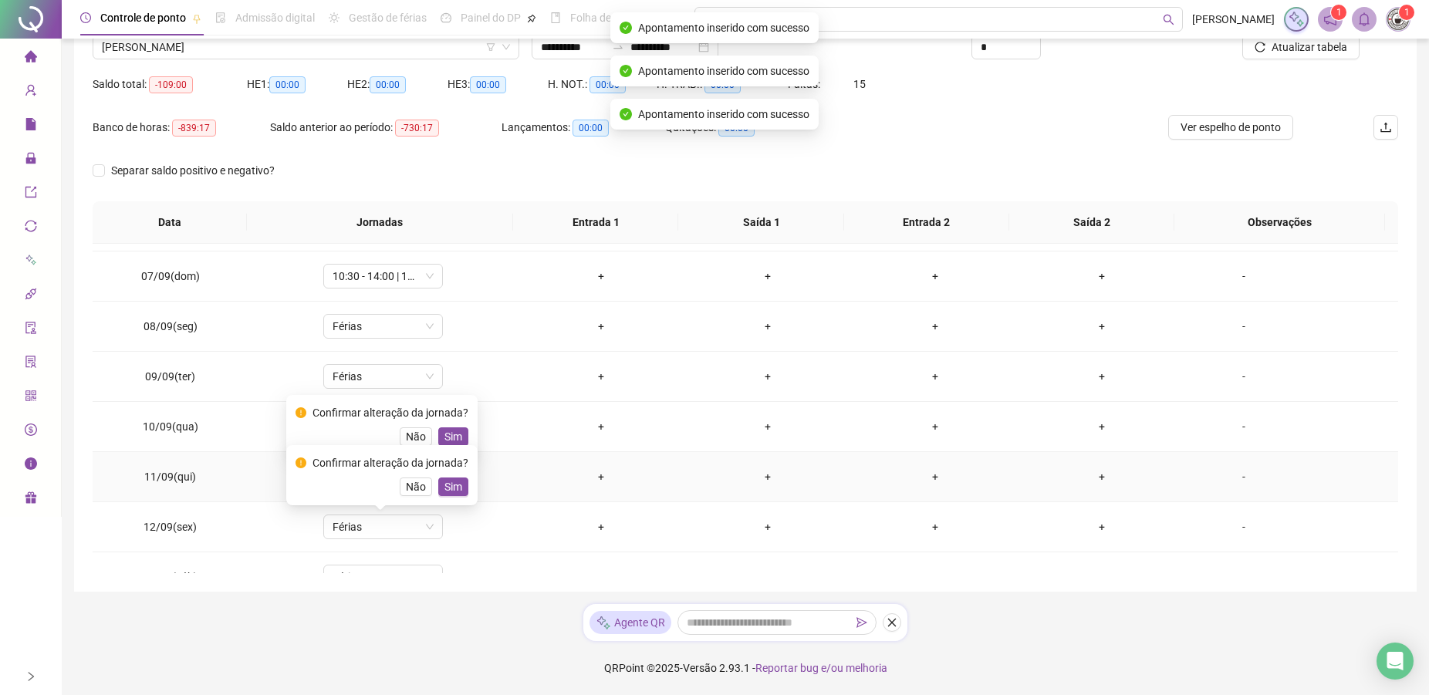
click at [448, 425] on div "Confirmar alteração da jornada? Não Sim" at bounding box center [381, 425] width 173 height 42
drag, startPoint x: 446, startPoint y: 485, endPoint x: 437, endPoint y: 436, distance: 50.1
click at [446, 484] on span "Sim" at bounding box center [453, 486] width 18 height 17
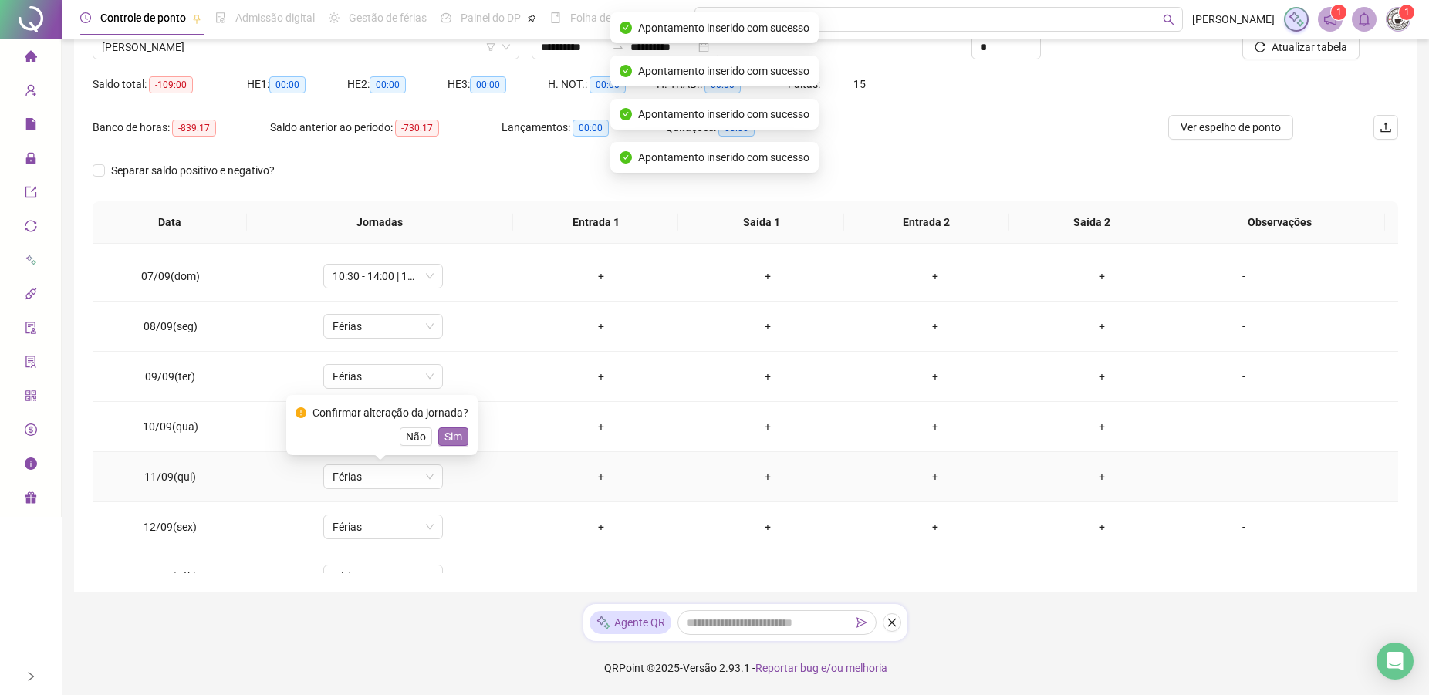
click at [442, 435] on button "Sim" at bounding box center [453, 436] width 30 height 19
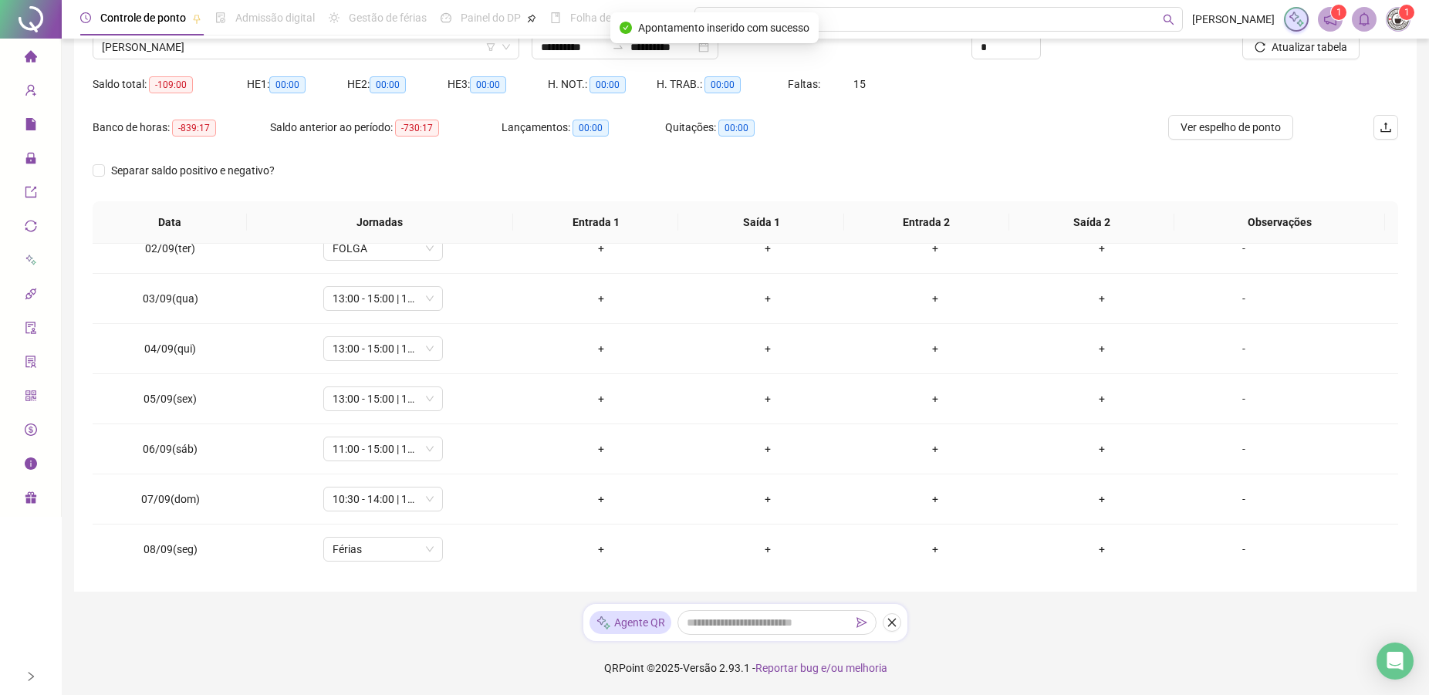
scroll to position [0, 0]
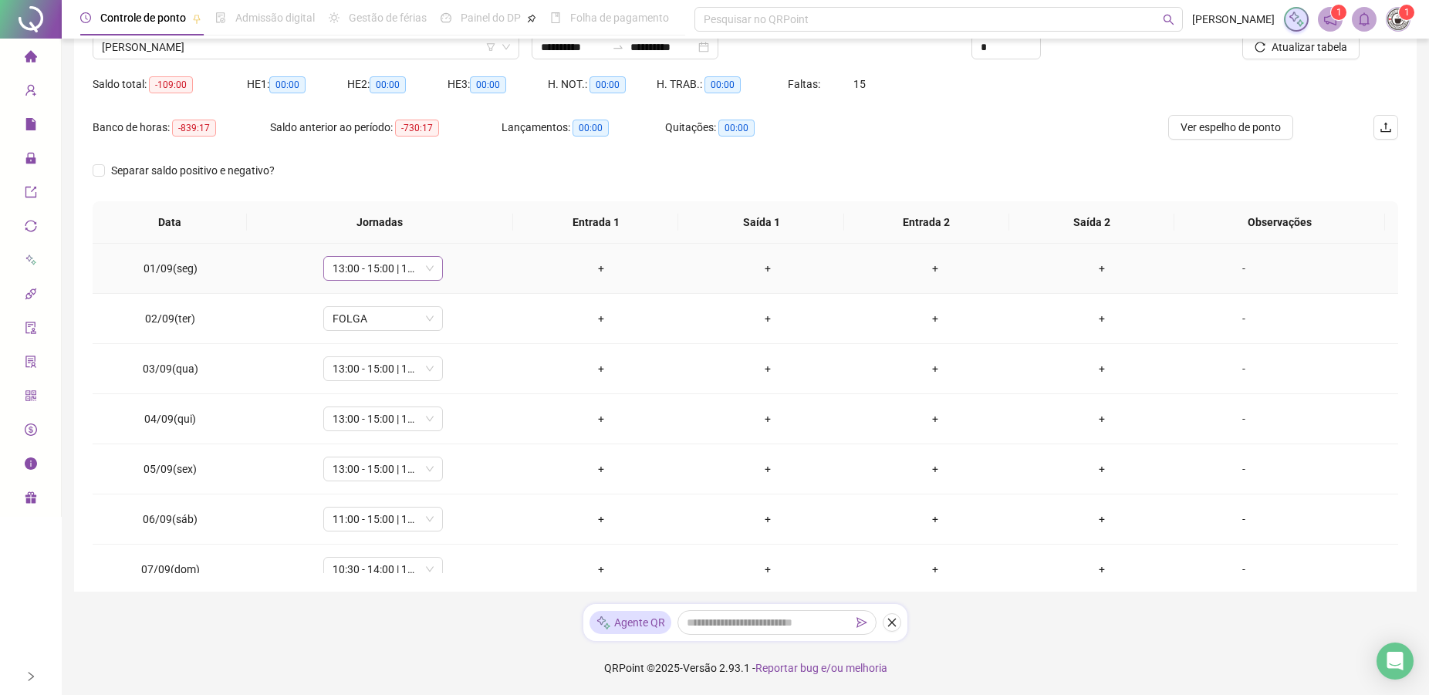
click at [374, 270] on span "13:00 - 15:00 | 16:00 - 21:00" at bounding box center [382, 268] width 101 height 23
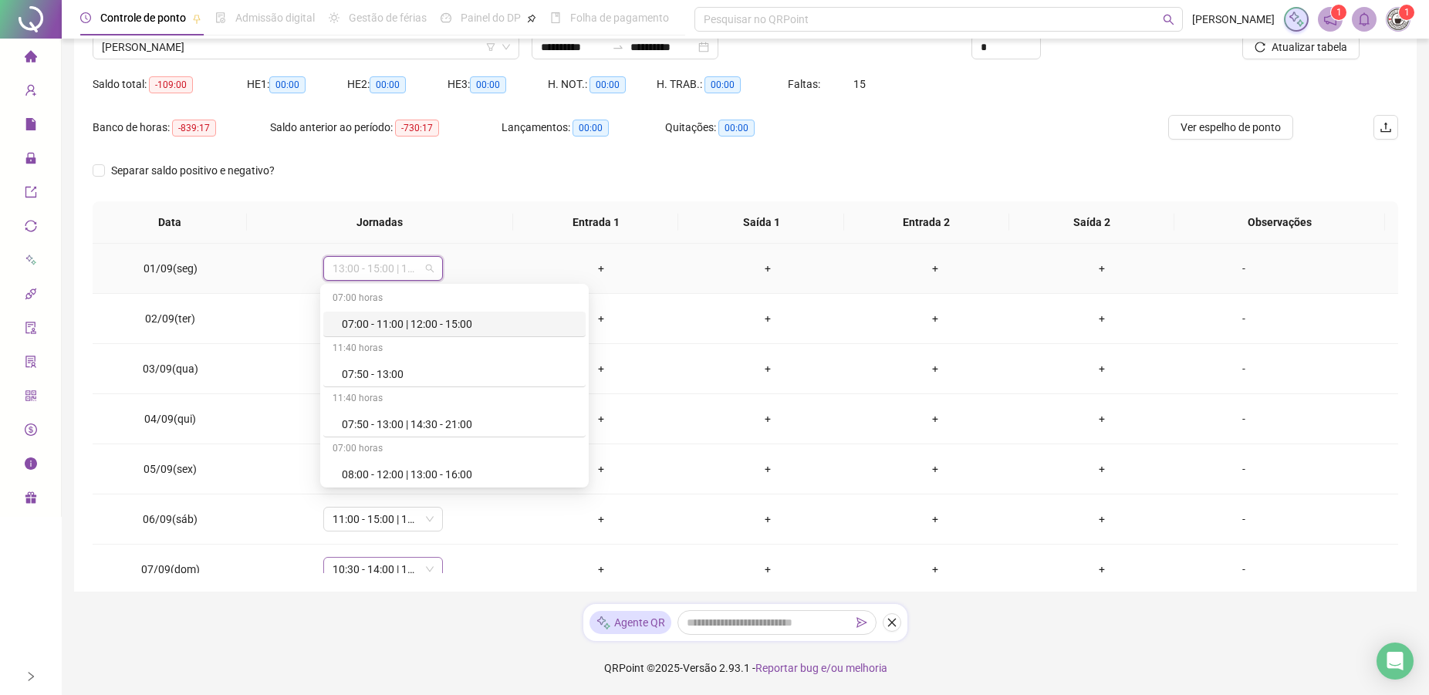
type input "*"
click at [344, 309] on div "Sem carga horária" at bounding box center [388, 299] width 130 height 25
drag, startPoint x: 348, startPoint y: 322, endPoint x: 362, endPoint y: 366, distance: 46.8
click at [349, 322] on div "Férias" at bounding box center [393, 323] width 102 height 17
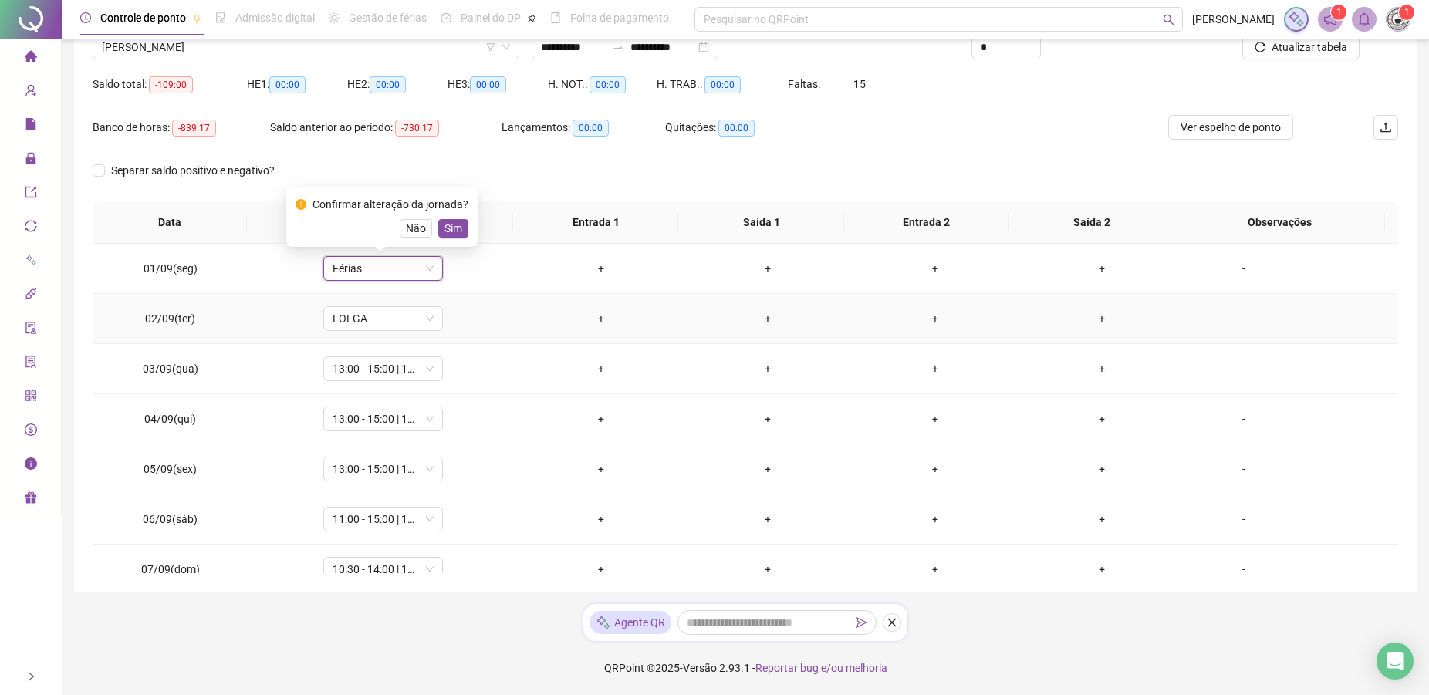
click at [368, 332] on td "FOLGA" at bounding box center [382, 319] width 269 height 50
click at [366, 324] on span "FOLGA" at bounding box center [382, 318] width 101 height 23
type input "*"
click at [353, 376] on div "Férias" at bounding box center [393, 374] width 102 height 17
click at [377, 372] on span "13:00 - 15:00 | 16:00 - 21:00" at bounding box center [382, 368] width 101 height 23
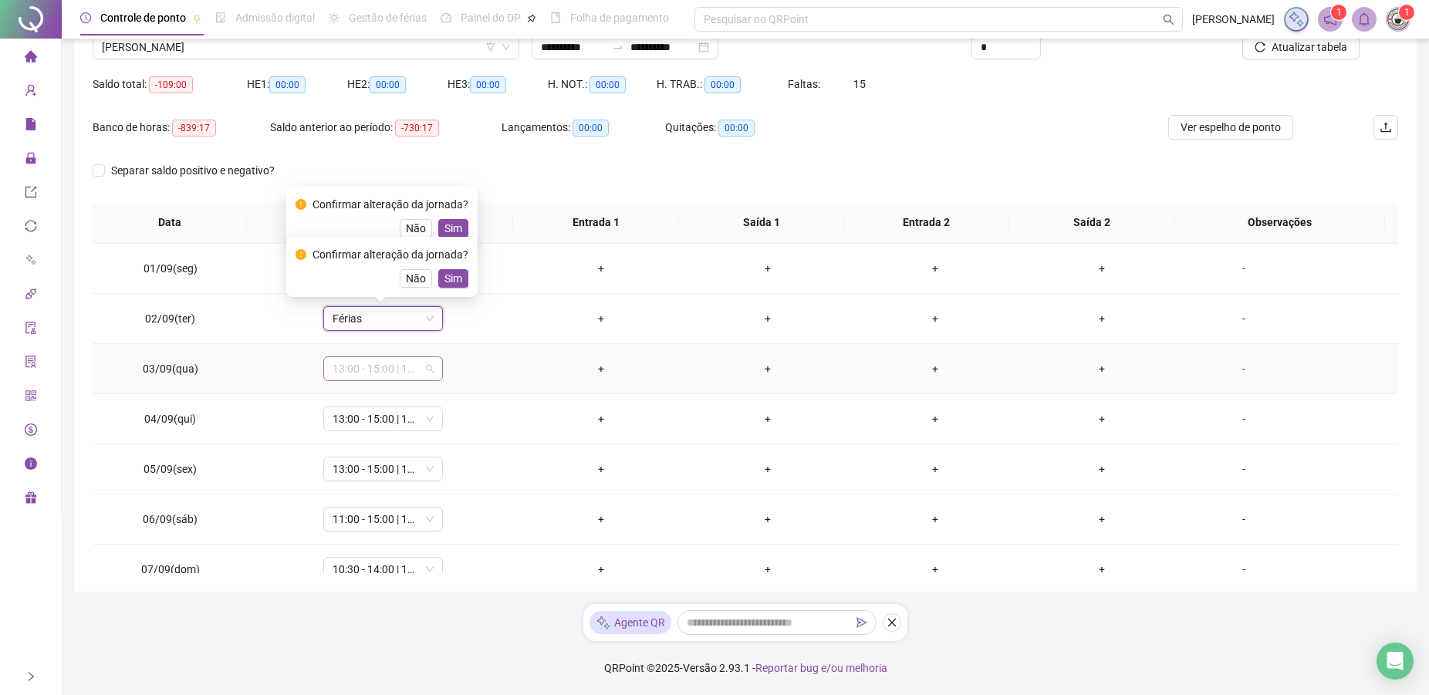
type input "*"
click at [359, 421] on div "Férias" at bounding box center [393, 424] width 102 height 17
click at [363, 421] on span "13:00 - 15:00 | 16:00 - 21:00" at bounding box center [382, 418] width 101 height 23
type input "*"
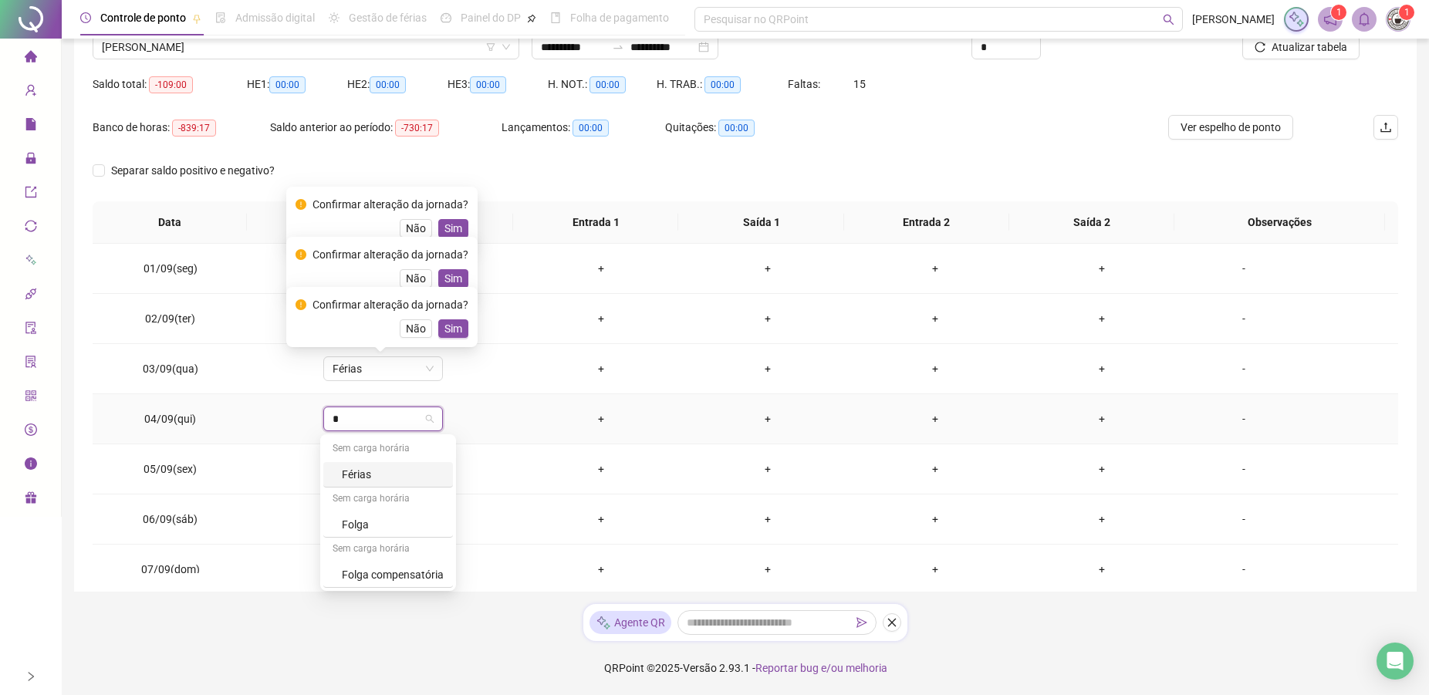
click at [344, 481] on div "Férias" at bounding box center [393, 474] width 102 height 17
click at [366, 467] on span "13:00 - 15:00 | 16:00 - 21:00" at bounding box center [382, 468] width 101 height 23
type input "*"
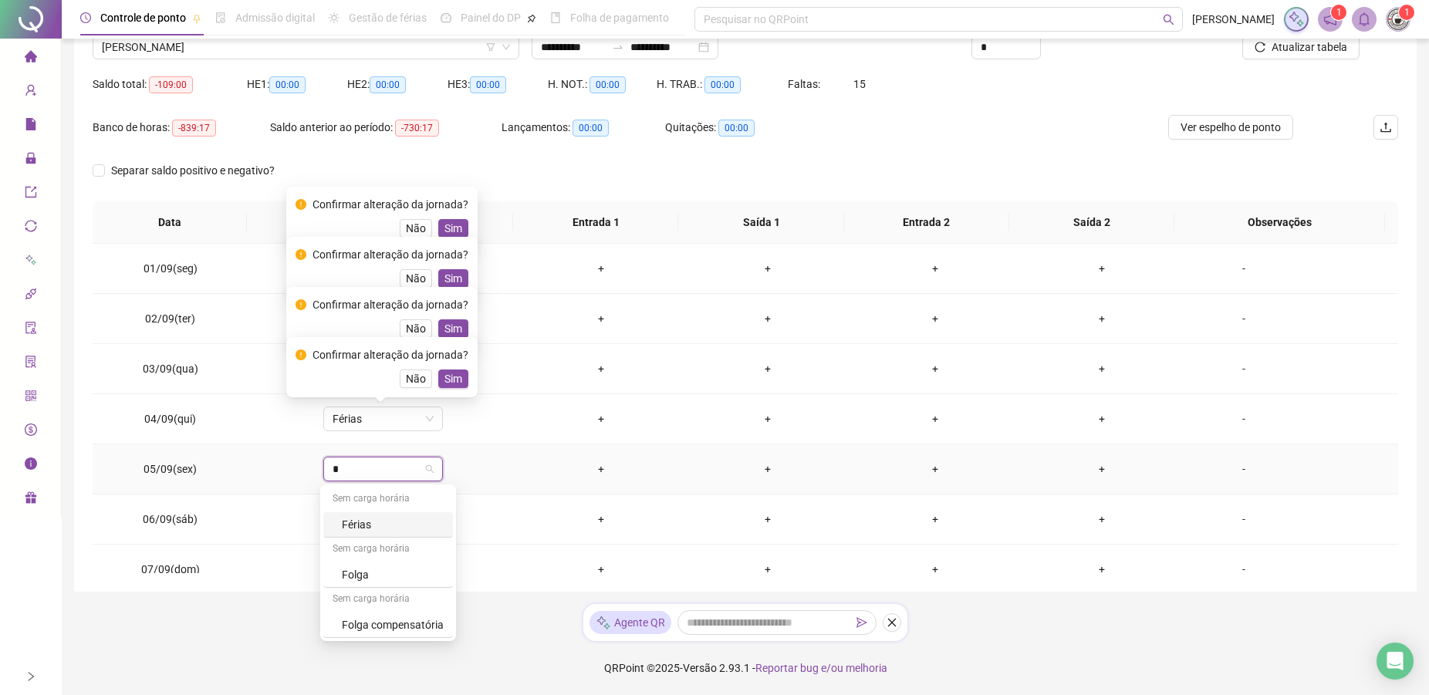
click at [362, 527] on div "Férias" at bounding box center [393, 524] width 102 height 17
click at [363, 523] on span "11:00 - 15:00 | 16:00 - 21:00" at bounding box center [382, 519] width 101 height 23
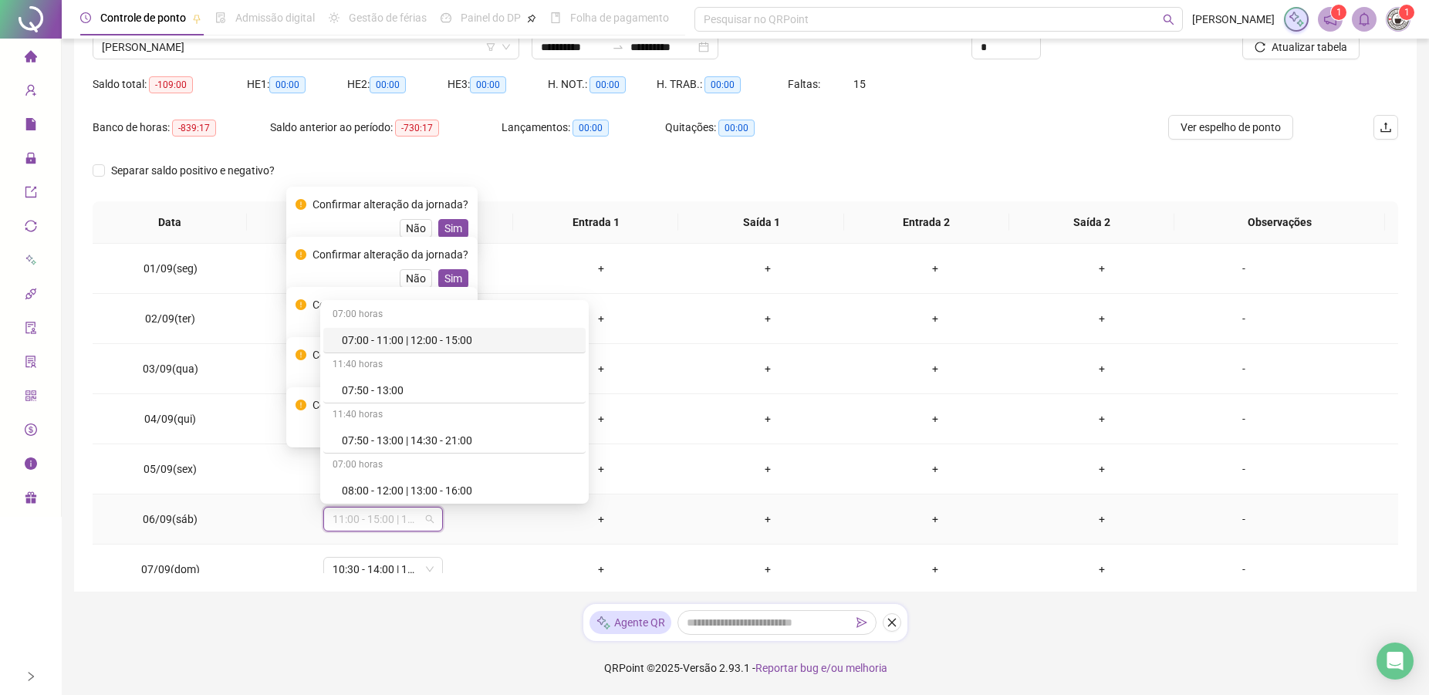
type input "*"
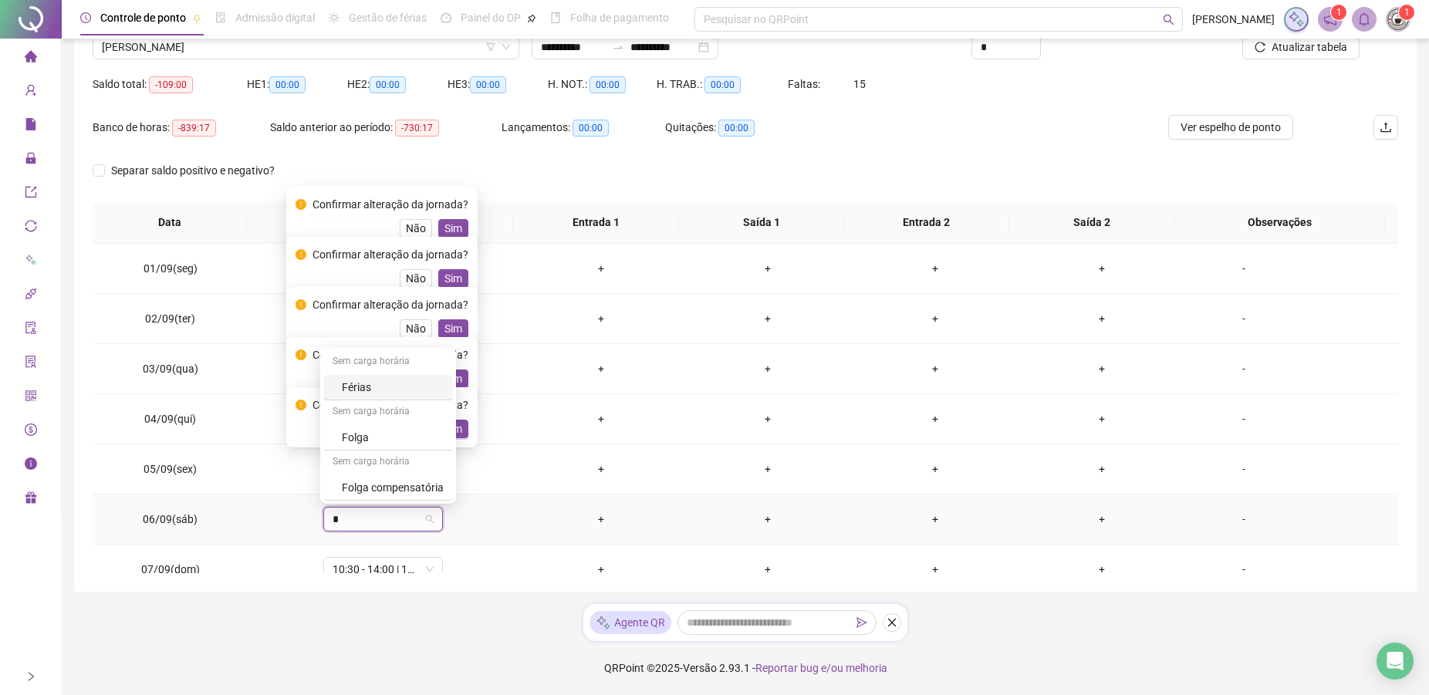
click at [365, 391] on div "Férias" at bounding box center [393, 387] width 102 height 17
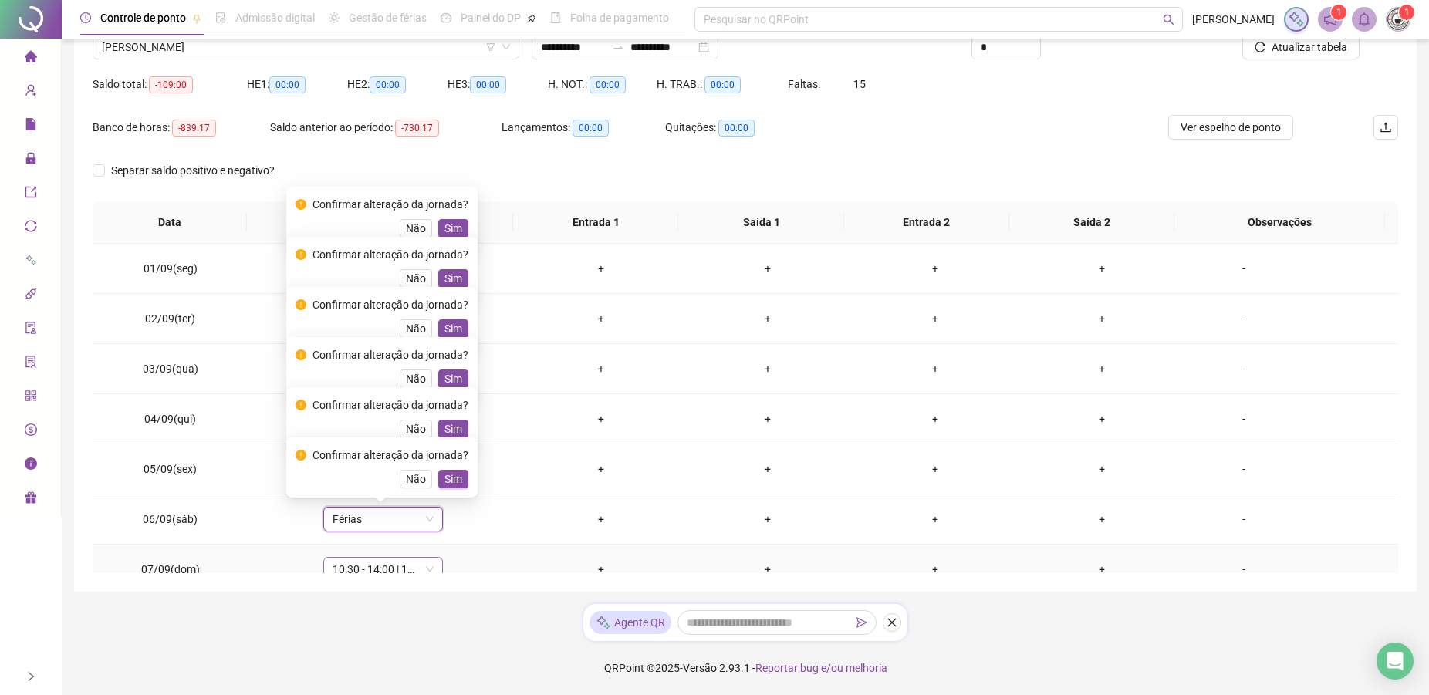
click at [376, 572] on span "10:30 - 14:00 | 15:00 - 18:30" at bounding box center [382, 569] width 101 height 23
type input "*"
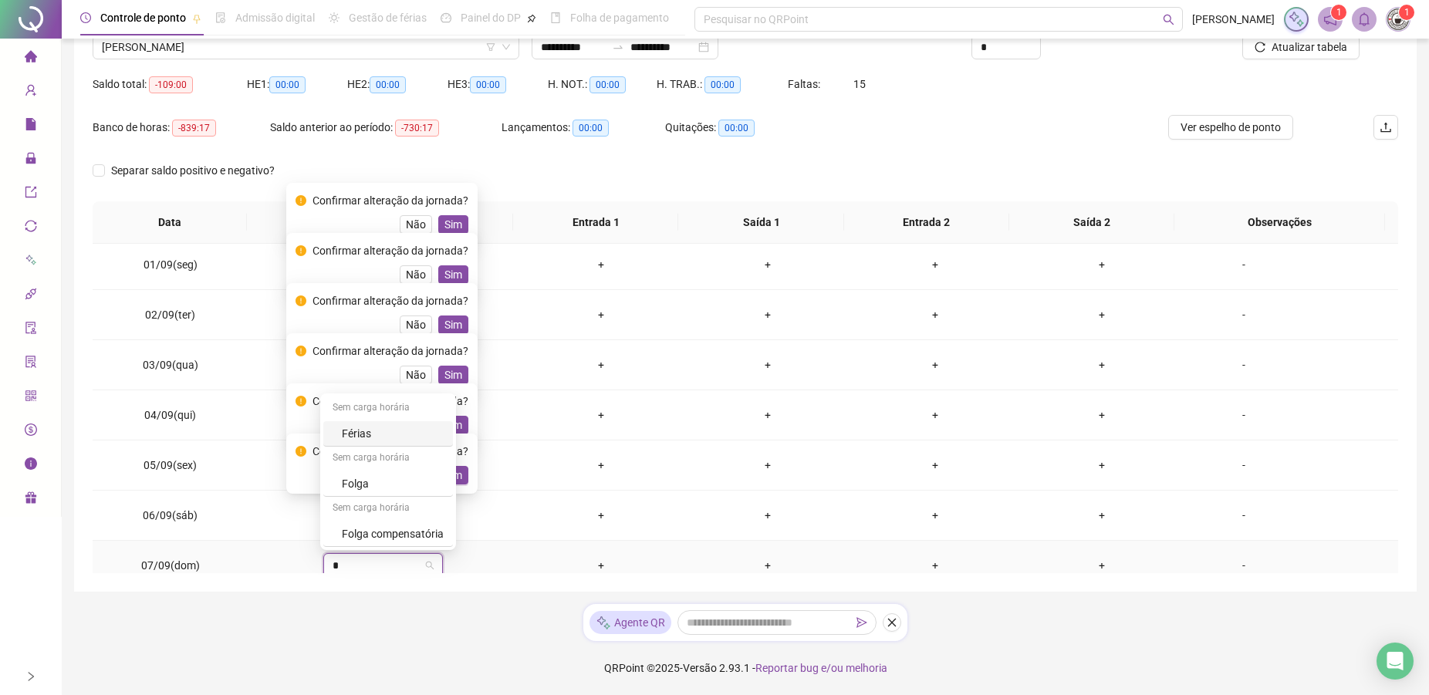
click at [365, 432] on div "Férias" at bounding box center [393, 433] width 102 height 17
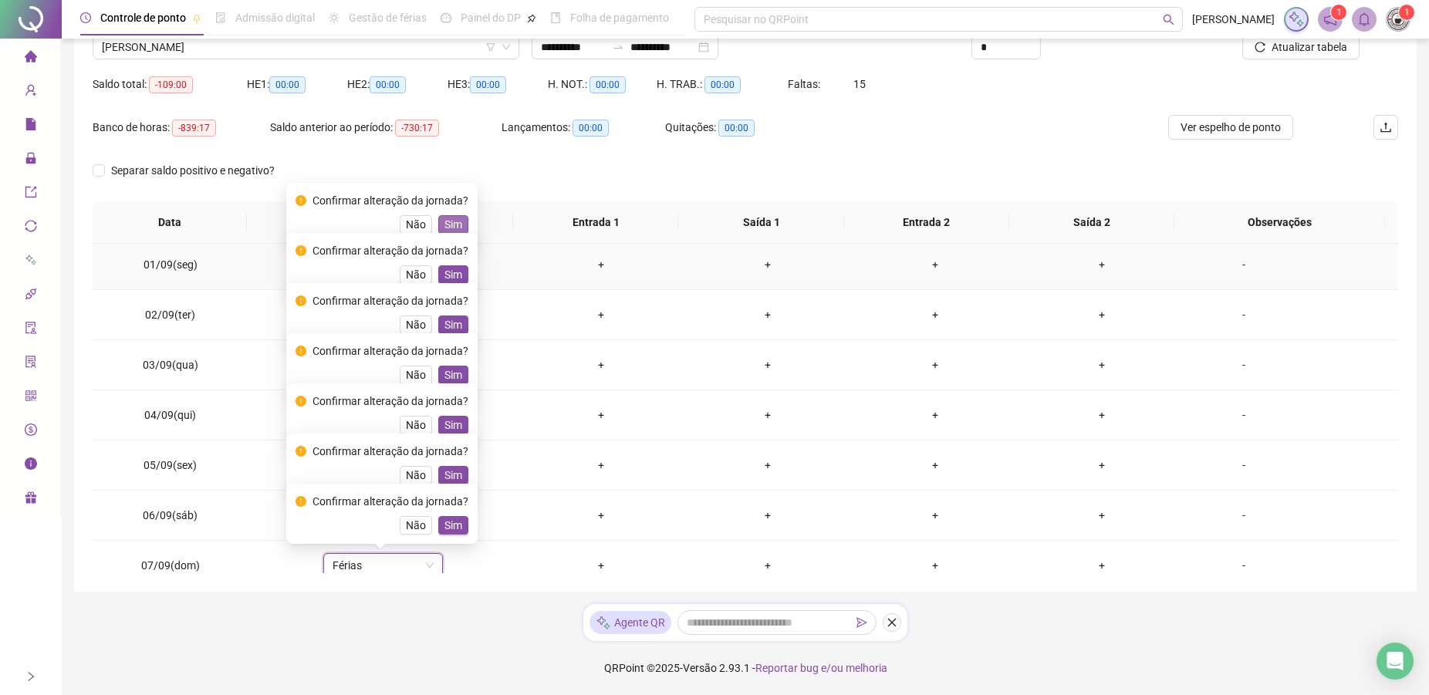
click at [458, 222] on button "Sim" at bounding box center [453, 224] width 30 height 19
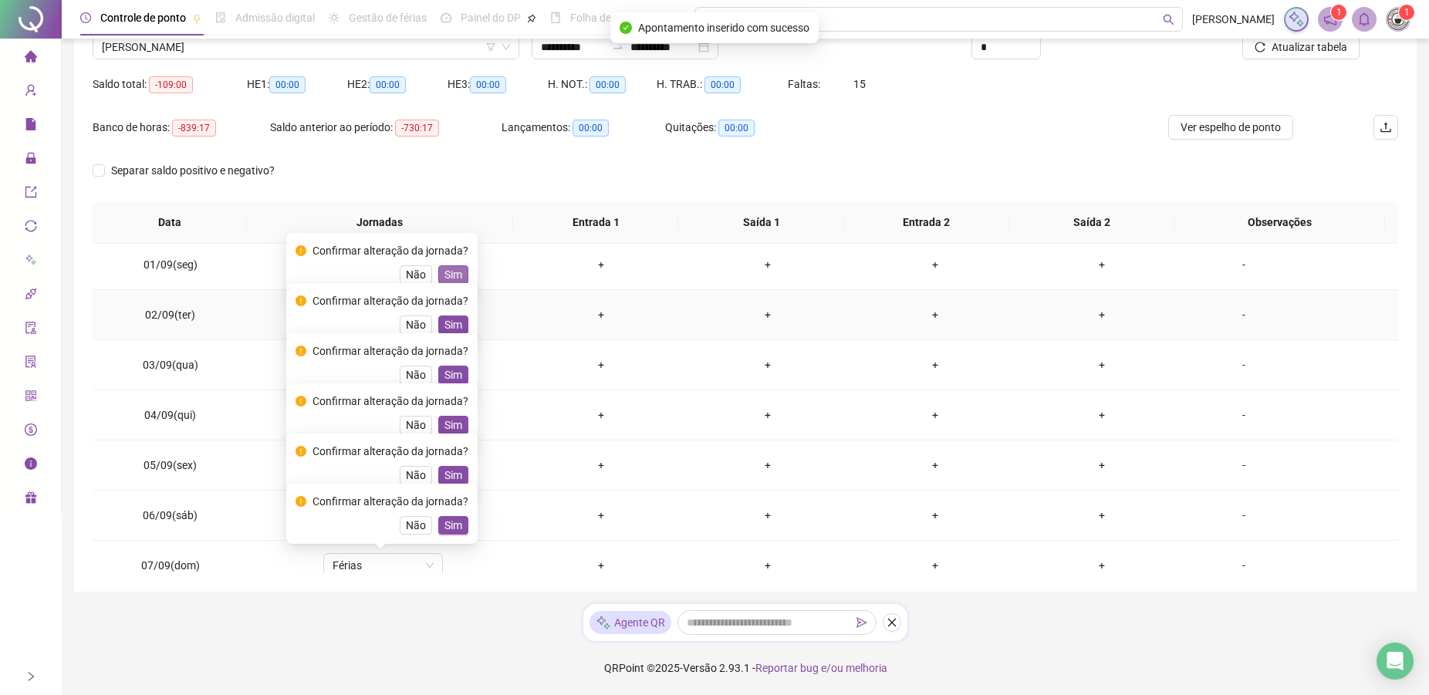
click at [444, 268] on span "Sim" at bounding box center [453, 274] width 18 height 17
click at [432, 327] on div "Não Sim" at bounding box center [381, 324] width 173 height 19
click at [441, 362] on div "Confirmar alteração da jornada? Não Sim" at bounding box center [381, 363] width 173 height 42
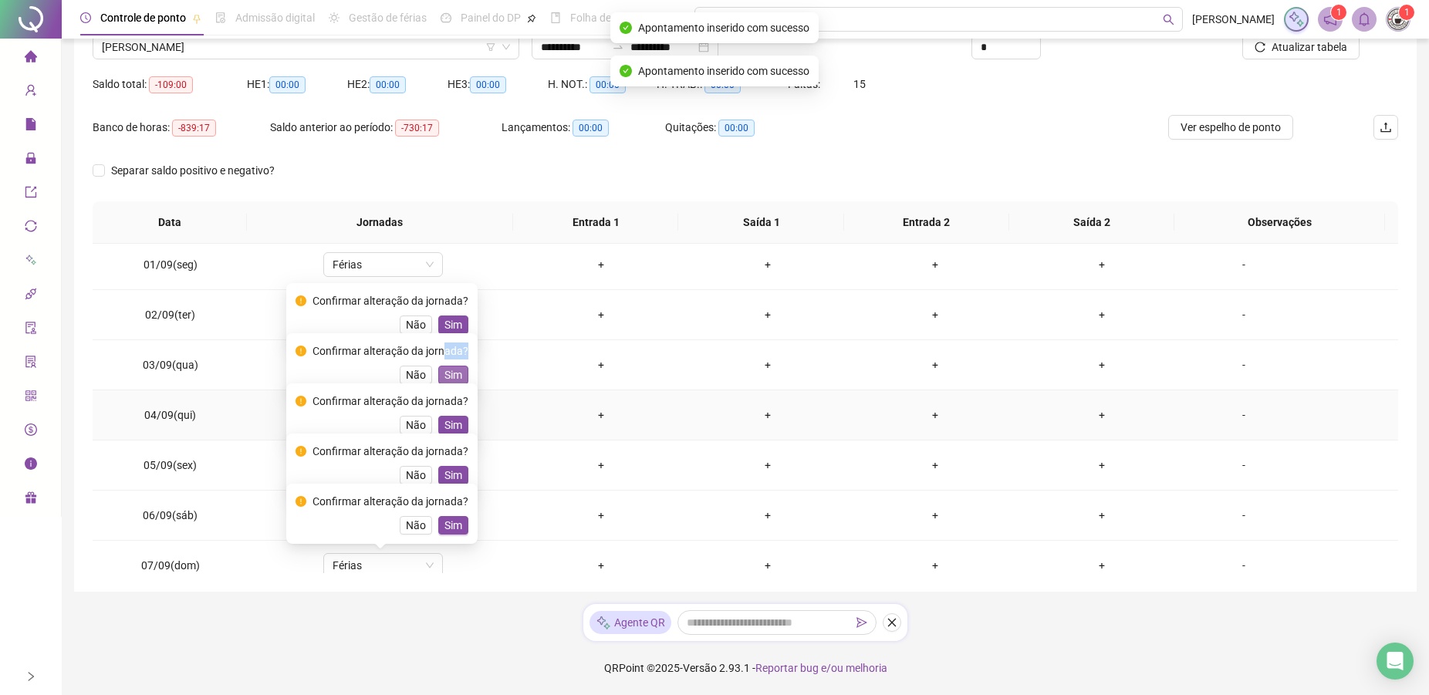
click at [446, 375] on span "Sim" at bounding box center [453, 374] width 18 height 17
click at [478, 318] on td "Férias" at bounding box center [382, 315] width 269 height 50
click at [449, 330] on span "Sim" at bounding box center [453, 324] width 18 height 17
click at [453, 426] on span "Sim" at bounding box center [453, 425] width 18 height 17
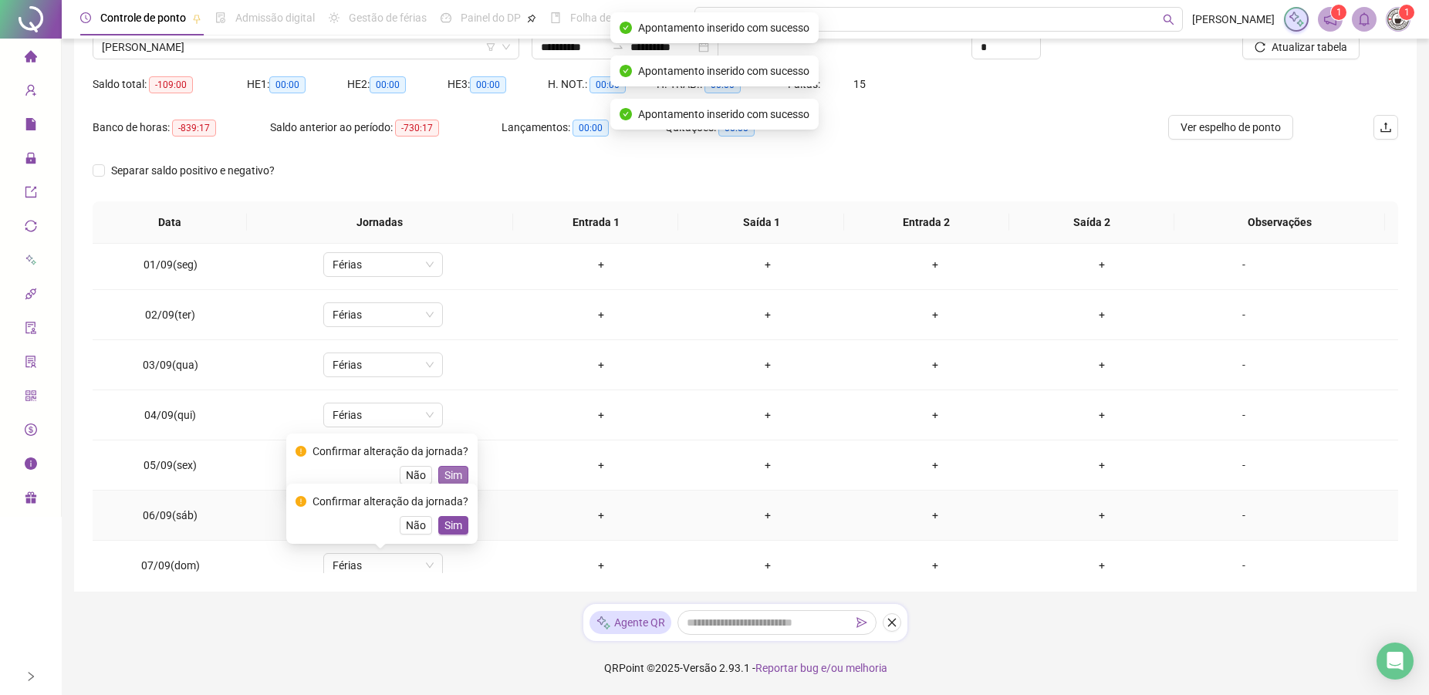
click at [440, 471] on button "Sim" at bounding box center [453, 475] width 30 height 19
click at [446, 529] on span "Sim" at bounding box center [453, 525] width 18 height 17
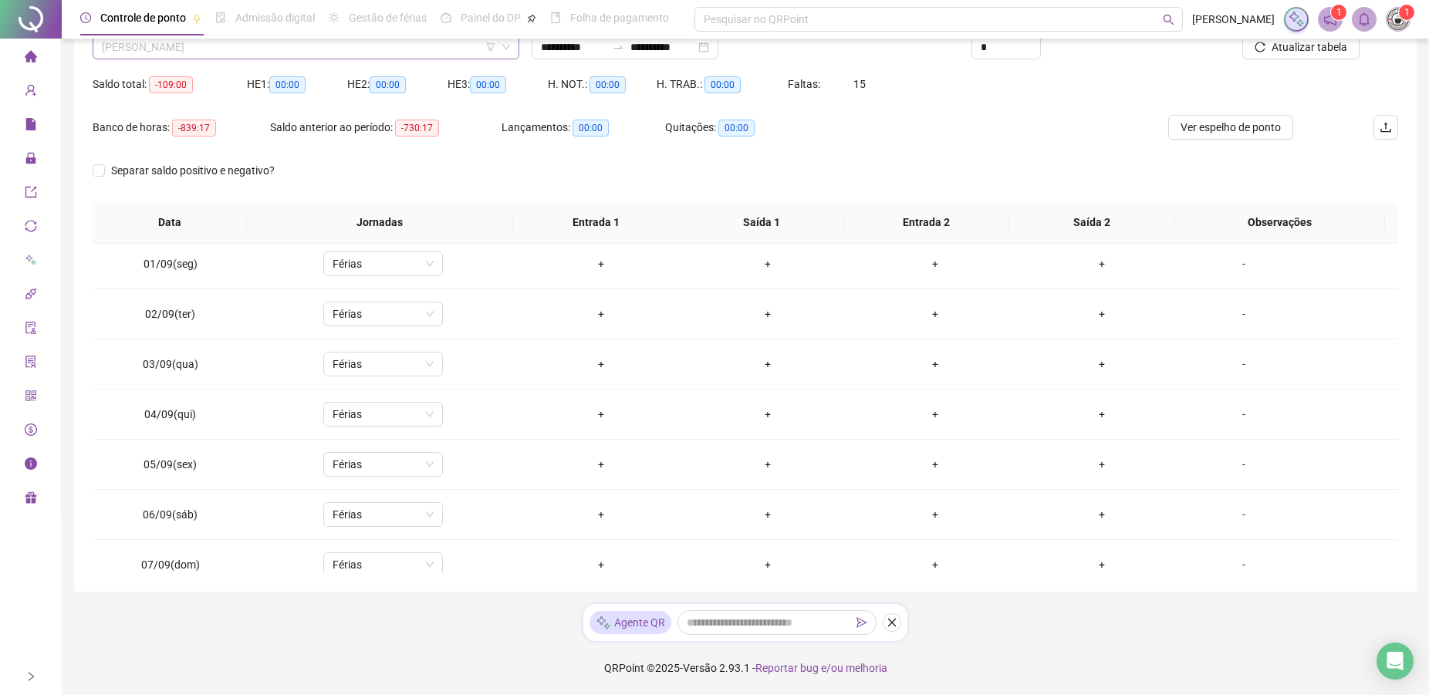
scroll to position [163, 0]
drag, startPoint x: 229, startPoint y: 47, endPoint x: 241, endPoint y: 56, distance: 15.4
click at [231, 47] on span "[PERSON_NAME]" at bounding box center [306, 46] width 408 height 23
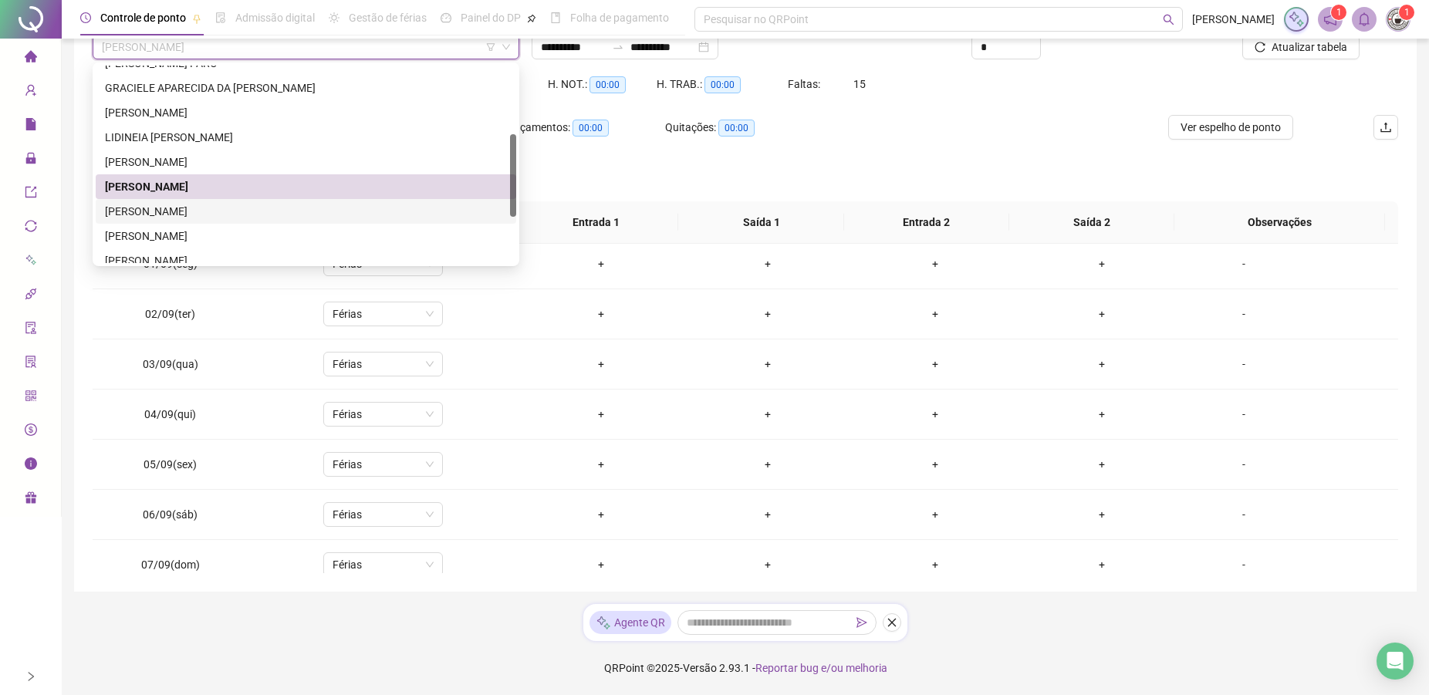
click at [202, 209] on div "[PERSON_NAME]" at bounding box center [306, 211] width 402 height 17
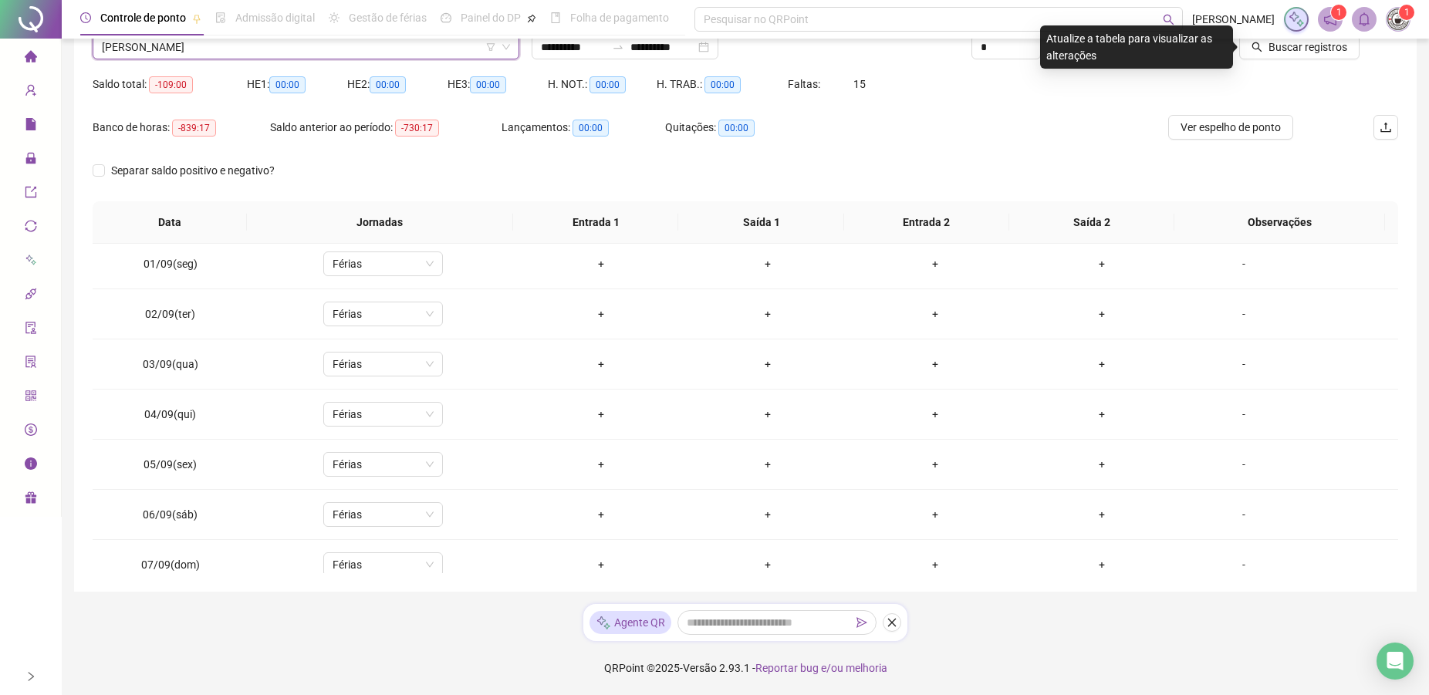
click at [329, 40] on span "[PERSON_NAME]" at bounding box center [306, 46] width 408 height 23
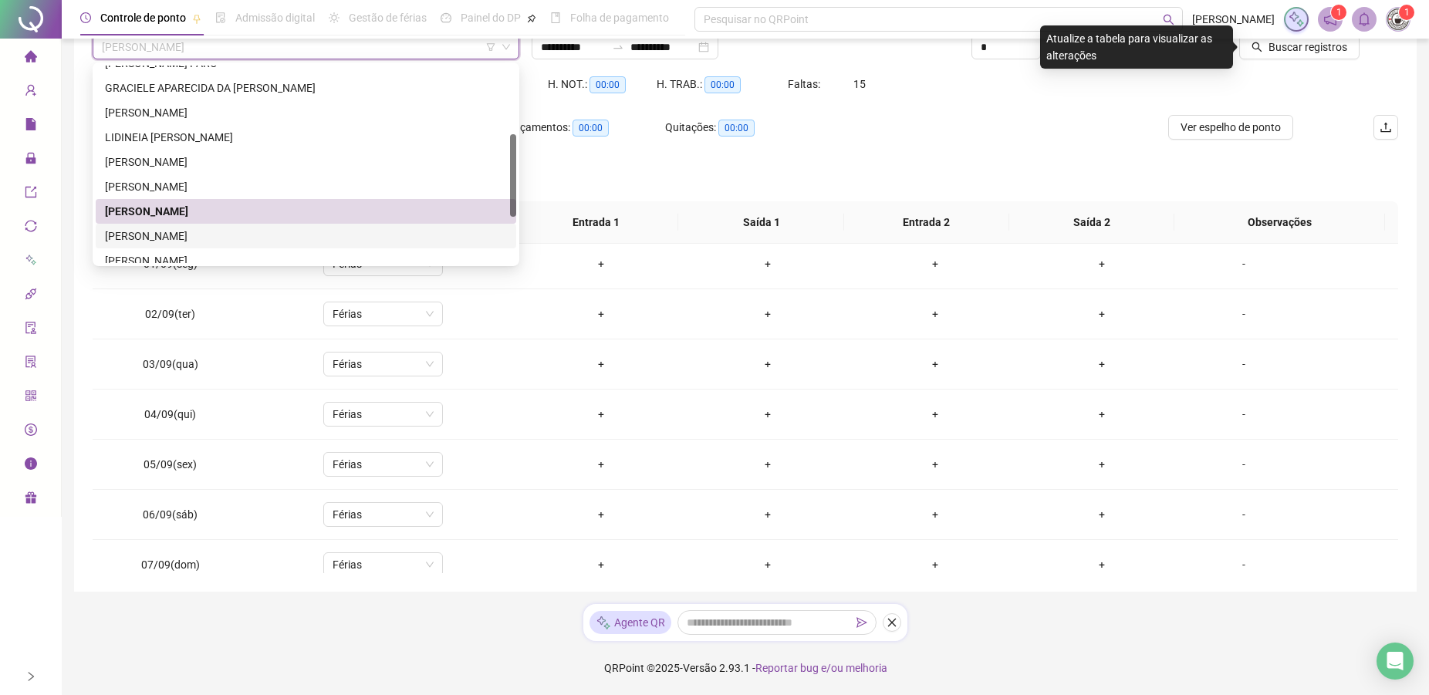
drag, startPoint x: 158, startPoint y: 234, endPoint x: 237, endPoint y: 202, distance: 84.8
click at [159, 234] on div "[PERSON_NAME]" at bounding box center [306, 236] width 402 height 17
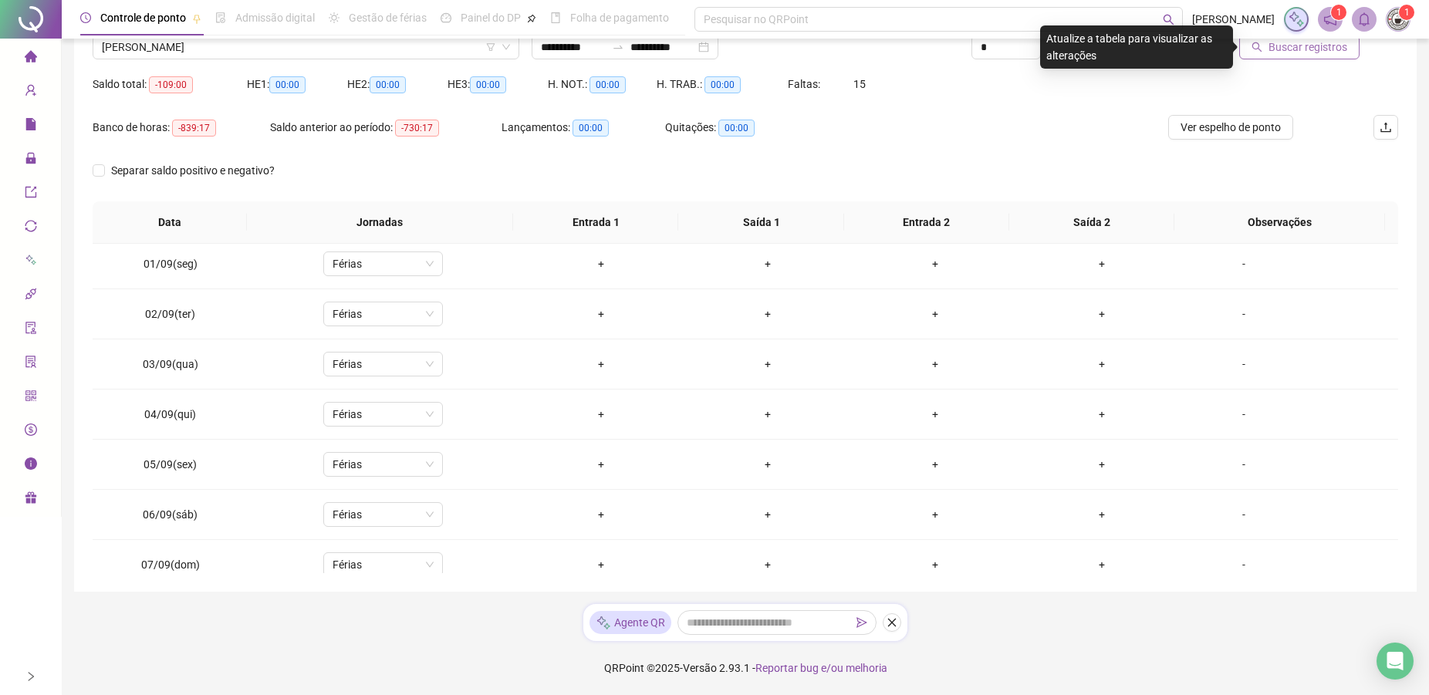
click at [1284, 48] on span "Buscar registros" at bounding box center [1307, 47] width 79 height 17
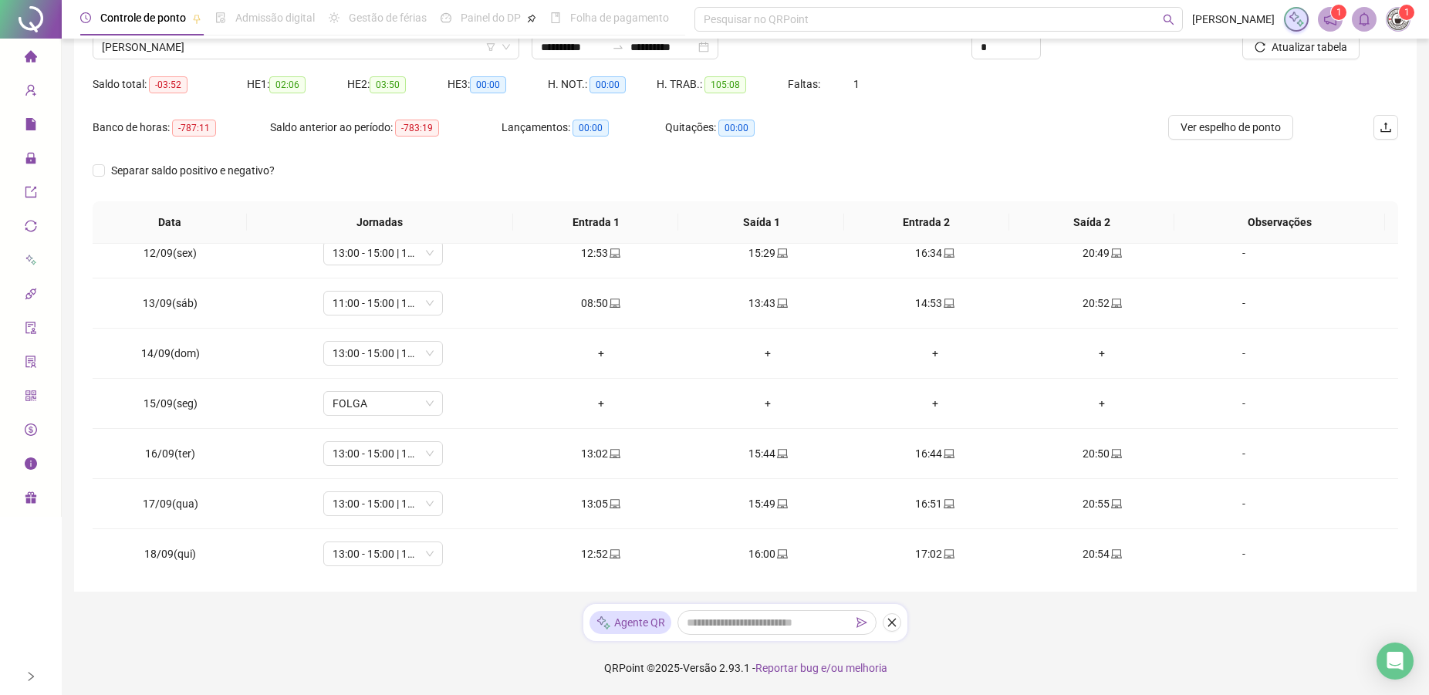
scroll to position [573, 0]
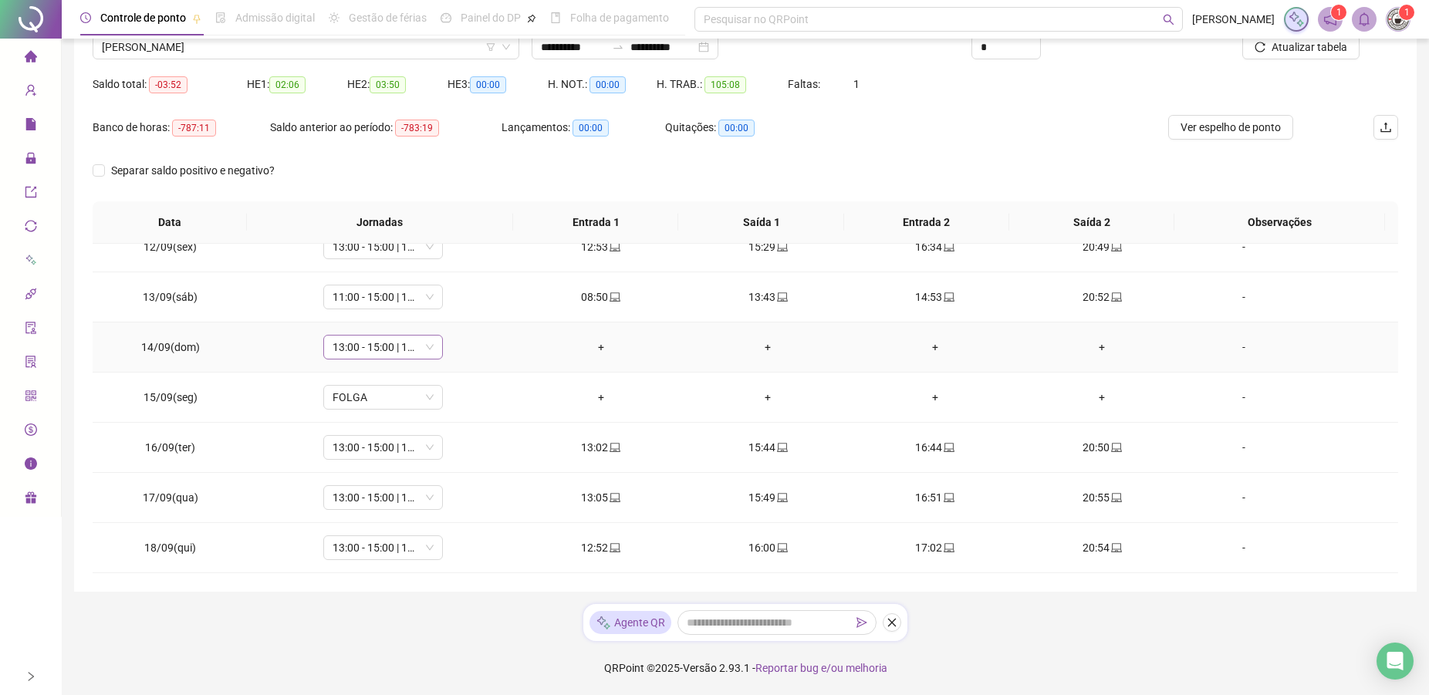
click at [382, 342] on span "13:00 - 15:00 | 16:00 - 21:00" at bounding box center [382, 347] width 101 height 23
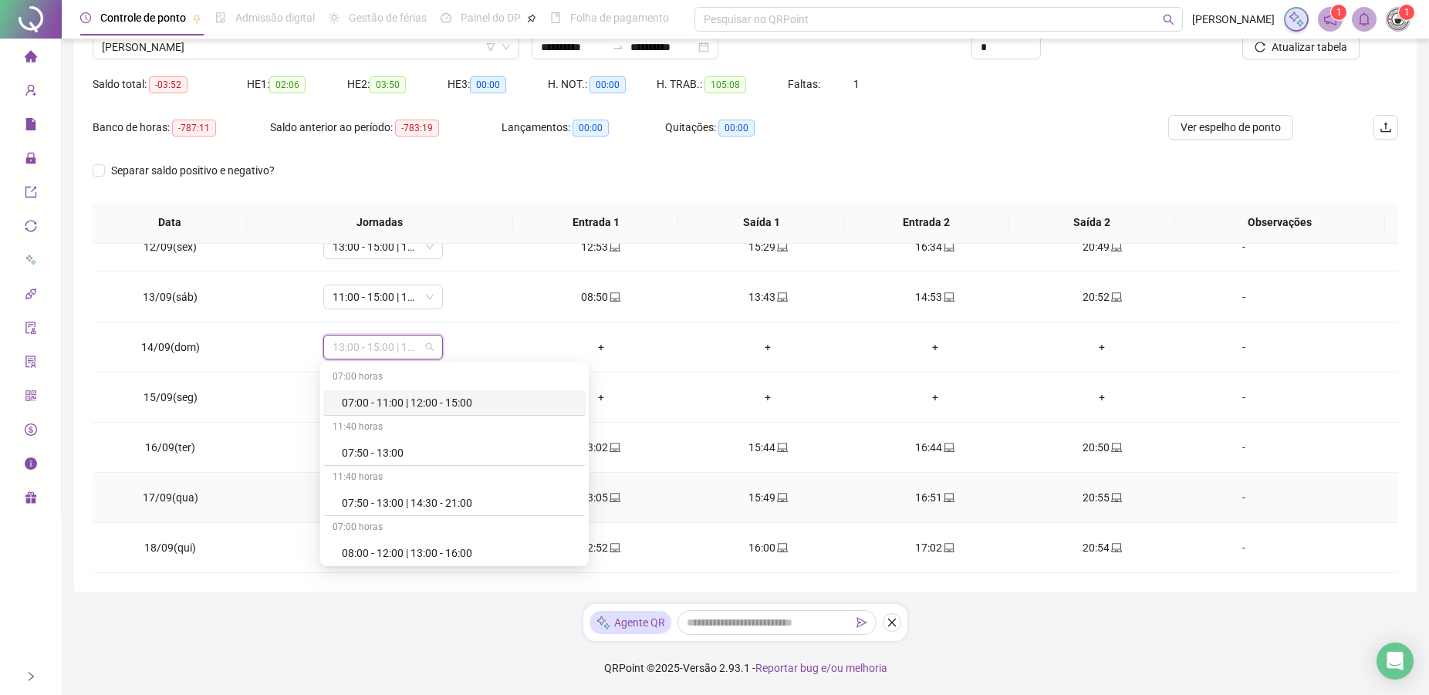
type input "*"
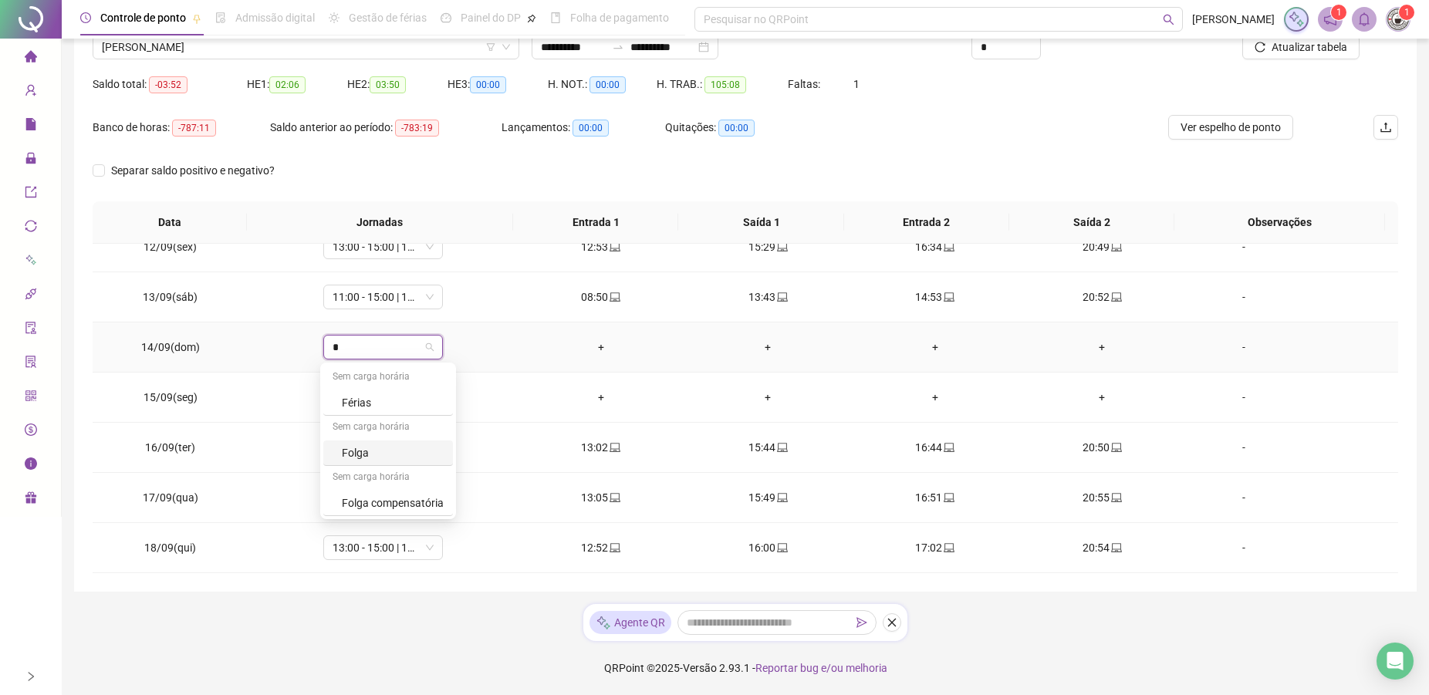
click at [368, 455] on div "Folga" at bounding box center [393, 452] width 102 height 17
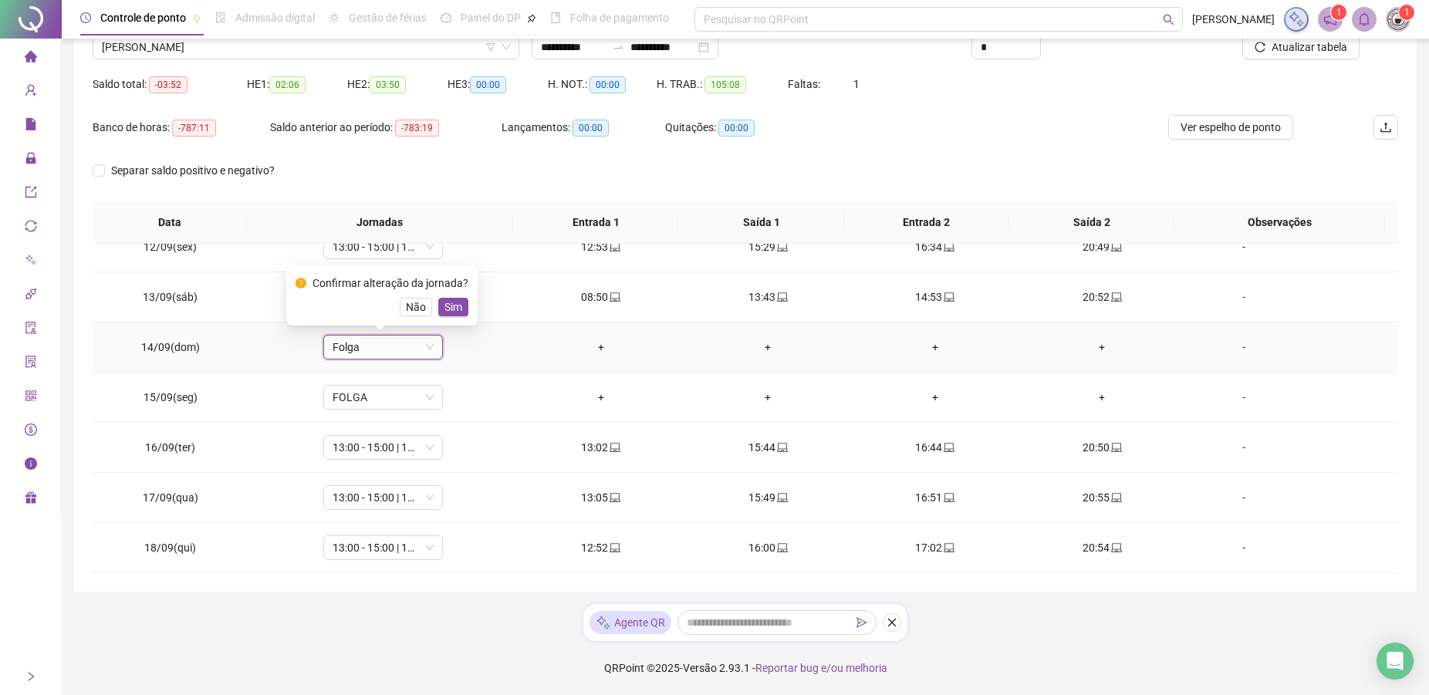
drag, startPoint x: 443, startPoint y: 299, endPoint x: 532, endPoint y: 366, distance: 111.8
click at [444, 299] on span "Sim" at bounding box center [453, 307] width 18 height 17
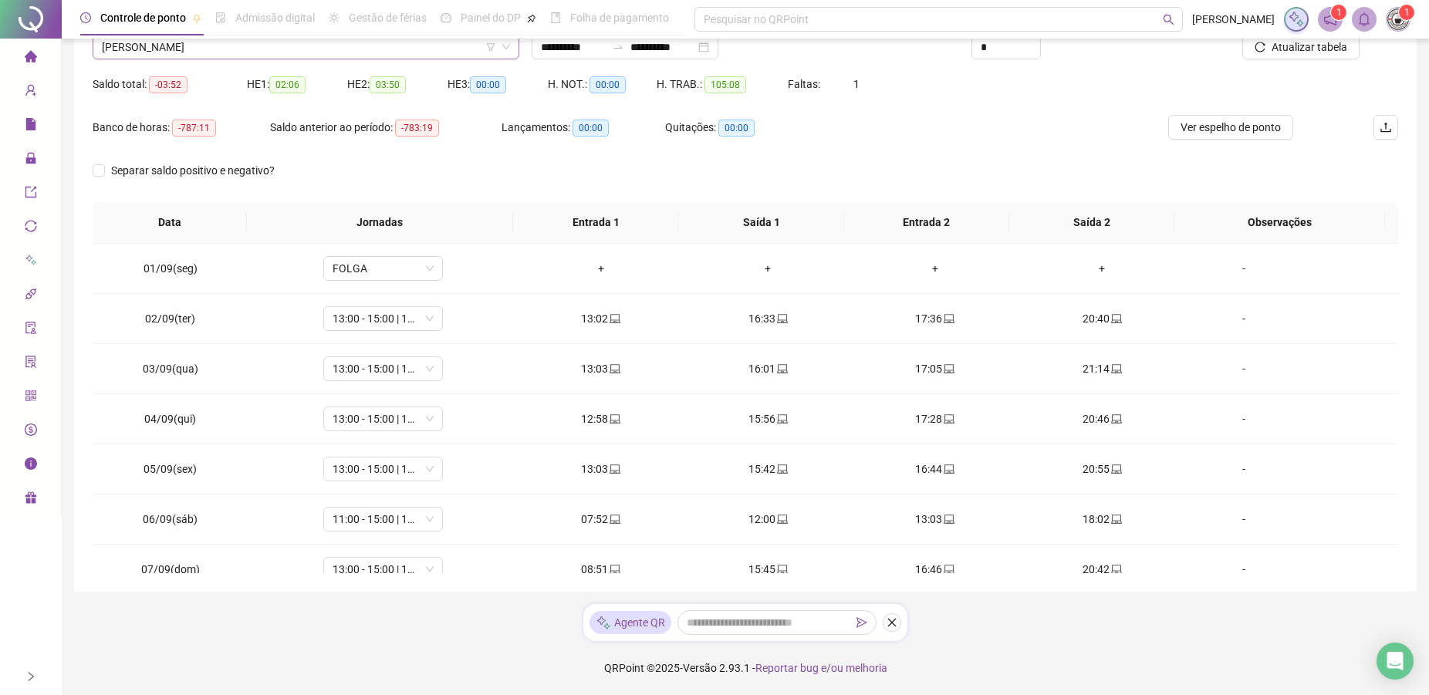
scroll to position [163, 0]
click at [224, 51] on span "[PERSON_NAME]" at bounding box center [306, 46] width 408 height 23
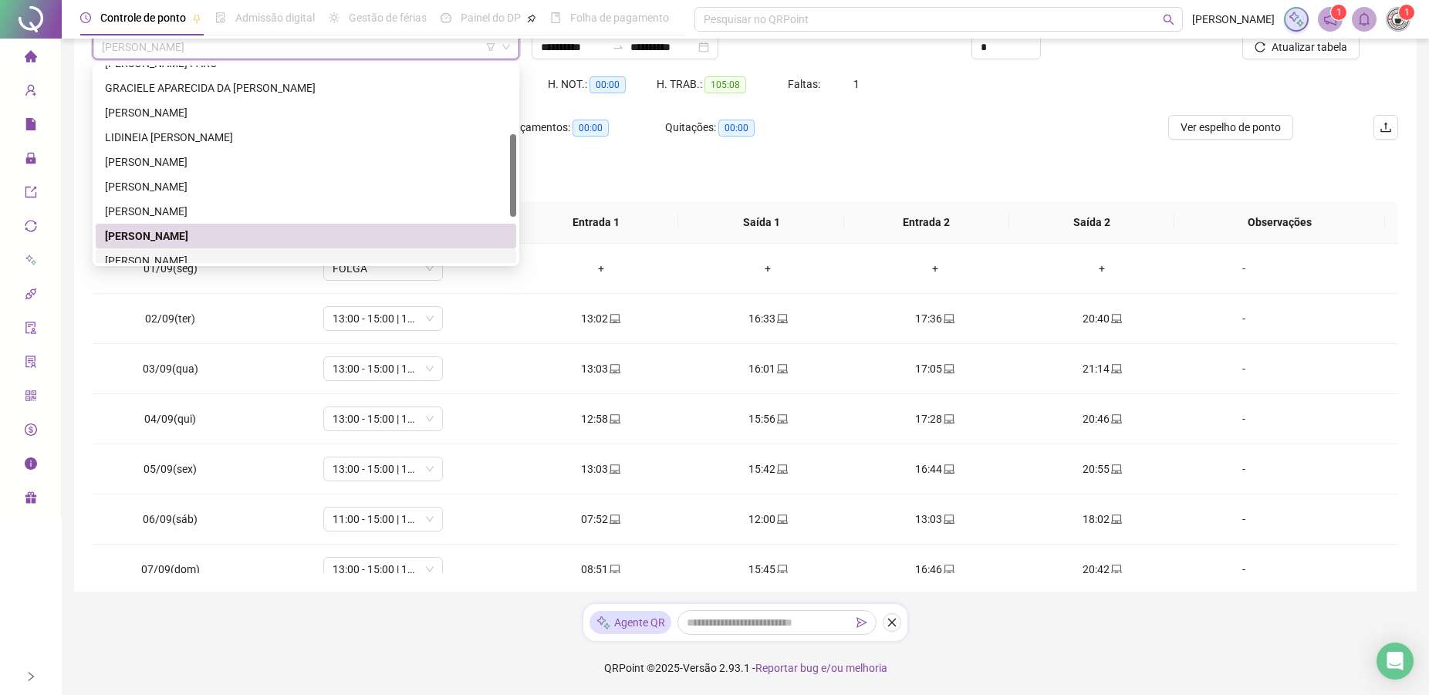
click at [214, 254] on div "[PERSON_NAME]" at bounding box center [306, 260] width 402 height 17
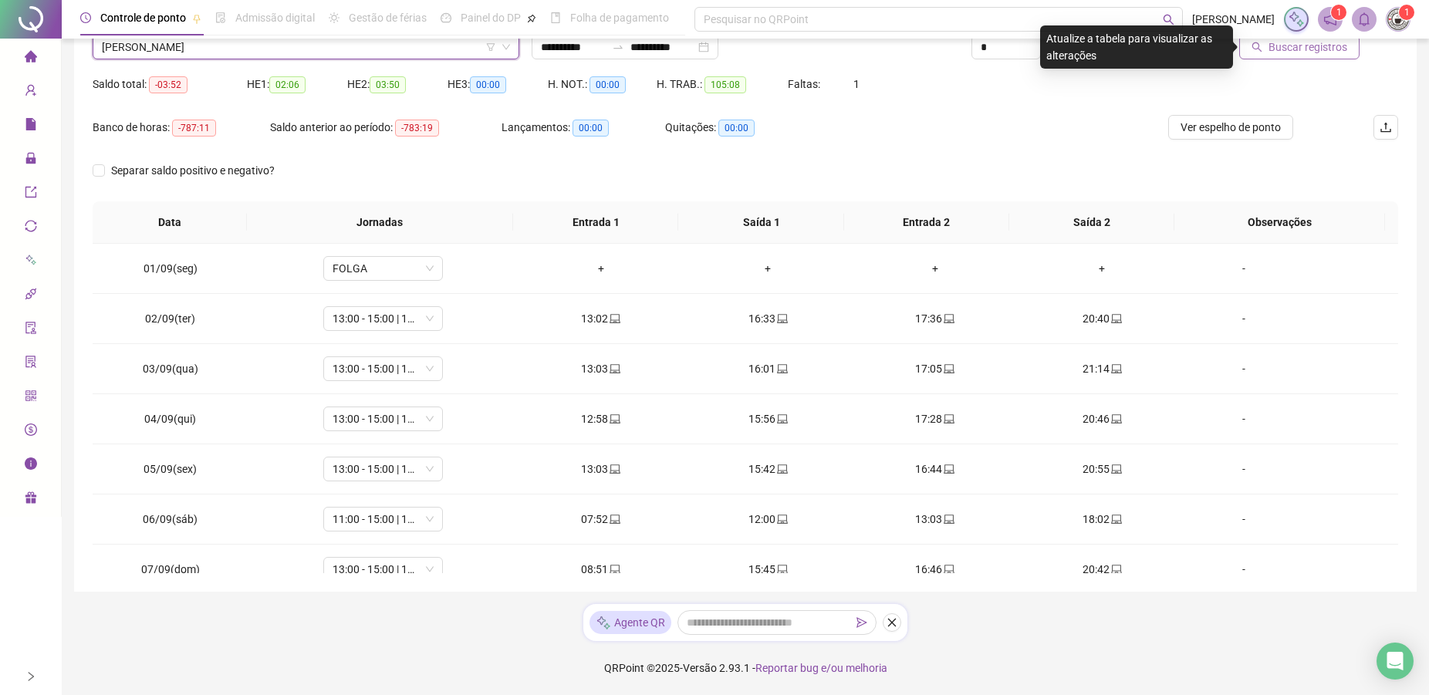
click at [1314, 56] on button "Buscar registros" at bounding box center [1299, 47] width 120 height 25
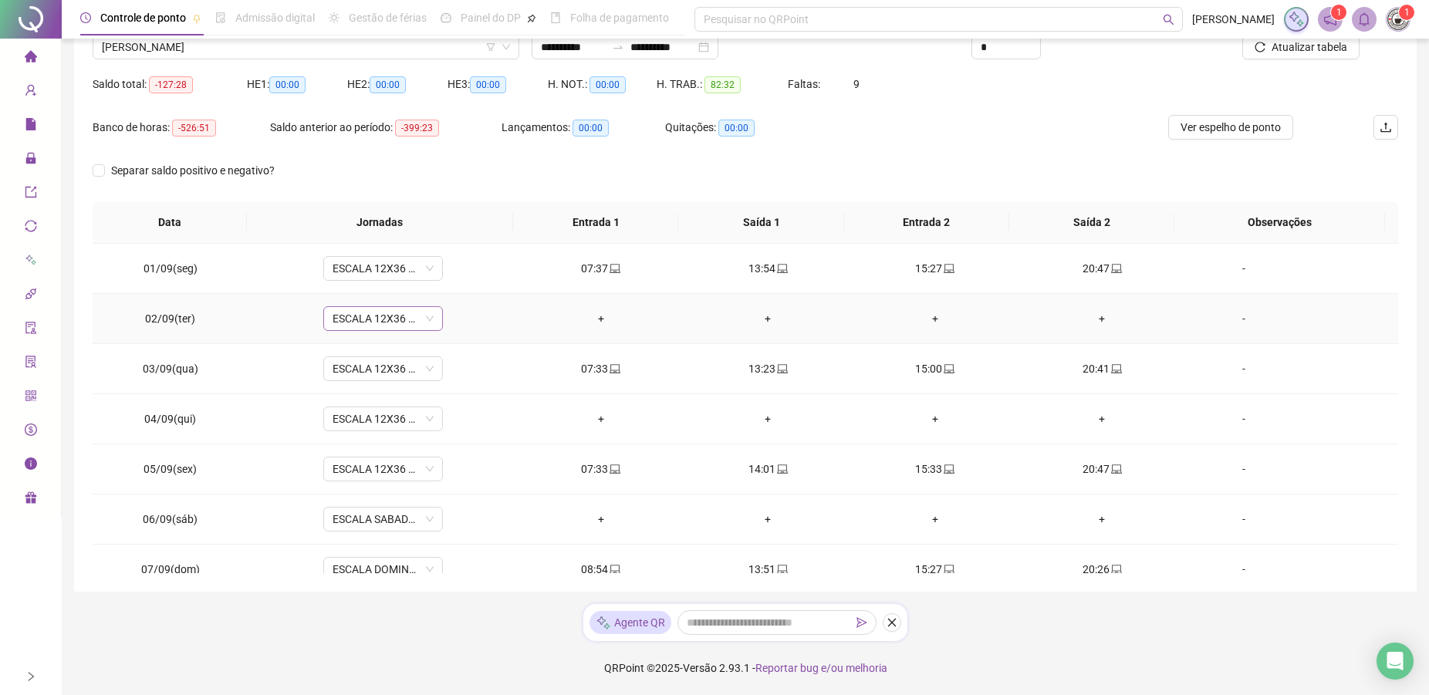
click at [393, 309] on span "ESCALA 12X36 COZINHA" at bounding box center [382, 318] width 101 height 23
drag, startPoint x: 369, startPoint y: 429, endPoint x: 382, endPoint y: 440, distance: 16.9
click at [370, 429] on div "Folga" at bounding box center [393, 424] width 102 height 17
click at [374, 425] on span "ESCALA 12X36 COZINHA" at bounding box center [382, 418] width 101 height 23
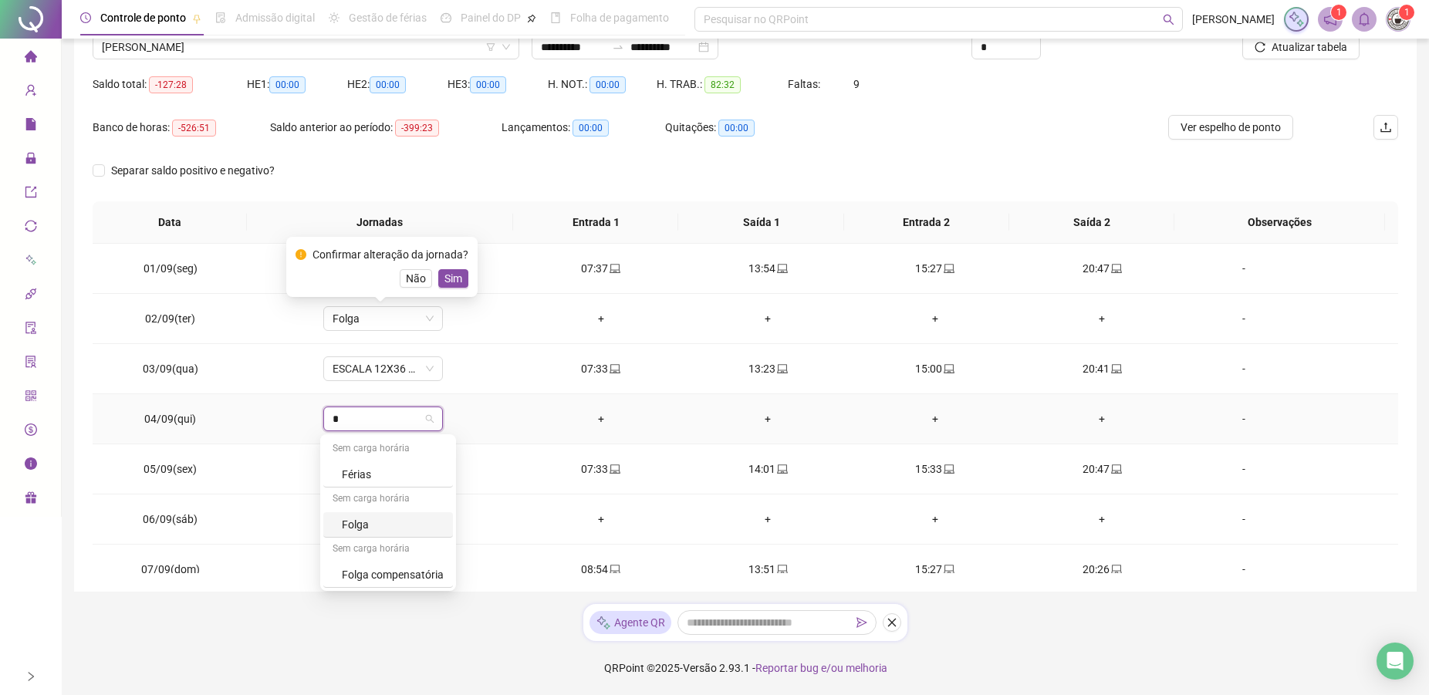
drag, startPoint x: 361, startPoint y: 516, endPoint x: 357, endPoint y: 525, distance: 10.0
click at [359, 516] on div "Folga" at bounding box center [393, 524] width 102 height 17
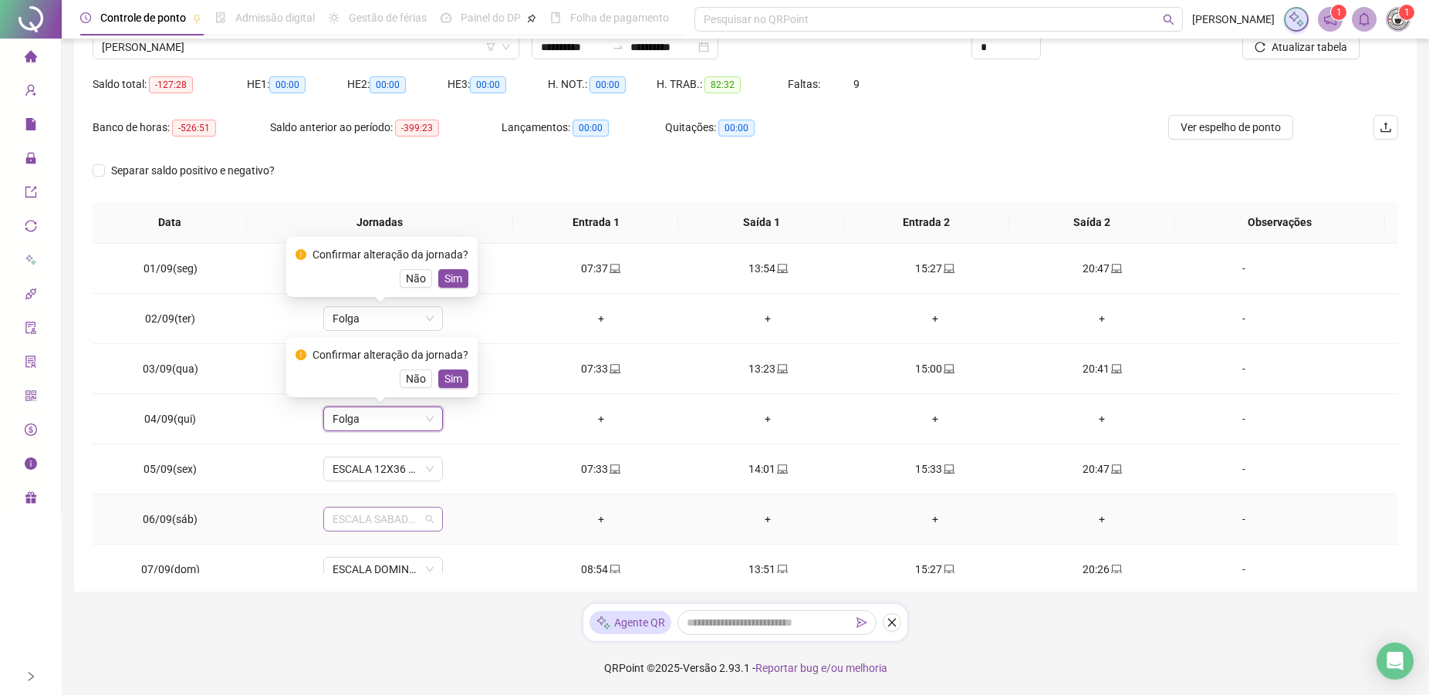
click at [365, 523] on span "ESCALA SABADO 12X36 NOVA" at bounding box center [382, 519] width 101 height 23
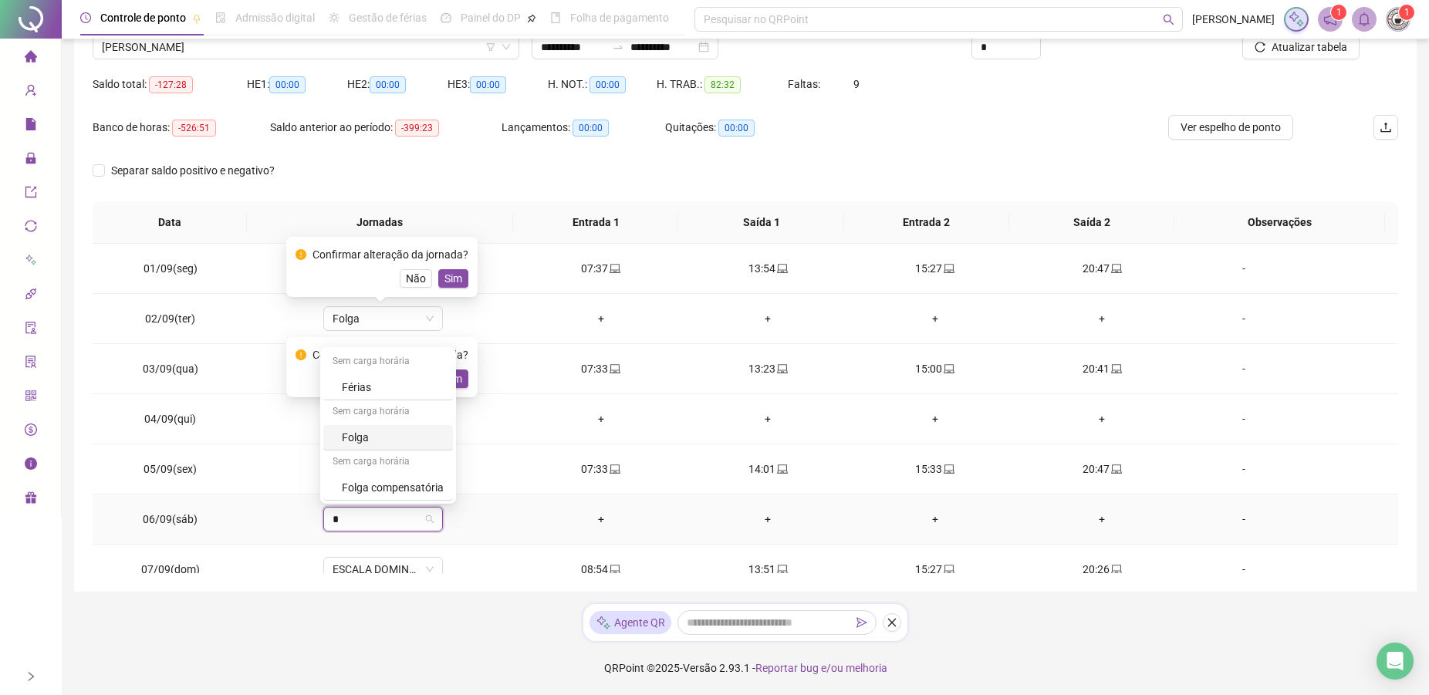
click at [369, 423] on div "Sem carga horária" at bounding box center [388, 412] width 130 height 25
drag, startPoint x: 365, startPoint y: 434, endPoint x: 1049, endPoint y: 442, distance: 684.2
click at [365, 436] on div "Folga" at bounding box center [393, 437] width 102 height 17
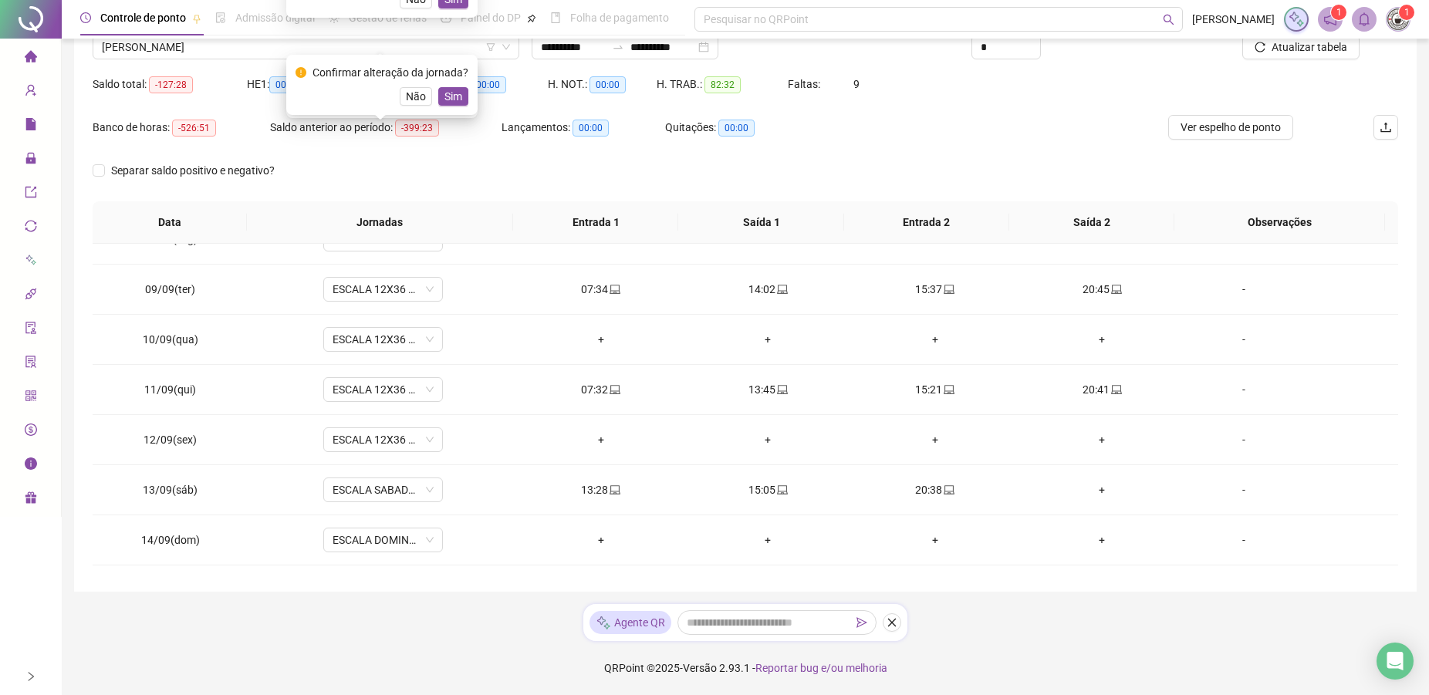
scroll to position [418, 0]
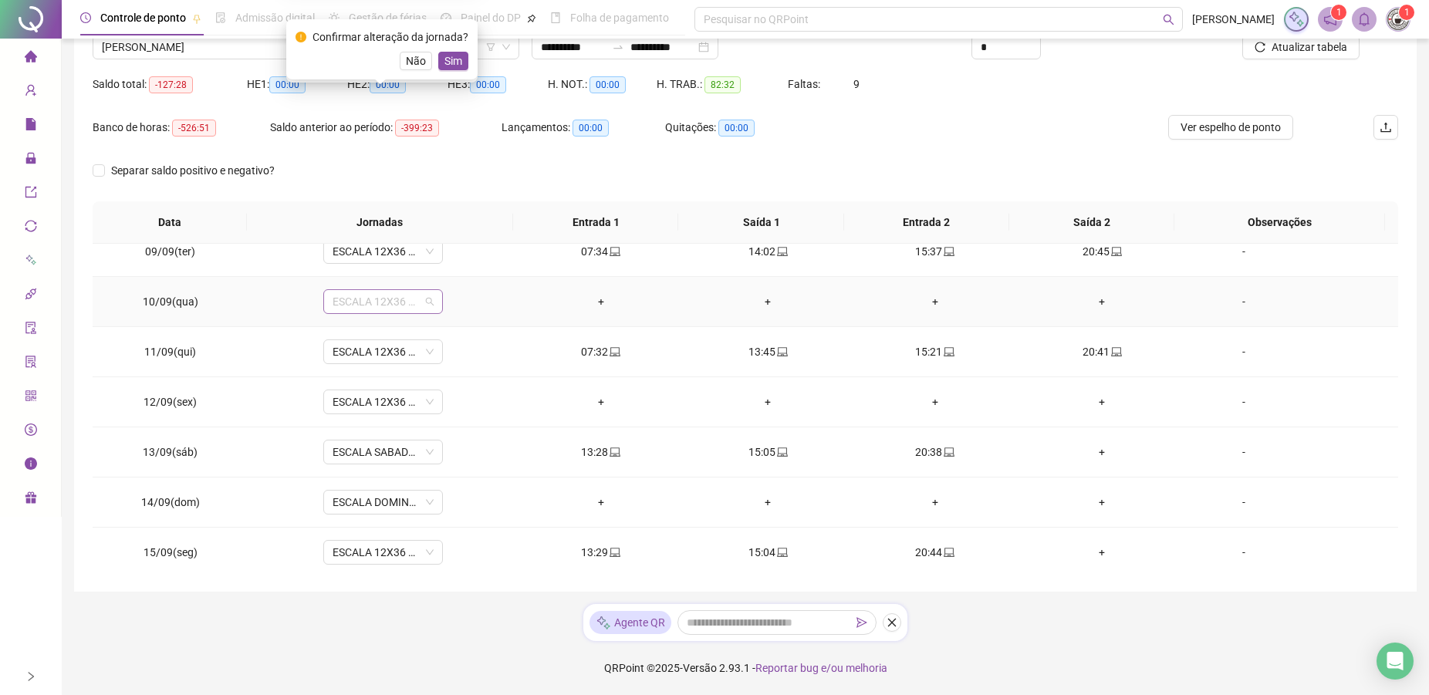
click at [343, 297] on span "ESCALA 12X36 COZINHA" at bounding box center [382, 301] width 101 height 23
click at [341, 399] on div "Folga" at bounding box center [388, 407] width 130 height 25
click at [356, 405] on span "ESCALA 12X36 COZINHA" at bounding box center [382, 401] width 101 height 23
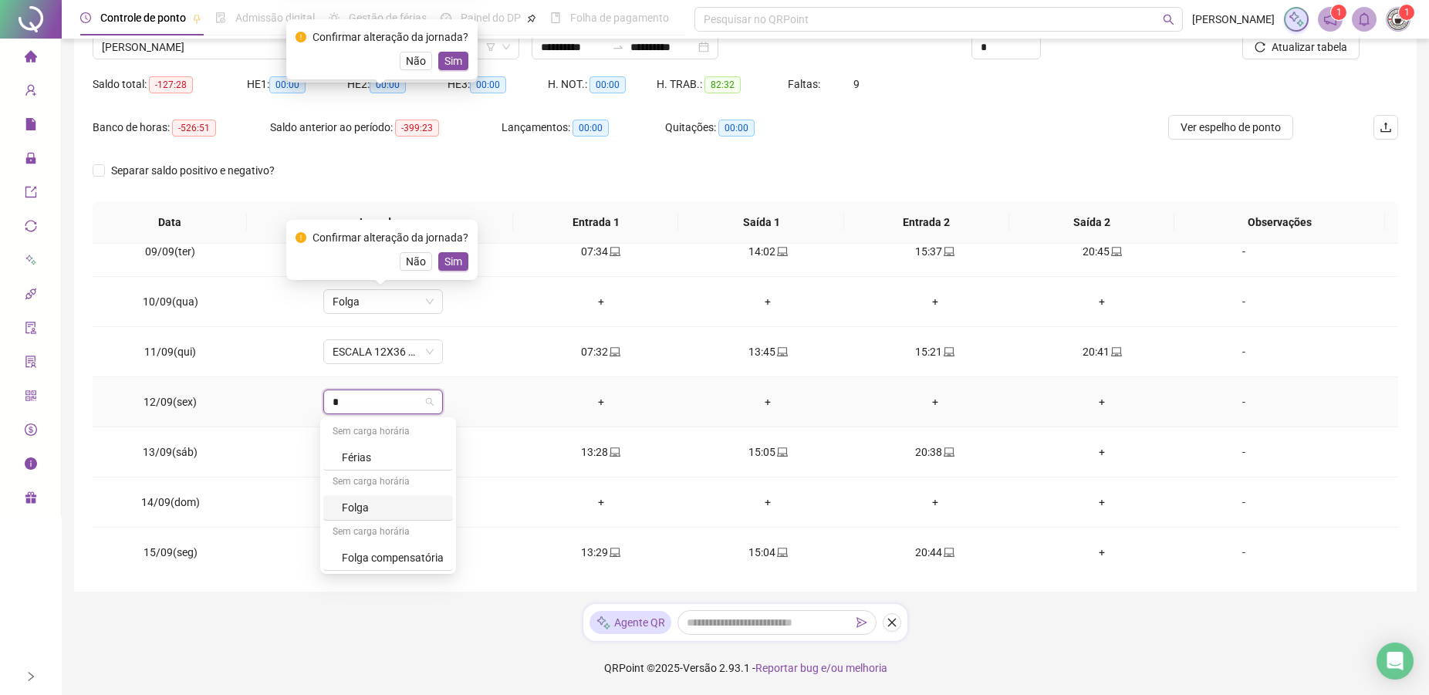
drag, startPoint x: 355, startPoint y: 508, endPoint x: 347, endPoint y: 520, distance: 13.9
click at [356, 508] on div "Folga" at bounding box center [393, 507] width 102 height 17
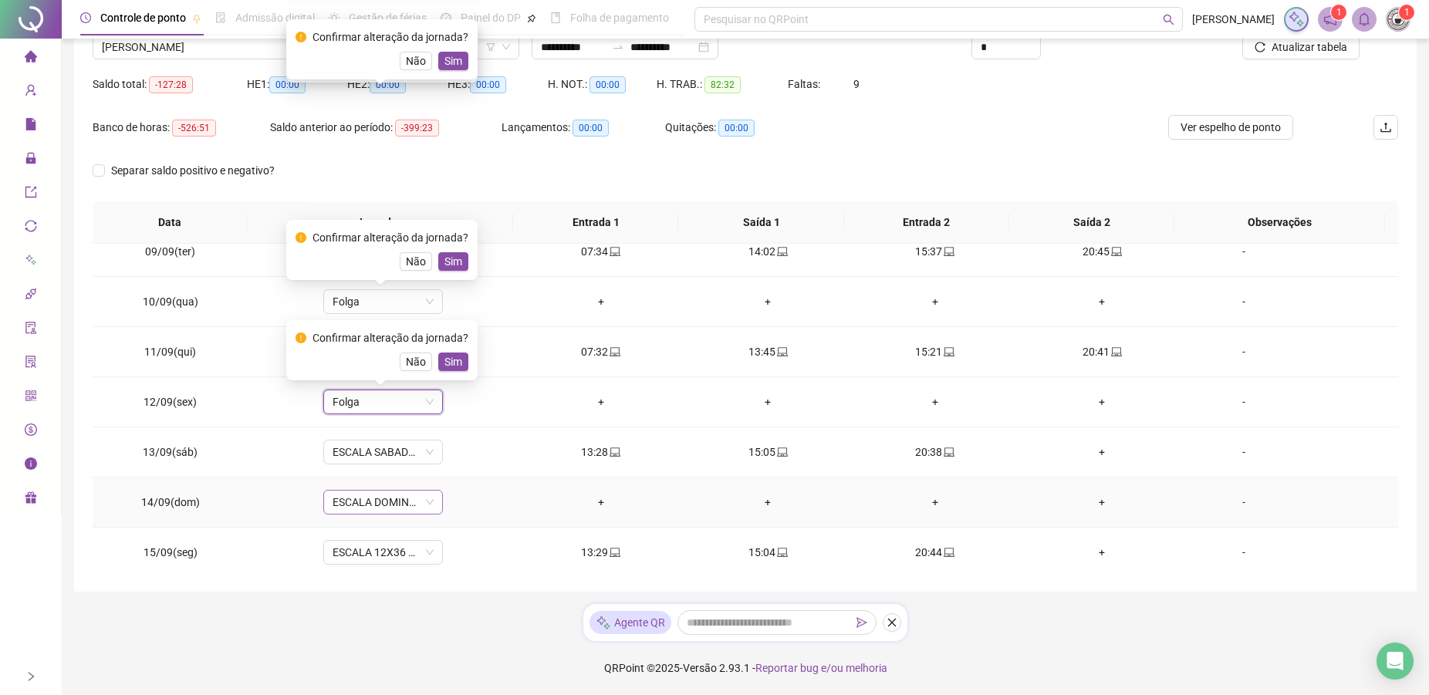
click at [369, 501] on span "ESCALA DOMINGO 12X36 NOVA" at bounding box center [382, 502] width 101 height 23
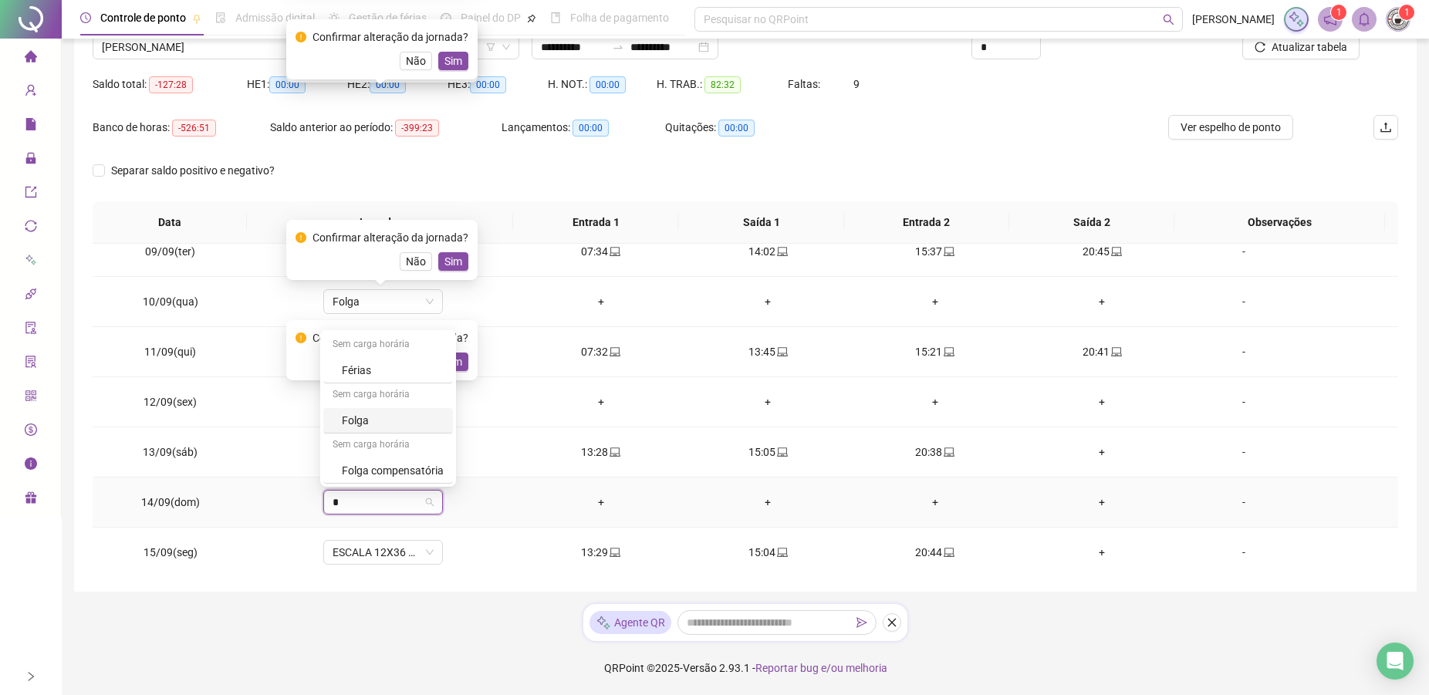
click at [373, 419] on div "Folga" at bounding box center [393, 420] width 102 height 17
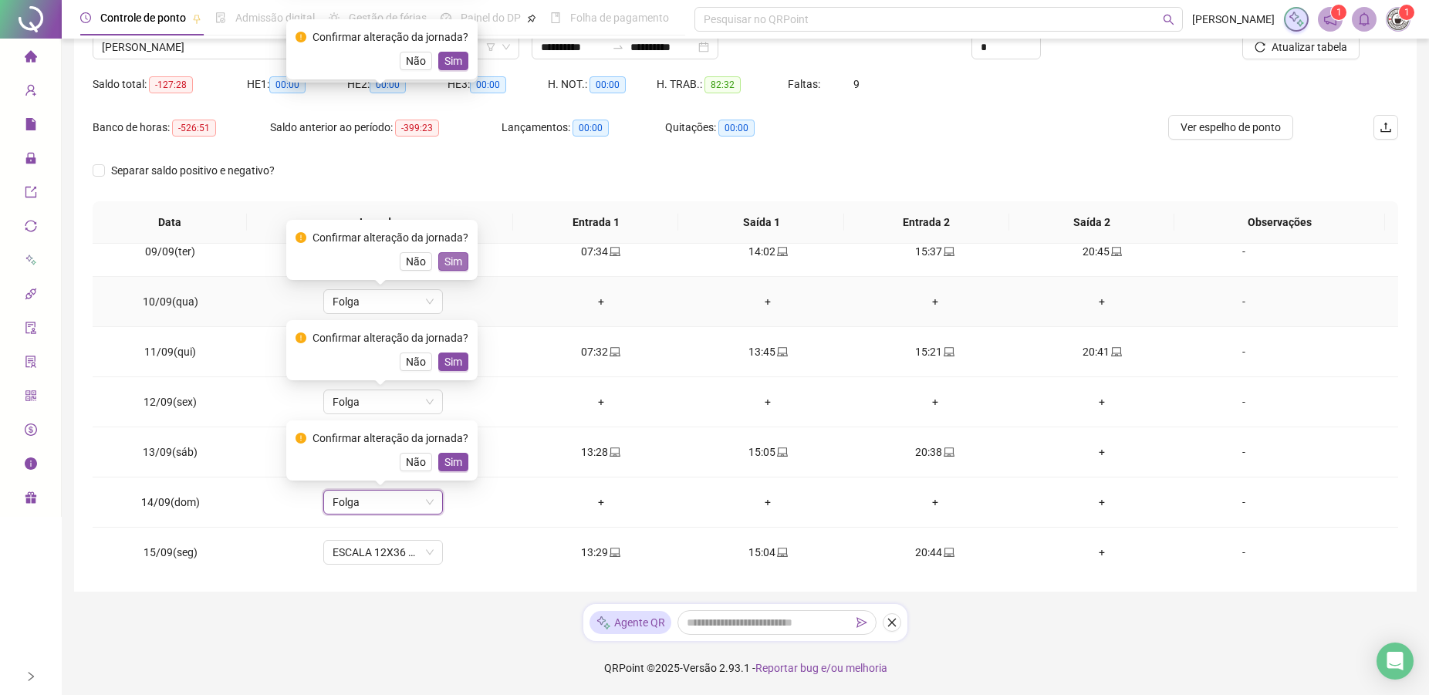
click at [450, 258] on span "Sim" at bounding box center [453, 261] width 18 height 17
click at [448, 366] on span "Sim" at bounding box center [453, 361] width 18 height 17
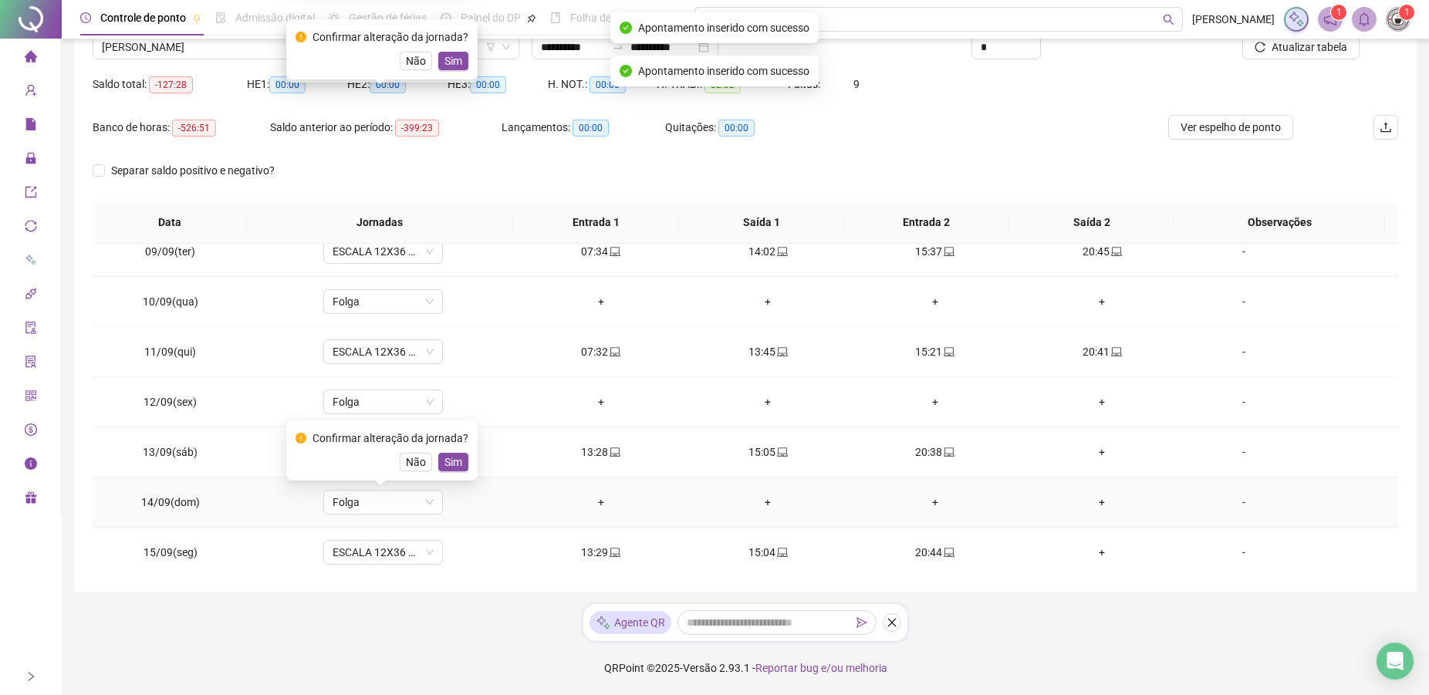
click at [456, 460] on span "Sim" at bounding box center [453, 462] width 18 height 17
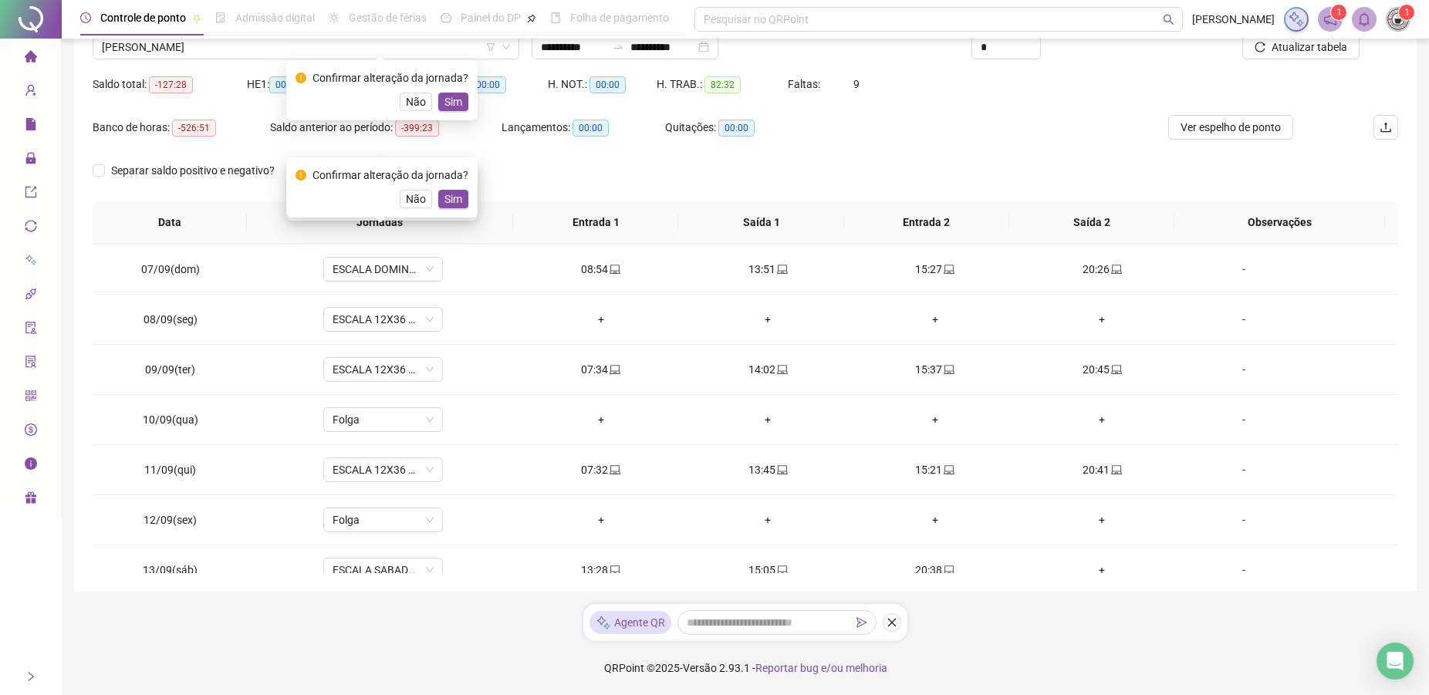
scroll to position [251, 0]
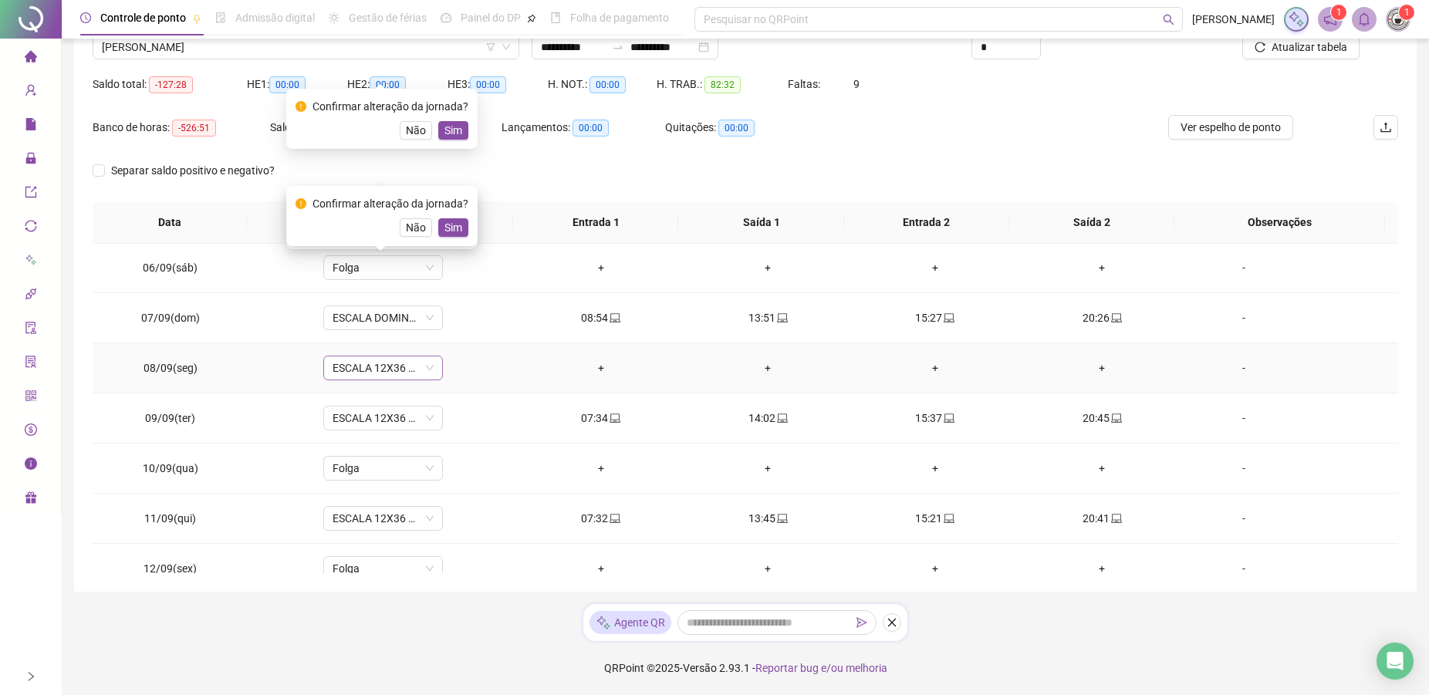
click at [353, 377] on span "ESCALA 12X36 COZINHA" at bounding box center [382, 367] width 101 height 23
click at [354, 475] on div "Folga" at bounding box center [393, 473] width 102 height 17
click at [455, 221] on span "Sim" at bounding box center [453, 227] width 18 height 17
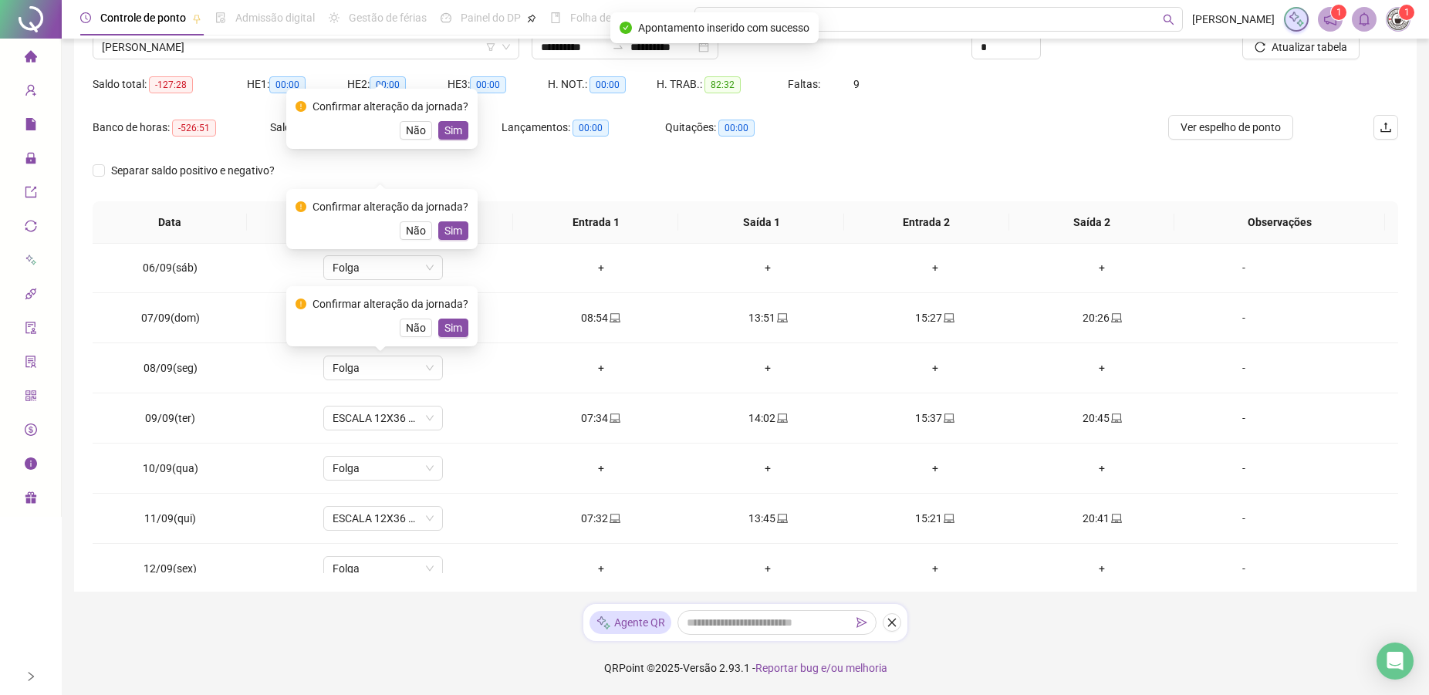
click at [452, 127] on span "Sim" at bounding box center [453, 130] width 18 height 17
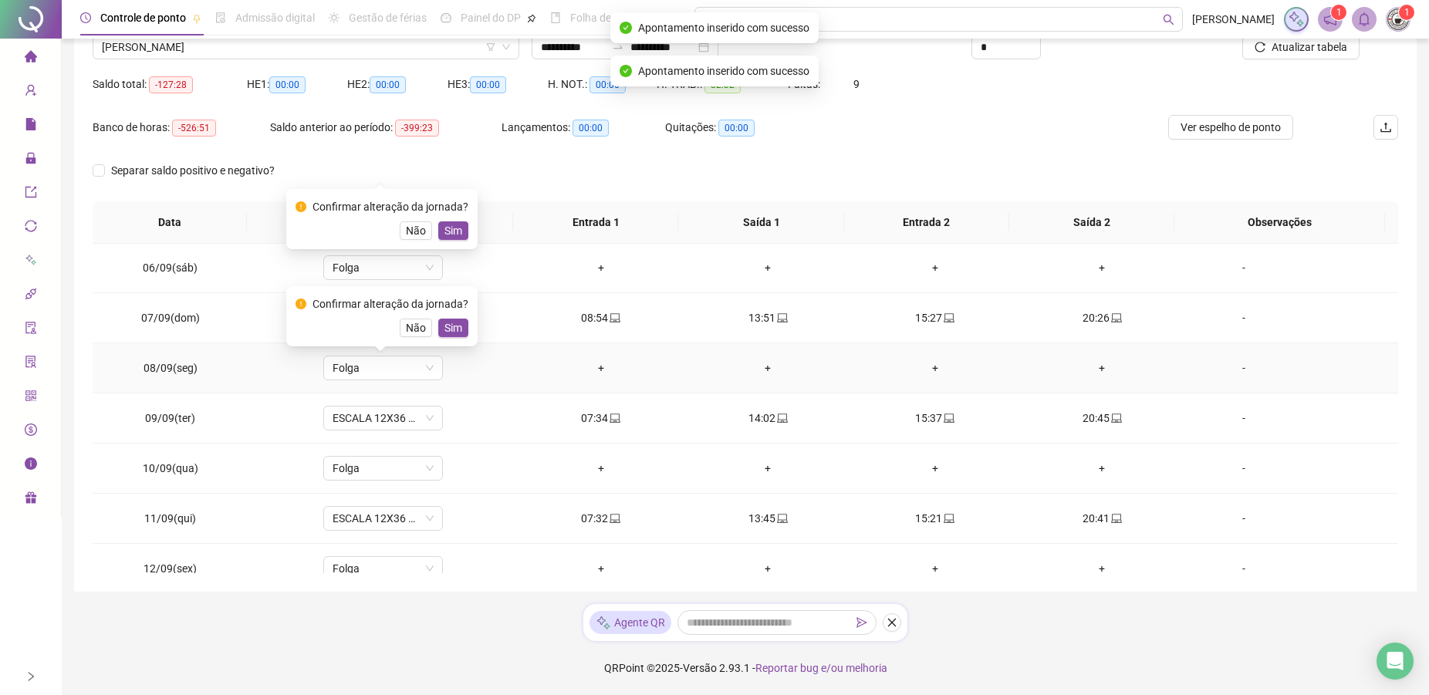
drag, startPoint x: 448, startPoint y: 327, endPoint x: 446, endPoint y: 264, distance: 63.3
click at [450, 327] on span "Sim" at bounding box center [453, 327] width 18 height 17
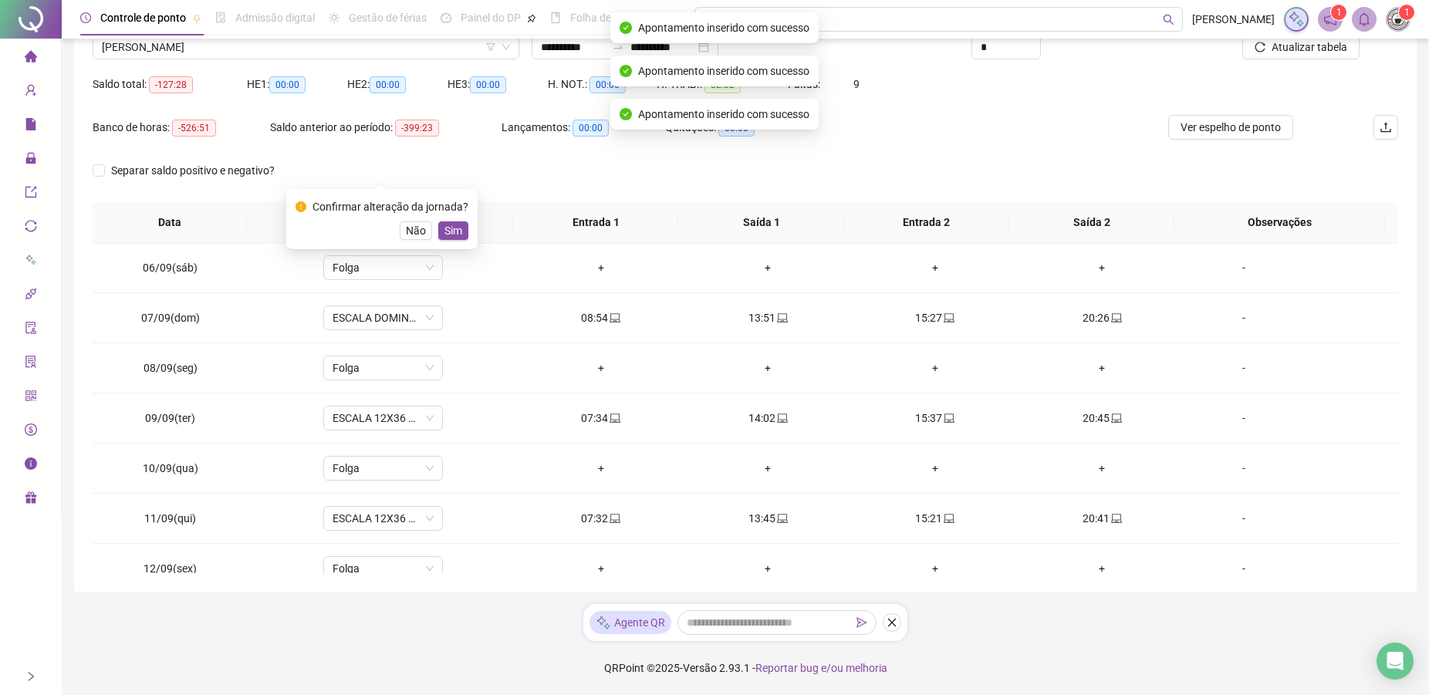
drag, startPoint x: 444, startPoint y: 236, endPoint x: 471, endPoint y: 243, distance: 27.1
click at [447, 234] on span "Sim" at bounding box center [453, 230] width 18 height 17
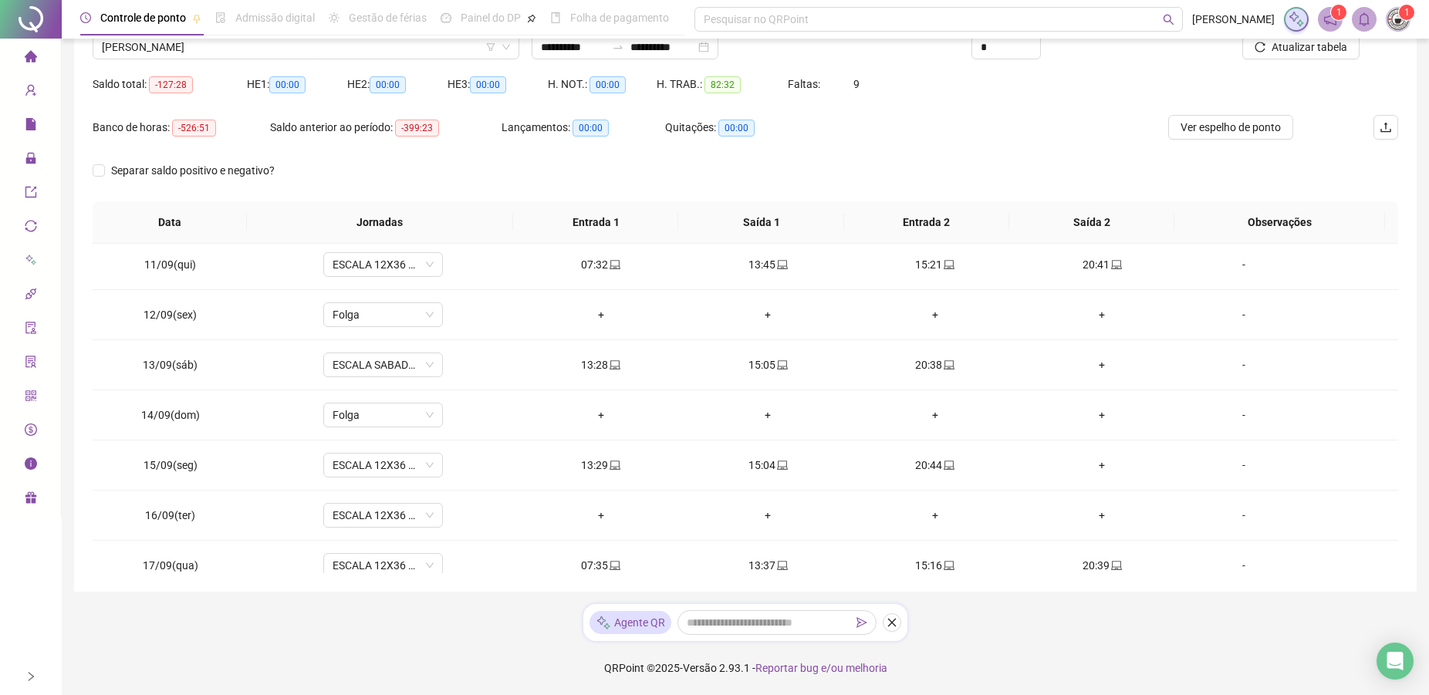
scroll to position [573, 0]
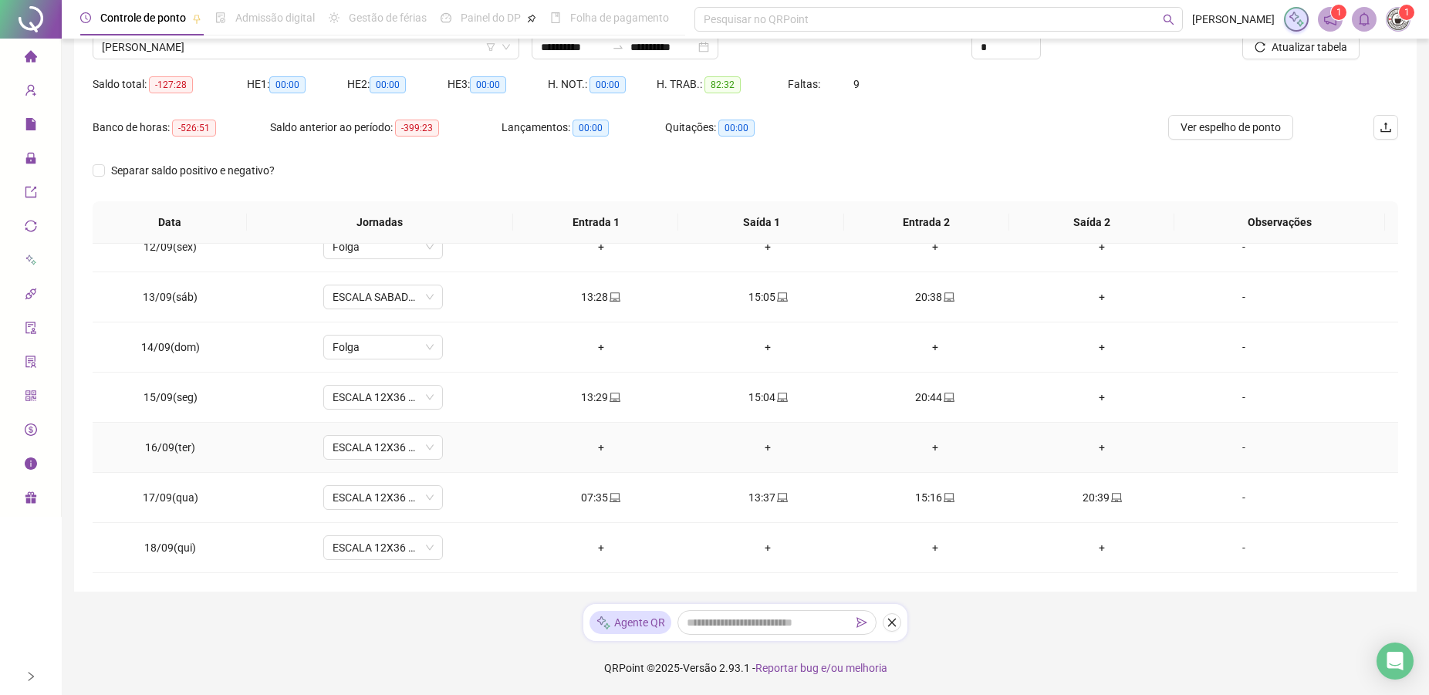
click at [395, 460] on td "ESCALA 12X36 COZINHA" at bounding box center [382, 448] width 269 height 50
click at [393, 451] on span "ESCALA 12X36 COZINHA" at bounding box center [382, 447] width 101 height 23
click at [363, 559] on div "Folga" at bounding box center [393, 553] width 102 height 17
click at [366, 541] on span "ESCALA 12X36 COZINHA" at bounding box center [382, 547] width 101 height 23
click at [362, 469] on div "Folga" at bounding box center [393, 465] width 102 height 17
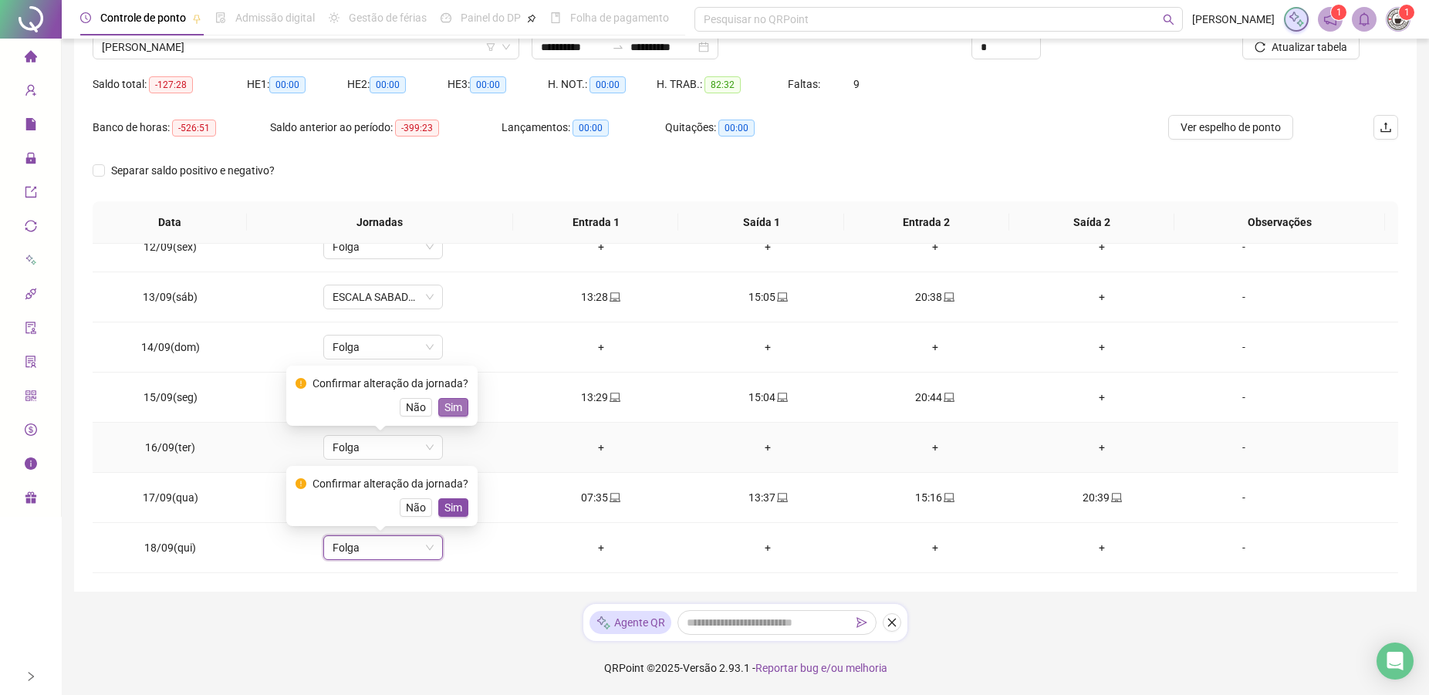
click at [455, 400] on span "Sim" at bounding box center [453, 407] width 18 height 17
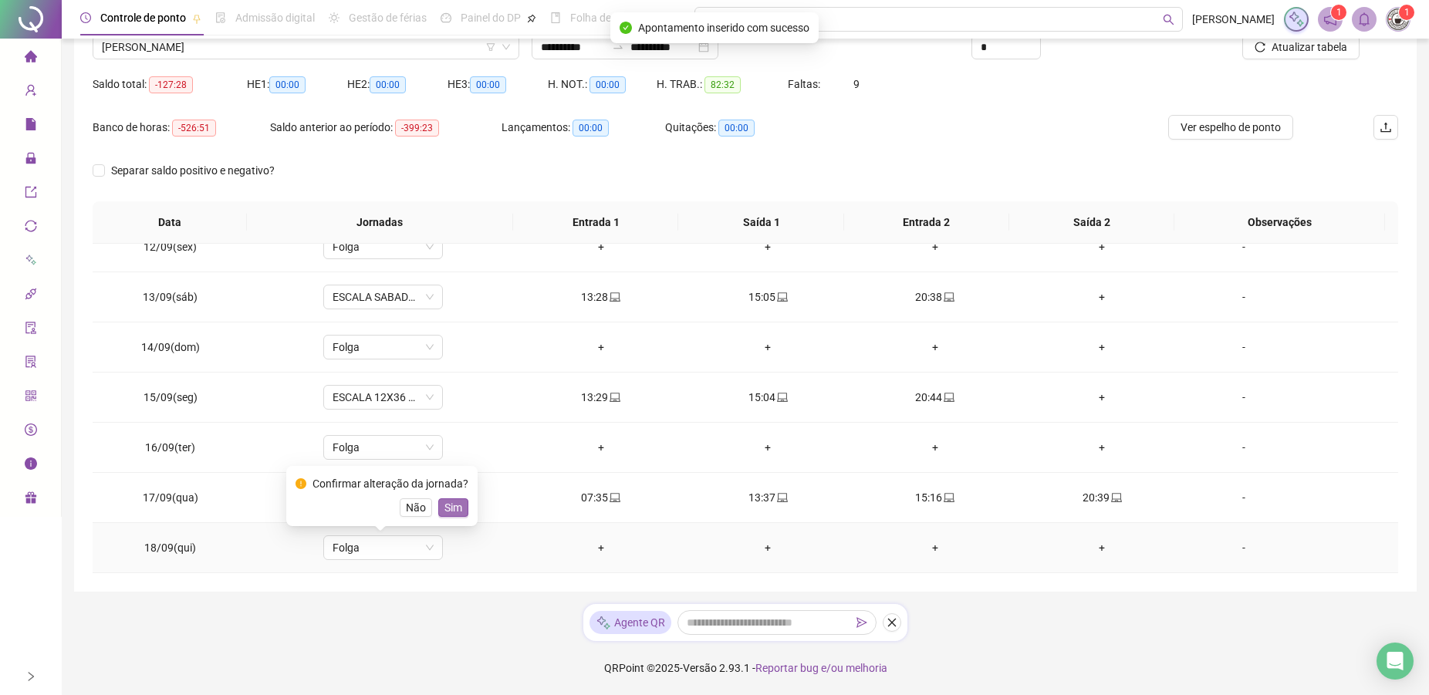
click at [450, 506] on span "Sim" at bounding box center [453, 507] width 18 height 17
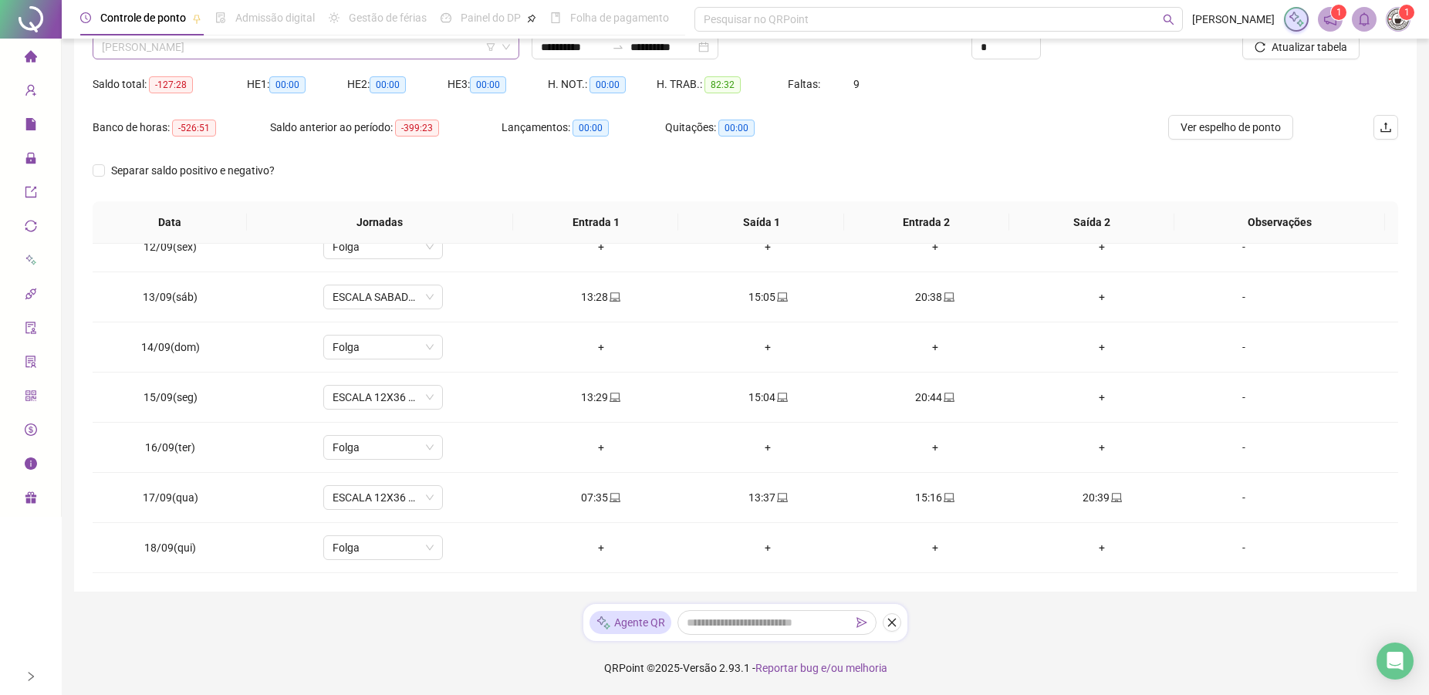
click at [314, 56] on span "[PERSON_NAME]" at bounding box center [306, 46] width 408 height 23
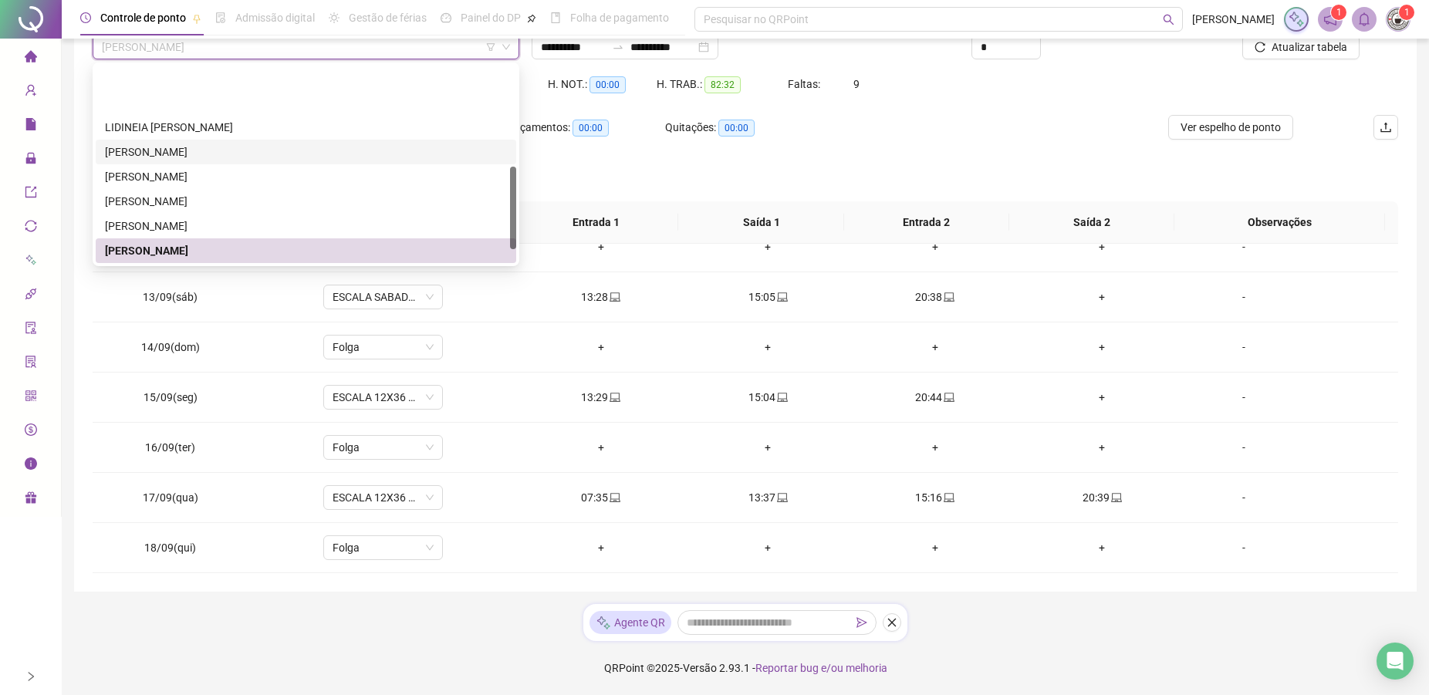
scroll to position [272, 0]
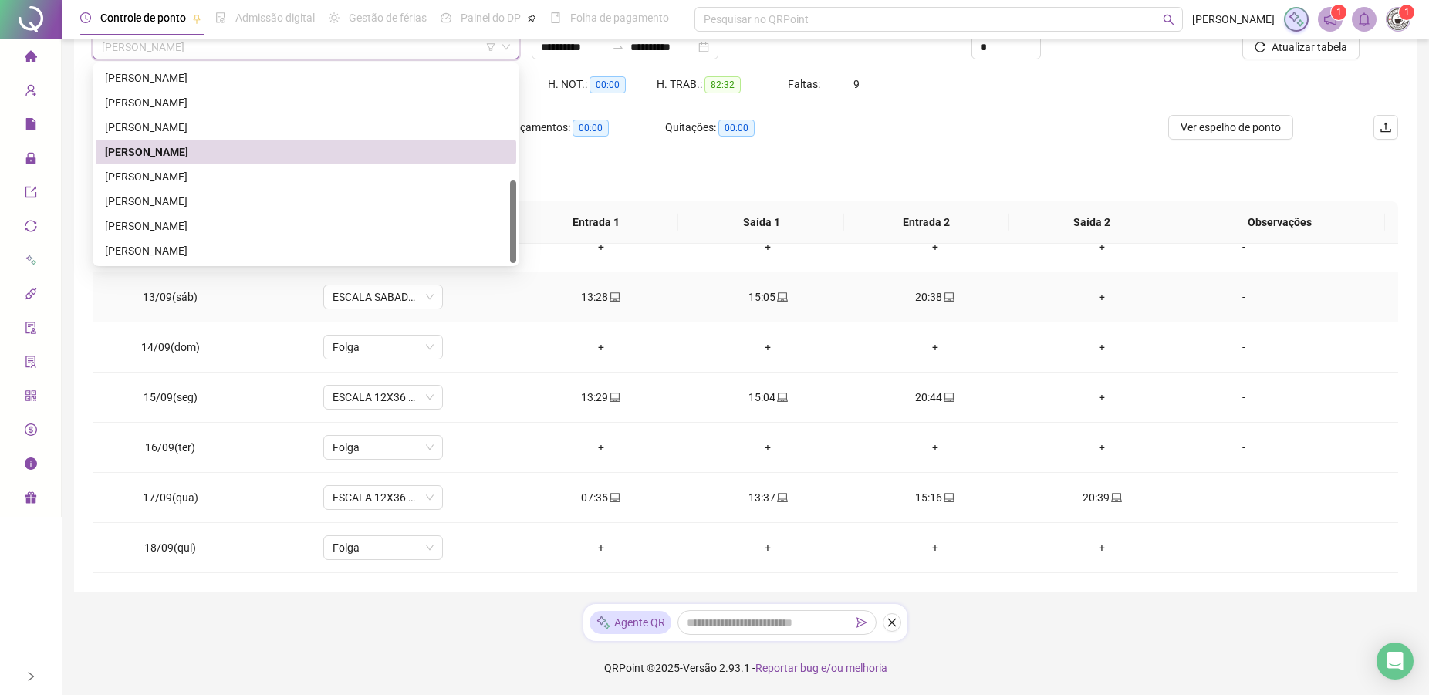
drag, startPoint x: 516, startPoint y: 184, endPoint x: 556, endPoint y: 309, distance: 132.0
click at [556, 309] on body "**********" at bounding box center [714, 217] width 1429 height 695
click at [162, 175] on div "[PERSON_NAME]" at bounding box center [306, 176] width 402 height 17
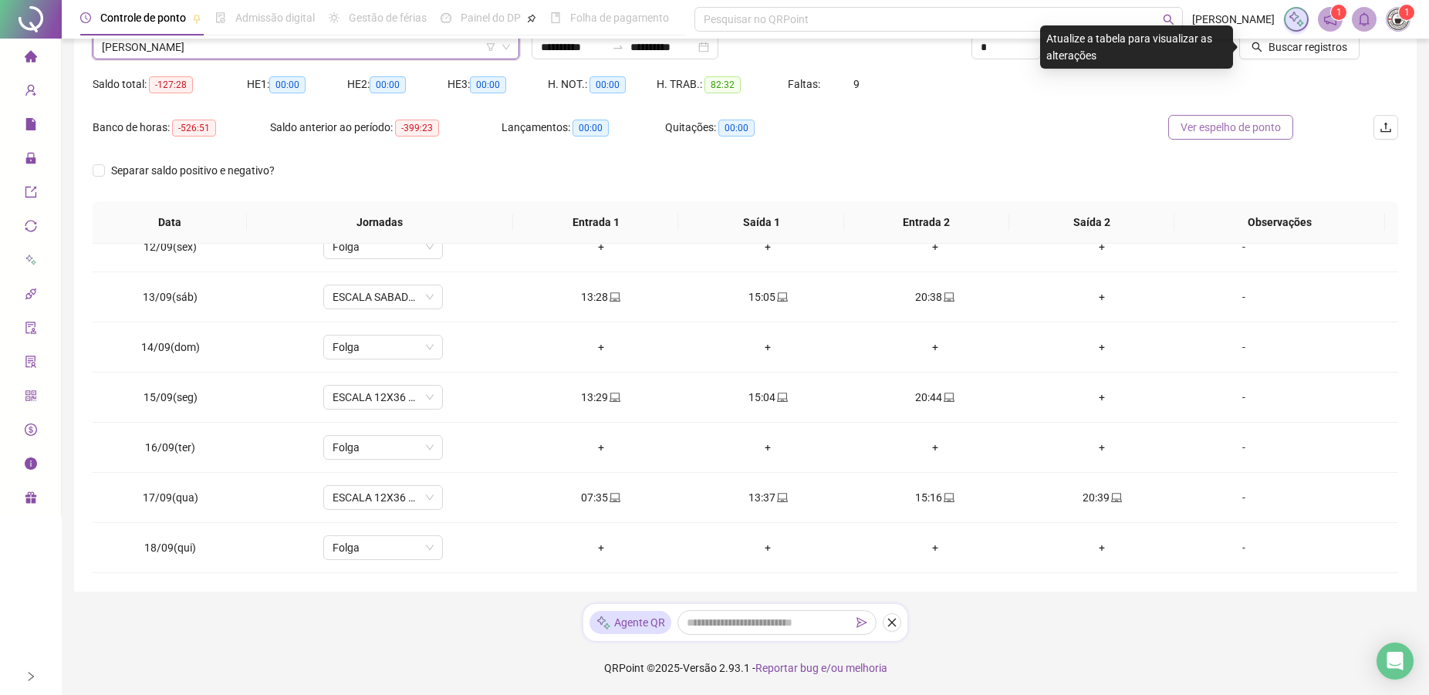
click at [1225, 133] on span "Ver espelho de ponto" at bounding box center [1230, 127] width 100 height 17
click at [1294, 44] on span "Buscar registros" at bounding box center [1307, 47] width 79 height 17
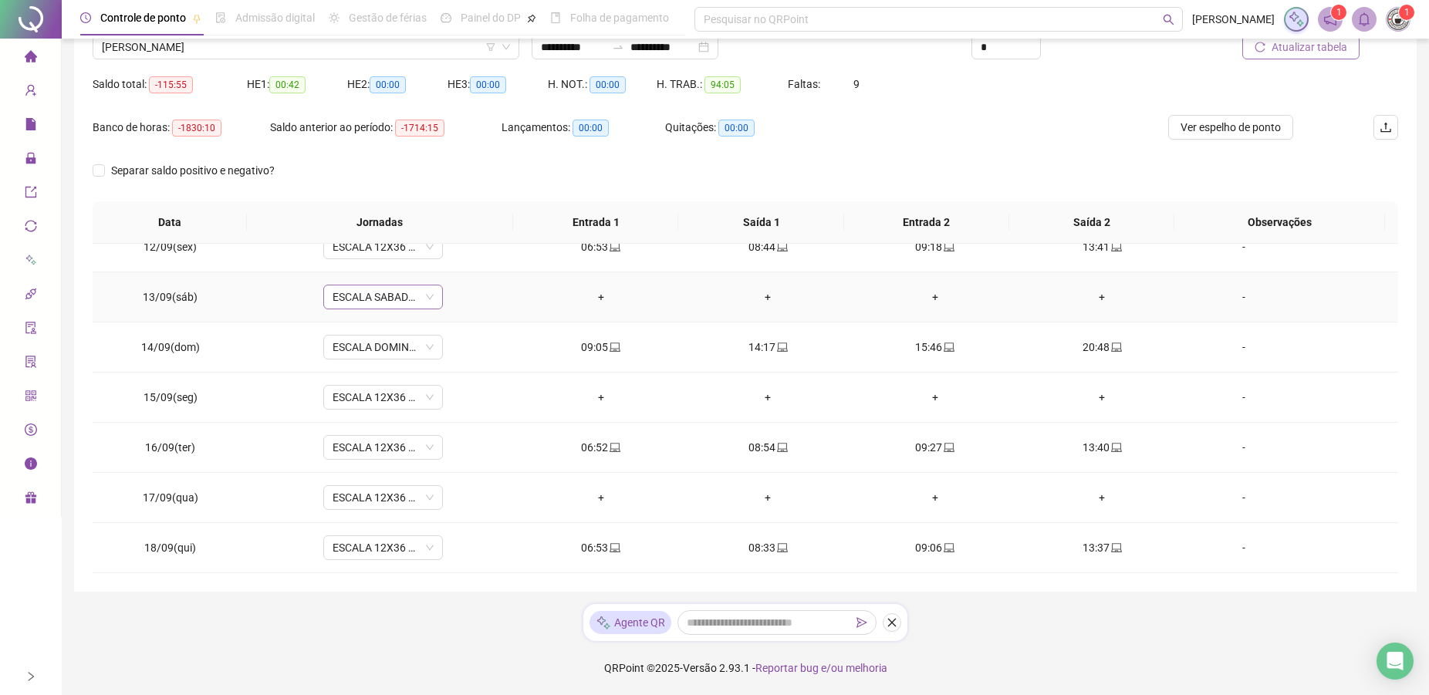
click at [346, 286] on span "ESCALA SABADO 12X36 NOVA" at bounding box center [382, 296] width 101 height 23
drag, startPoint x: 356, startPoint y: 405, endPoint x: 346, endPoint y: 444, distance: 39.8
click at [359, 402] on div "Folga" at bounding box center [393, 402] width 102 height 17
click at [353, 399] on span "ESCALA 12X36 COZINHA" at bounding box center [382, 397] width 101 height 23
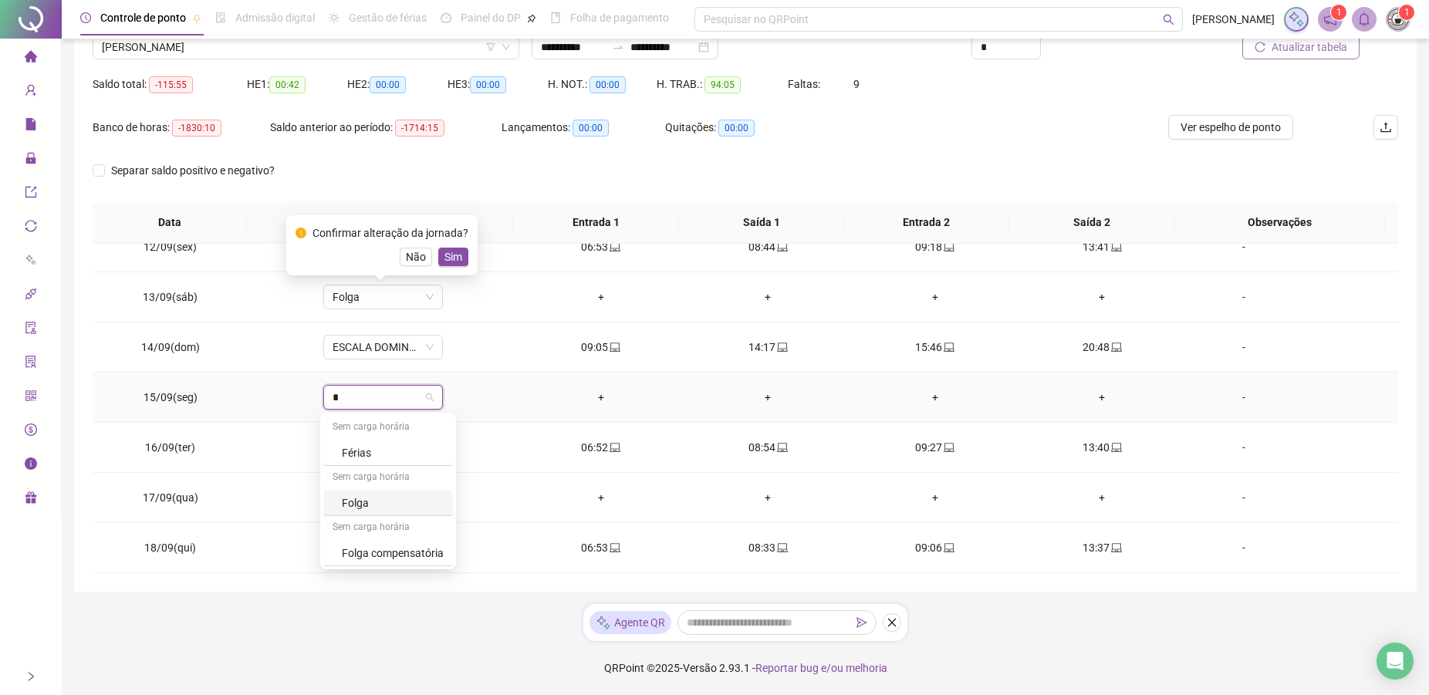
click at [365, 498] on div "Folga" at bounding box center [393, 502] width 102 height 17
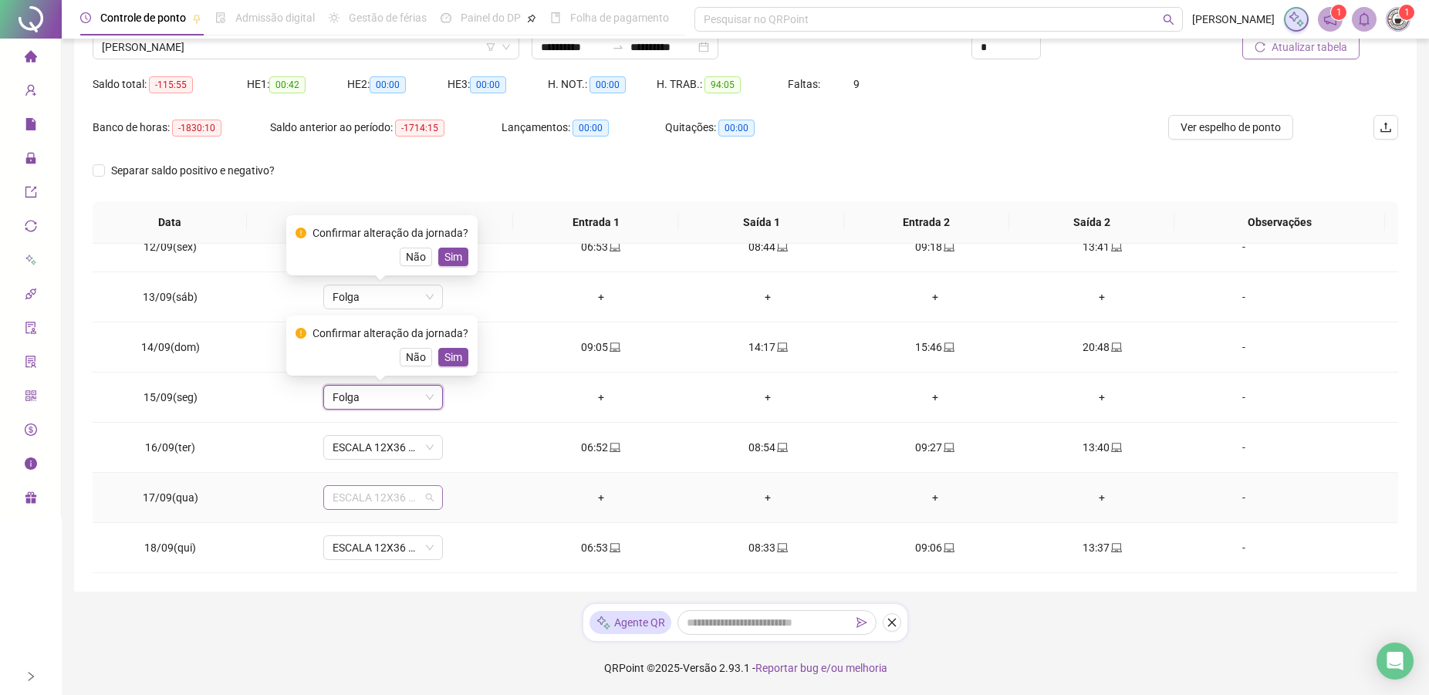
click at [354, 498] on span "ESCALA 12X36 COZINHA" at bounding box center [382, 497] width 101 height 23
click at [365, 417] on div "Folga" at bounding box center [393, 415] width 102 height 17
drag, startPoint x: 448, startPoint y: 454, endPoint x: 445, endPoint y: 431, distance: 22.6
click at [448, 449] on span "Sim" at bounding box center [453, 457] width 18 height 17
drag, startPoint x: 450, startPoint y: 355, endPoint x: 452, endPoint y: 290, distance: 64.8
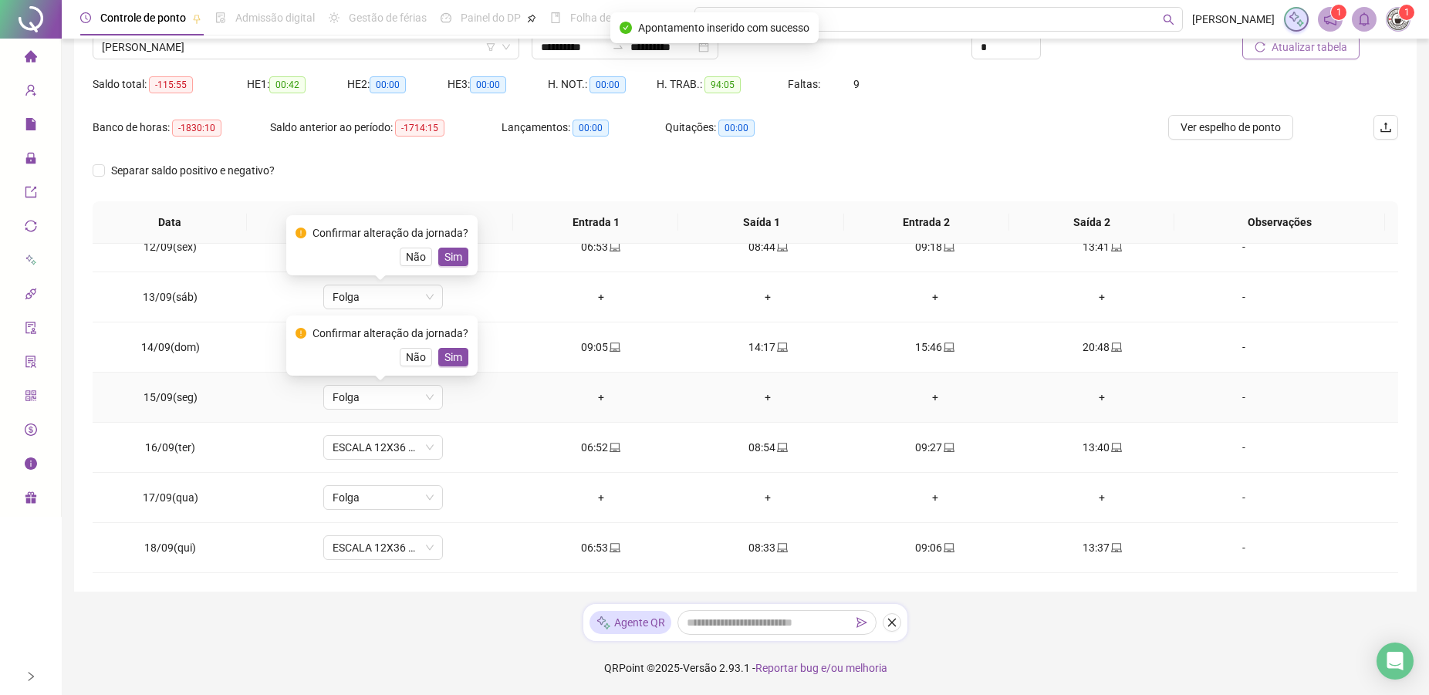
click at [452, 354] on span "Sim" at bounding box center [453, 357] width 18 height 17
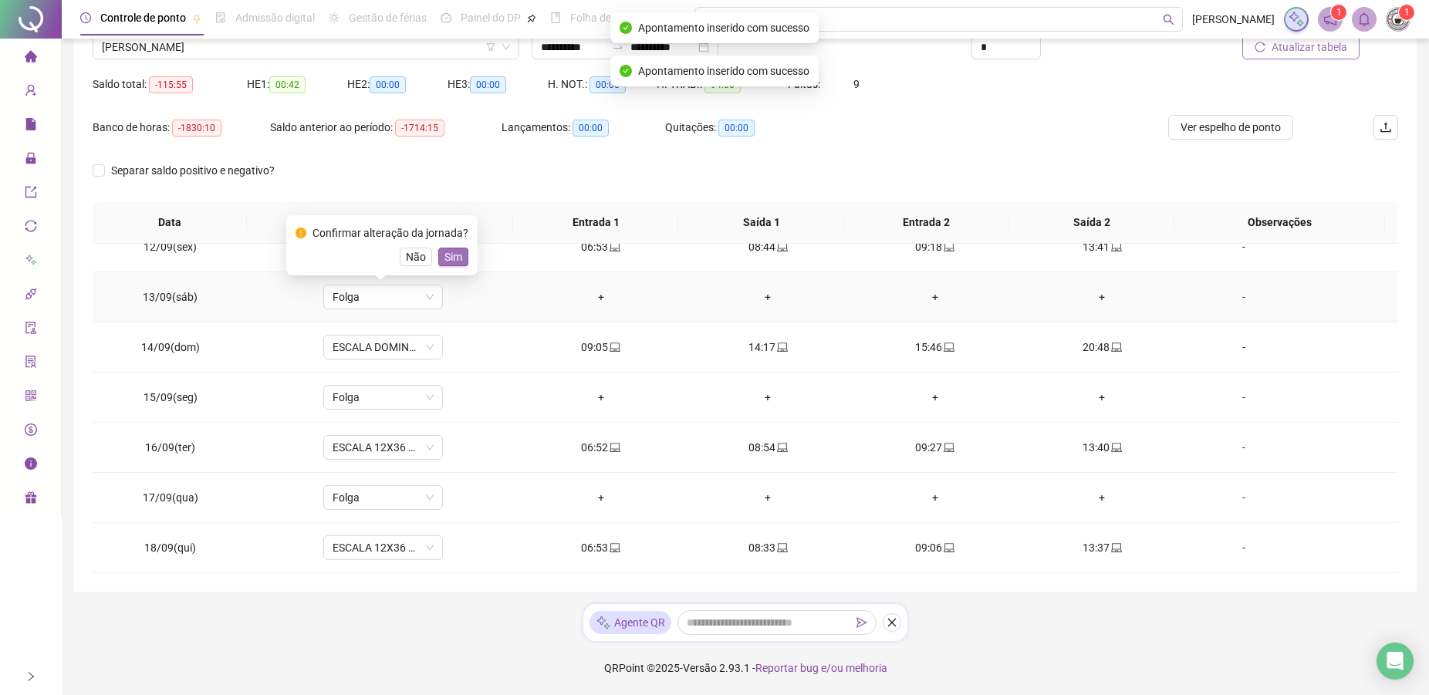
click at [457, 253] on span "Sim" at bounding box center [453, 256] width 18 height 17
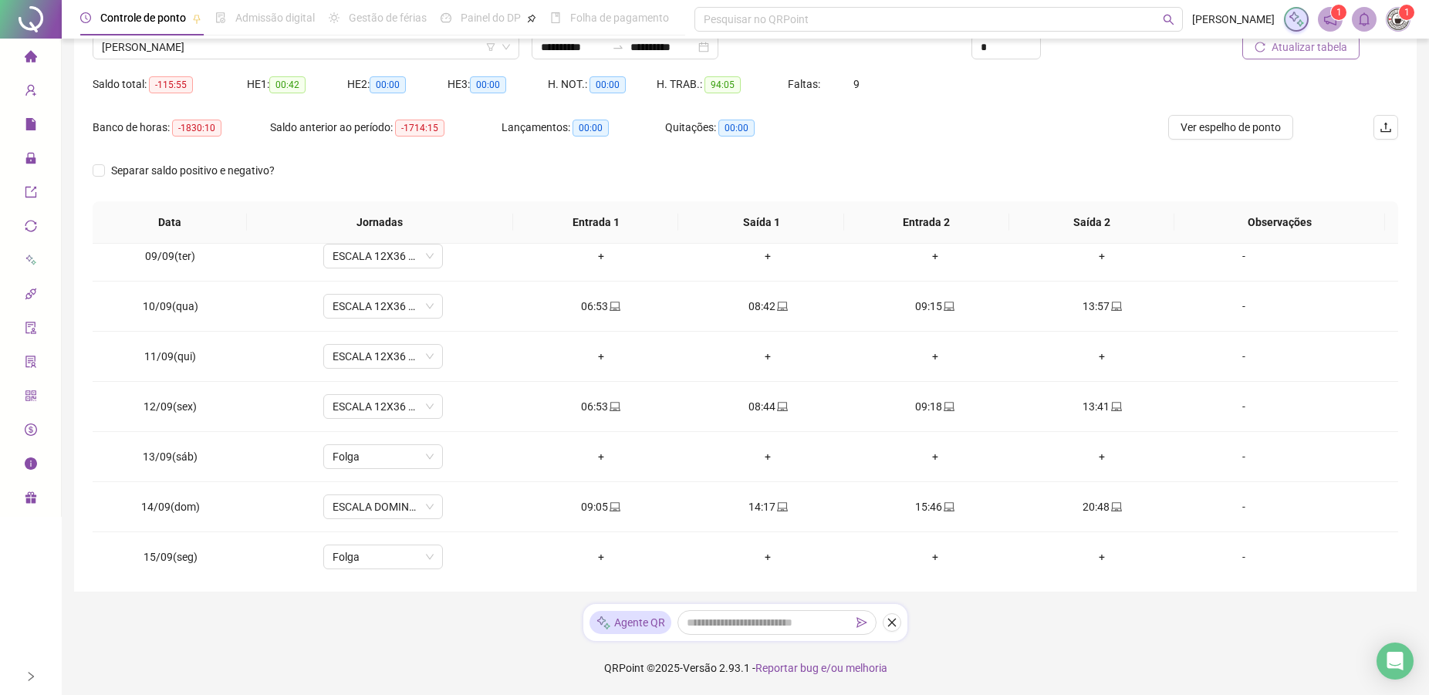
scroll to position [273, 0]
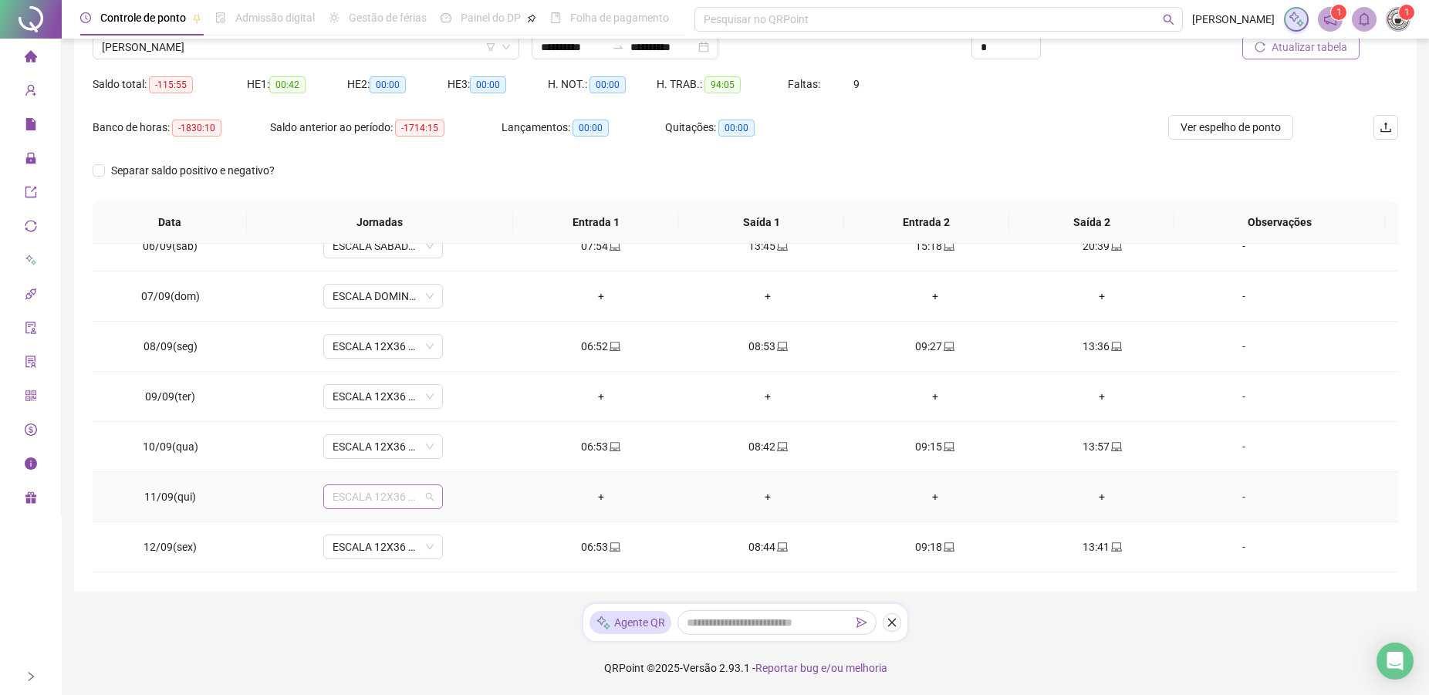
click at [352, 495] on span "ESCALA 12X36 COZINHA" at bounding box center [382, 496] width 101 height 23
click at [355, 410] on div "Folga" at bounding box center [393, 414] width 102 height 17
click at [410, 393] on span "ESCALA 12X36 COZINHA" at bounding box center [382, 396] width 101 height 23
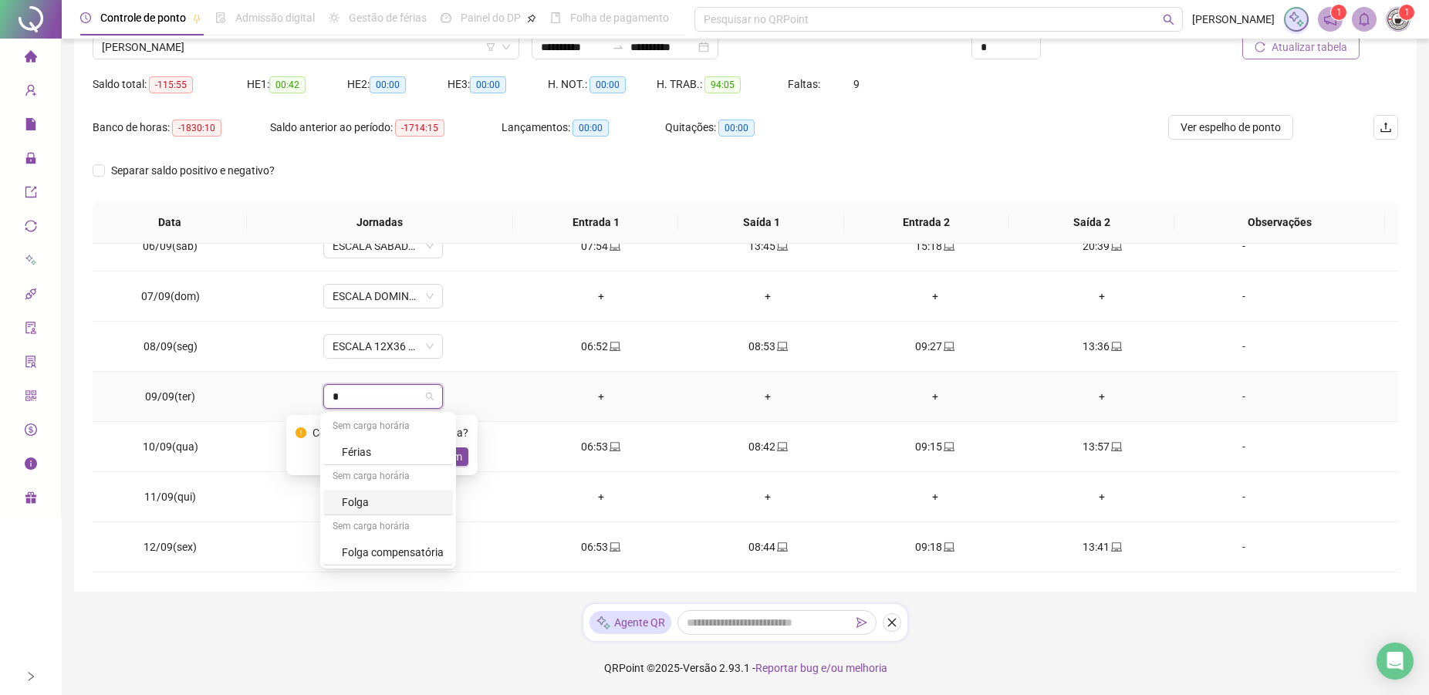
click at [346, 501] on div "Folga" at bounding box center [393, 502] width 102 height 17
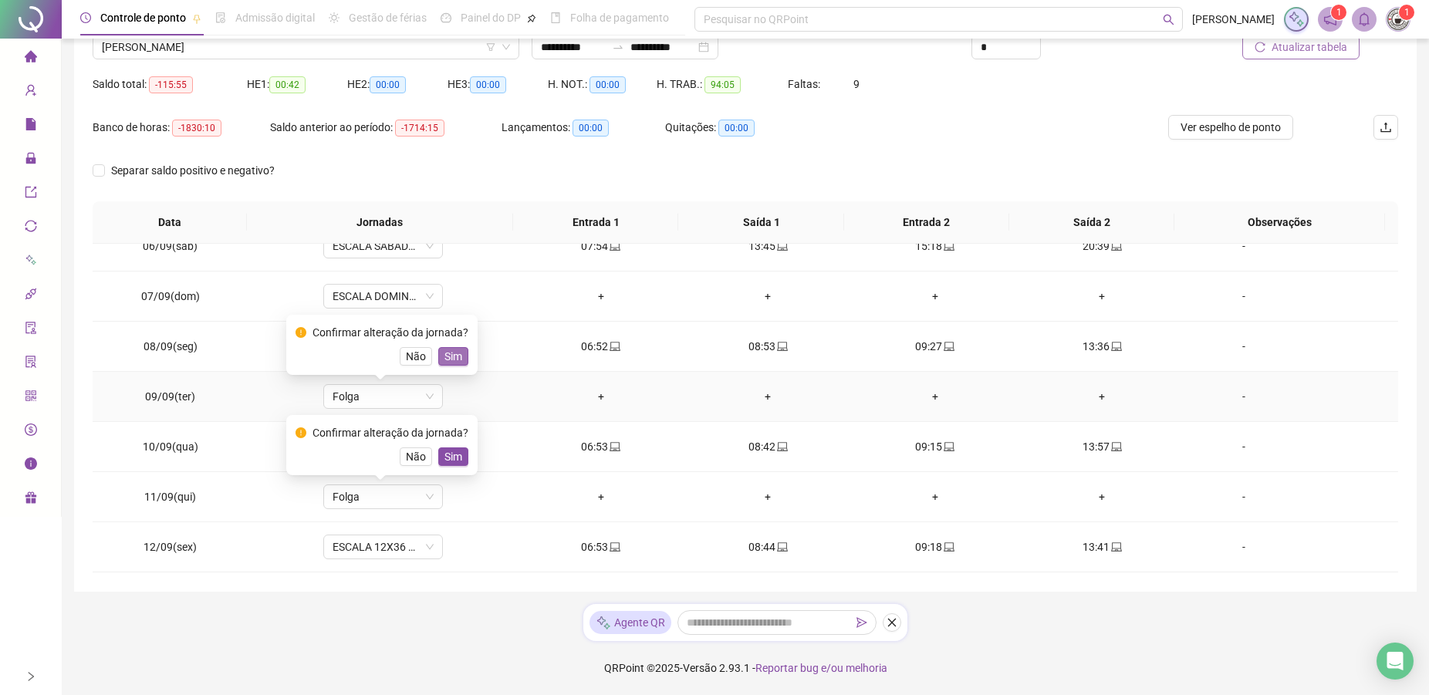
click at [459, 353] on button "Sim" at bounding box center [453, 356] width 30 height 19
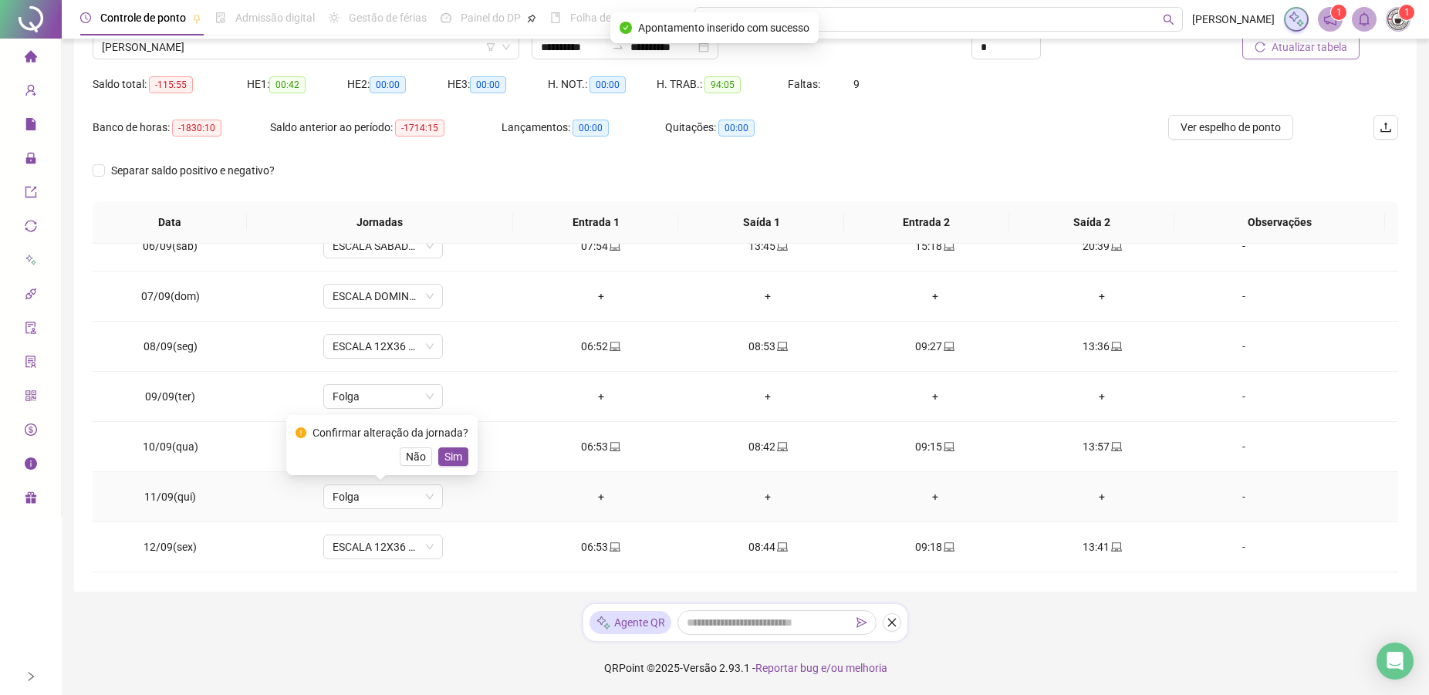
click at [450, 466] on div "Confirmar alteração da jornada? Não Sim" at bounding box center [381, 445] width 191 height 60
click at [449, 454] on span "Sim" at bounding box center [453, 456] width 18 height 17
click at [399, 293] on span "ESCALA DOMINGO 12X36 NOVA" at bounding box center [382, 296] width 101 height 23
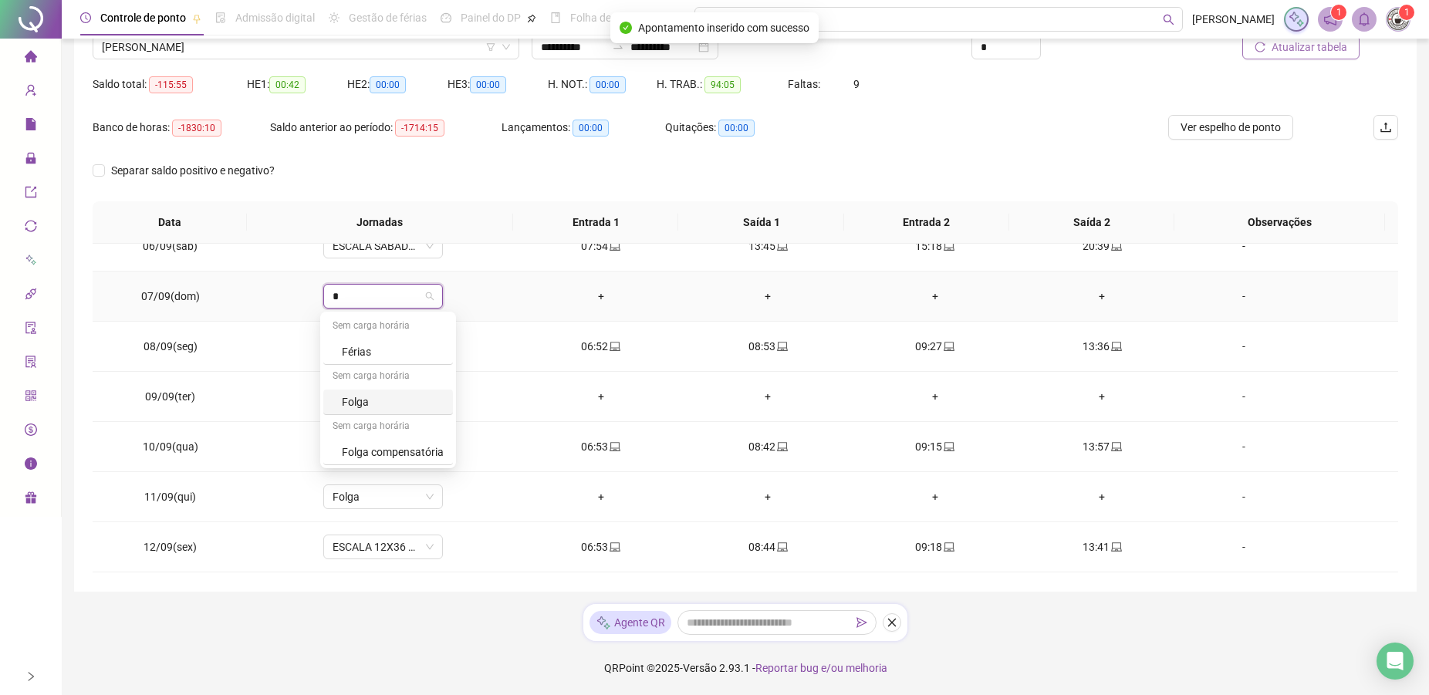
click at [356, 401] on div "Folga" at bounding box center [393, 401] width 102 height 17
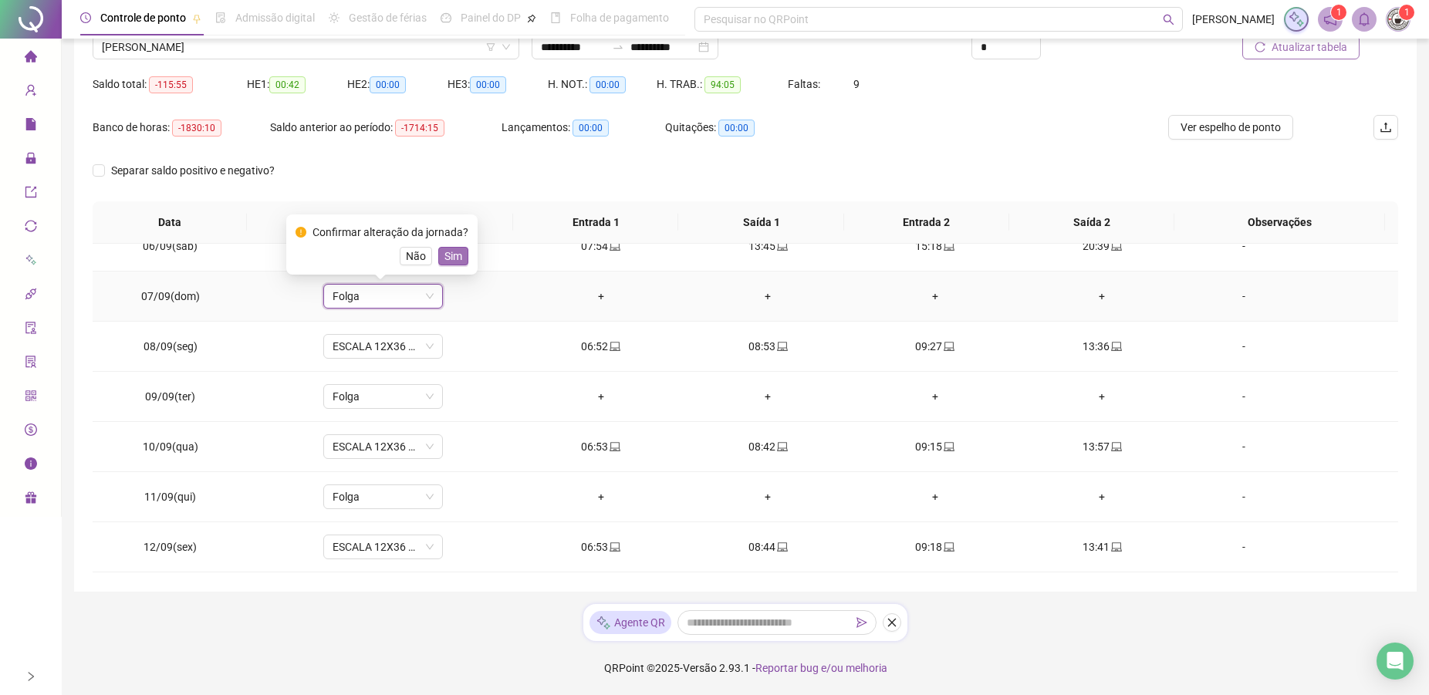
click at [458, 258] on span "Sim" at bounding box center [453, 256] width 18 height 17
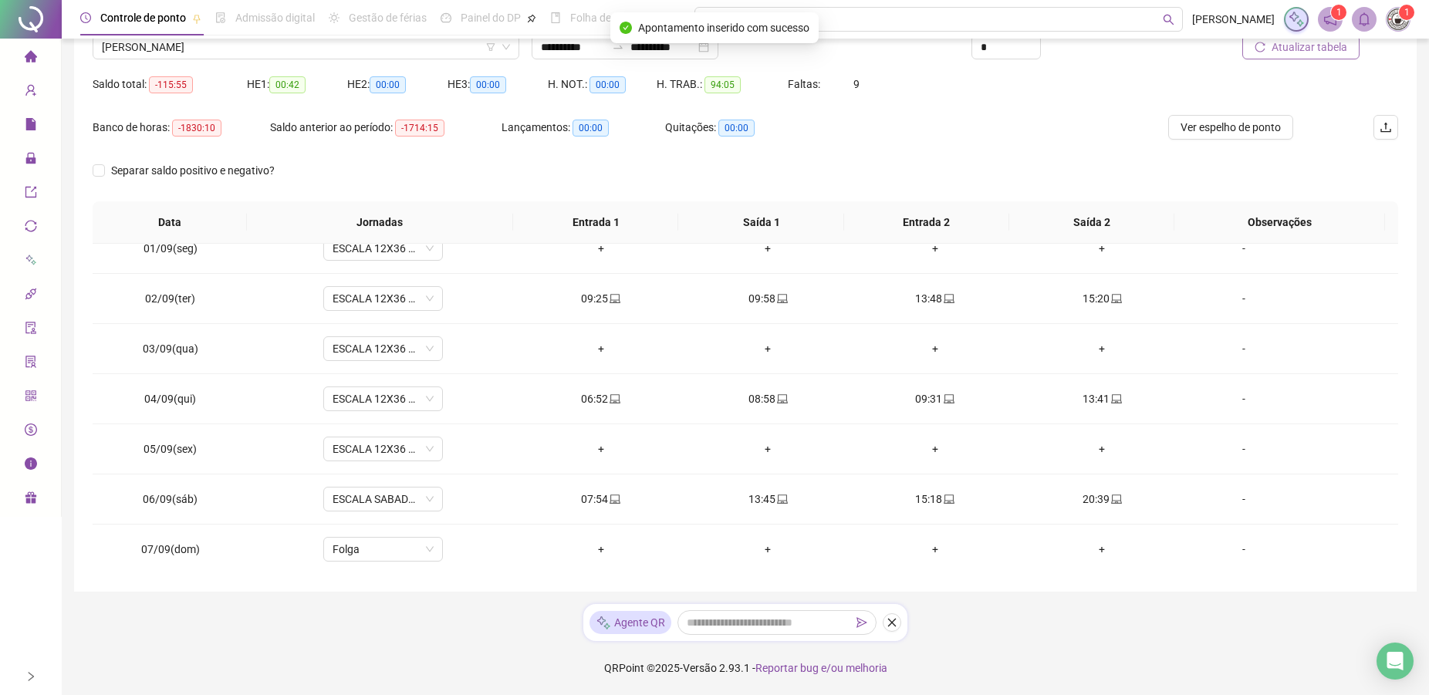
scroll to position [0, 0]
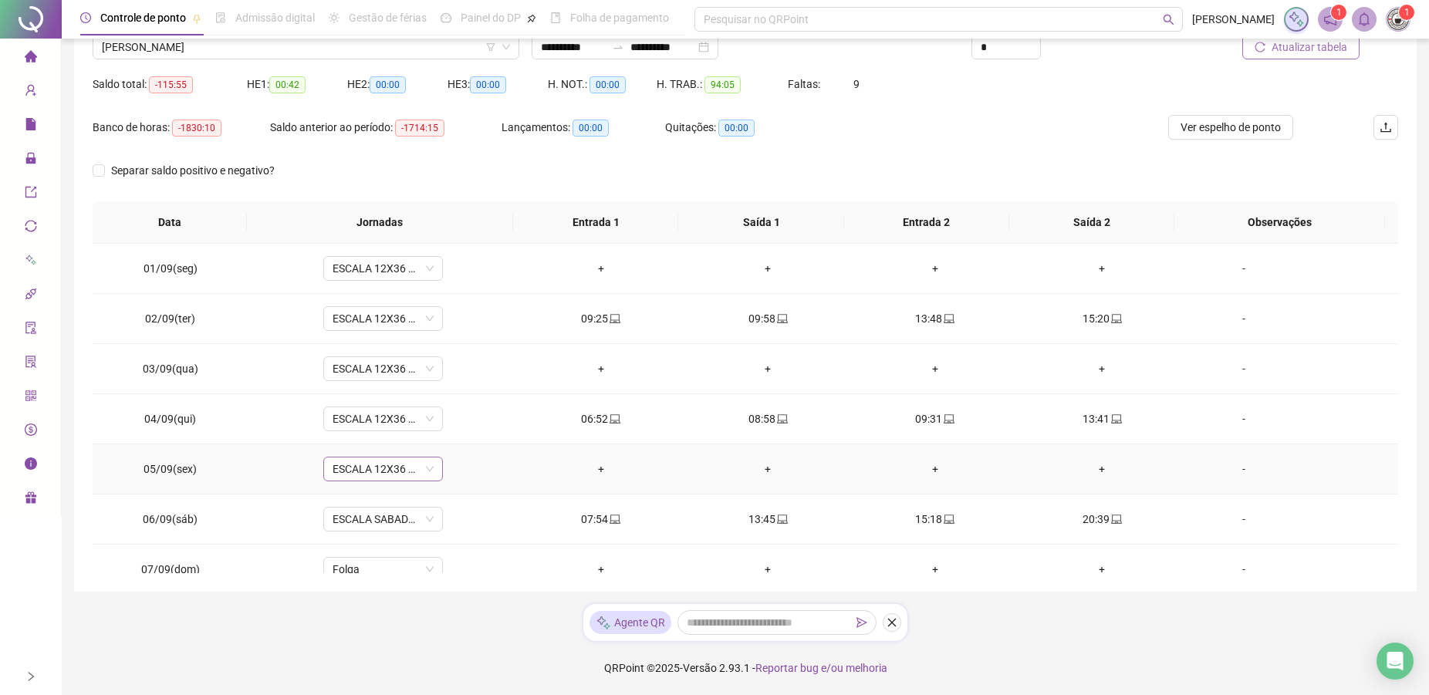
click at [348, 463] on span "ESCALA 12X36 COZINHA" at bounding box center [382, 468] width 101 height 23
click at [330, 583] on div "Folga" at bounding box center [388, 574] width 130 height 25
click at [401, 361] on span "ESCALA 12X36 COZINHA" at bounding box center [382, 368] width 101 height 23
click at [352, 472] on div "Folga" at bounding box center [393, 474] width 102 height 17
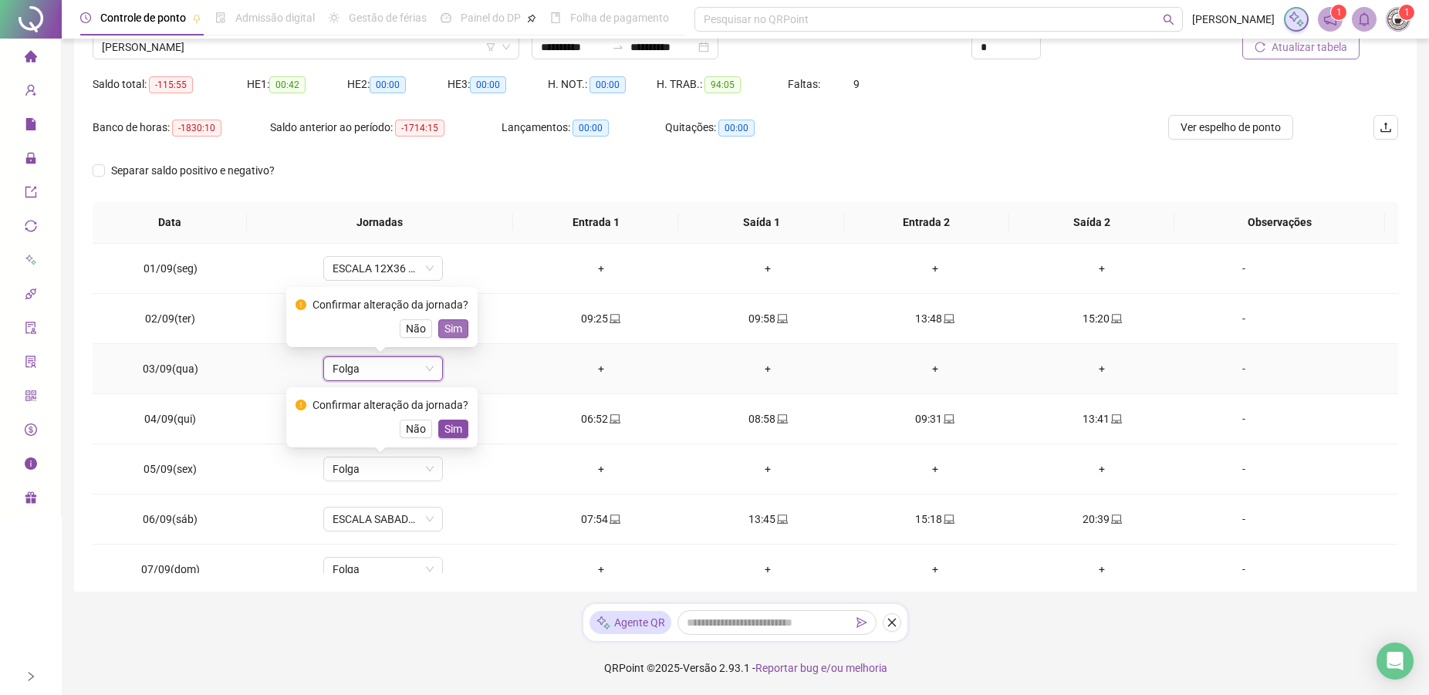
click at [452, 331] on span "Sim" at bounding box center [453, 328] width 18 height 17
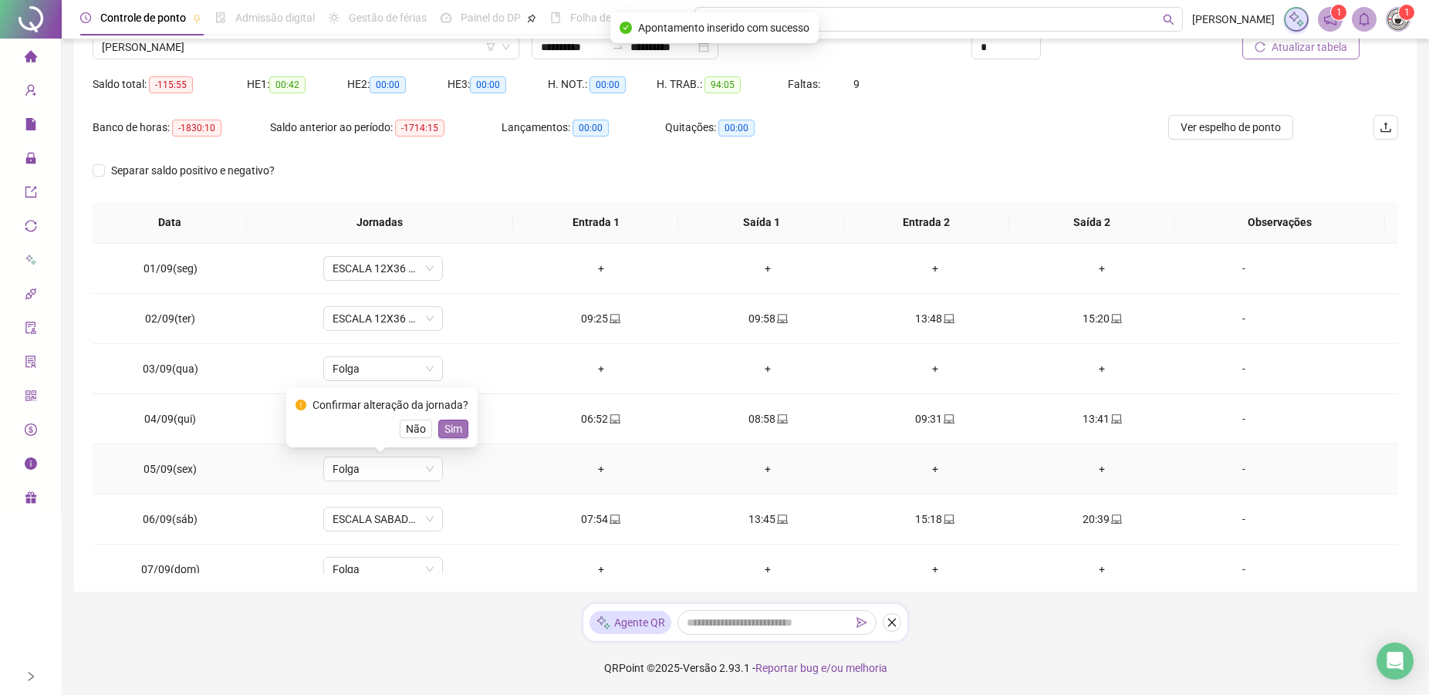
click at [459, 432] on button "Sim" at bounding box center [453, 429] width 30 height 19
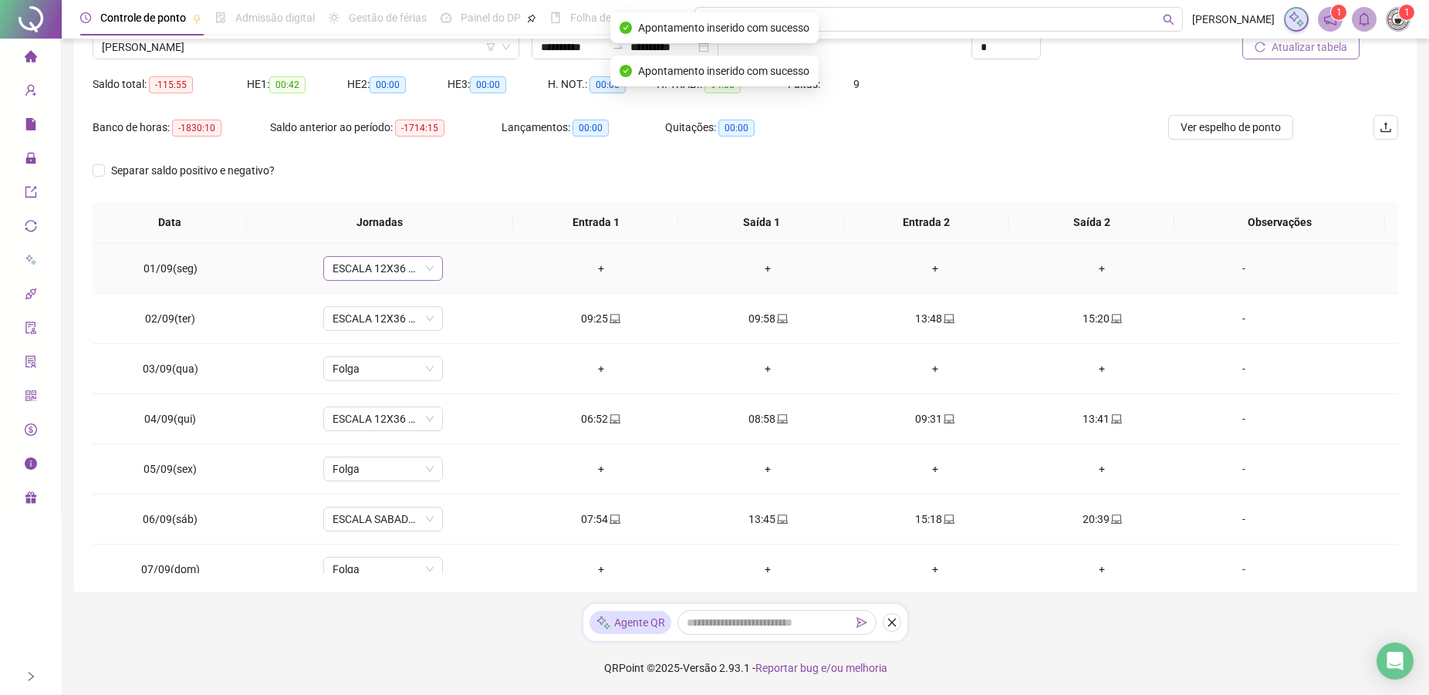
click at [402, 268] on span "ESCALA 12X36 COZINHA" at bounding box center [382, 268] width 101 height 23
click at [368, 377] on div "Folga" at bounding box center [393, 374] width 102 height 17
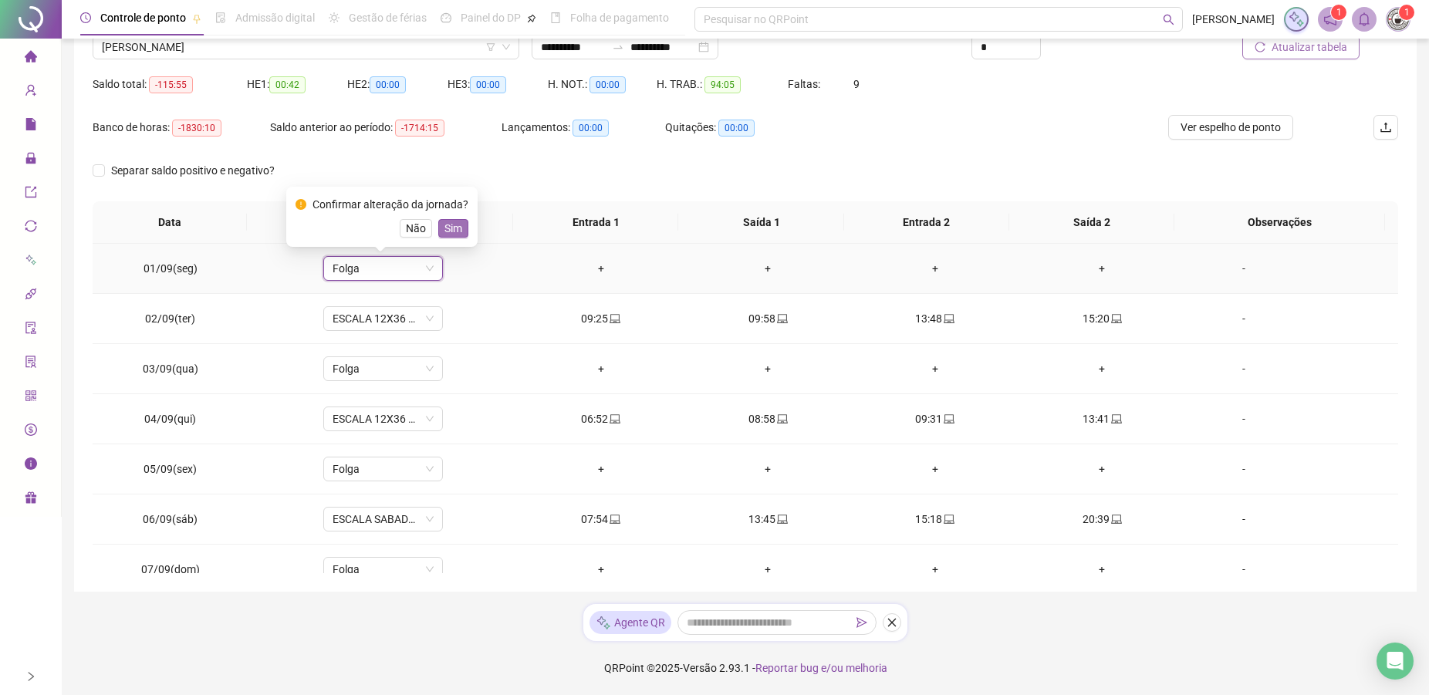
click at [453, 222] on span "Sim" at bounding box center [453, 228] width 18 height 17
click at [346, 52] on span "[PERSON_NAME]" at bounding box center [306, 46] width 408 height 23
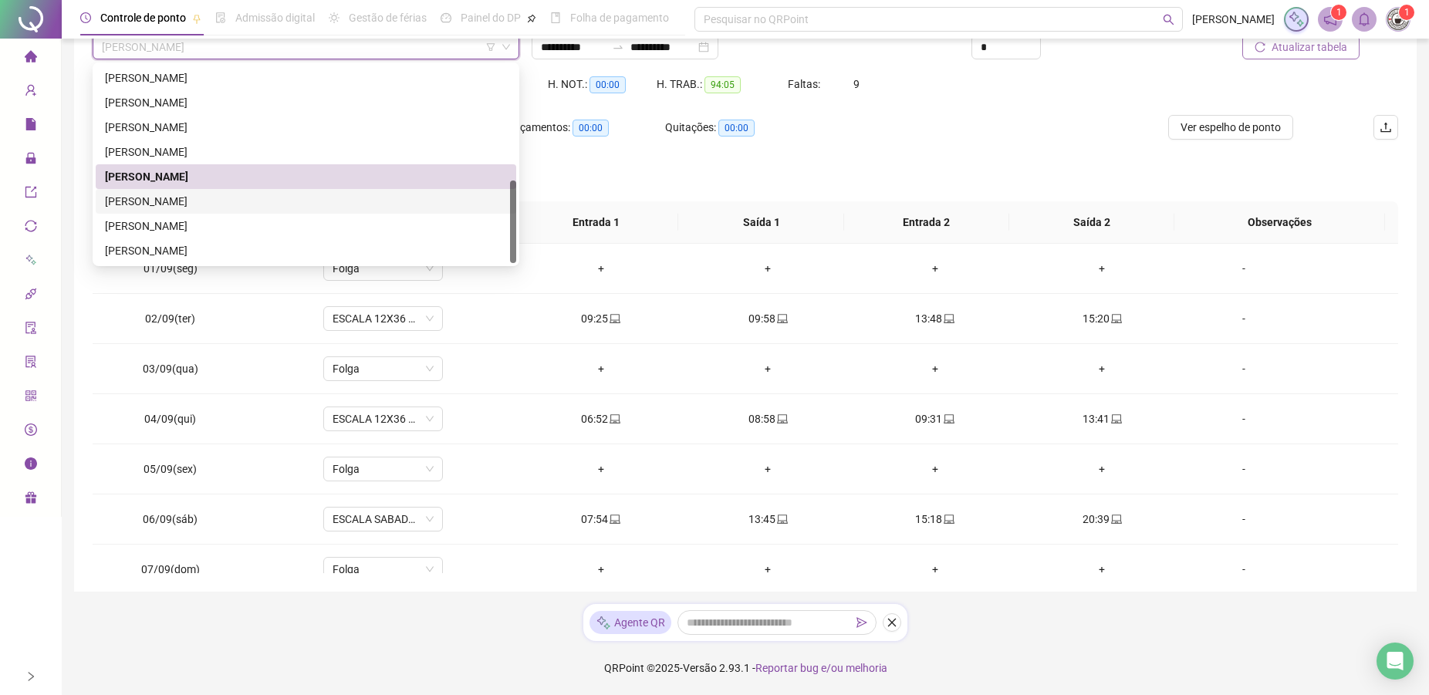
drag, startPoint x: 212, startPoint y: 204, endPoint x: 306, endPoint y: 223, distance: 96.1
click at [212, 202] on div "[PERSON_NAME]" at bounding box center [306, 201] width 402 height 17
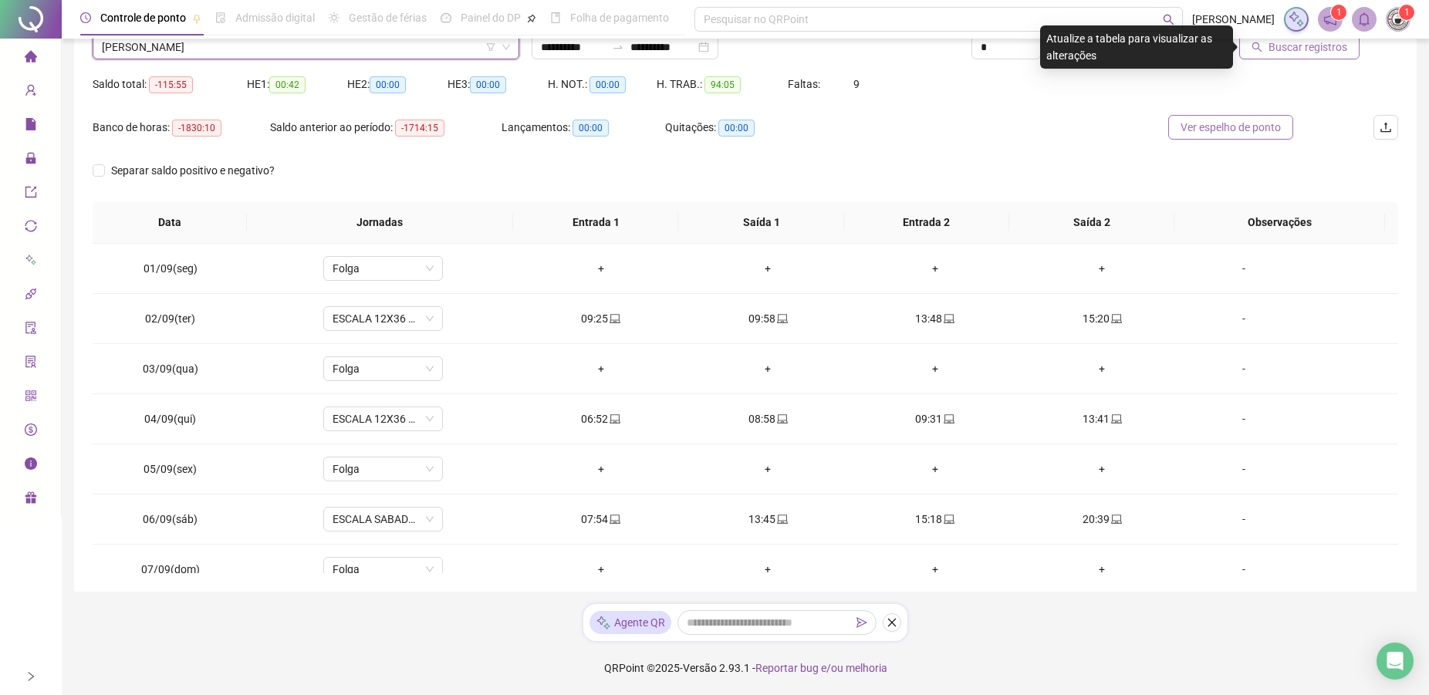
click at [1198, 130] on span "Ver espelho de ponto" at bounding box center [1230, 127] width 100 height 17
click at [1304, 52] on span "Buscar registros" at bounding box center [1307, 47] width 79 height 17
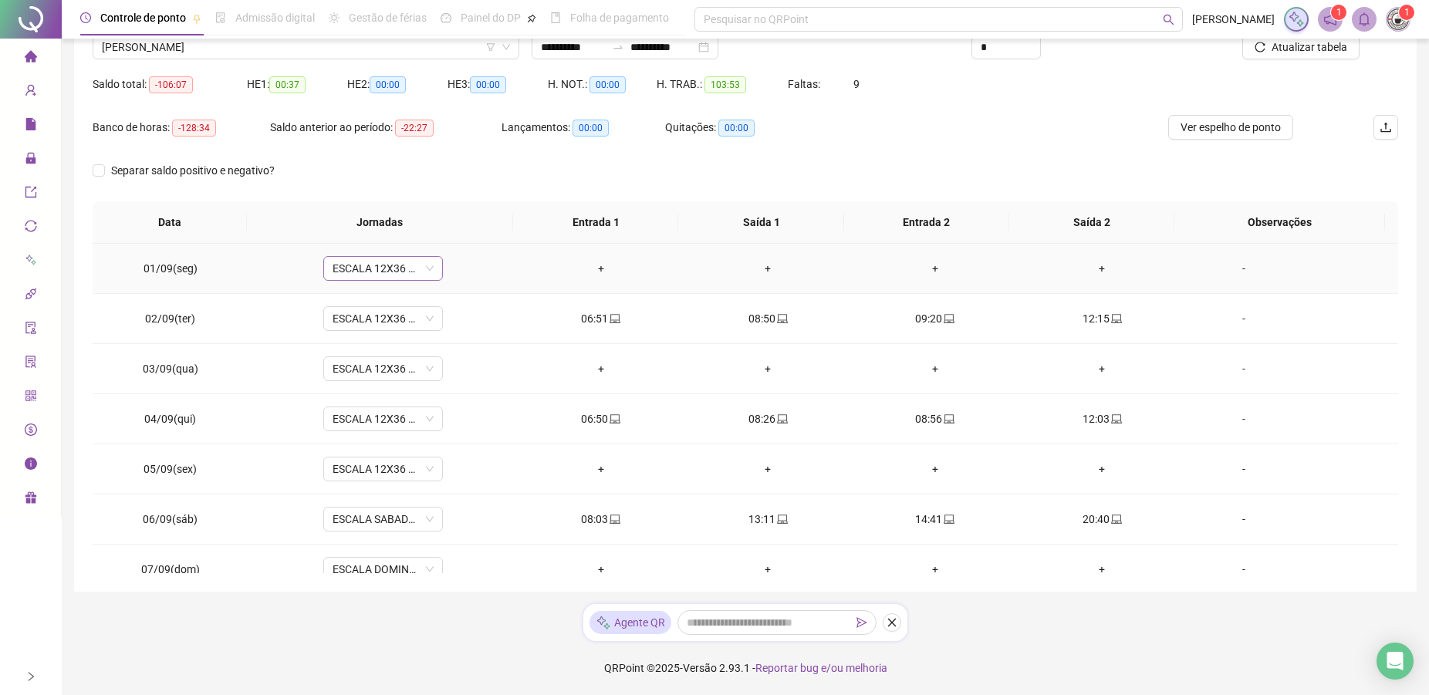
click at [376, 274] on span "ESCALA 12X36 COZINHA" at bounding box center [382, 268] width 101 height 23
click at [366, 379] on div "Folga" at bounding box center [393, 374] width 102 height 17
click at [379, 370] on span "ESCALA 12X36 COZINHA" at bounding box center [382, 368] width 101 height 23
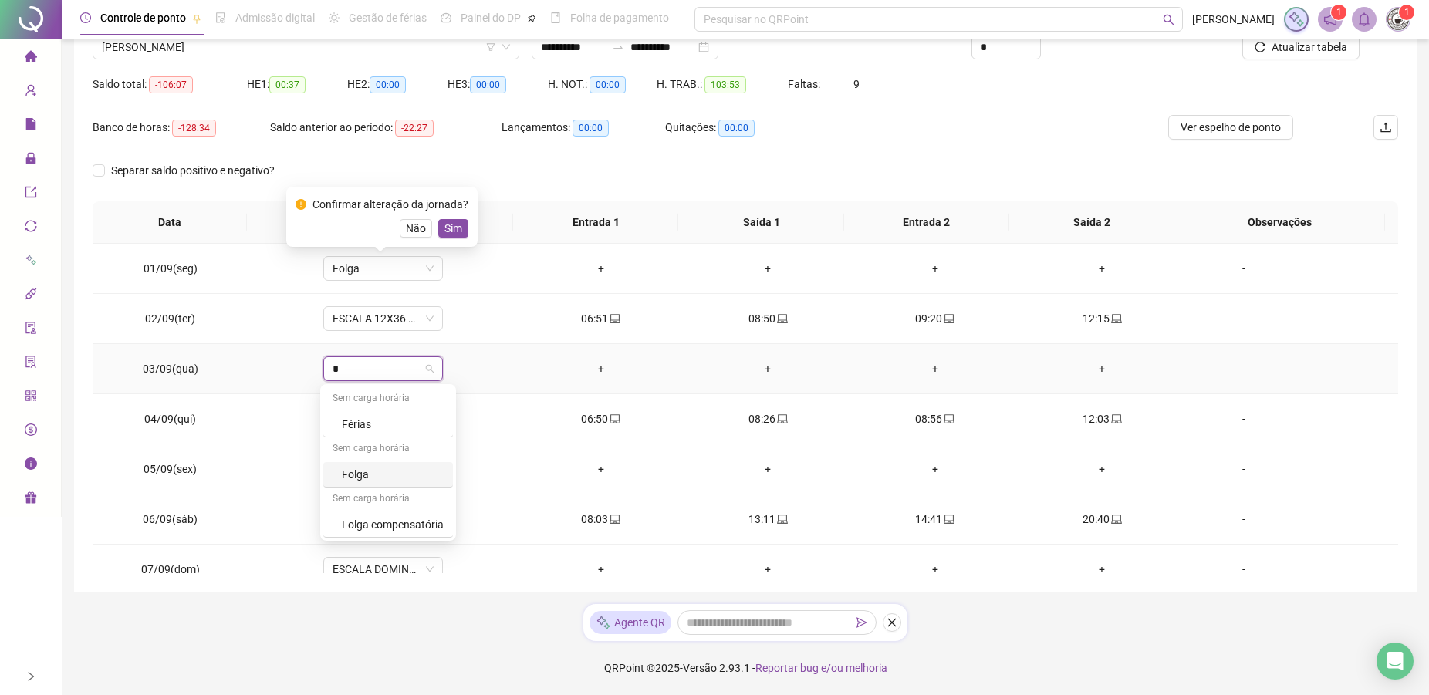
click at [347, 477] on div "Folga" at bounding box center [393, 474] width 102 height 17
click at [356, 487] on td "ESCALA 12X36 COZINHA" at bounding box center [382, 469] width 269 height 50
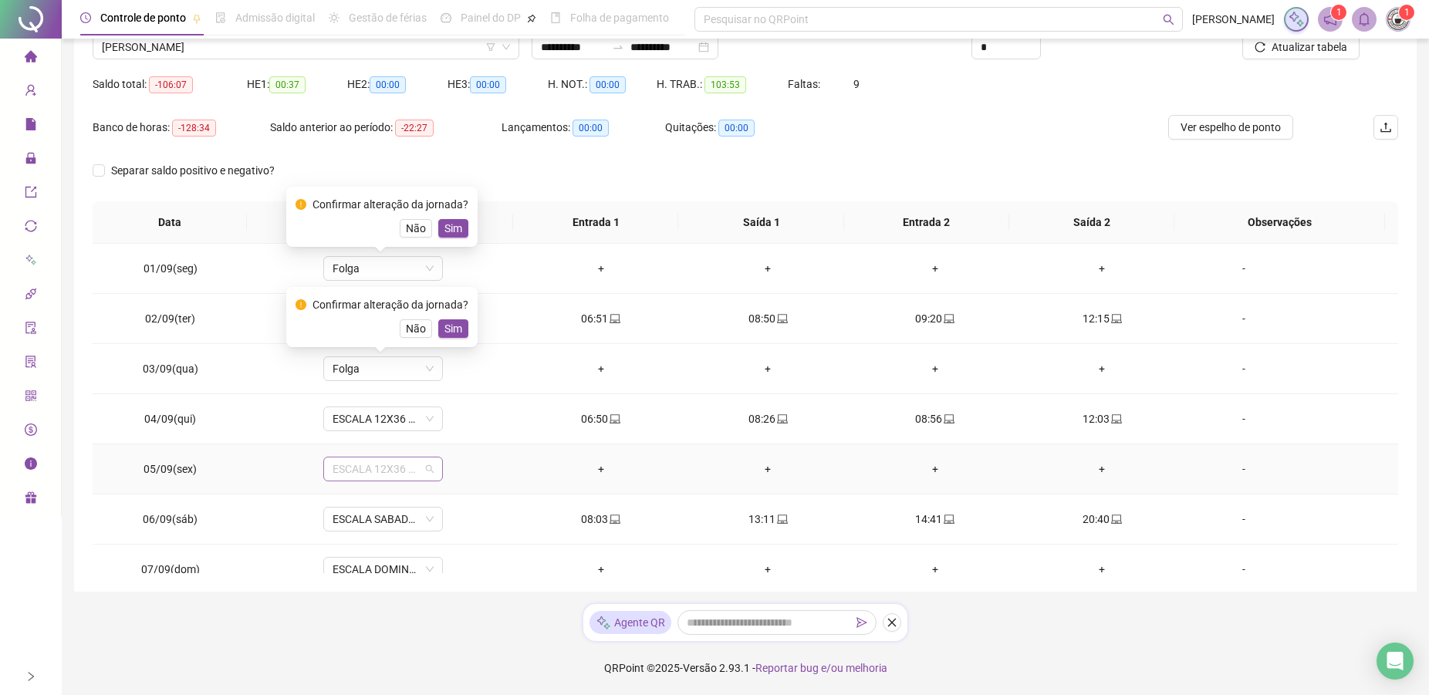
click at [363, 471] on span "ESCALA 12X36 COZINHA" at bounding box center [382, 468] width 101 height 23
click at [347, 568] on div "Folga" at bounding box center [393, 574] width 102 height 17
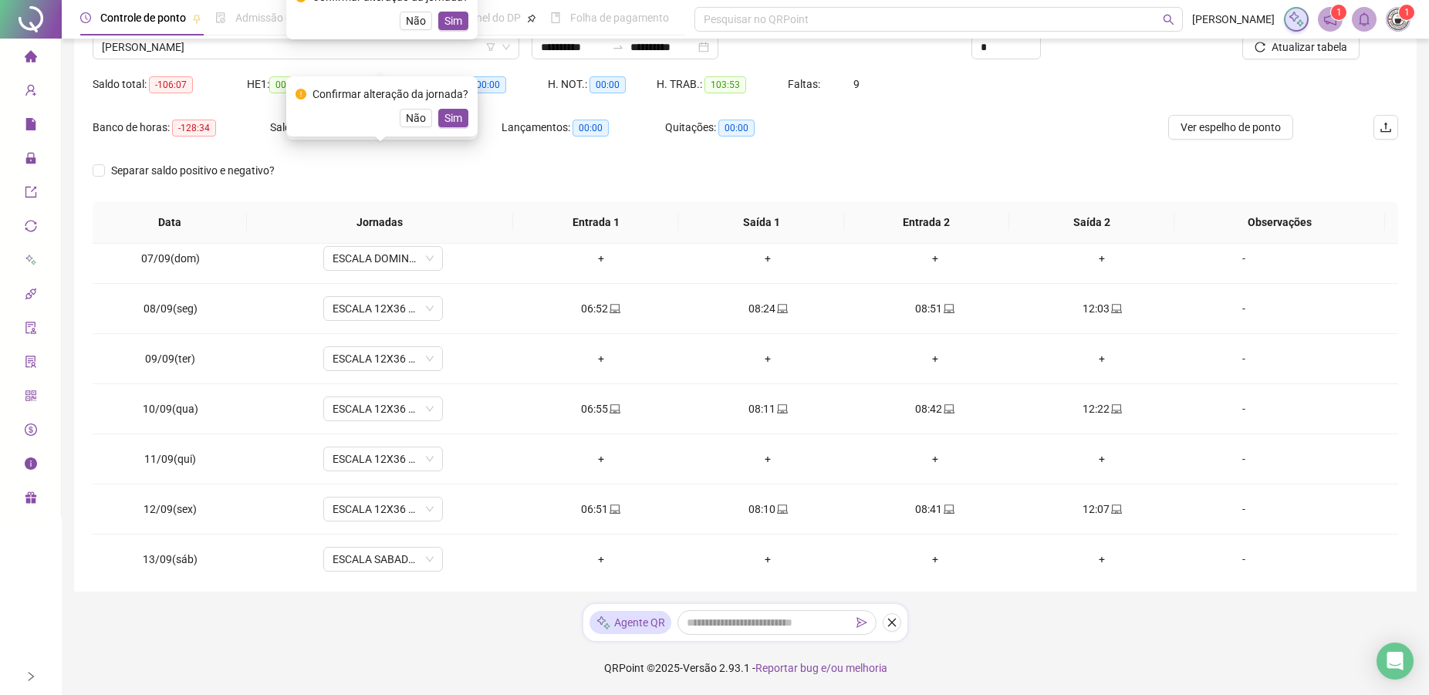
scroll to position [288, 0]
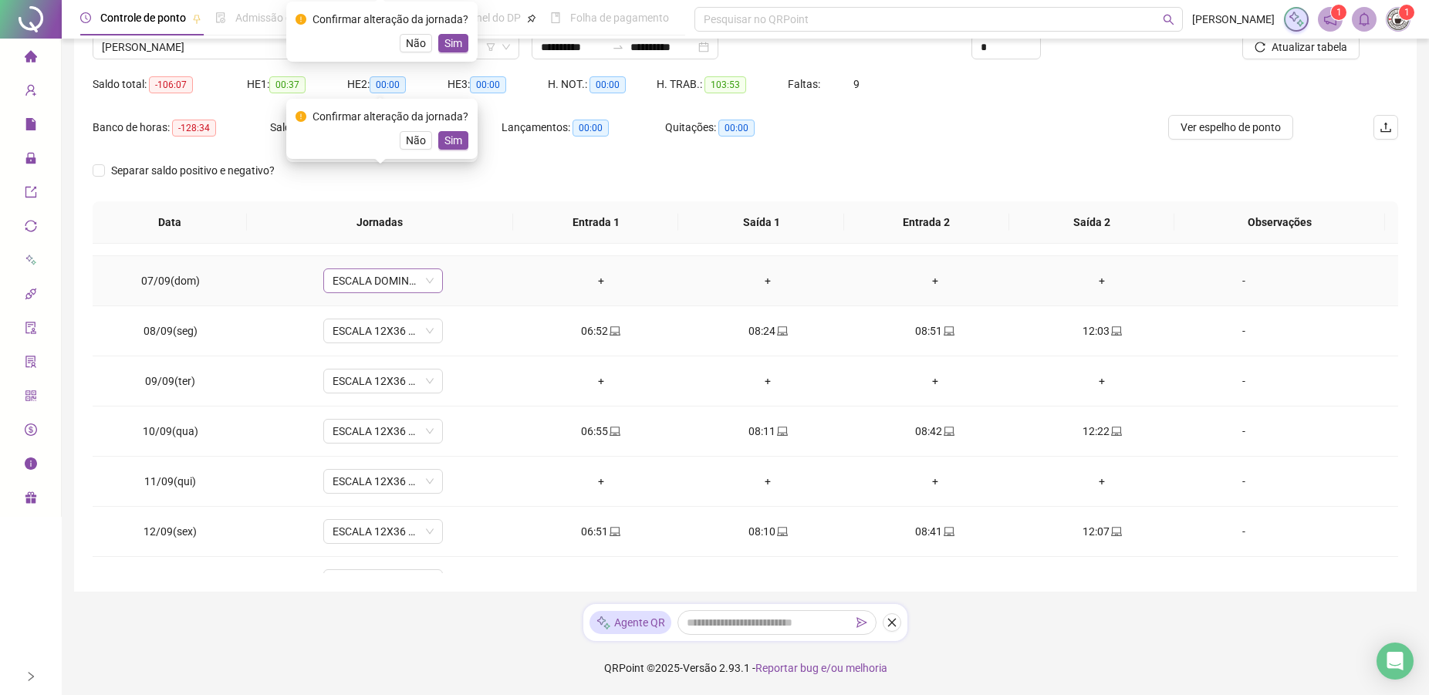
click at [379, 284] on span "ESCALA DOMINGO 12X36 NOVA" at bounding box center [382, 280] width 101 height 23
drag, startPoint x: 362, startPoint y: 382, endPoint x: 369, endPoint y: 420, distance: 39.2
click at [364, 383] on div "Folga" at bounding box center [393, 386] width 102 height 17
click at [376, 376] on span "ESCALA 12X36 COZINHA" at bounding box center [382, 380] width 101 height 23
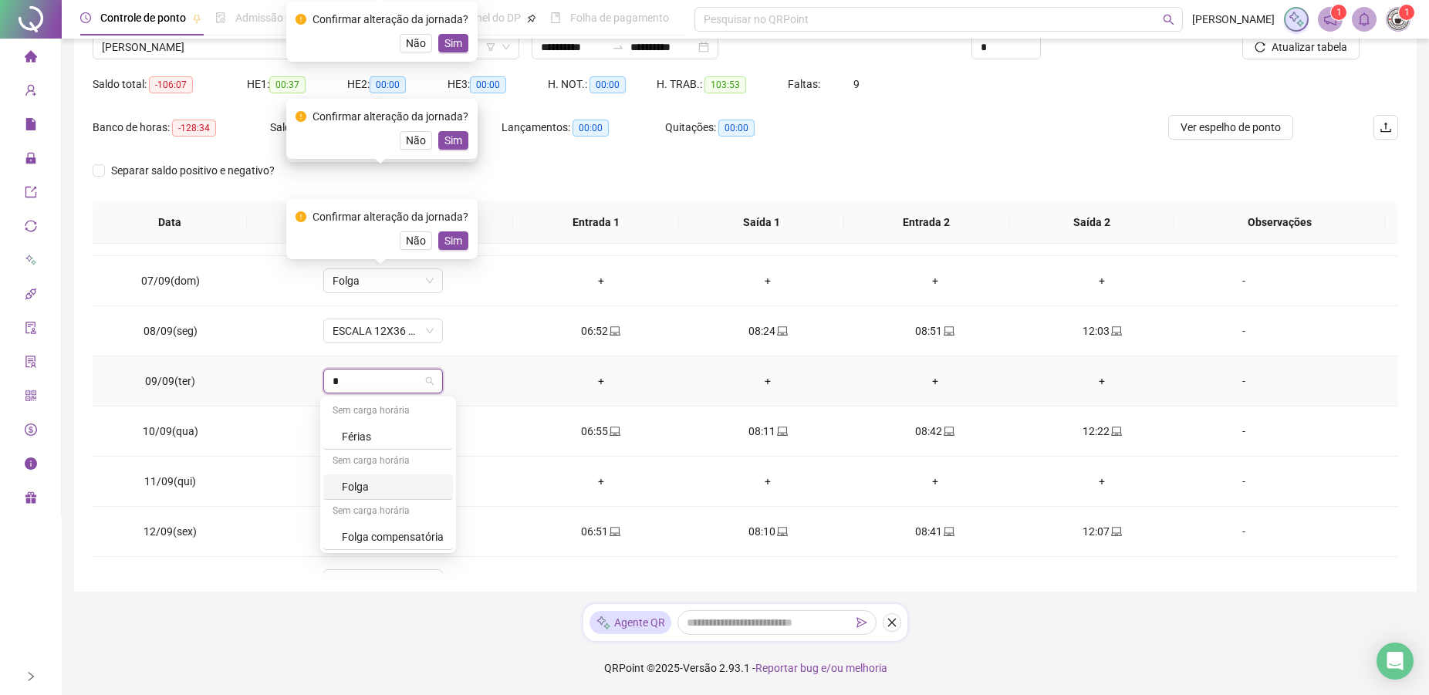
click at [366, 486] on div "Folga" at bounding box center [393, 486] width 102 height 17
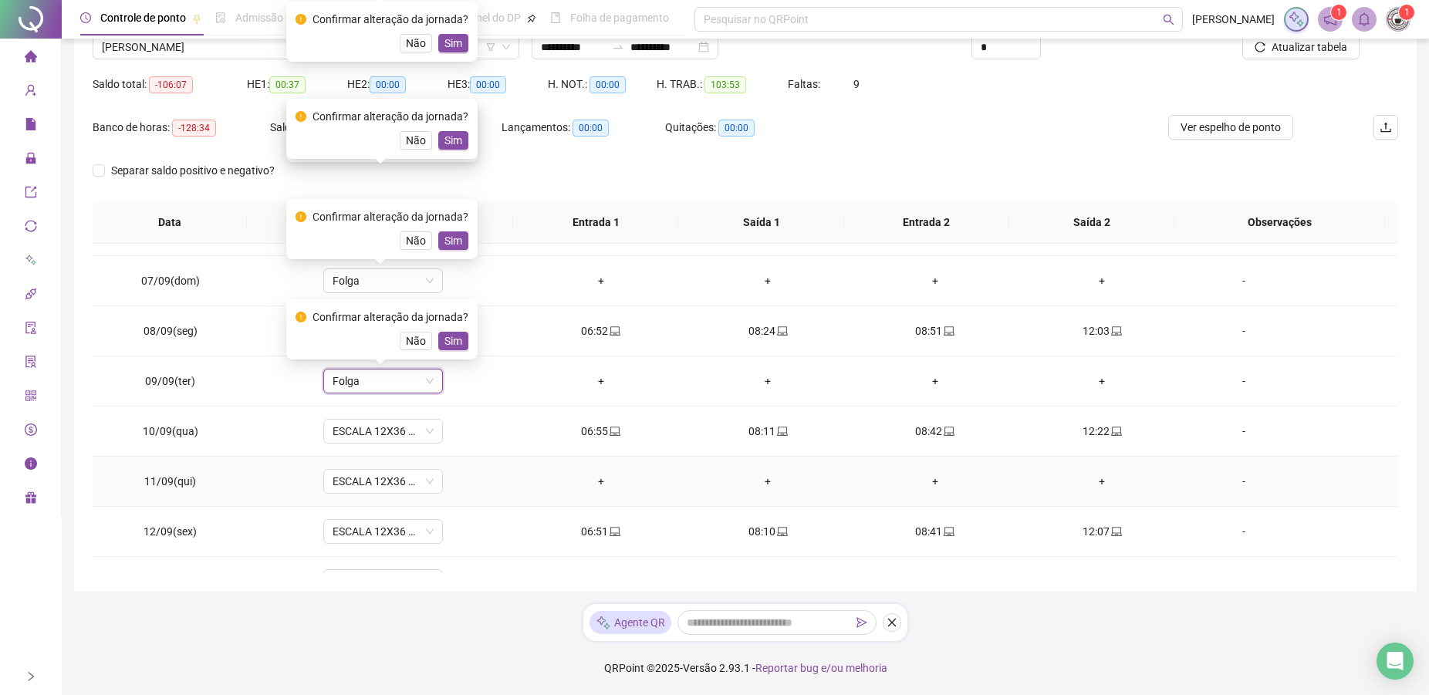
click at [387, 460] on td "ESCALA 12X36 COZINHA" at bounding box center [382, 482] width 269 height 50
click at [373, 476] on span "ESCALA 12X36 COZINHA" at bounding box center [382, 481] width 101 height 23
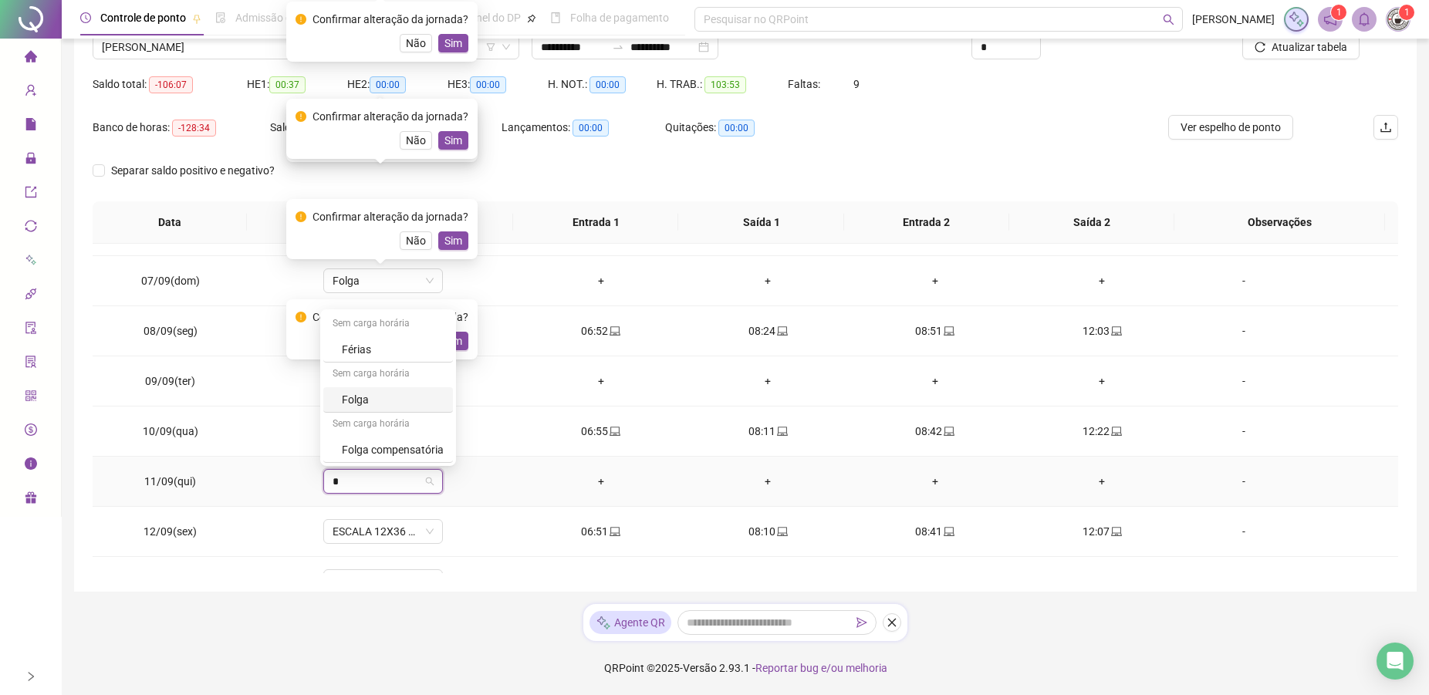
click at [366, 400] on div "Folga" at bounding box center [393, 399] width 102 height 17
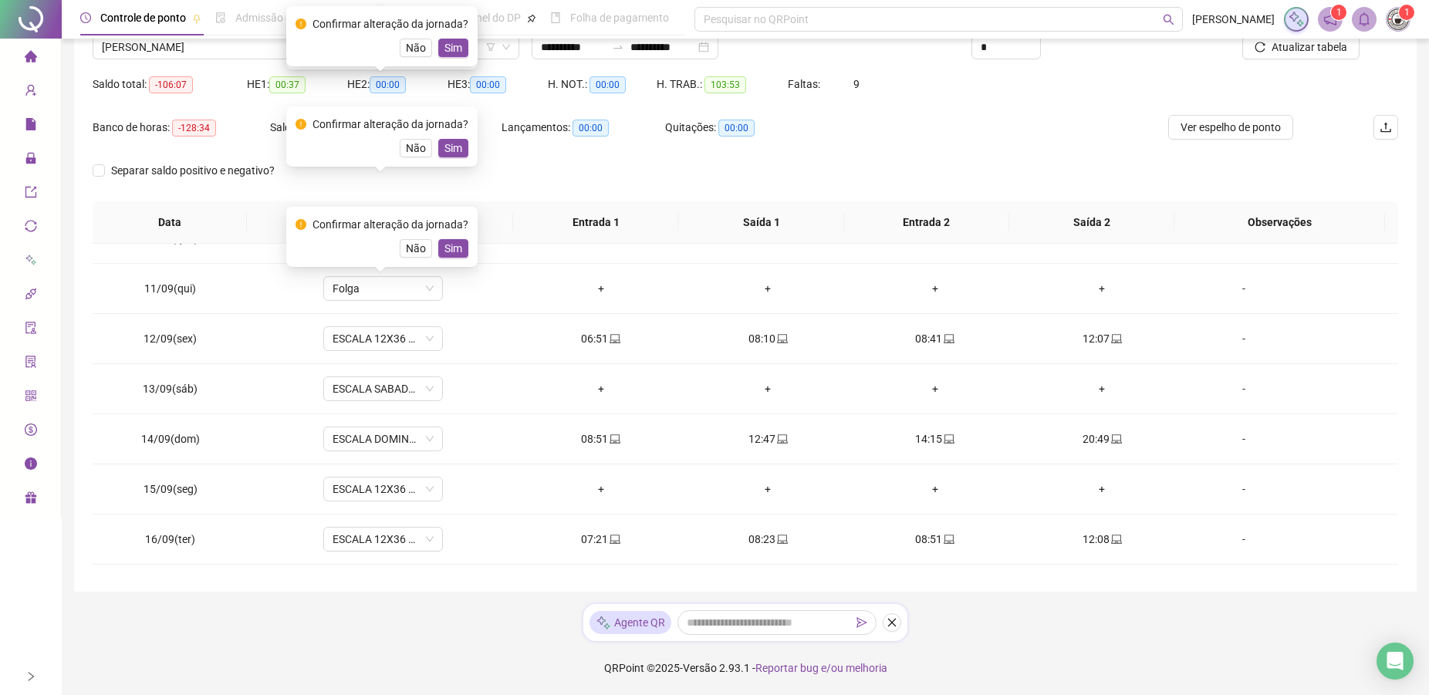
scroll to position [487, 0]
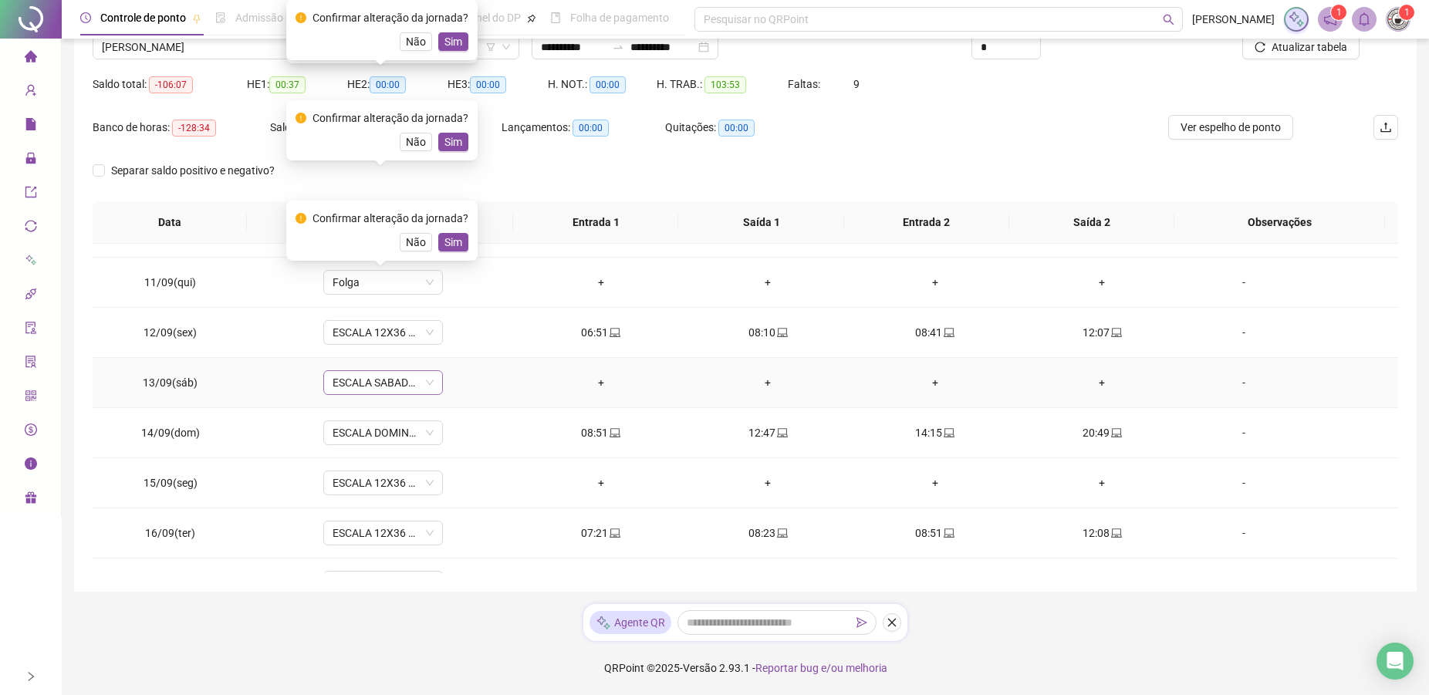
click at [351, 386] on span "ESCALA SABADO 12X36 NOVA" at bounding box center [382, 382] width 101 height 23
click at [363, 490] on div "Folga" at bounding box center [393, 488] width 102 height 17
click at [358, 480] on span "ESCALA 12X36 COZINHA" at bounding box center [382, 482] width 101 height 23
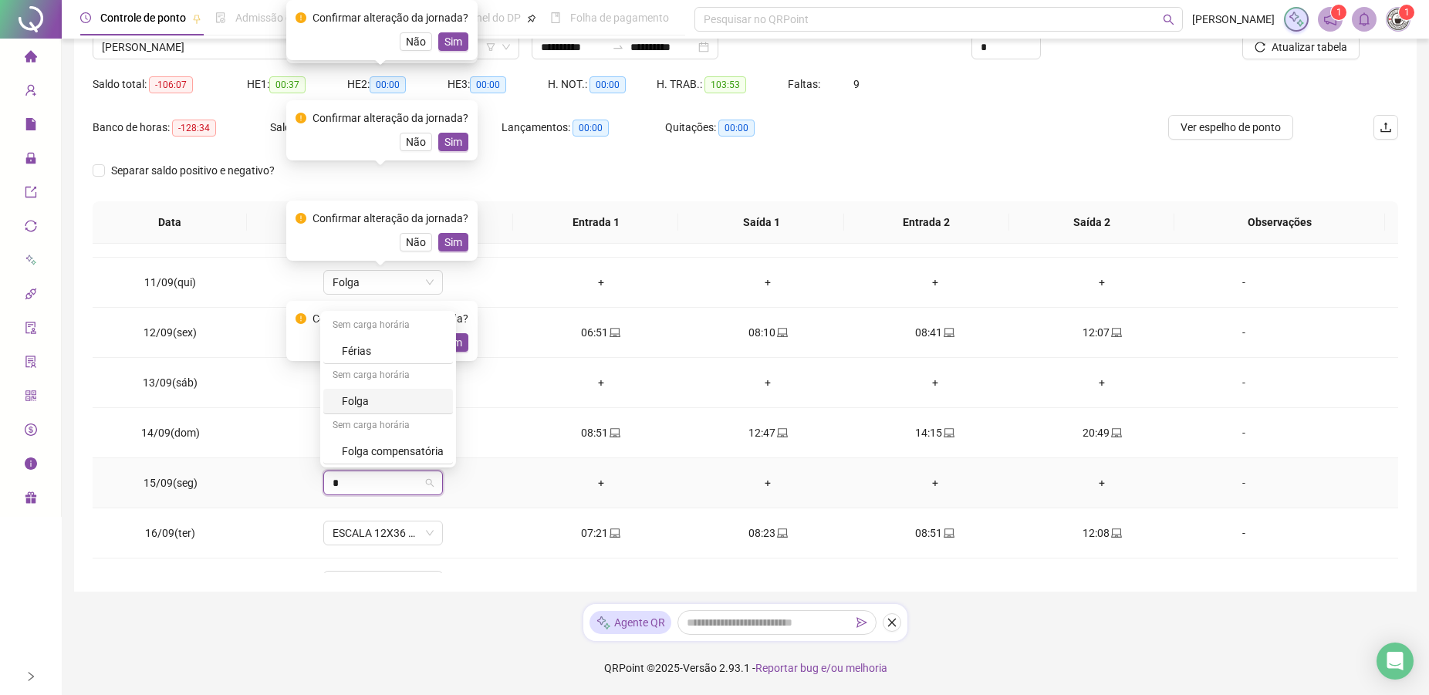
click at [362, 408] on div "Folga" at bounding box center [393, 401] width 102 height 17
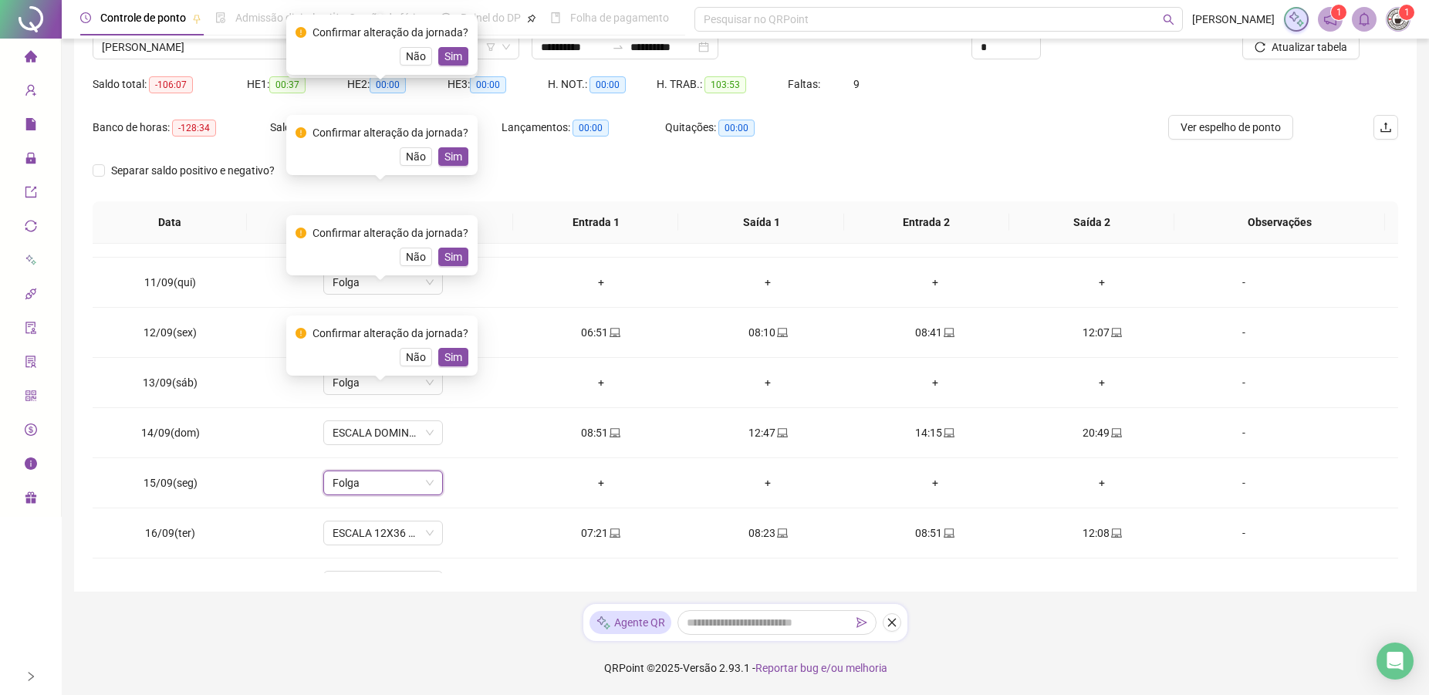
scroll to position [573, 0]
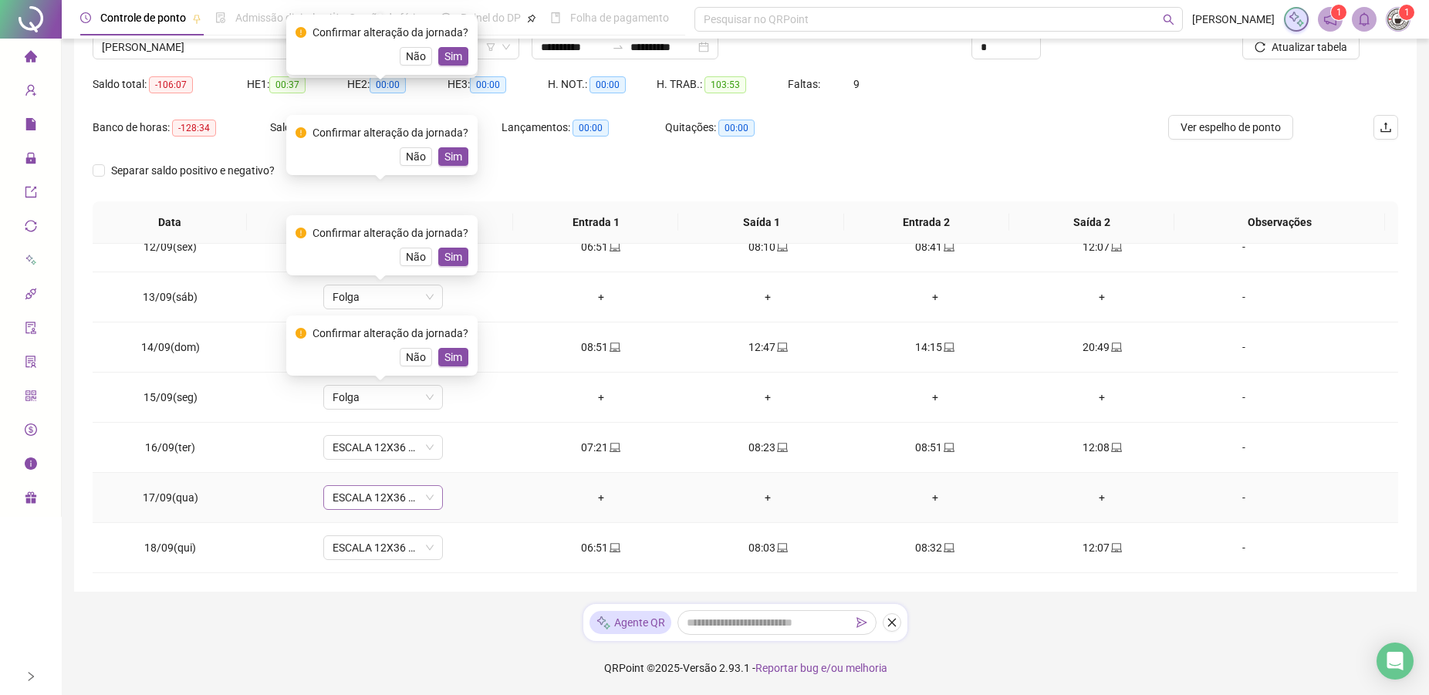
click at [356, 500] on span "ESCALA 12X36 COZINHA" at bounding box center [382, 497] width 101 height 23
click at [366, 423] on div "Folga" at bounding box center [393, 415] width 102 height 17
click at [464, 457] on button "Sim" at bounding box center [453, 457] width 30 height 19
click at [459, 360] on button "Sim" at bounding box center [453, 357] width 30 height 19
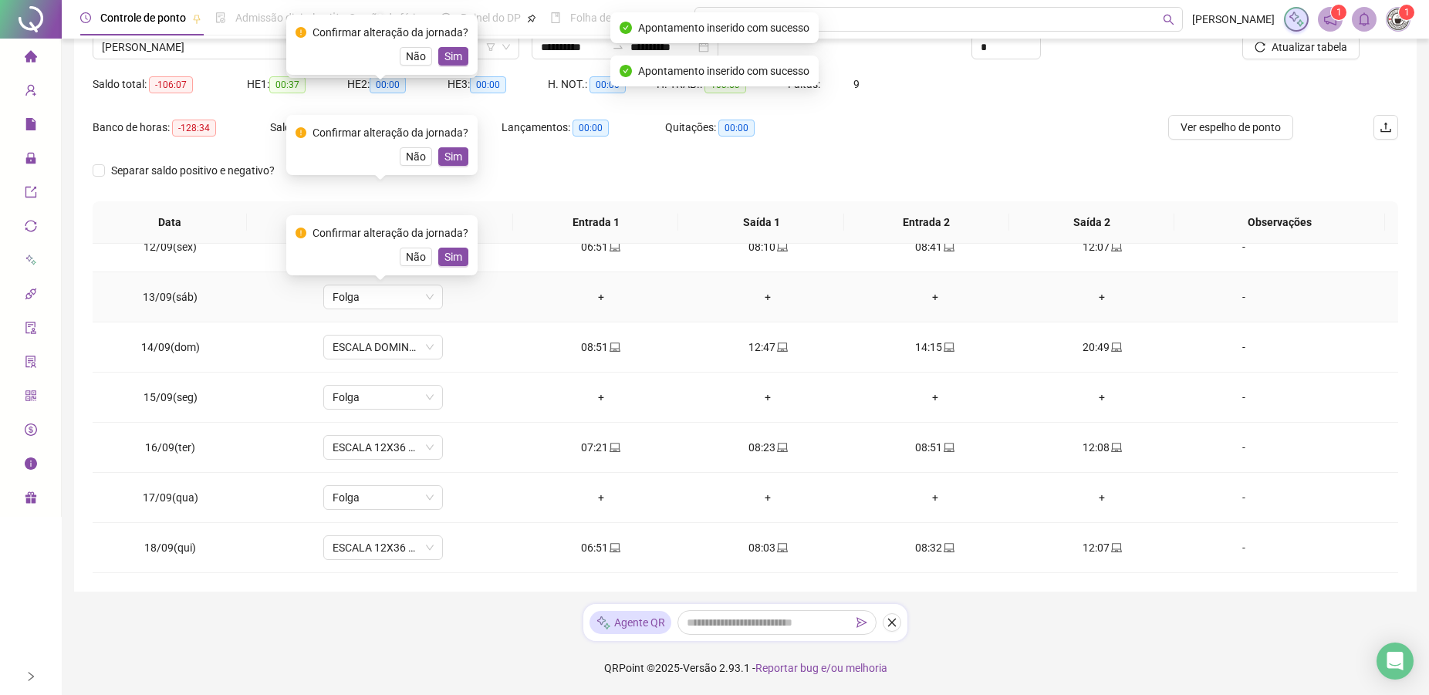
click at [467, 258] on div "Confirmar alteração da jornada? Não Sim" at bounding box center [381, 245] width 191 height 60
click at [456, 145] on div "Confirmar alteração da jornada? Não Sim" at bounding box center [381, 145] width 173 height 42
click at [457, 58] on span "Sim" at bounding box center [453, 56] width 18 height 17
click at [451, 164] on span "Sim" at bounding box center [453, 156] width 18 height 17
click at [461, 147] on div "Saldo anterior ao período: -22:27" at bounding box center [385, 136] width 231 height 43
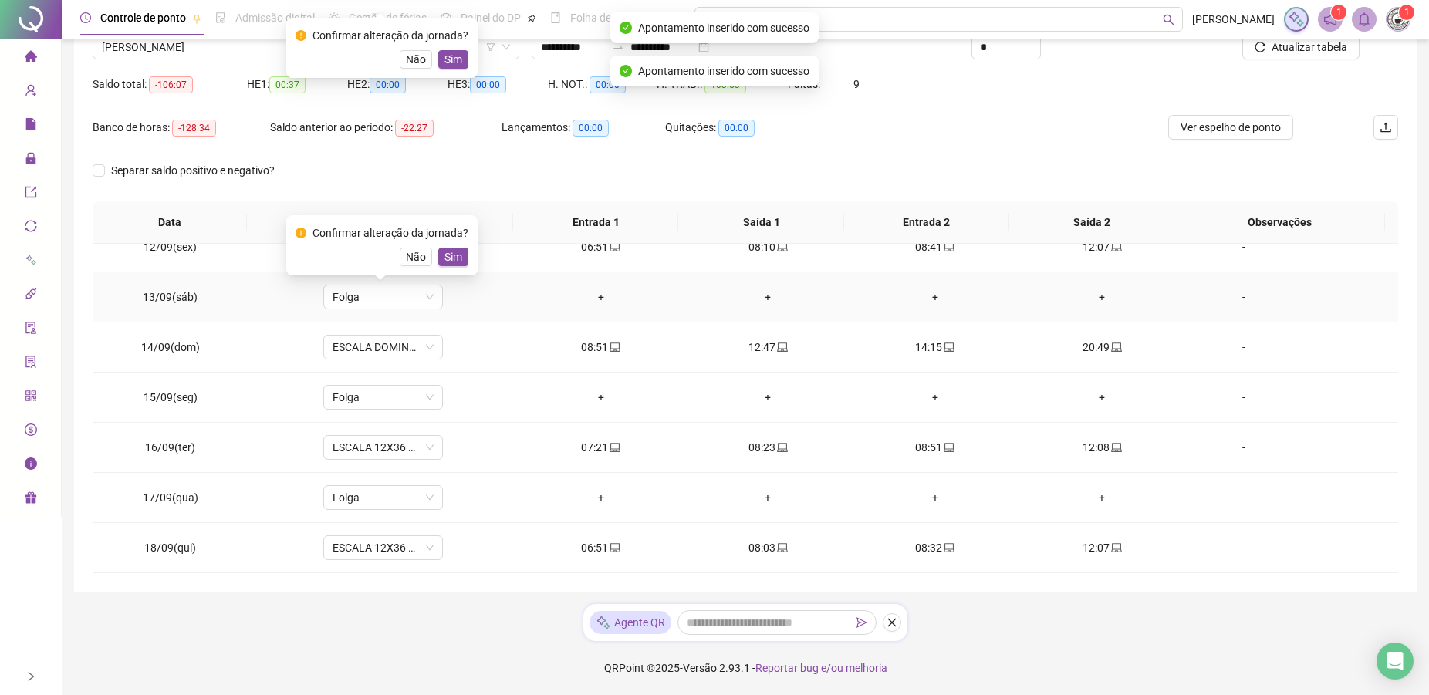
click at [445, 262] on span "Sim" at bounding box center [453, 256] width 18 height 17
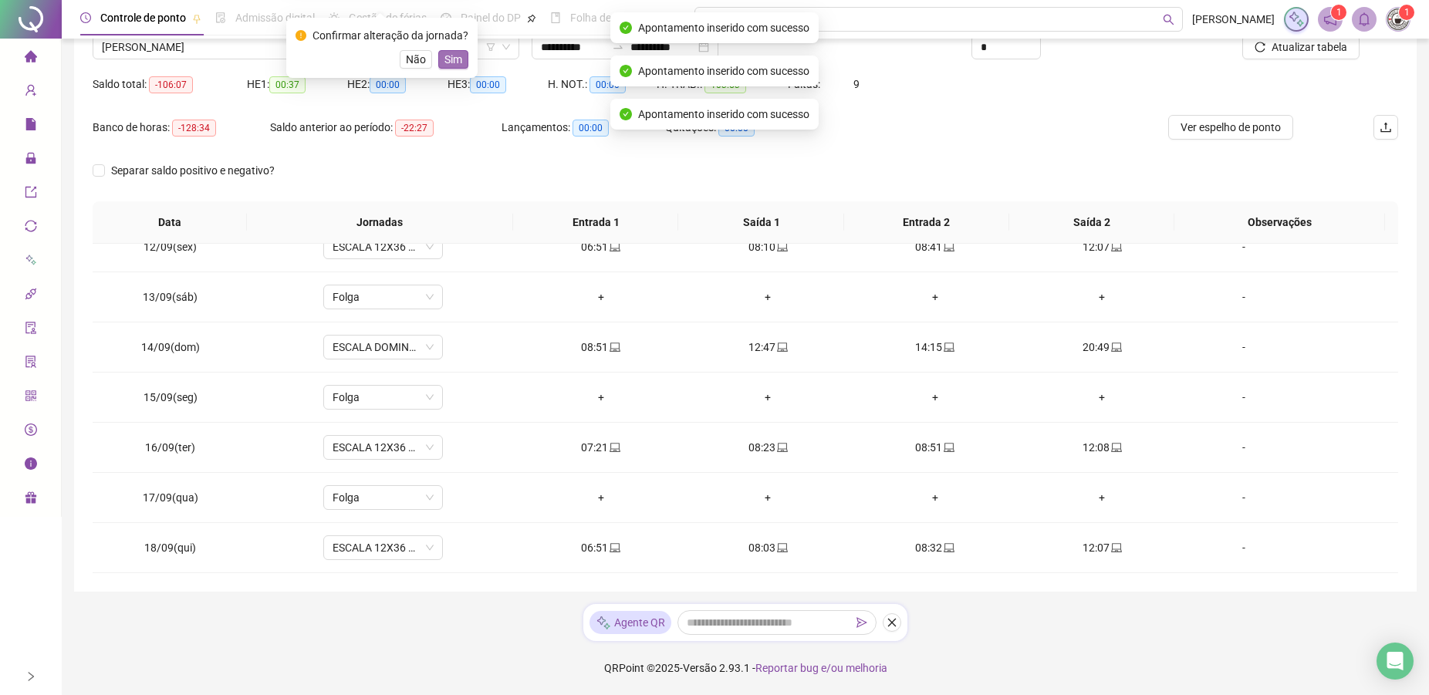
click at [457, 57] on span "Sim" at bounding box center [453, 59] width 18 height 17
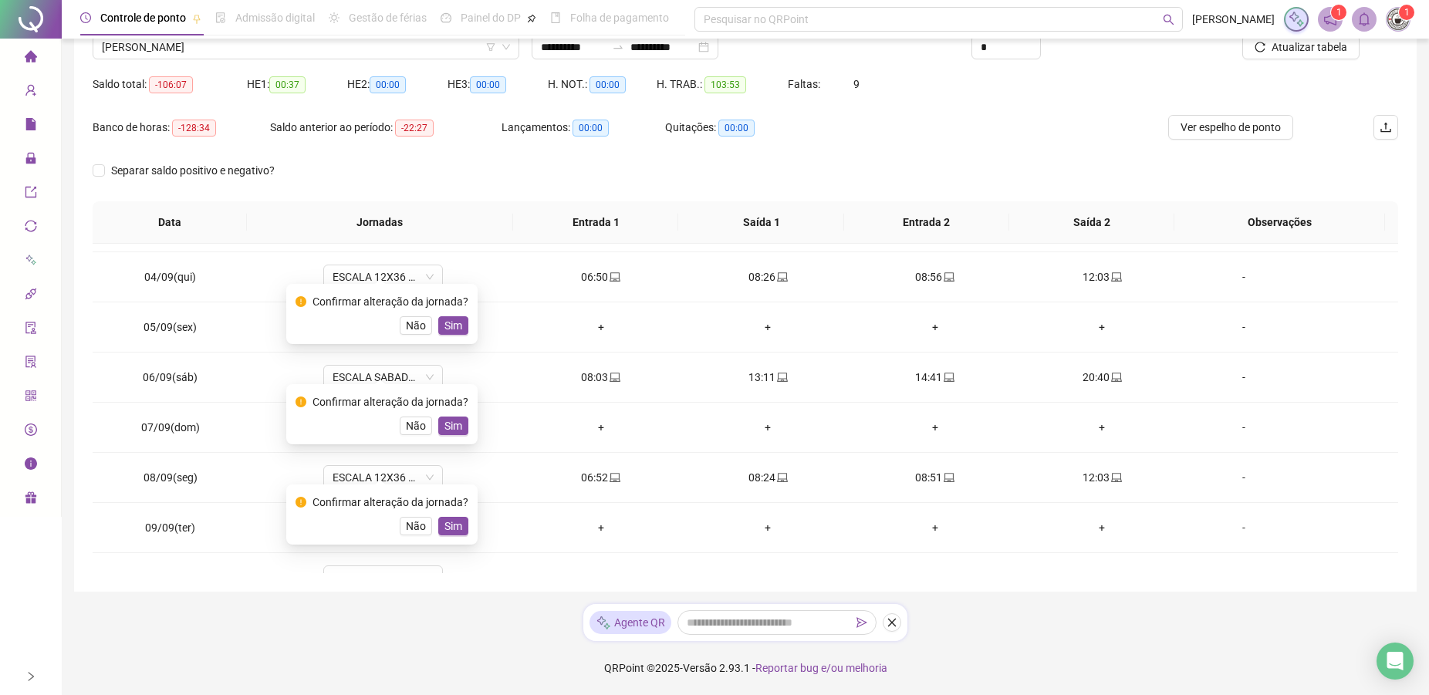
scroll to position [0, 0]
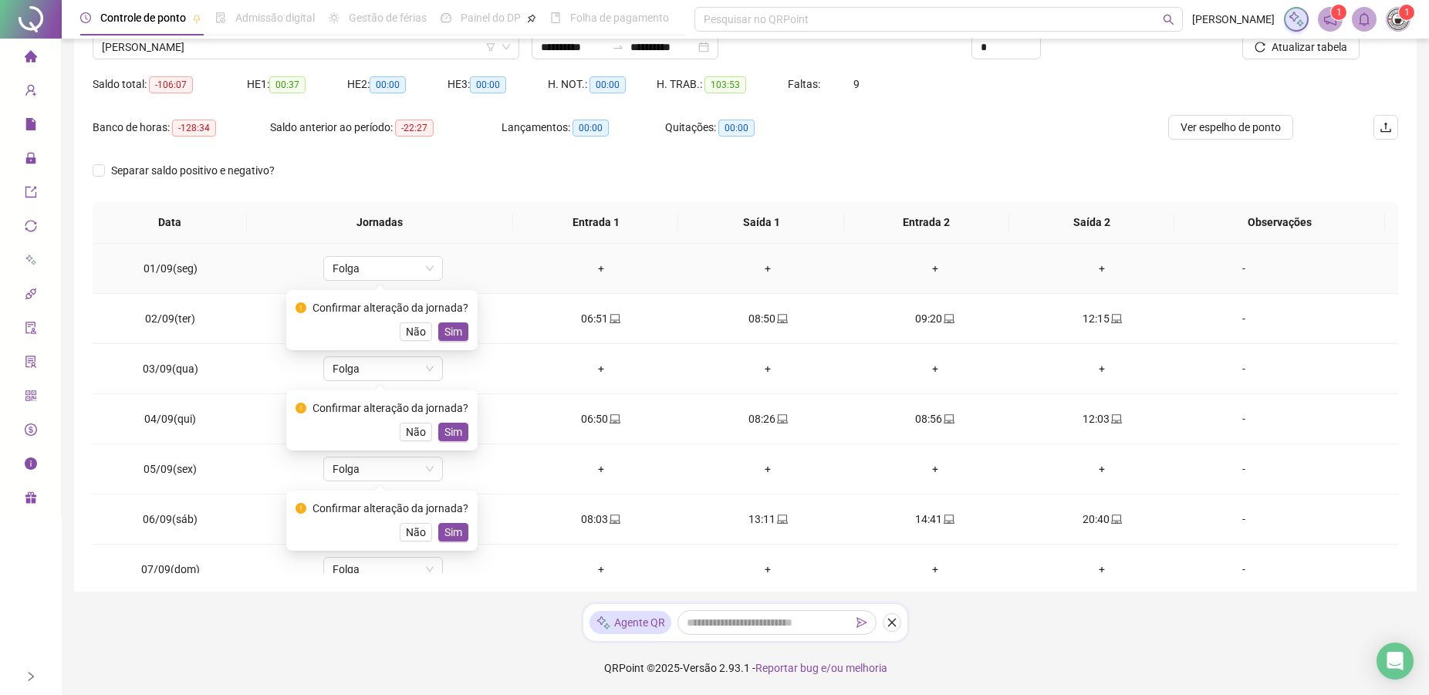
click at [447, 321] on div "Confirmar alteração da jornada? Não Sim" at bounding box center [381, 320] width 173 height 42
click at [457, 335] on span "Sim" at bounding box center [453, 331] width 18 height 17
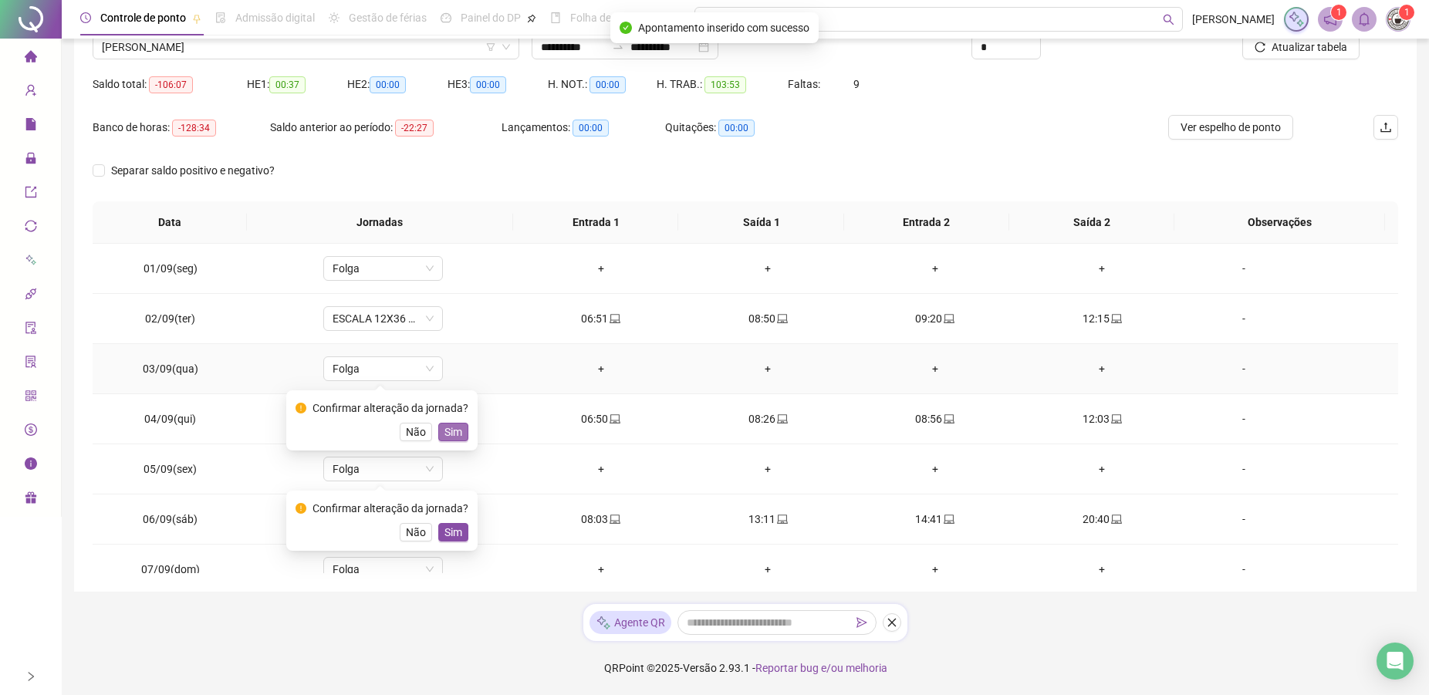
click at [460, 434] on button "Sim" at bounding box center [453, 432] width 30 height 19
drag, startPoint x: 443, startPoint y: 534, endPoint x: 444, endPoint y: 545, distance: 10.8
click at [444, 534] on span "Sim" at bounding box center [453, 532] width 18 height 17
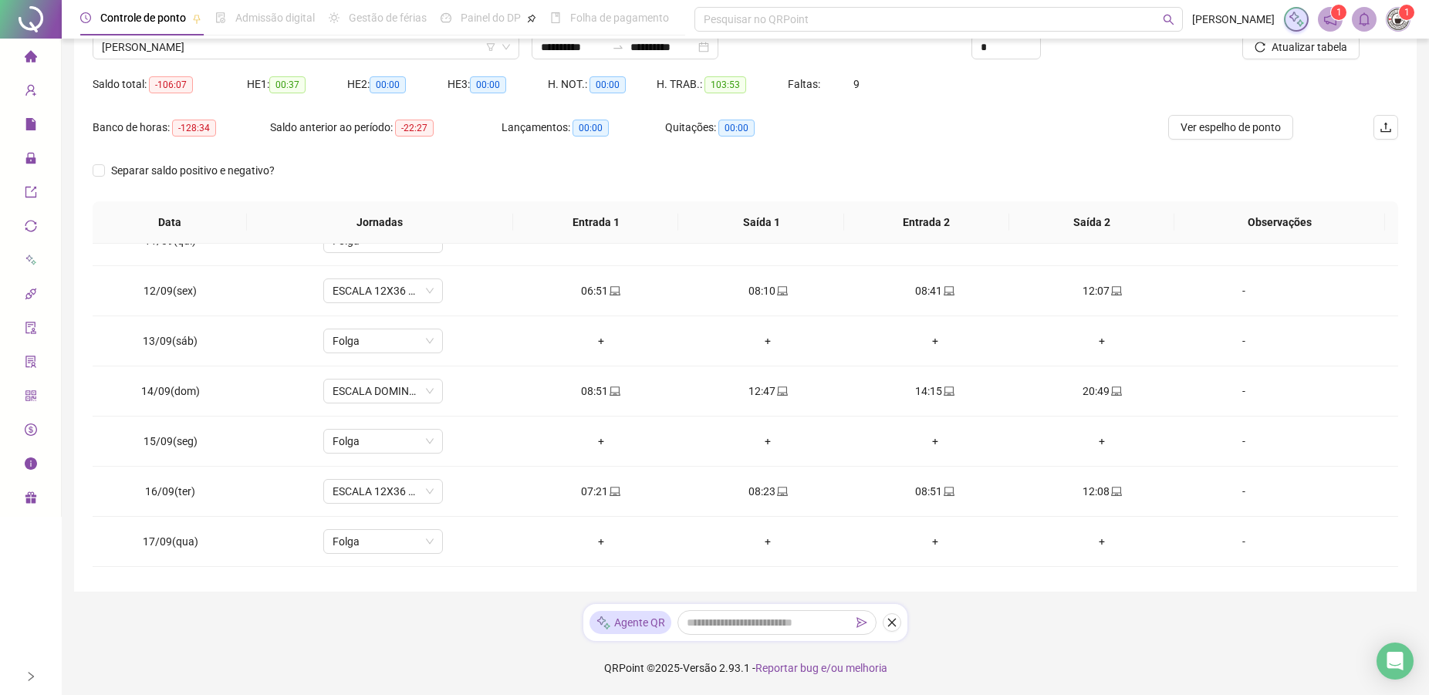
scroll to position [573, 0]
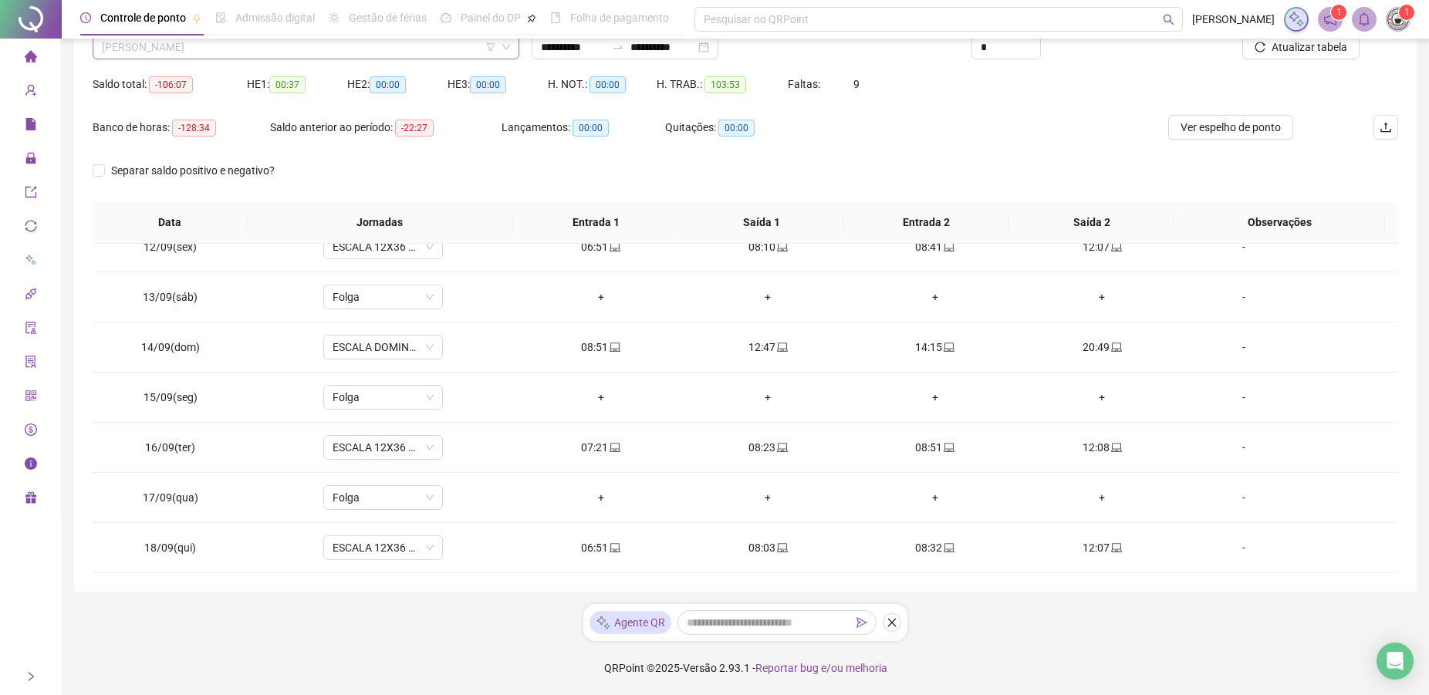
click at [273, 53] on span "[PERSON_NAME]" at bounding box center [306, 46] width 408 height 23
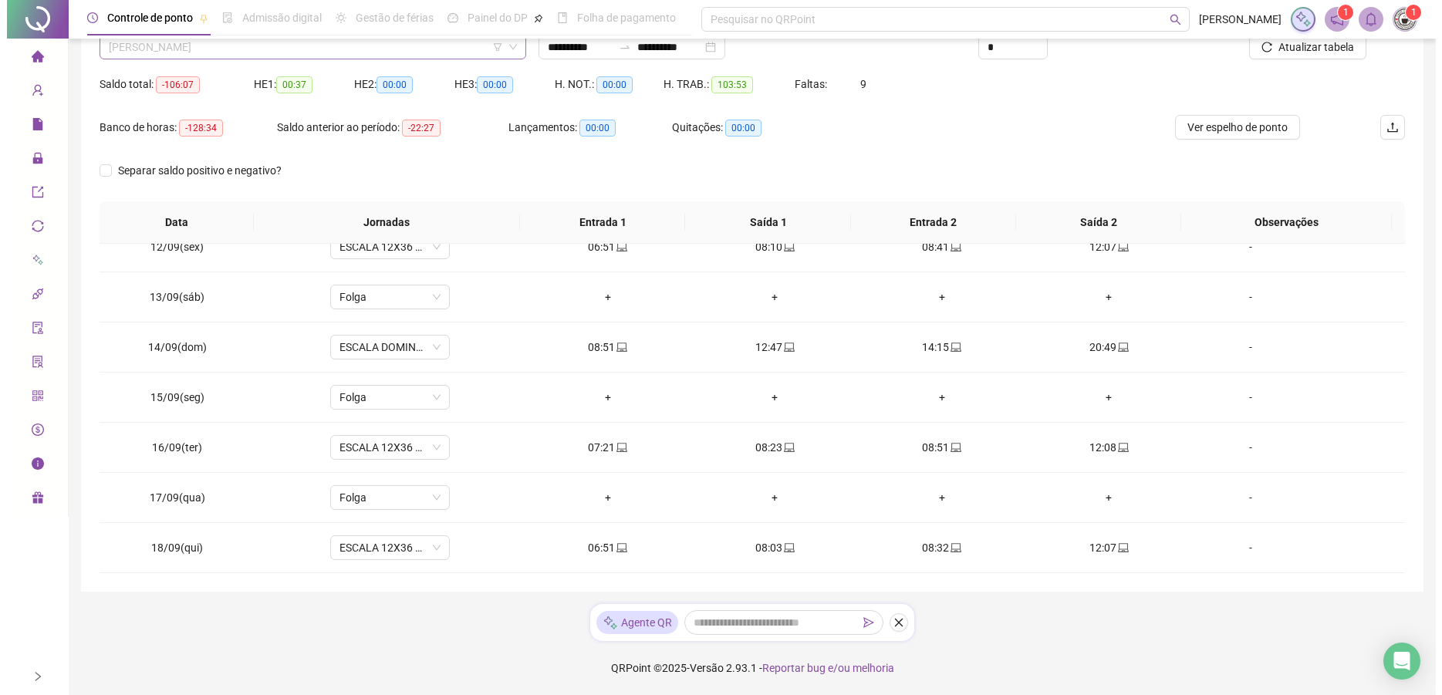
scroll to position [272, 0]
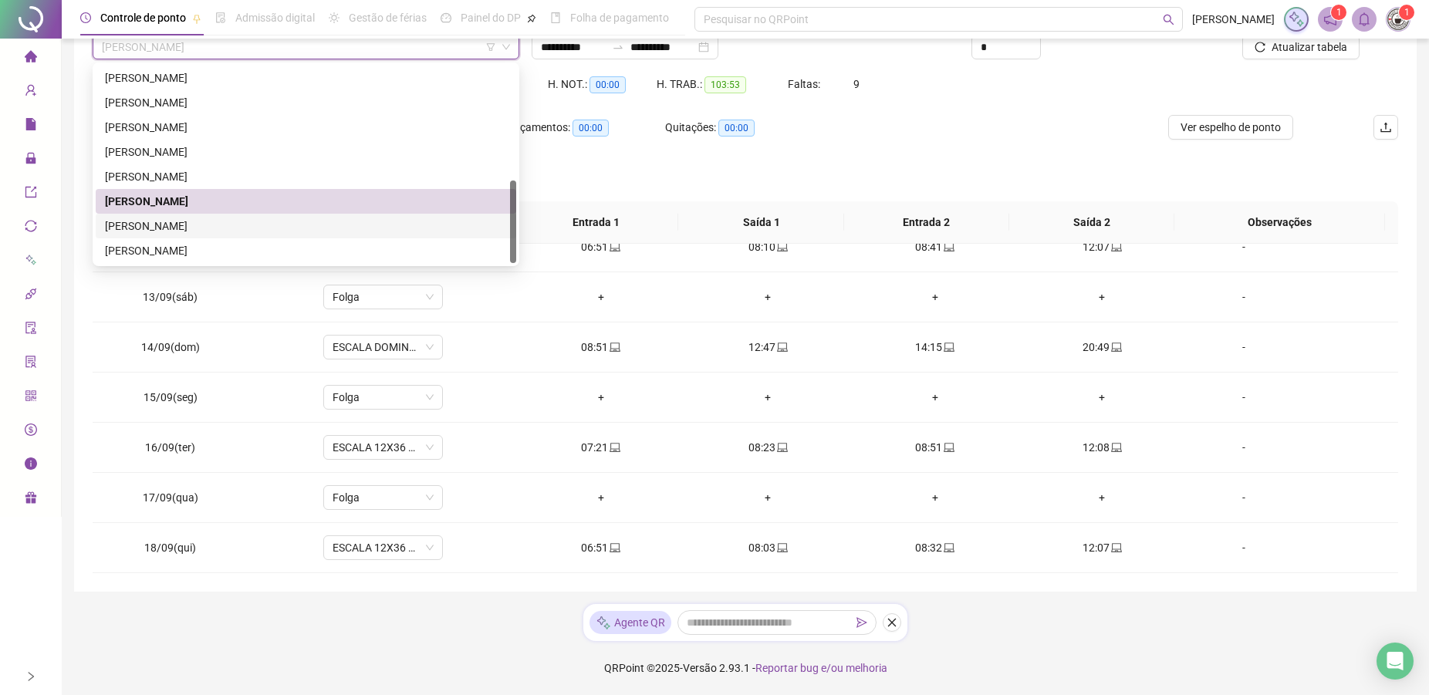
click at [245, 224] on div "[PERSON_NAME]" at bounding box center [306, 226] width 402 height 17
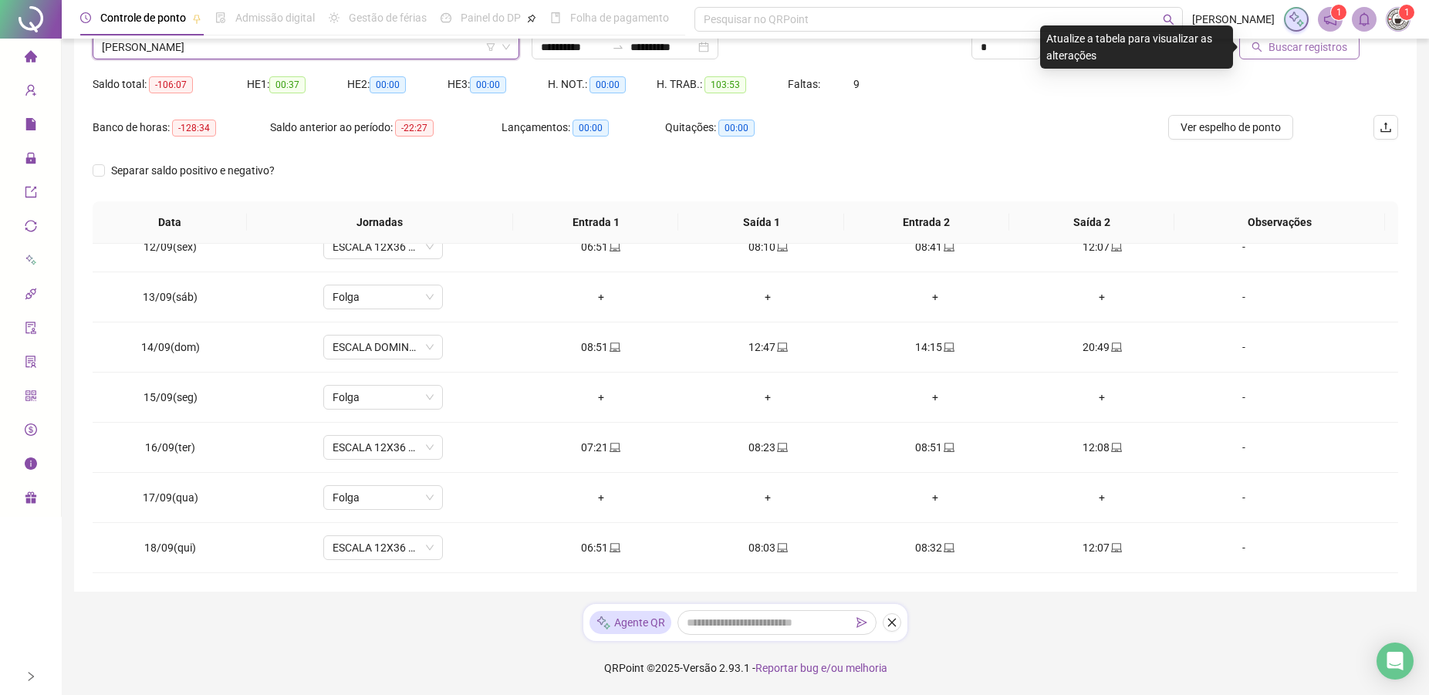
click at [1295, 52] on span "Buscar registros" at bounding box center [1307, 47] width 79 height 17
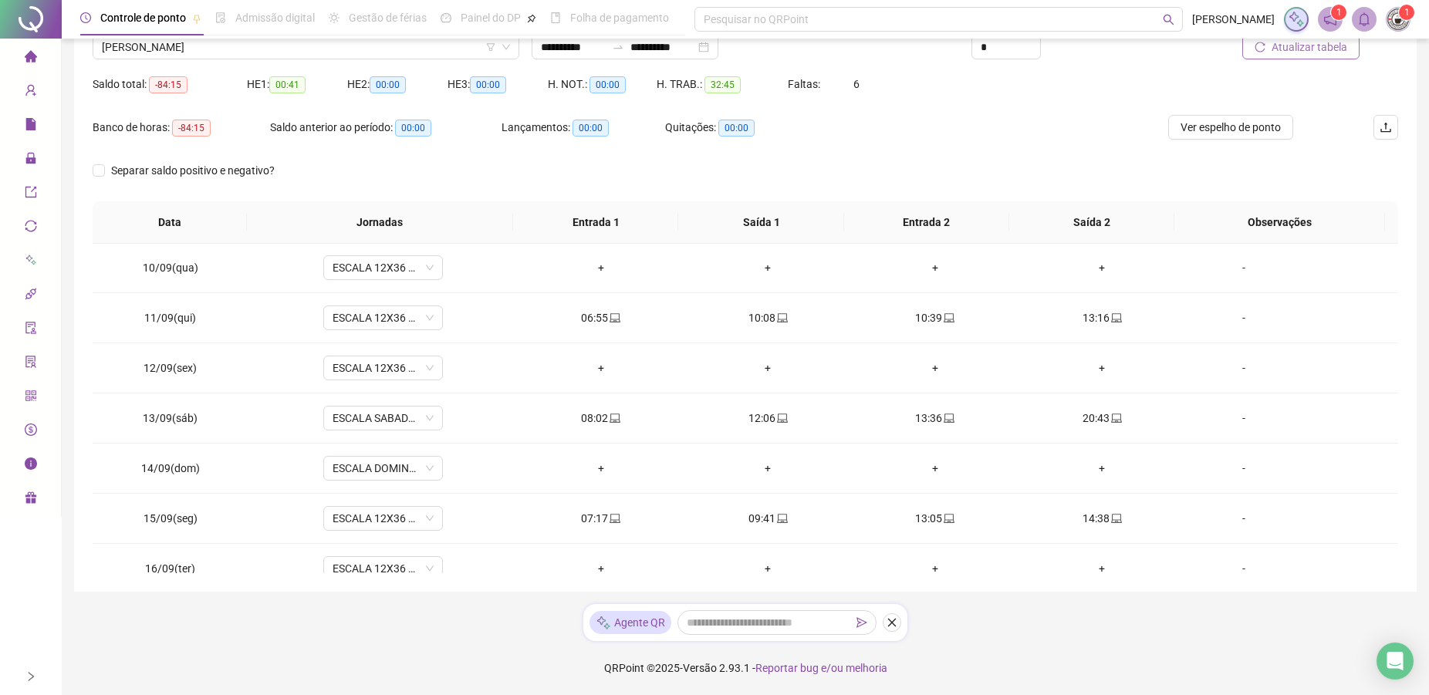
scroll to position [0, 0]
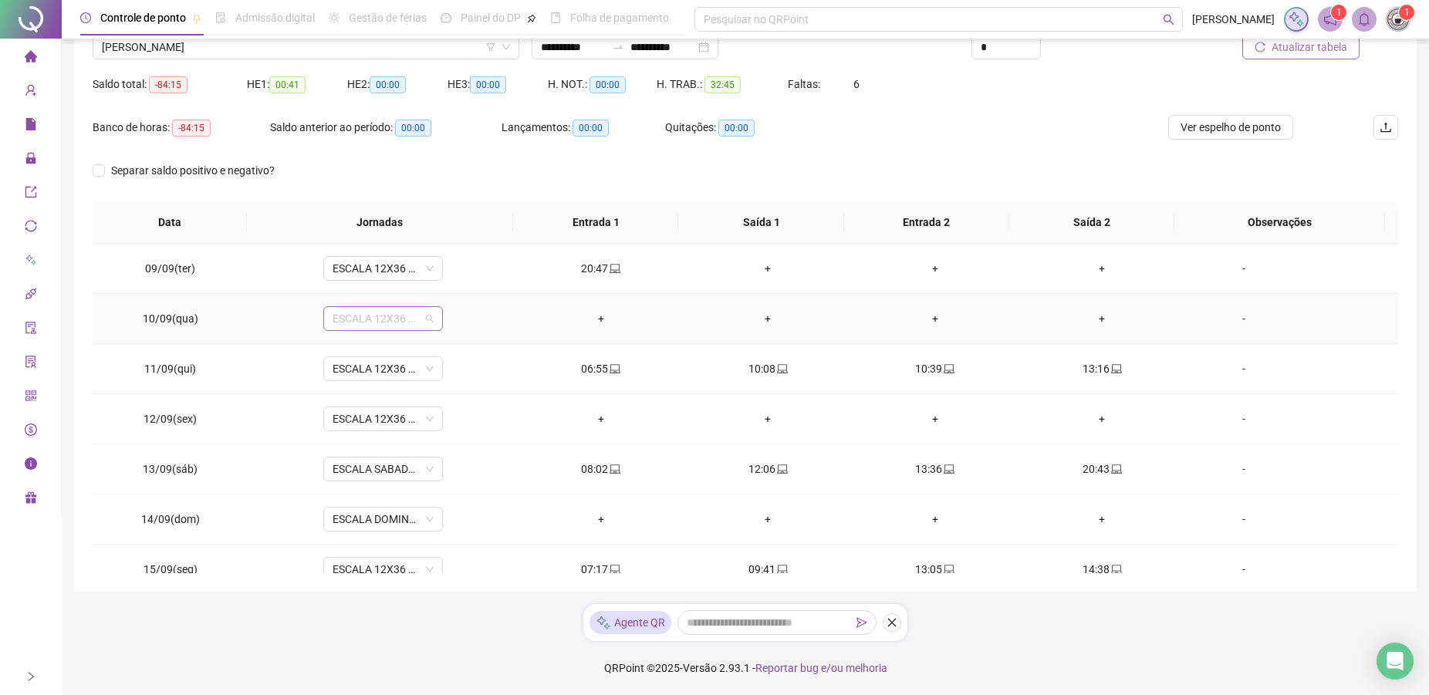
click at [376, 326] on span "ESCALA 12X36 COZINHA" at bounding box center [382, 318] width 101 height 23
click at [356, 427] on div "Folga" at bounding box center [393, 424] width 102 height 17
click at [377, 417] on span "ESCALA 12X36 COZINHA" at bounding box center [382, 418] width 101 height 23
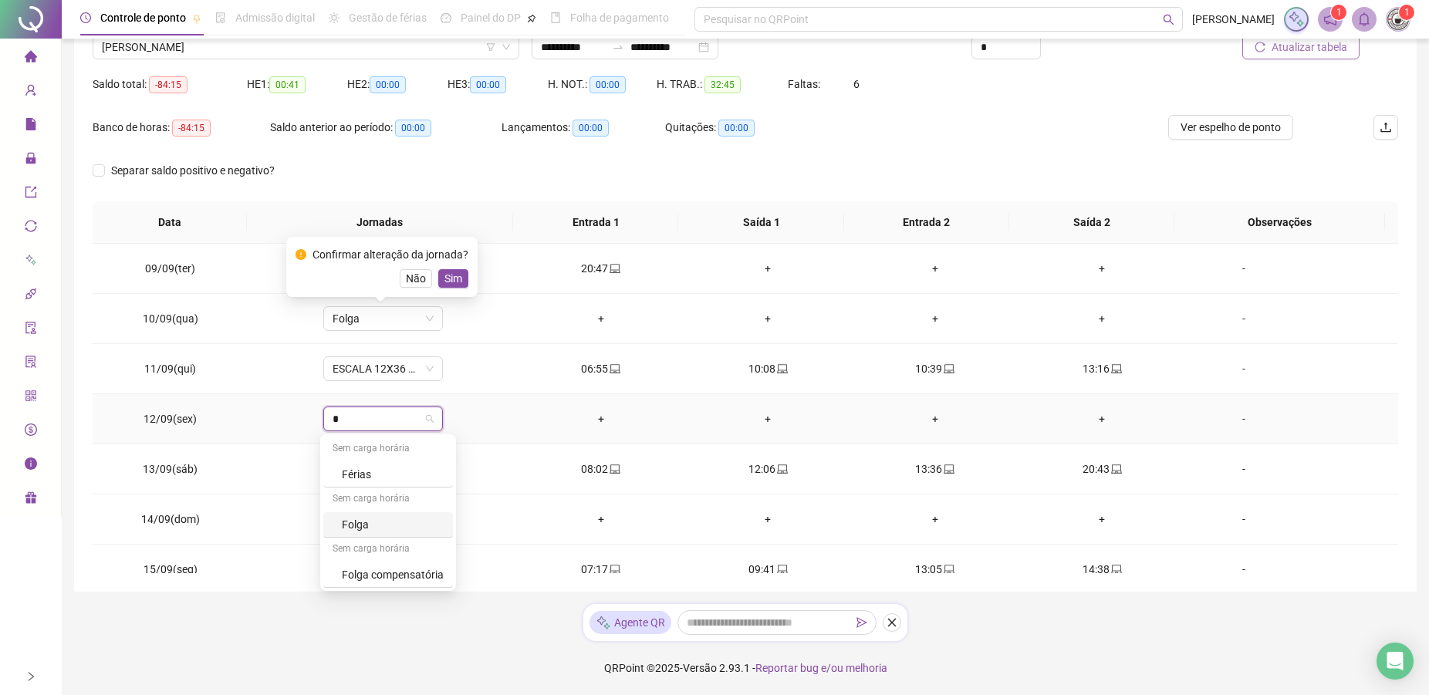
click at [352, 524] on div "Folga" at bounding box center [393, 524] width 102 height 17
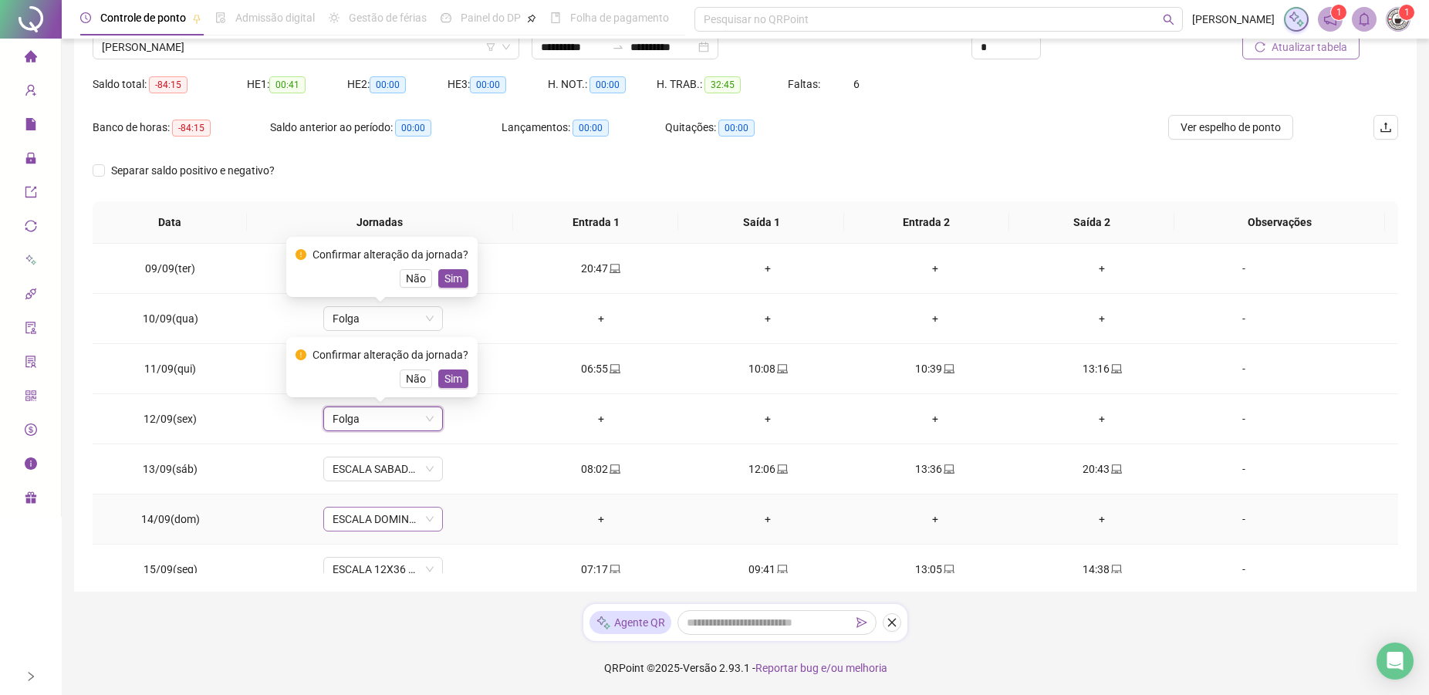
click at [355, 521] on span "ESCALA DOMINGO 12X36 NOVA" at bounding box center [382, 519] width 101 height 23
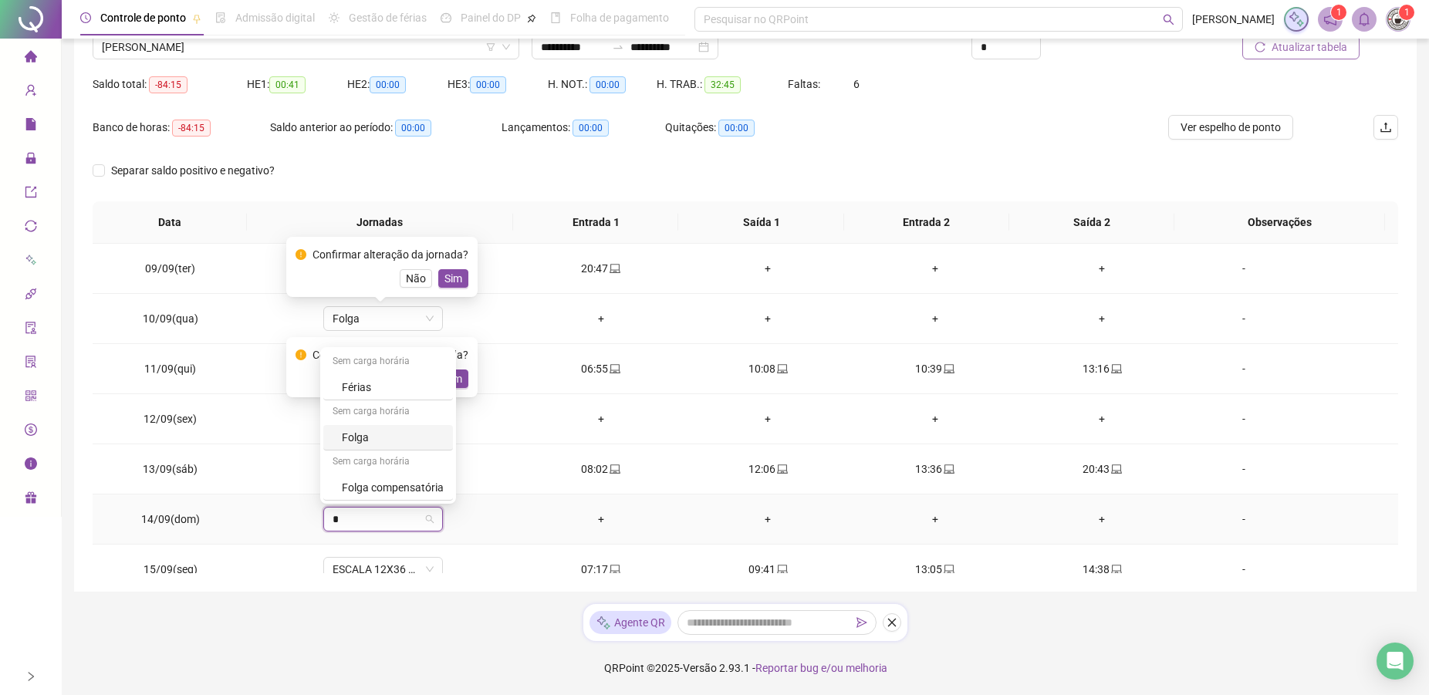
click at [357, 444] on div "Folga" at bounding box center [393, 437] width 102 height 17
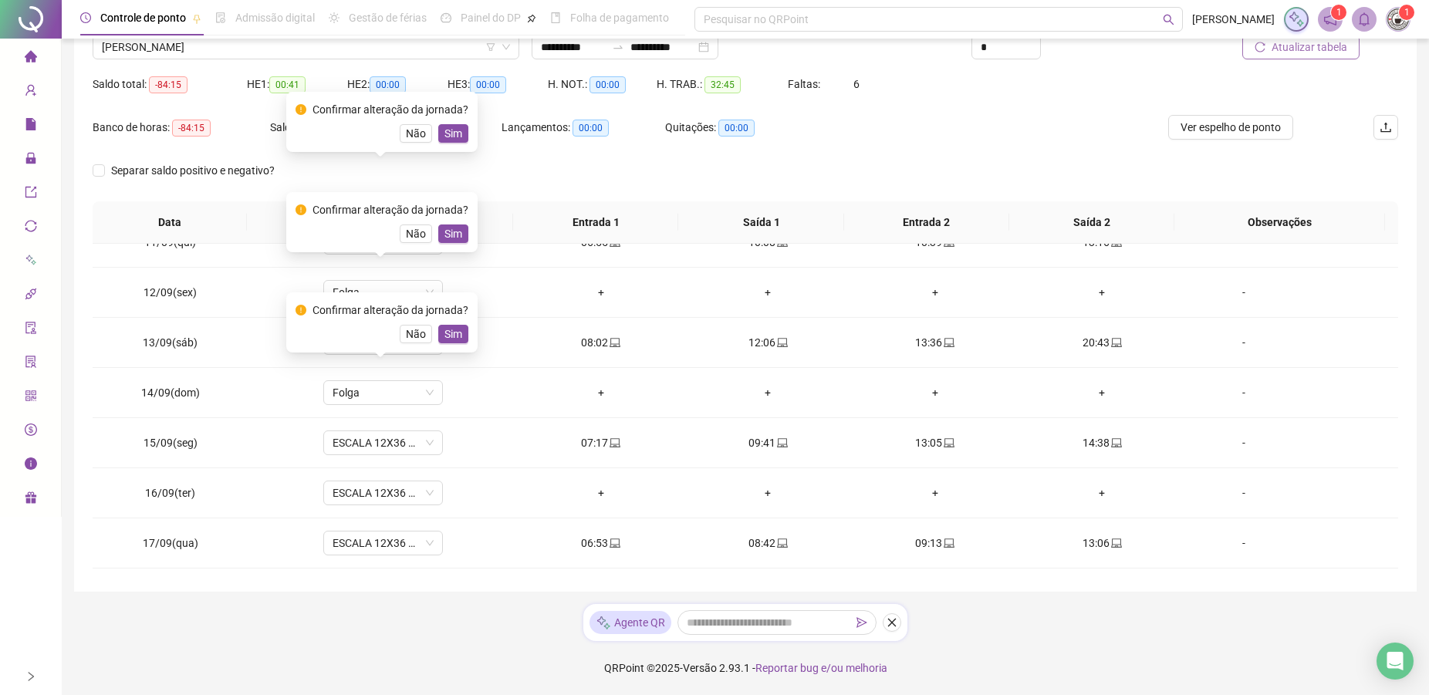
scroll to position [172, 0]
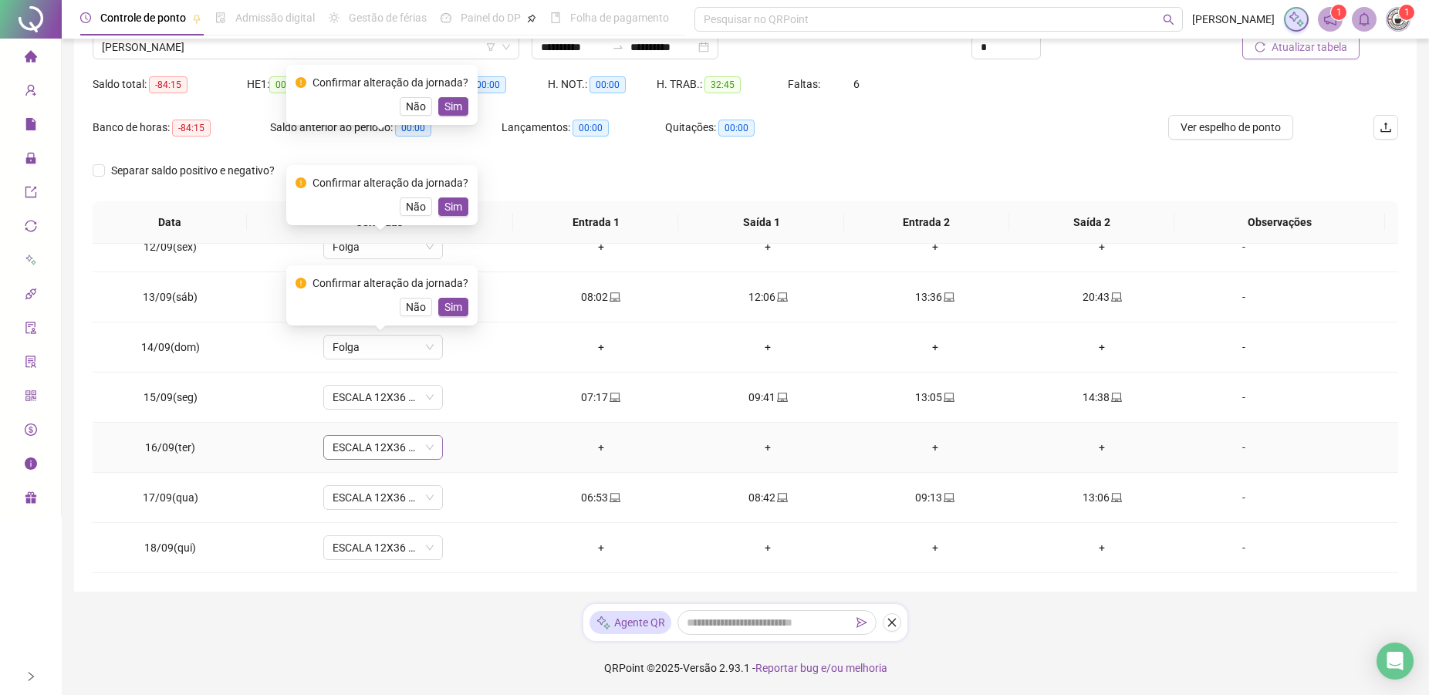
click at [364, 441] on span "ESCALA 12X36 COZINHA" at bounding box center [382, 447] width 101 height 23
click at [356, 562] on div "Folga" at bounding box center [388, 553] width 130 height 25
click at [381, 548] on span "ESCALA 12X36 COZINHA" at bounding box center [382, 547] width 101 height 23
click at [360, 469] on div "Folga" at bounding box center [393, 465] width 102 height 17
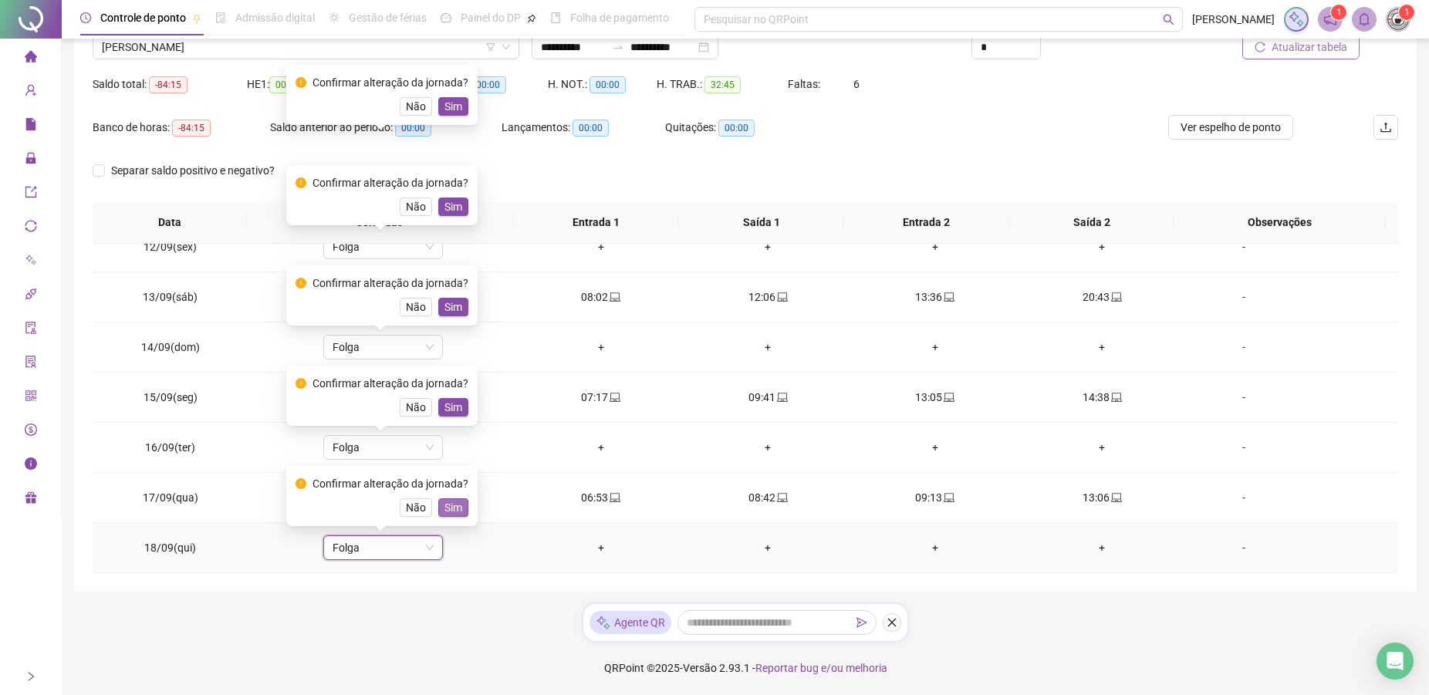
click at [445, 513] on span "Sim" at bounding box center [453, 507] width 18 height 17
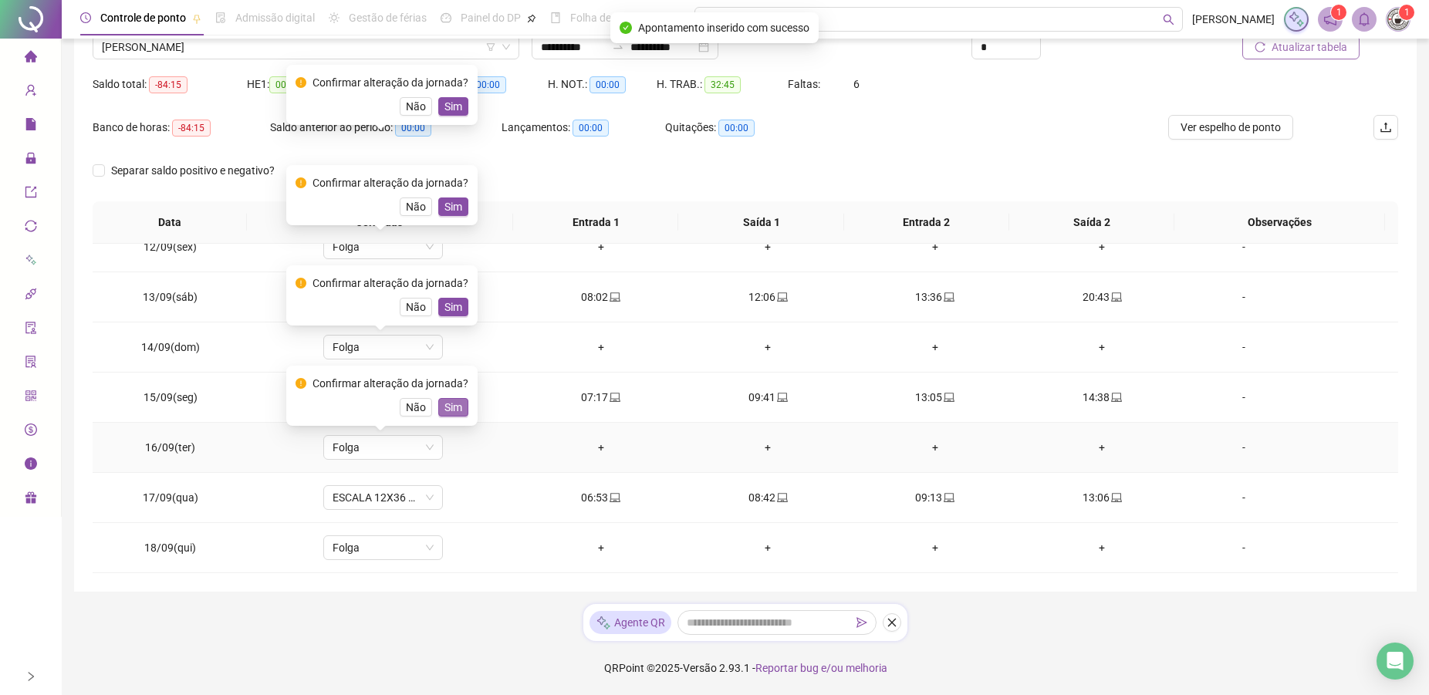
click at [450, 405] on span "Sim" at bounding box center [453, 407] width 18 height 17
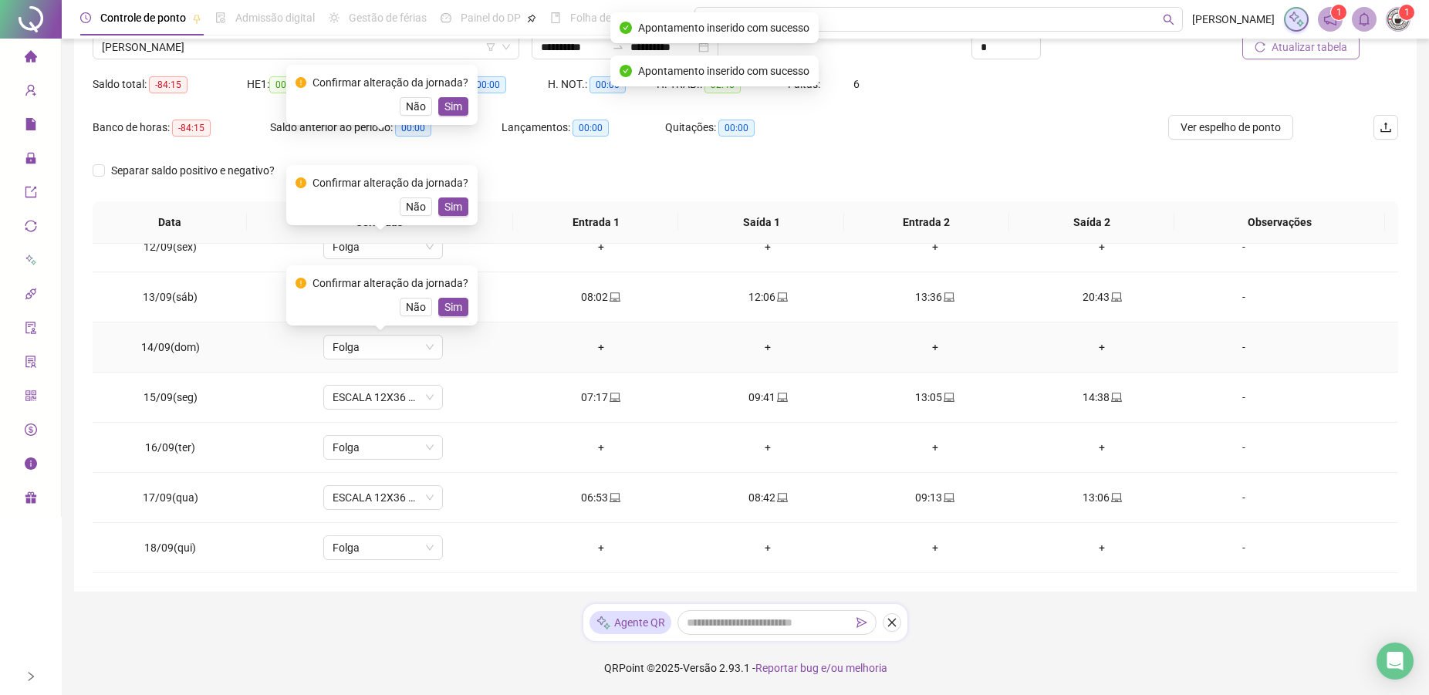
click at [440, 305] on button "Sim" at bounding box center [453, 307] width 30 height 19
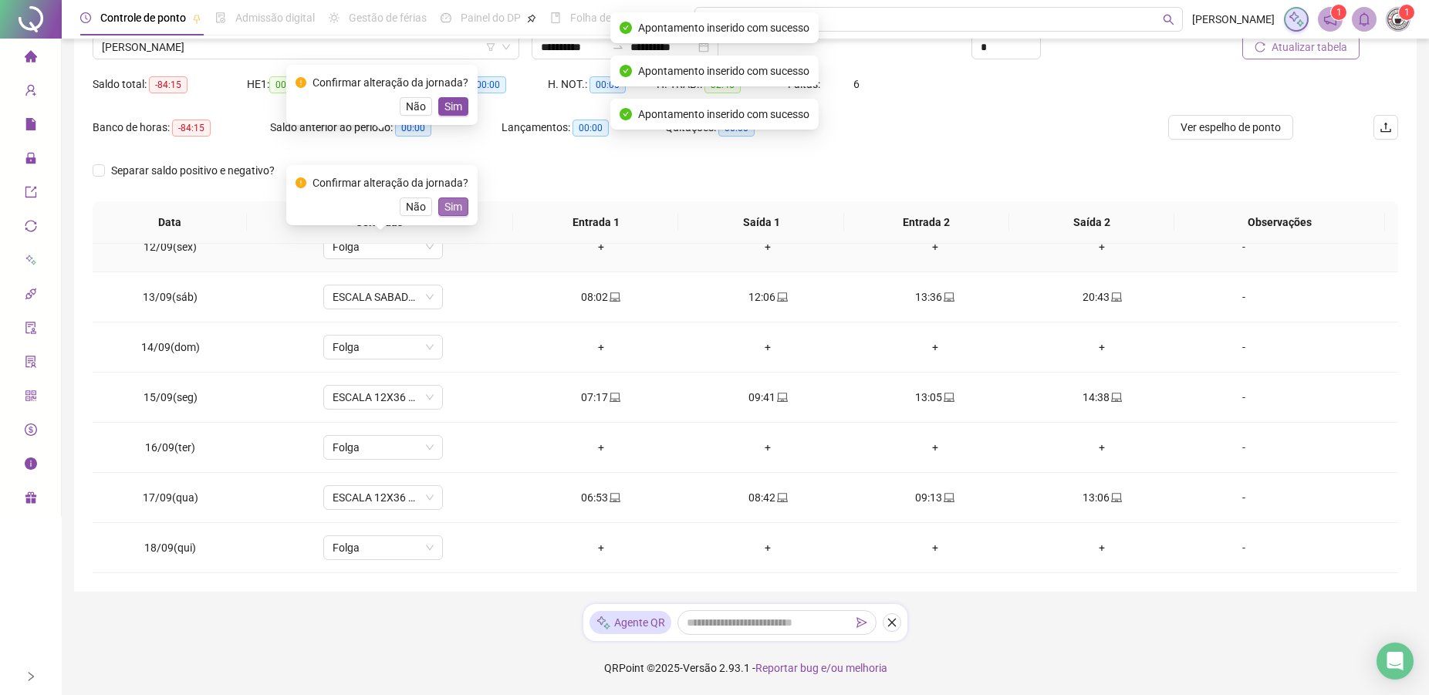
click at [455, 210] on span "Sim" at bounding box center [453, 206] width 18 height 17
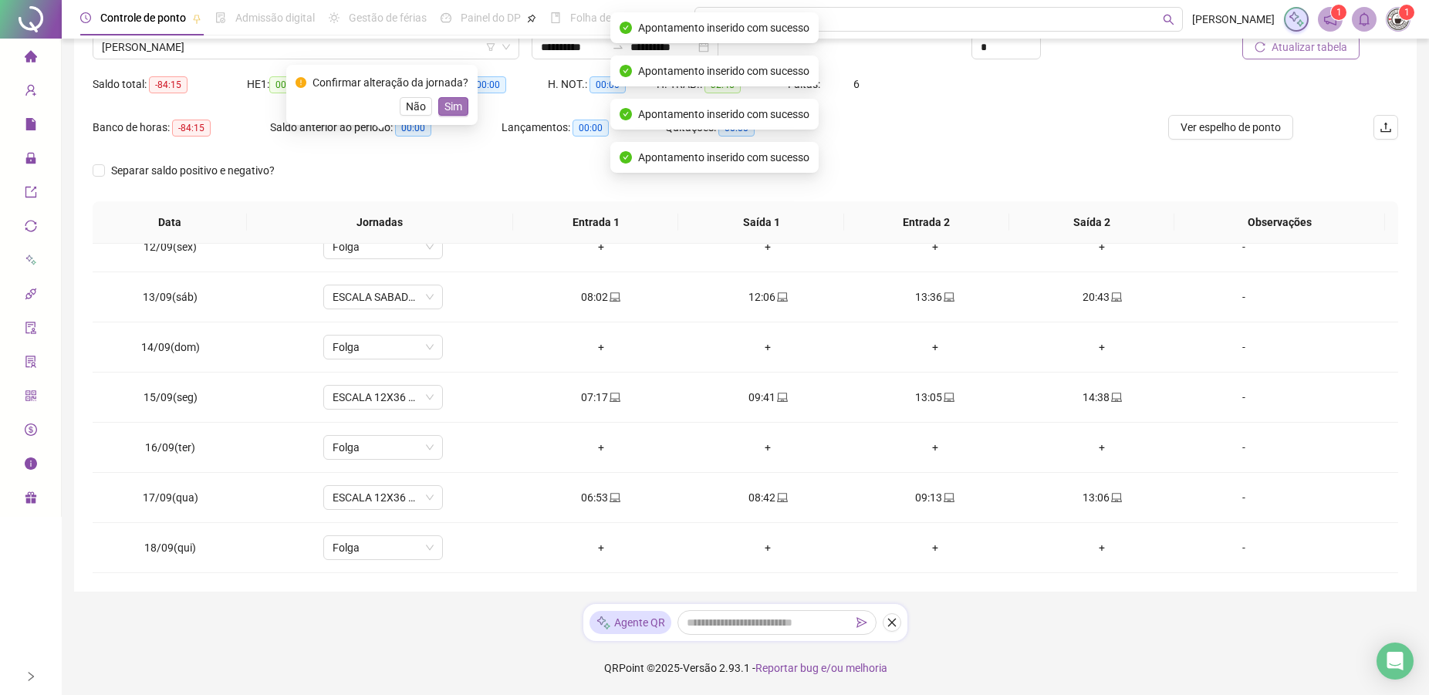
click at [460, 103] on button "Sim" at bounding box center [453, 106] width 30 height 19
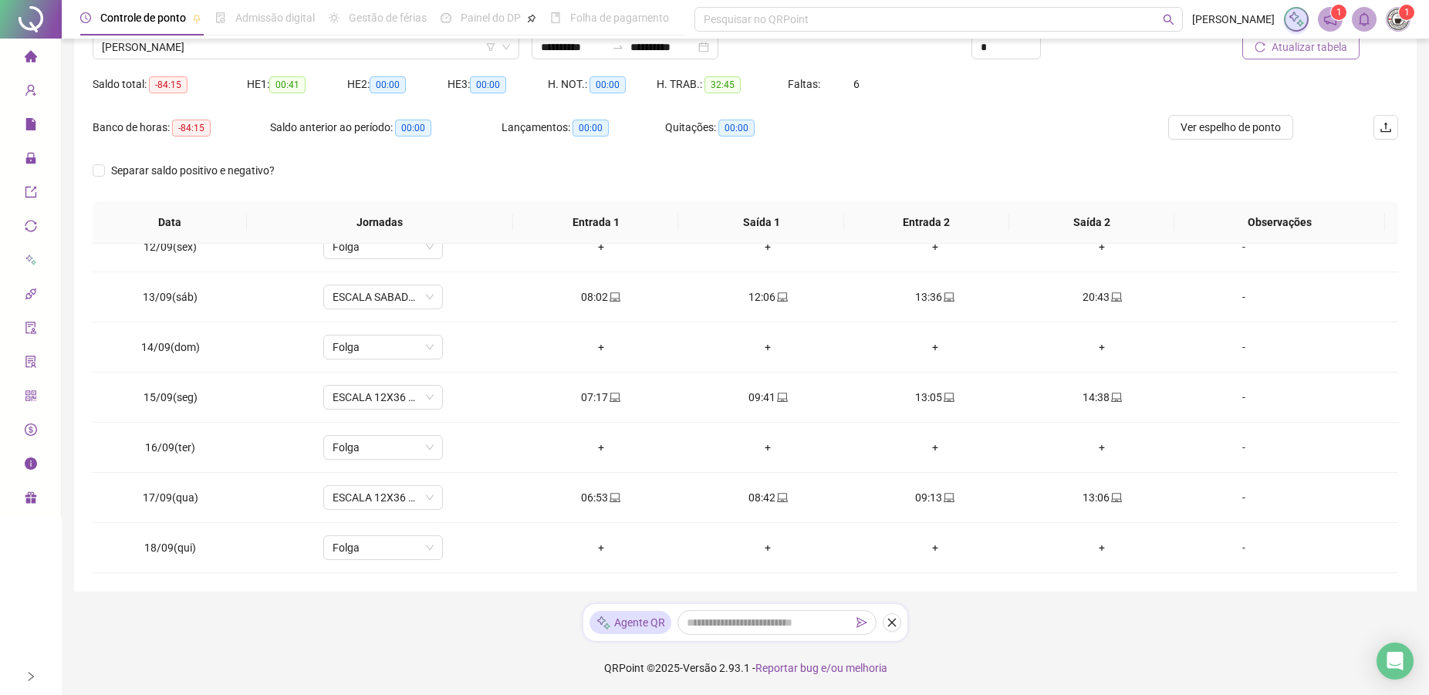
scroll to position [0, 0]
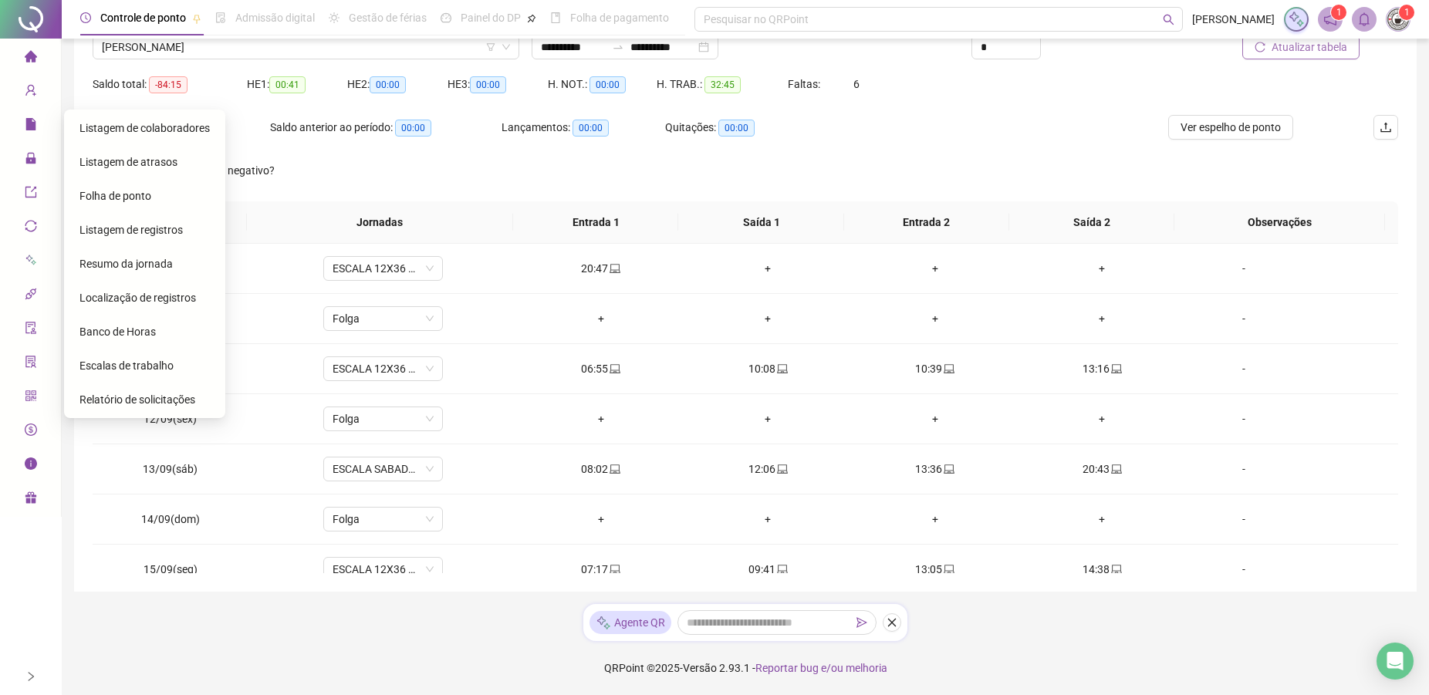
click at [118, 195] on span "Folha de ponto" at bounding box center [115, 196] width 72 height 12
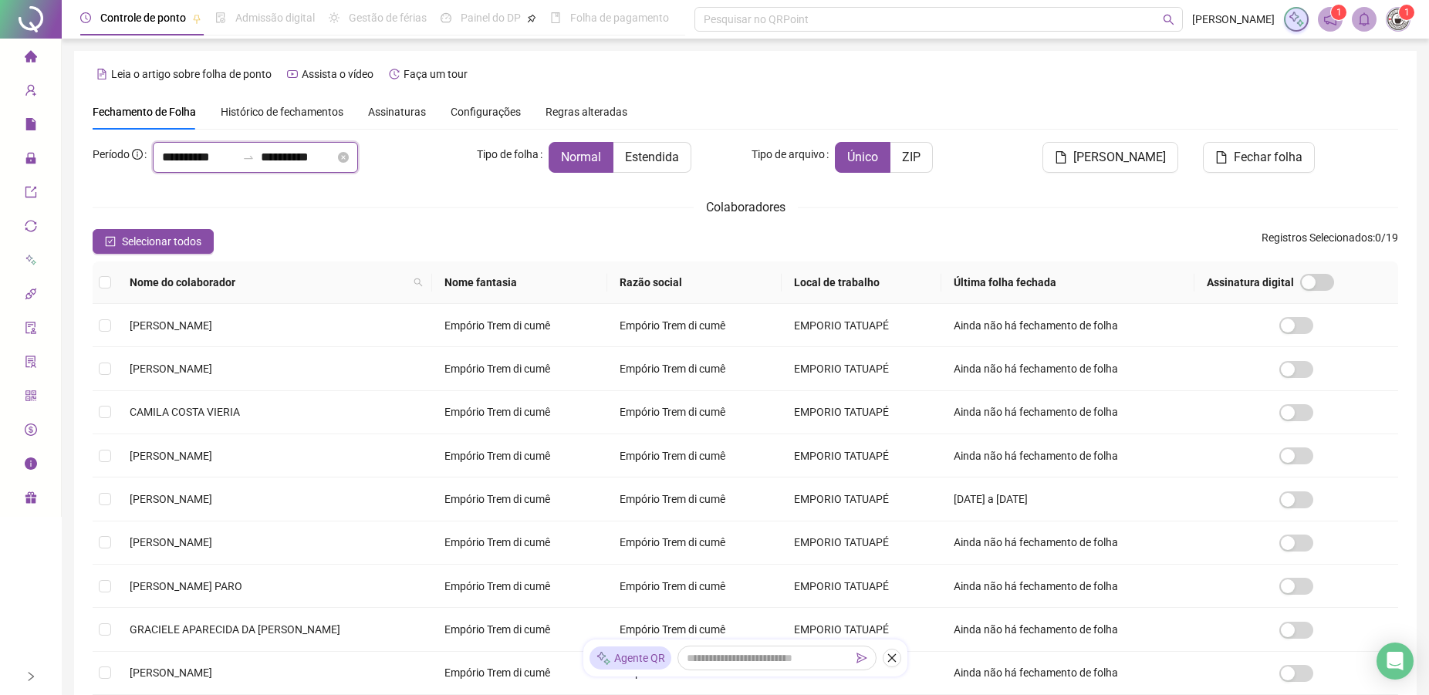
click at [218, 158] on input "**********" at bounding box center [199, 157] width 74 height 19
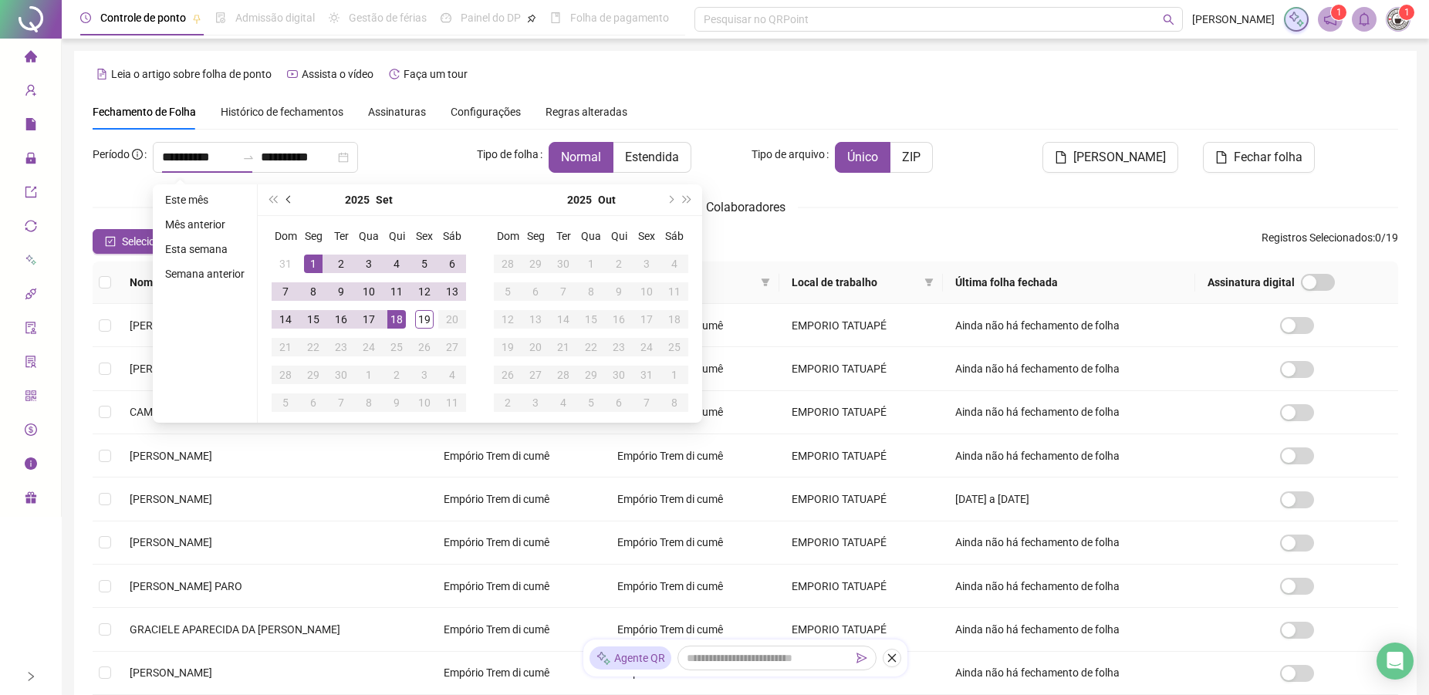
click at [284, 191] on button "prev-year" at bounding box center [289, 199] width 17 height 31
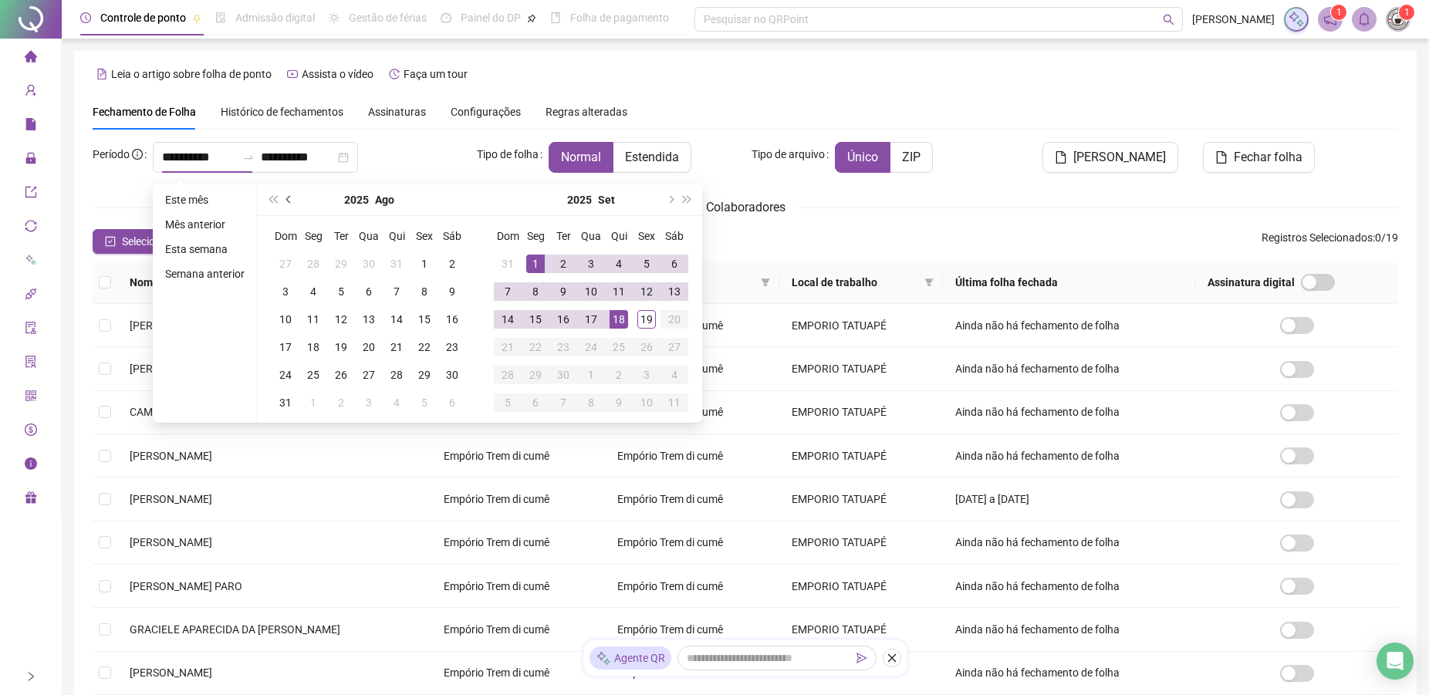
click at [284, 191] on button "prev-year" at bounding box center [289, 199] width 17 height 31
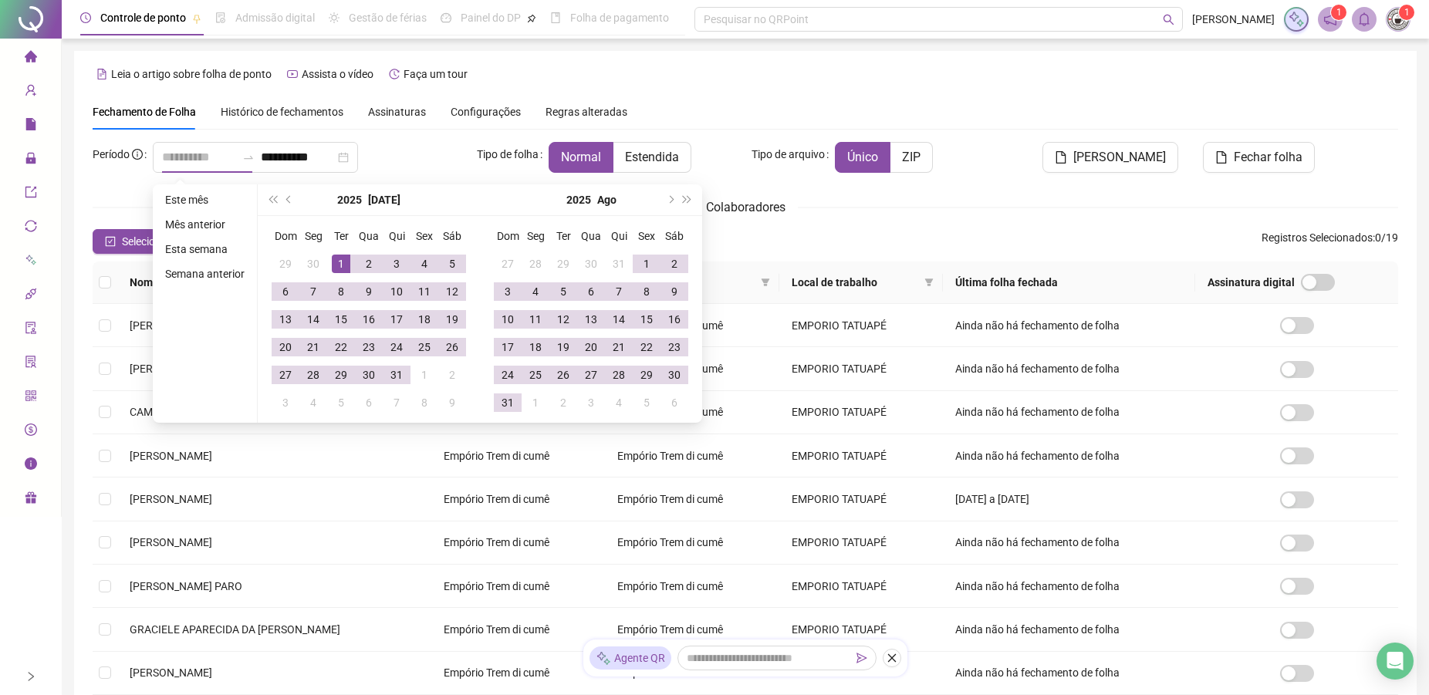
click at [346, 254] on td "1" at bounding box center [341, 264] width 28 height 28
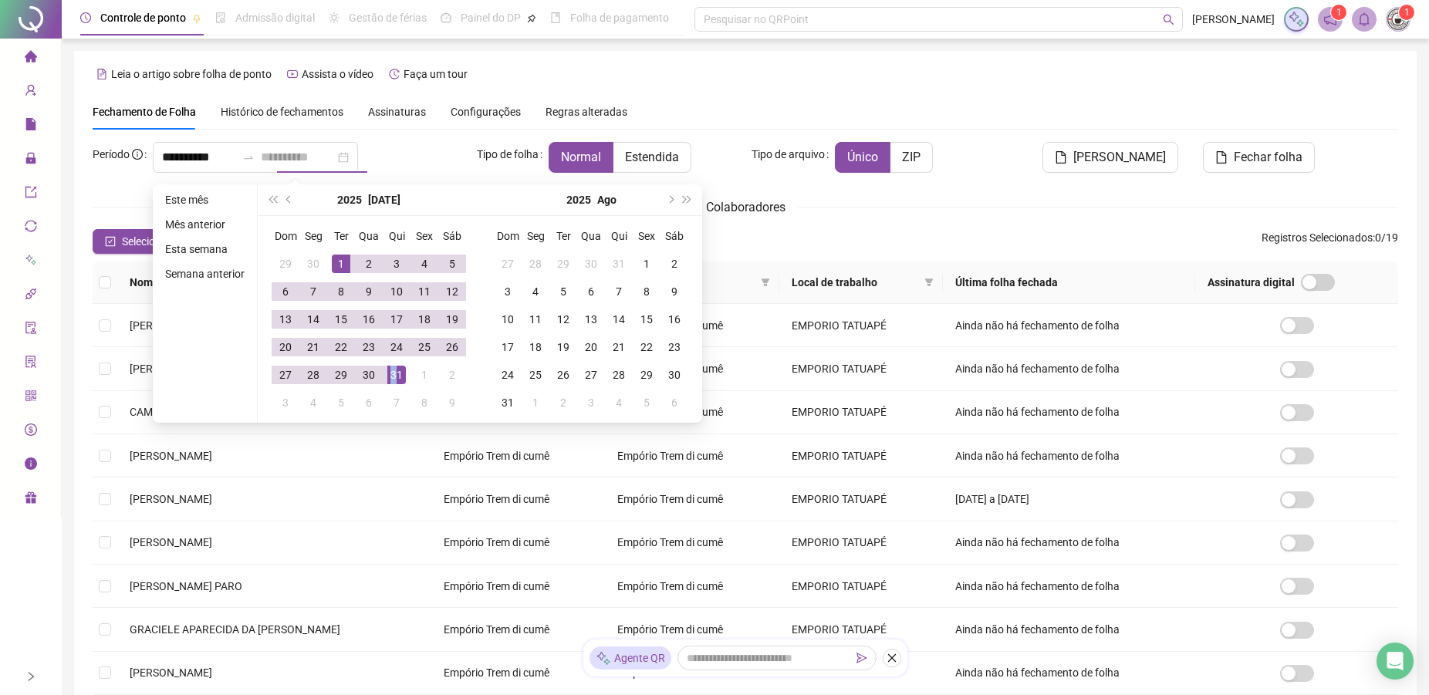
click at [394, 370] on div "31" at bounding box center [396, 375] width 19 height 19
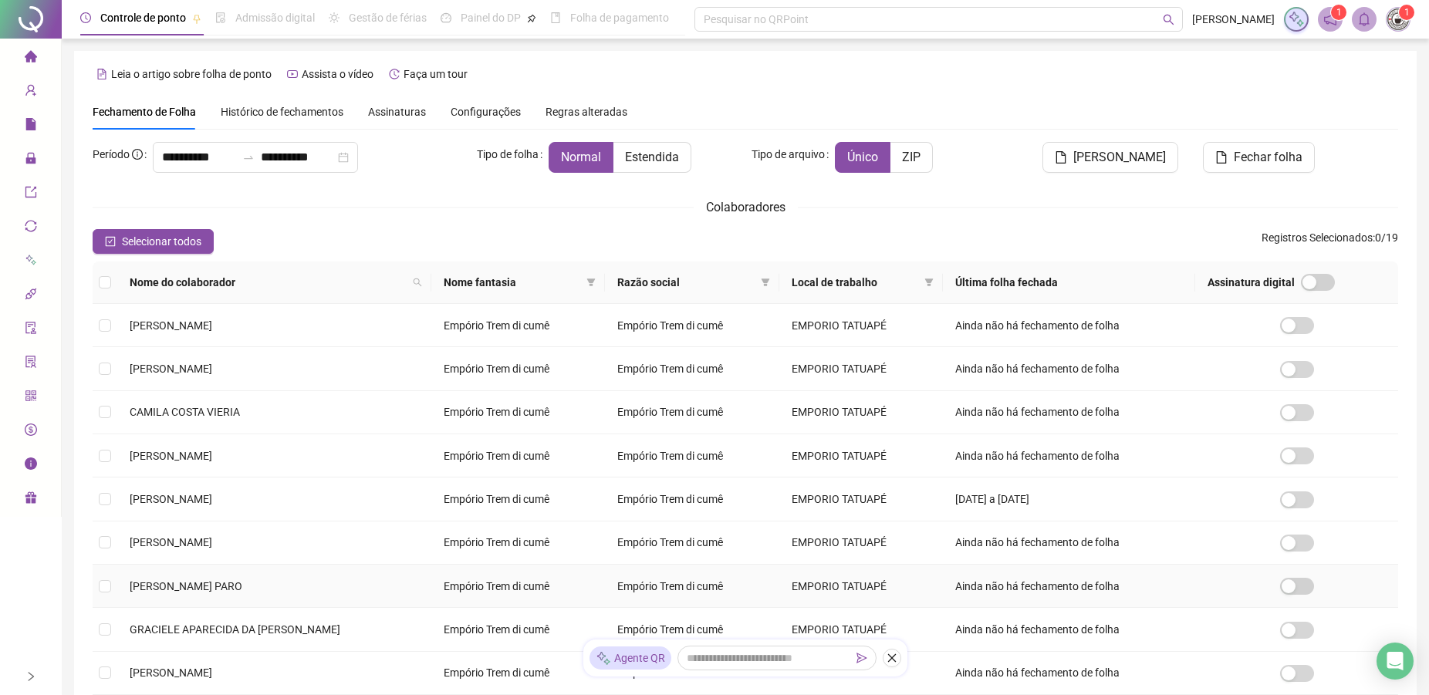
click at [111, 601] on td at bounding box center [105, 586] width 25 height 43
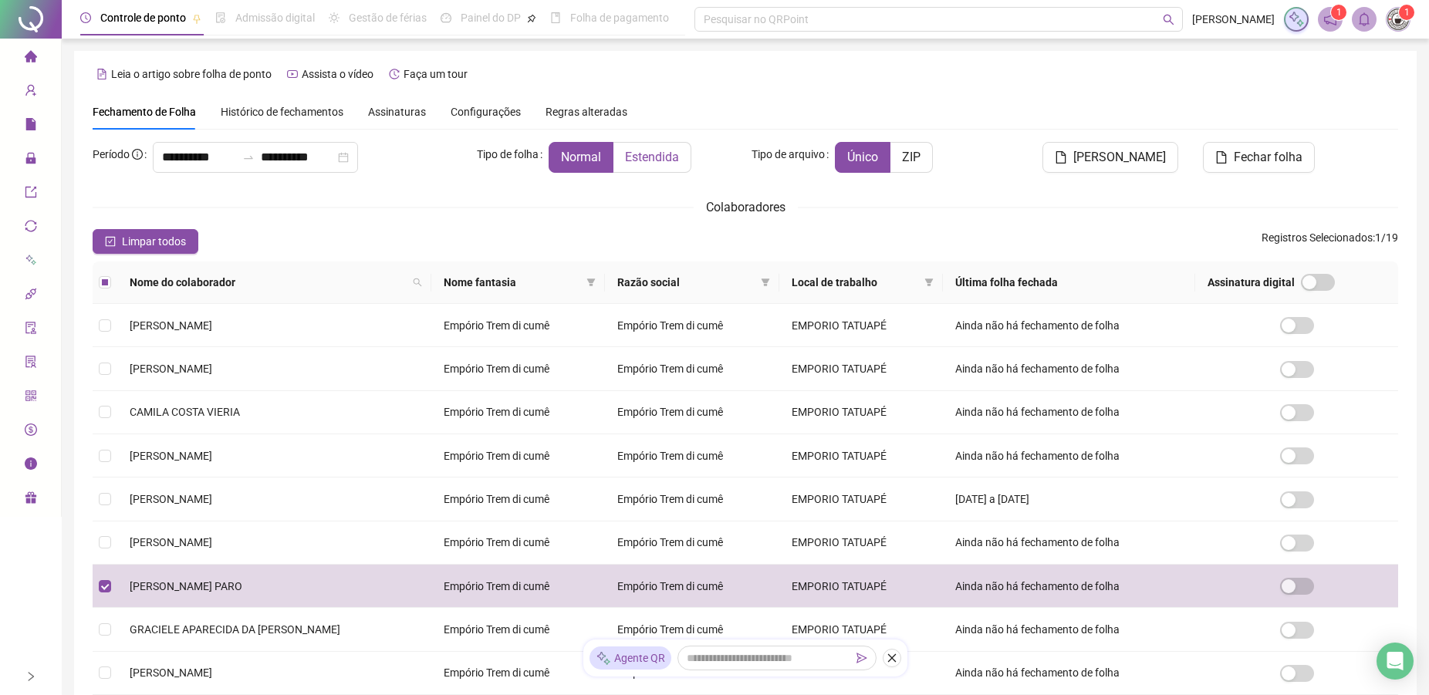
click at [653, 166] on label "Estendida" at bounding box center [652, 157] width 78 height 31
click at [649, 155] on span "Estendida" at bounding box center [652, 157] width 54 height 15
click at [652, 161] on span "Estendida" at bounding box center [652, 157] width 54 height 15
click at [1090, 161] on button "[PERSON_NAME]" at bounding box center [1110, 157] width 136 height 31
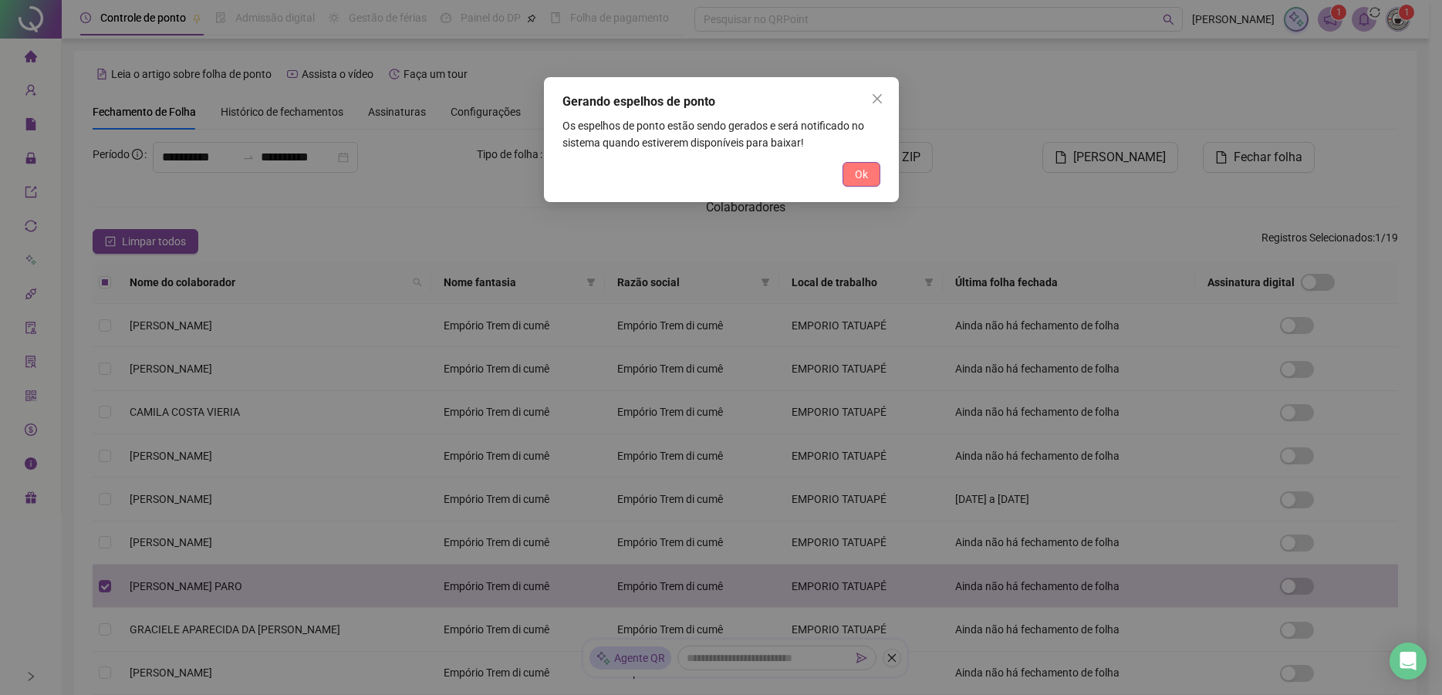
click at [851, 173] on button "Ok" at bounding box center [861, 174] width 38 height 25
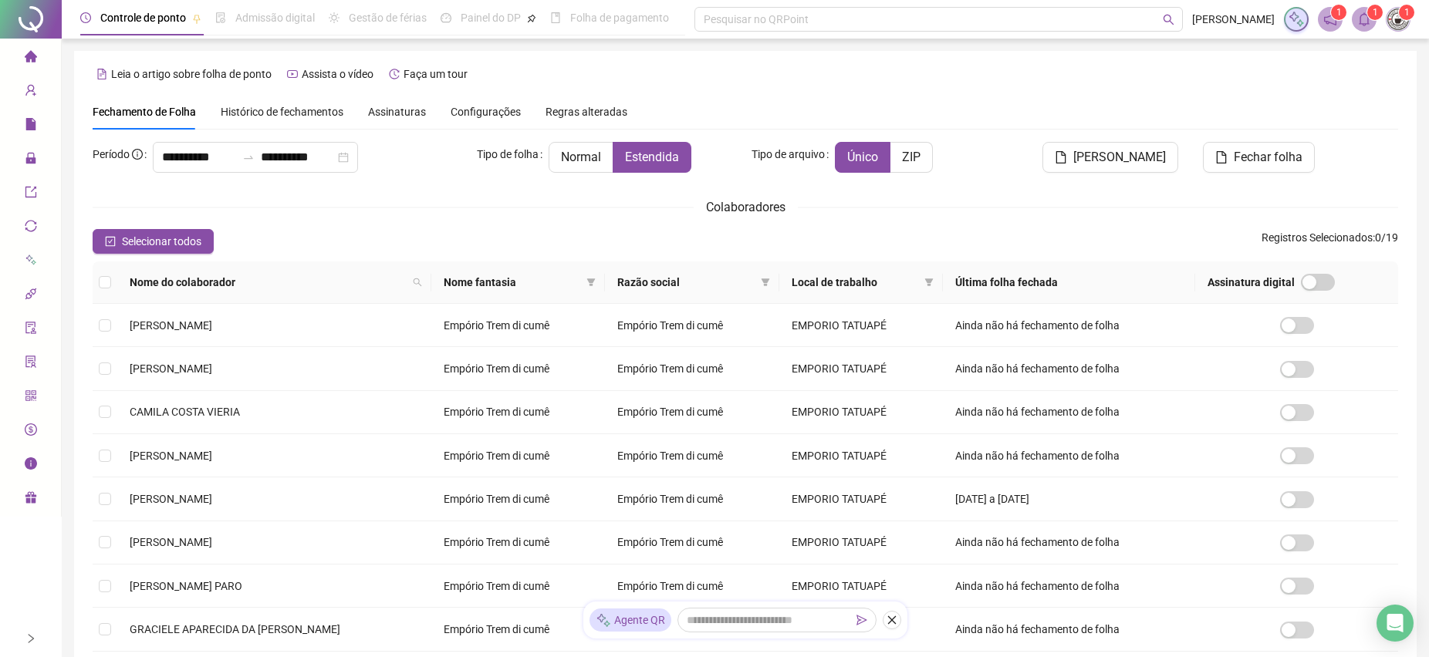
click at [1368, 9] on sup "1" at bounding box center [1374, 12] width 15 height 15
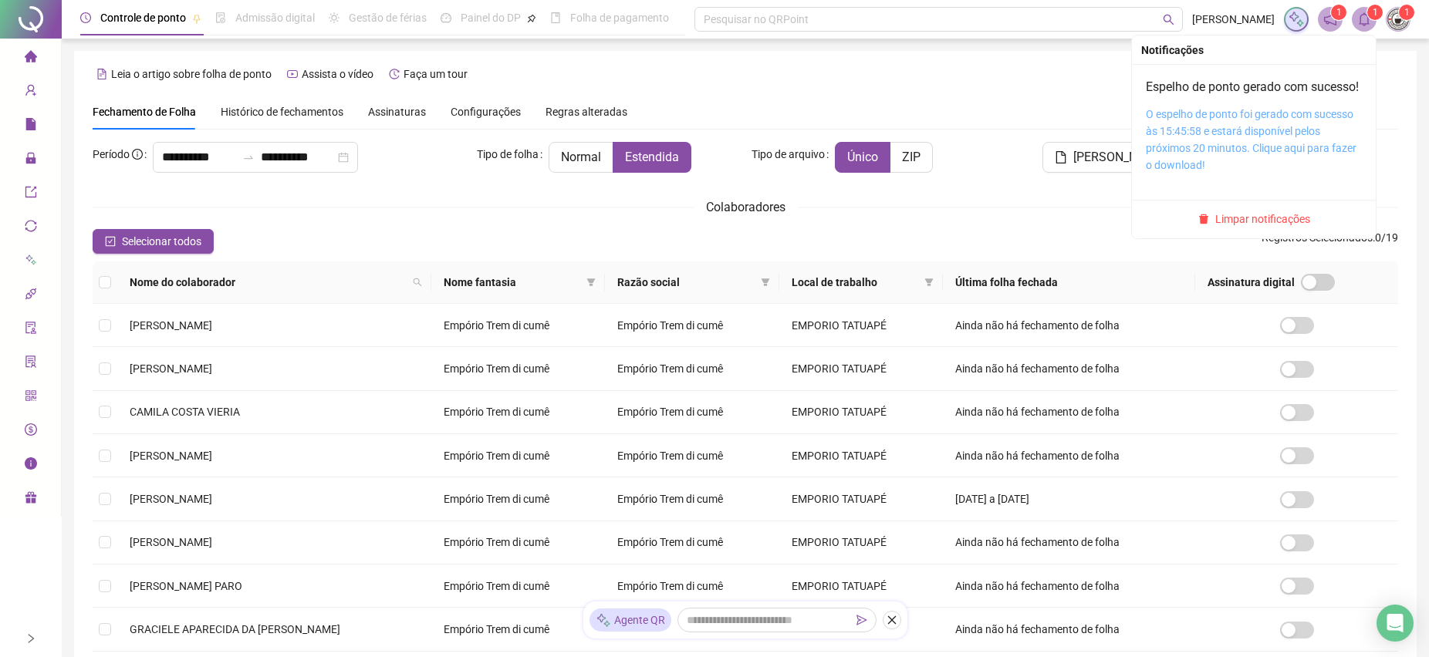
click at [1263, 132] on link "O espelho de ponto foi gerado com sucesso às 15:45:58 e estará disponível pelos…" at bounding box center [1250, 139] width 211 height 63
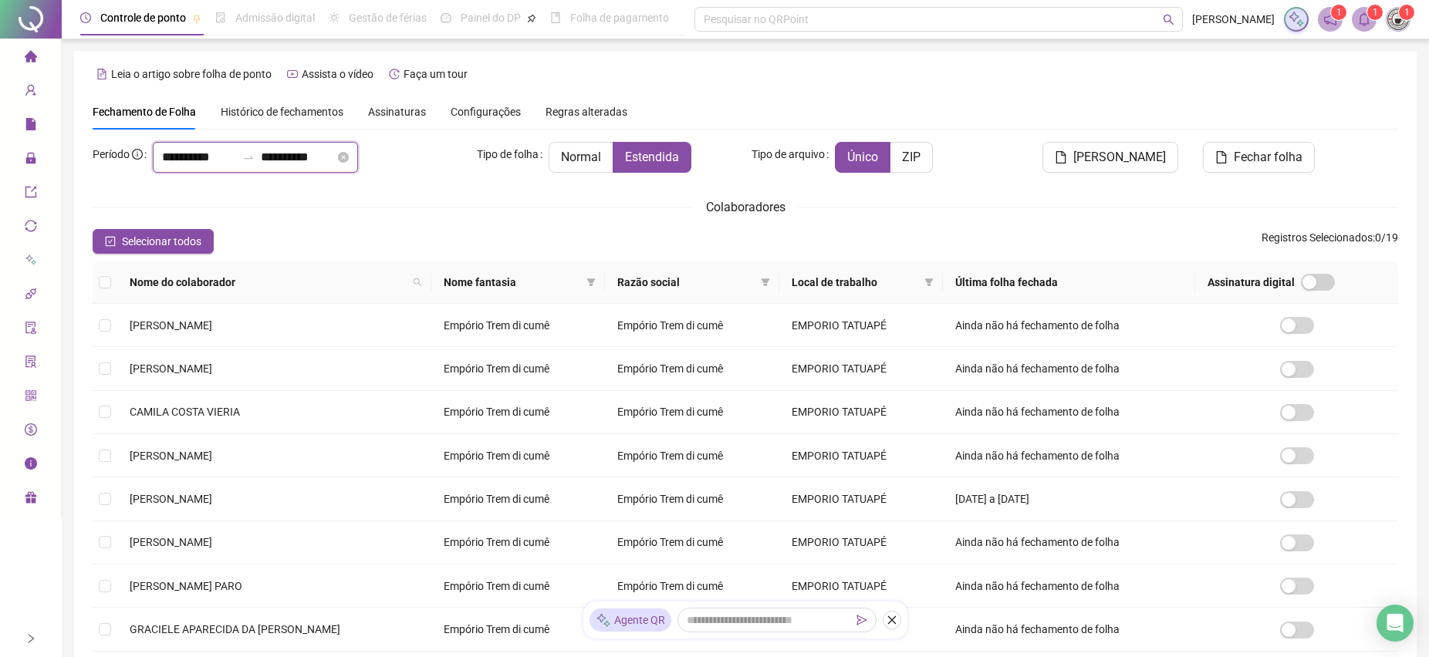
click at [228, 154] on input "**********" at bounding box center [199, 157] width 74 height 19
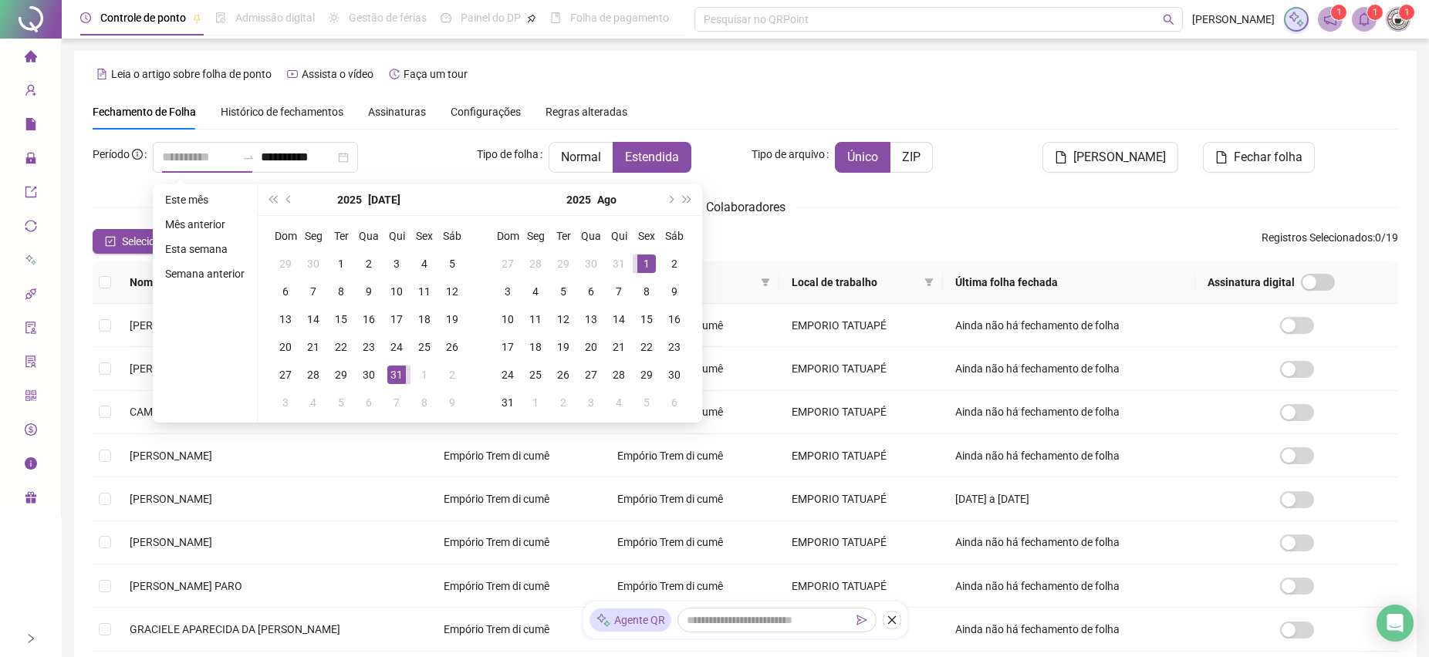
click at [651, 262] on div "1" at bounding box center [646, 264] width 19 height 19
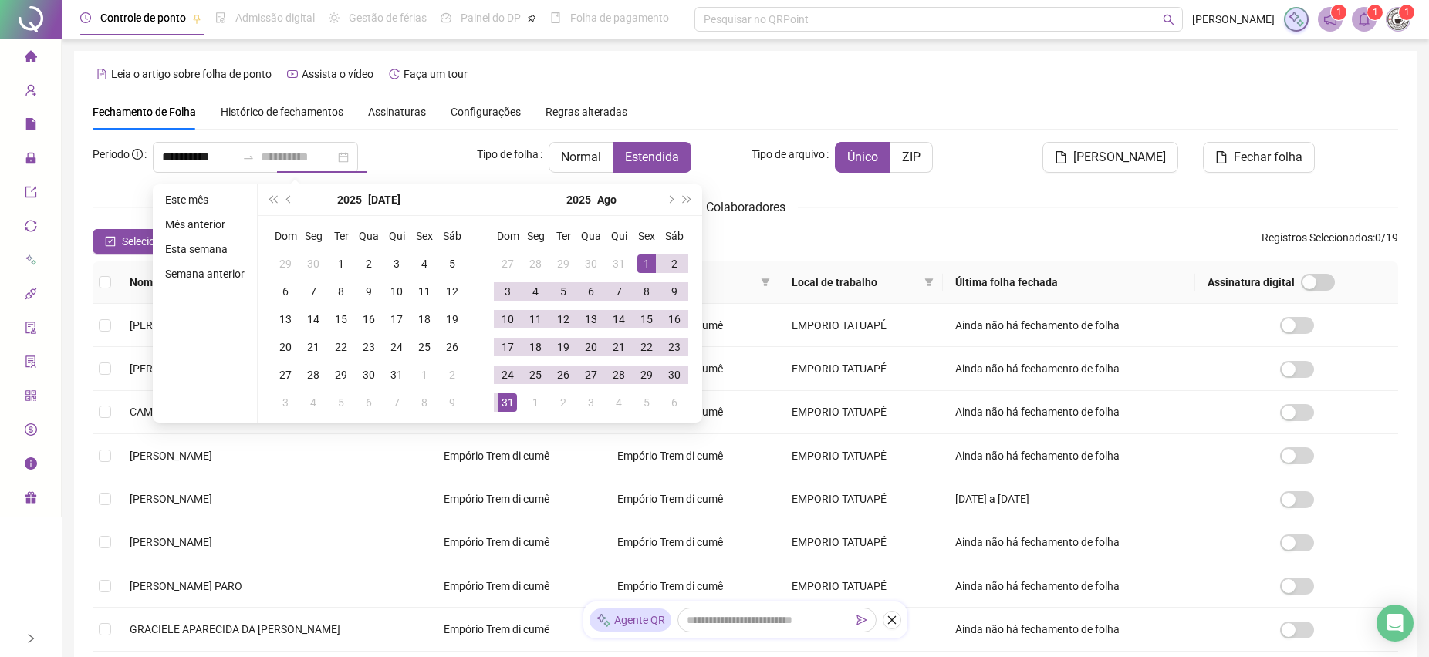
click at [497, 401] on td "31" at bounding box center [508, 403] width 28 height 28
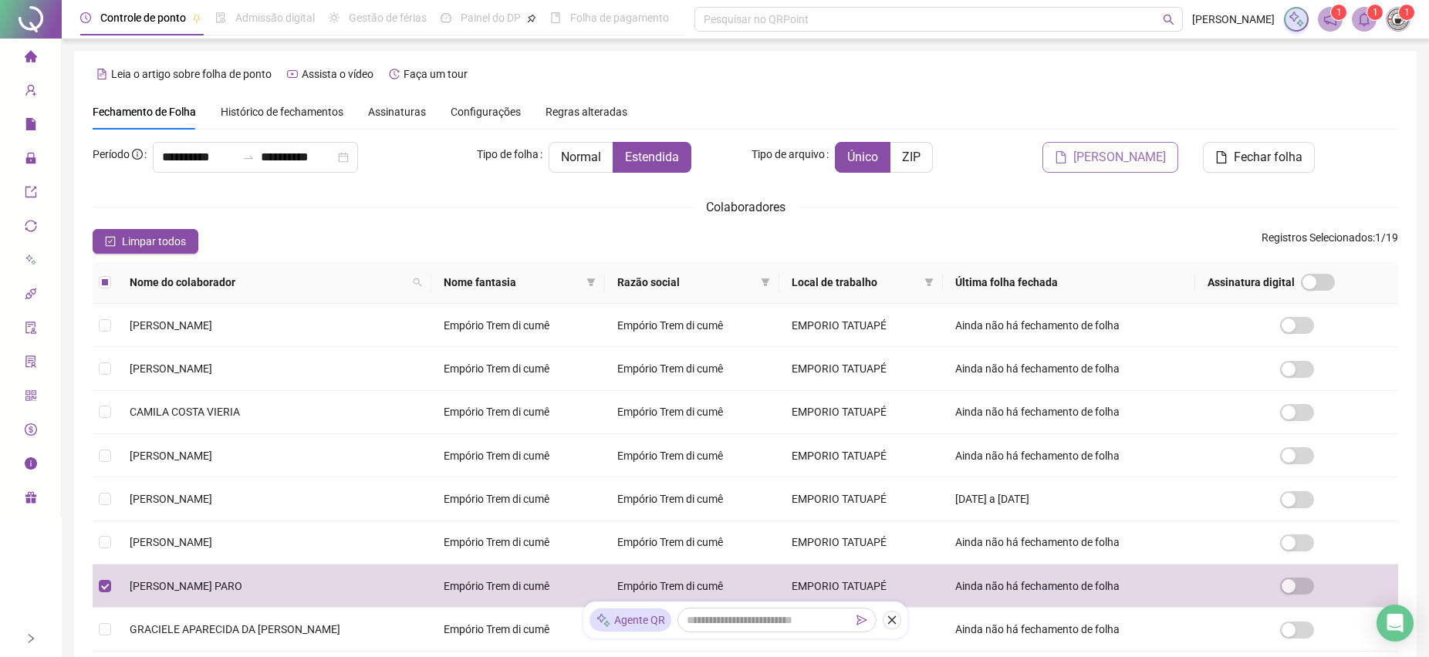
click at [1112, 156] on span "[PERSON_NAME]" at bounding box center [1119, 157] width 93 height 19
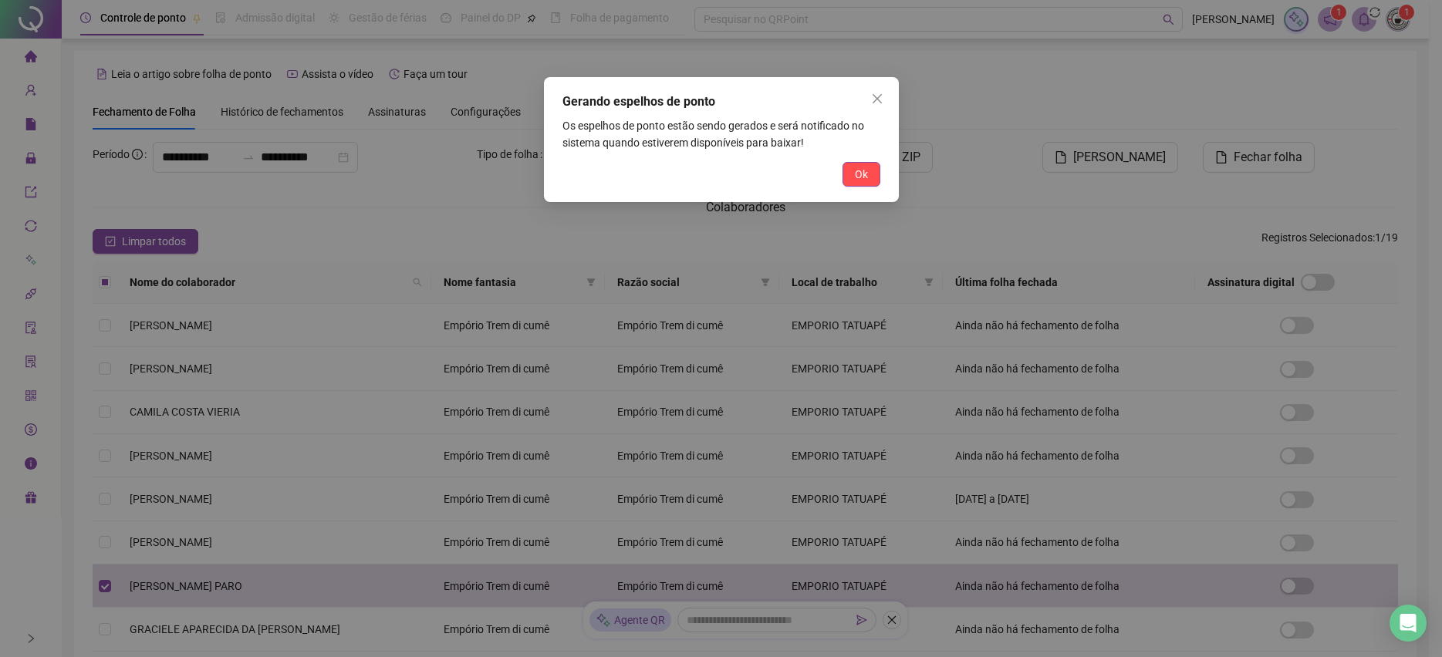
click at [867, 162] on button "Ok" at bounding box center [861, 174] width 38 height 25
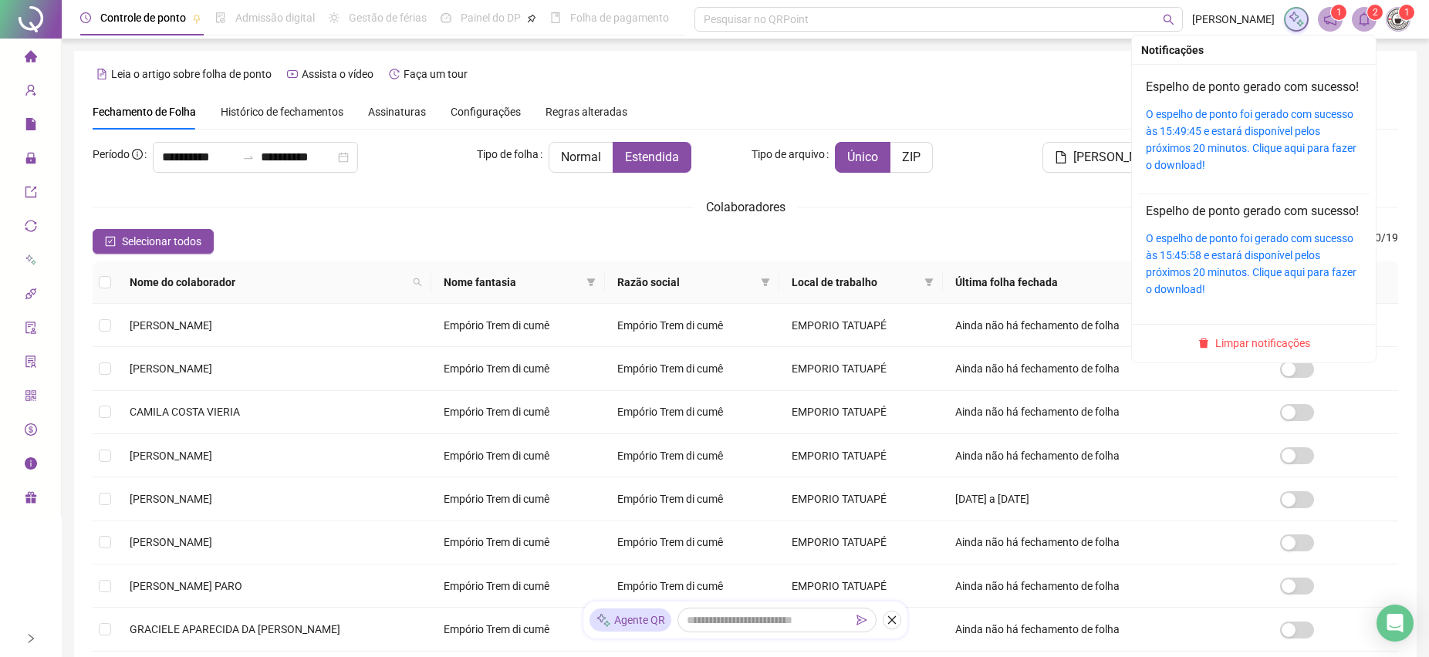
click at [1370, 17] on icon "bell" at bounding box center [1364, 19] width 14 height 14
click at [1250, 116] on link "O espelho de ponto foi gerado com sucesso às 15:49:45 e estará disponível pelos…" at bounding box center [1250, 139] width 211 height 63
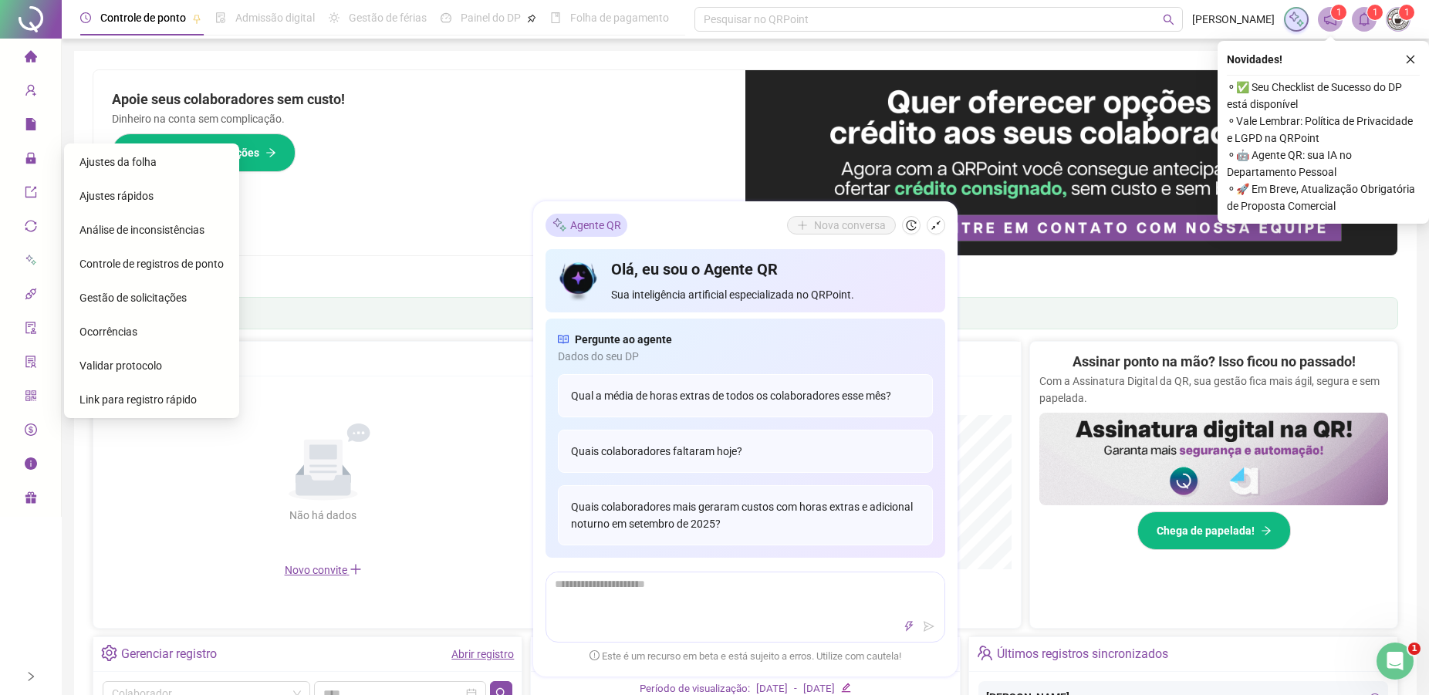
click at [104, 160] on span "Ajustes da folha" at bounding box center [117, 162] width 77 height 12
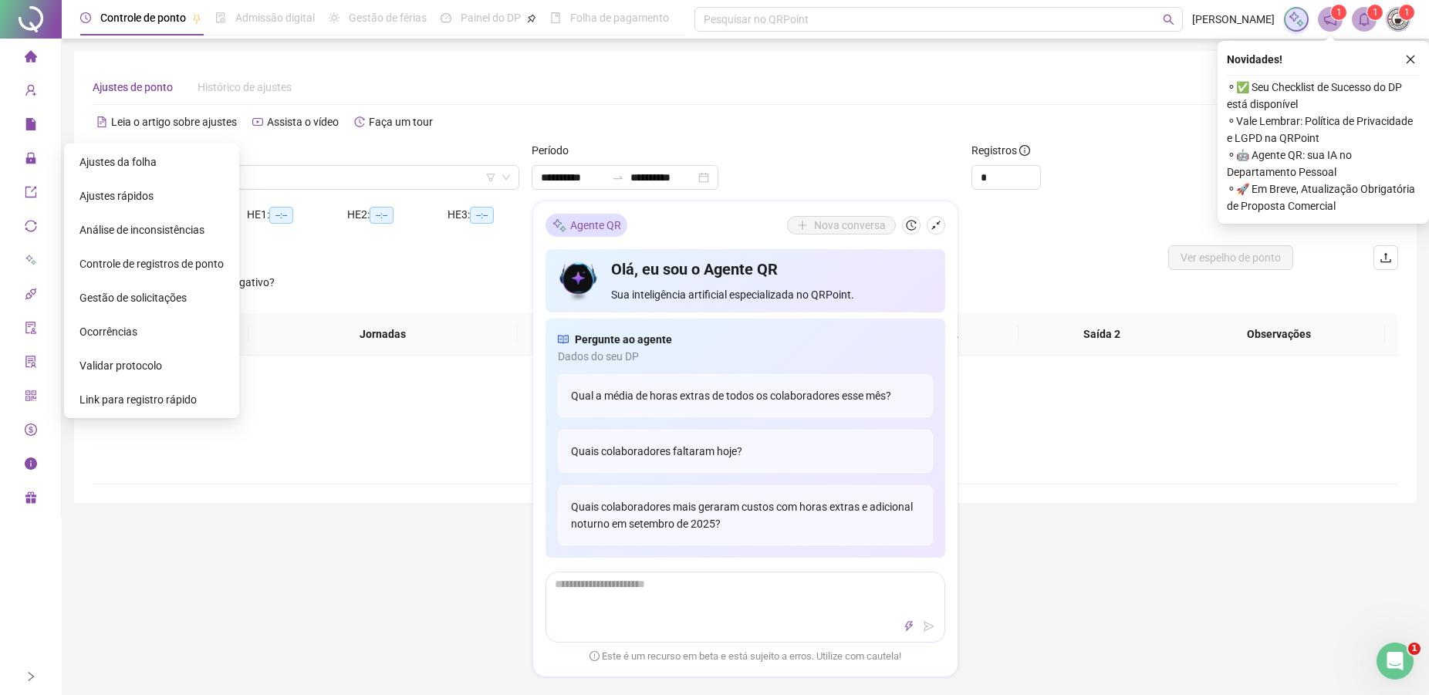
type input "**********"
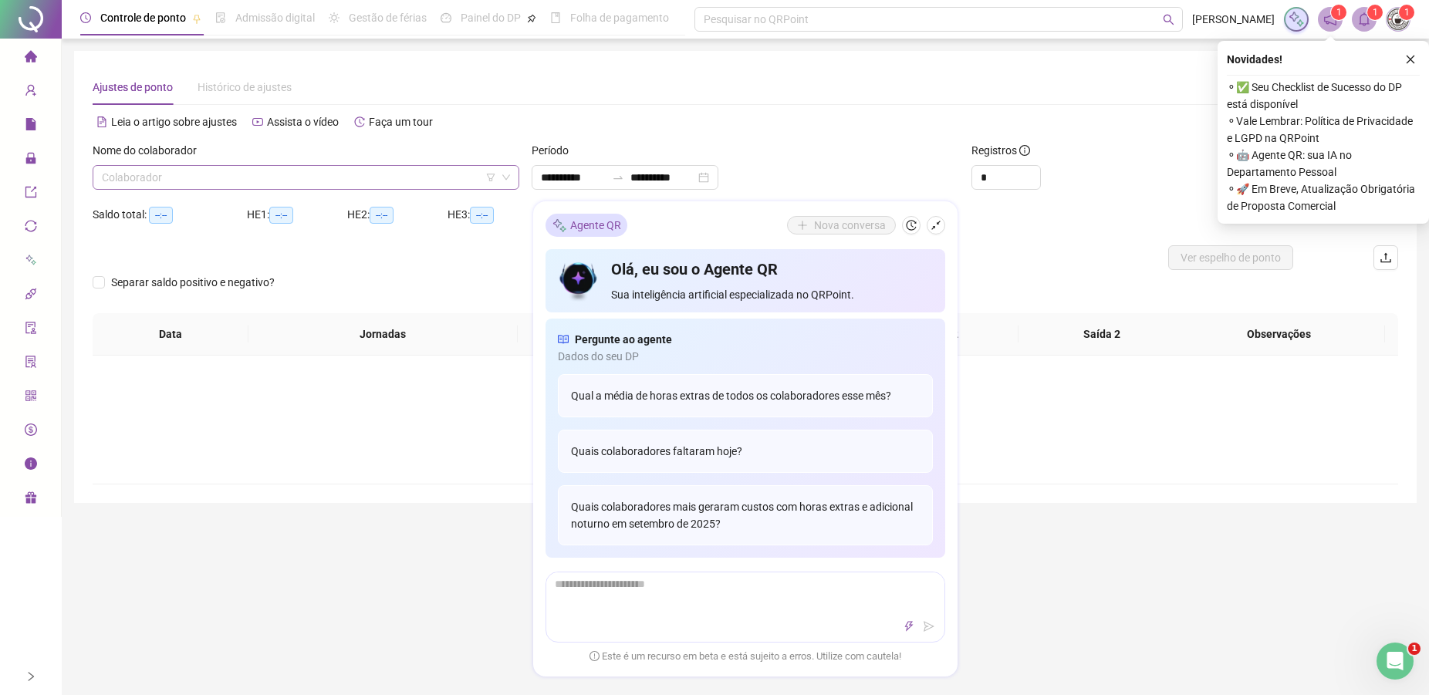
click at [218, 167] on input "search" at bounding box center [299, 177] width 394 height 23
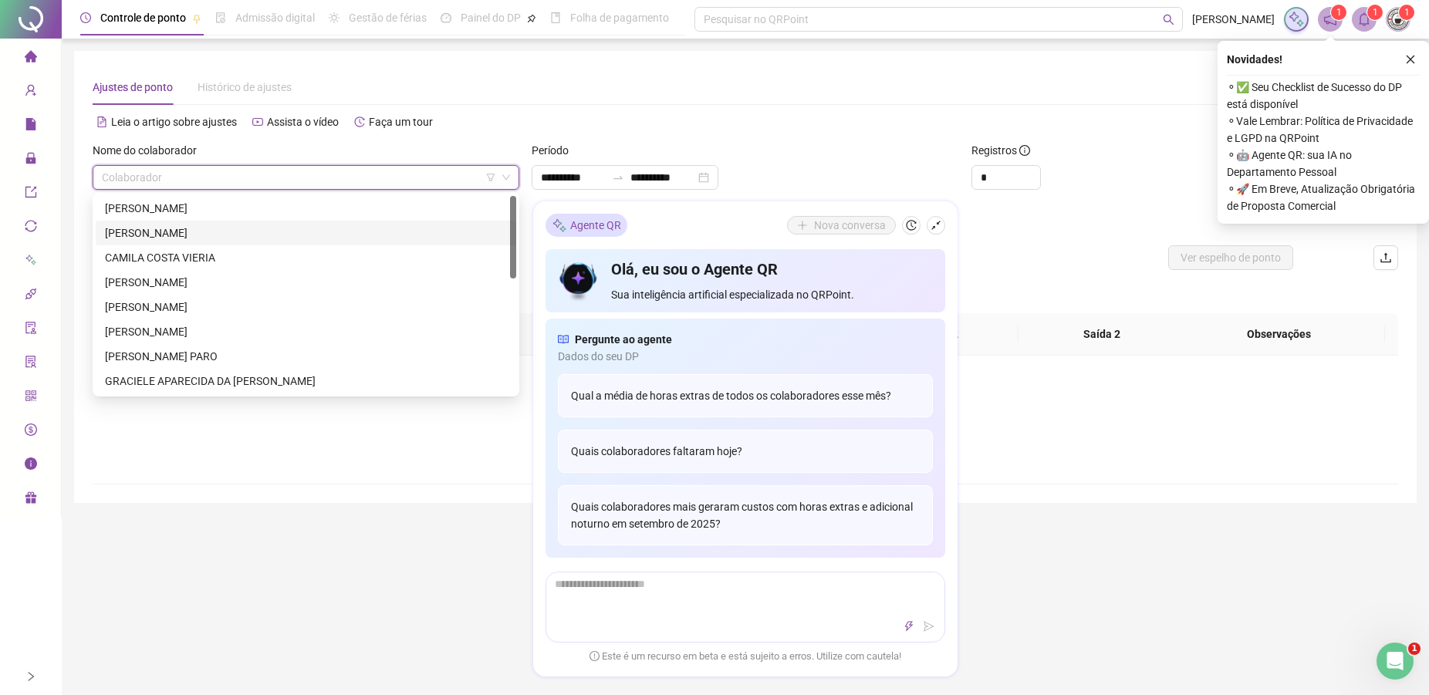
click at [151, 237] on div "[PERSON_NAME]" at bounding box center [306, 232] width 402 height 17
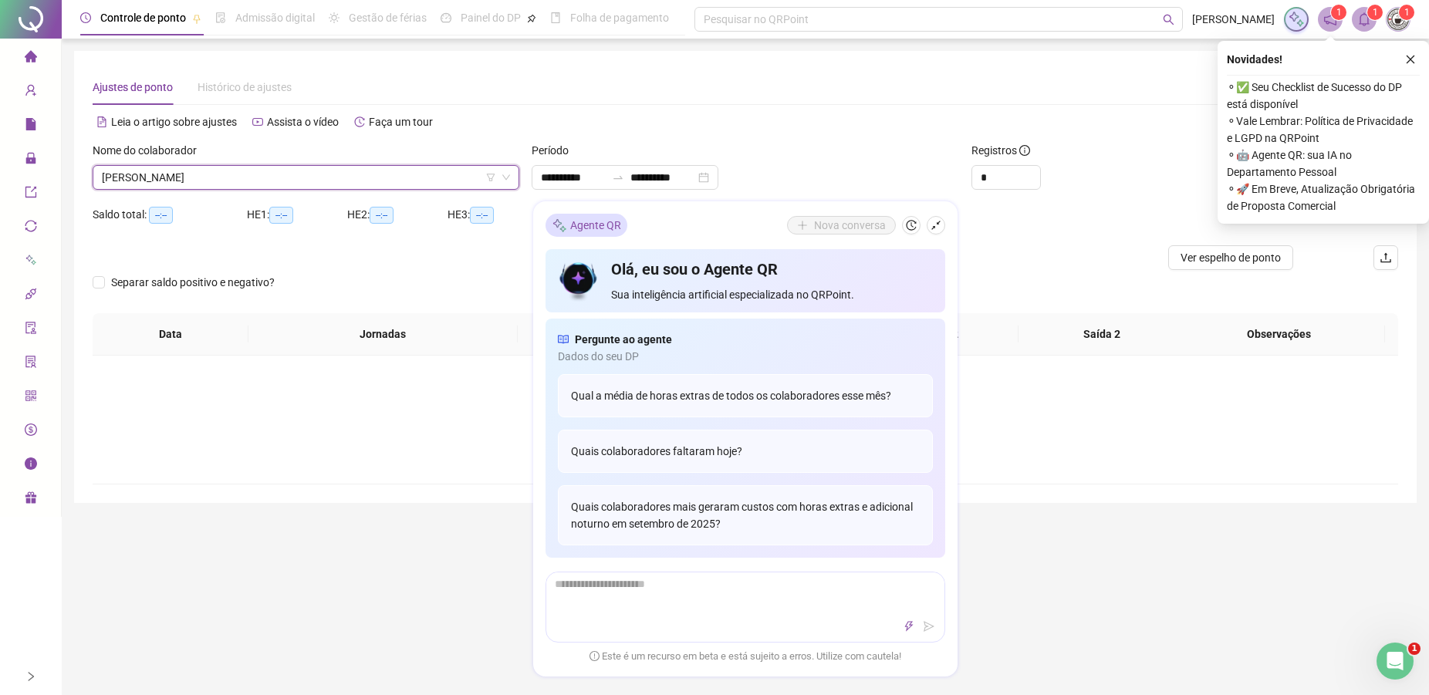
drag, startPoint x: 1409, startPoint y: 59, endPoint x: 1378, endPoint y: 65, distance: 32.1
click at [1409, 57] on icon "close" at bounding box center [1410, 59] width 11 height 11
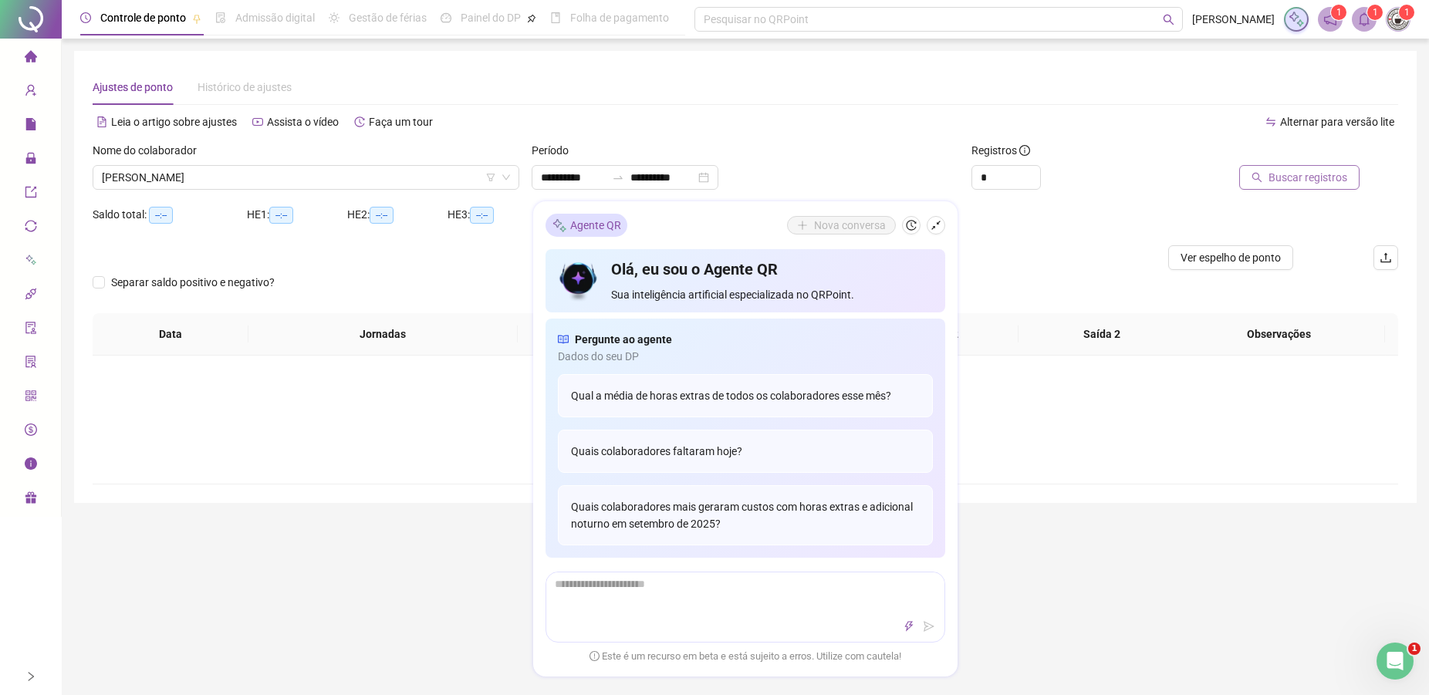
click at [1285, 178] on span "Buscar registros" at bounding box center [1307, 177] width 79 height 17
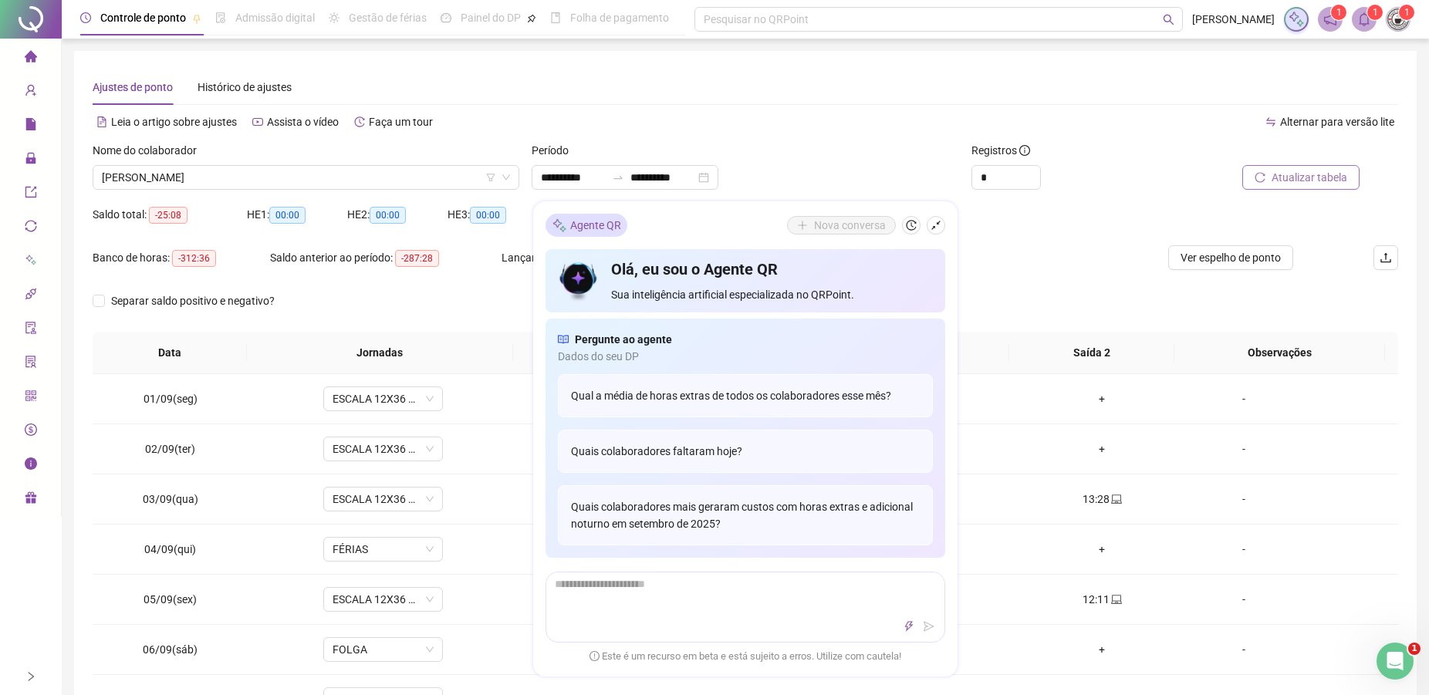
click at [921, 223] on div "Nova conversa" at bounding box center [866, 225] width 158 height 19
click at [380, 393] on span "ESCALA 12X36 COZINHA" at bounding box center [382, 398] width 101 height 23
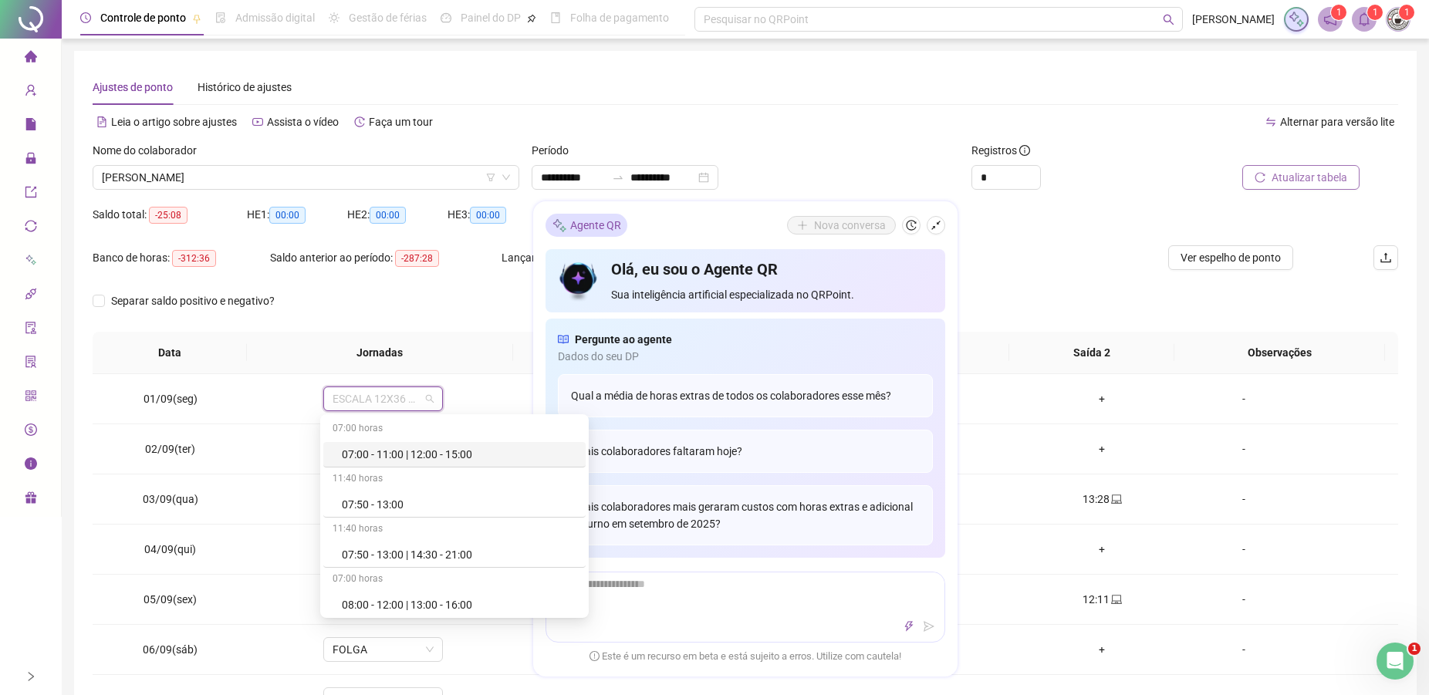
type input "*"
type input "**"
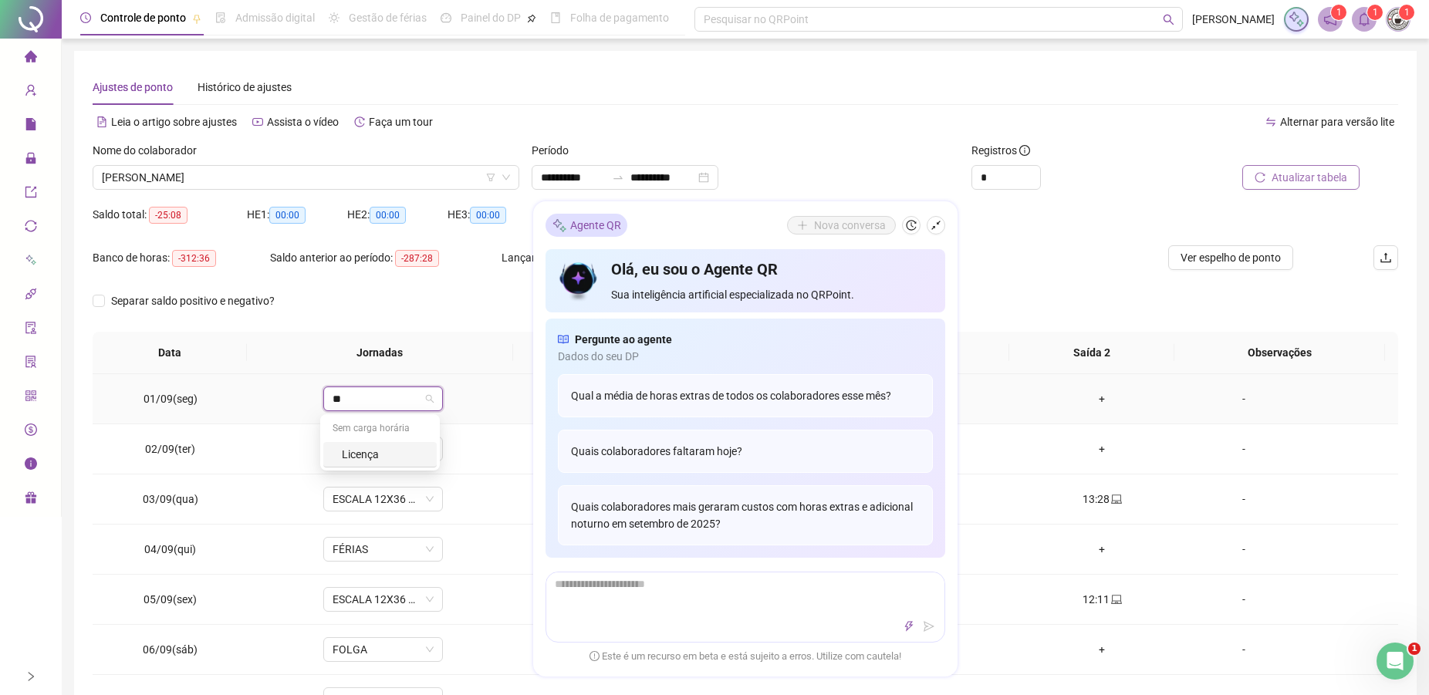
click at [367, 450] on div "Licença" at bounding box center [385, 454] width 86 height 17
click at [464, 356] on button "Sim" at bounding box center [453, 358] width 30 height 19
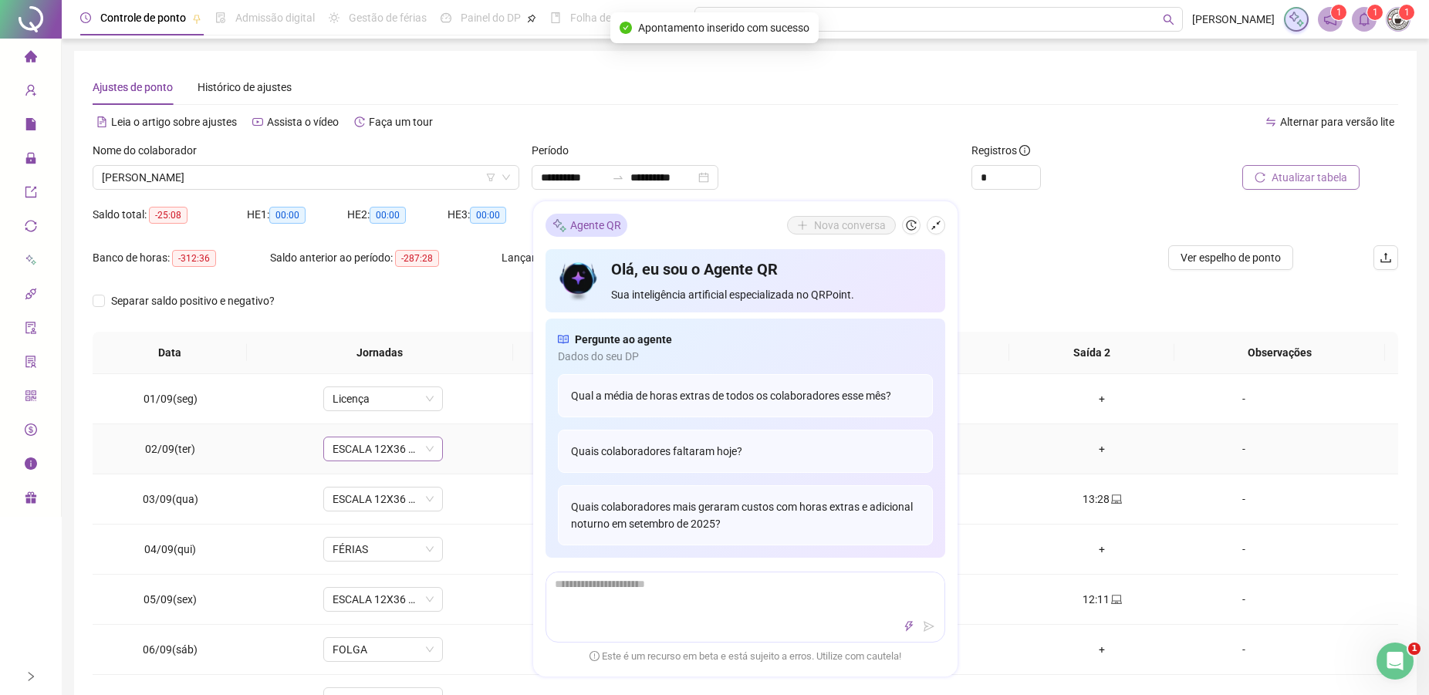
click at [379, 441] on span "ESCALA 12X36 COZINHA" at bounding box center [382, 448] width 101 height 23
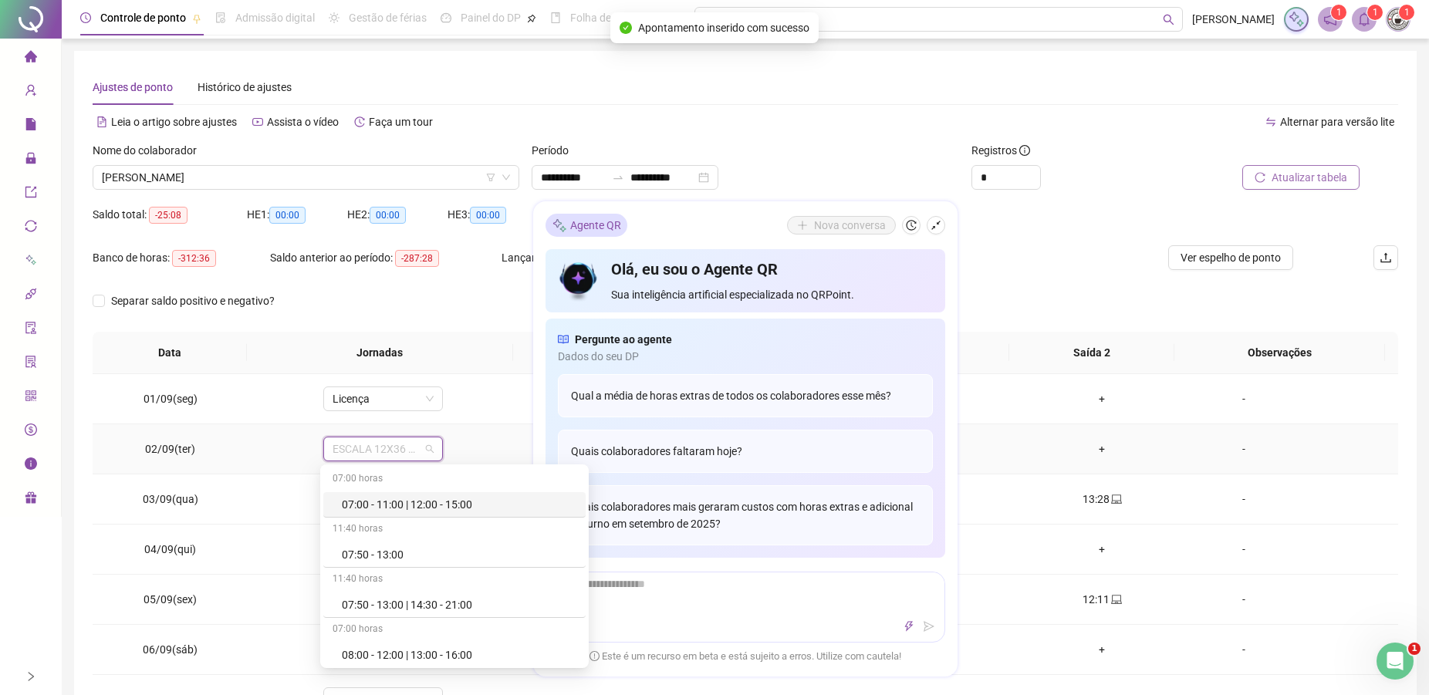
type input "*"
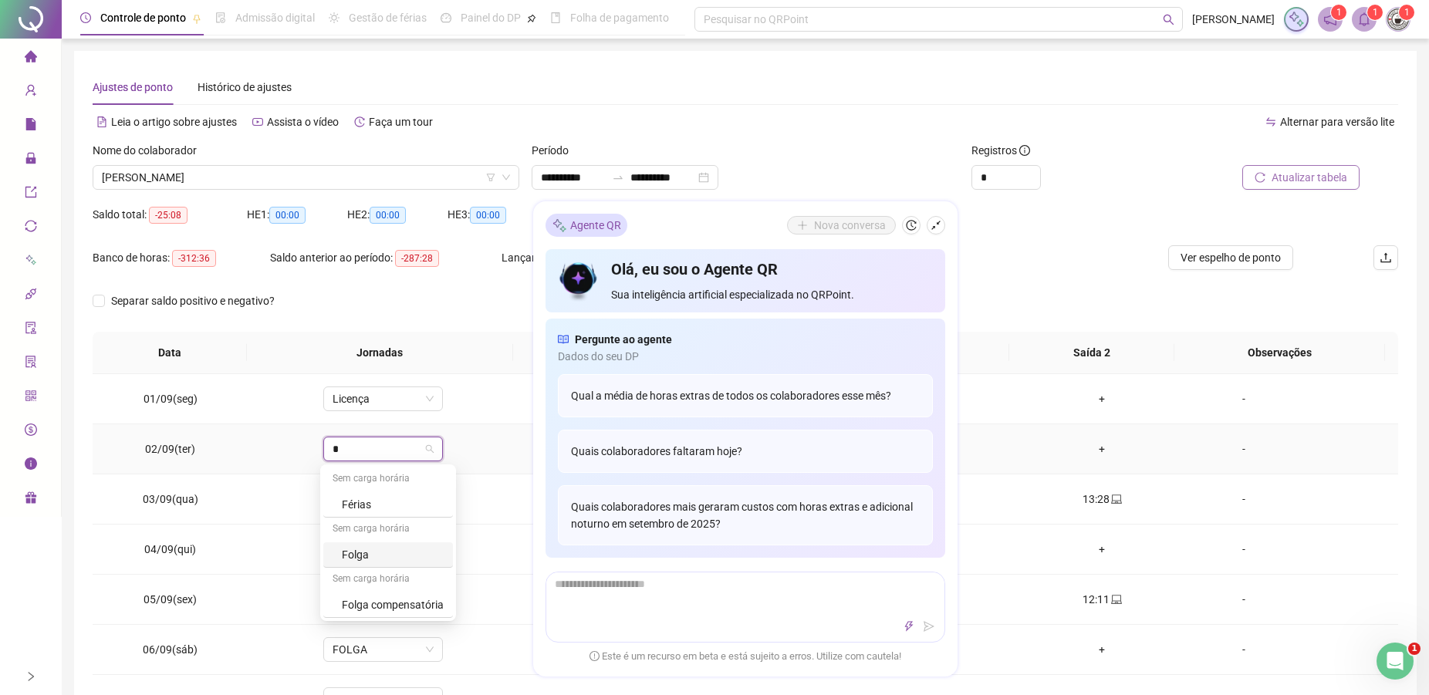
click at [342, 564] on div "Folga" at bounding box center [388, 554] width 130 height 25
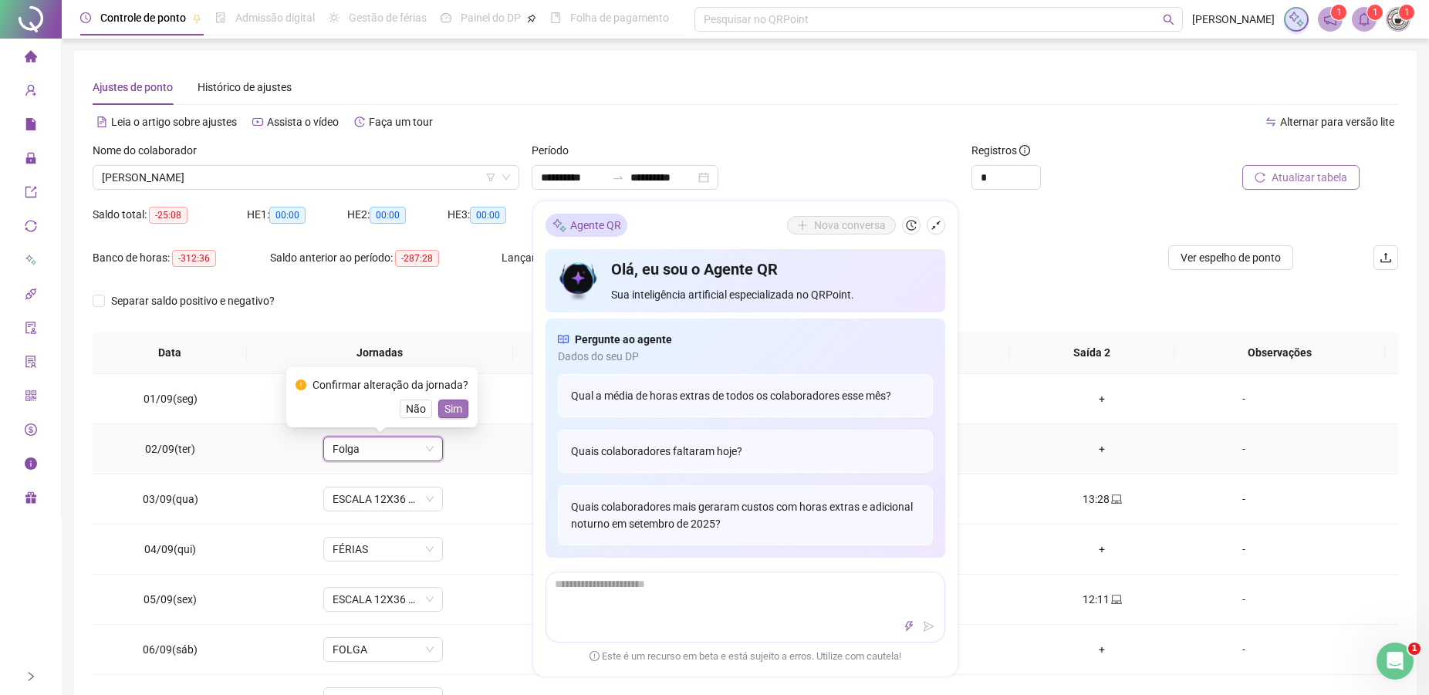
click at [458, 413] on span "Sim" at bounding box center [453, 408] width 18 height 17
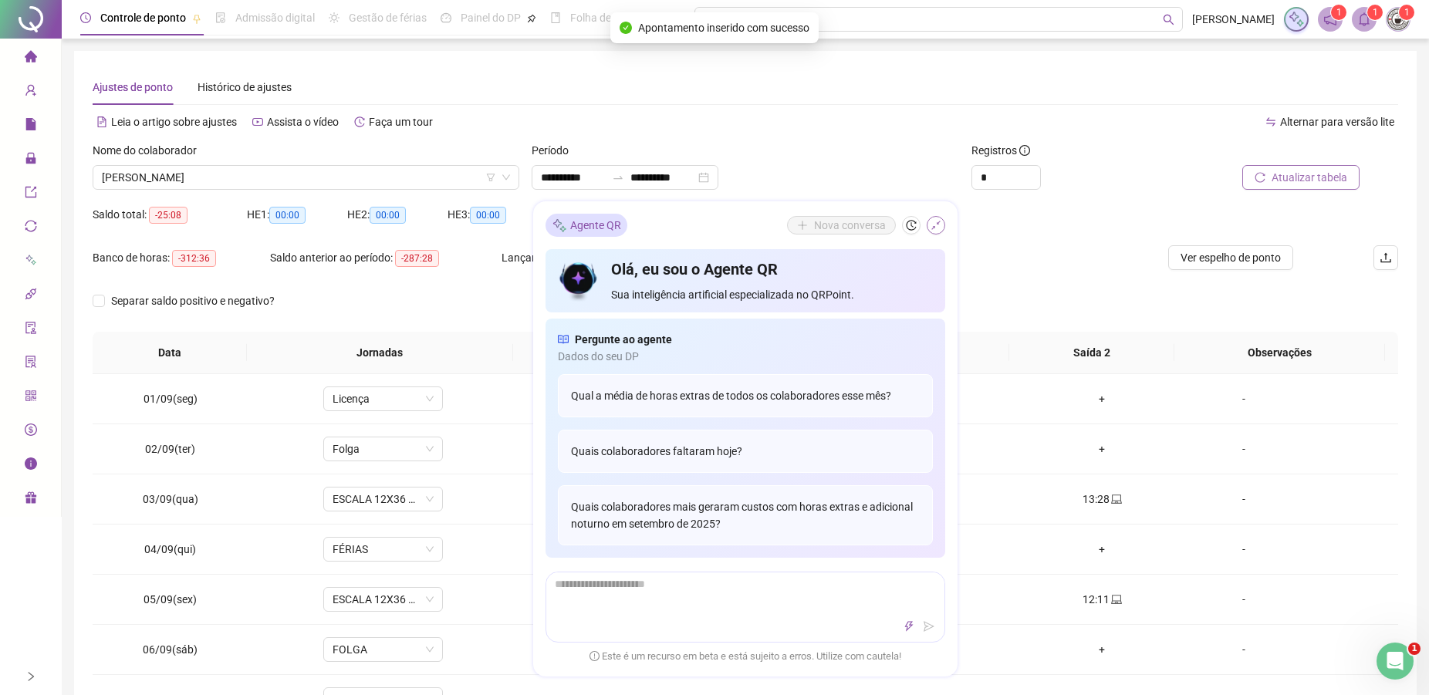
click at [937, 232] on button "button" at bounding box center [935, 225] width 19 height 19
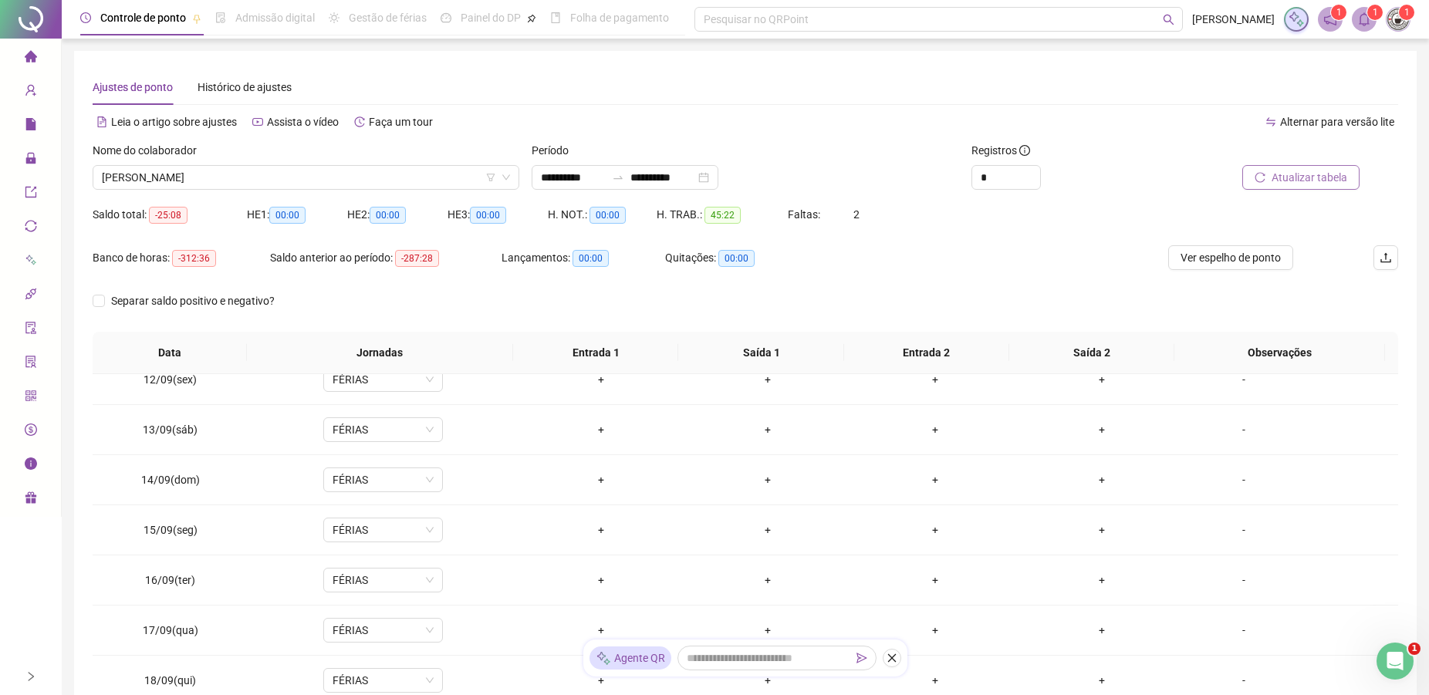
scroll to position [573, 0]
drag, startPoint x: 1373, startPoint y: 595, endPoint x: 1304, endPoint y: 569, distance: 74.2
click at [1355, 570] on tbody "01/09(seg) Licença + + + + - 02/09(ter) Folga + + + + - 03/09(qua) ESCALA 12X36…" at bounding box center [745, 252] width 1305 height 902
